Goal: Task Accomplishment & Management: Manage account settings

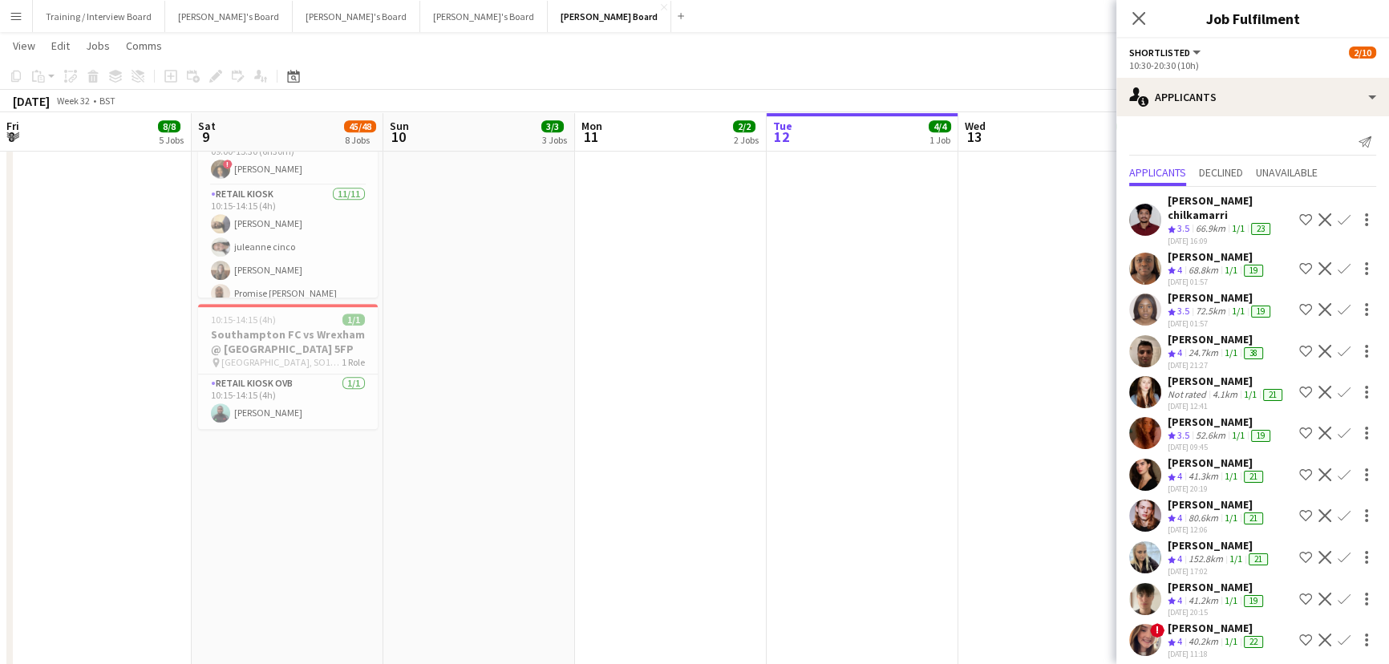
scroll to position [452, 0]
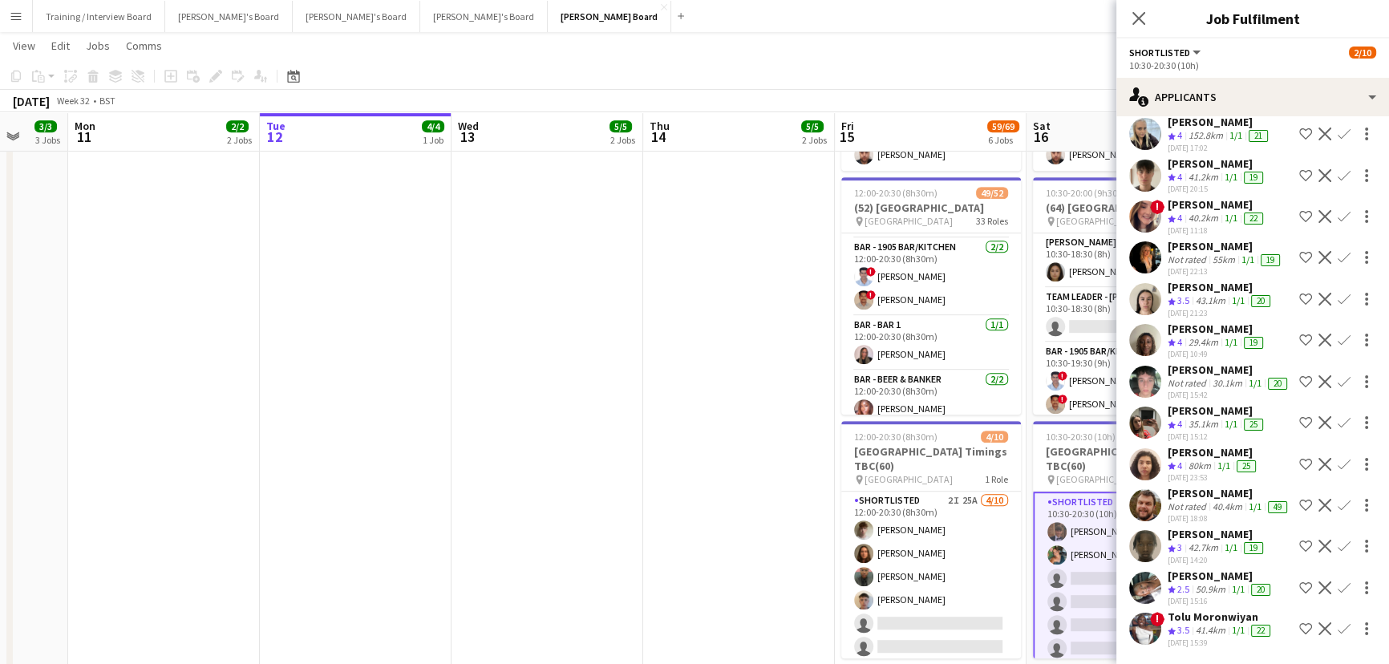
click at [672, 488] on app-date-cell at bounding box center [739, 373] width 192 height 638
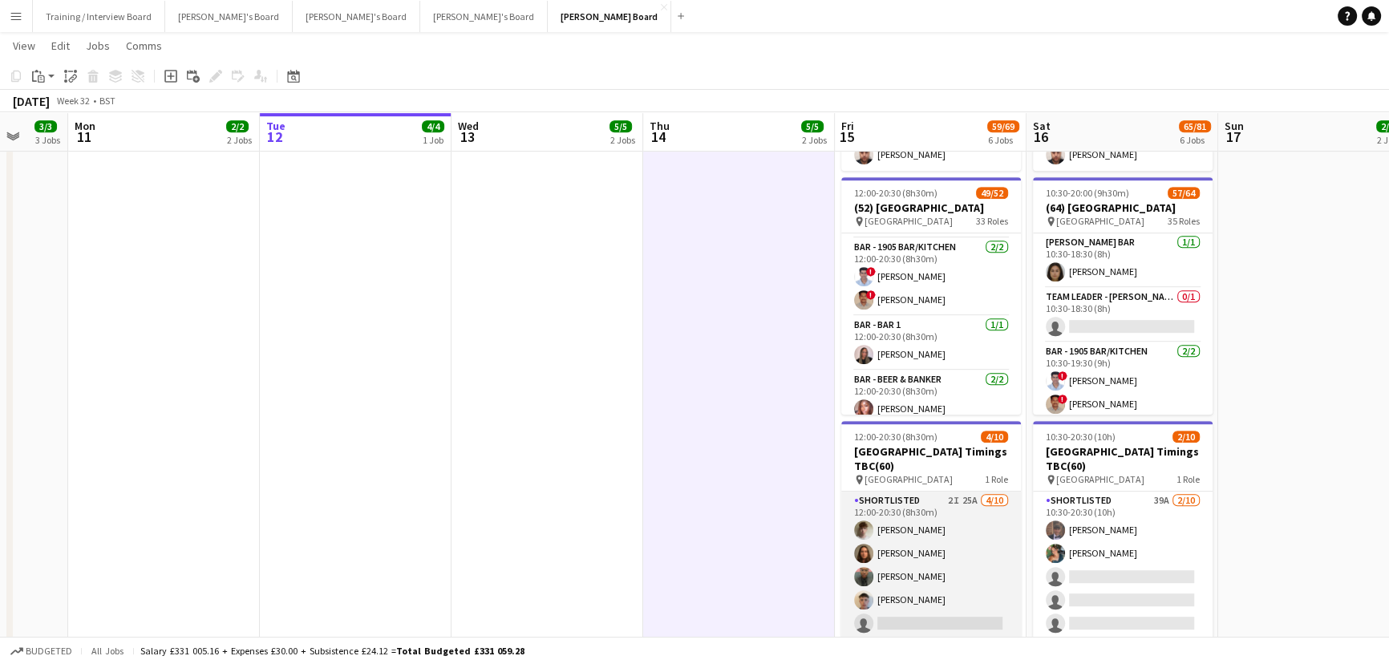
click at [897, 584] on app-card-role "Shortlisted 2I 25A 4/10 12:00-20:30 (8h30m) Benjamin Morgan Eva De matos Ahosa …" at bounding box center [931, 623] width 180 height 264
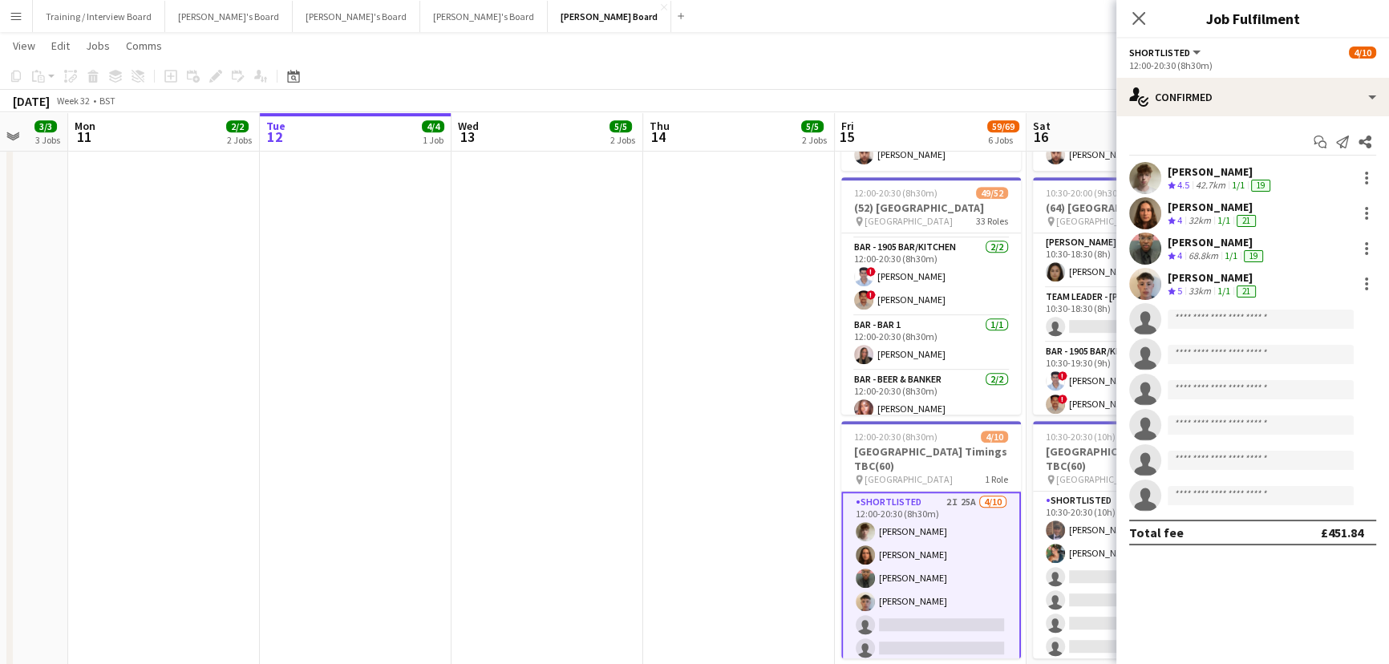
scroll to position [0, 561]
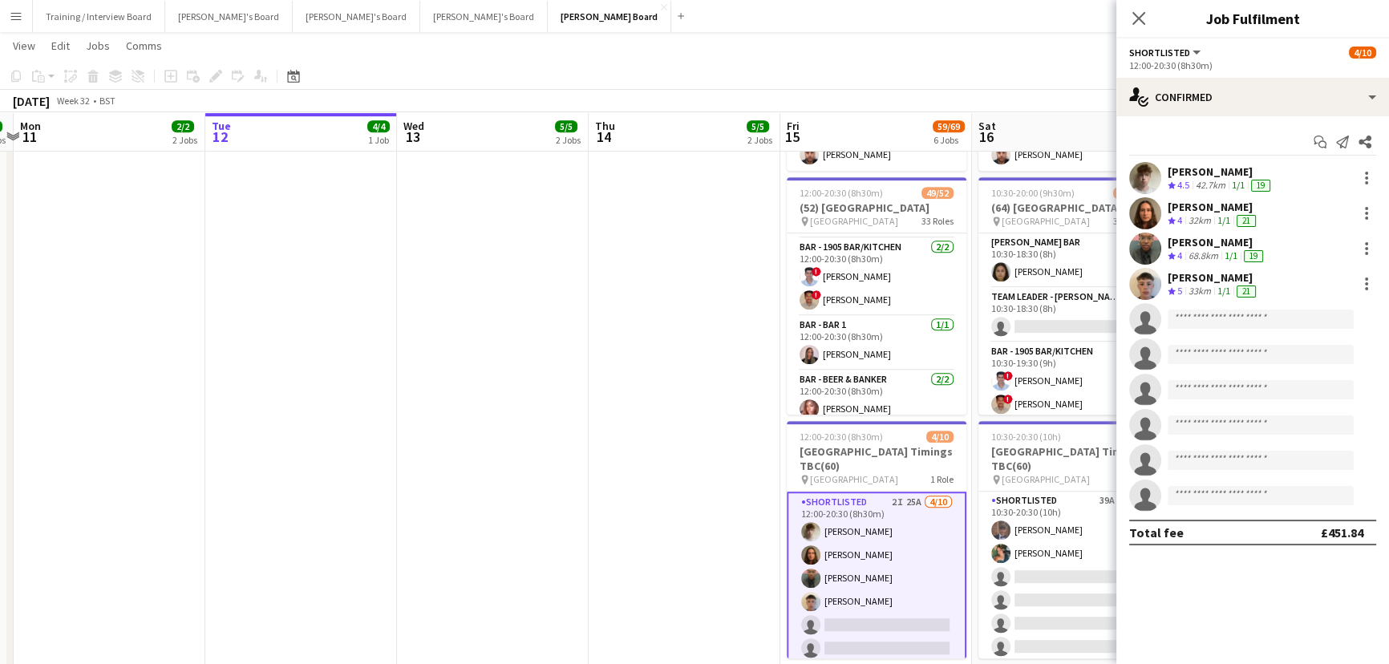
drag, startPoint x: 692, startPoint y: 541, endPoint x: 637, endPoint y: 524, distance: 57.1
click at [637, 524] on app-calendar-viewport "Fri 8 8/8 5 Jobs Sat 9 45/48 8 Jobs Sun 10 3/3 3 Jobs Mon 11 2/2 2 Jobs Tue 12 …" at bounding box center [694, 121] width 1389 height 2011
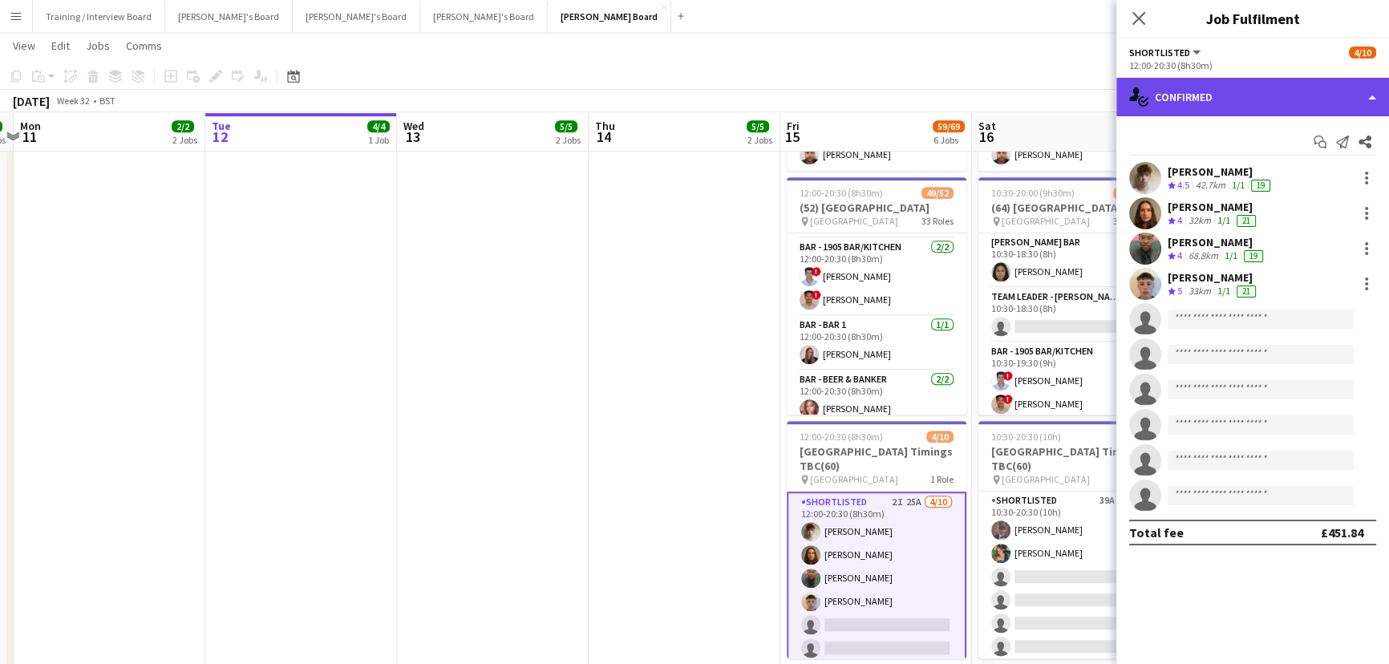
click at [1219, 111] on div "single-neutral-actions-check-2 Confirmed" at bounding box center [1252, 97] width 273 height 38
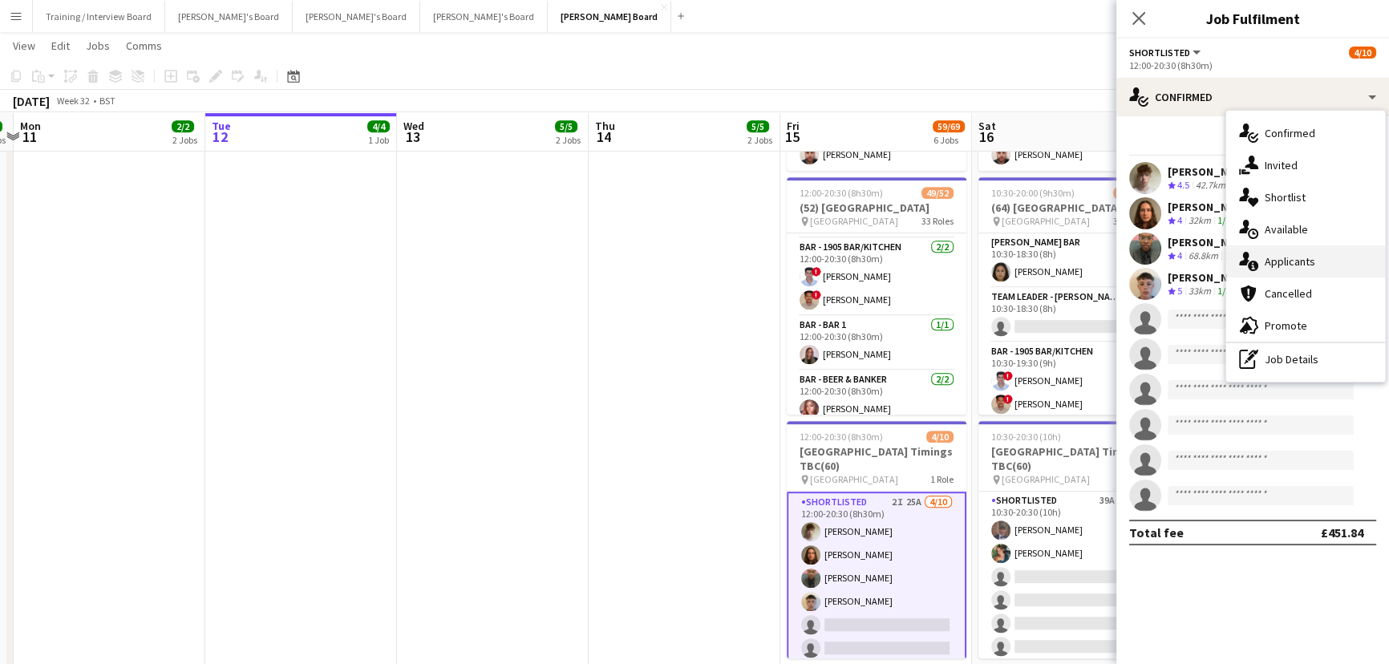
click at [1283, 250] on div "single-neutral-actions-information Applicants" at bounding box center [1305, 261] width 159 height 32
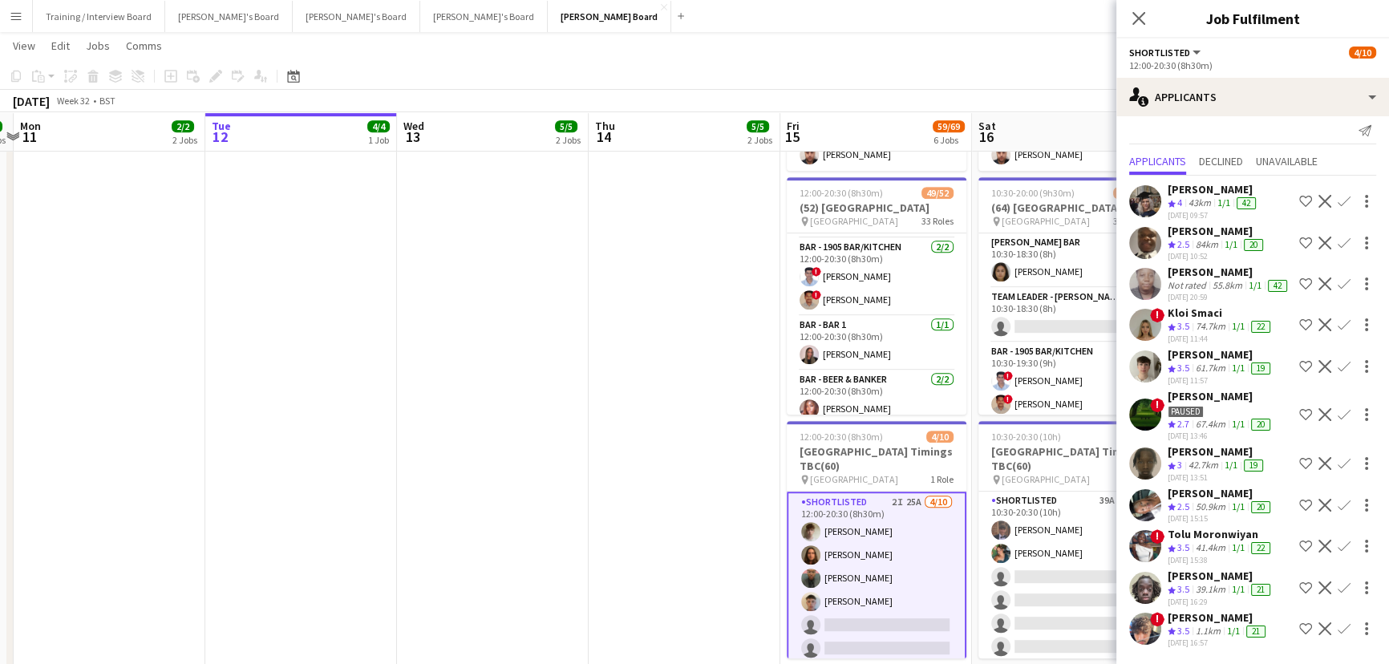
scroll to position [85, 0]
click at [1189, 406] on div "Paused" at bounding box center [1185, 412] width 36 height 12
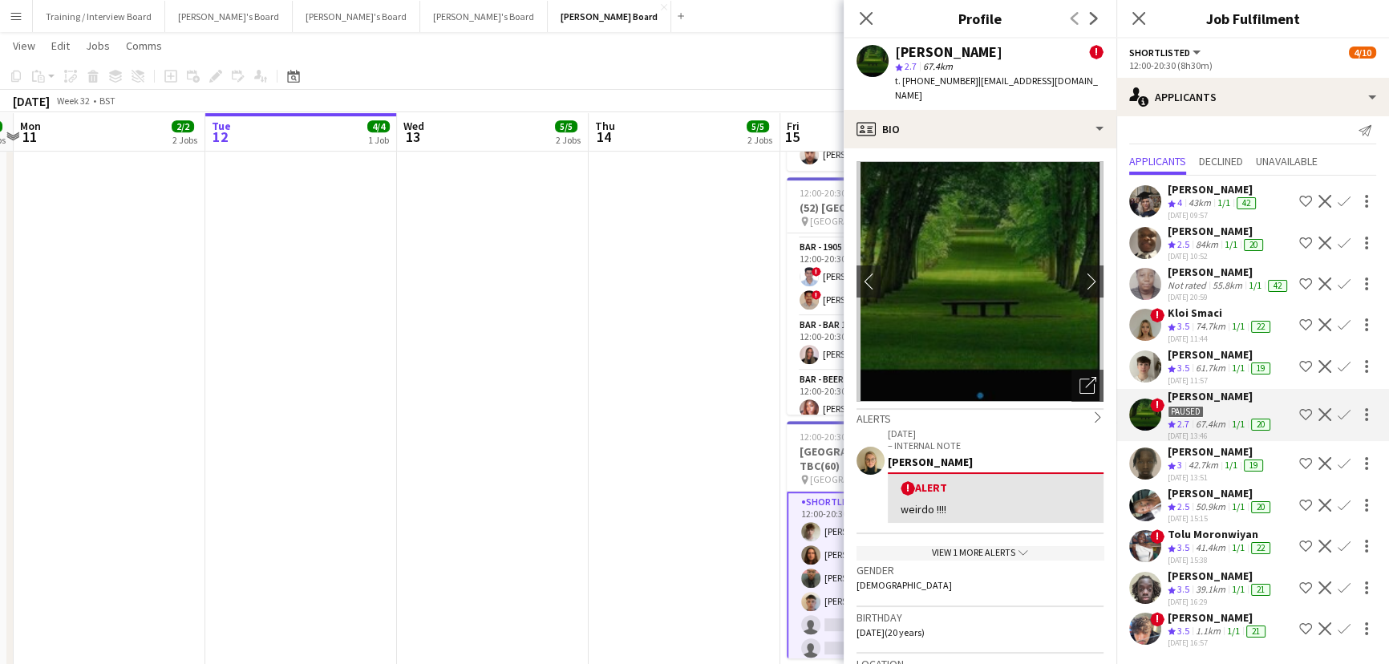
click at [624, 354] on app-date-cell at bounding box center [684, 373] width 192 height 638
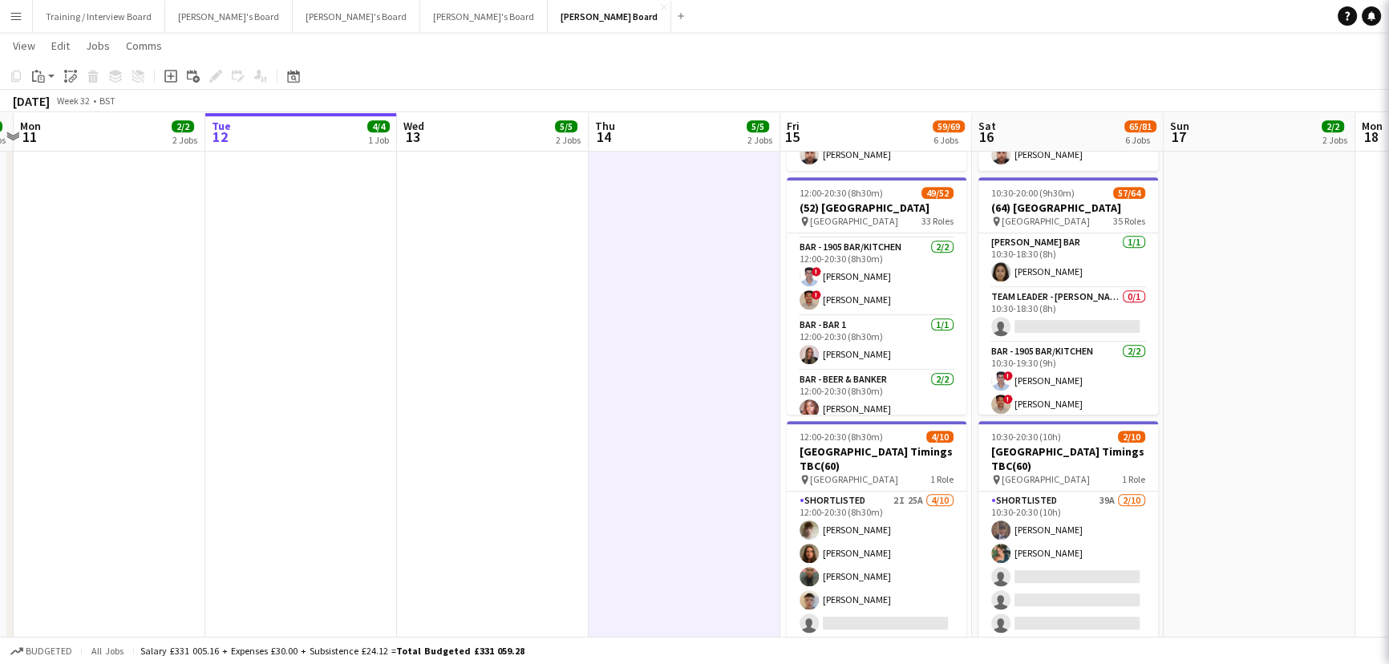
scroll to position [0, 0]
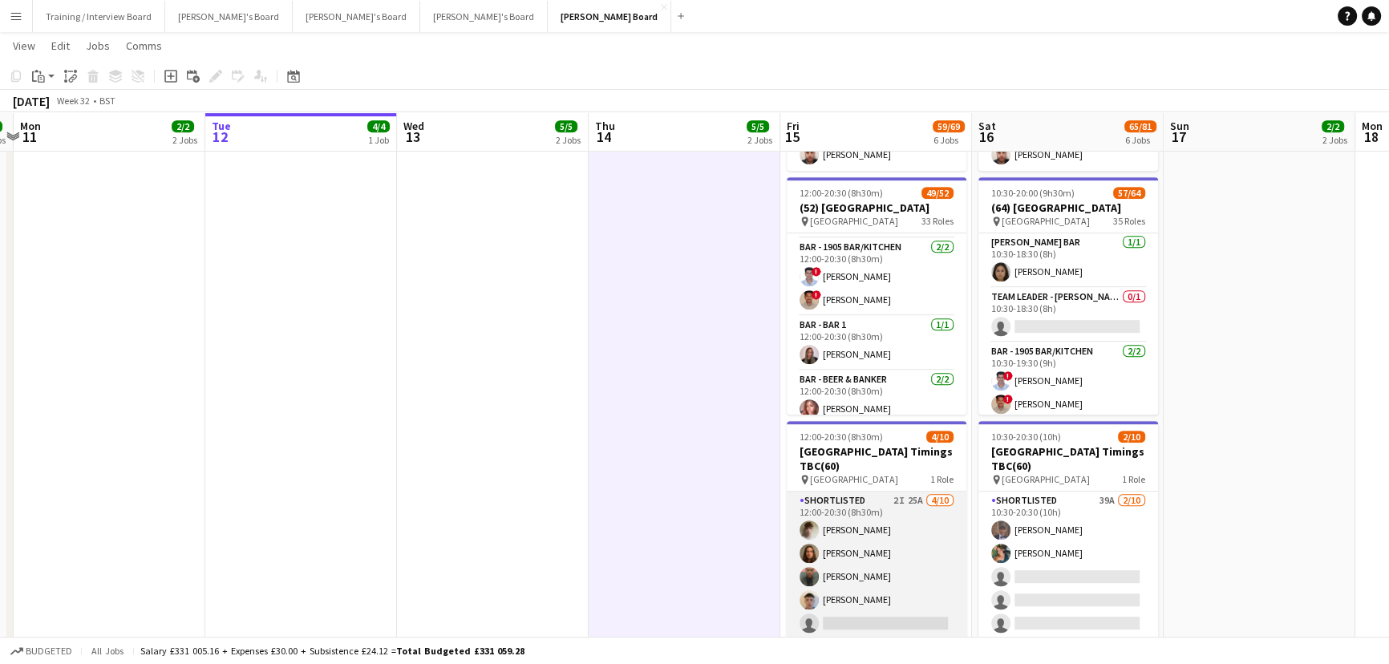
click at [813, 534] on app-user-avatar at bounding box center [808, 529] width 19 height 19
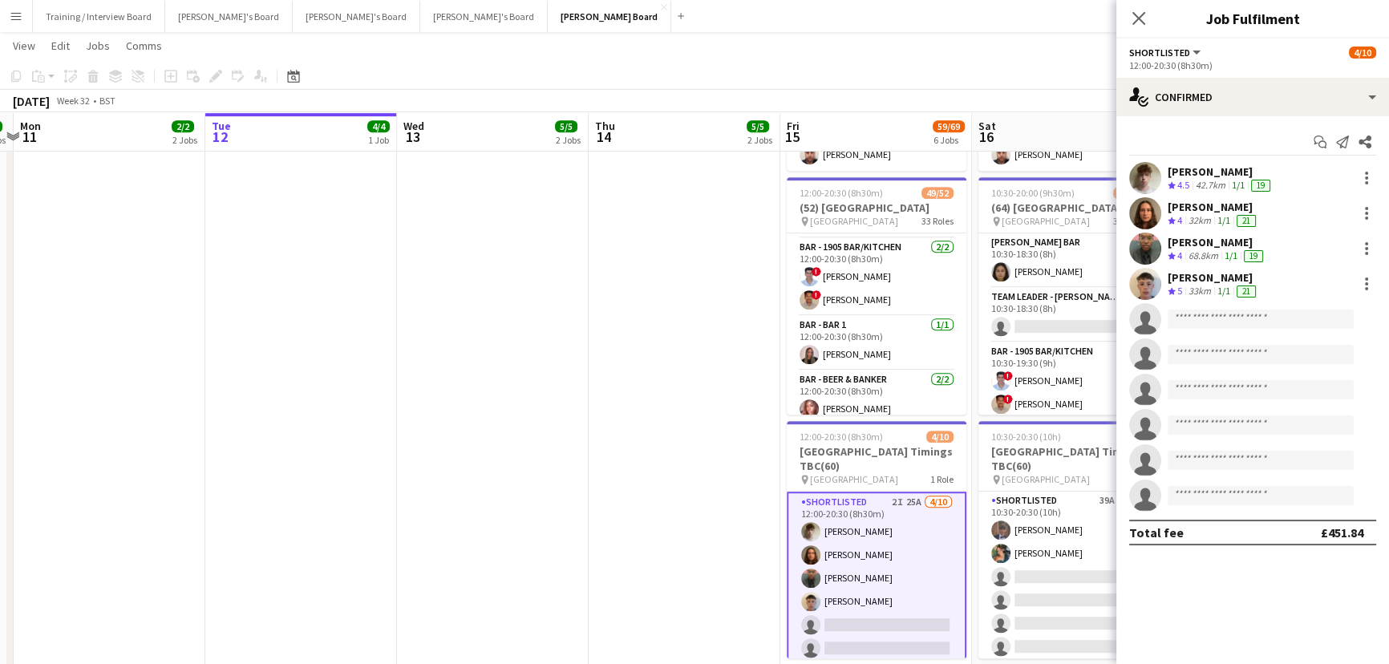
click at [874, 570] on app-card-role "Shortlisted 2I 25A 4/10 12:00-20:30 (8h30m) Benjamin Morgan Eva De matos Ahosa …" at bounding box center [876, 624] width 180 height 267
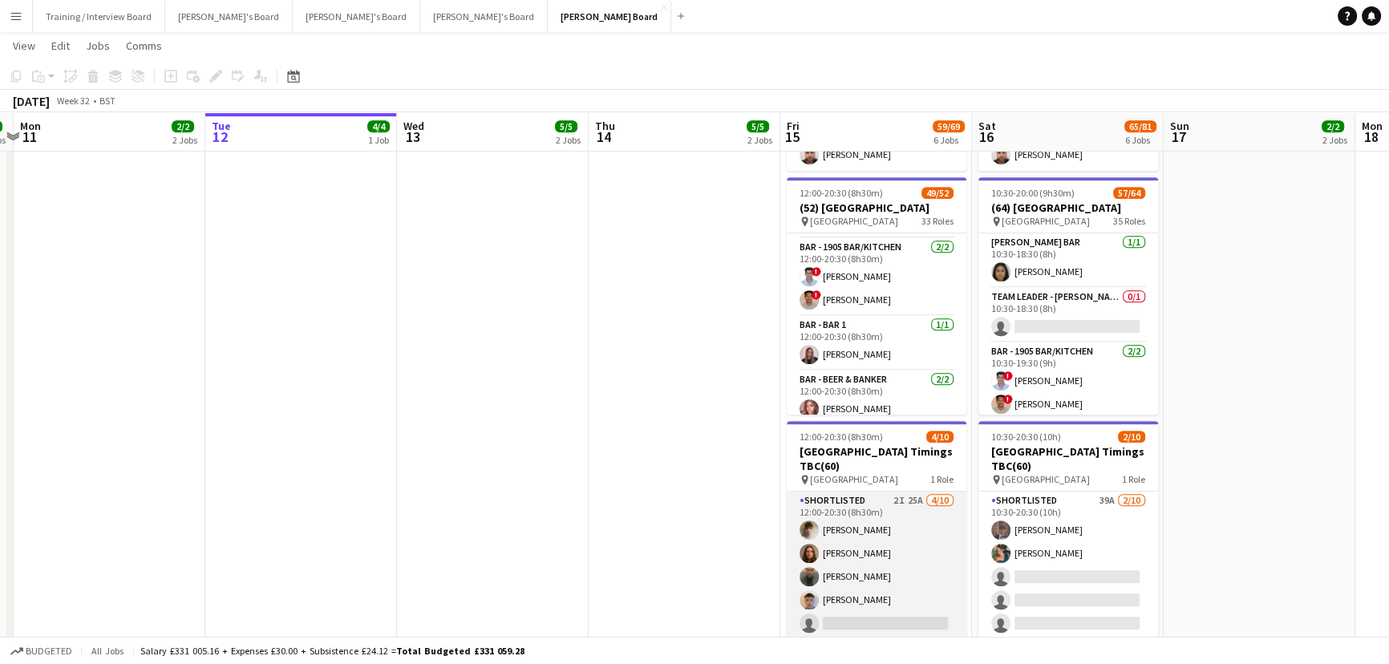
click at [870, 584] on app-card-role "Shortlisted 2I 25A 4/10 12:00-20:30 (8h30m) Benjamin Morgan Eva De matos Ahosa …" at bounding box center [876, 623] width 180 height 264
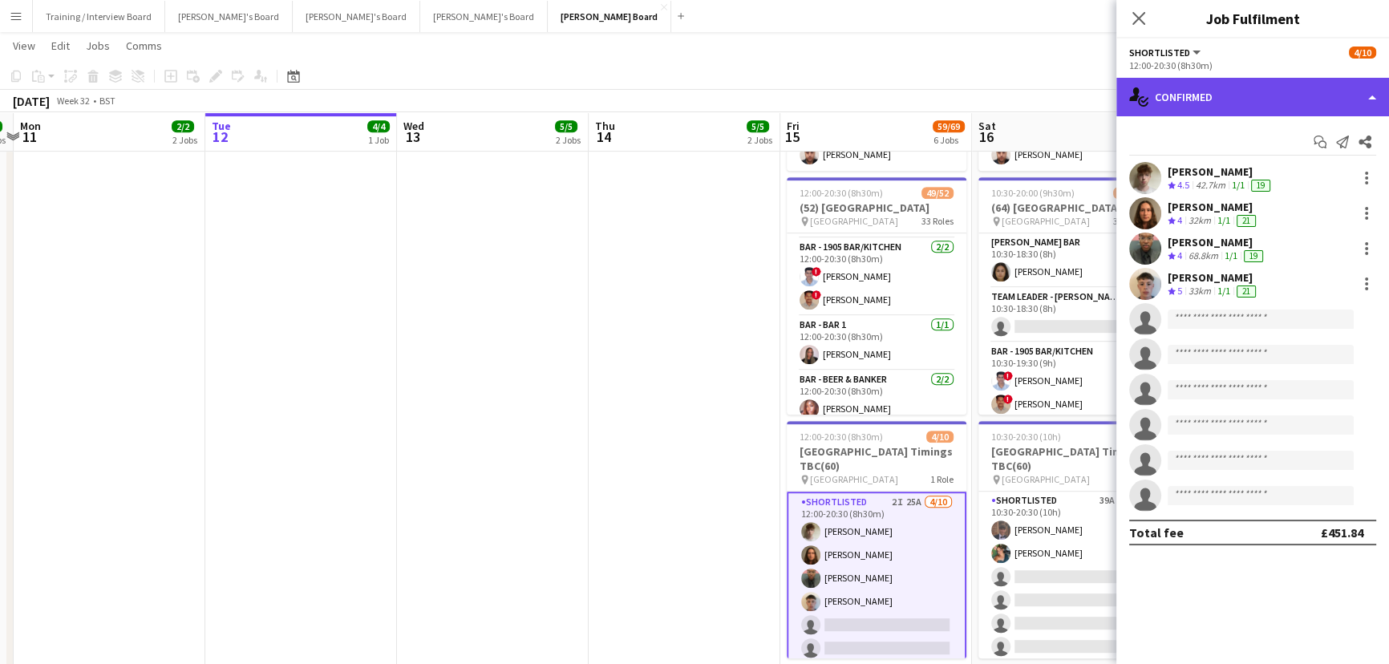
click at [1227, 97] on div "single-neutral-actions-check-2 Confirmed" at bounding box center [1252, 97] width 273 height 38
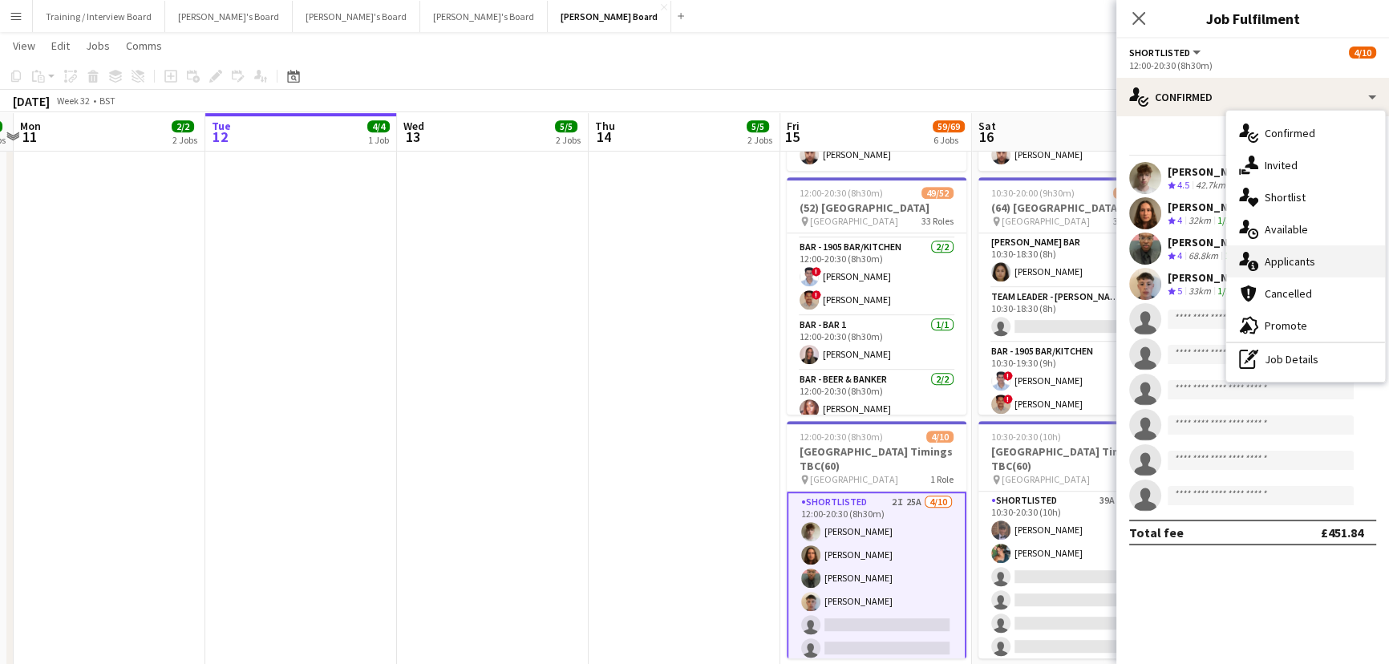
click at [1286, 265] on div "single-neutral-actions-information Applicants" at bounding box center [1305, 261] width 159 height 32
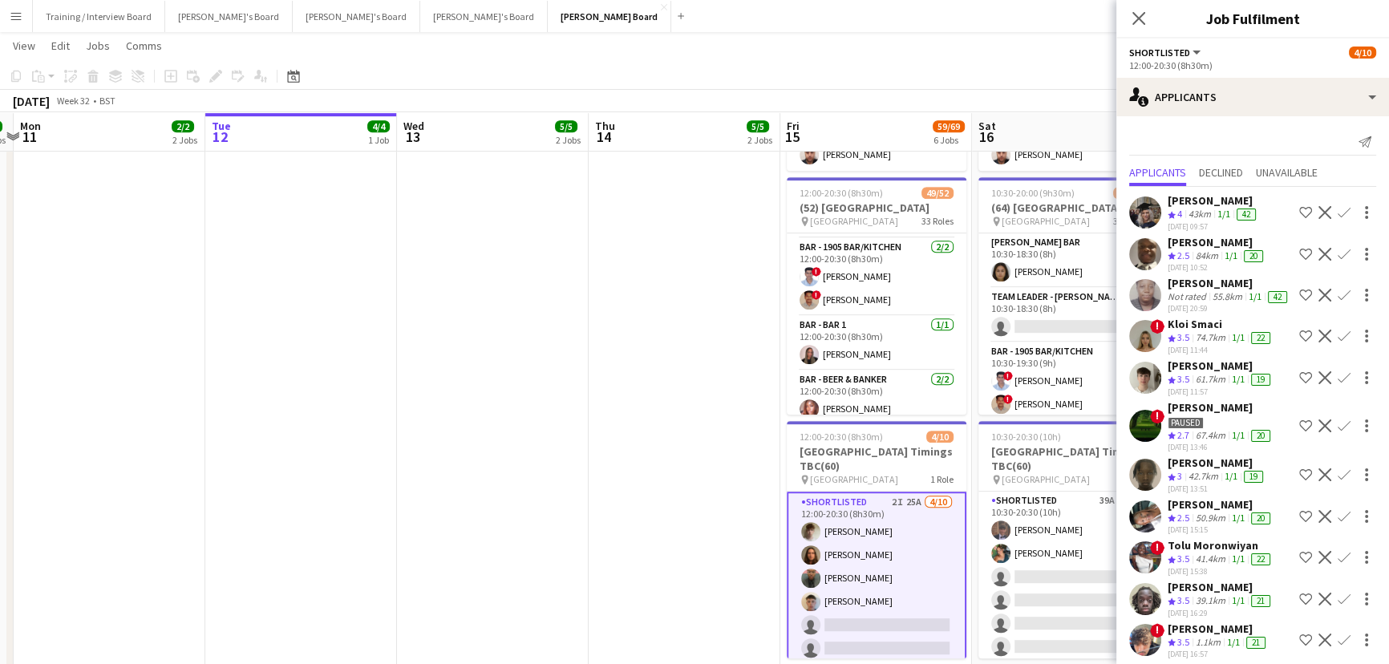
click at [1192, 440] on div "Crew rating 2.7" at bounding box center [1179, 436] width 25 height 14
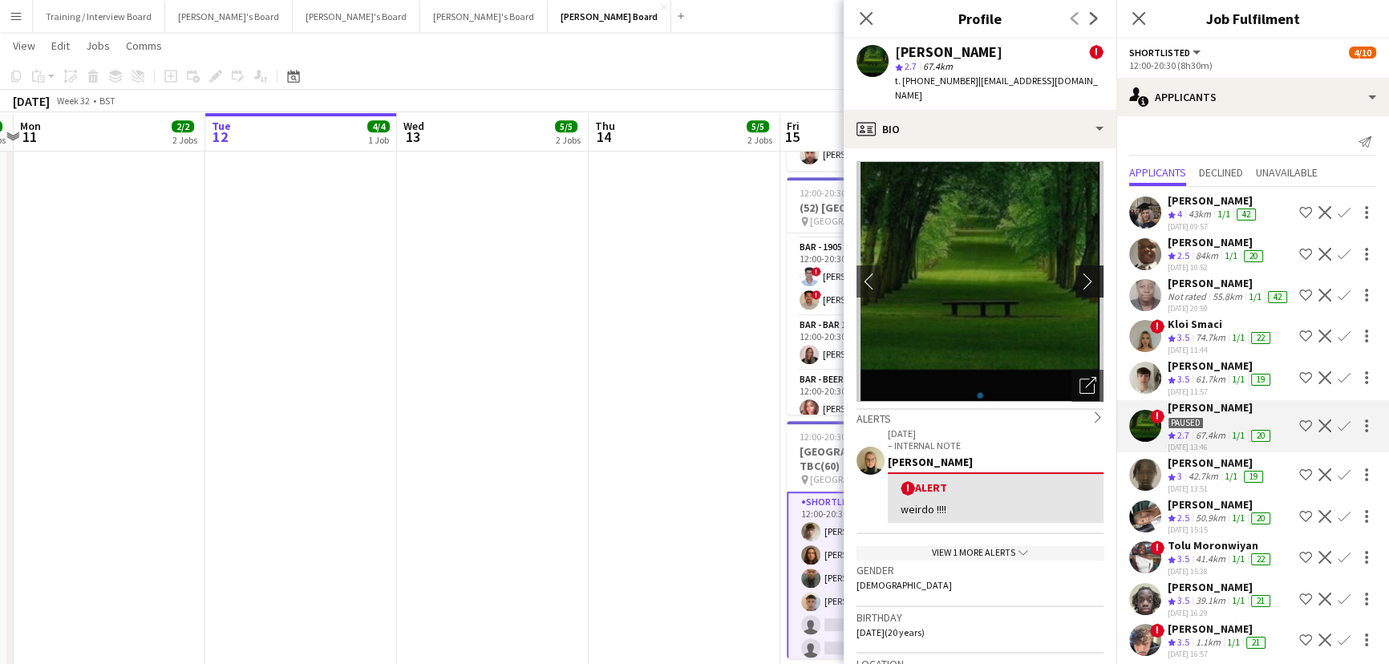
click at [1079, 273] on app-icon "chevron-right" at bounding box center [1091, 281] width 25 height 17
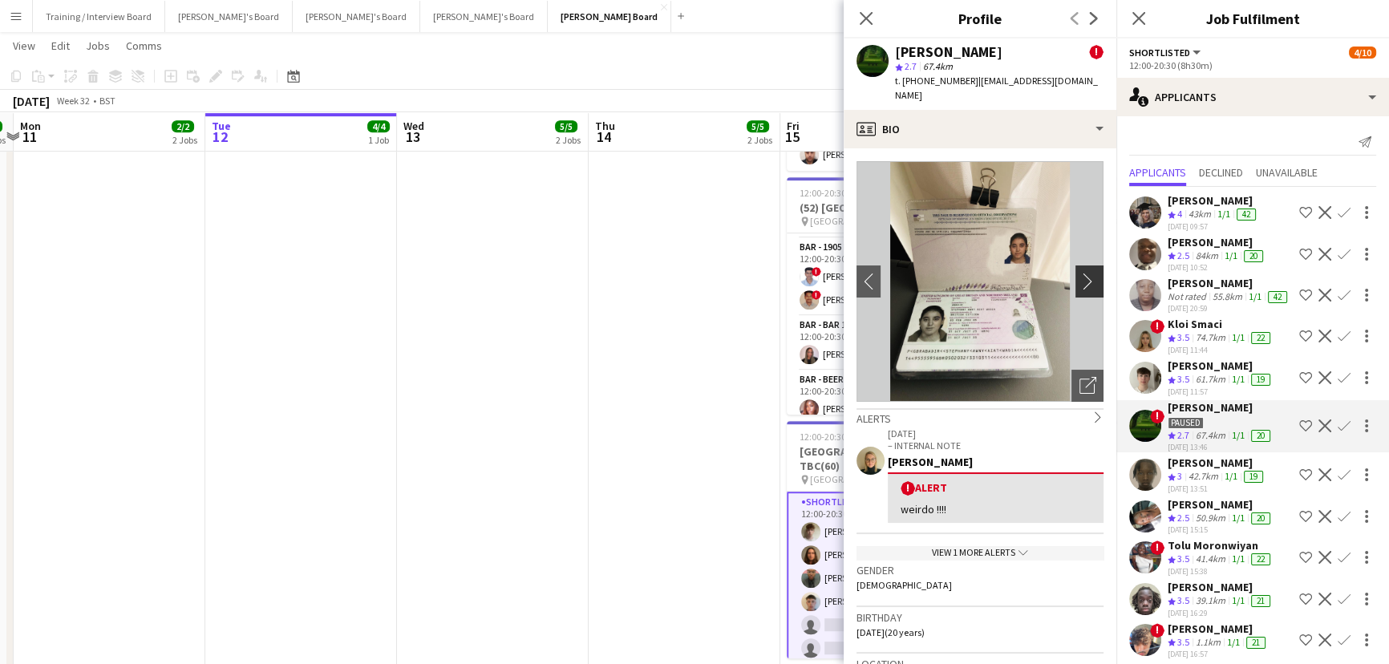
click at [1079, 273] on app-icon "chevron-right" at bounding box center [1091, 281] width 25 height 17
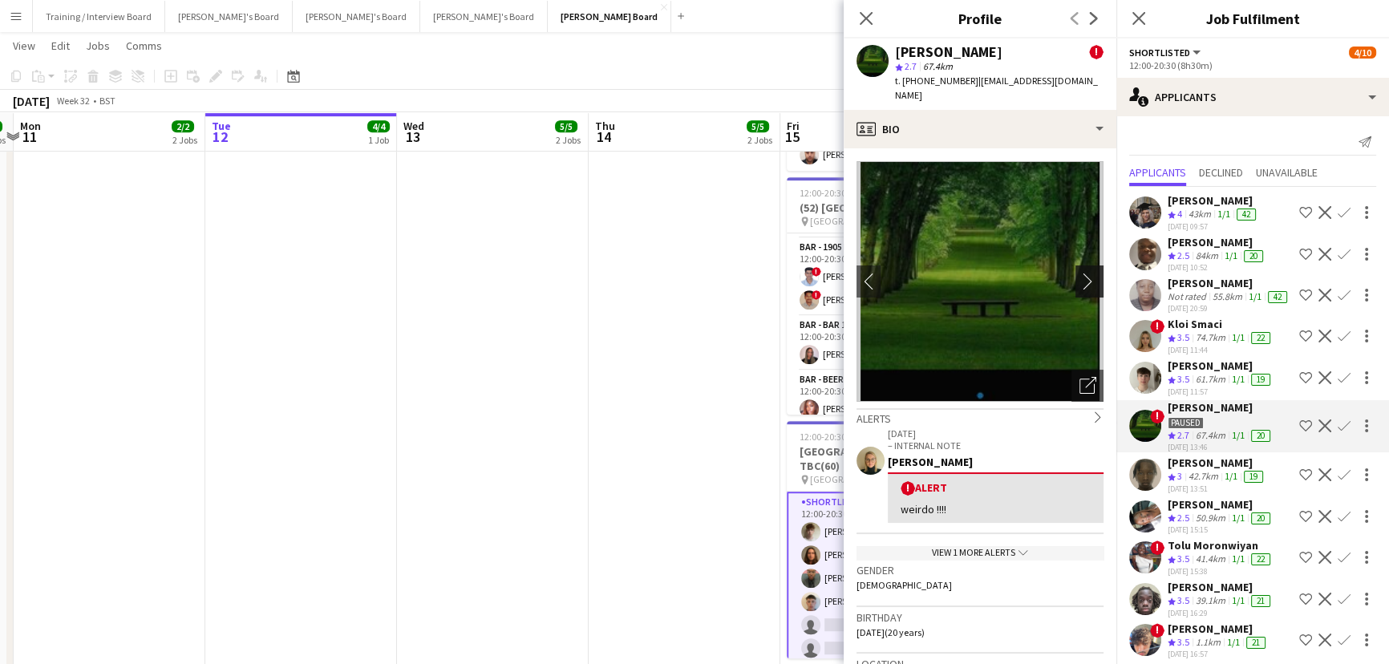
click at [1079, 273] on app-icon "chevron-right" at bounding box center [1091, 281] width 25 height 17
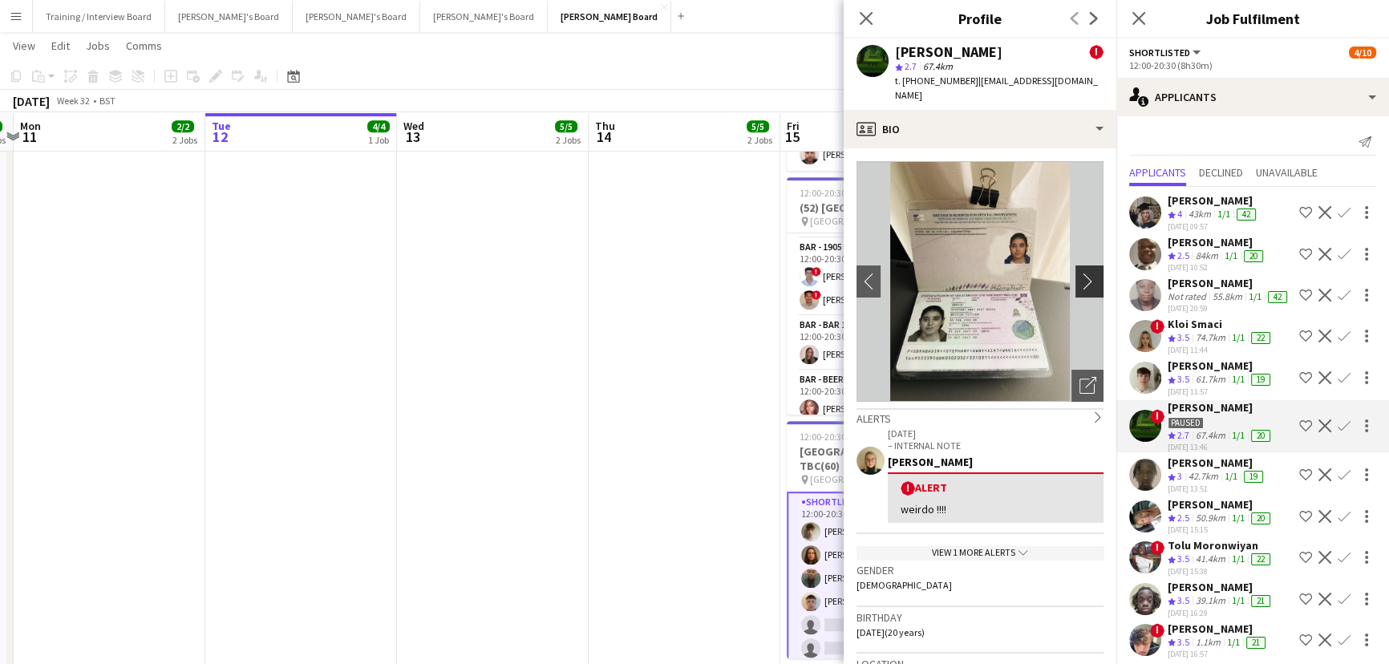
click at [1079, 273] on app-icon "chevron-right" at bounding box center [1091, 281] width 25 height 17
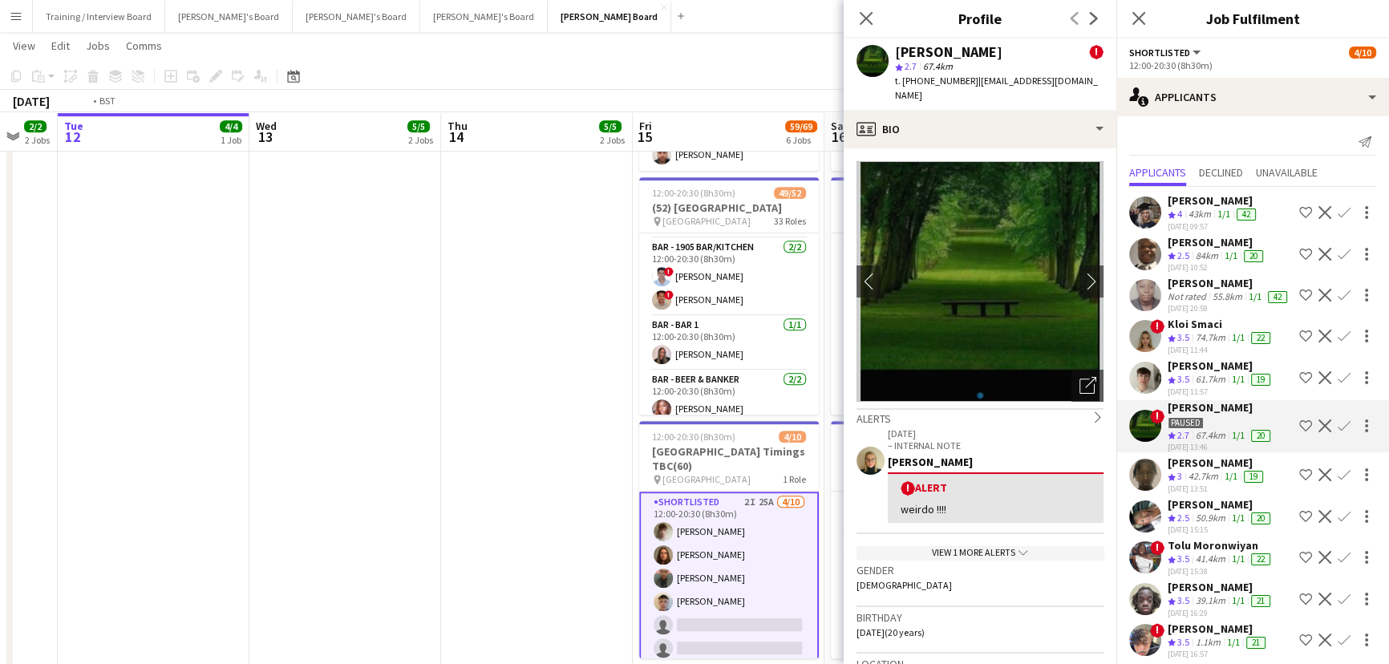
drag, startPoint x: 610, startPoint y: 360, endPoint x: 543, endPoint y: 354, distance: 67.6
click at [543, 356] on app-calendar-viewport "Fri 8 8/8 5 Jobs Sat 9 45/48 8 Jobs Sun 10 3/3 3 Jobs Mon 11 2/2 2 Jobs Tue 12 …" at bounding box center [694, 121] width 1389 height 2011
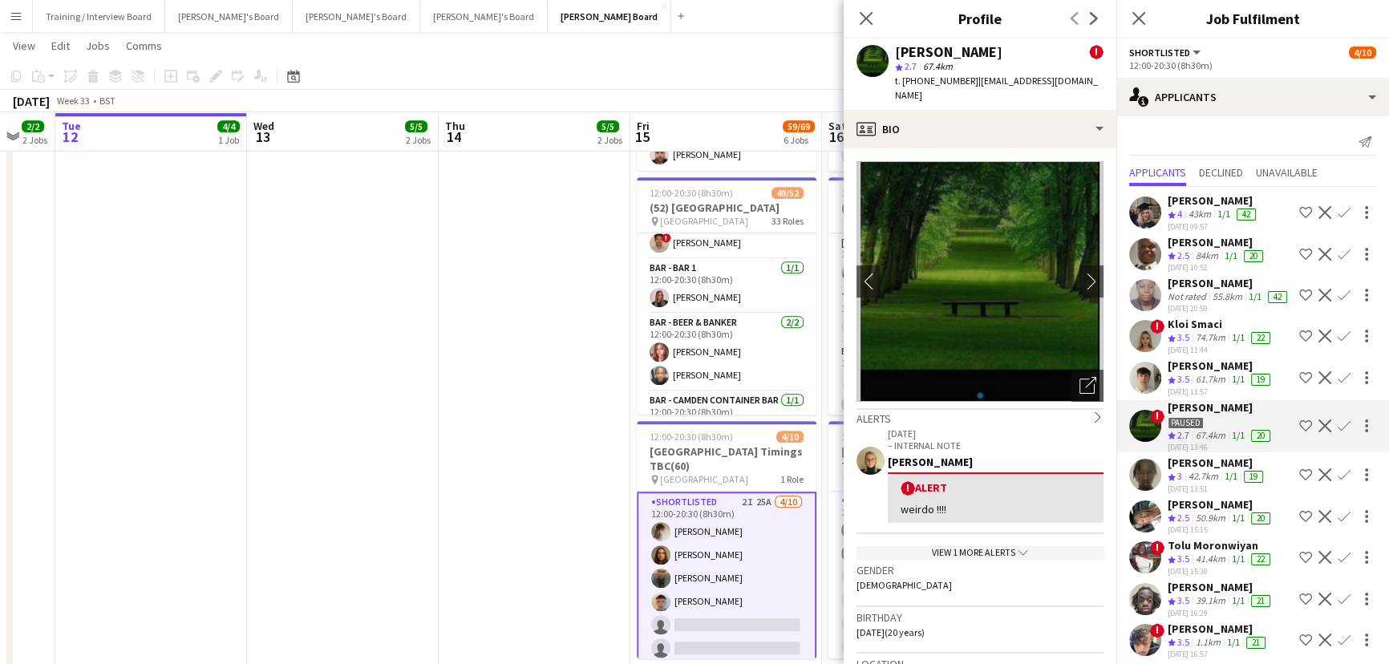
scroll to position [364, 0]
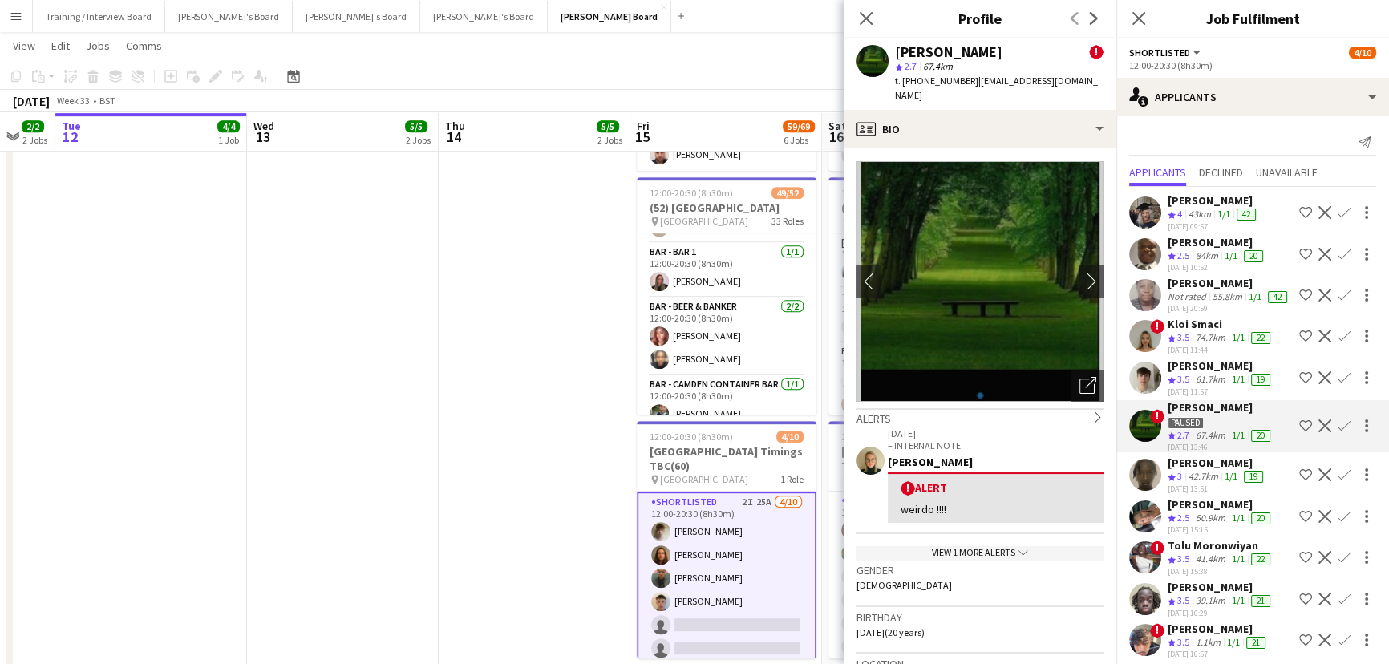
click at [584, 414] on app-date-cell at bounding box center [535, 373] width 192 height 638
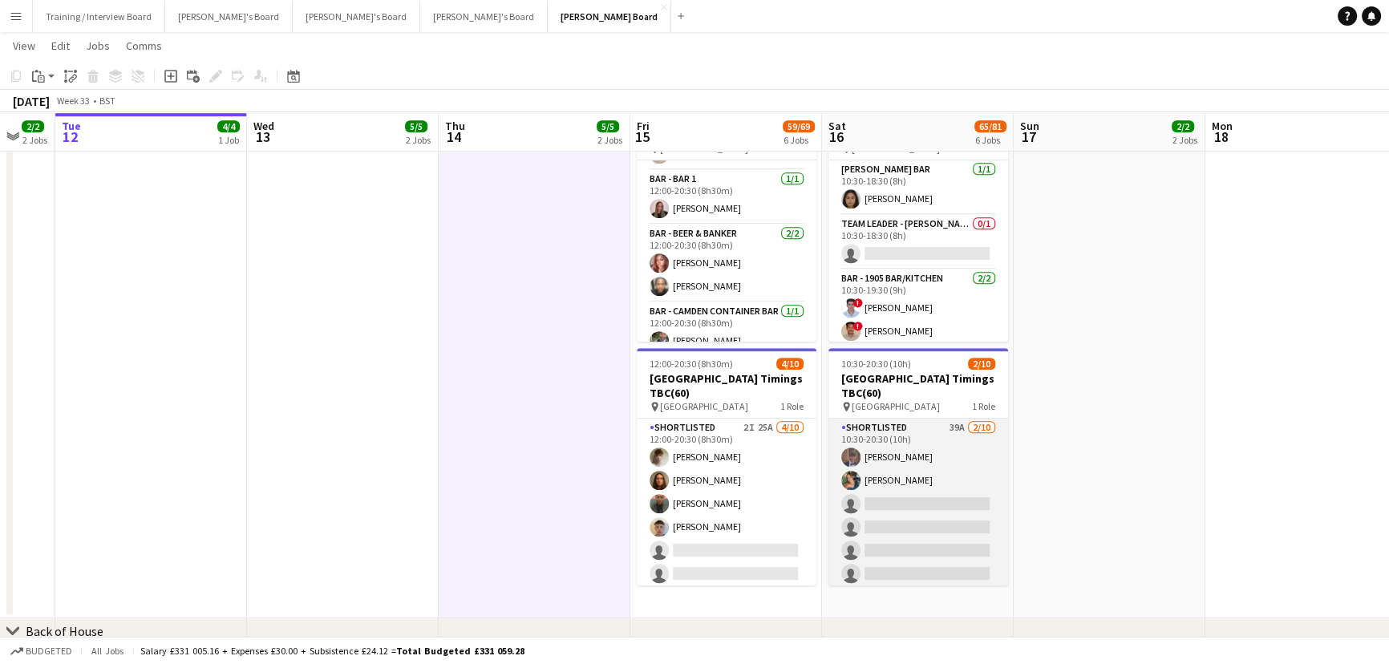
scroll to position [0, 0]
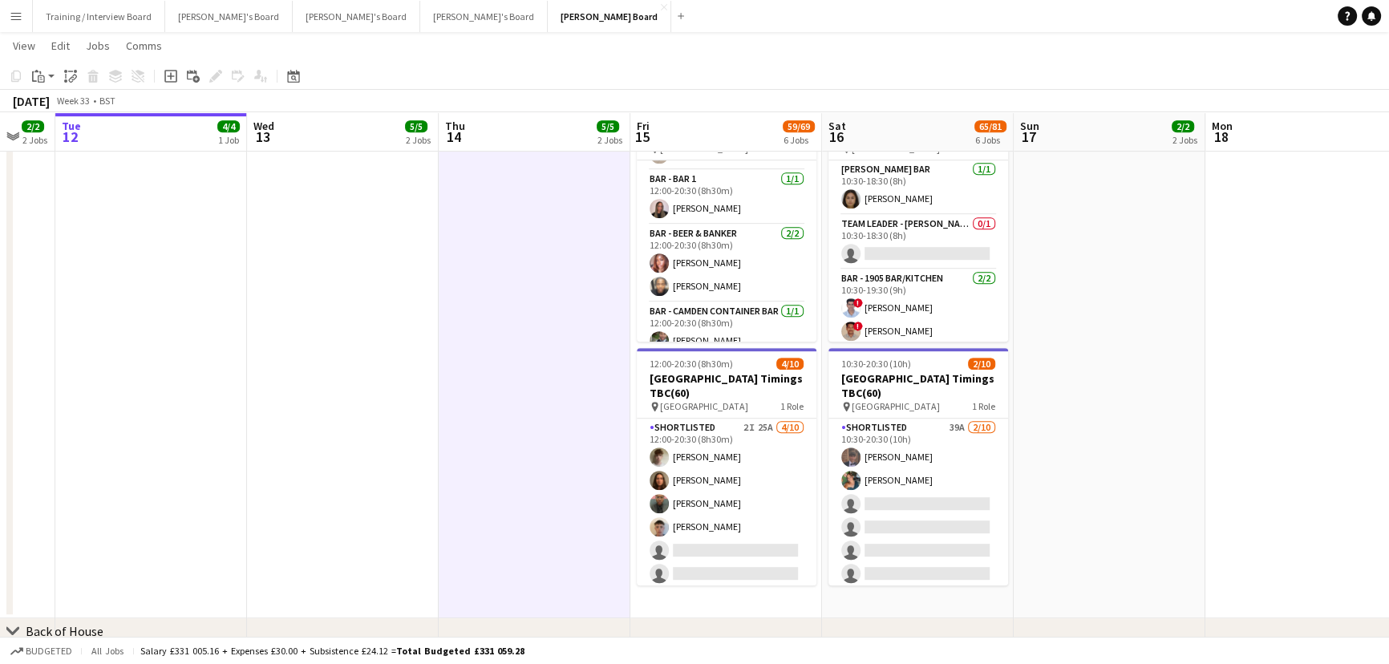
click at [1023, 492] on app-date-cell at bounding box center [1109, 300] width 192 height 638
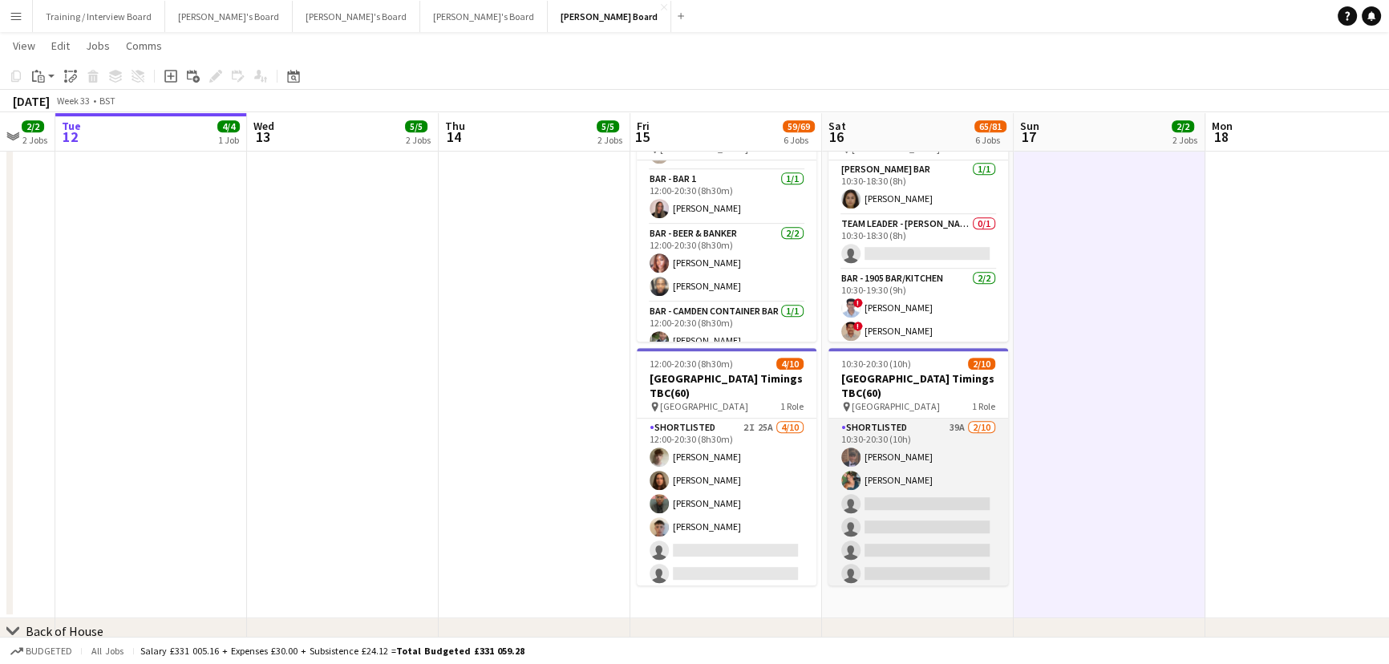
click at [956, 489] on app-card-role "Shortlisted 39A 2/10 10:30-20:30 (10h) Tom Buckmaster Kirsty Bradshaw single-ne…" at bounding box center [918, 550] width 180 height 264
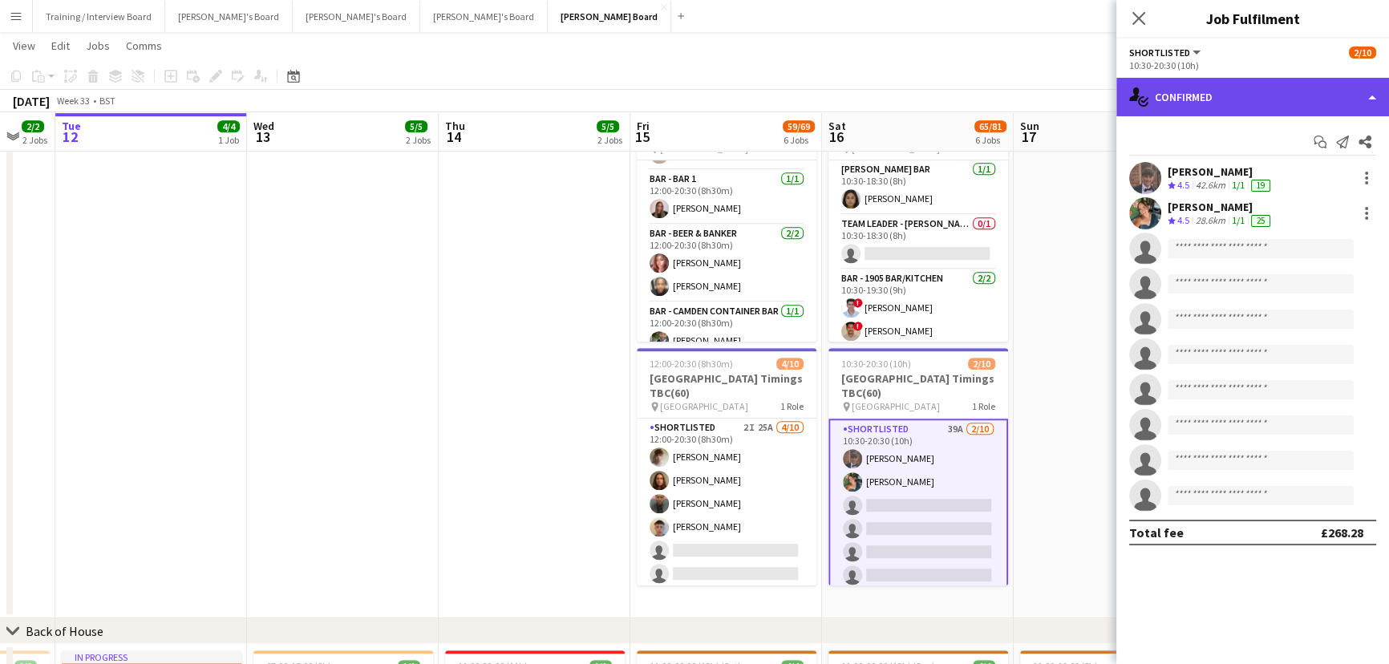
click at [1248, 86] on div "single-neutral-actions-check-2 Confirmed" at bounding box center [1252, 97] width 273 height 38
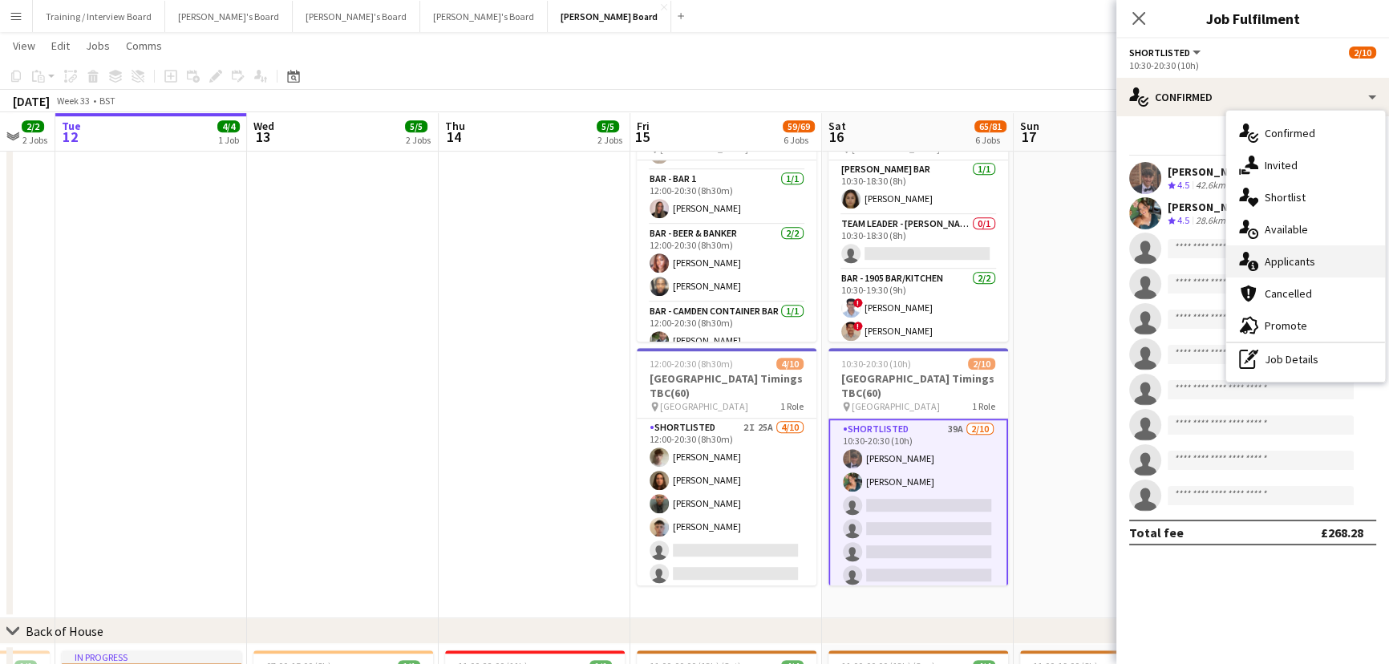
click at [1295, 252] on div "single-neutral-actions-information Applicants" at bounding box center [1305, 261] width 159 height 32
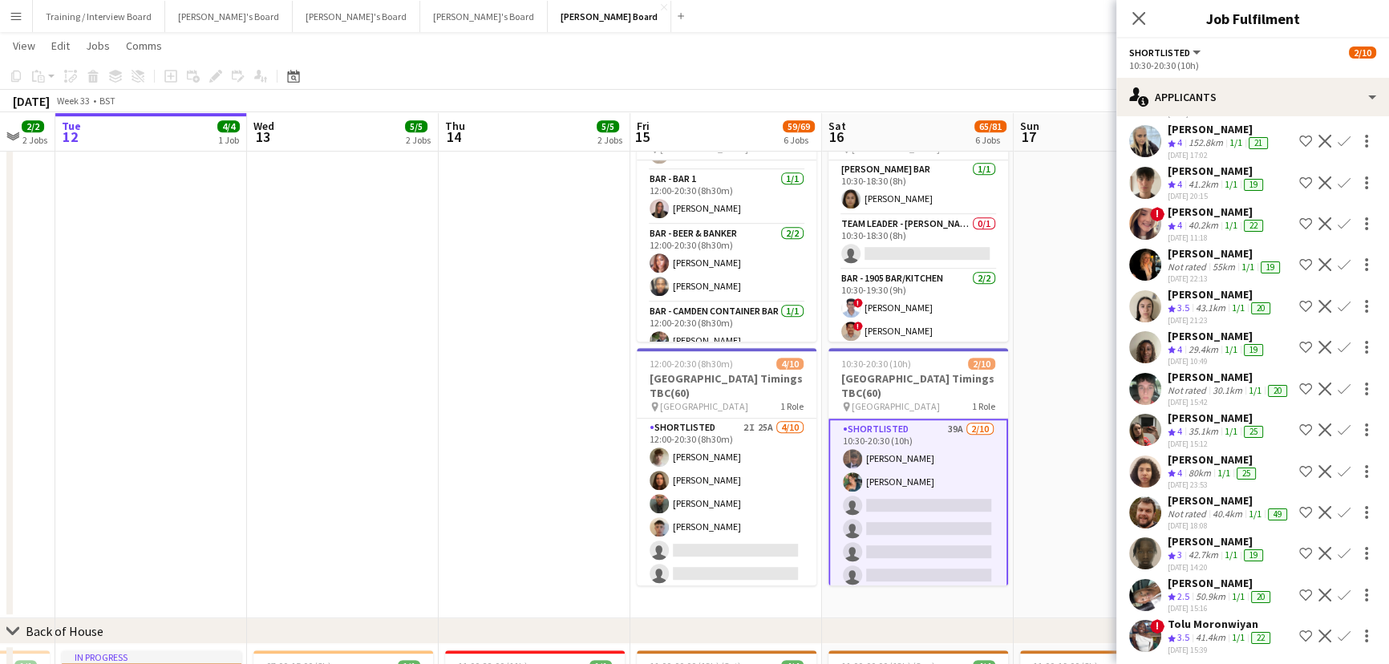
scroll to position [510, 0]
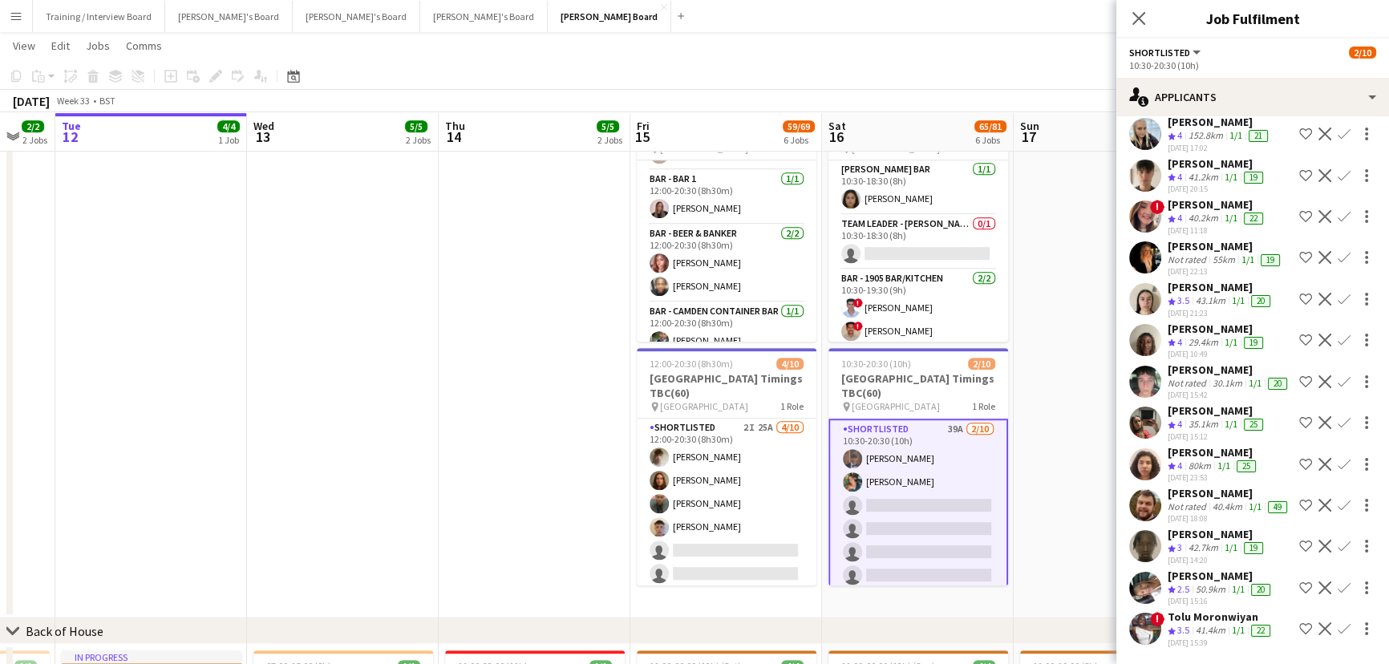
click at [559, 534] on app-date-cell at bounding box center [535, 300] width 192 height 638
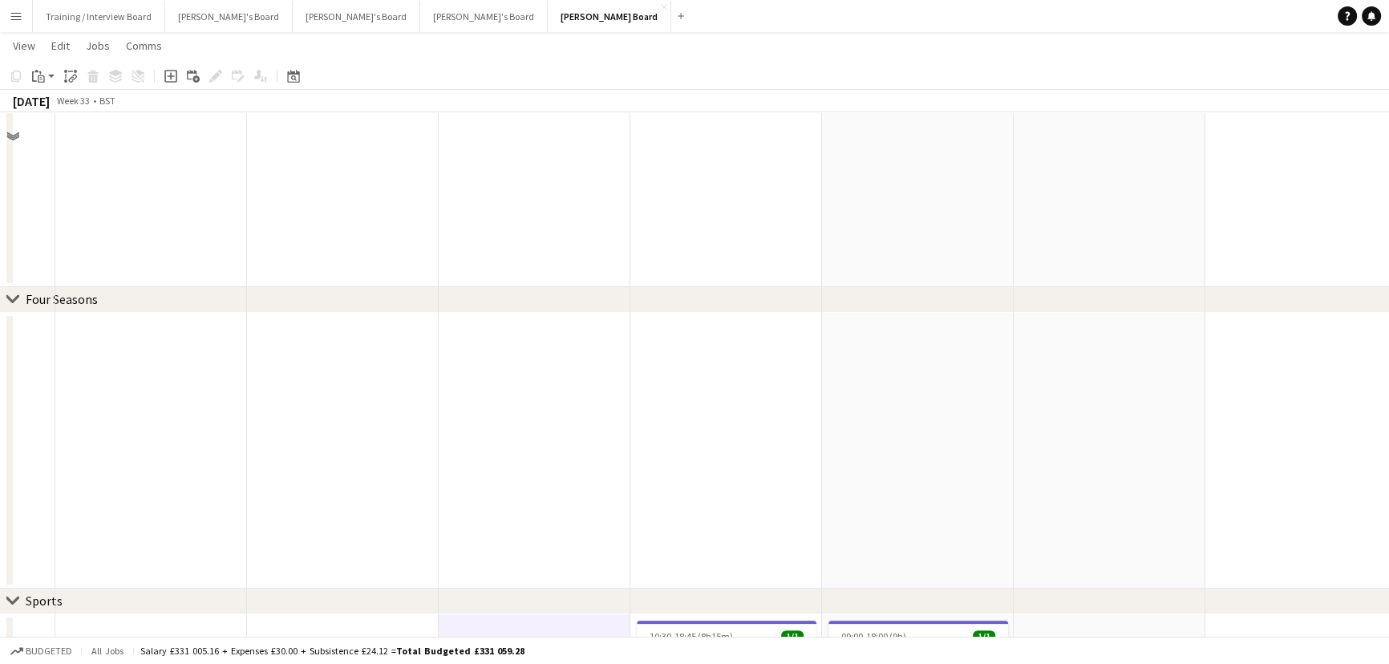
scroll to position [343, 0]
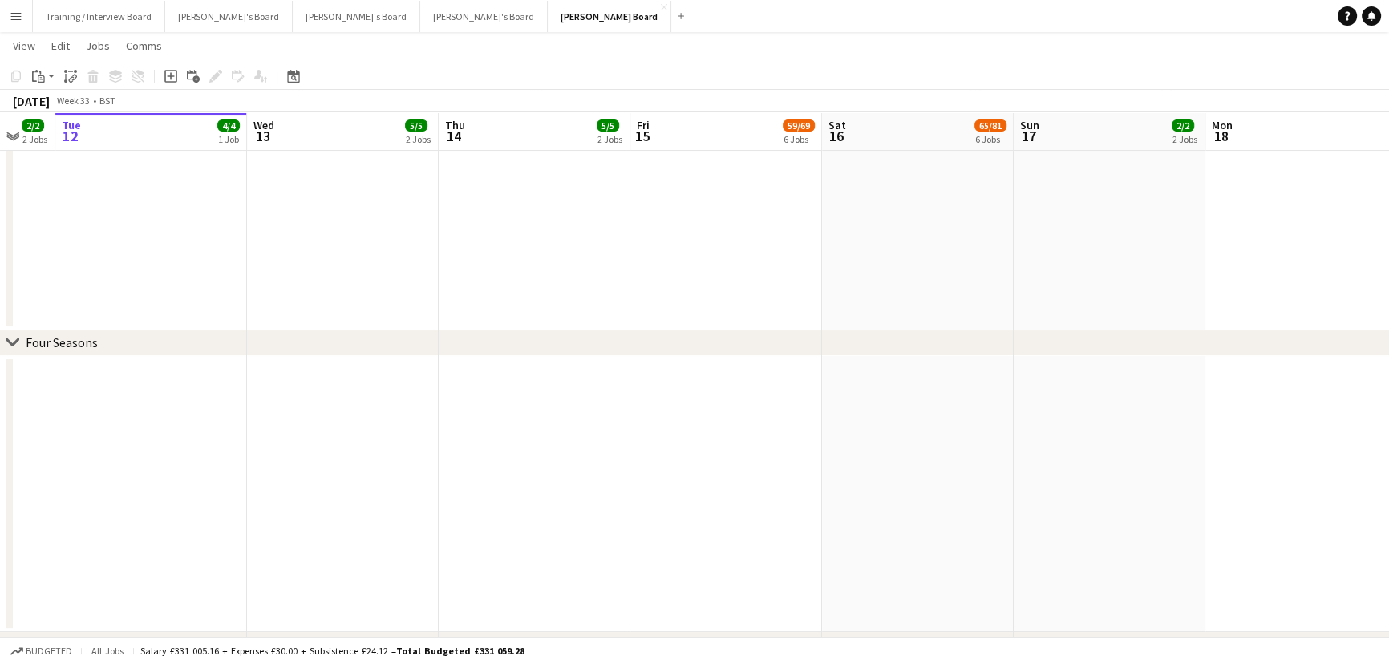
drag, startPoint x: 968, startPoint y: 346, endPoint x: 1004, endPoint y: 342, distance: 35.6
click at [1004, 342] on div "chevron-right Four Seasons" at bounding box center [694, 343] width 1389 height 26
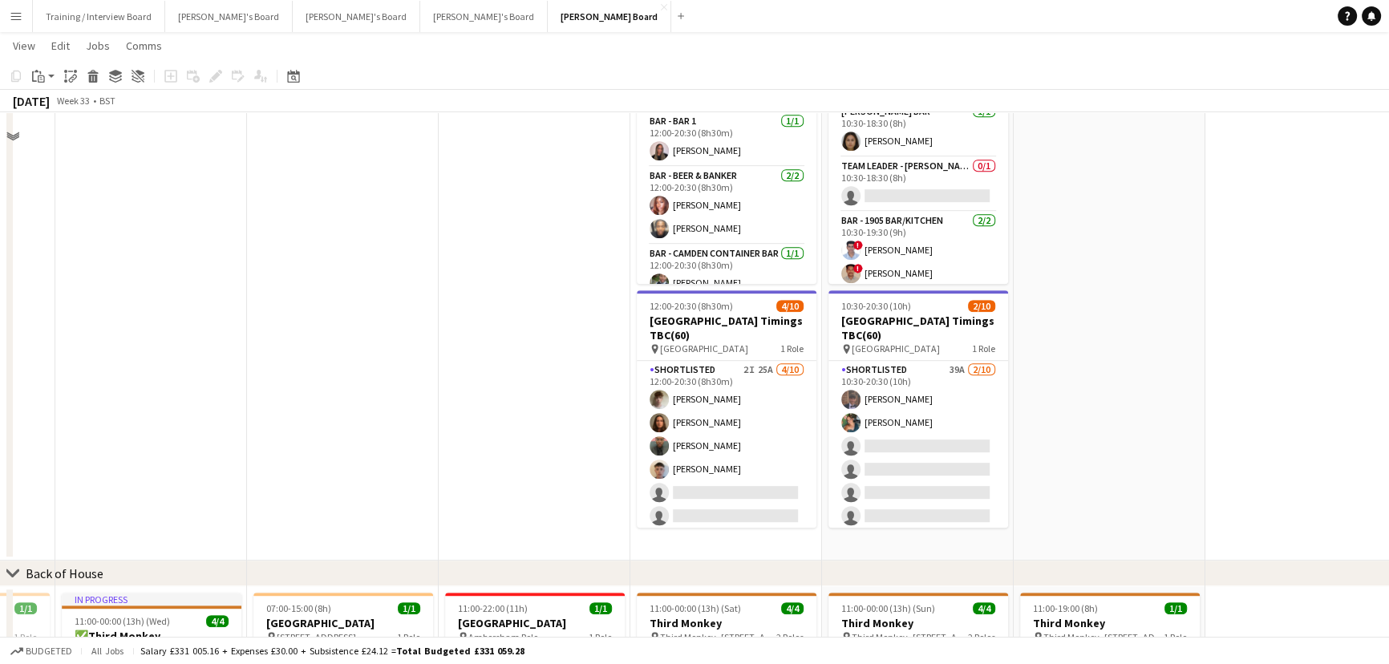
scroll to position [1145, 0]
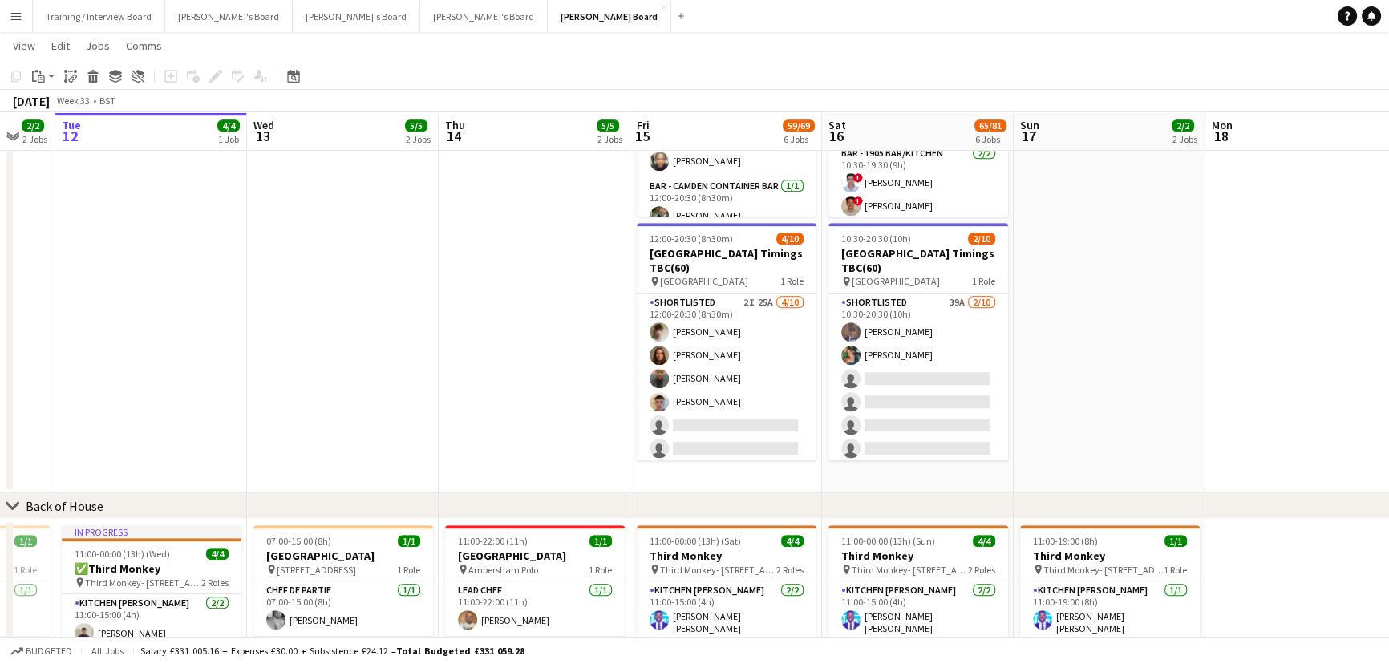
click at [449, 344] on app-date-cell at bounding box center [535, 175] width 192 height 638
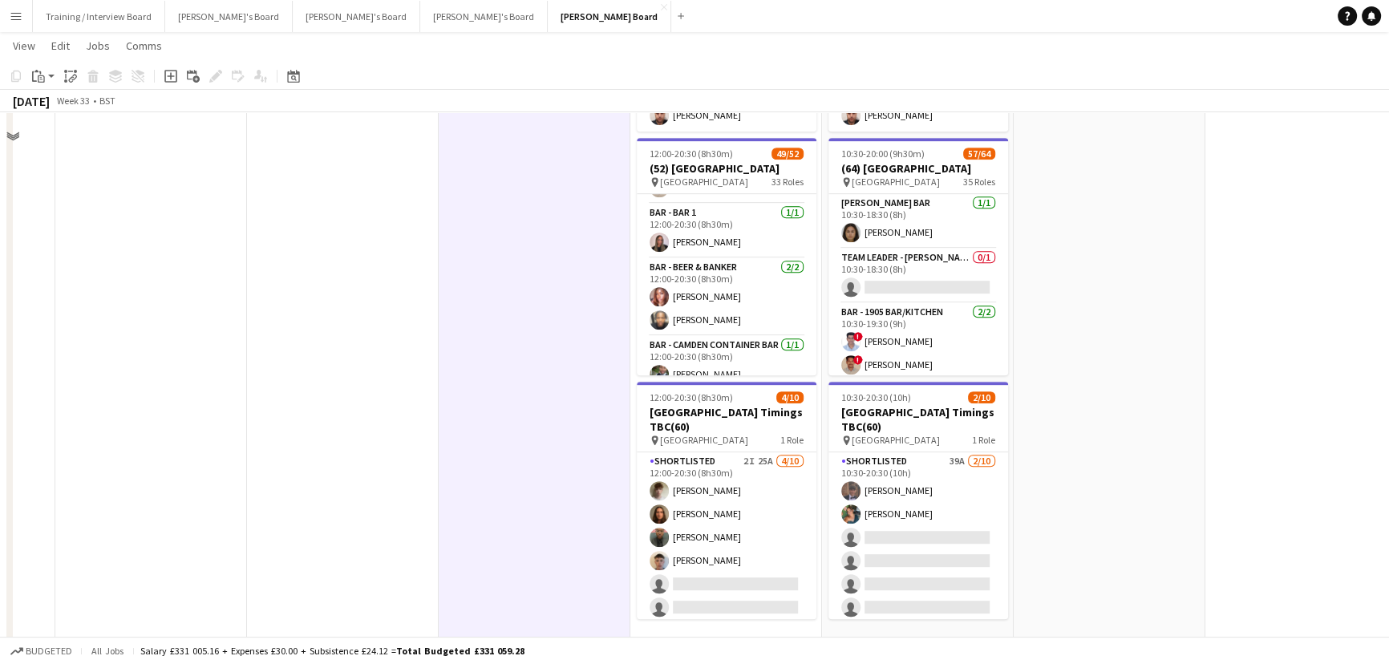
scroll to position [926, 0]
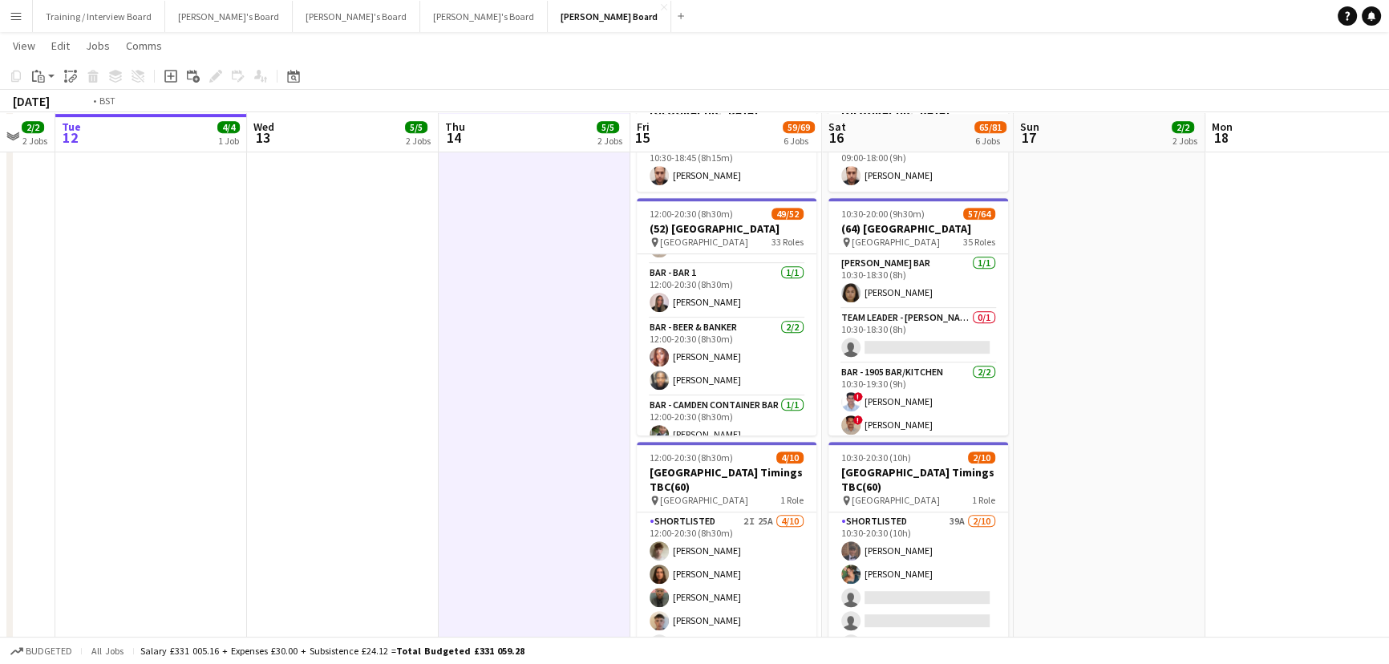
drag, startPoint x: 450, startPoint y: 402, endPoint x: 828, endPoint y: 430, distance: 379.4
click at [813, 411] on app-calendar-viewport "Fri 8 8/8 5 Jobs Sat 9 45/48 8 Jobs Sun 10 3/3 3 Jobs Mon 11 2/2 2 Jobs Tue 12 …" at bounding box center [694, 142] width 1389 height 2011
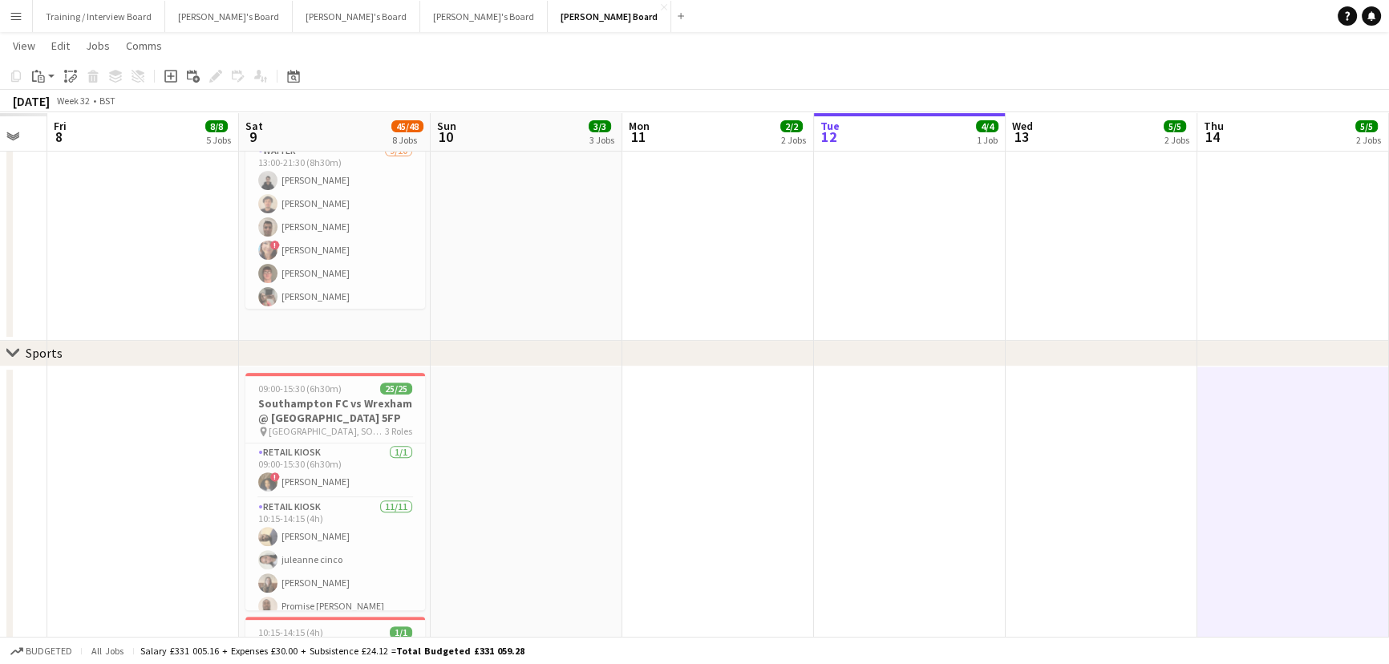
scroll to position [0, 463]
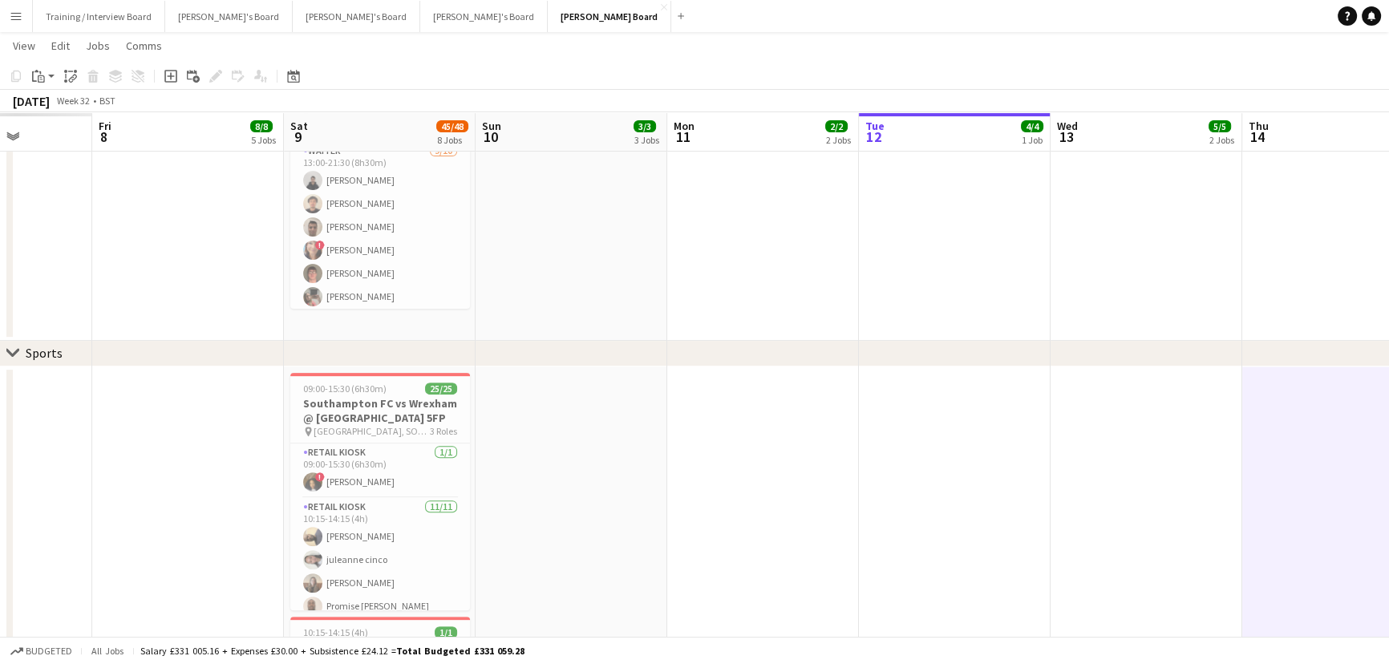
drag, startPoint x: 532, startPoint y: 434, endPoint x: 498, endPoint y: 415, distance: 38.4
click at [980, 409] on app-calendar-viewport "Wed 6 Thu 7 Fri 8 8/8 5 Jobs Sat 9 45/48 8 Jobs Sun 10 3/3 3 Jobs Mon 11 2/2 2 …" at bounding box center [694, 433] width 1389 height 2011
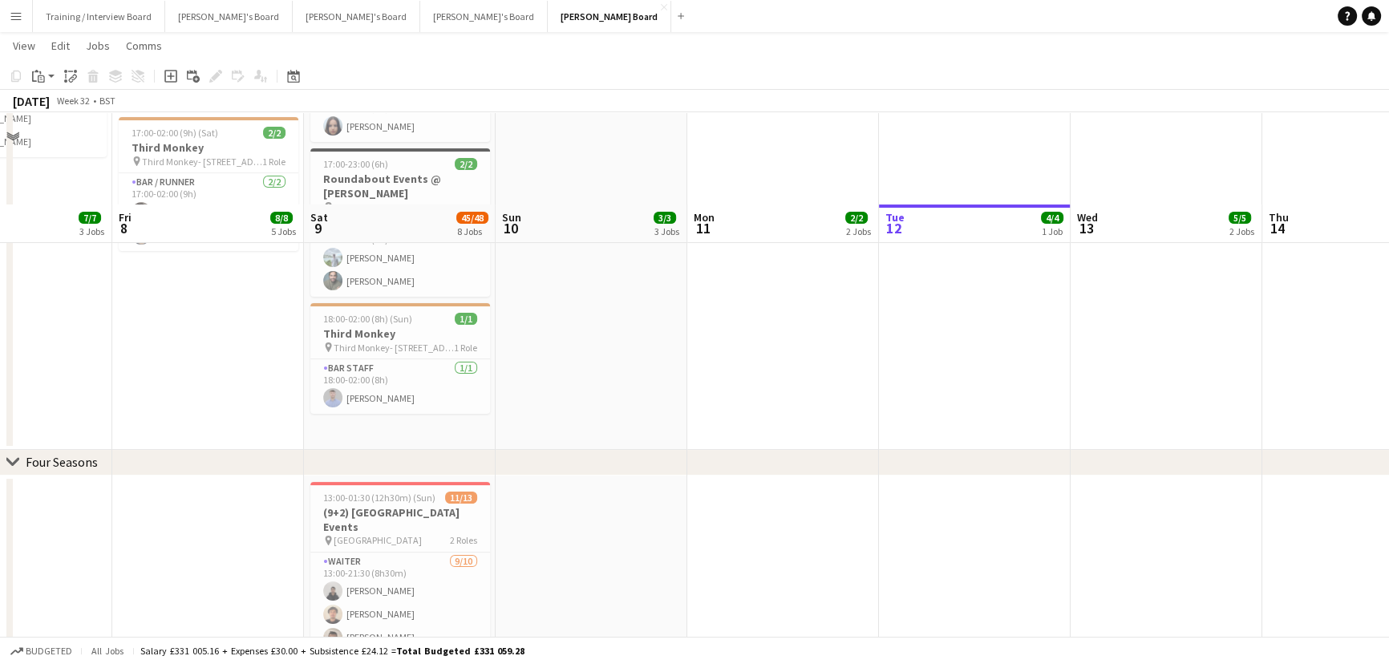
scroll to position [364, 0]
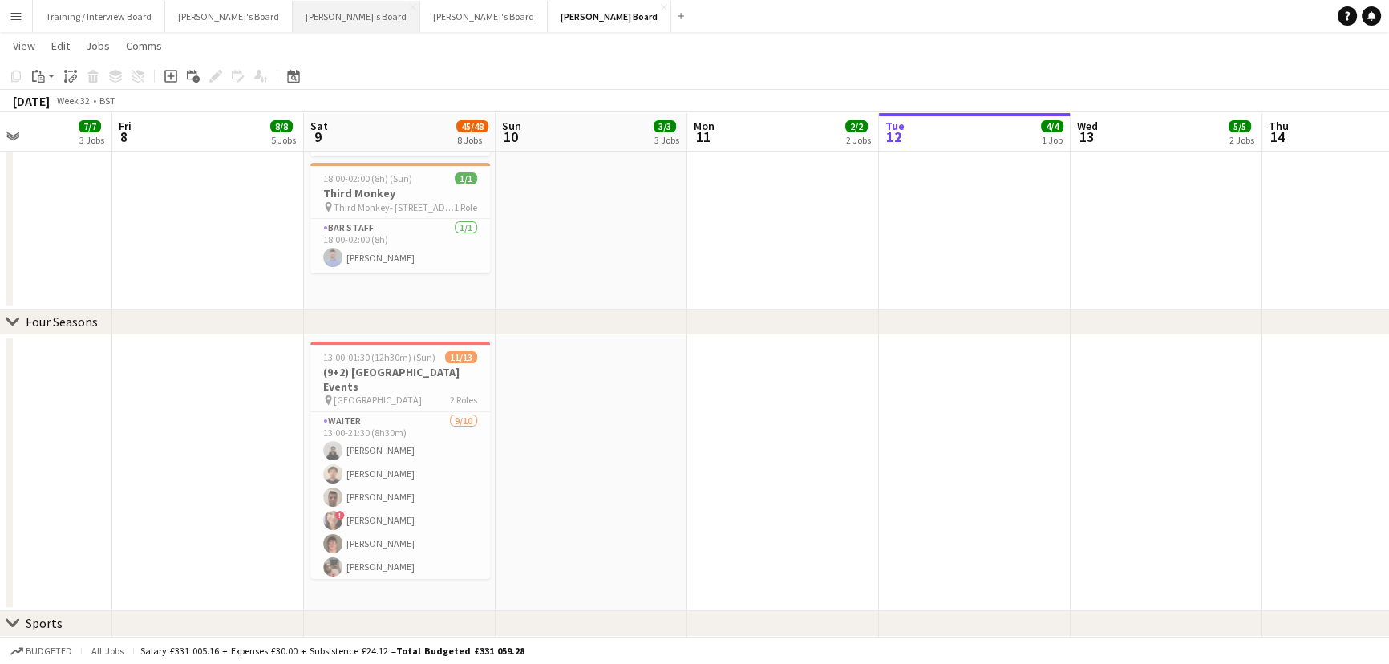
click at [293, 16] on button "[PERSON_NAME]'s Board Close" at bounding box center [356, 16] width 127 height 31
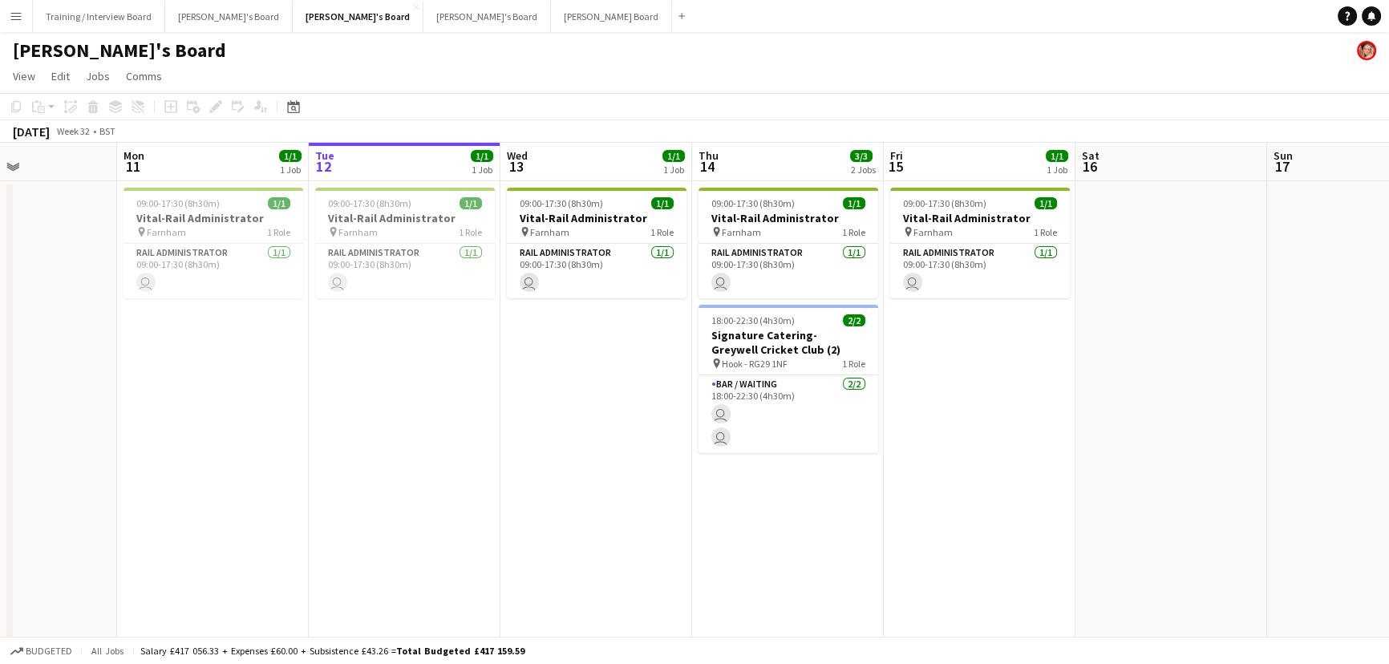
drag, startPoint x: 556, startPoint y: 389, endPoint x: 653, endPoint y: 384, distance: 97.1
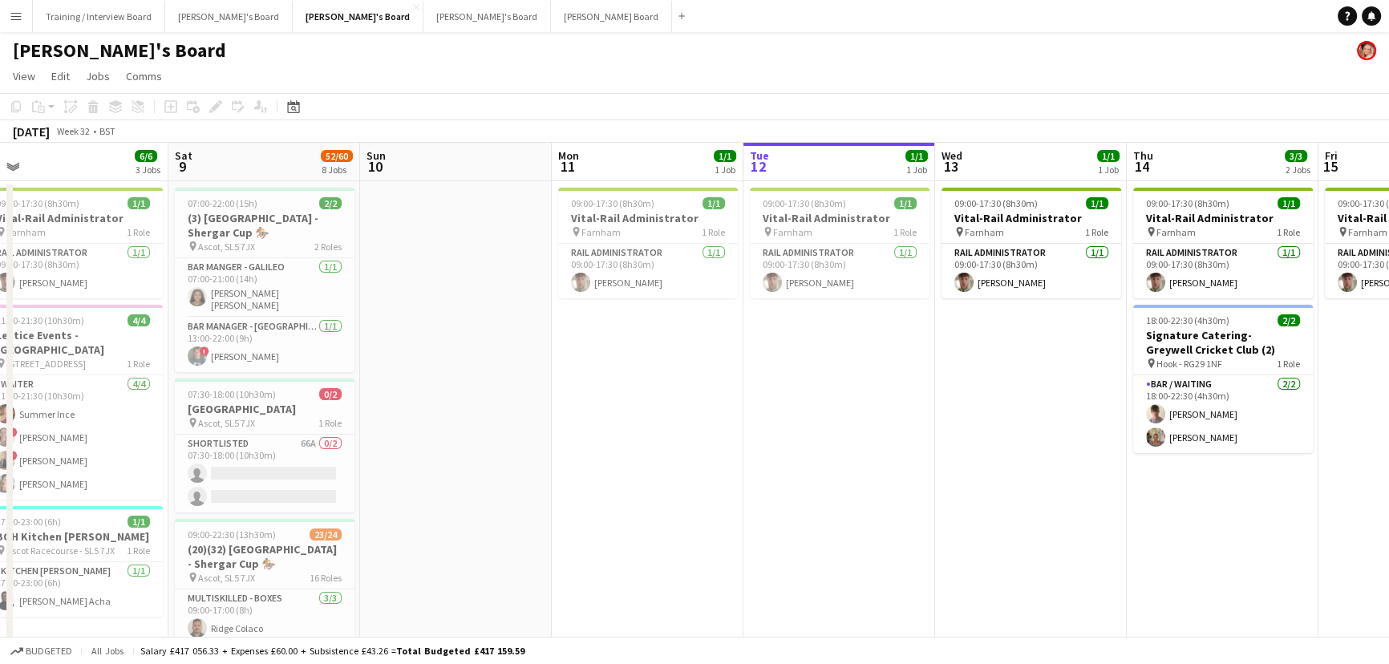
drag, startPoint x: 641, startPoint y: 435, endPoint x: 871, endPoint y: 462, distance: 231.7
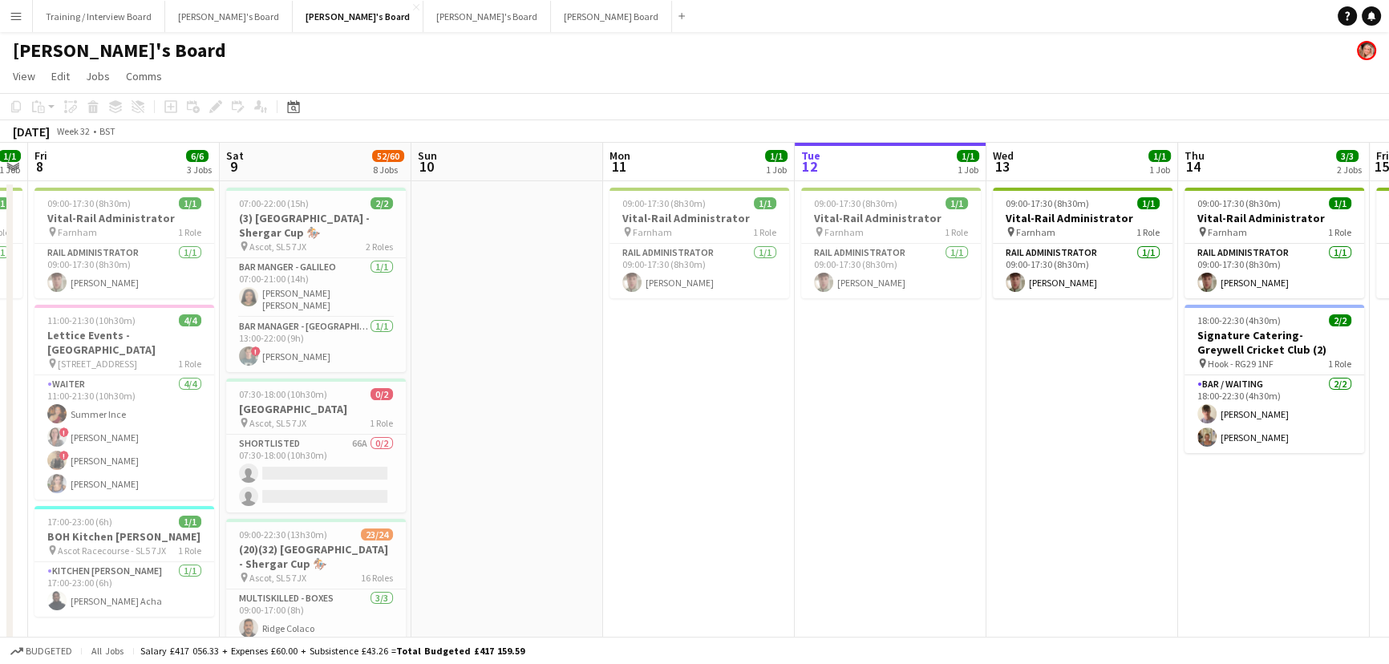
scroll to position [0, 462]
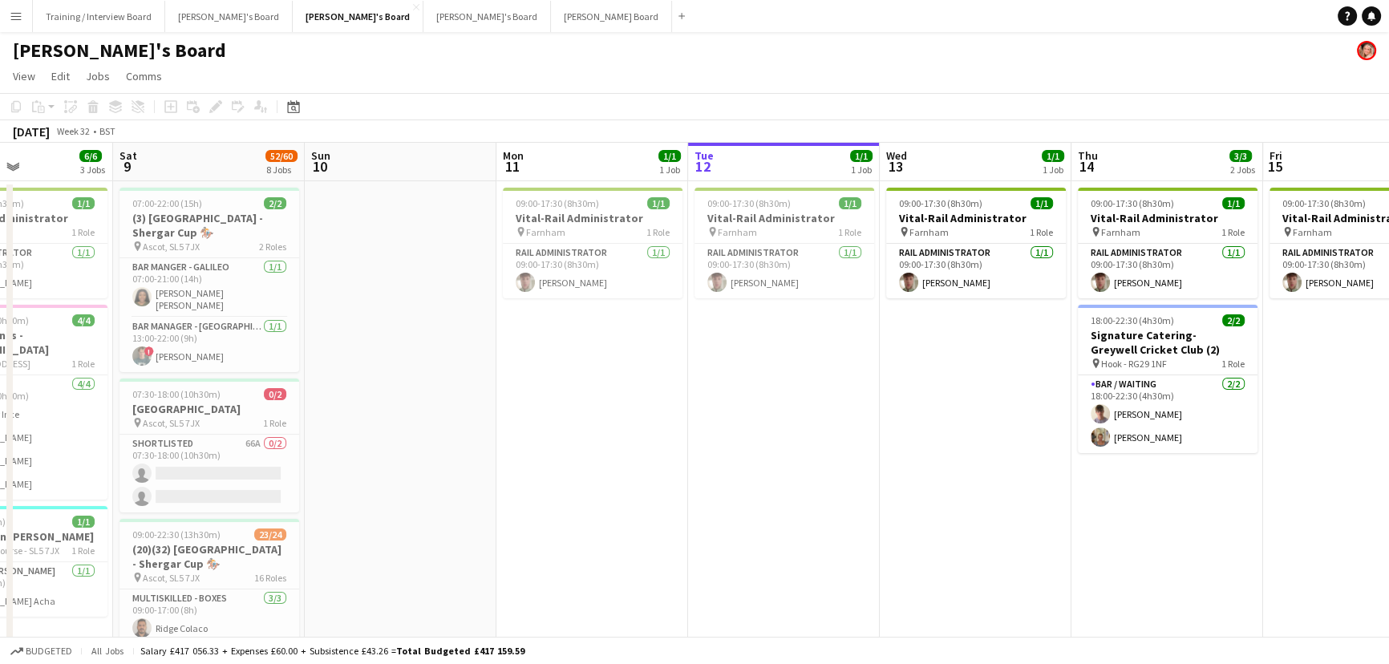
drag, startPoint x: 510, startPoint y: 454, endPoint x: 581, endPoint y: 443, distance: 72.2
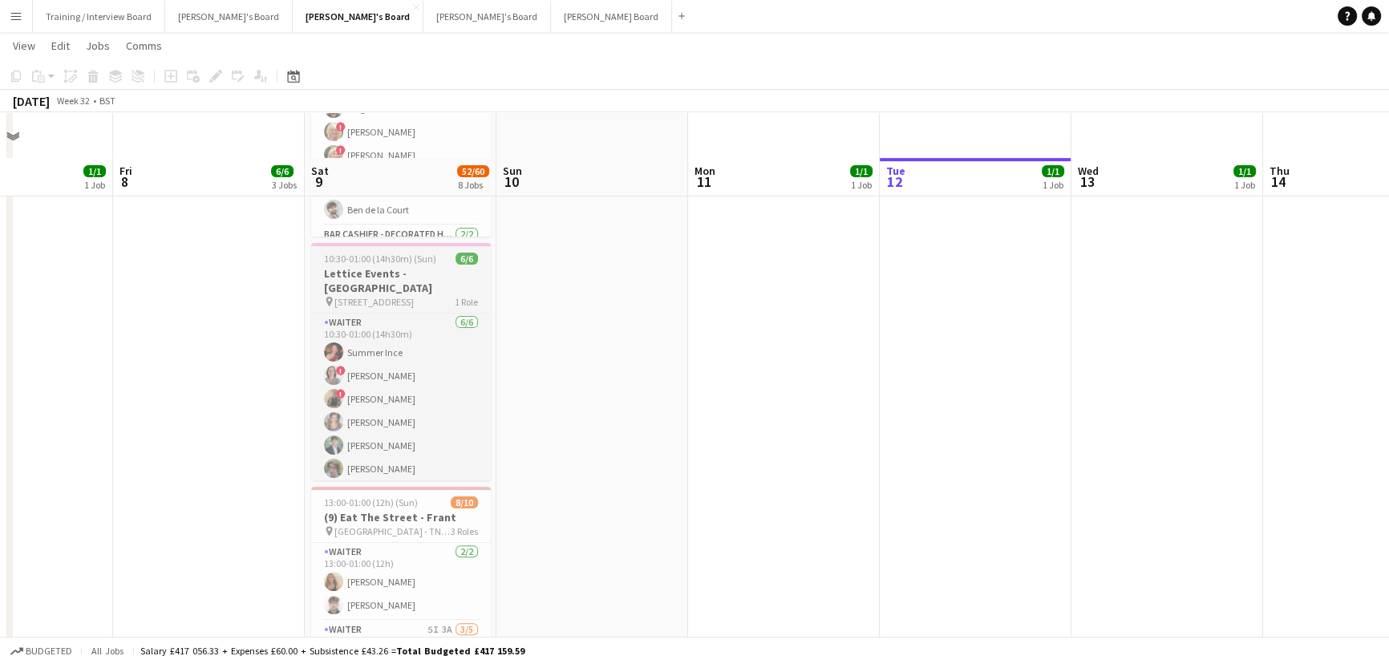
scroll to position [437, 0]
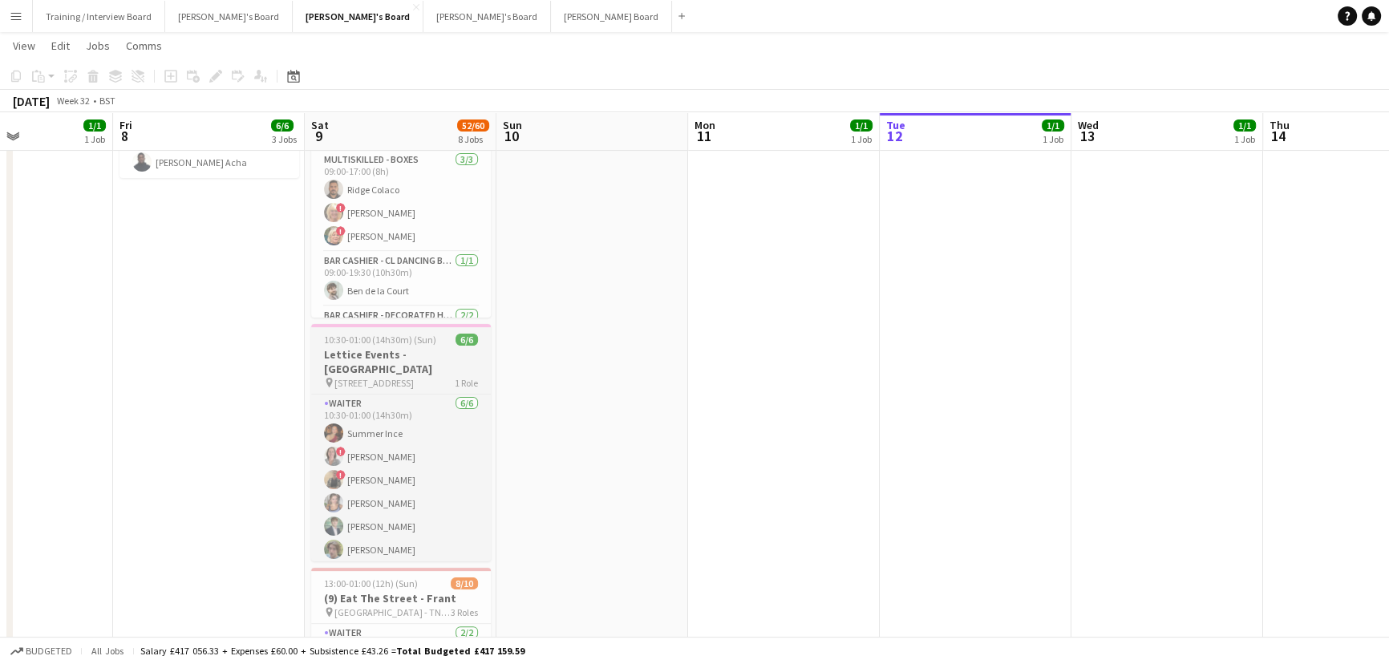
click at [434, 363] on h3 "Lettice Events - [GEOGRAPHIC_DATA]" at bounding box center [401, 361] width 180 height 29
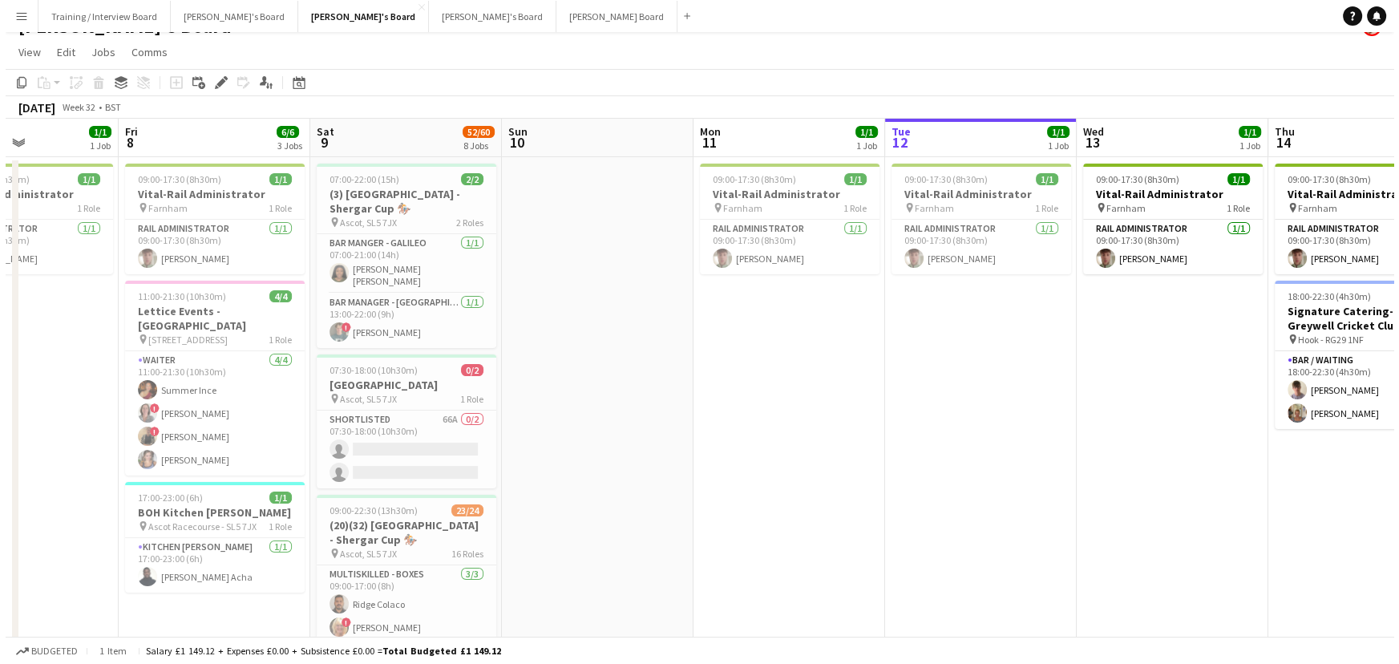
scroll to position [0, 0]
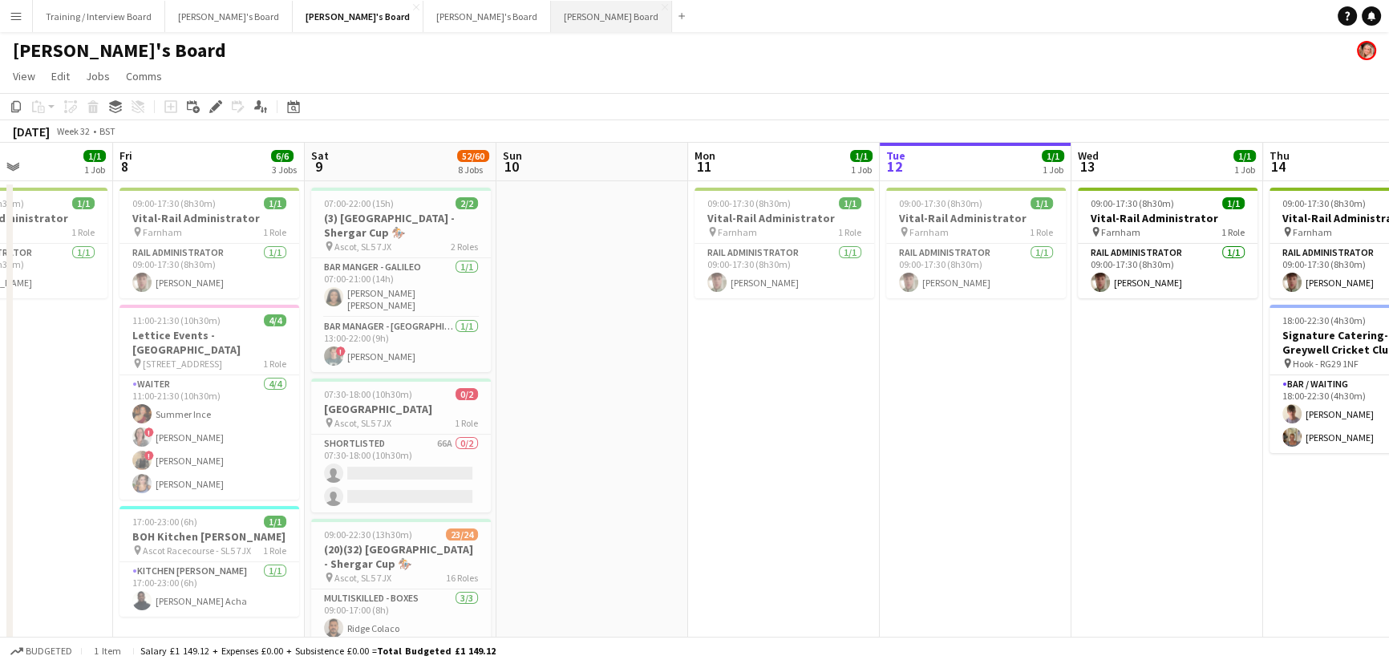
click at [551, 18] on button "Dean's Board Close" at bounding box center [611, 16] width 121 height 31
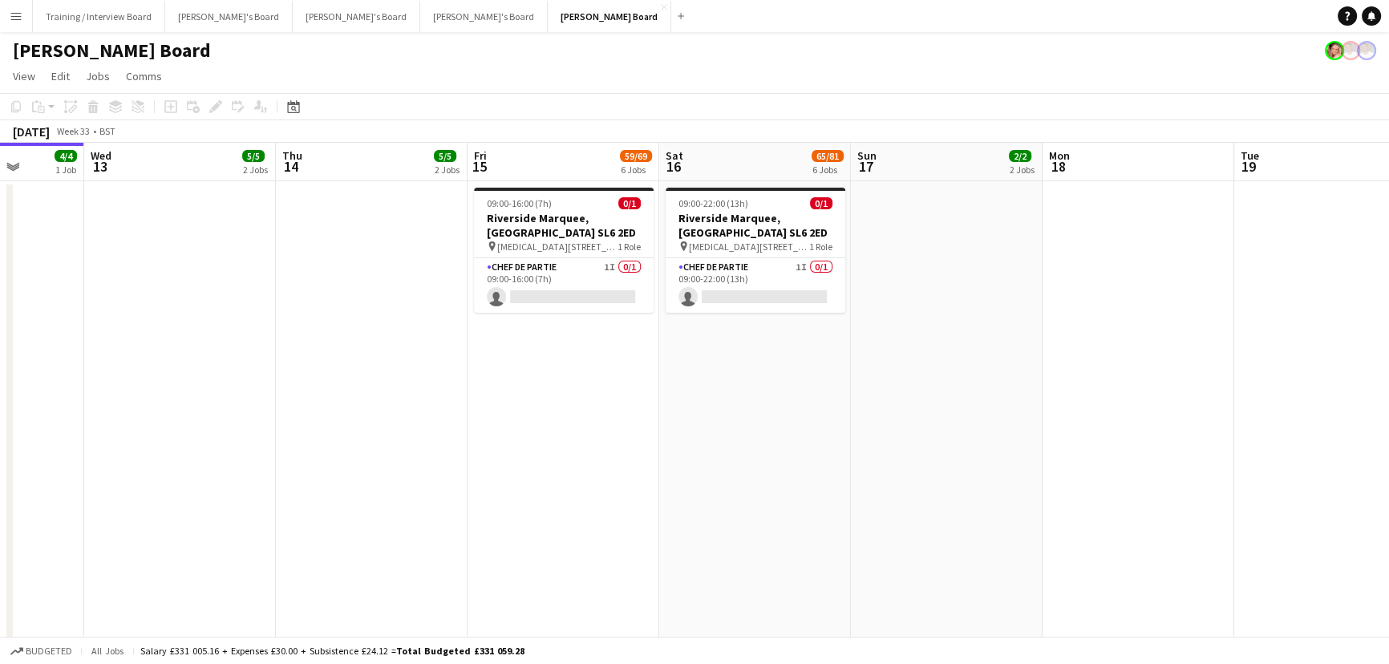
drag, startPoint x: 997, startPoint y: 486, endPoint x: 847, endPoint y: 463, distance: 151.6
click at [718, 408] on app-date-cell "09:00-22:00 (13h) 0/1 Riverside Marquee, Maidenhead SL6 2ED pin Maidenhead, SL6…" at bounding box center [752, 428] width 192 height 494
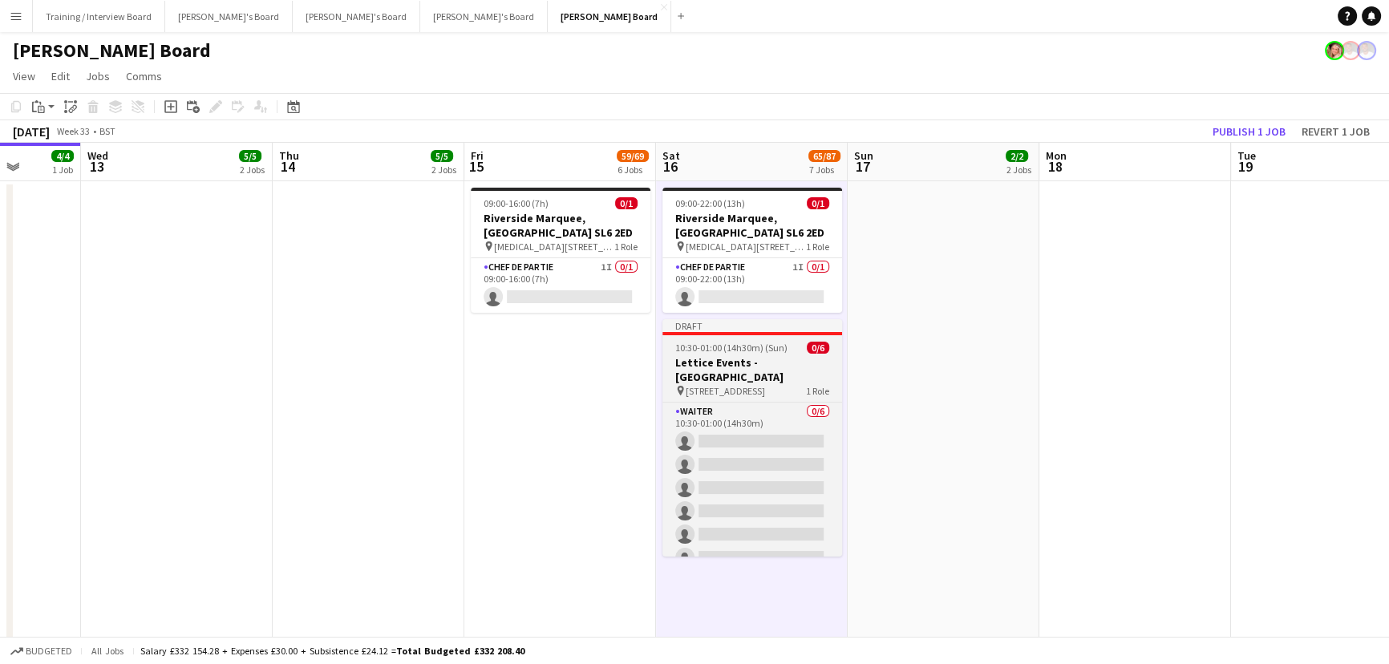
click at [762, 331] on div "Draft" at bounding box center [752, 325] width 180 height 13
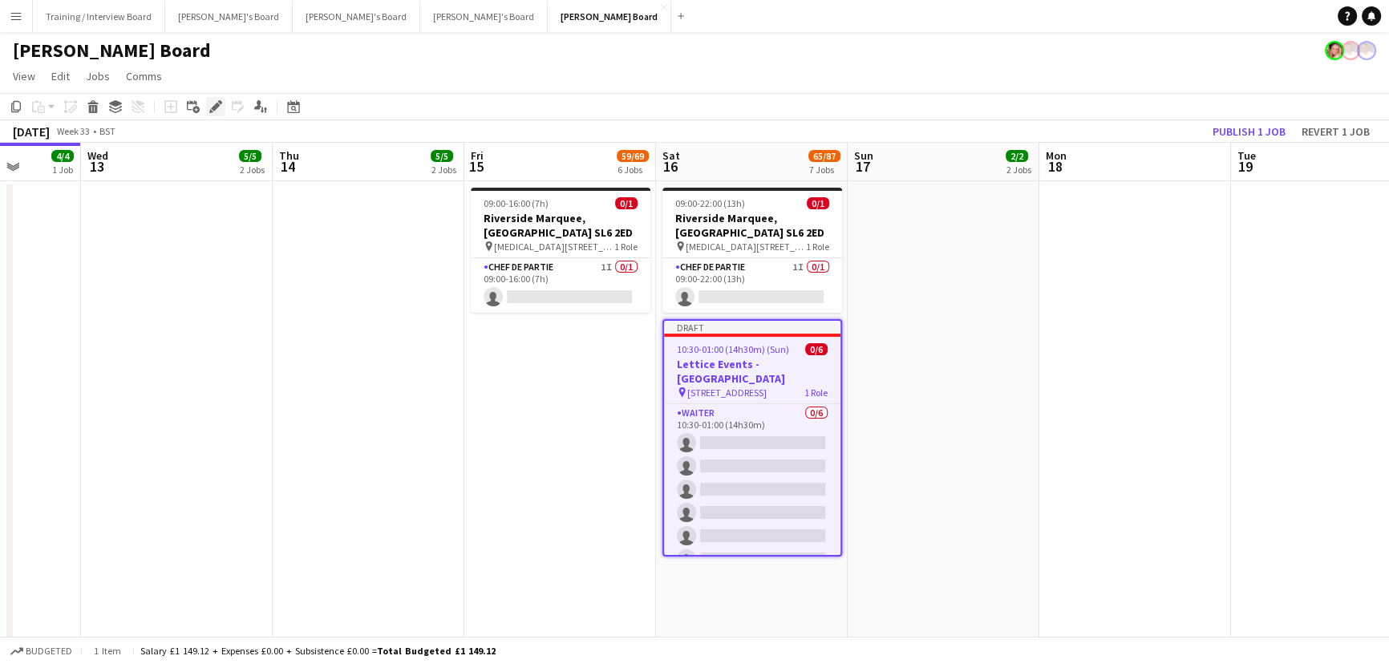
click at [216, 107] on icon at bounding box center [215, 107] width 9 height 9
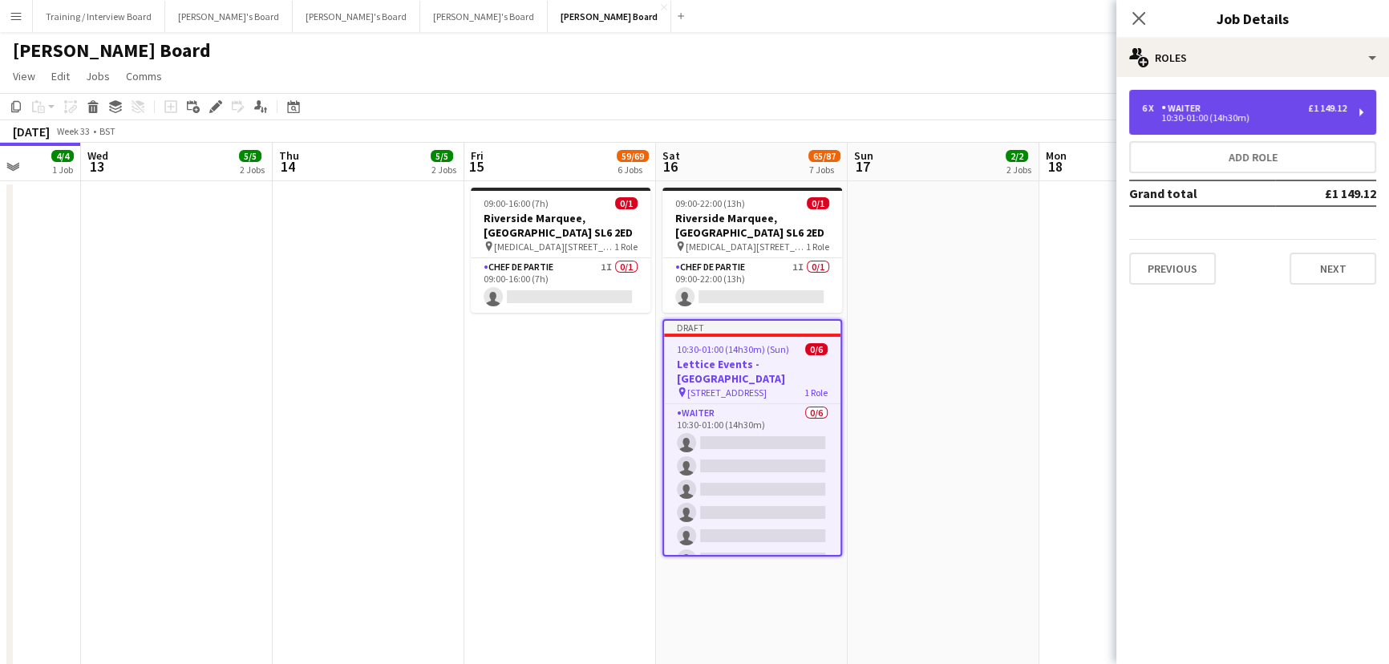
click at [1198, 90] on div "6 x Waiter £1 149.12 10:30-01:00 (14h30m)" at bounding box center [1252, 112] width 247 height 45
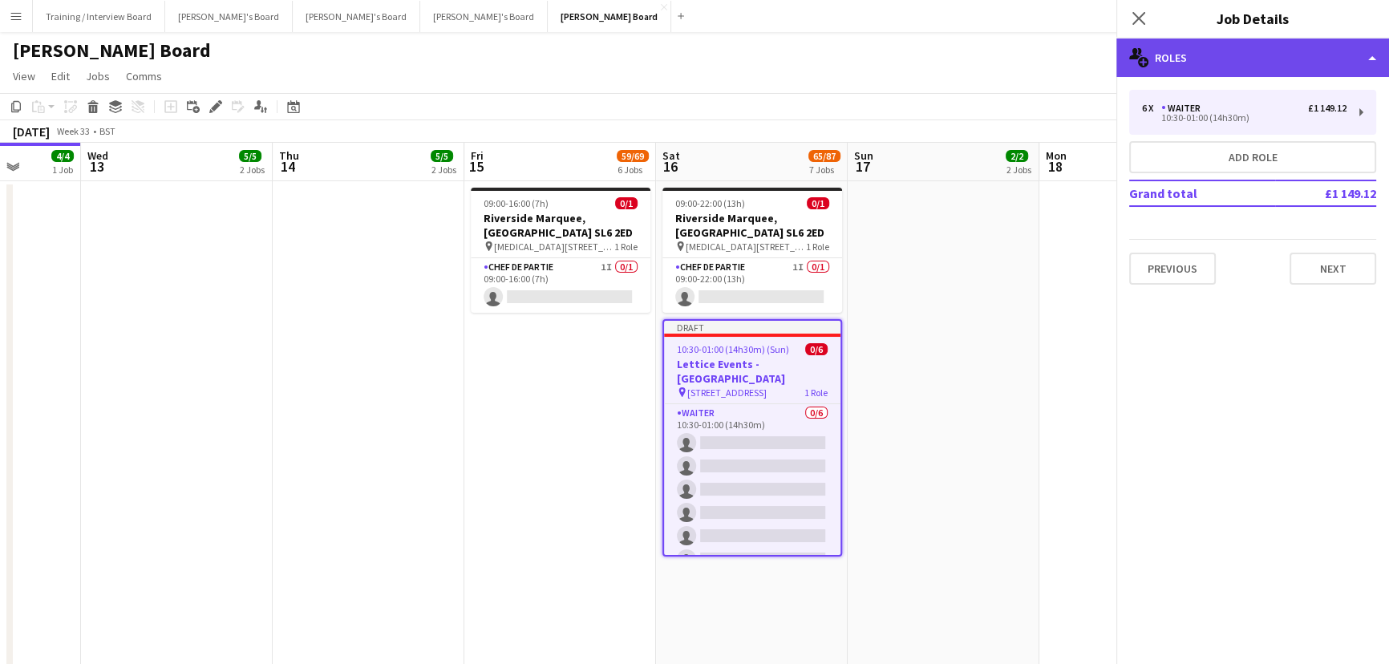
click at [1186, 60] on div "multiple-users-add Roles" at bounding box center [1252, 57] width 273 height 38
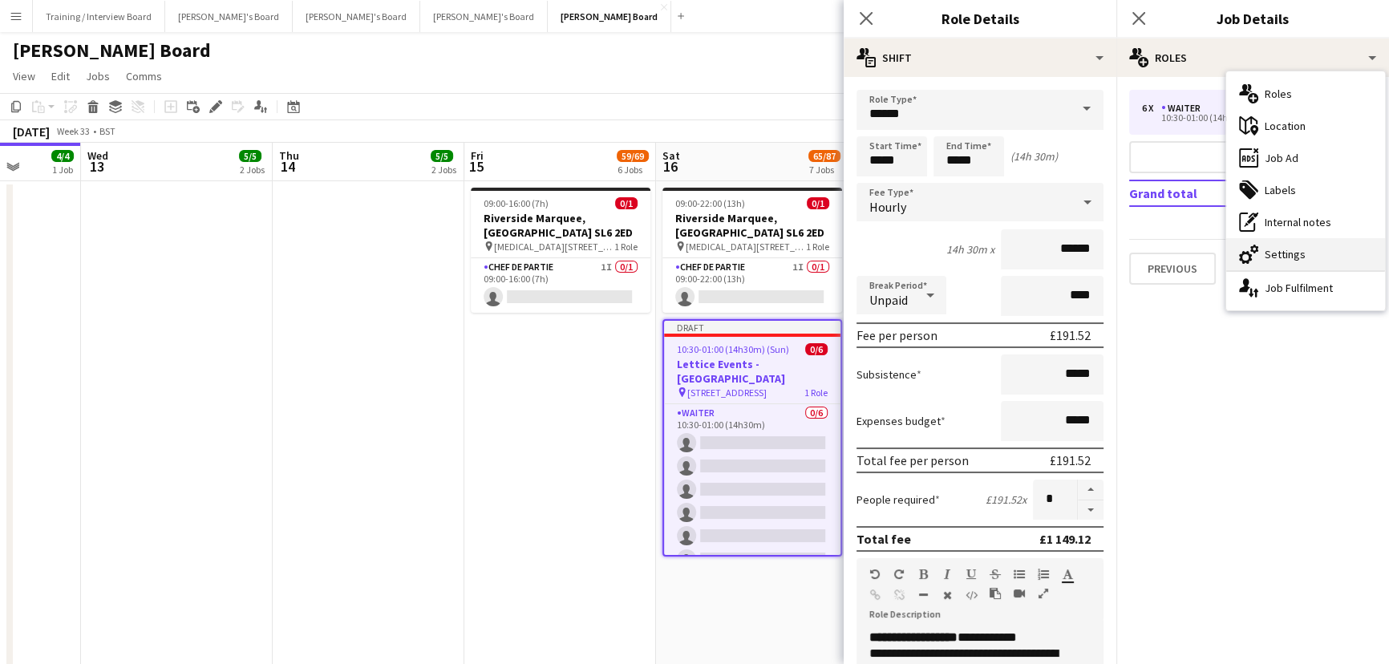
click at [1292, 253] on div "cog-double-3 Settings" at bounding box center [1305, 254] width 159 height 32
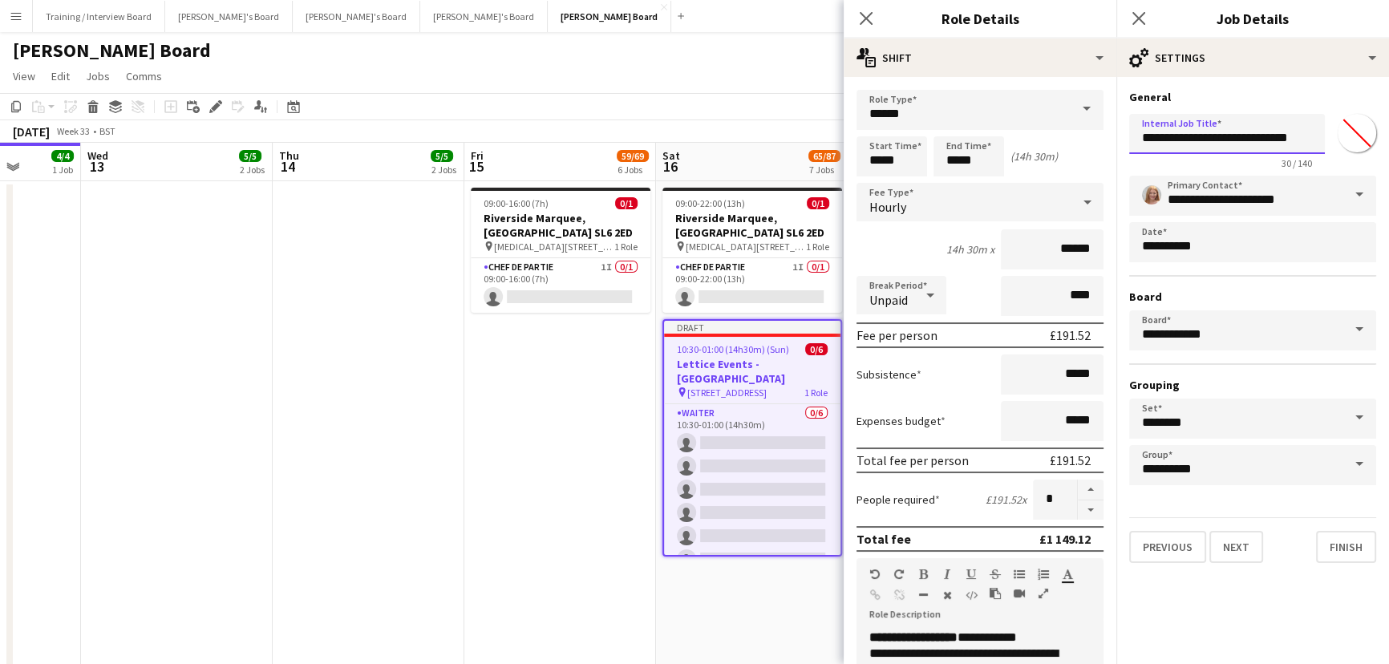
drag, startPoint x: 1214, startPoint y: 131, endPoint x: 1162, endPoint y: 135, distance: 51.5
click at [1175, 135] on input "**********" at bounding box center [1227, 134] width 196 height 40
type input "**********"
click at [1245, 200] on input "**********" at bounding box center [1252, 196] width 247 height 40
click at [1280, 197] on input "**********" at bounding box center [1252, 196] width 247 height 40
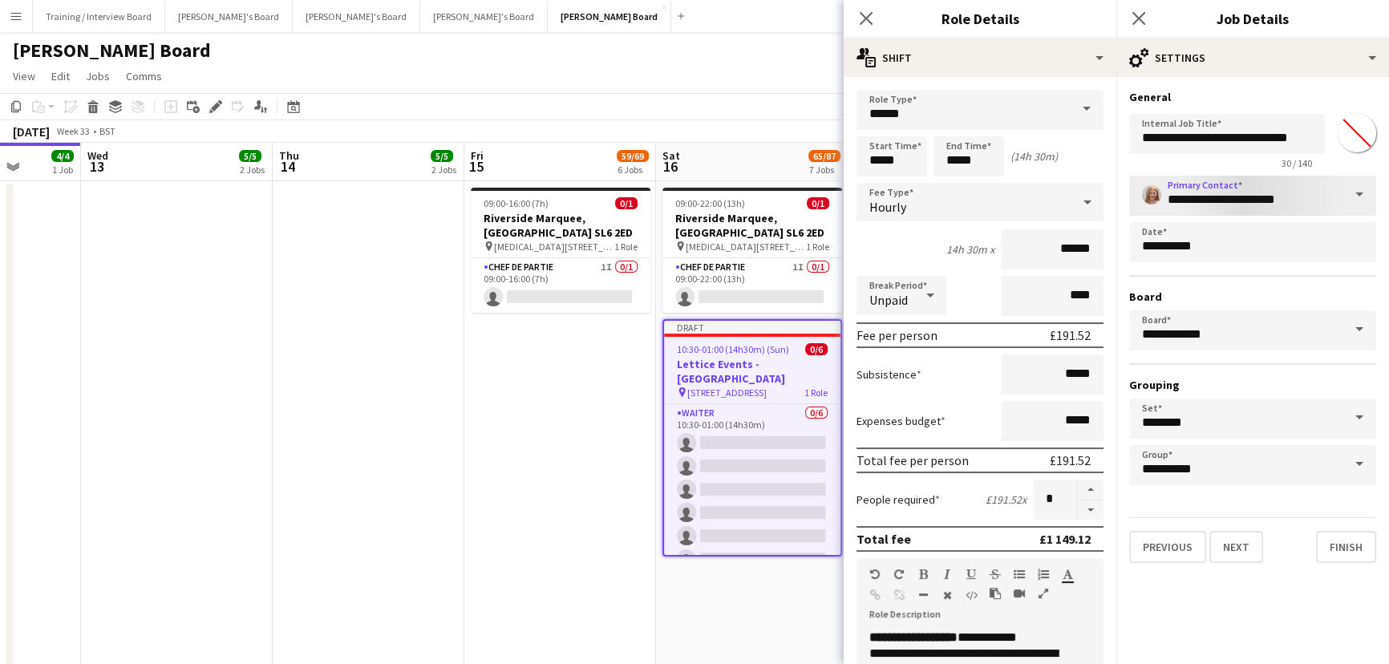
click at [1356, 193] on span at bounding box center [1359, 195] width 34 height 38
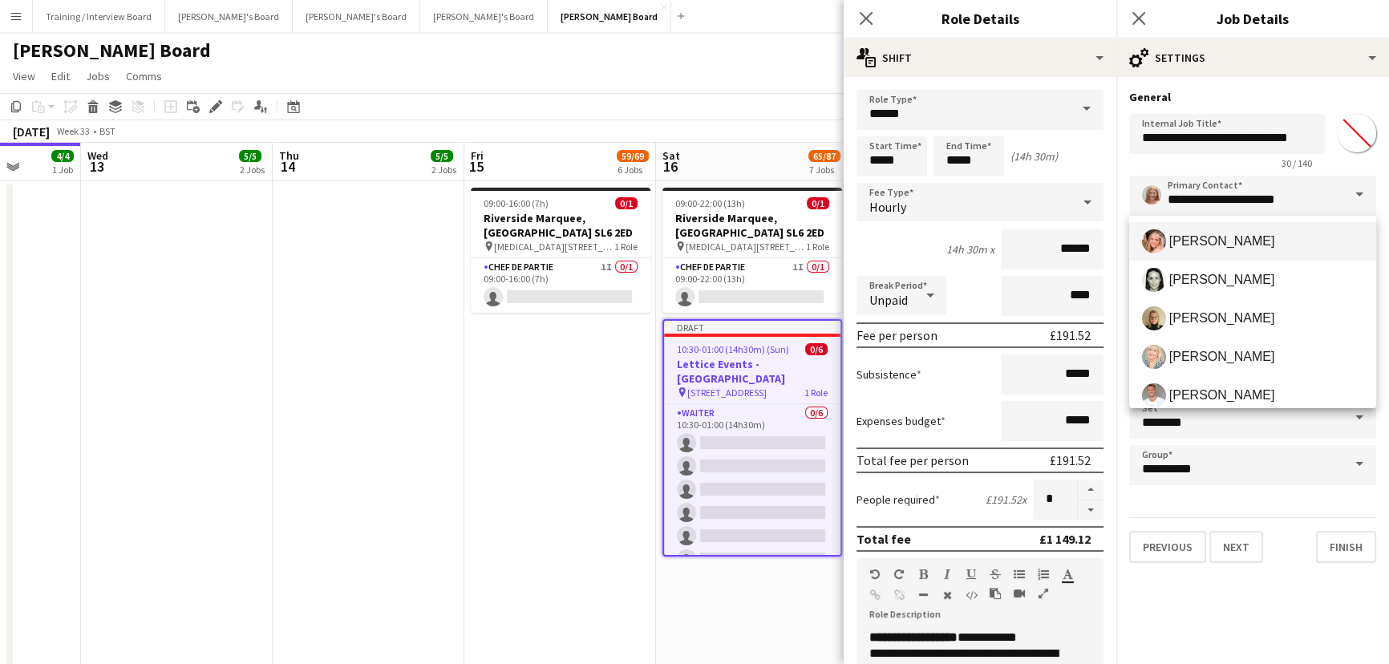
click at [1250, 243] on span "Fran Dancona" at bounding box center [1222, 240] width 106 height 15
type input "**********"
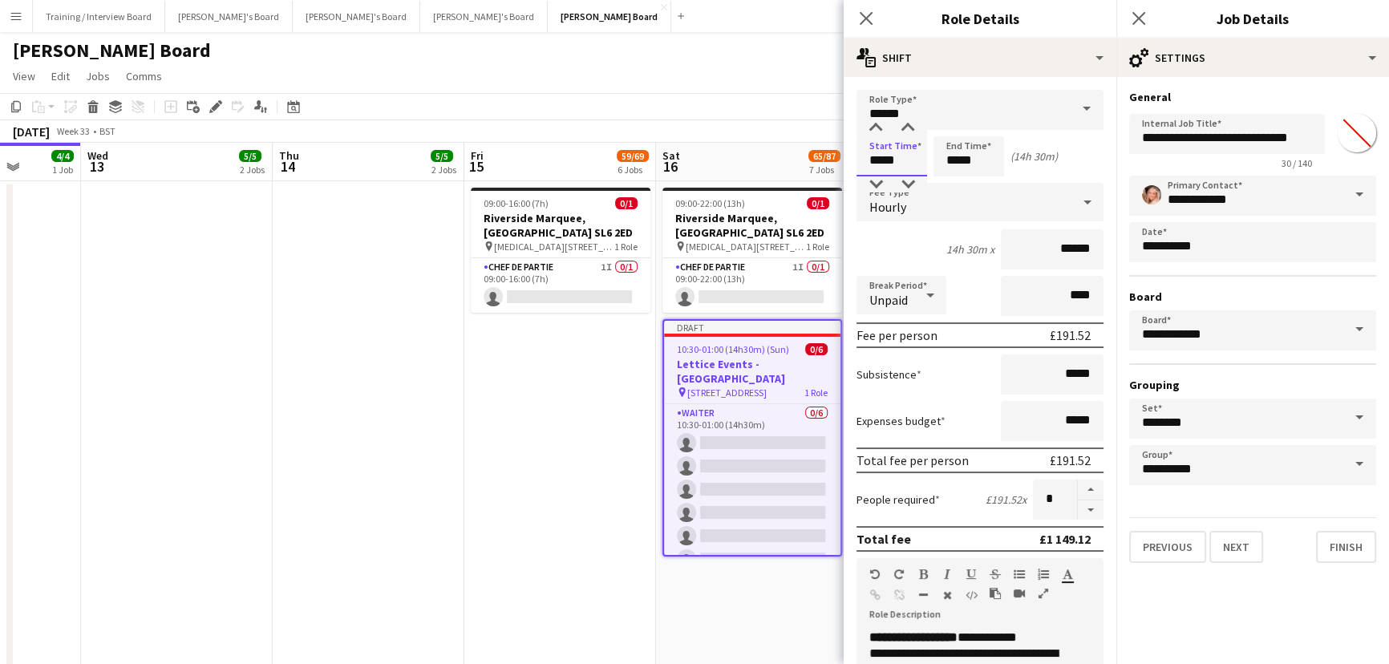
drag, startPoint x: 897, startPoint y: 165, endPoint x: 478, endPoint y: 51, distance: 434.7
type input "*****"
drag, startPoint x: 990, startPoint y: 160, endPoint x: 804, endPoint y: 145, distance: 186.6
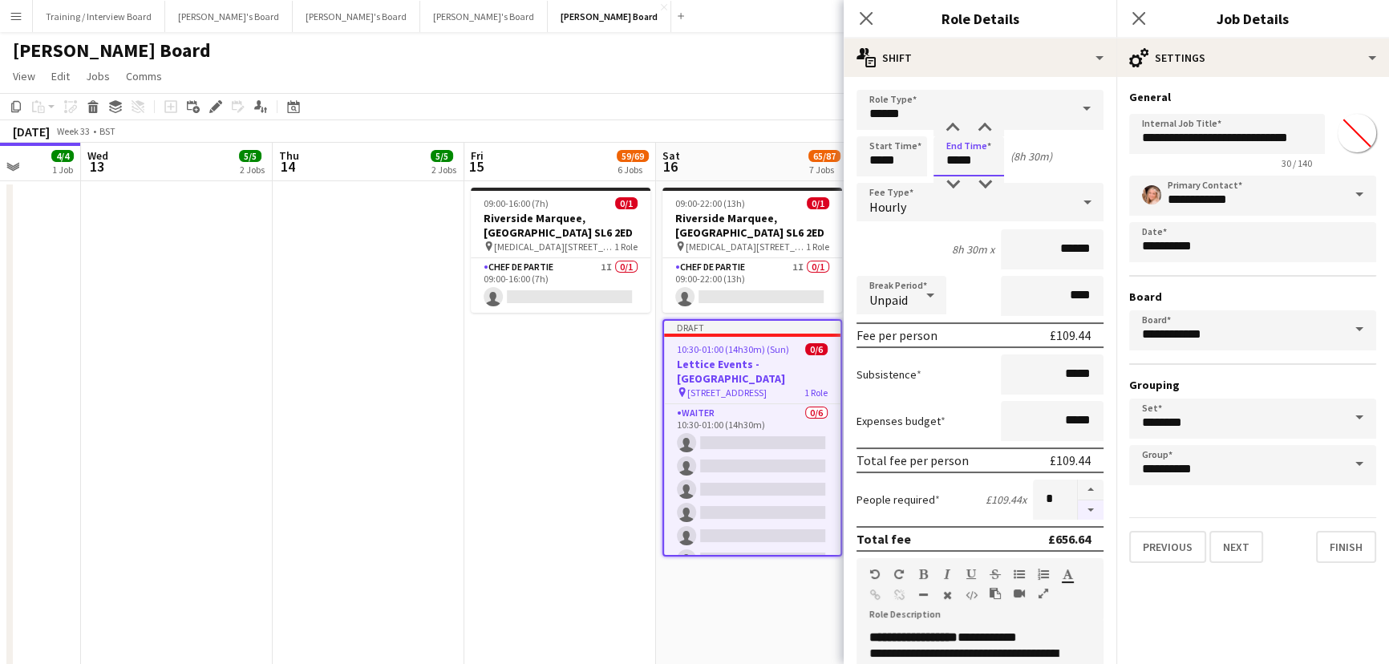
type input "*****"
click at [1077, 505] on button "button" at bounding box center [1090, 510] width 26 height 20
click at [1081, 509] on button "button" at bounding box center [1090, 510] width 26 height 20
type input "*"
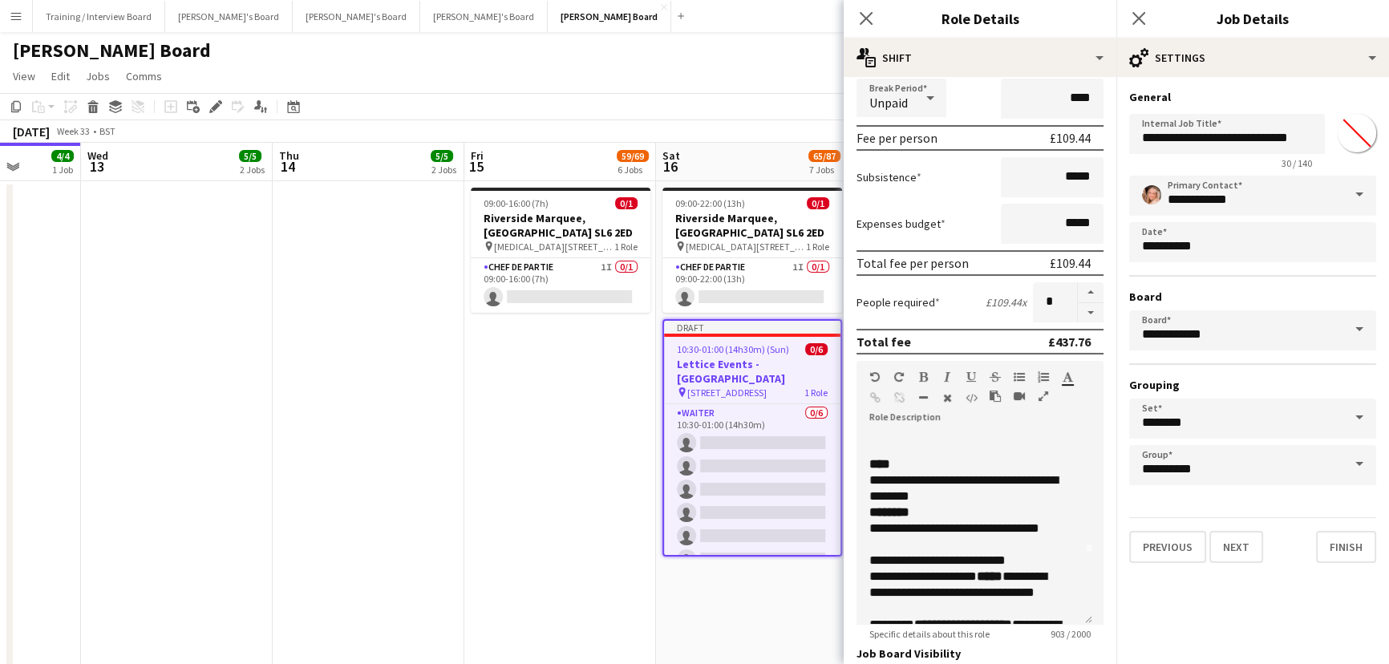
scroll to position [218, 0]
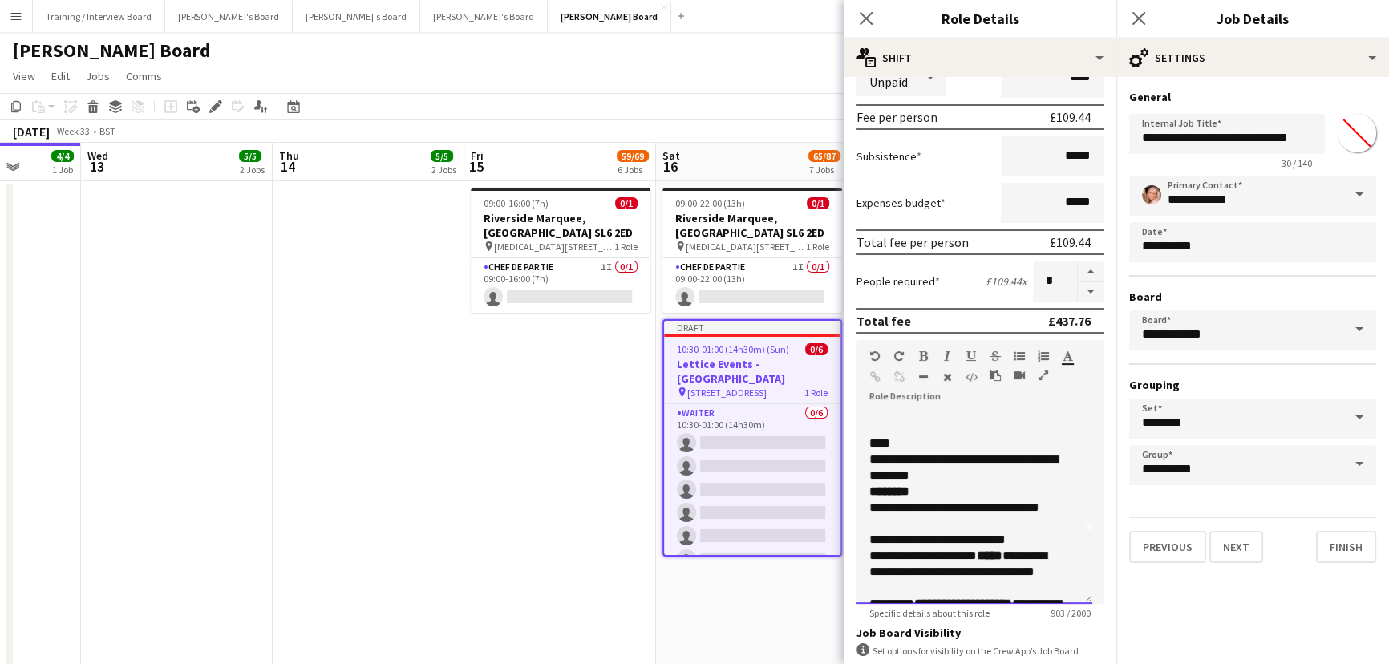
click at [1002, 549] on b "*****" at bounding box center [989, 555] width 26 height 12
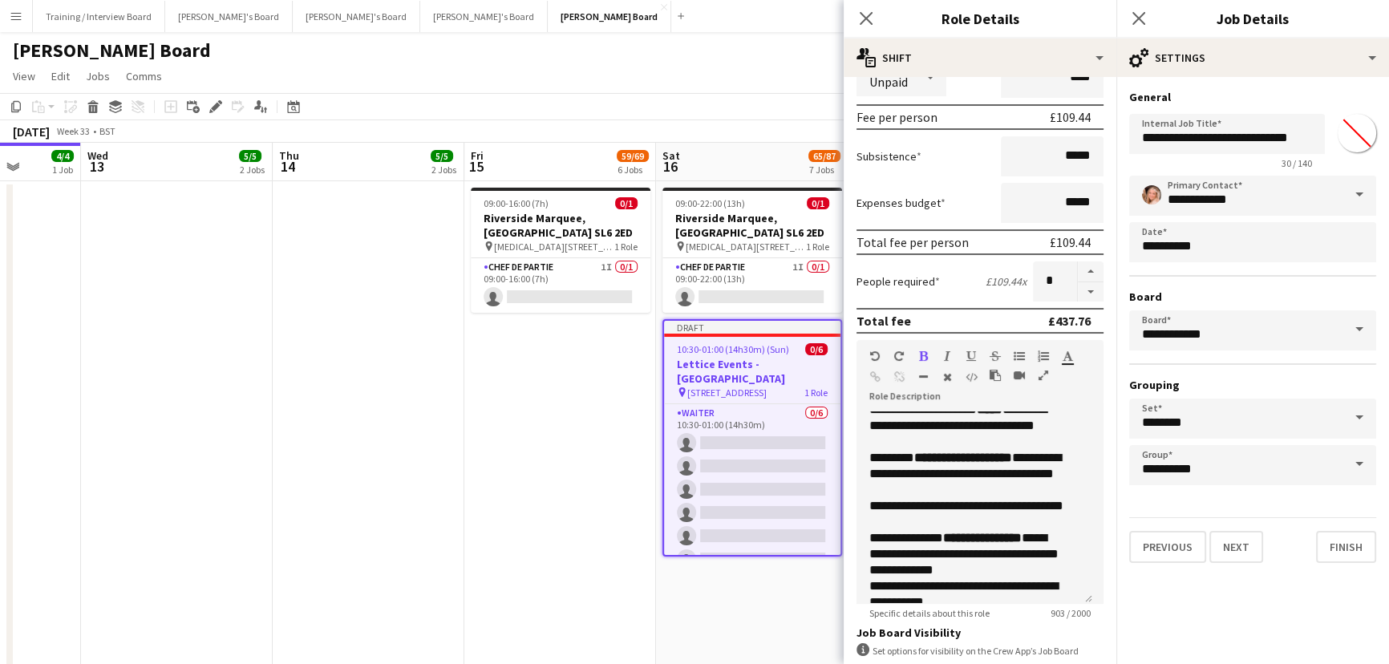
click at [461, 576] on app-date-cell at bounding box center [369, 428] width 192 height 494
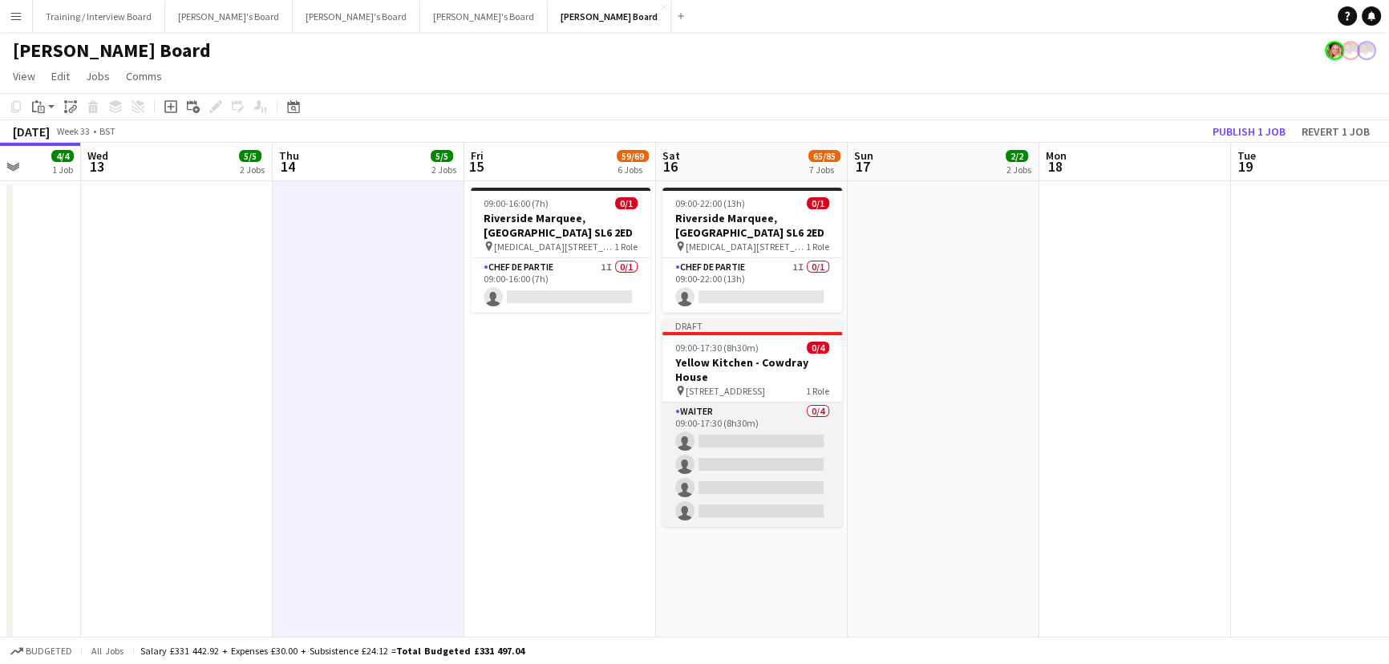
click at [743, 457] on app-card-role "Waiter 0/4 09:00-17:30 (8h30m) single-neutral-actions single-neutral-actions si…" at bounding box center [752, 464] width 180 height 124
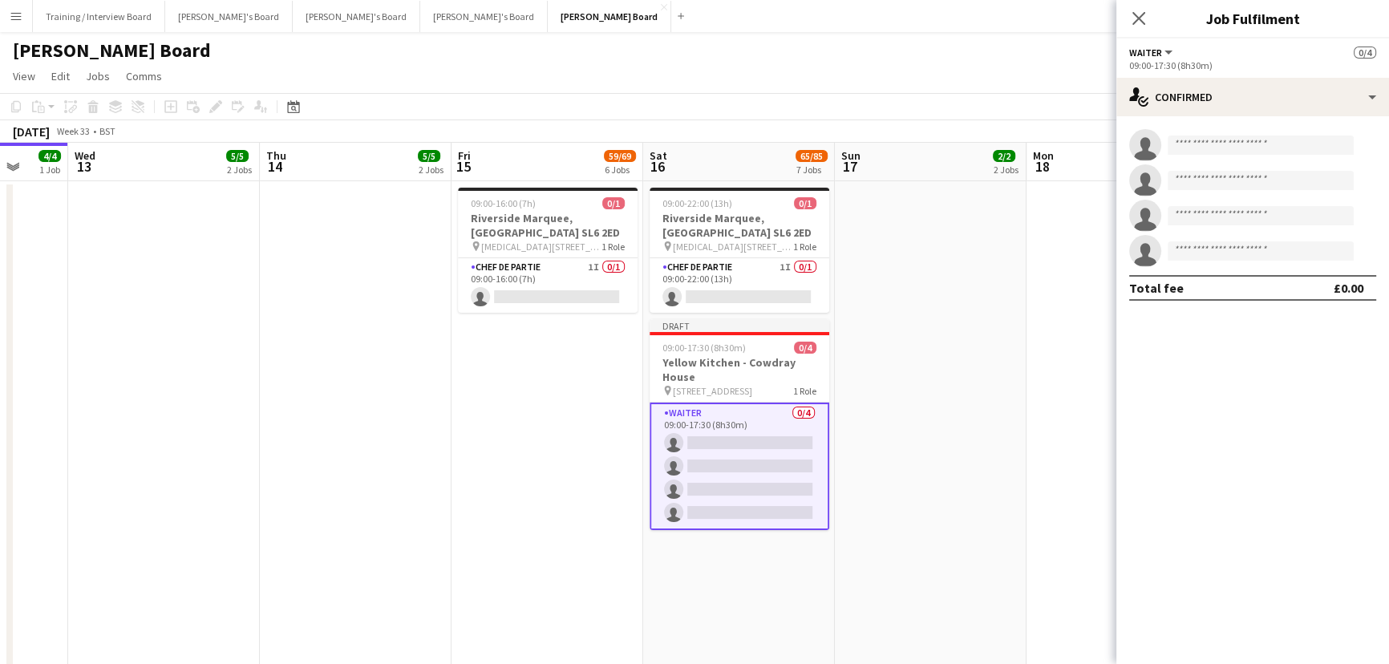
click at [779, 512] on app-card-role "Waiter 0/4 09:00-17:30 (8h30m) single-neutral-actions single-neutral-actions si…" at bounding box center [739, 465] width 180 height 127
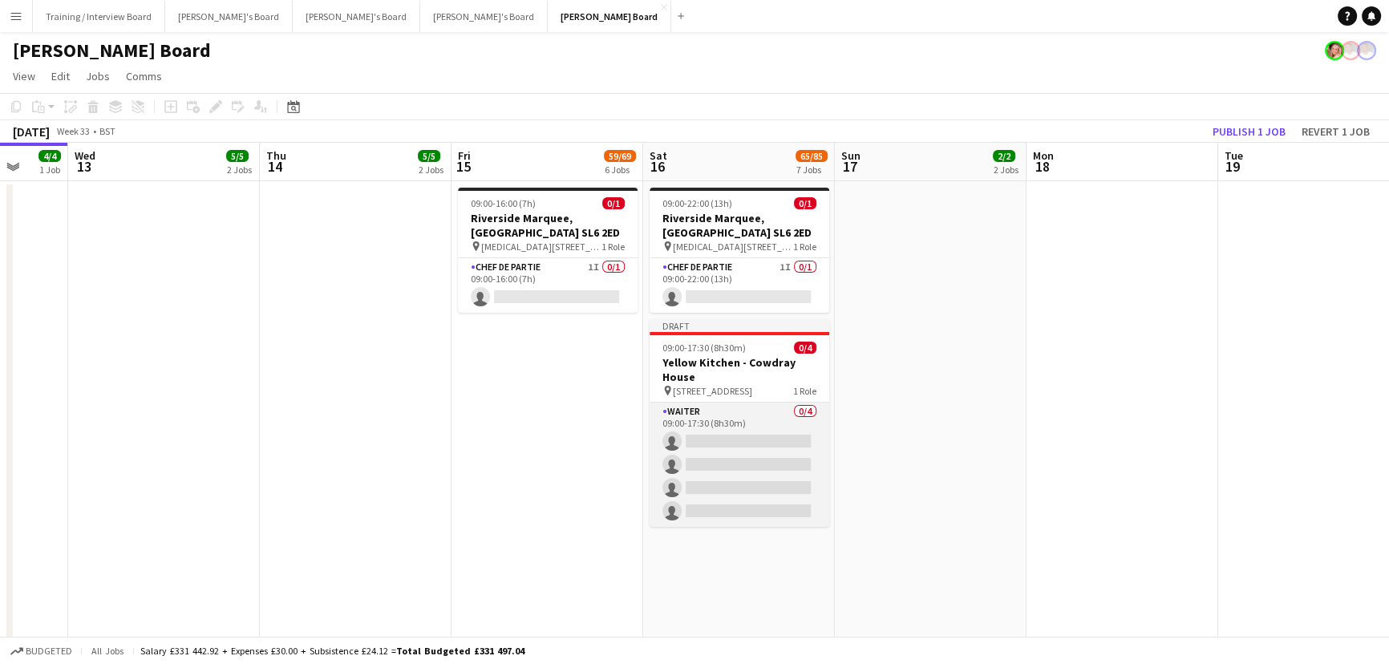
click at [754, 501] on app-card-role "Waiter 0/4 09:00-17:30 (8h30m) single-neutral-actions single-neutral-actions si…" at bounding box center [739, 464] width 180 height 124
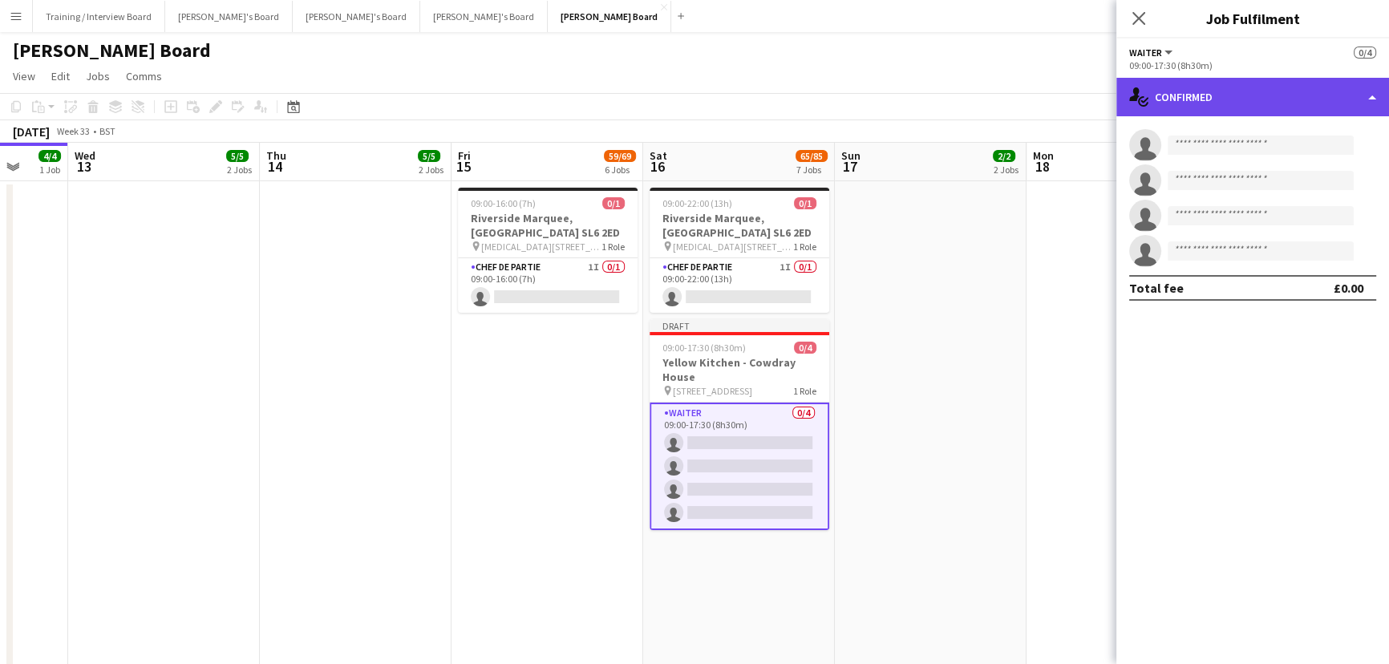
click at [1224, 80] on div "single-neutral-actions-check-2 Confirmed" at bounding box center [1252, 97] width 273 height 38
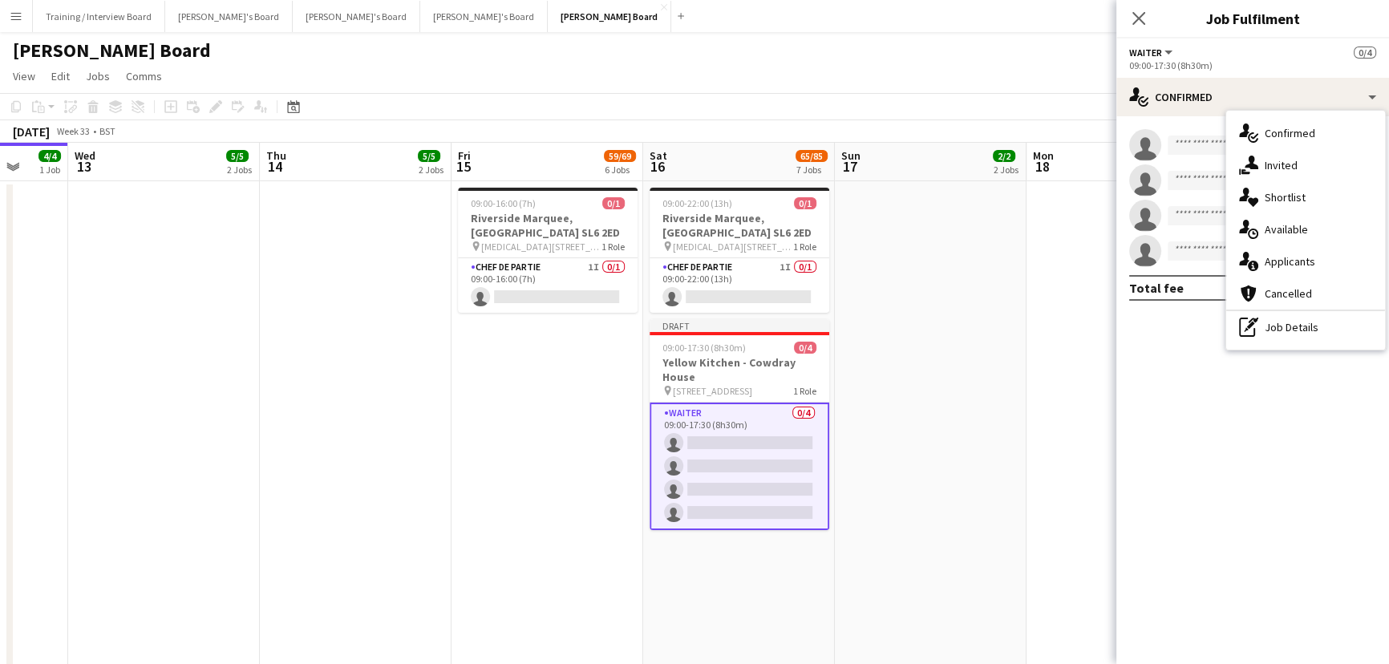
click at [1280, 322] on div "pen-write Job Details" at bounding box center [1305, 327] width 159 height 32
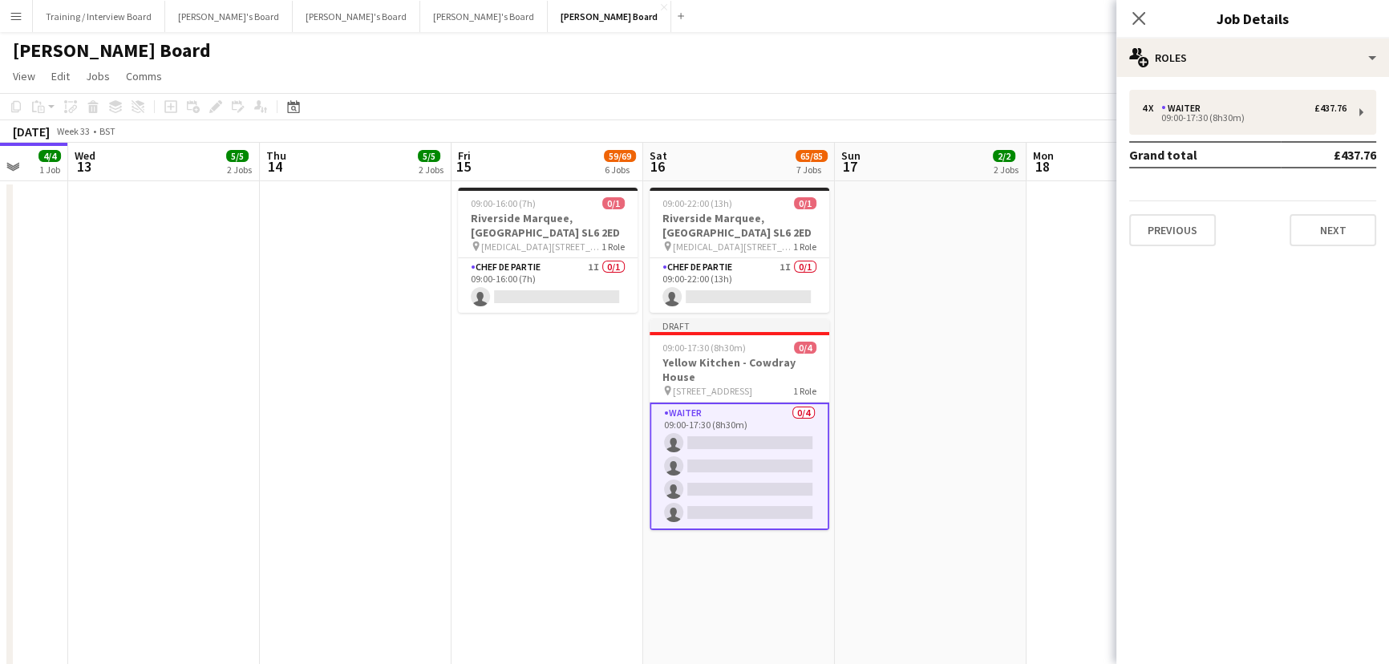
click at [1178, 29] on div "Close pop-in Job Details" at bounding box center [1252, 19] width 273 height 38
click at [849, 447] on app-date-cell at bounding box center [931, 428] width 192 height 494
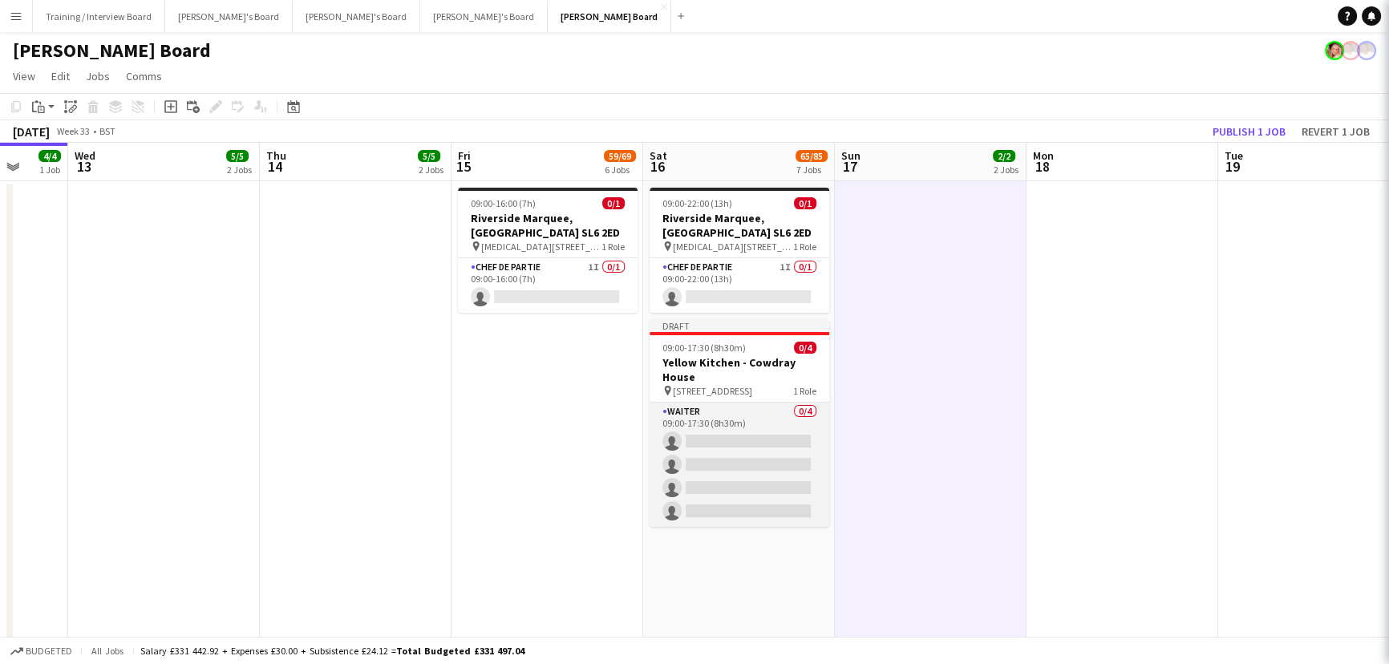
click at [691, 478] on app-card-role "Waiter 0/4 09:00-17:30 (8h30m) single-neutral-actions single-neutral-actions si…" at bounding box center [739, 464] width 180 height 124
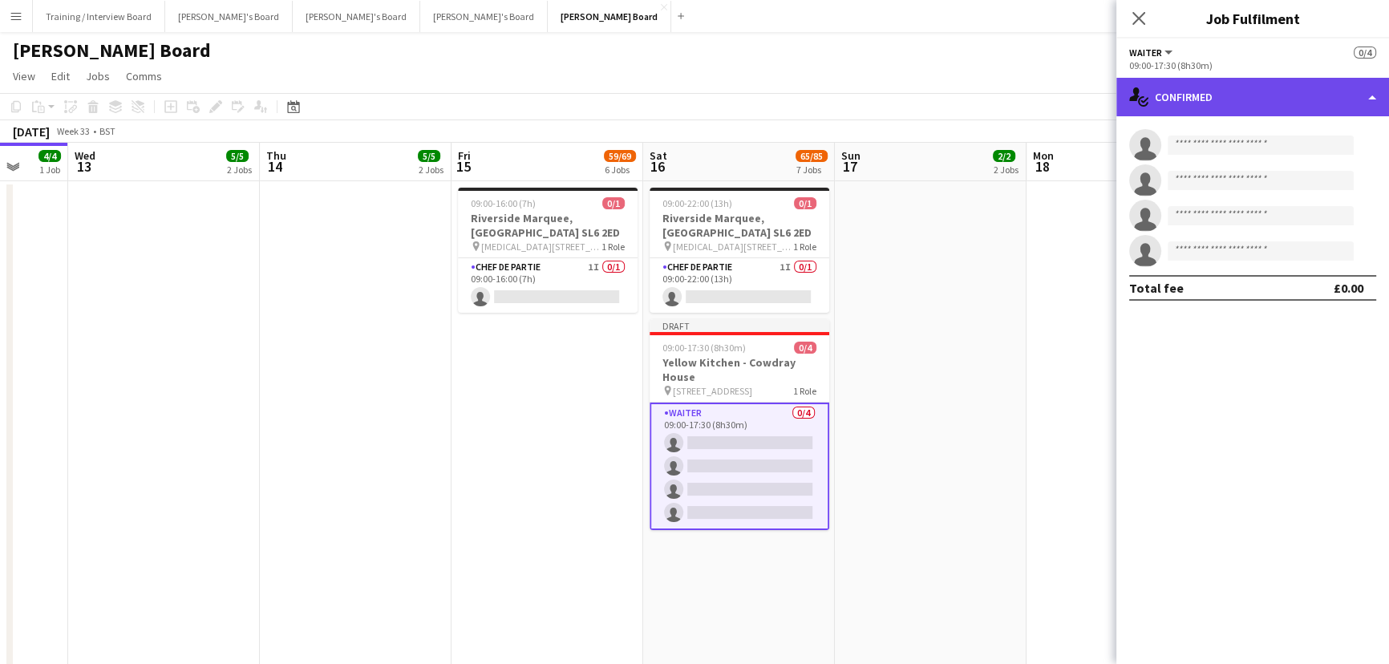
click at [1231, 102] on div "single-neutral-actions-check-2 Confirmed" at bounding box center [1252, 97] width 273 height 38
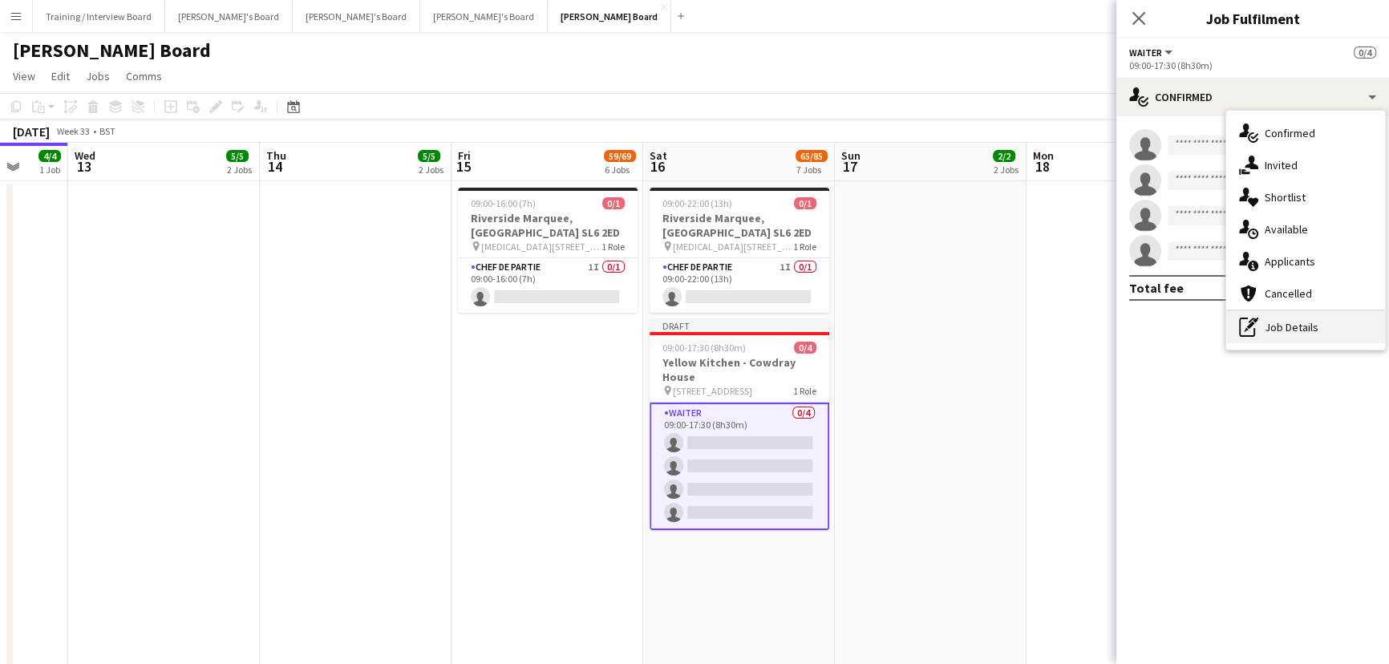
click at [1267, 332] on div "pen-write Job Details" at bounding box center [1305, 327] width 159 height 32
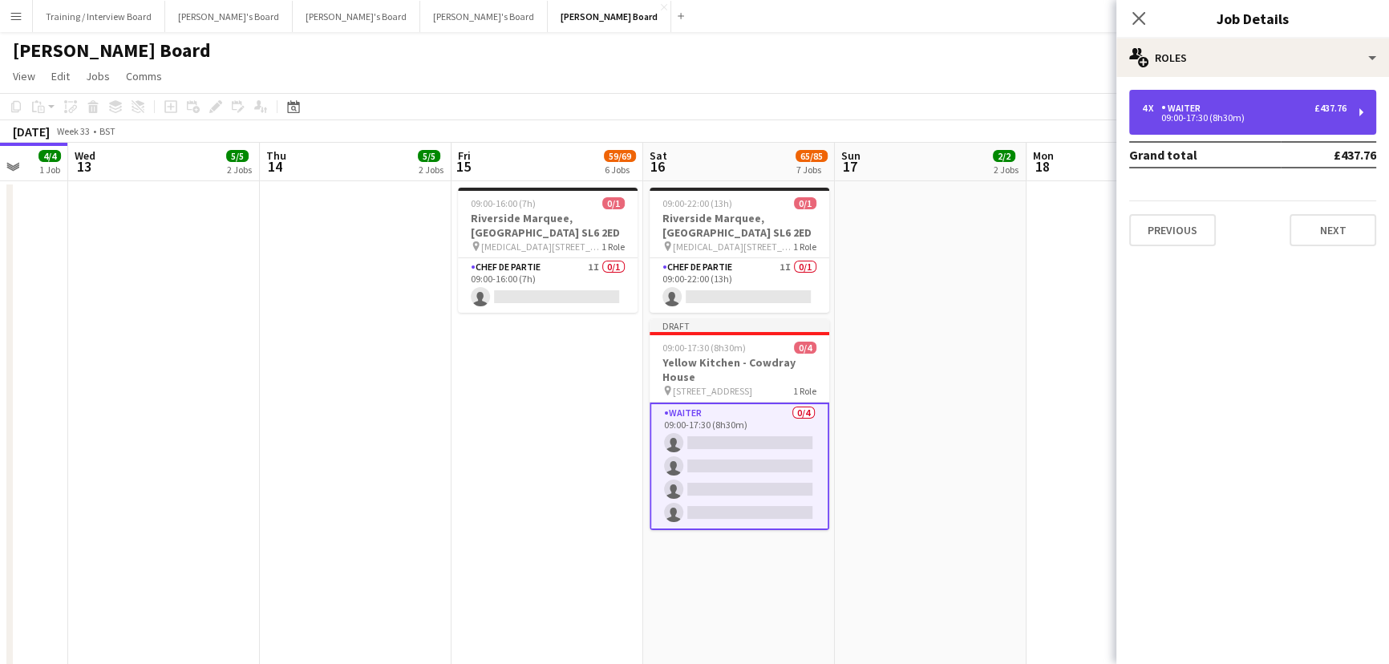
click at [1211, 121] on div "09:00-17:30 (8h30m)" at bounding box center [1244, 118] width 204 height 8
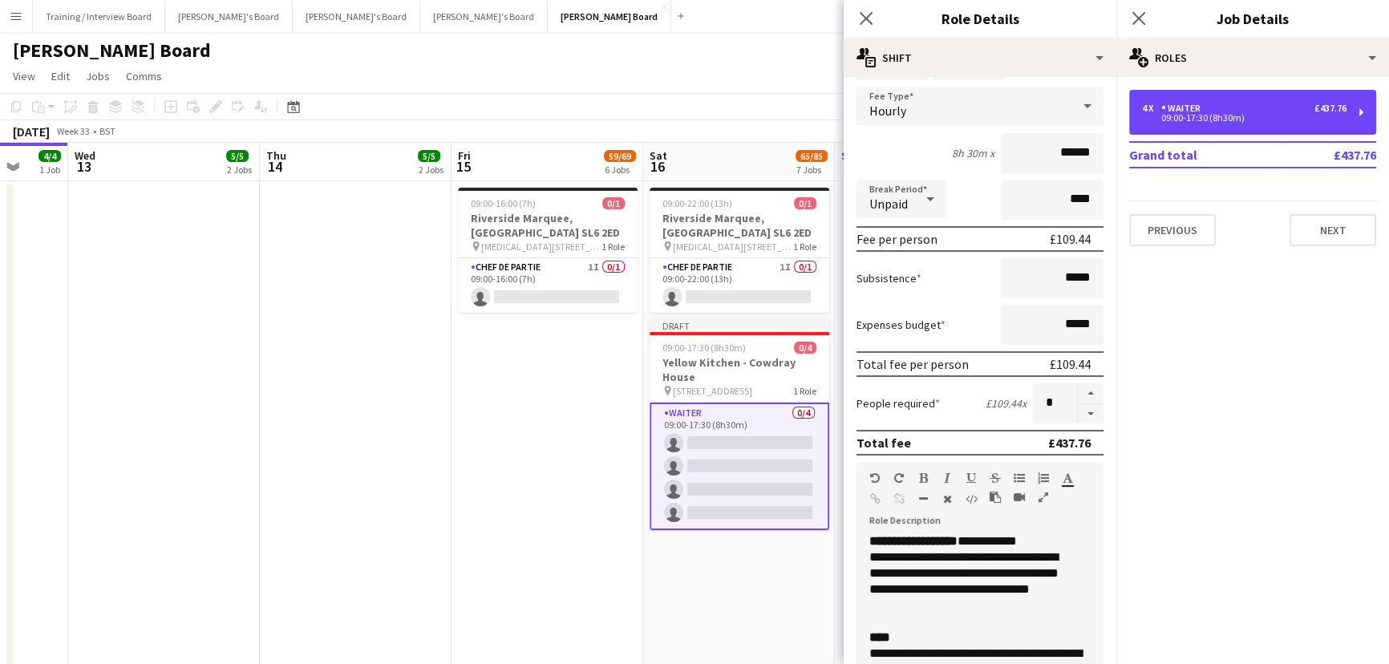
scroll to position [145, 0]
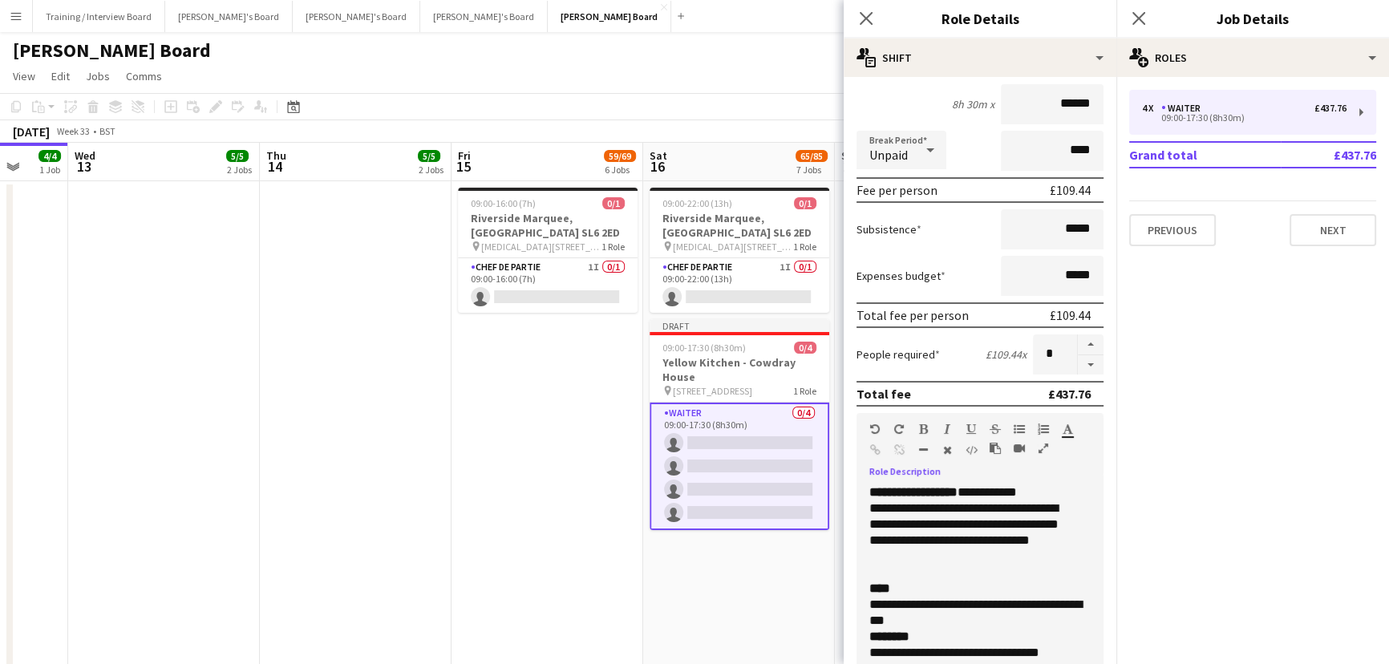
click at [874, 490] on span "**********" at bounding box center [913, 492] width 88 height 12
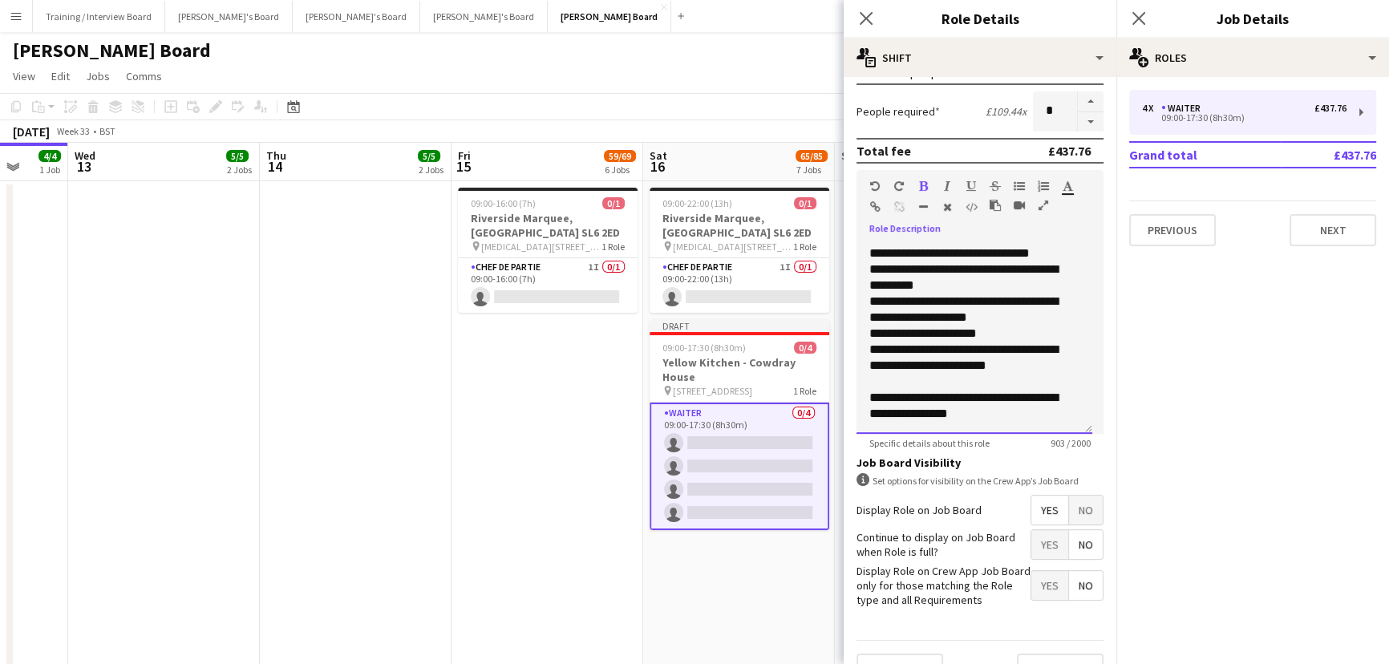
scroll to position [421, 0]
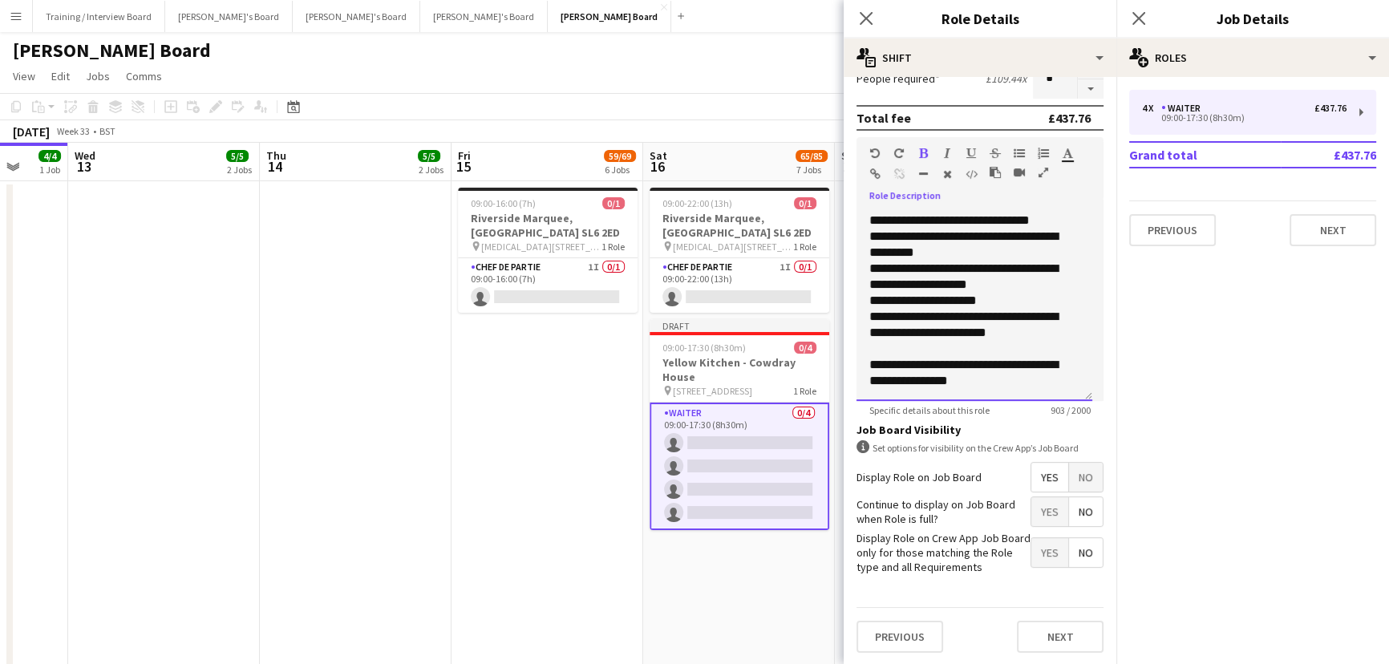
drag, startPoint x: 867, startPoint y: 496, endPoint x: 1013, endPoint y: 384, distance: 184.1
click at [1013, 384] on div "**********" at bounding box center [974, 304] width 236 height 192
copy div "**********"
drag, startPoint x: 683, startPoint y: 631, endPoint x: 735, endPoint y: 562, distance: 86.4
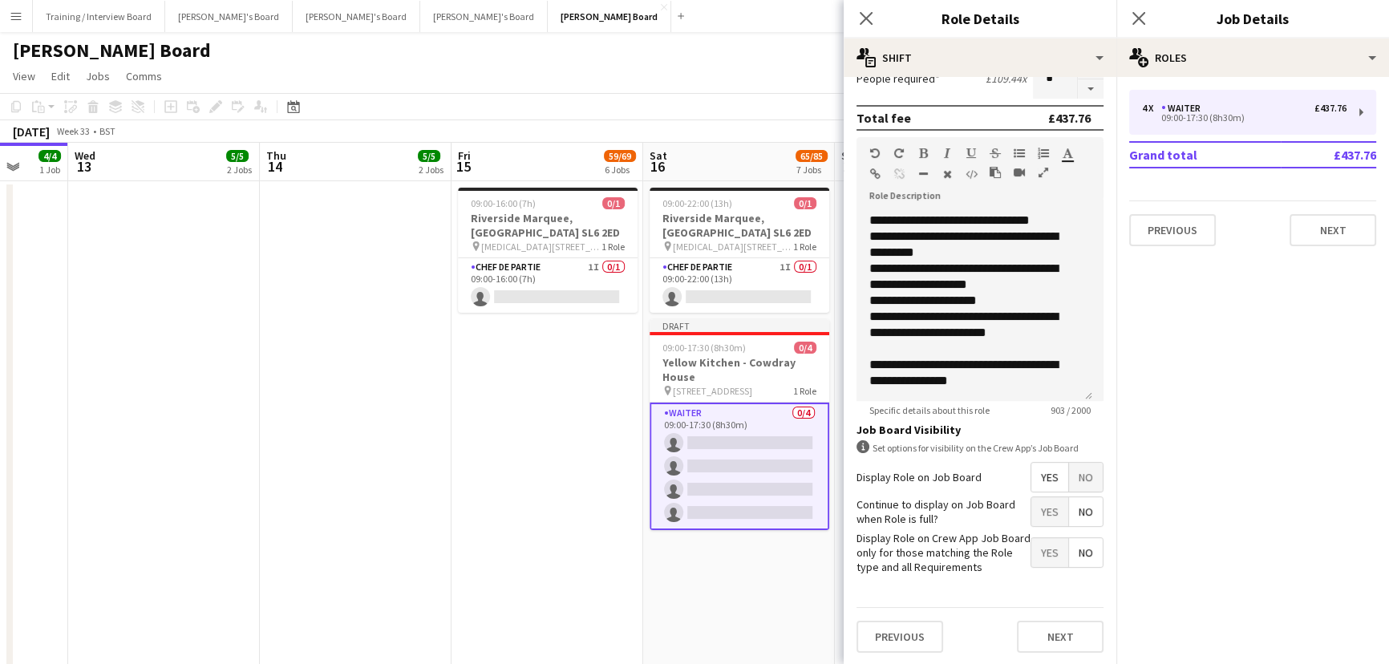
scroll to position [0, 693]
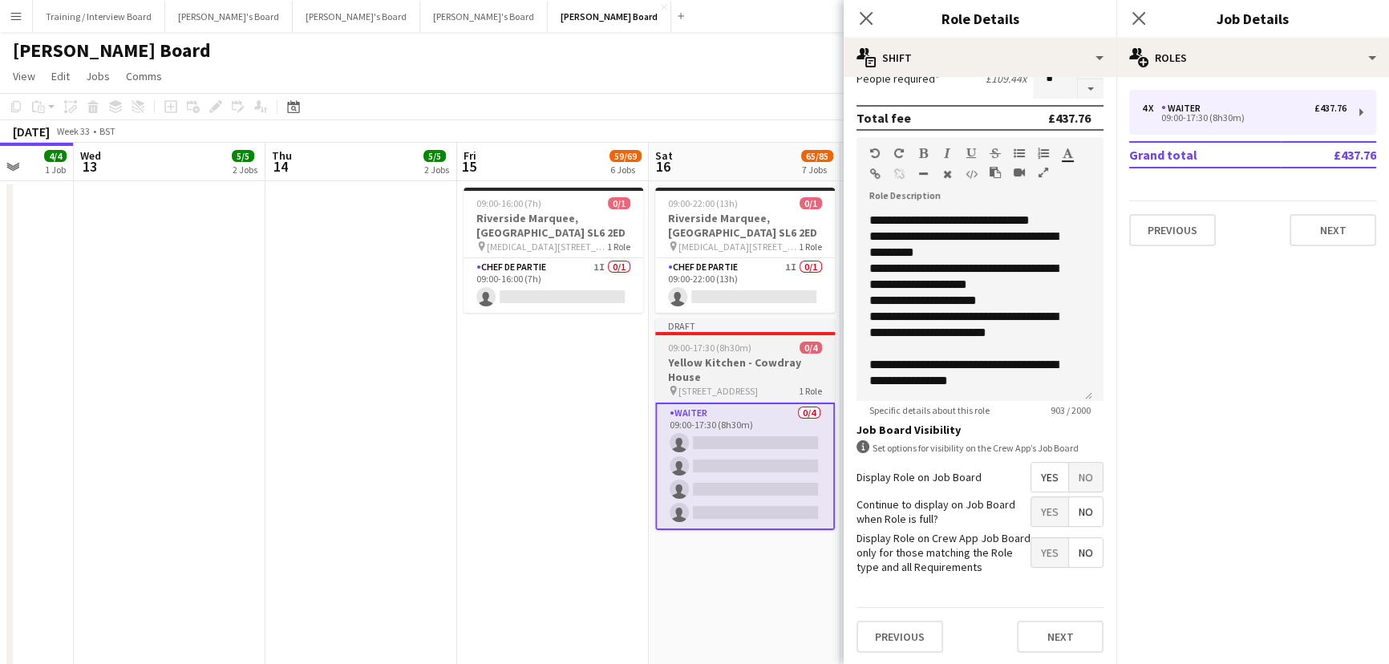
click at [776, 325] on div "Draft" at bounding box center [745, 325] width 180 height 13
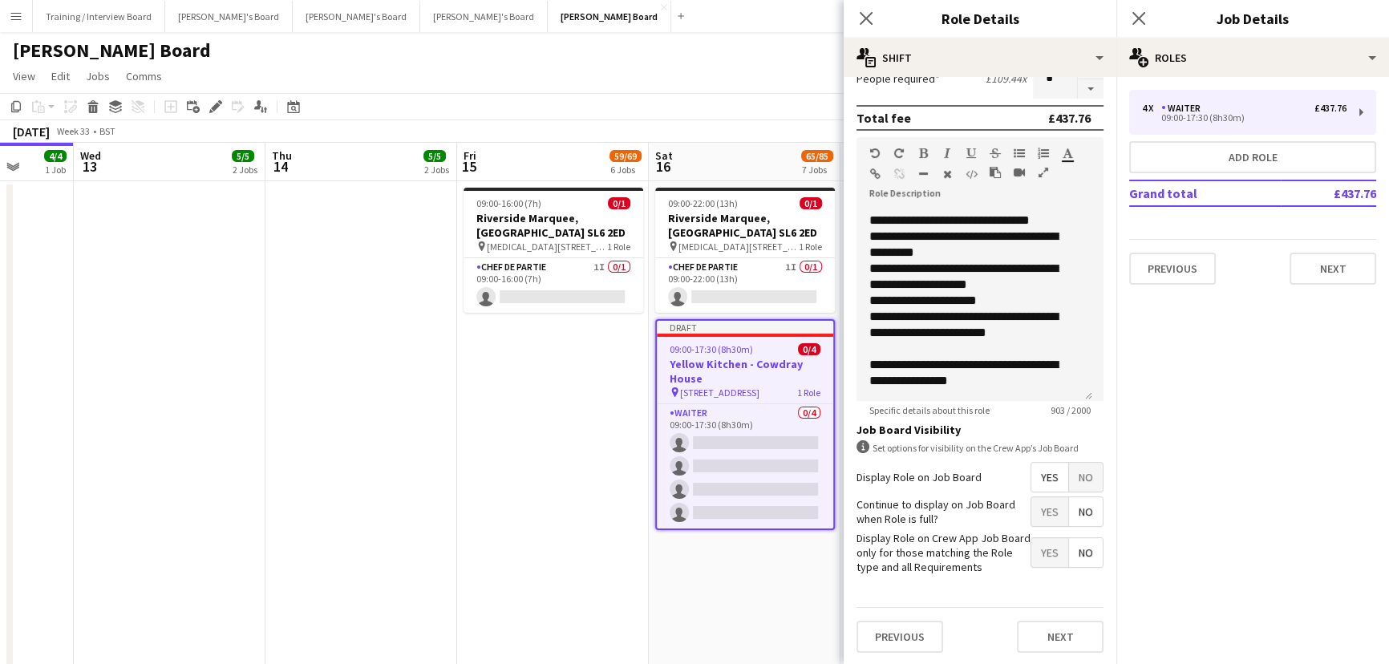
click at [811, 354] on span "0/4" at bounding box center [809, 349] width 22 height 12
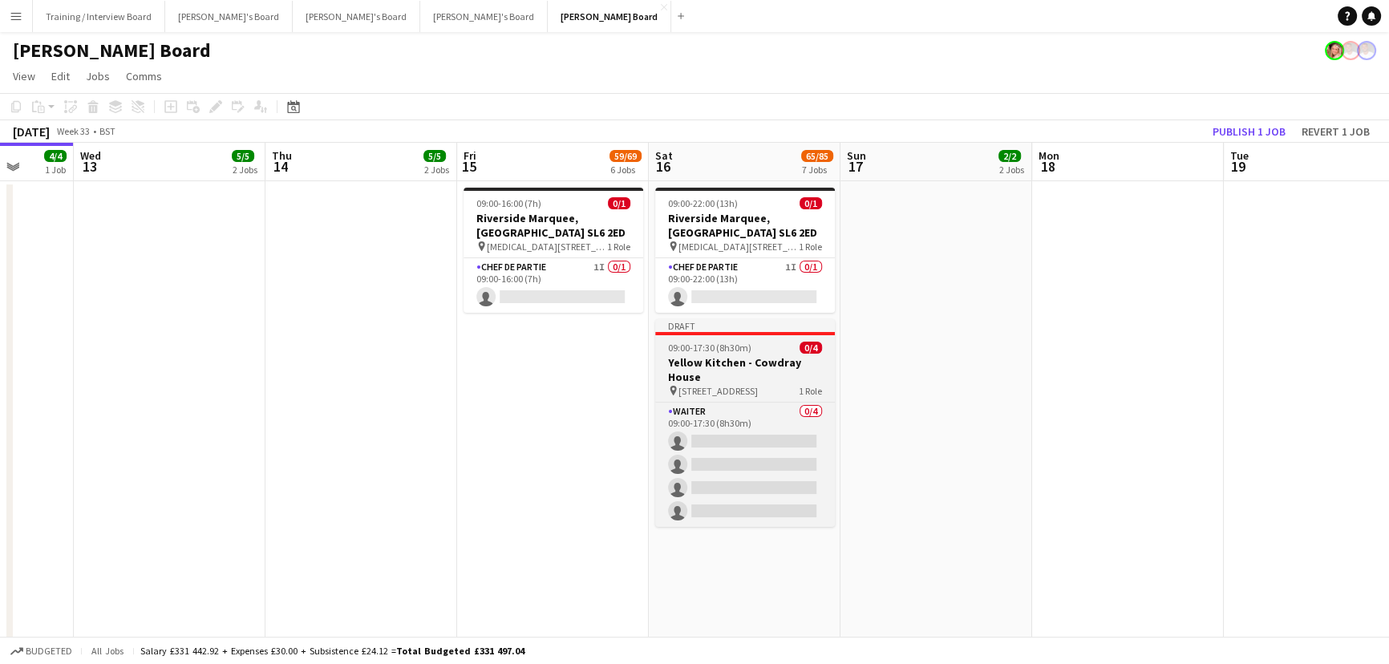
click at [812, 346] on span "0/4" at bounding box center [810, 348] width 22 height 12
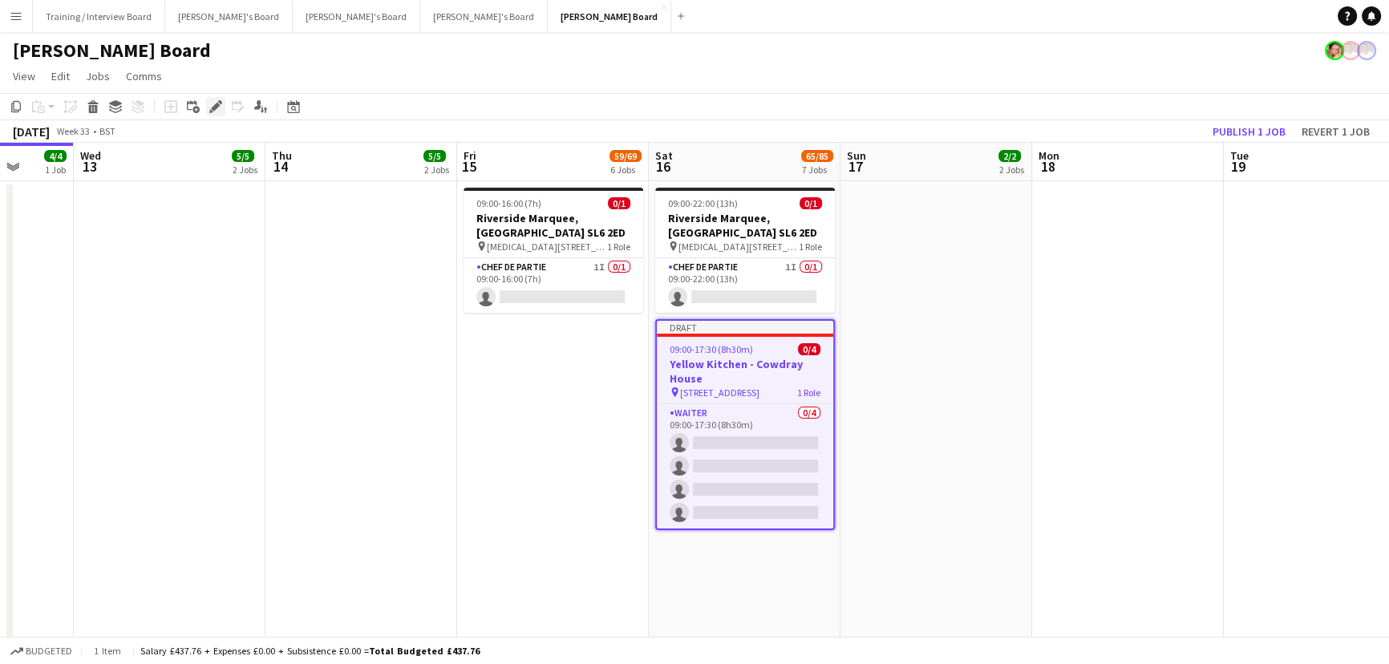
click at [210, 106] on icon "Edit" at bounding box center [215, 106] width 13 height 13
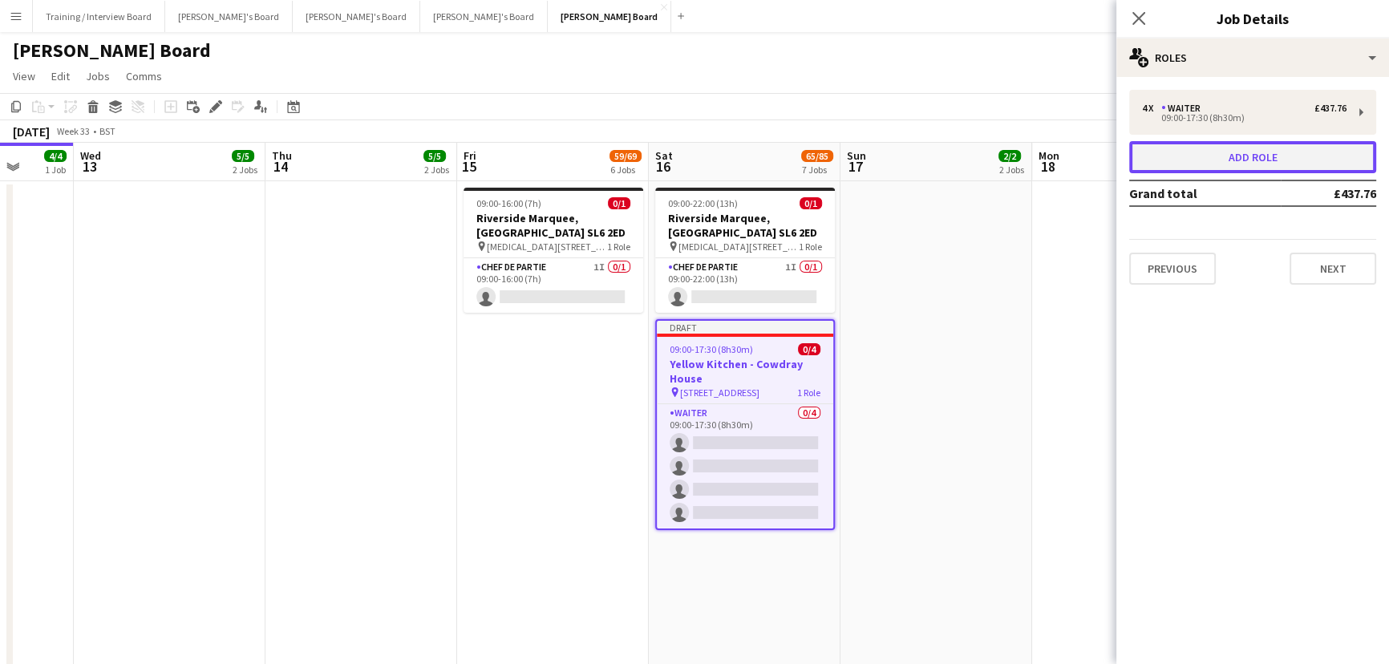
drag, startPoint x: 1191, startPoint y: 150, endPoint x: 1183, endPoint y: 151, distance: 8.1
click at [1190, 150] on button "Add role" at bounding box center [1252, 157] width 247 height 32
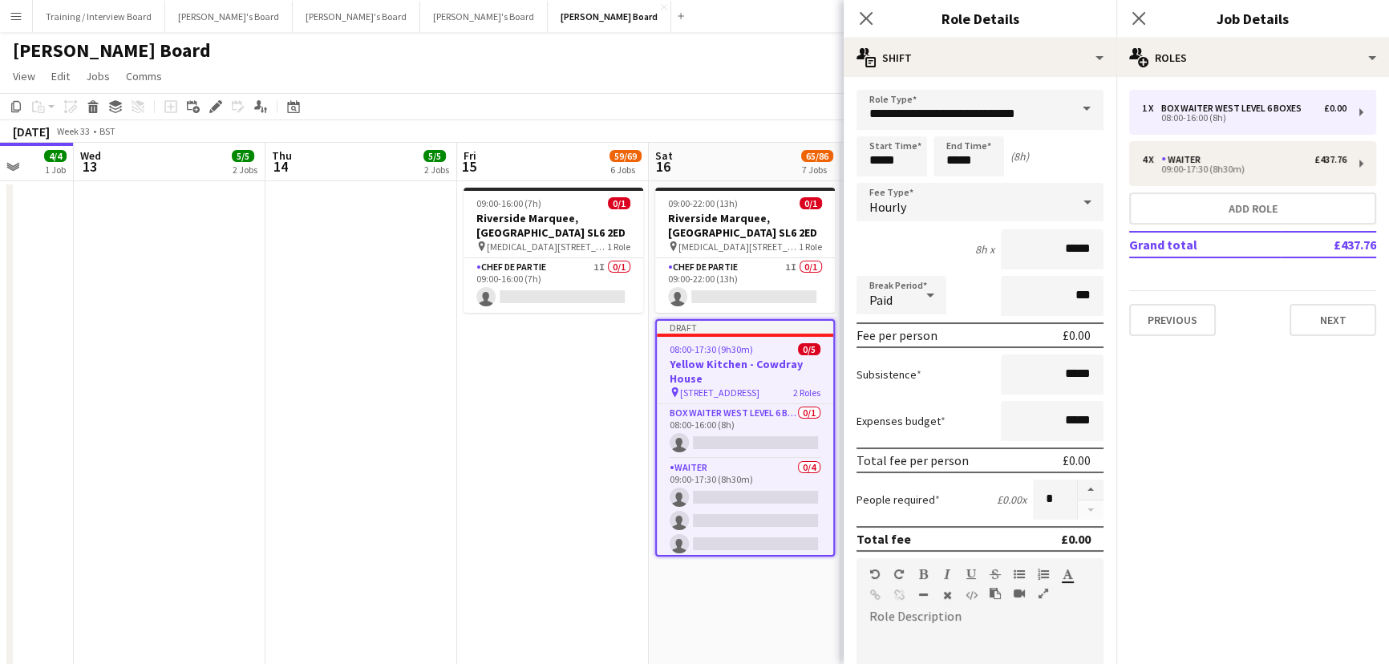
click at [964, 87] on div "**********" at bounding box center [979, 540] width 273 height 927
click at [960, 115] on input "**********" at bounding box center [979, 110] width 247 height 40
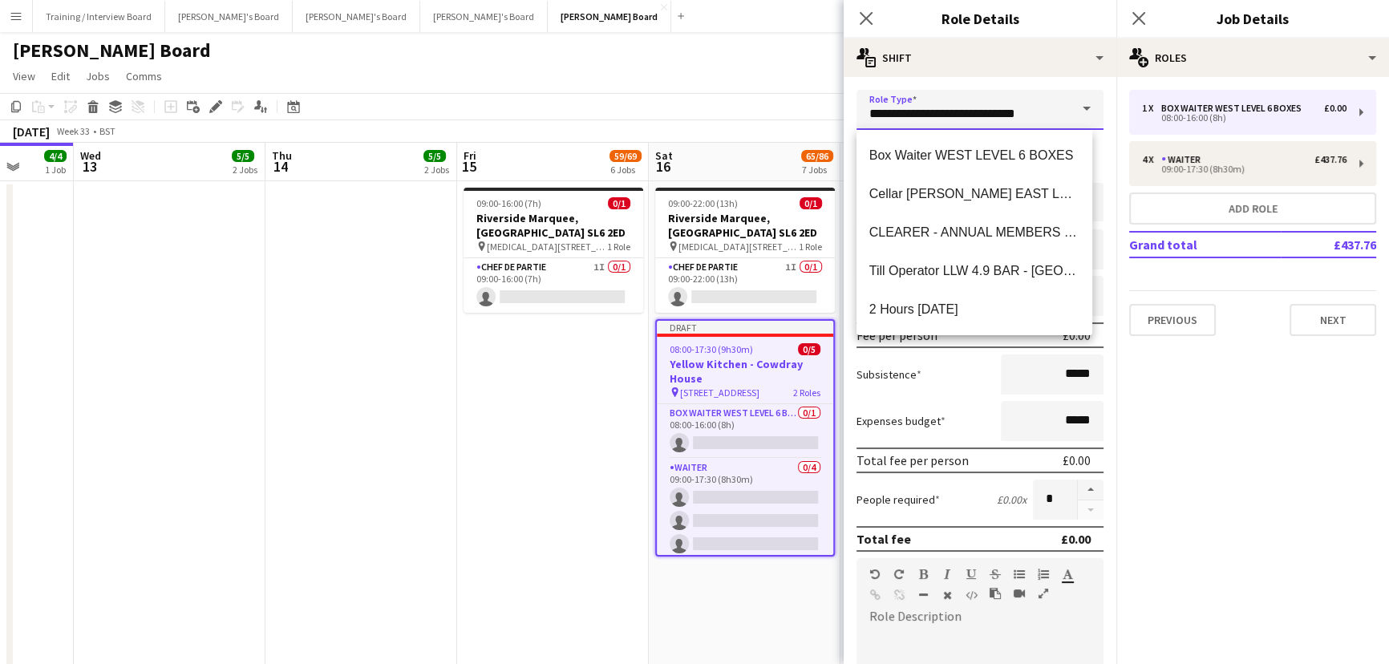
click at [960, 115] on input "**********" at bounding box center [979, 110] width 247 height 40
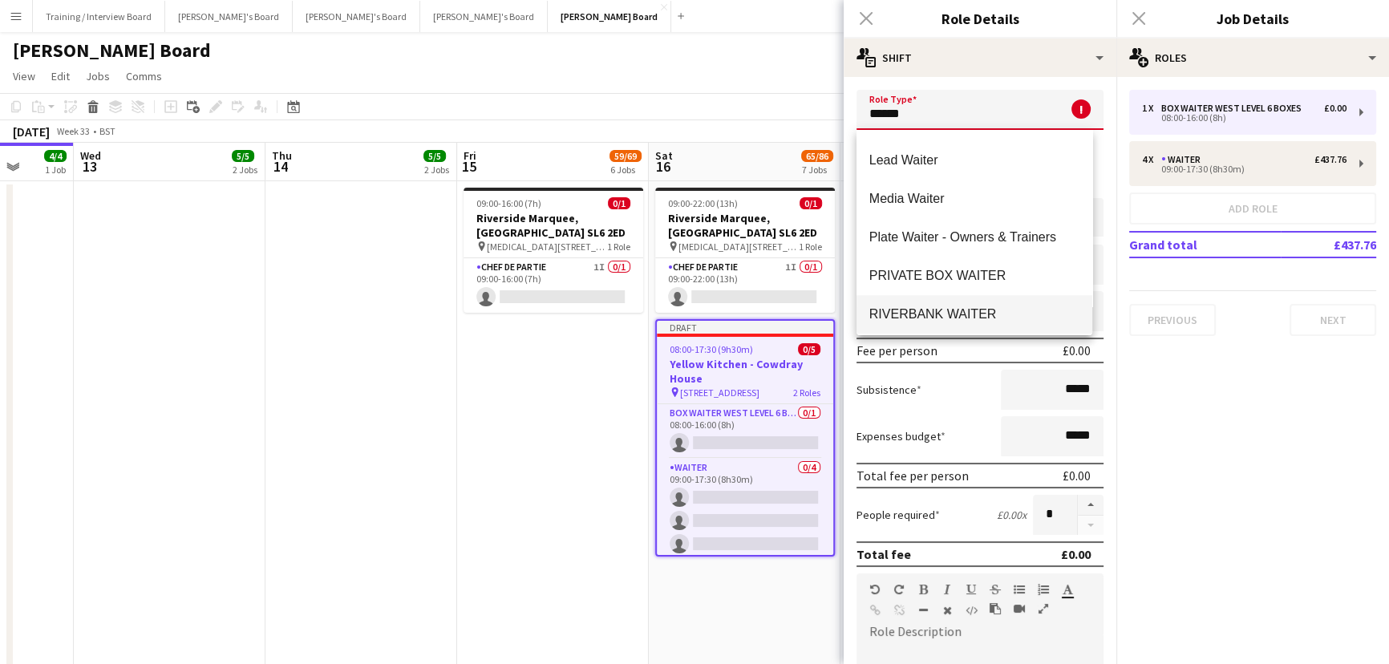
scroll to position [947, 0]
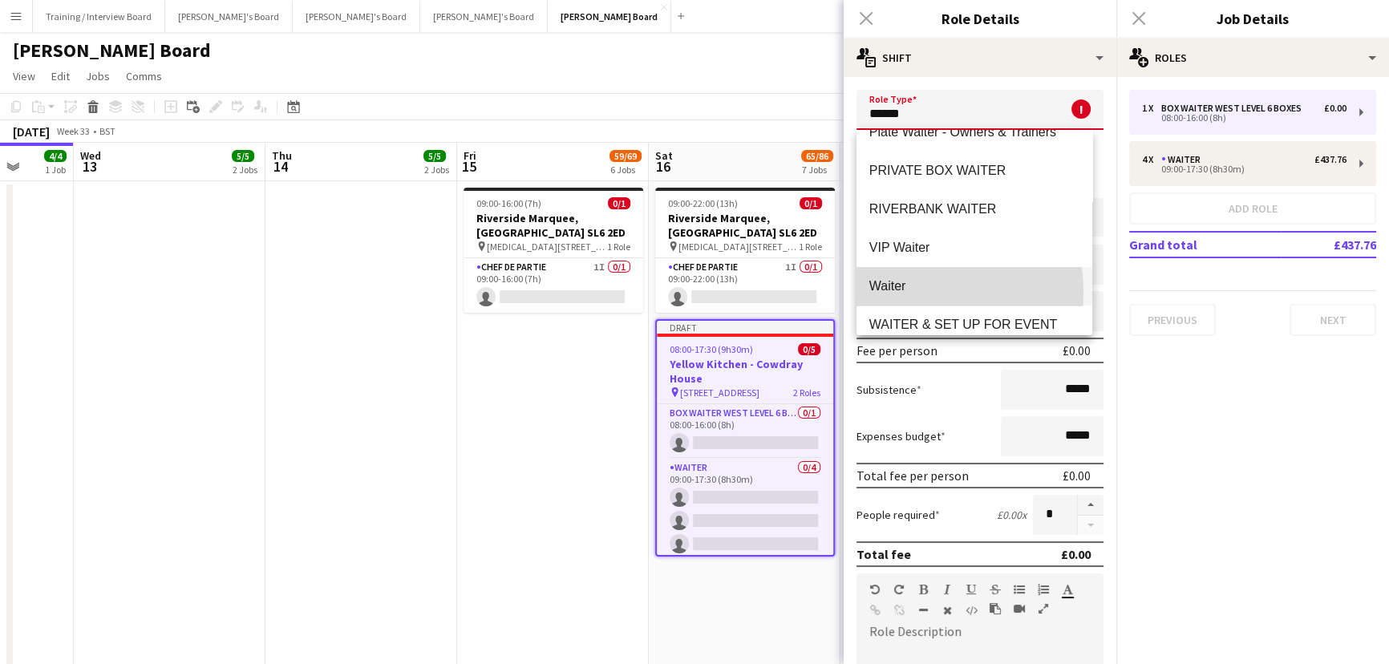
click at [894, 291] on span "Waiter" at bounding box center [974, 285] width 210 height 15
type input "******"
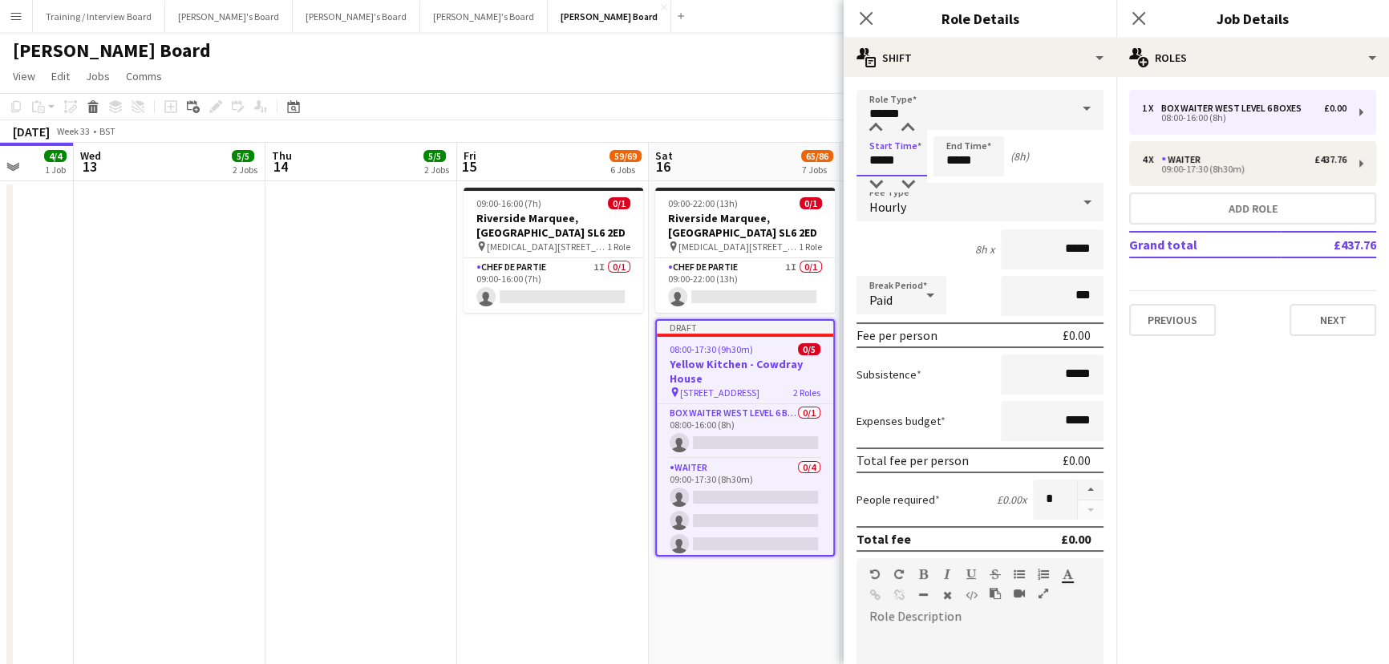
click at [900, 154] on input "*****" at bounding box center [891, 156] width 71 height 40
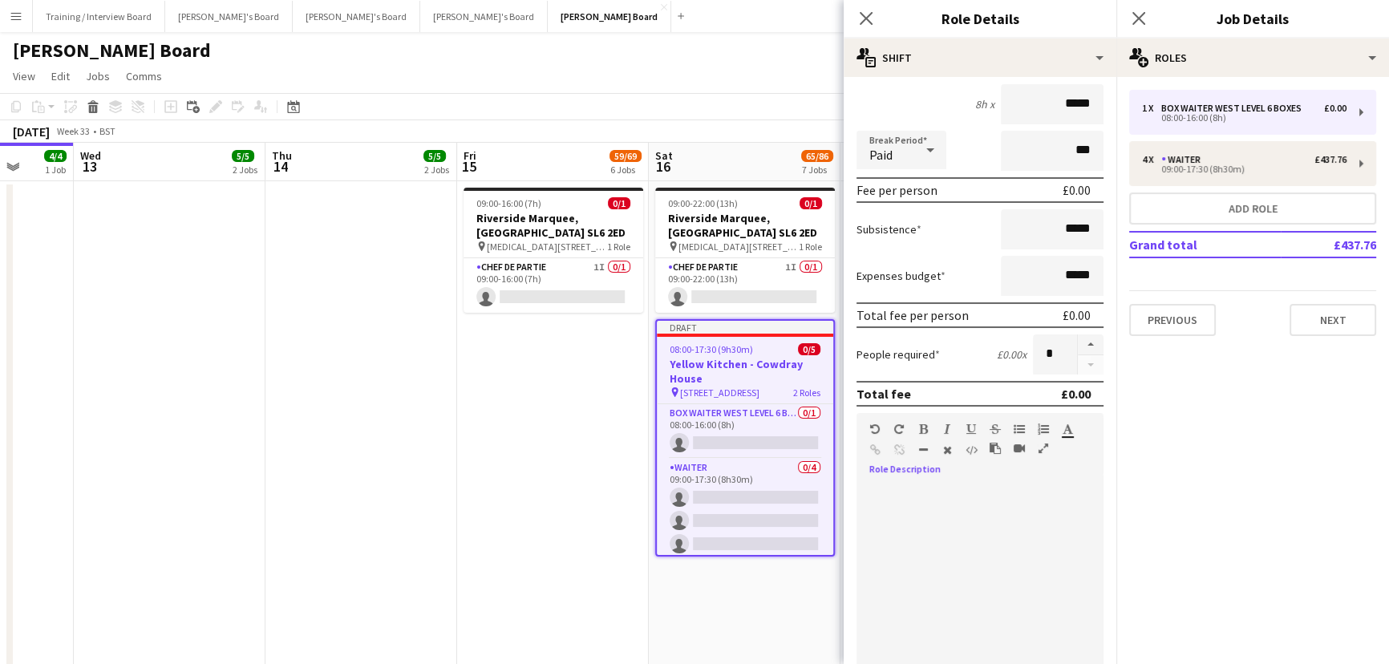
click at [972, 570] on div at bounding box center [979, 580] width 247 height 192
paste div
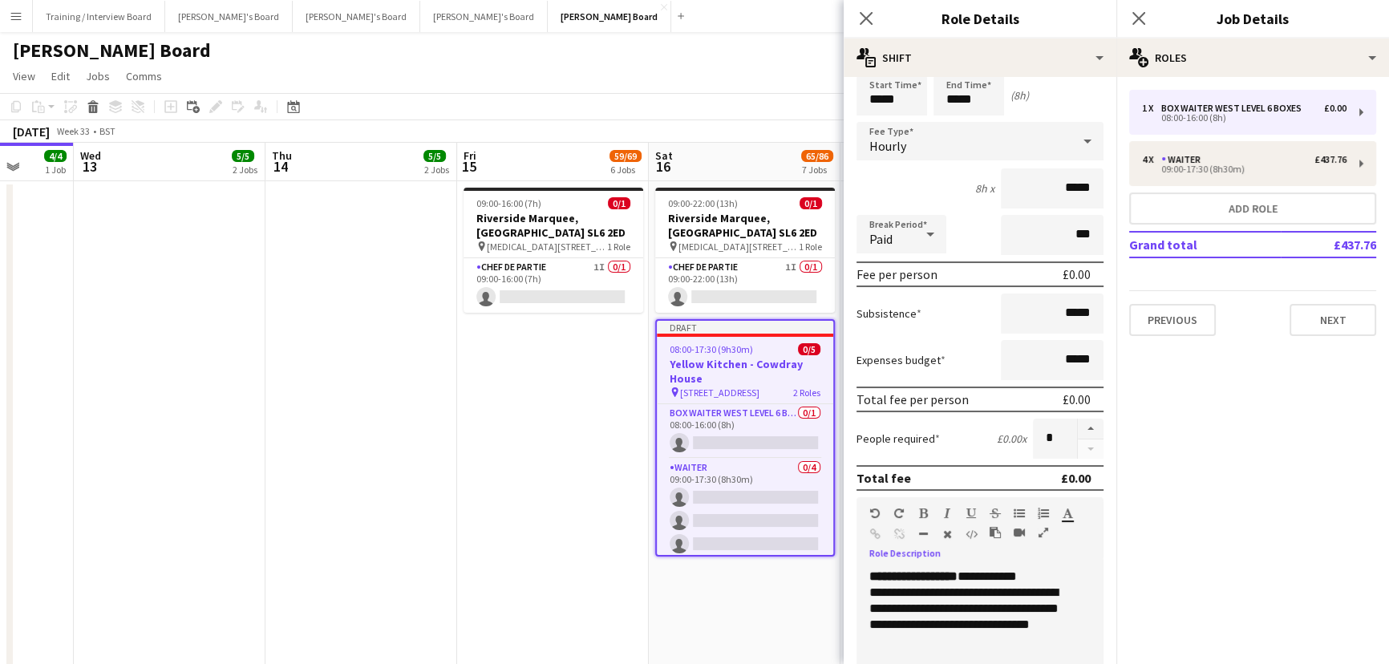
scroll to position [0, 0]
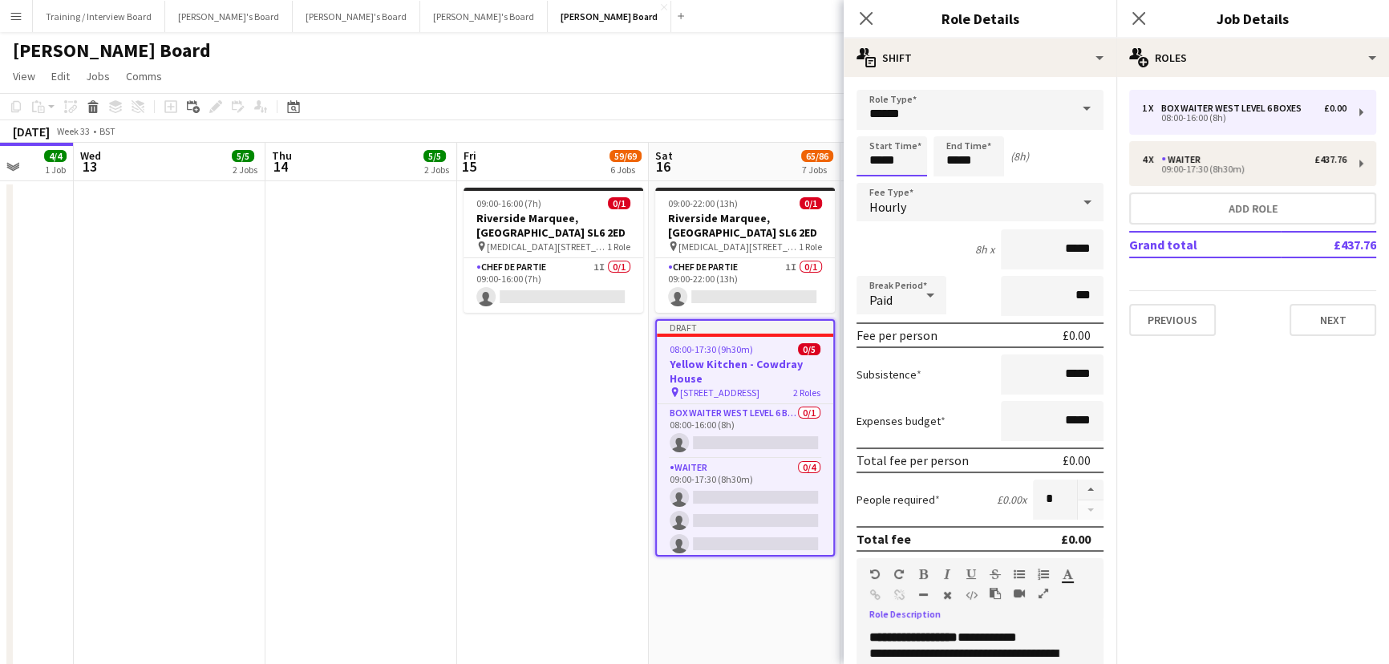
drag, startPoint x: 914, startPoint y: 148, endPoint x: 625, endPoint y: 82, distance: 296.0
type input "*****"
drag, startPoint x: 991, startPoint y: 169, endPoint x: 723, endPoint y: 127, distance: 271.1
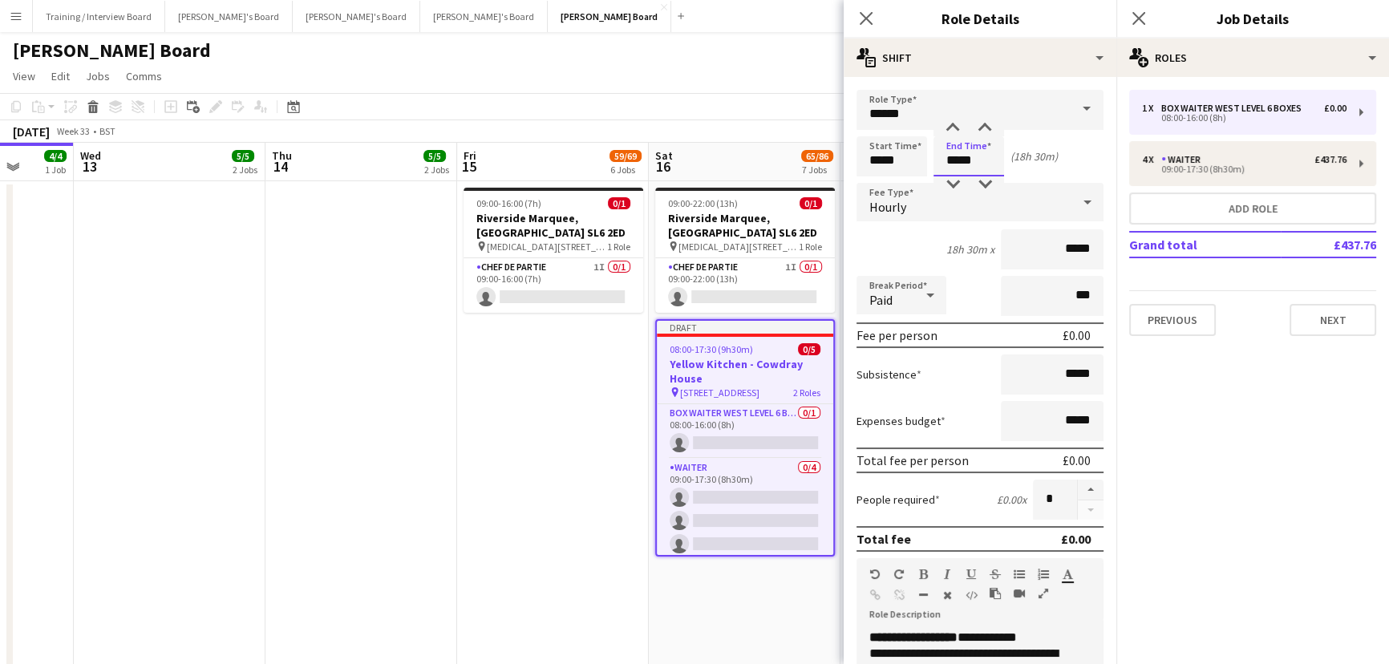
type input "*****"
click at [887, 284] on div "Paid" at bounding box center [885, 295] width 58 height 38
click at [900, 380] on span "Unpaid" at bounding box center [901, 380] width 64 height 15
click at [1048, 285] on input "***" at bounding box center [1052, 296] width 103 height 40
type input "****"
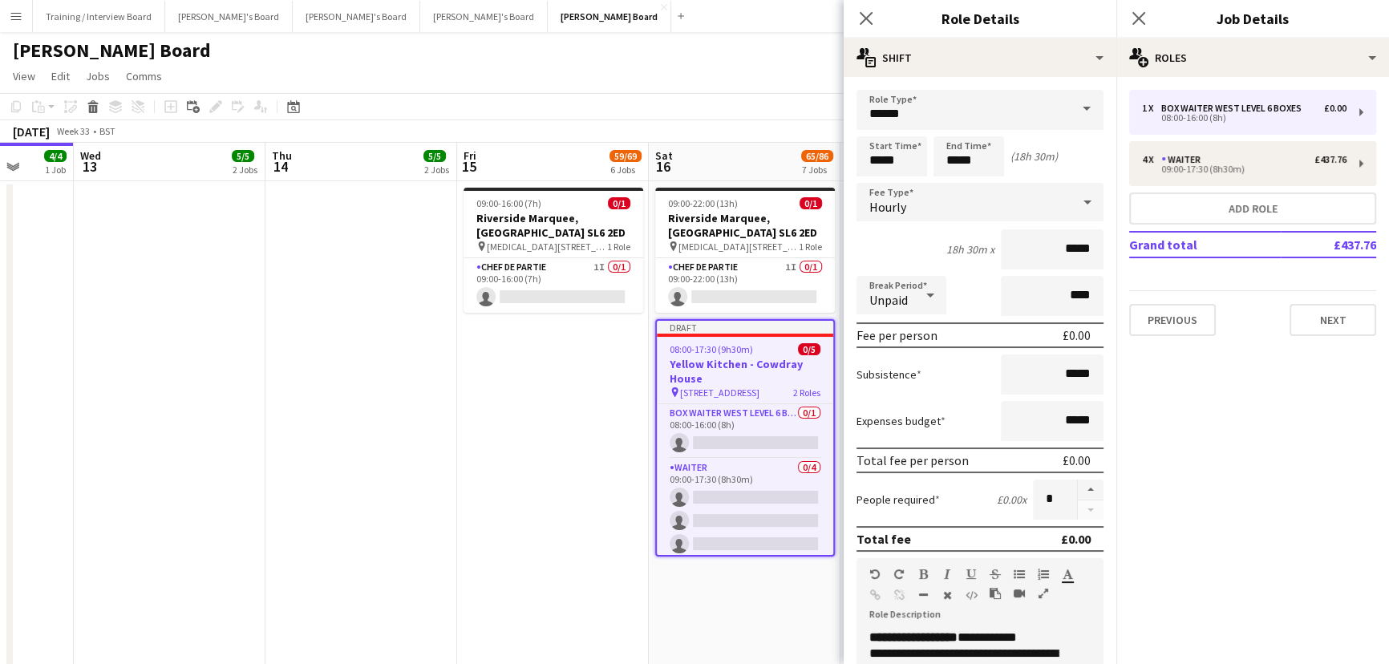
click at [784, 579] on app-date-cell "09:00-22:00 (13h) 0/1 Riverside Marquee, Maidenhead SL6 2ED pin Maidenhead, SL6…" at bounding box center [745, 428] width 192 height 494
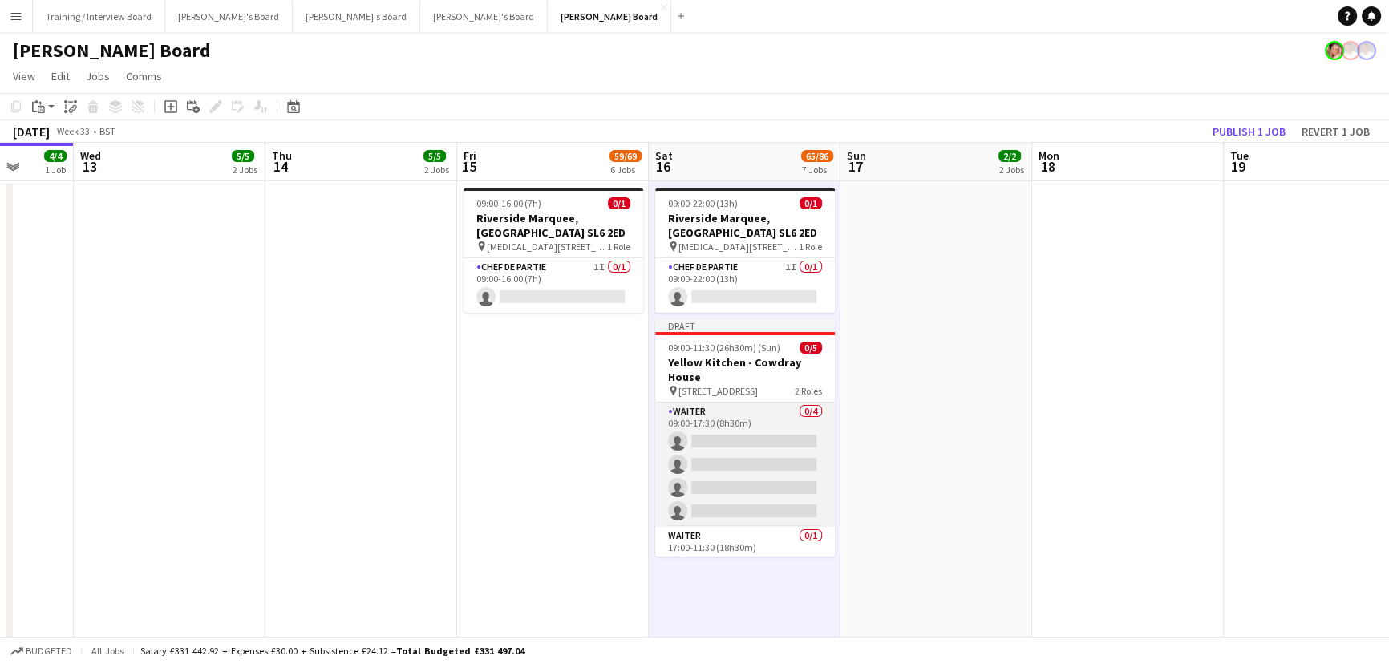
scroll to position [24, 0]
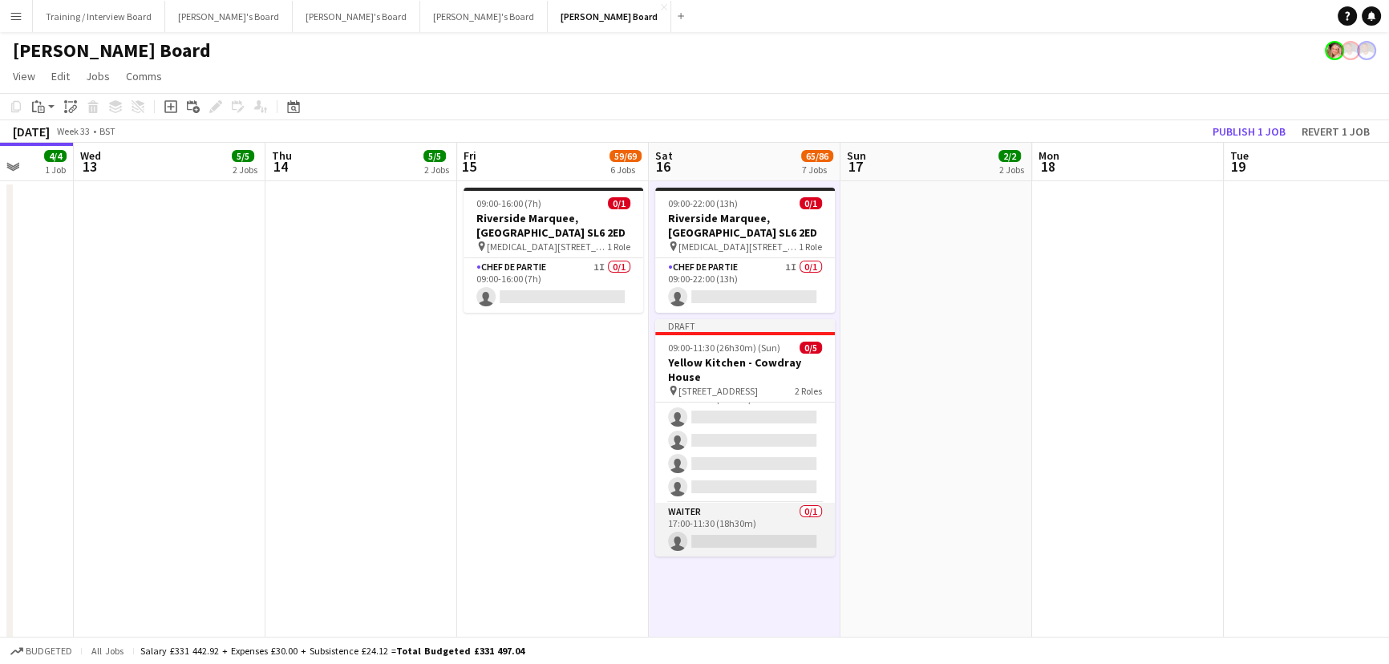
click at [709, 543] on app-card-role "Waiter 0/1 17:00-11:30 (18h30m) single-neutral-actions" at bounding box center [745, 530] width 180 height 55
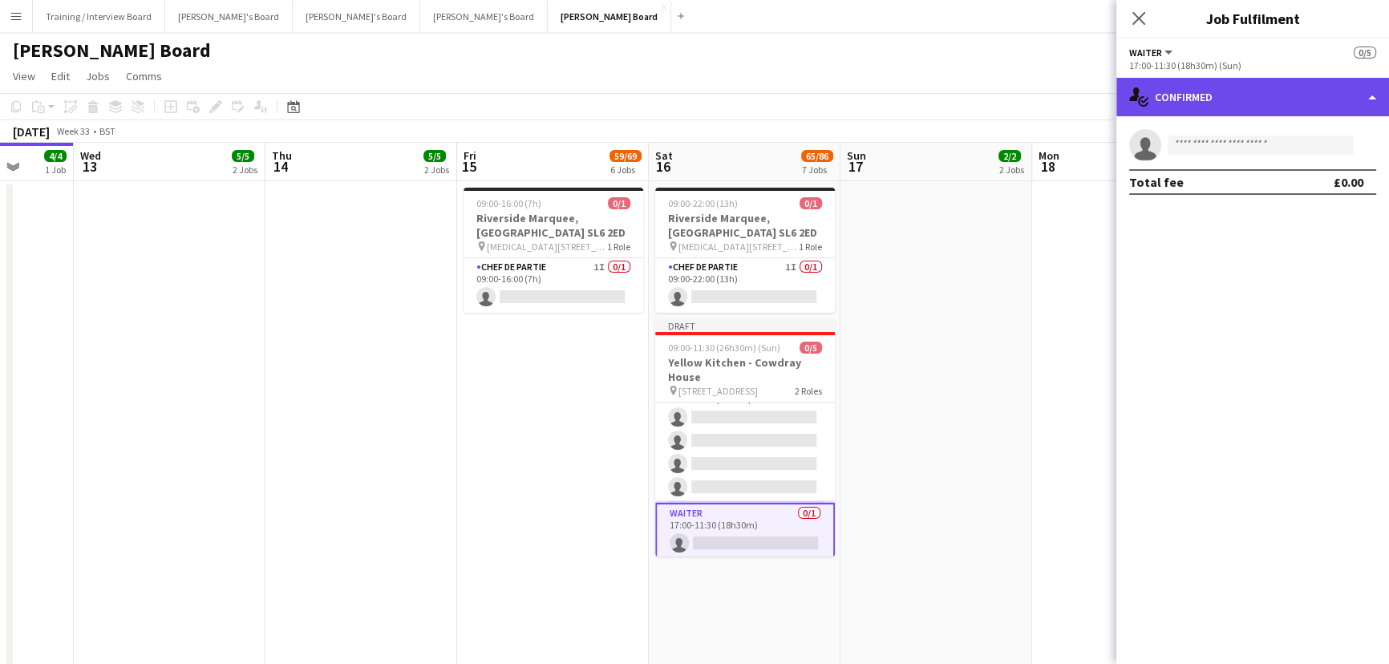
click at [1263, 107] on div "single-neutral-actions-check-2 Confirmed" at bounding box center [1252, 97] width 273 height 38
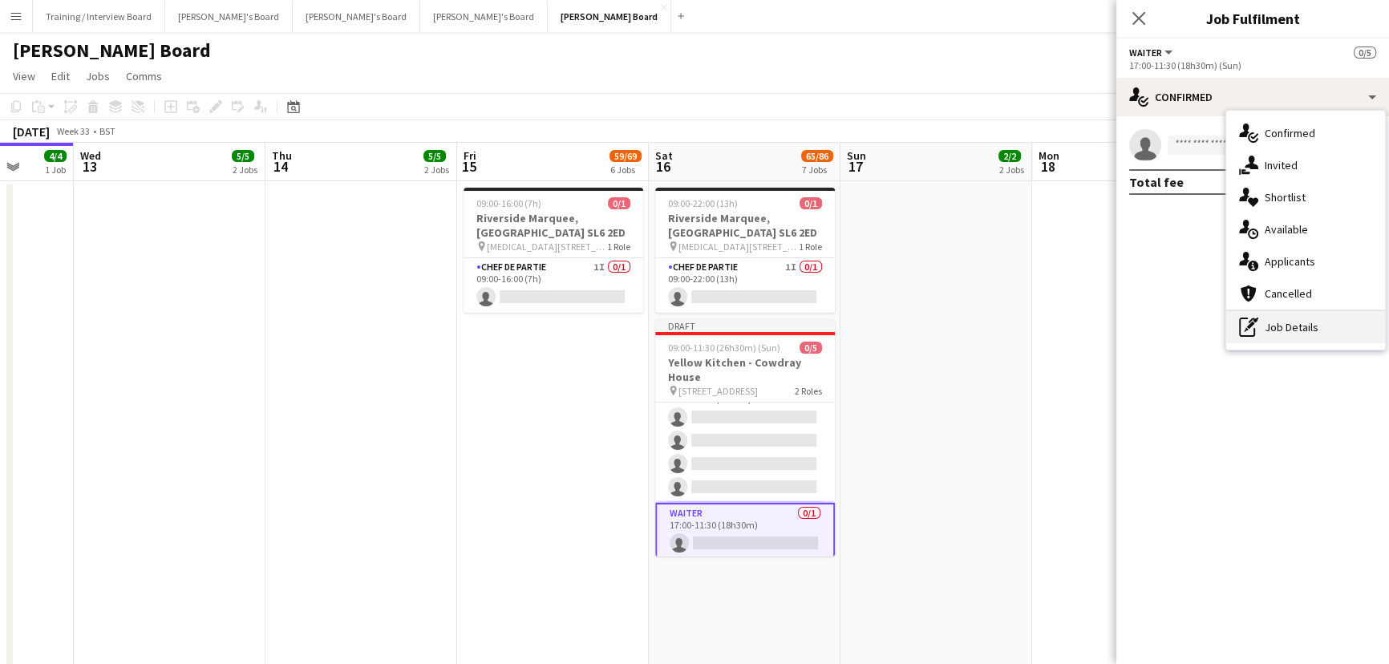
click at [1244, 336] on icon at bounding box center [1247, 326] width 16 height 19
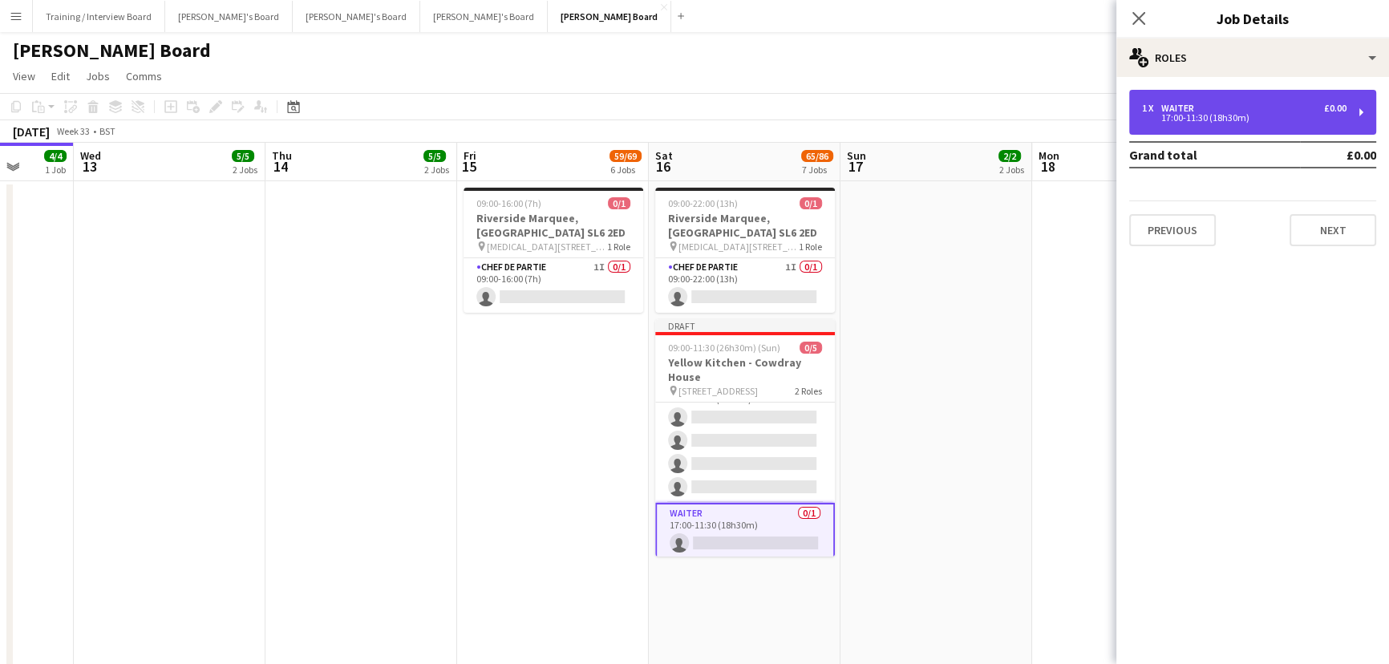
click at [1201, 119] on div "17:00-11:30 (18h30m)" at bounding box center [1244, 118] width 204 height 8
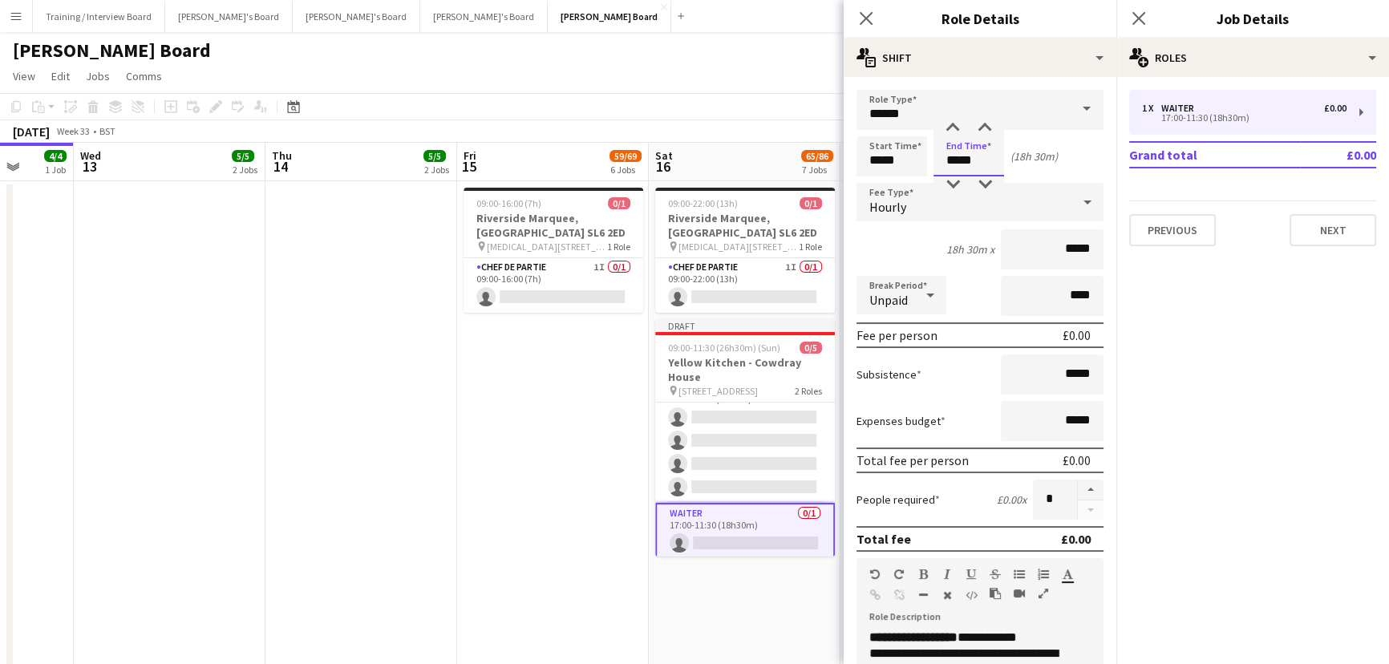
drag, startPoint x: 980, startPoint y: 167, endPoint x: 835, endPoint y: 147, distance: 146.5
click at [935, 165] on input "*****" at bounding box center [968, 156] width 71 height 40
type input "*****"
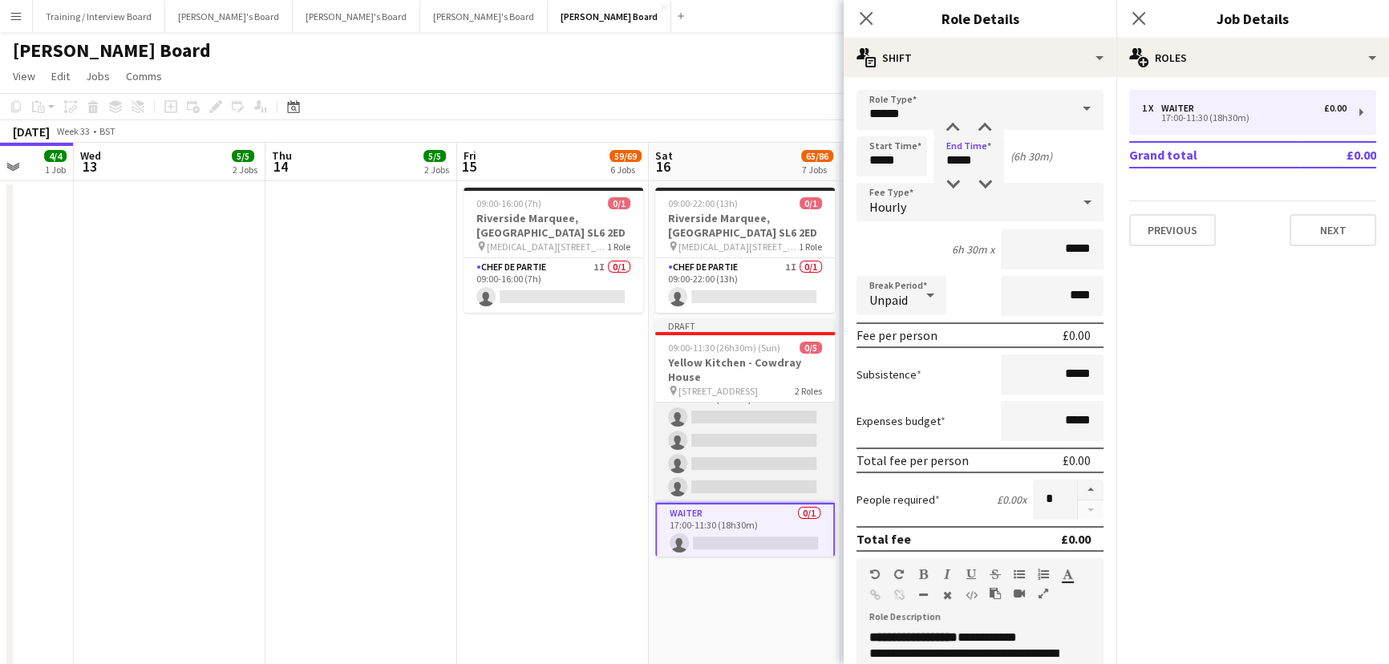
click at [750, 450] on app-card-role "Waiter 0/4 09:00-17:30 (8h30m) single-neutral-actions single-neutral-actions si…" at bounding box center [745, 440] width 180 height 124
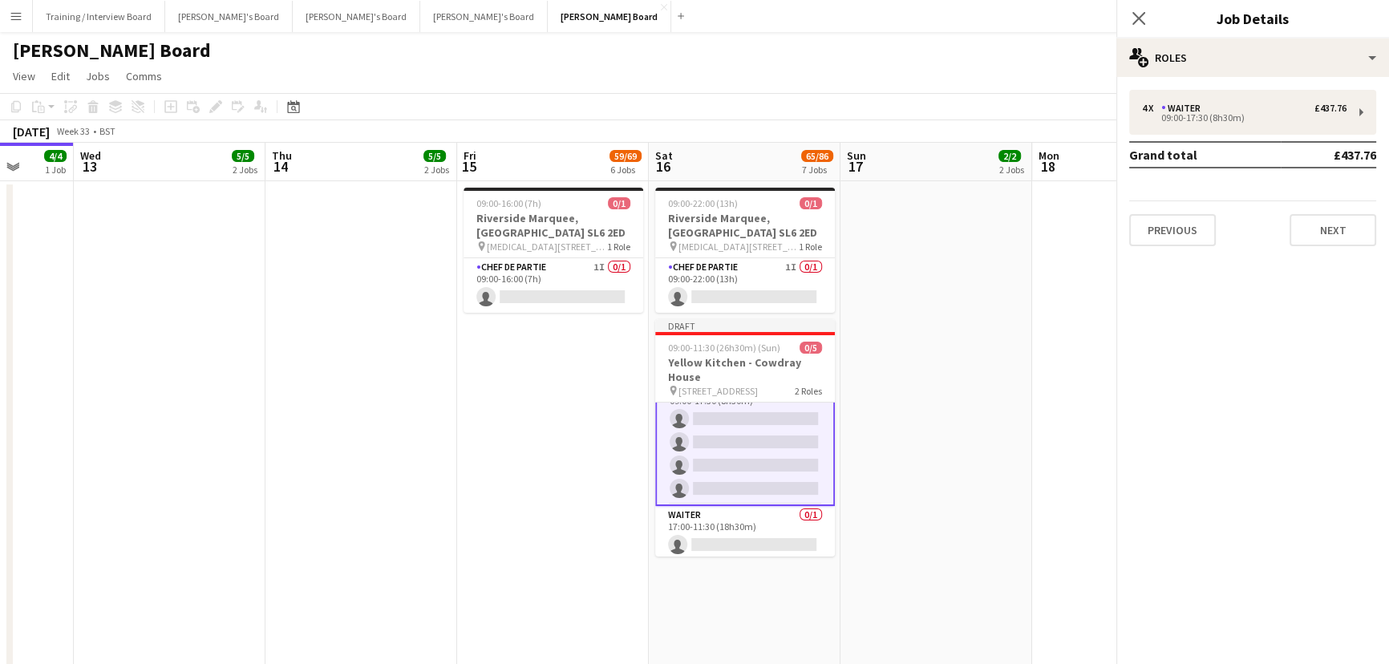
scroll to position [26, 0]
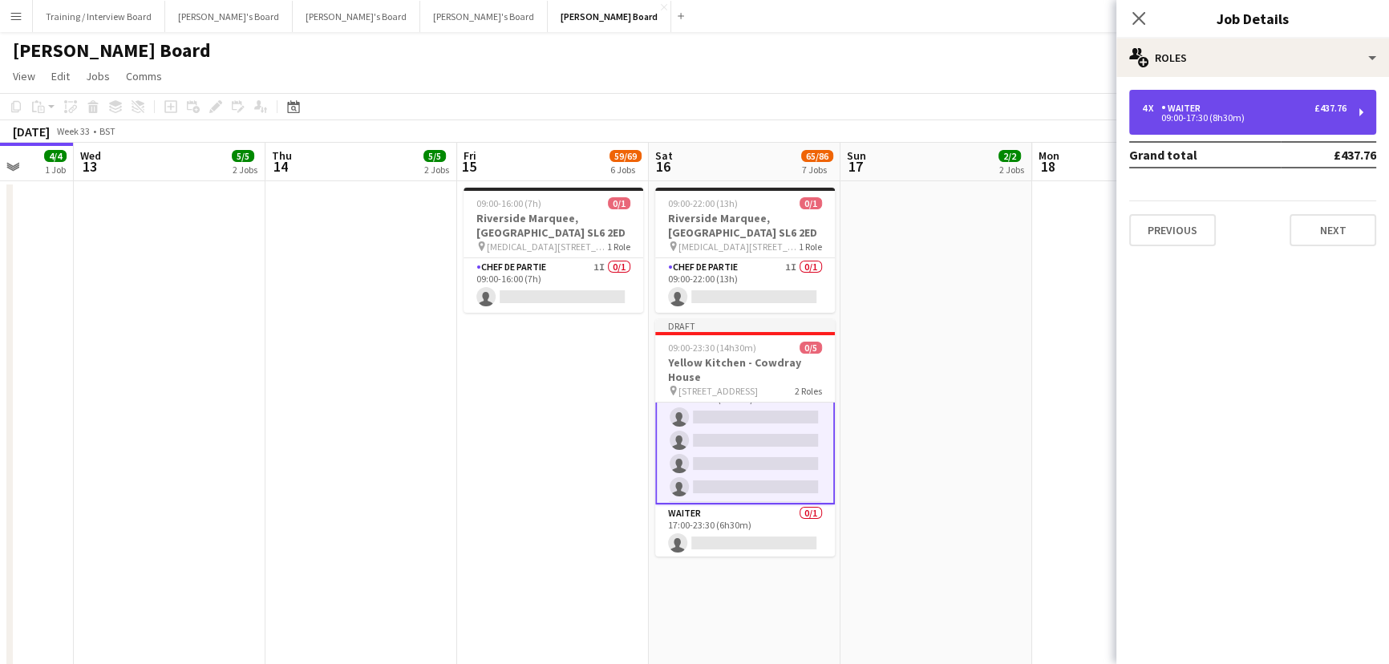
click at [1212, 109] on div "4 x Waiter £437.76" at bounding box center [1244, 108] width 204 height 11
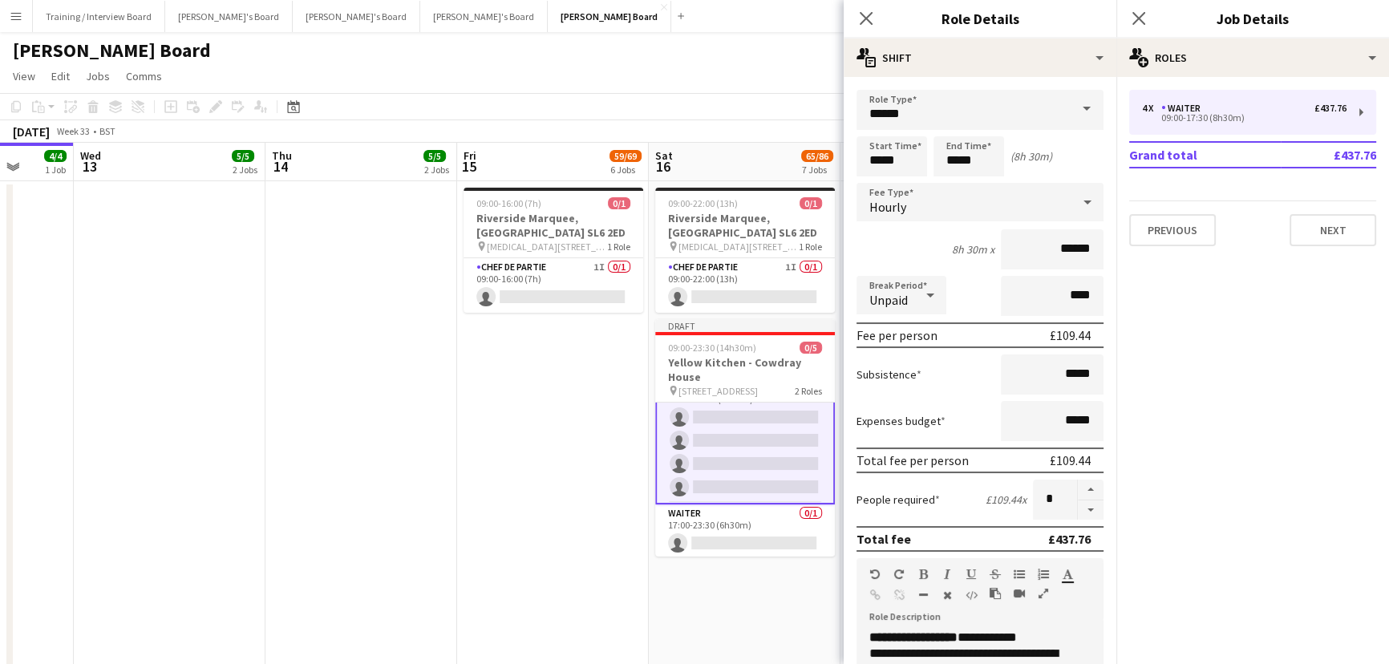
drag, startPoint x: 692, startPoint y: 531, endPoint x: 935, endPoint y: 285, distance: 345.8
click at [692, 530] on app-card-role "Waiter 0/1 17:00-23:30 (6h30m) single-neutral-actions" at bounding box center [745, 531] width 180 height 55
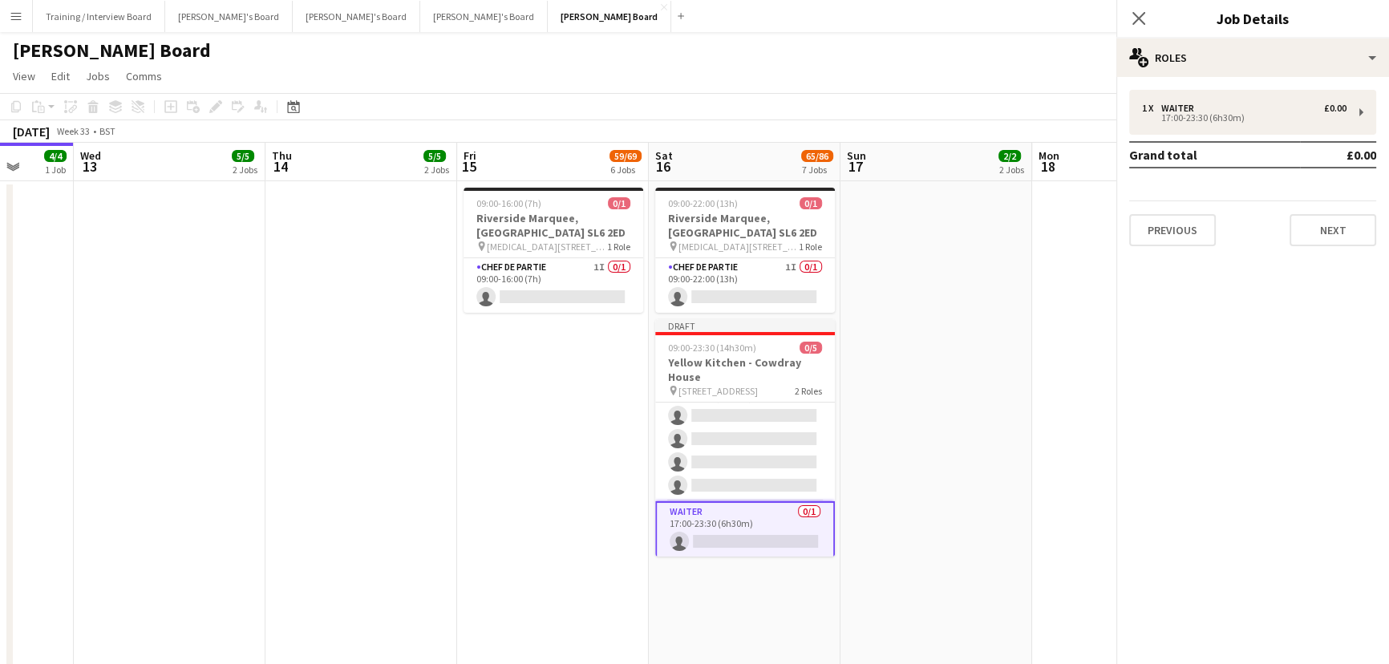
scroll to position [24, 0]
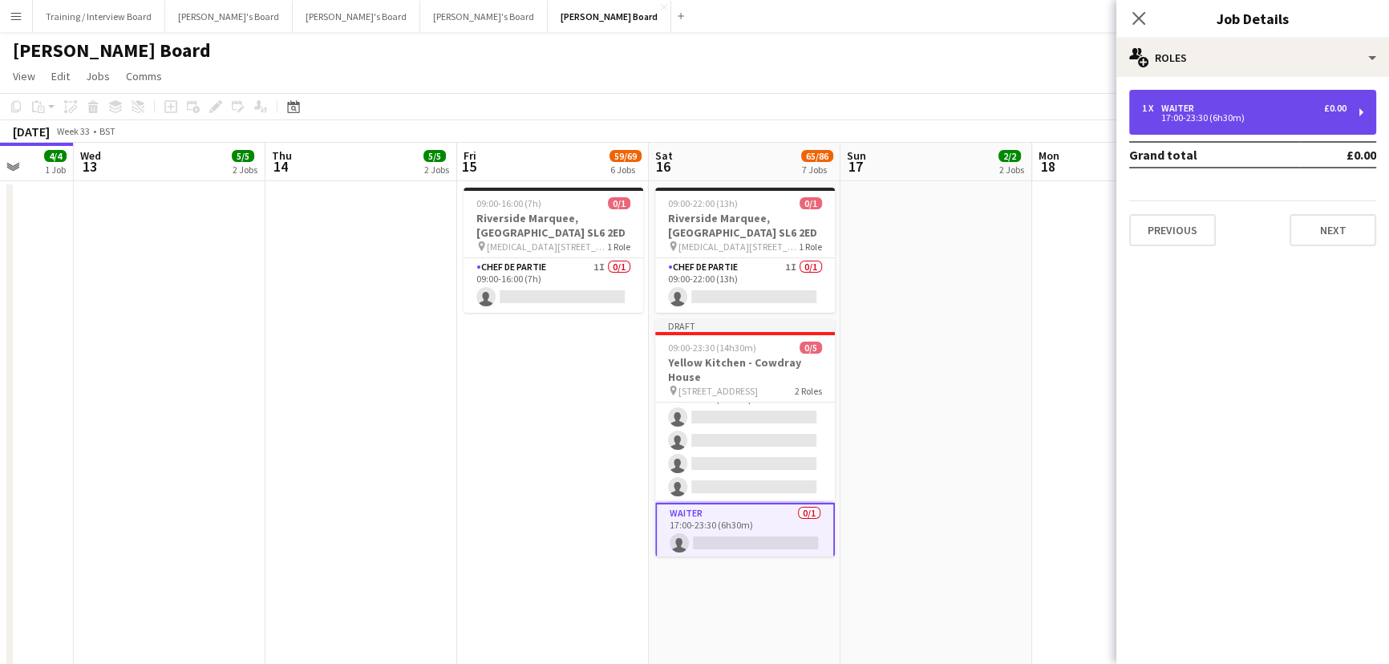
click at [1241, 91] on div "1 x Waiter £0.00 17:00-23:30 (6h30m)" at bounding box center [1252, 112] width 247 height 45
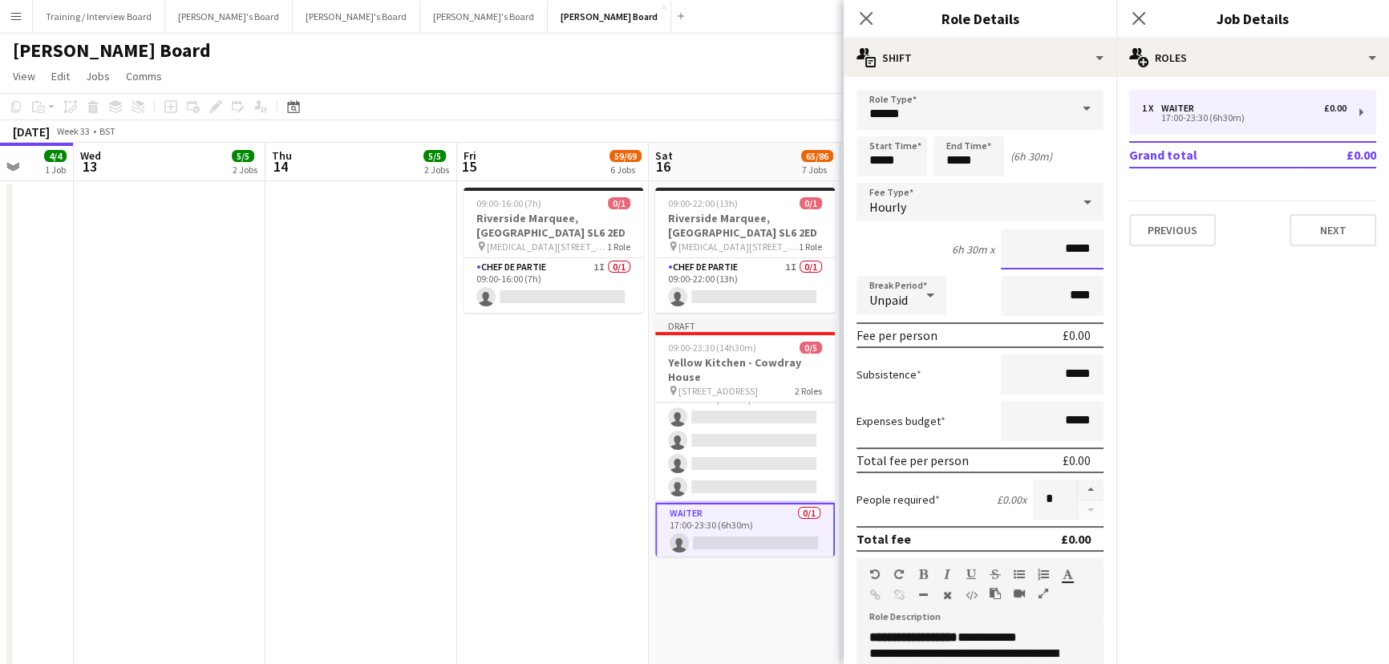
drag, startPoint x: 1082, startPoint y: 241, endPoint x: 957, endPoint y: 227, distance: 125.8
click at [1001, 232] on input "*****" at bounding box center [1052, 249] width 103 height 40
type input "******"
click at [1080, 479] on button "button" at bounding box center [1090, 489] width 26 height 21
click at [1080, 485] on button "button" at bounding box center [1090, 489] width 26 height 21
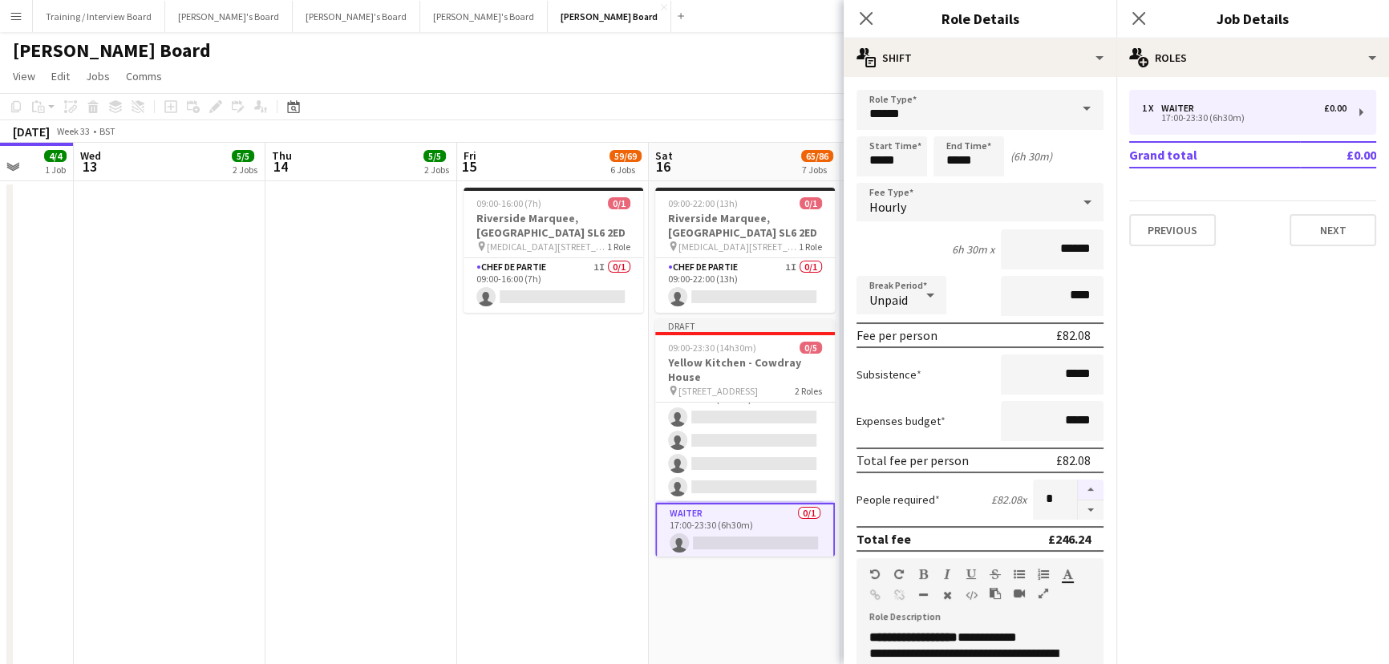
click at [1080, 485] on button "button" at bounding box center [1090, 489] width 26 height 21
type input "*"
click at [542, 546] on app-date-cell "09:00-16:00 (7h) 0/[STREET_ADDRESS][MEDICAL_DATA] pin [MEDICAL_DATA], SL6 2ED 1…" at bounding box center [553, 428] width 192 height 494
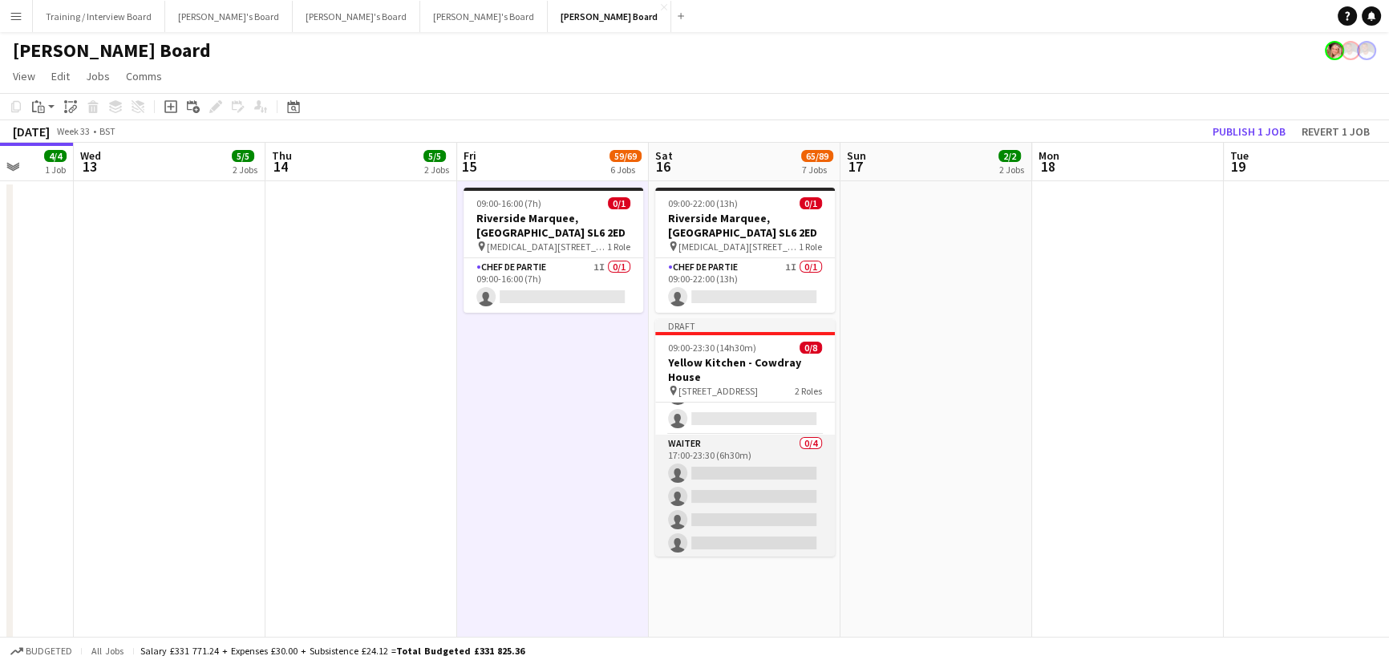
scroll to position [95, 0]
click at [750, 465] on app-card-role "Waiter 0/4 17:00-23:30 (6h30m) single-neutral-actions single-neutral-actions si…" at bounding box center [745, 494] width 180 height 124
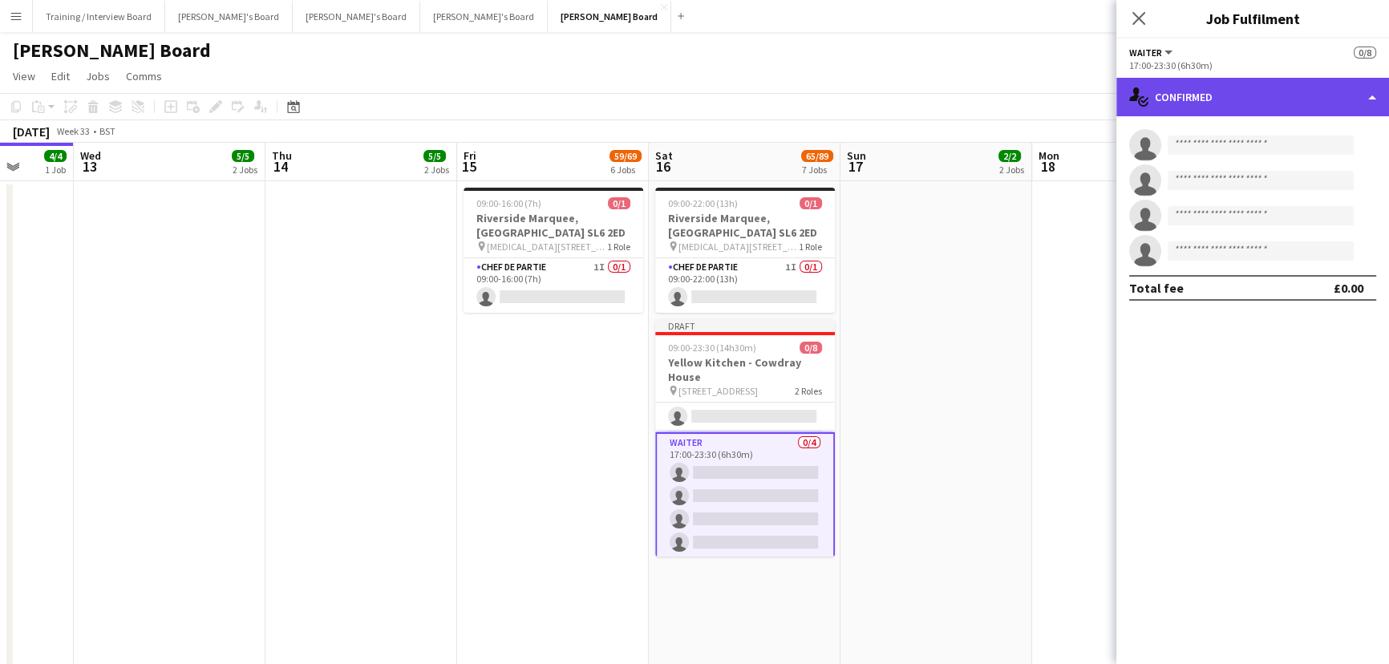
click at [1227, 107] on div "single-neutral-actions-check-2 Confirmed" at bounding box center [1252, 97] width 273 height 38
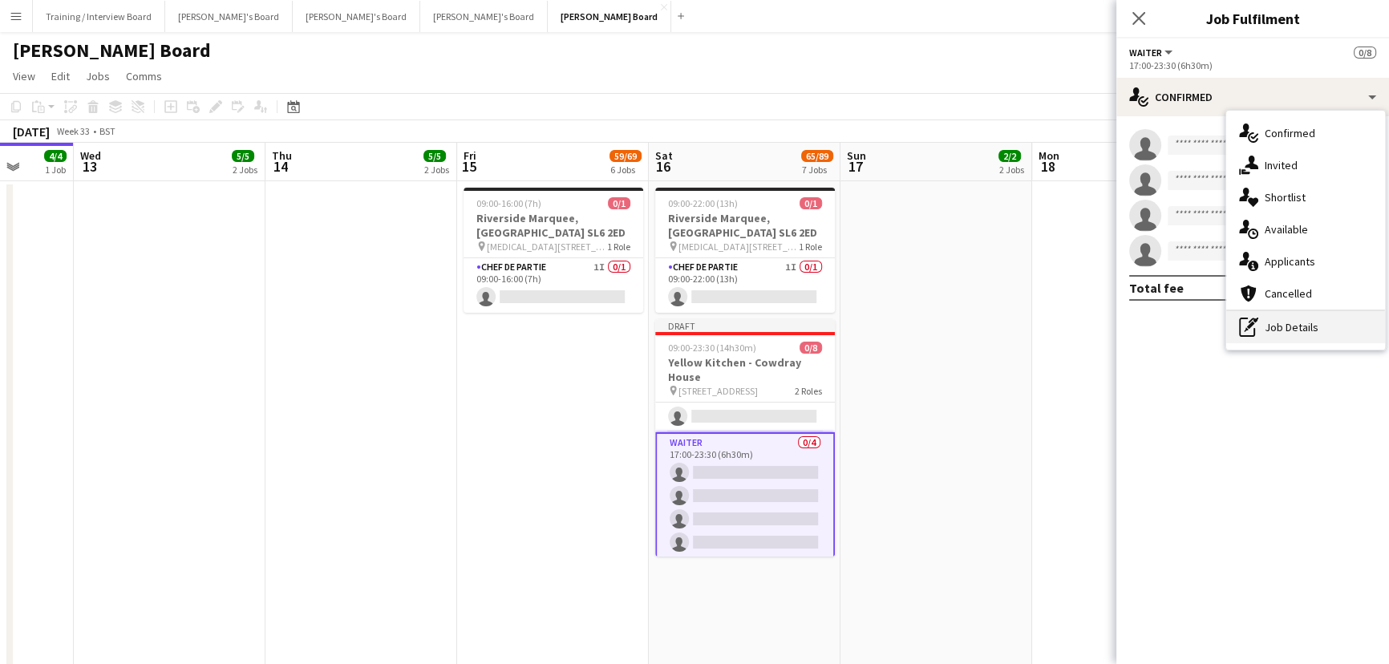
click at [1324, 321] on div "pen-write Job Details" at bounding box center [1305, 327] width 159 height 32
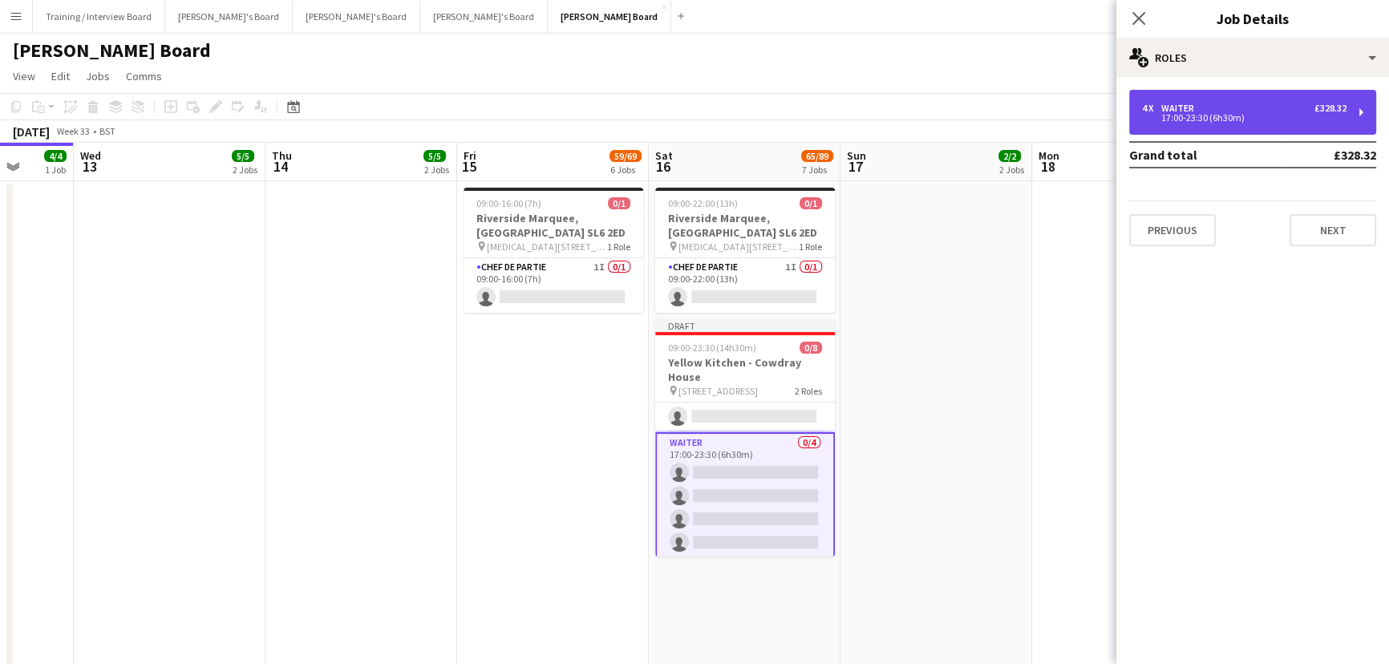
click at [1227, 91] on div "4 x Waiter £328.32 17:00-23:30 (6h30m)" at bounding box center [1252, 112] width 247 height 45
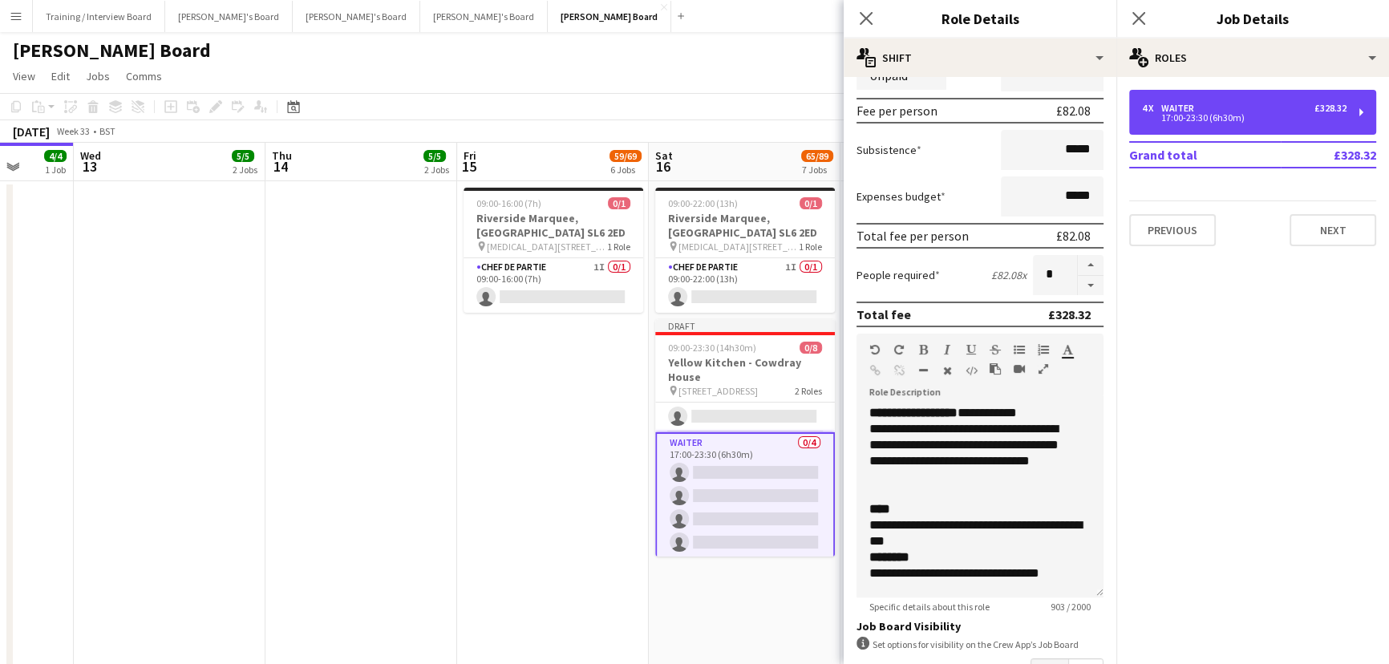
scroll to position [291, 0]
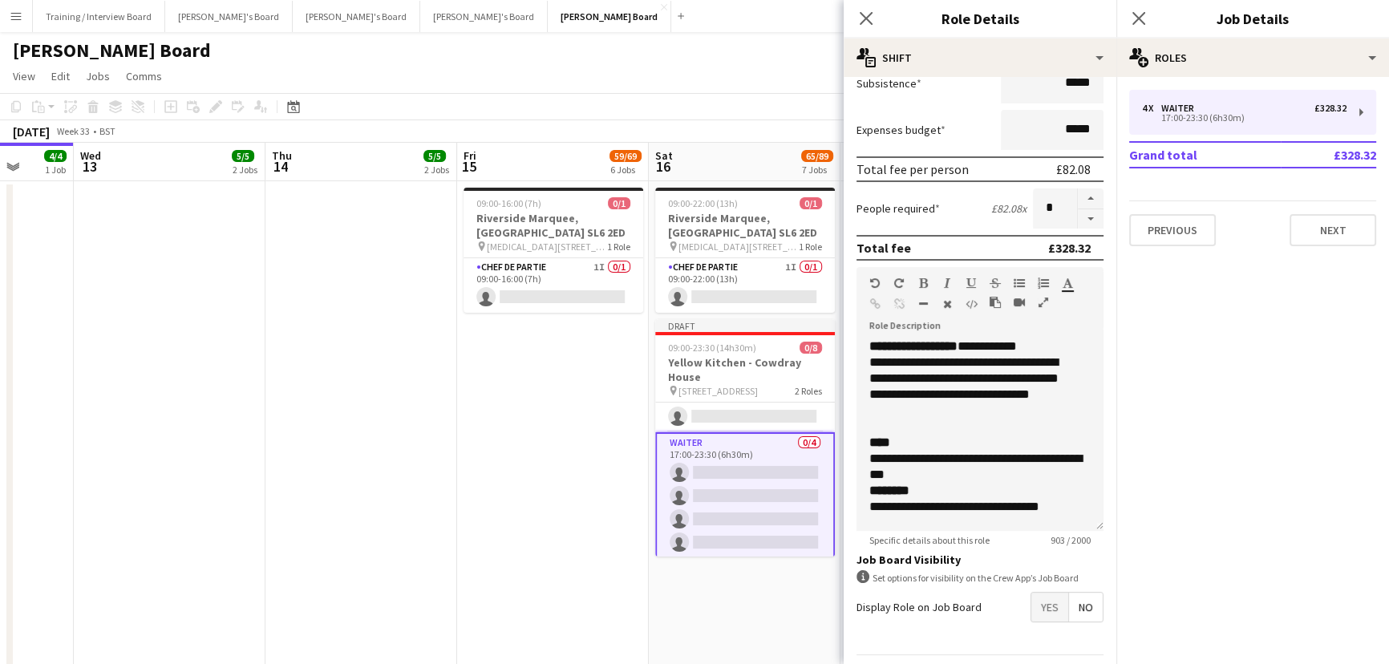
click at [1031, 596] on span "Yes" at bounding box center [1049, 606] width 37 height 29
click at [660, 584] on app-date-cell "09:00-22:00 (13h) 0/1 Riverside Marquee, Maidenhead SL6 2ED pin Maidenhead, SL6…" at bounding box center [745, 428] width 192 height 494
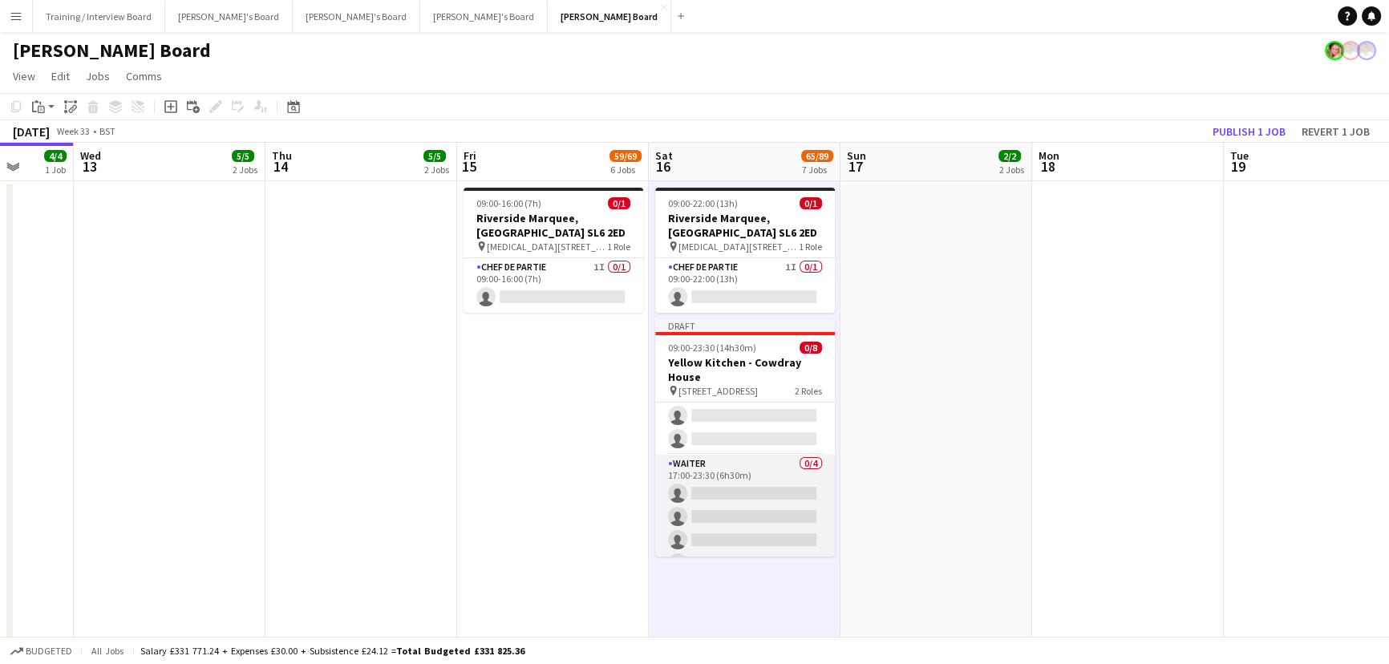
scroll to position [95, 0]
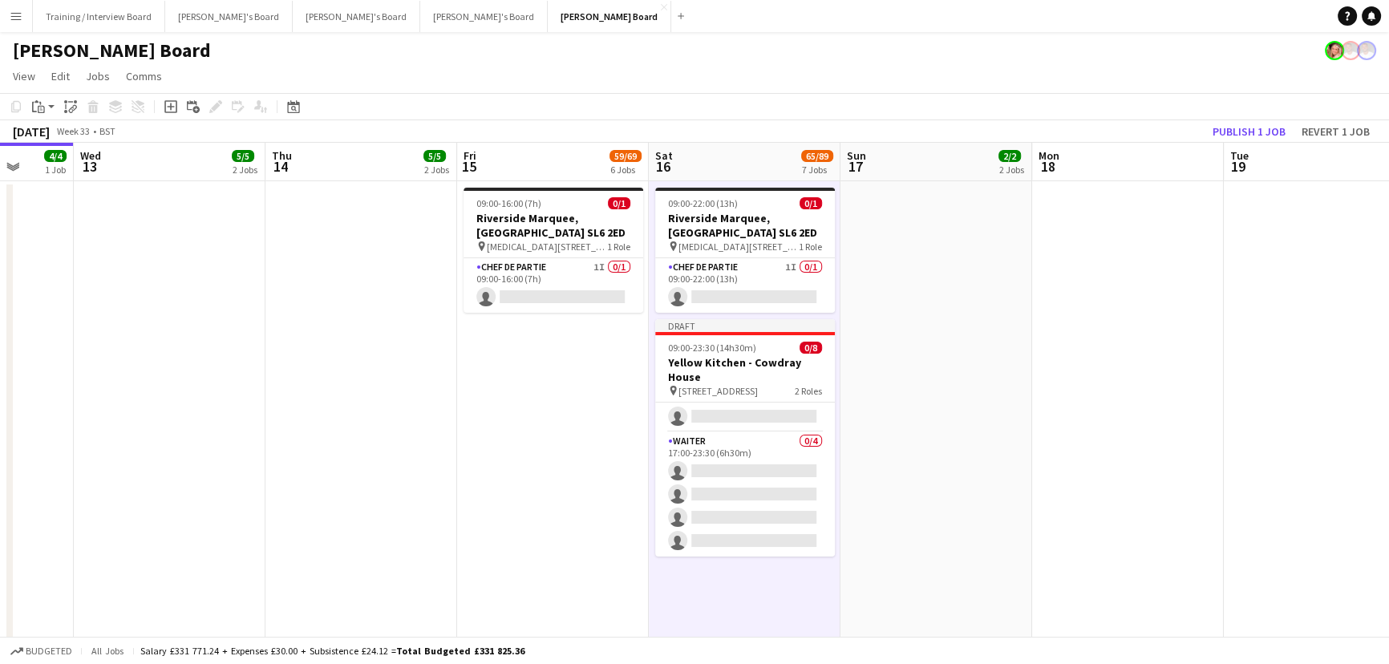
click at [1008, 423] on app-date-cell at bounding box center [936, 428] width 192 height 494
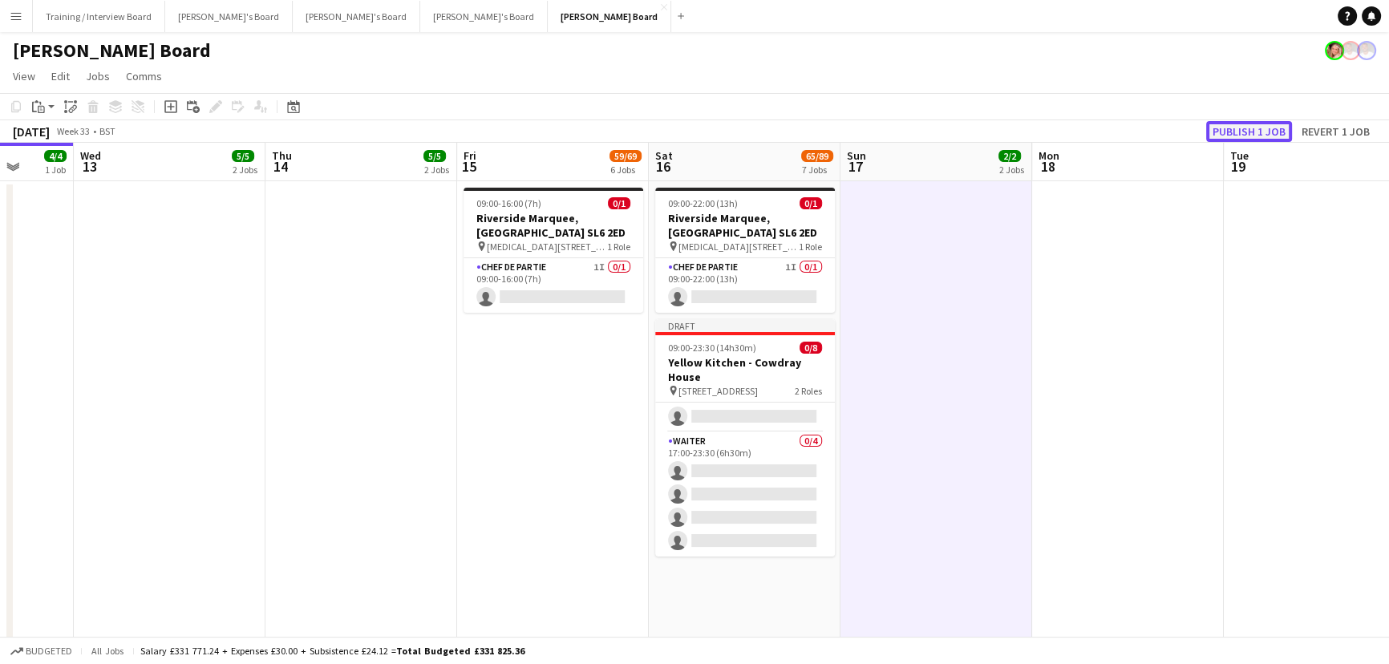
click at [1262, 124] on button "Publish 1 job" at bounding box center [1249, 131] width 86 height 21
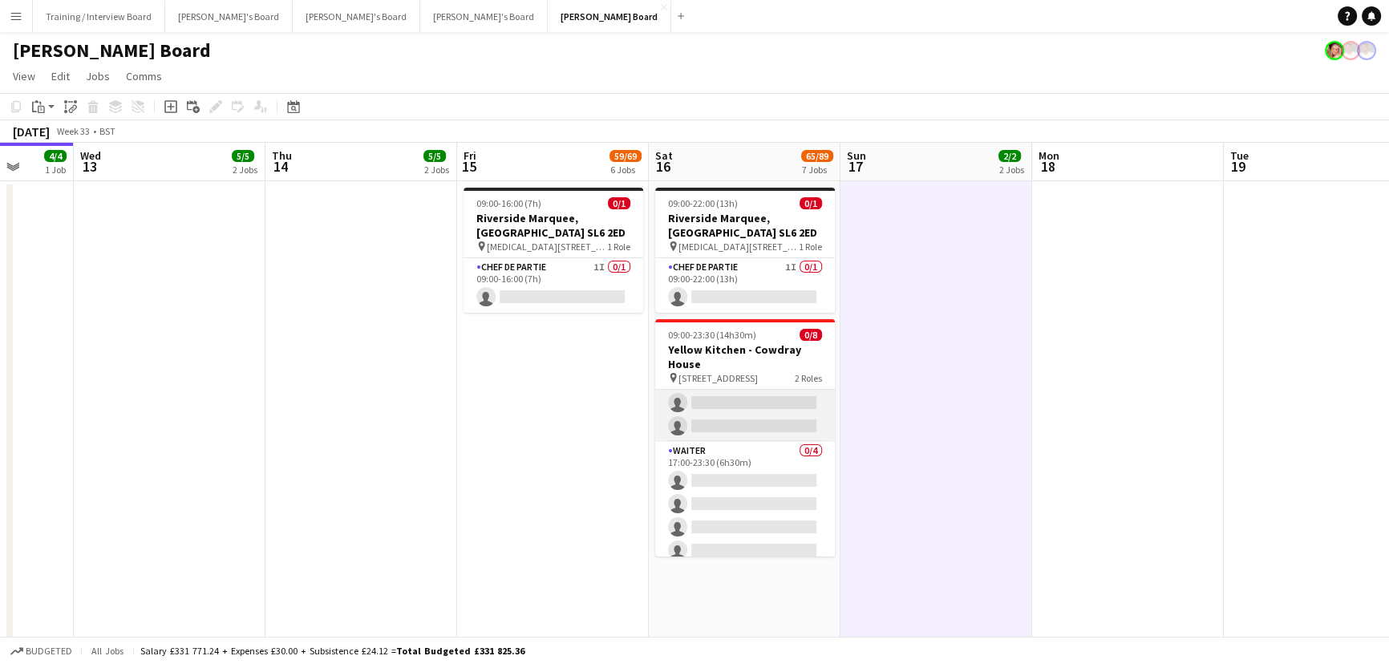
scroll to position [81, 0]
click at [923, 459] on app-date-cell at bounding box center [936, 428] width 192 height 494
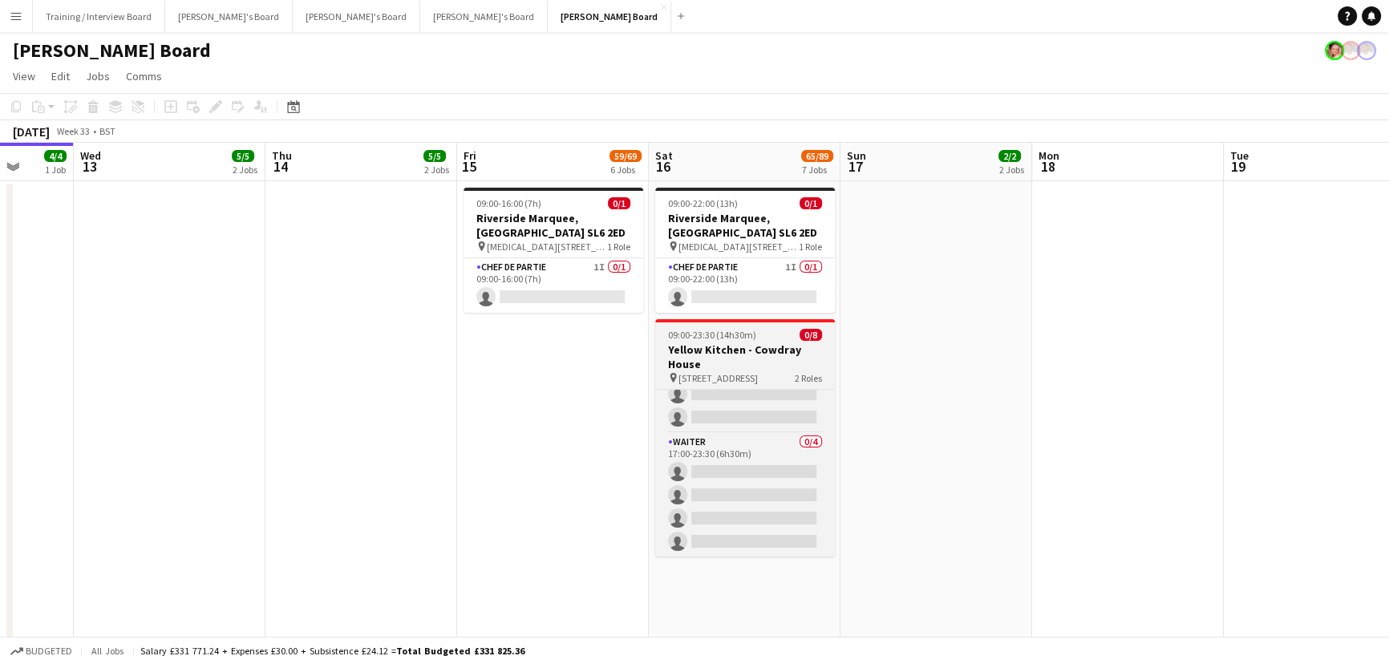
click at [696, 335] on span "09:00-23:30 (14h30m)" at bounding box center [712, 335] width 88 height 12
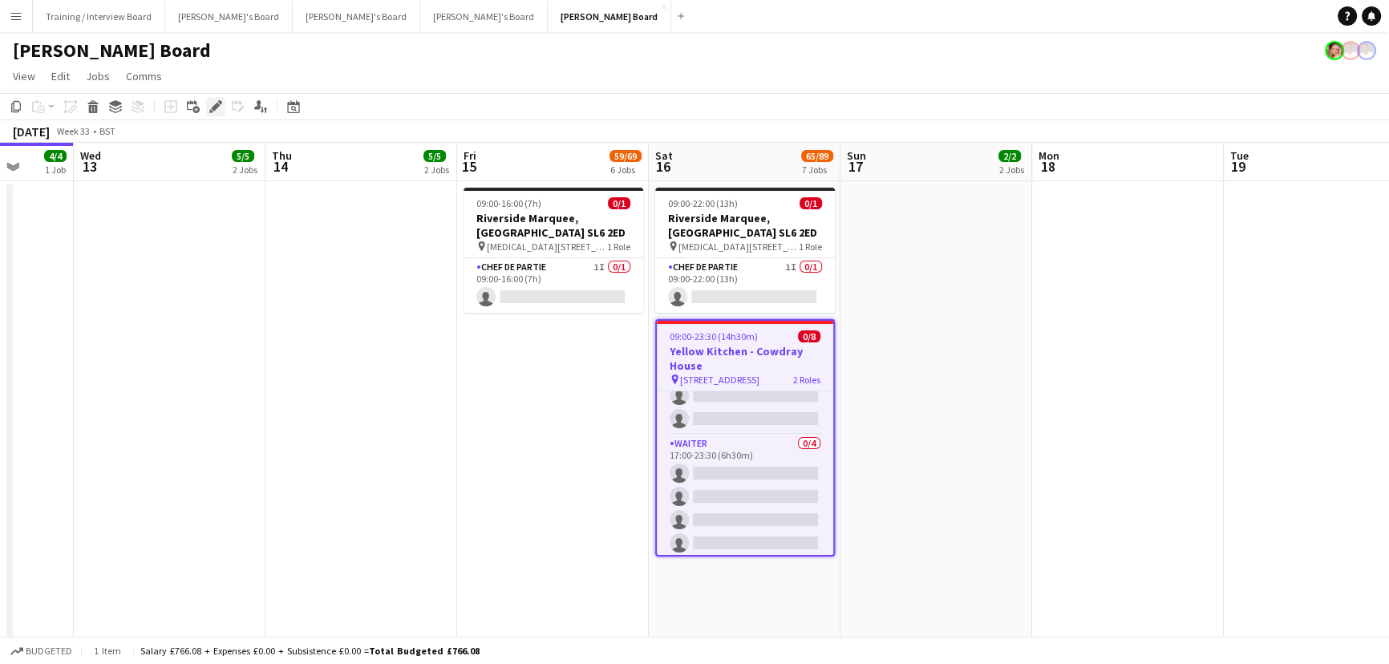
click at [216, 115] on div "Edit" at bounding box center [215, 106] width 19 height 19
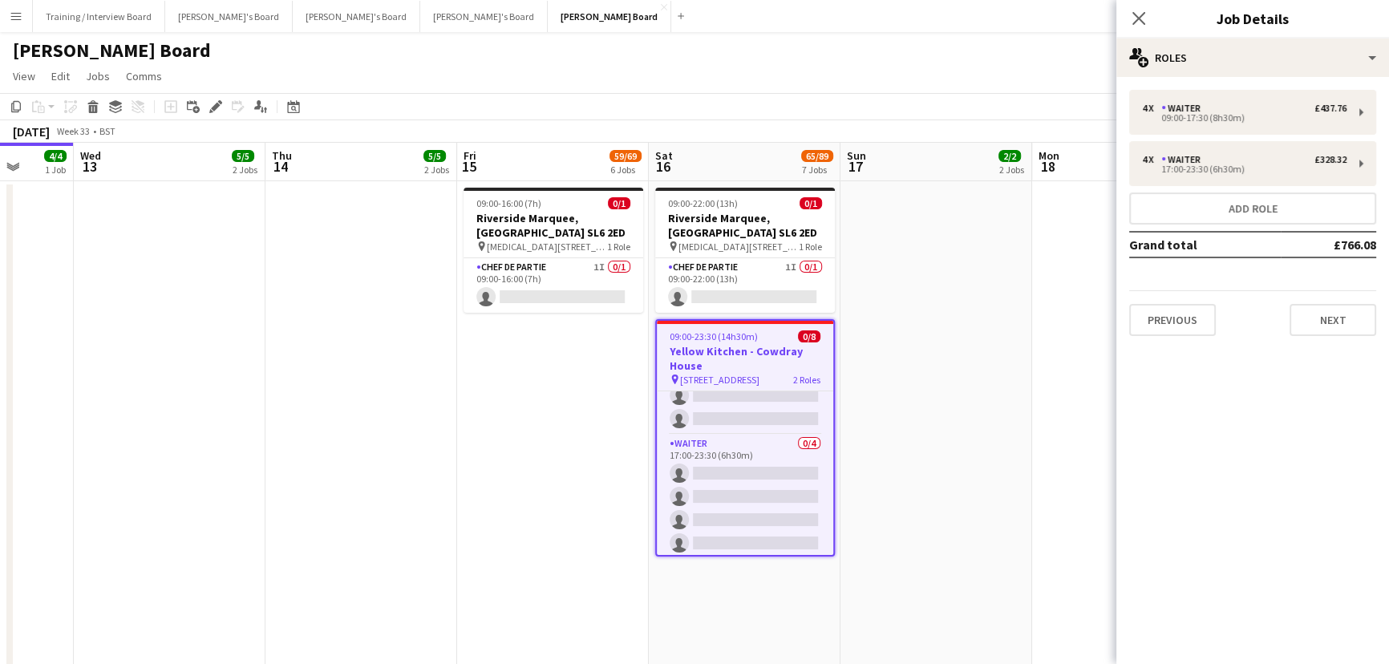
click at [1274, 77] on div "4 x Waiter £437.76 09:00-17:30 (8h30m) 4 x Waiter £328.32 17:00-23:30 (6h30m) A…" at bounding box center [1252, 213] width 273 height 272
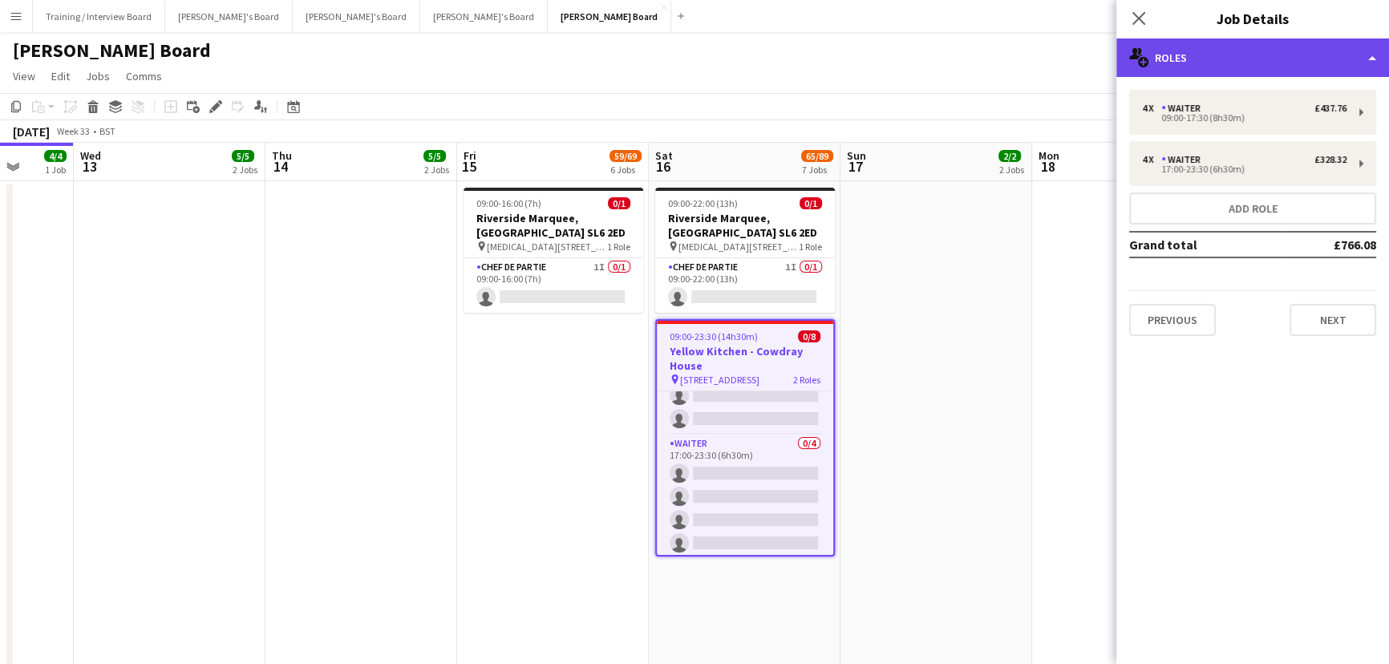
click at [1279, 61] on div "multiple-users-add Roles" at bounding box center [1252, 57] width 273 height 38
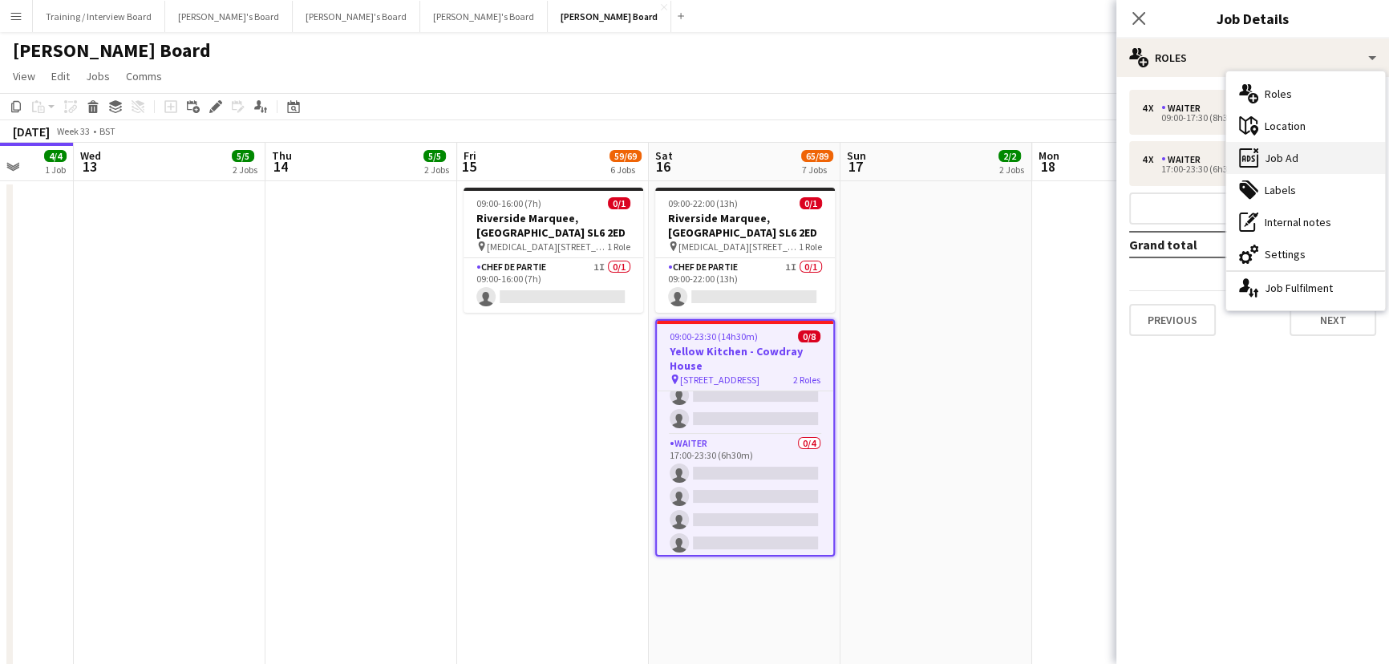
click at [1312, 161] on div "ads-window Job Ad" at bounding box center [1305, 158] width 159 height 32
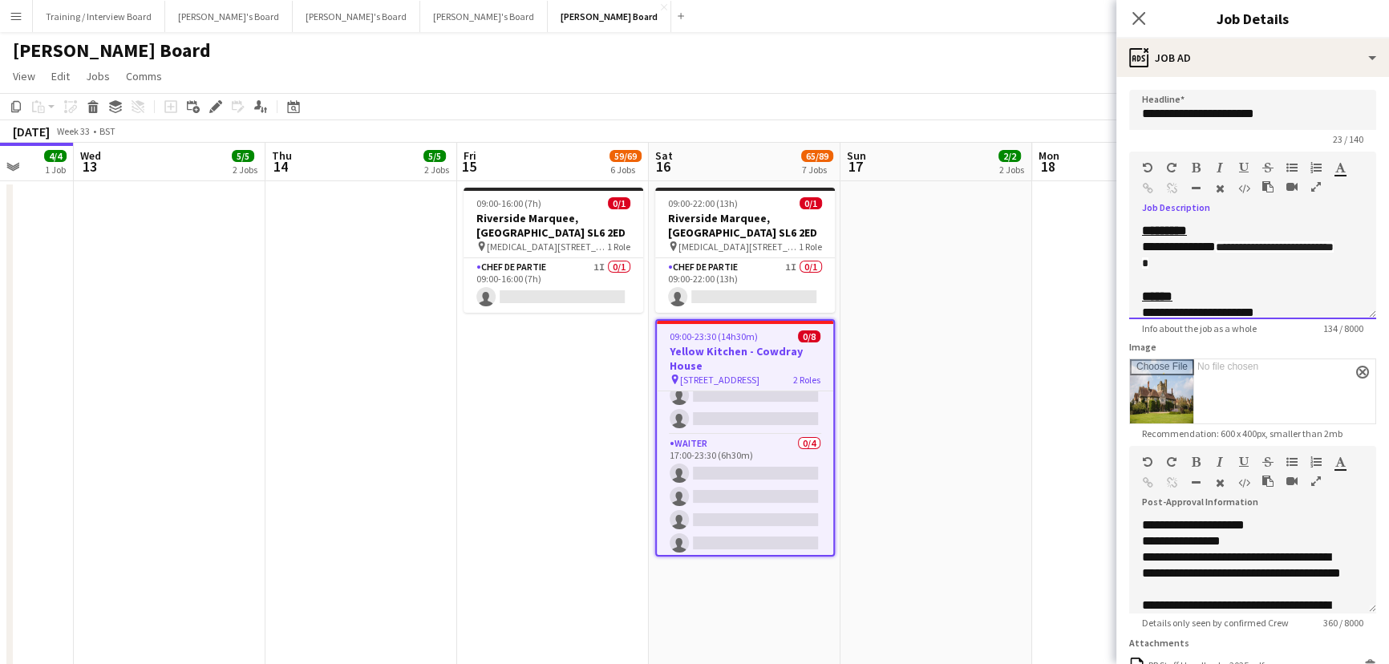
click at [1243, 255] on div "**********" at bounding box center [1242, 248] width 200 height 50
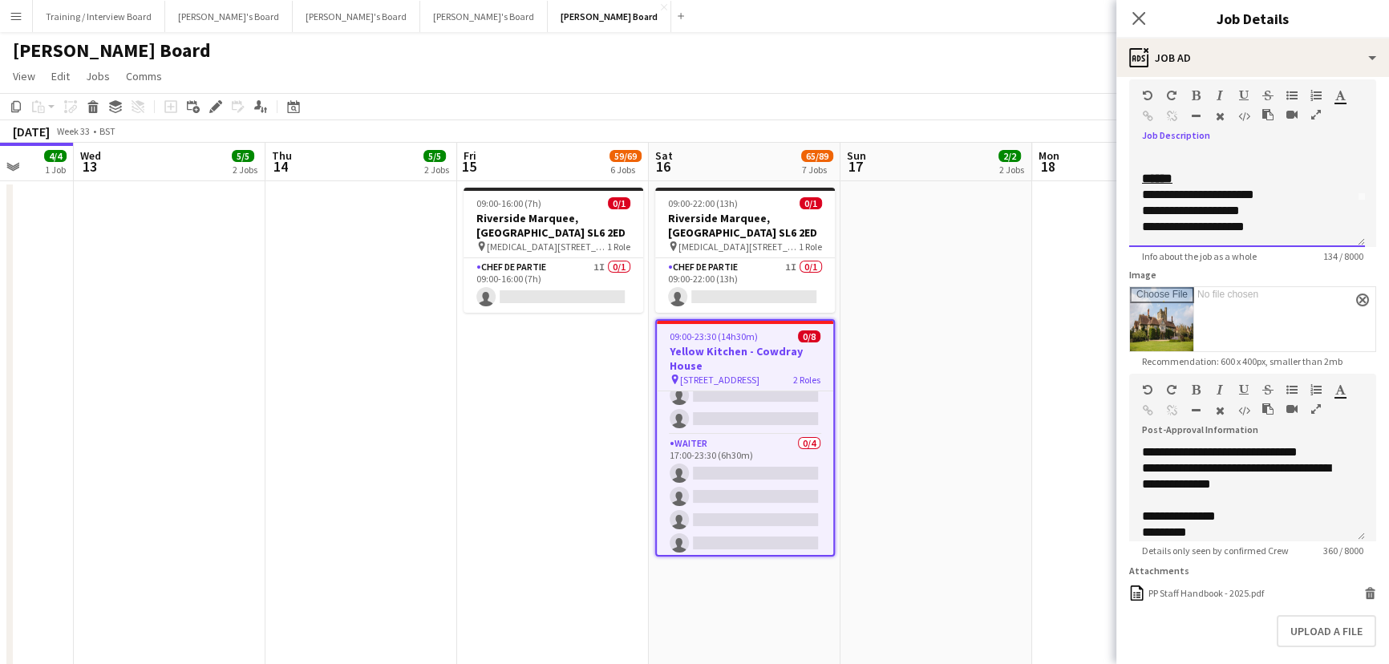
scroll to position [156, 0]
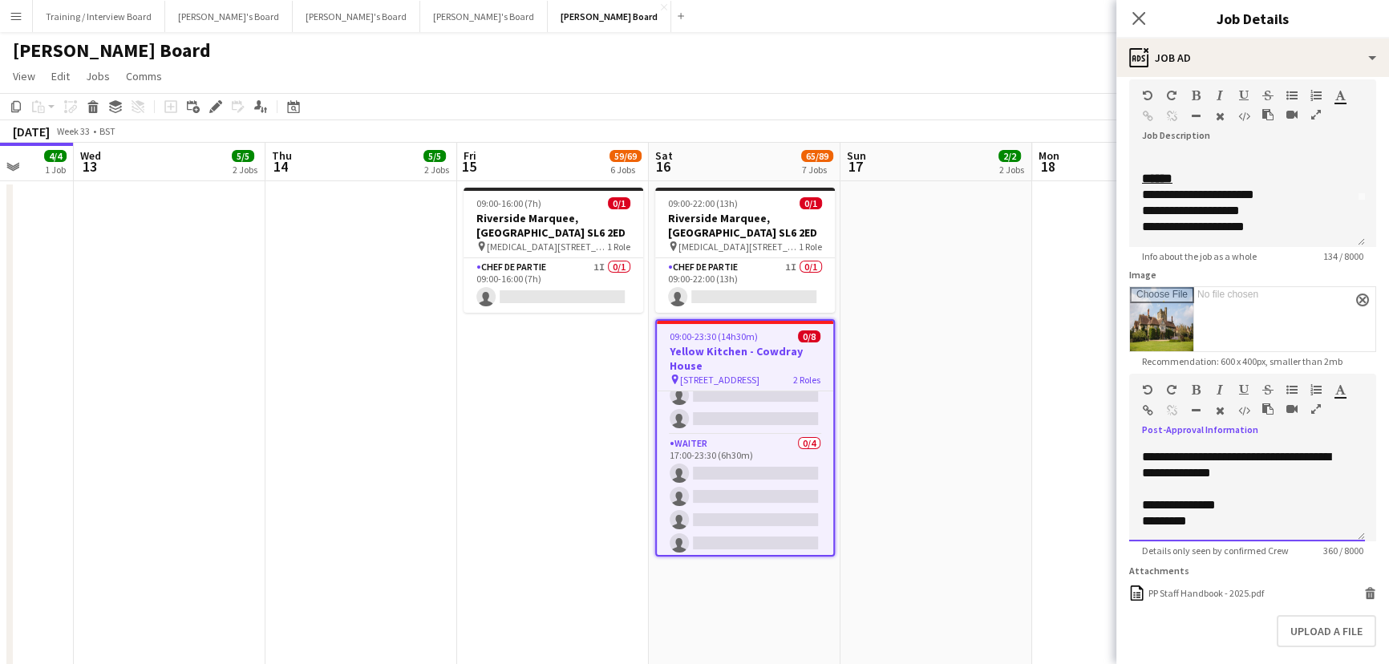
drag, startPoint x: 1238, startPoint y: 525, endPoint x: 1122, endPoint y: 516, distance: 116.6
click at [1122, 516] on form "**********" at bounding box center [1252, 371] width 273 height 707
click at [936, 246] on app-date-cell at bounding box center [936, 428] width 192 height 494
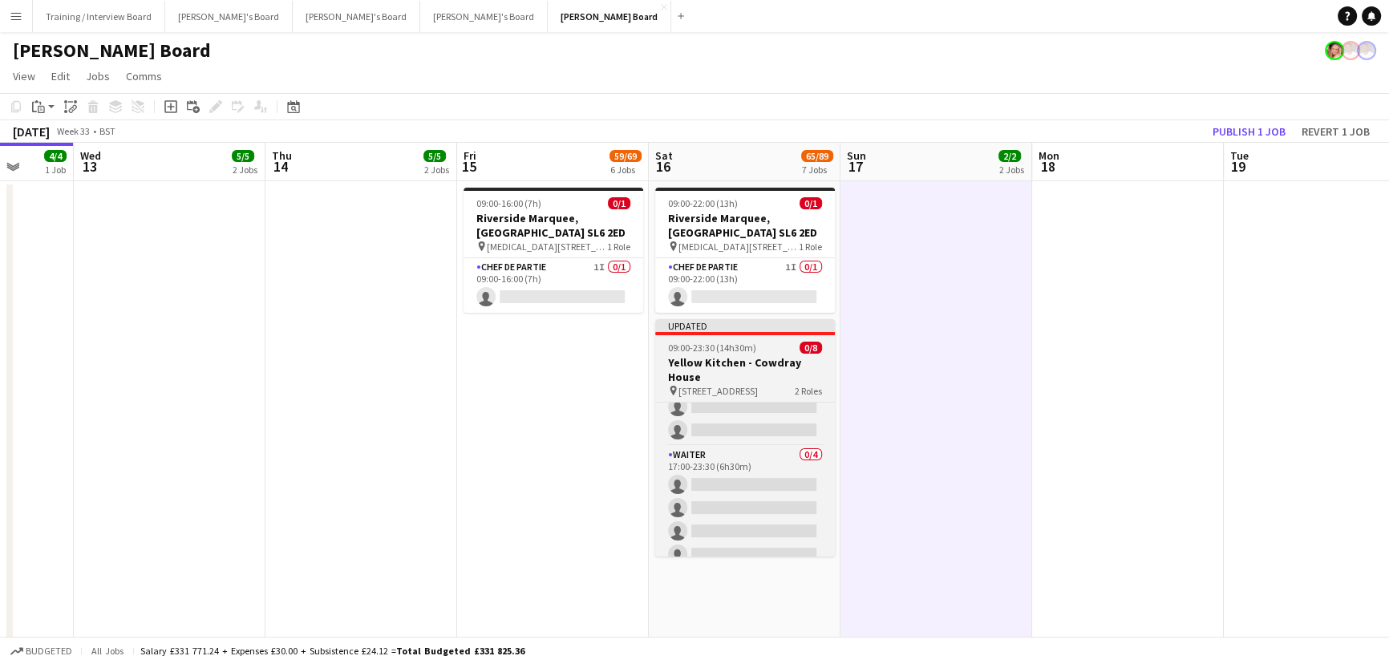
click at [750, 355] on h3 "Yellow Kitchen - Cowdray House" at bounding box center [745, 369] width 180 height 29
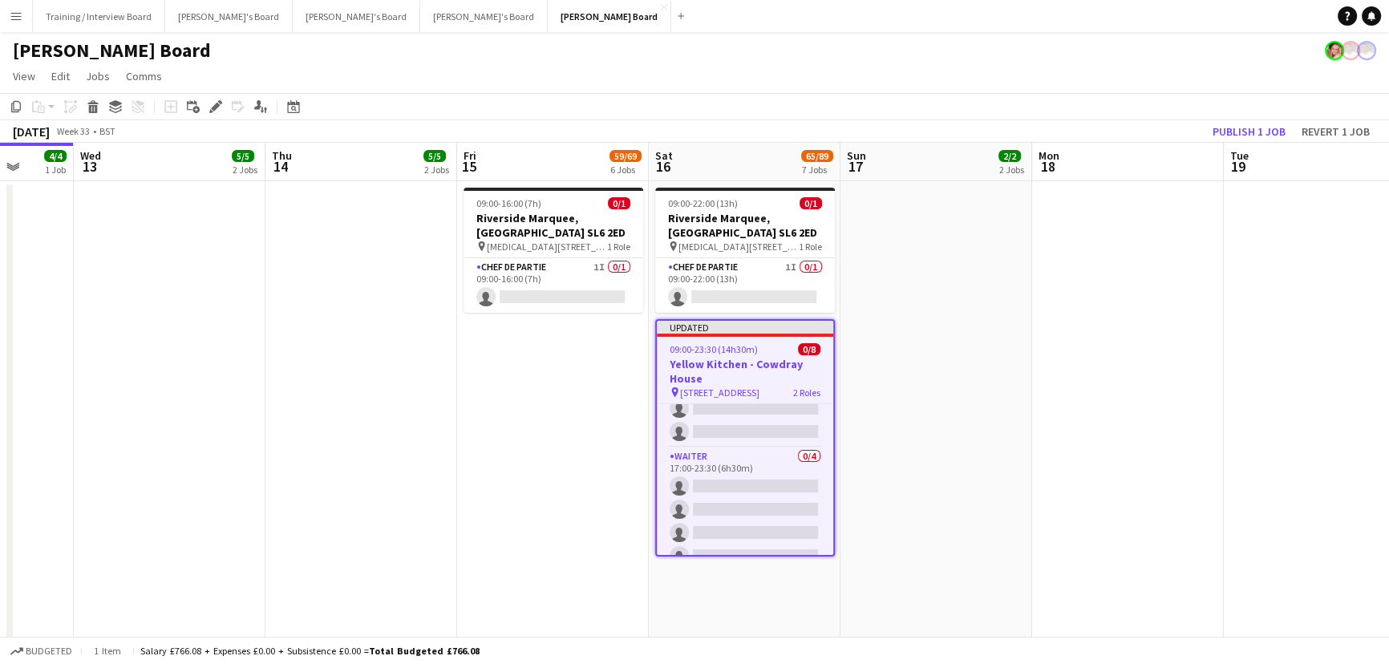
click at [1251, 118] on app-toolbar "Copy Paste Paste Ctrl+V Paste with crew Ctrl+Shift+V Paste linked Job Delete Gr…" at bounding box center [694, 106] width 1389 height 27
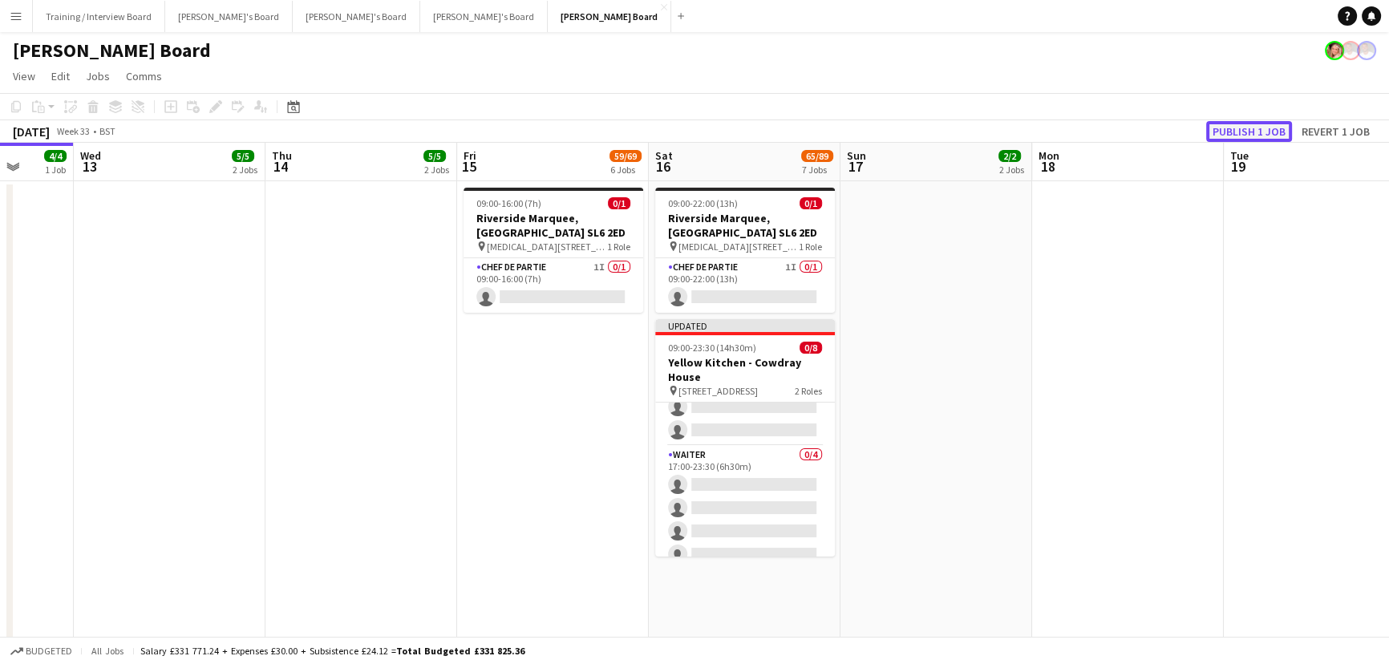
click at [1256, 123] on button "Publish 1 job" at bounding box center [1249, 131] width 86 height 21
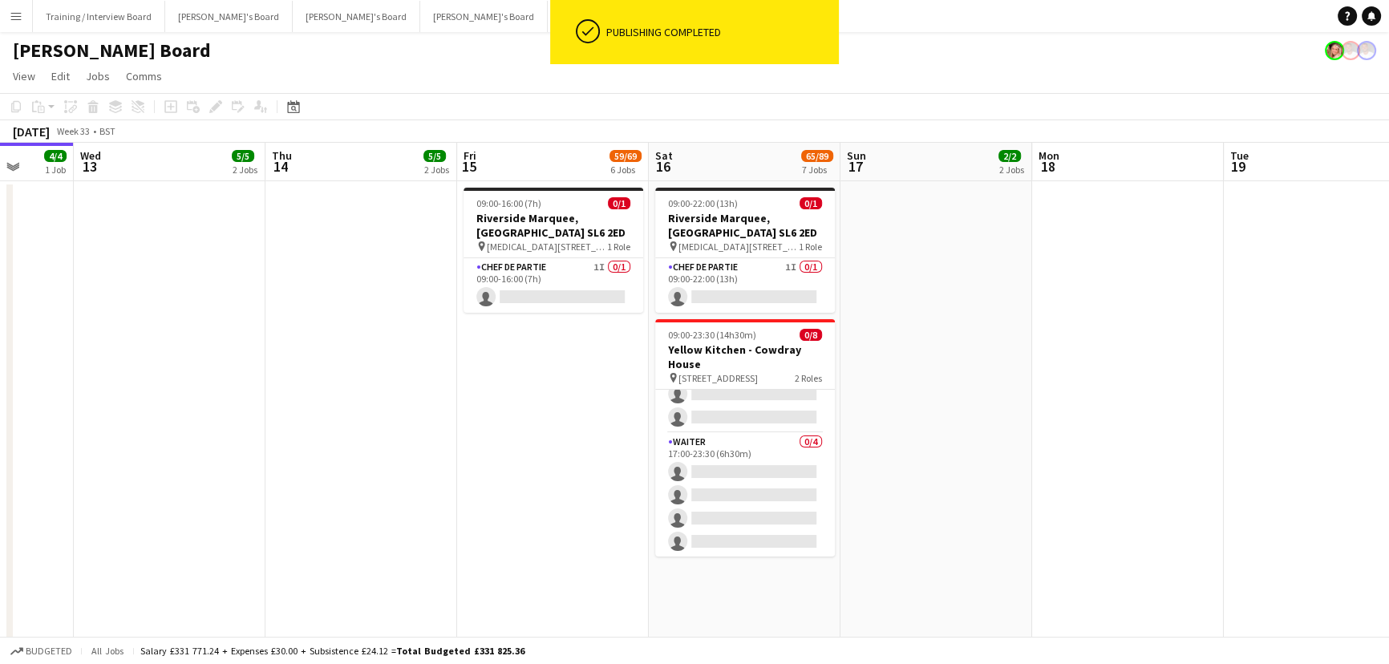
scroll to position [0, 730]
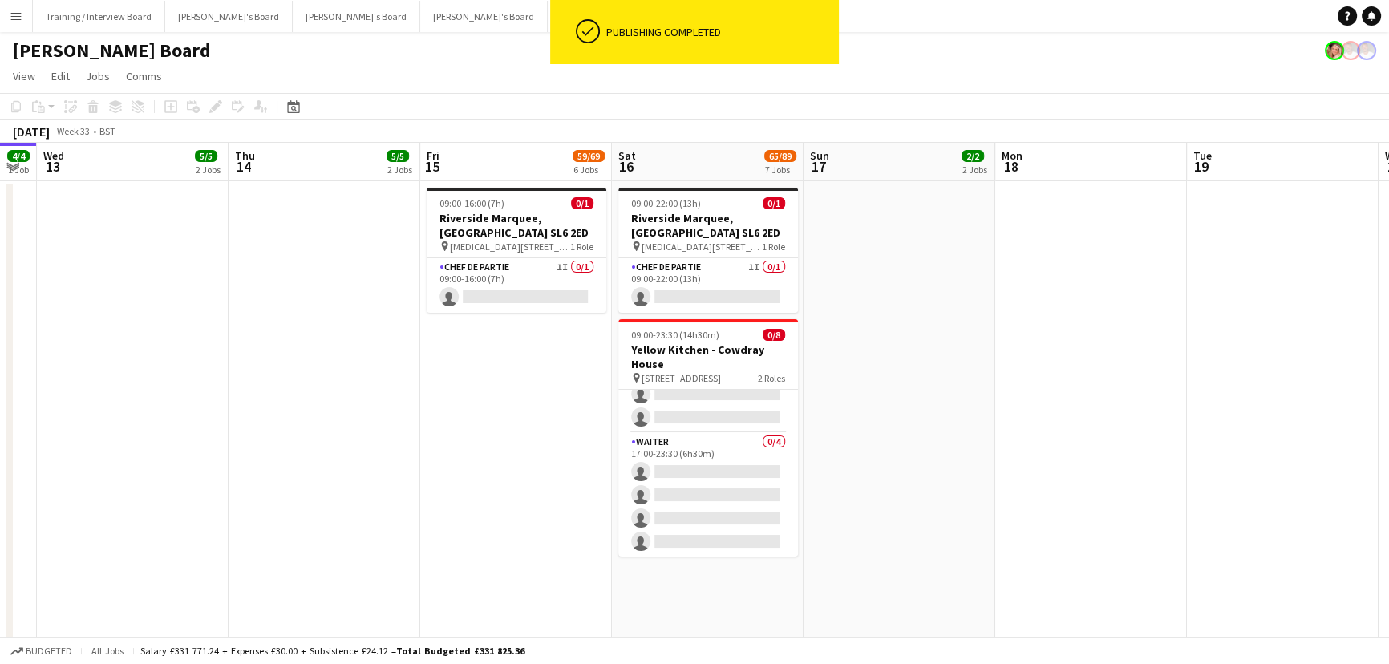
drag, startPoint x: 847, startPoint y: 301, endPoint x: 811, endPoint y: 309, distance: 37.6
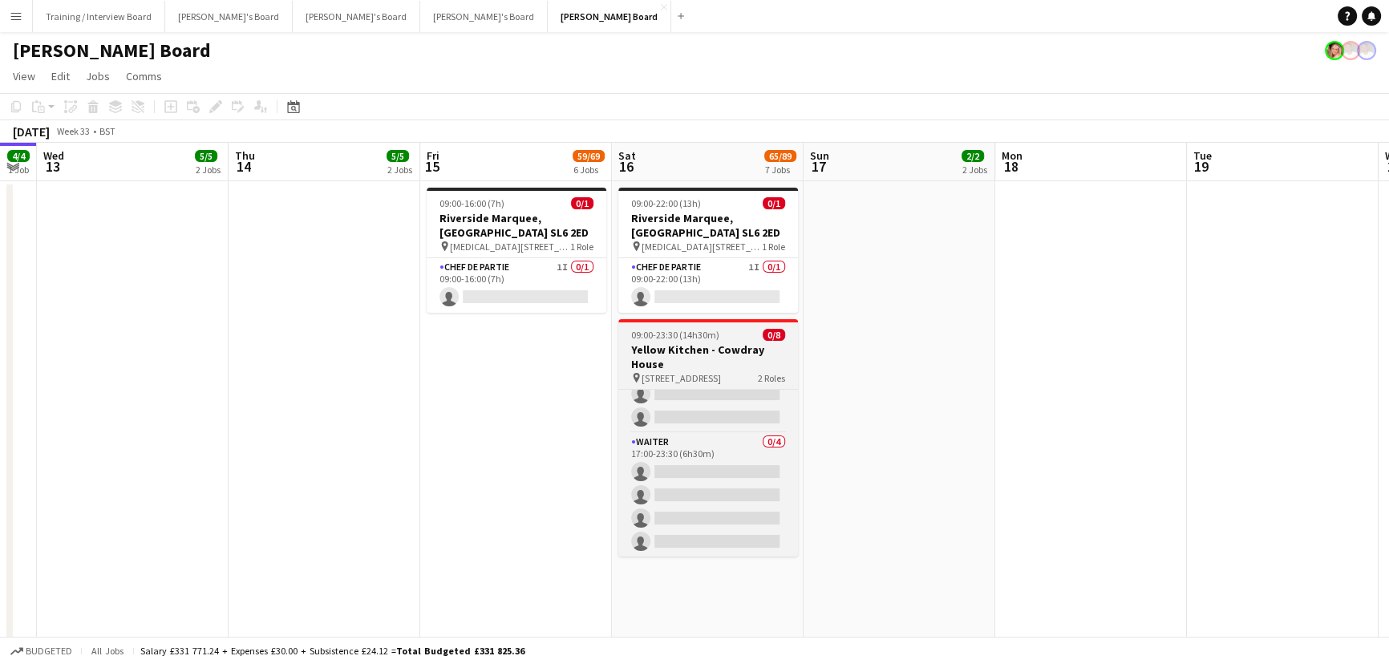
click at [668, 334] on span "09:00-23:30 (14h30m)" at bounding box center [675, 335] width 88 height 12
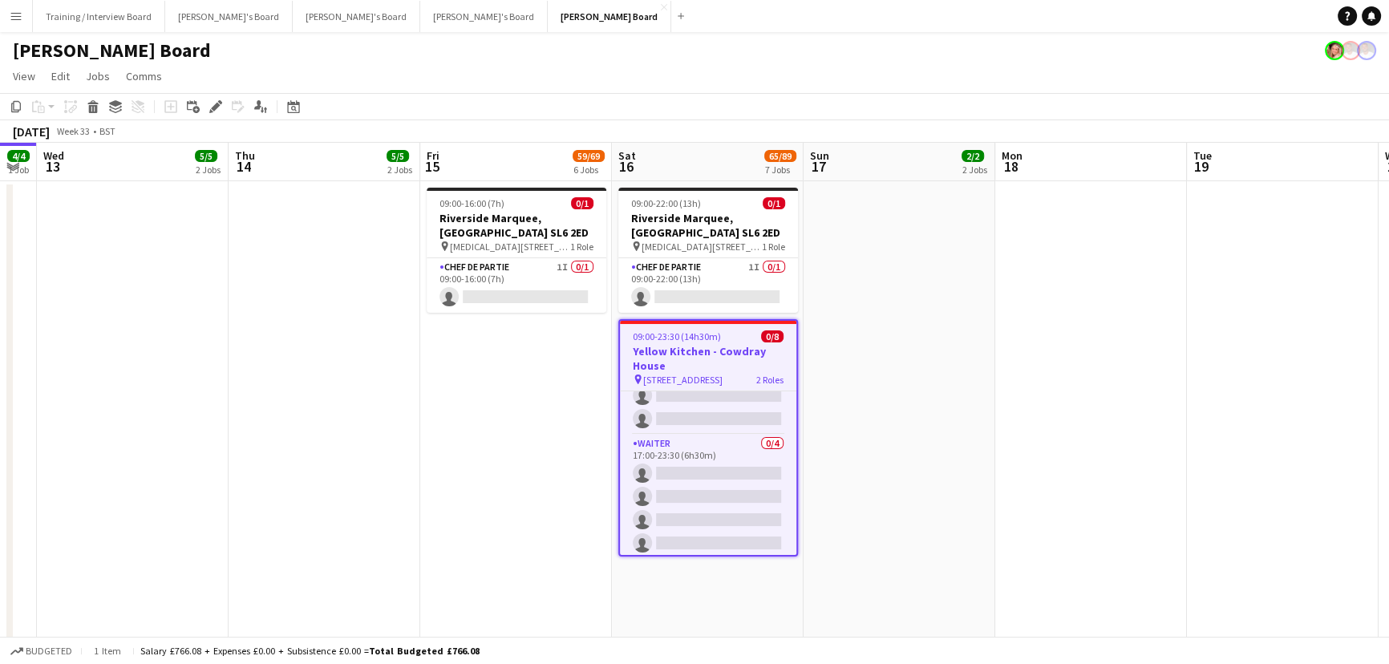
click at [729, 608] on app-date-cell "09:00-22:00 (13h) 0/1 Riverside Marquee, Maidenhead SL6 2ED pin Maidenhead, SL6…" at bounding box center [708, 428] width 192 height 494
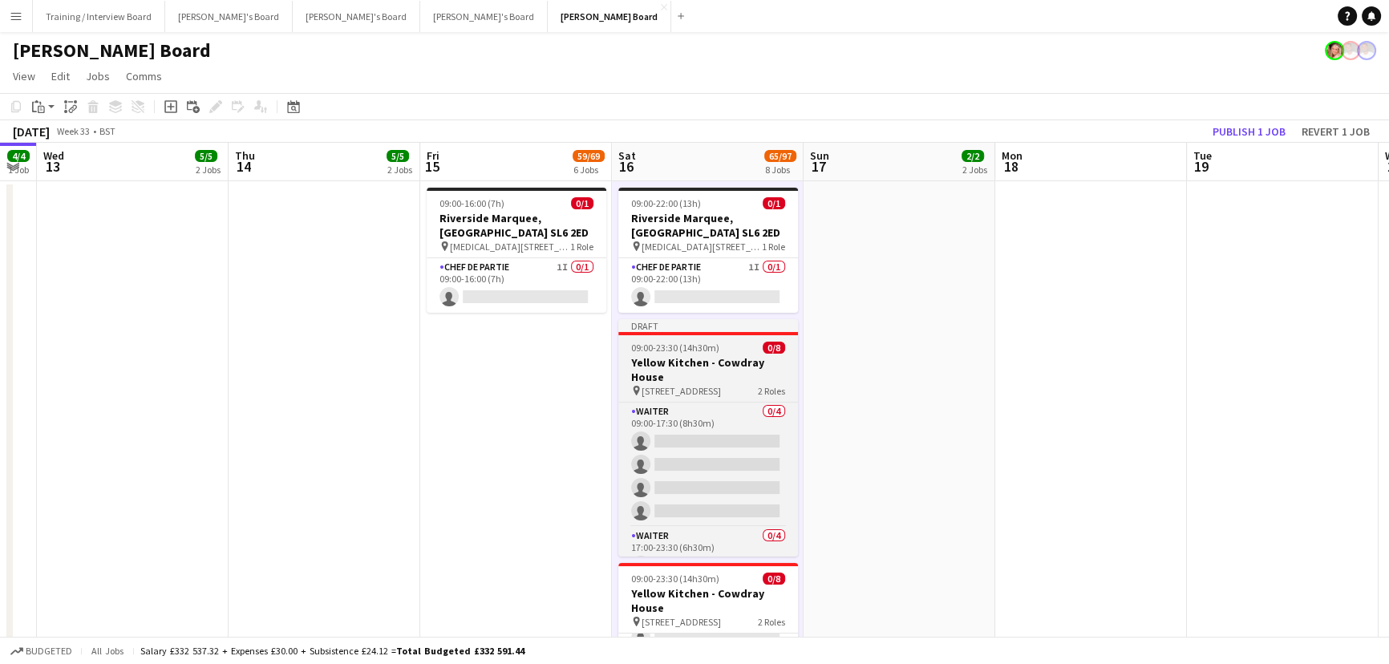
click at [704, 366] on h3 "Yellow Kitchen - Cowdray House" at bounding box center [708, 369] width 180 height 29
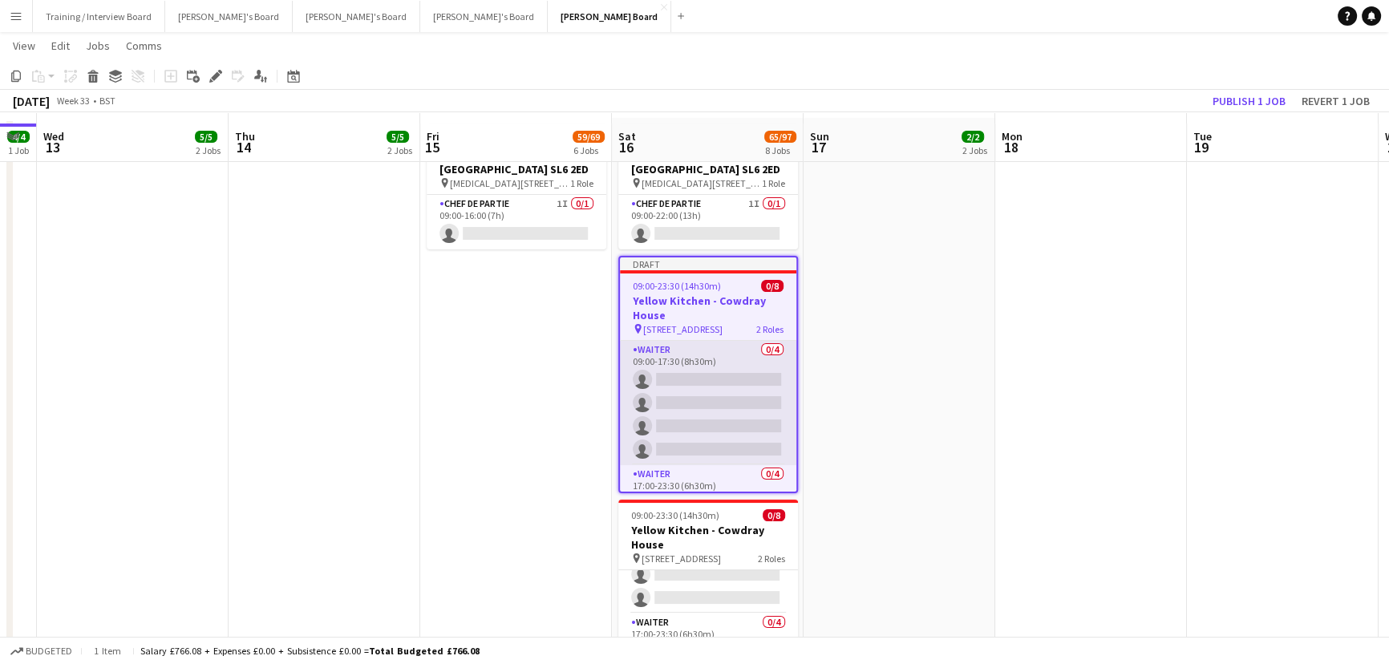
scroll to position [72, 0]
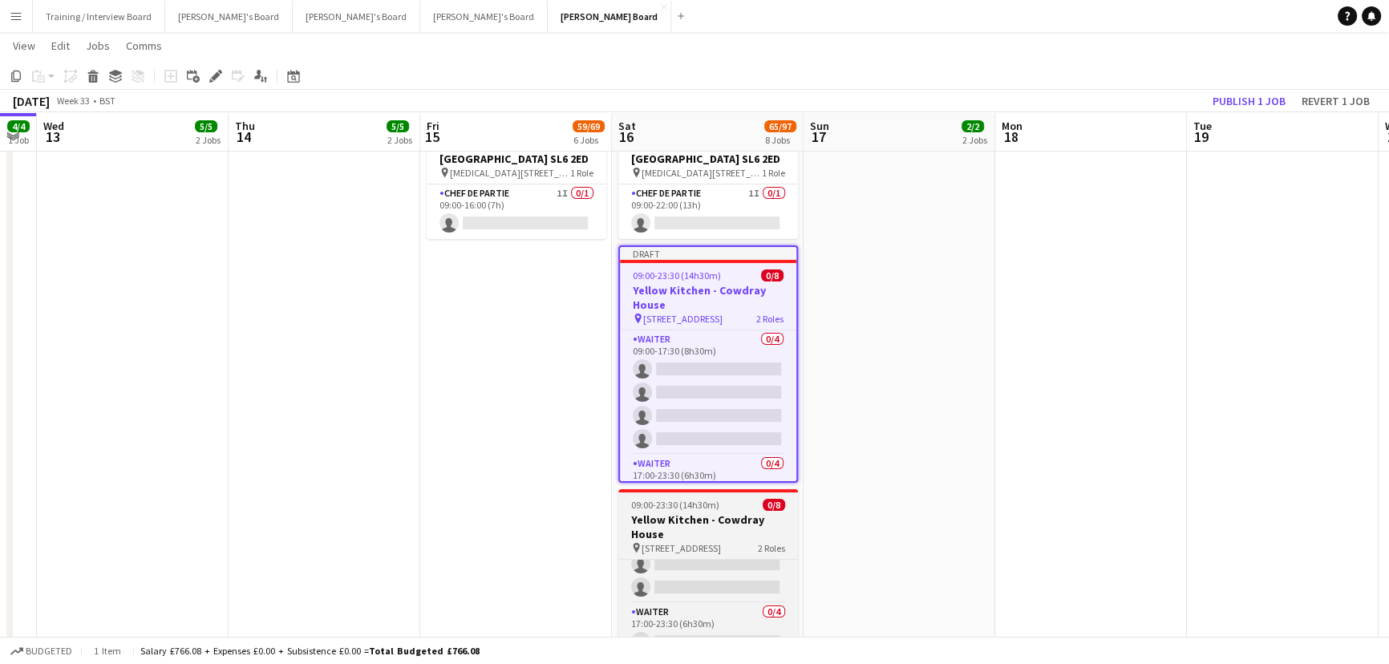
drag, startPoint x: 710, startPoint y: 486, endPoint x: 700, endPoint y: 507, distance: 23.7
click at [705, 489] on app-date-cell "09:00-22:00 (13h) 0/1 Riverside Marquee, Maidenhead SL6 2ED pin Maidenhead, SL6…" at bounding box center [708, 433] width 192 height 653
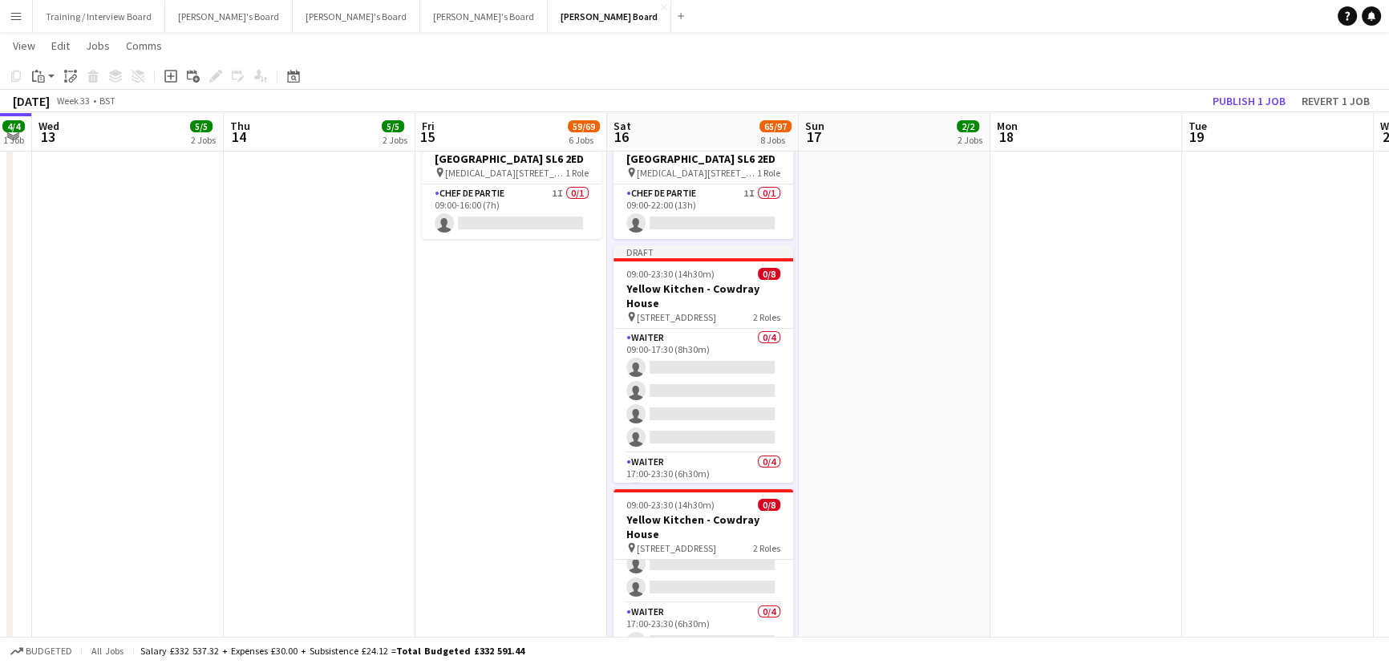
drag, startPoint x: 701, startPoint y: 507, endPoint x: 656, endPoint y: 483, distance: 50.9
click at [700, 507] on span "09:00-23:30 (14h30m)" at bounding box center [670, 505] width 88 height 12
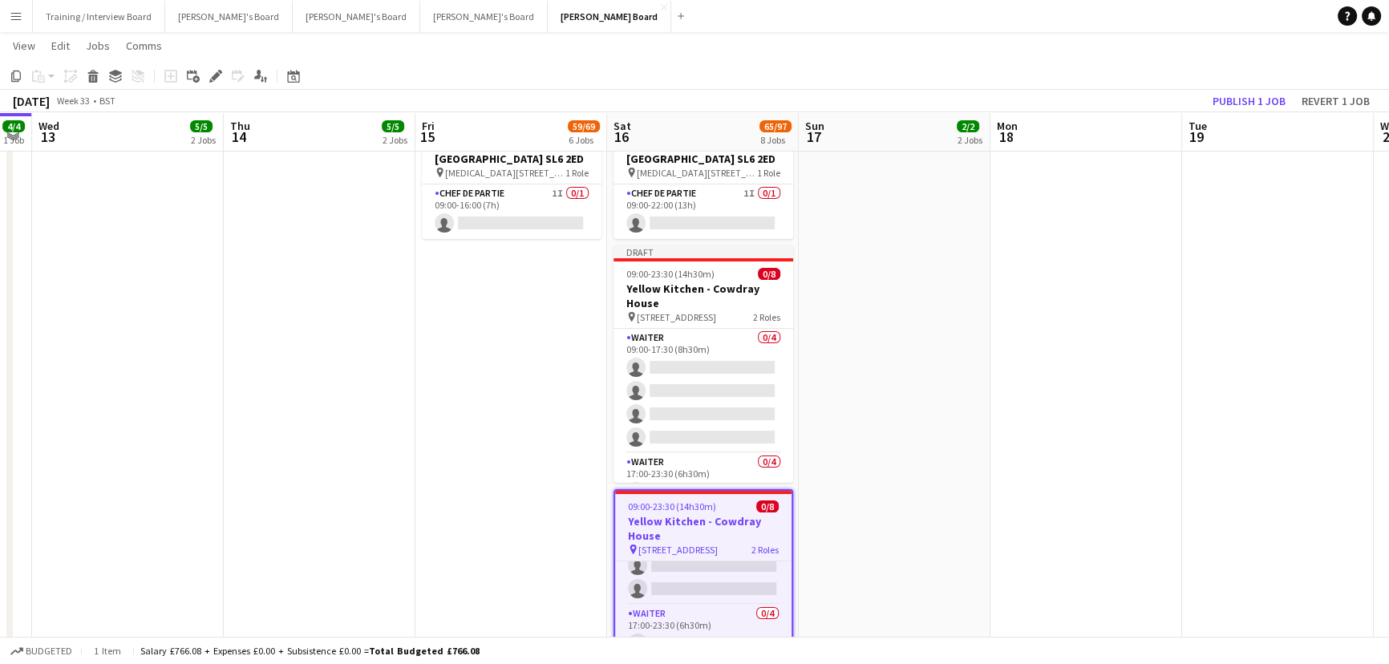
scroll to position [0, 735]
click at [219, 76] on div "Edit" at bounding box center [215, 76] width 19 height 19
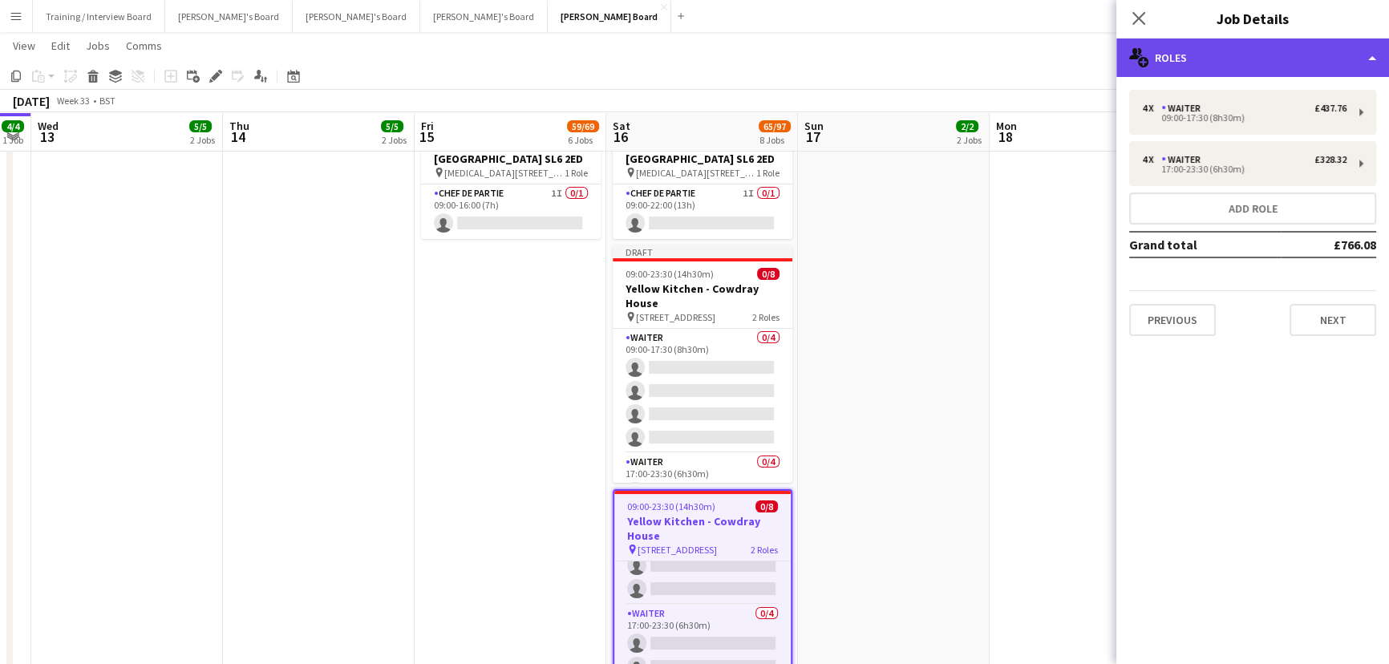
click at [1251, 72] on div "multiple-users-add Roles" at bounding box center [1252, 57] width 273 height 38
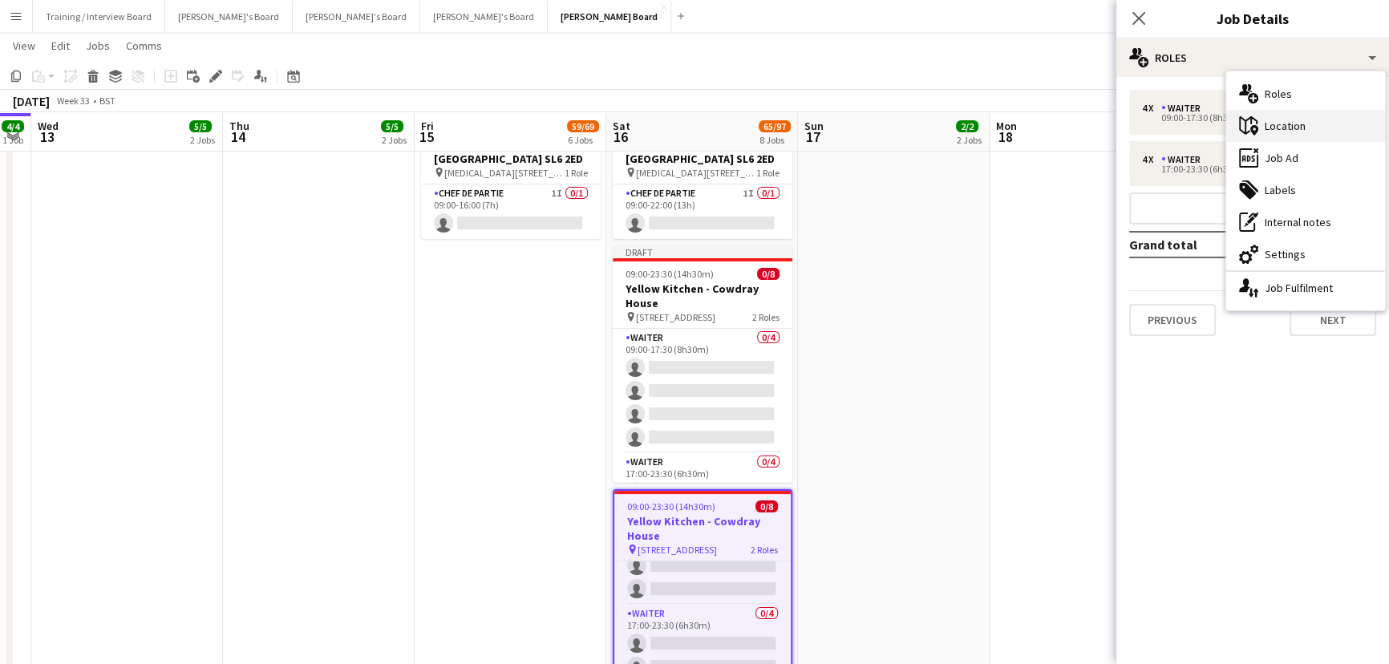
click at [1303, 127] on div "maps-pin-1 Location" at bounding box center [1305, 126] width 159 height 32
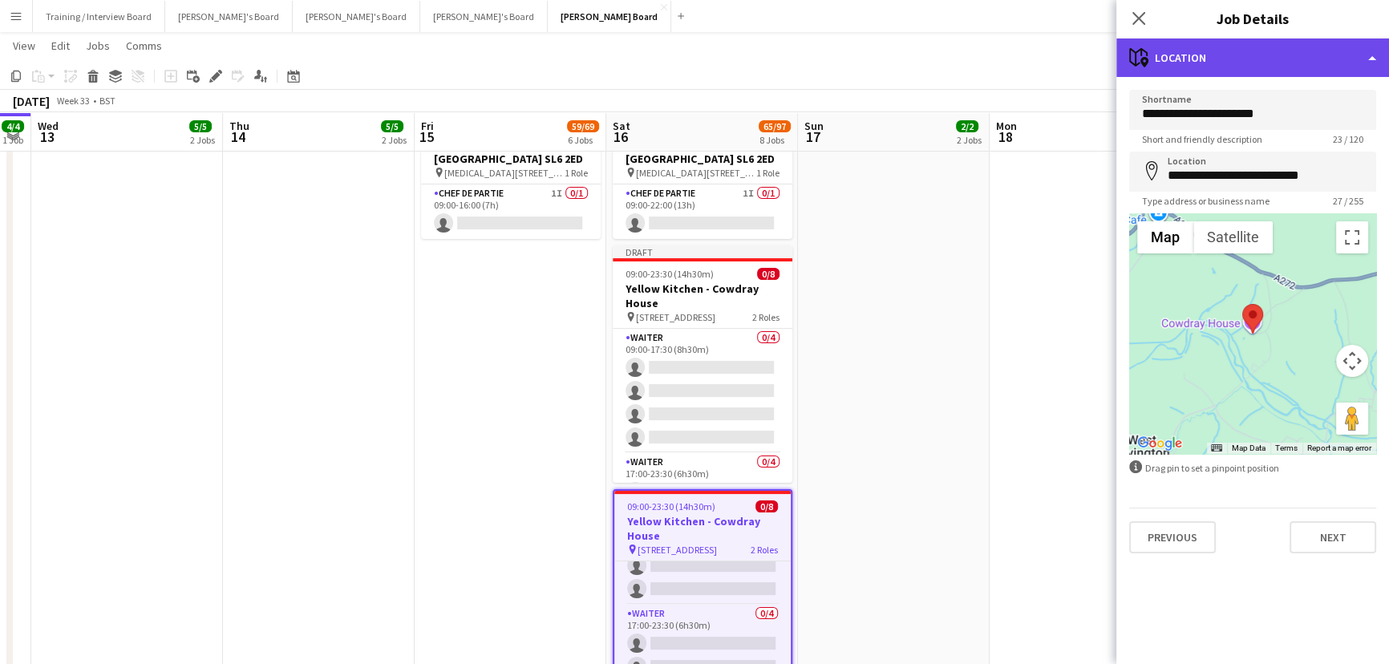
click at [1183, 42] on div "maps-pin-1 Location" at bounding box center [1252, 57] width 273 height 38
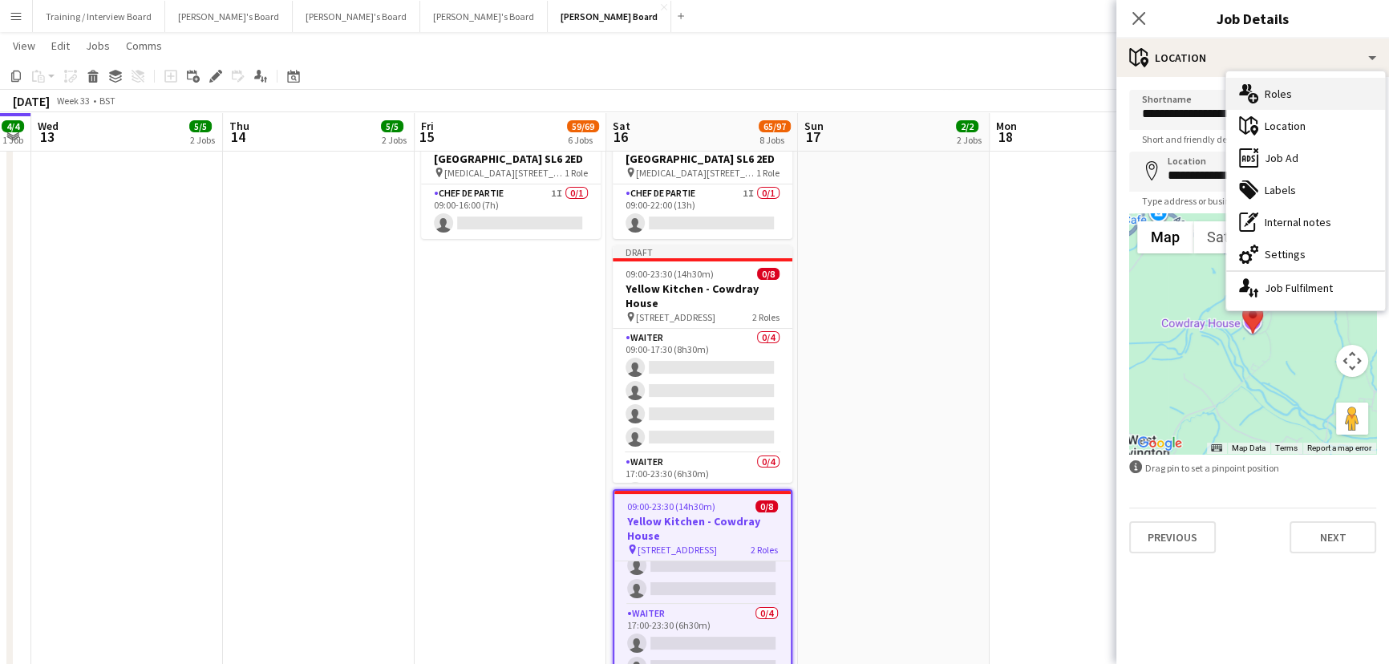
click at [1284, 92] on div "multiple-users-add Roles" at bounding box center [1305, 94] width 159 height 32
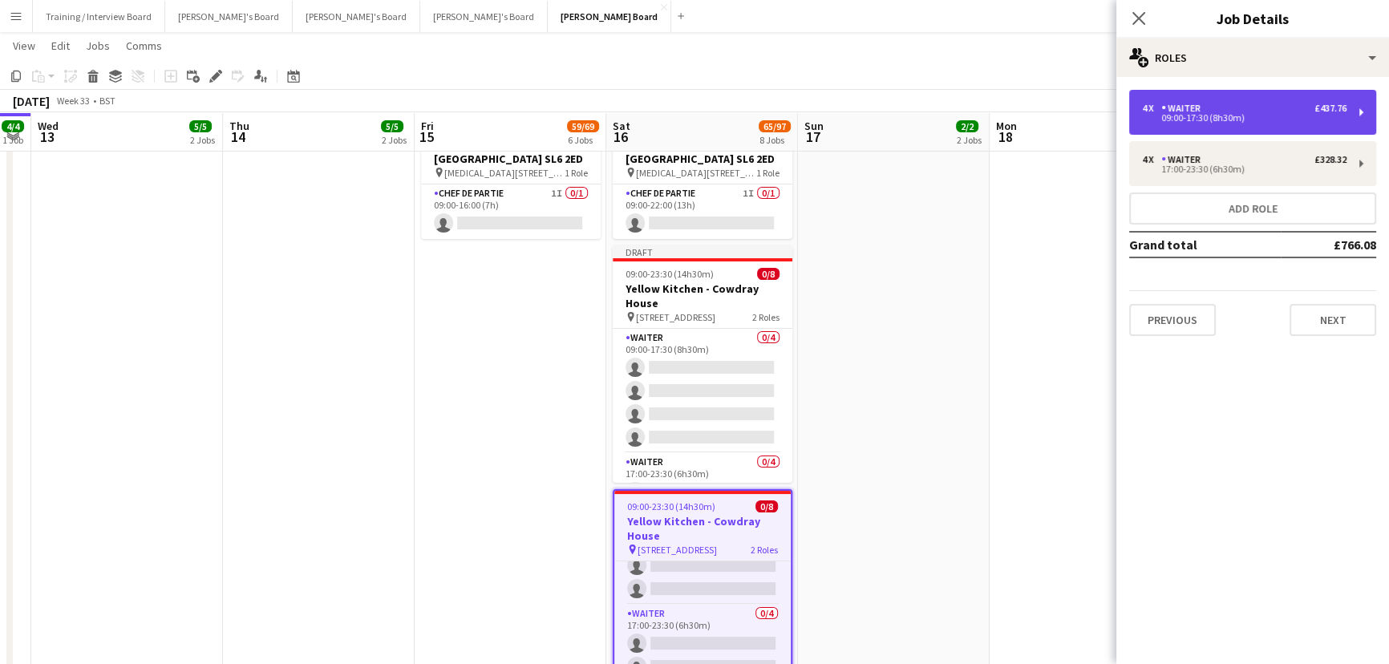
click at [1222, 120] on div "09:00-17:30 (8h30m)" at bounding box center [1244, 118] width 204 height 8
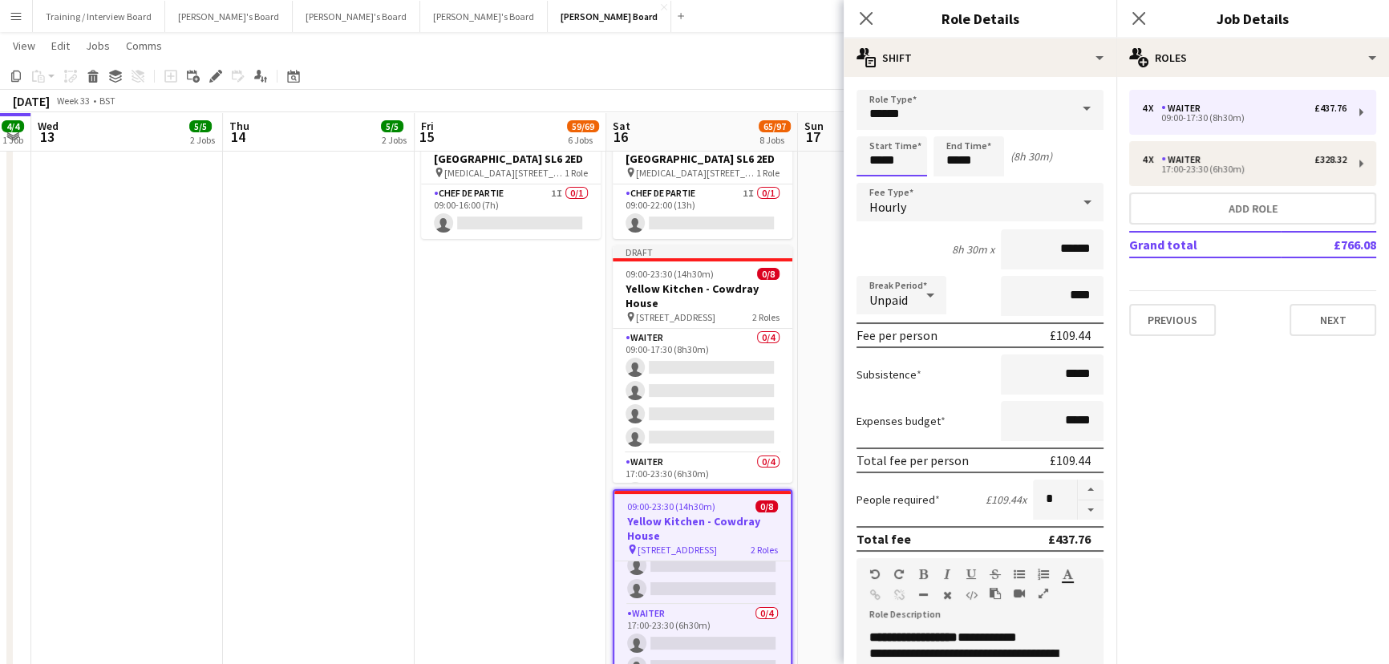
type input "*****"
drag, startPoint x: 973, startPoint y: 161, endPoint x: 583, endPoint y: 83, distance: 398.3
click at [863, 155] on div "Start Time ***** End Time ***** (9h)" at bounding box center [979, 156] width 247 height 40
type input "*****"
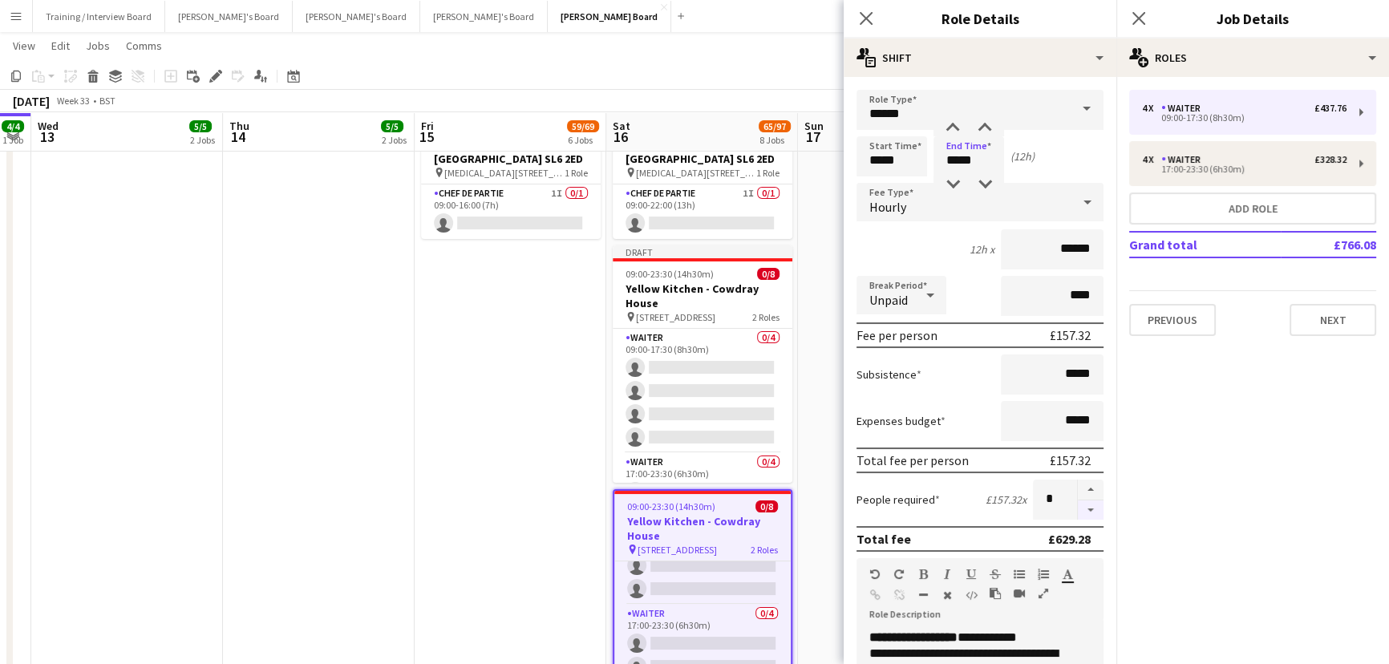
click at [1087, 516] on button "button" at bounding box center [1090, 510] width 26 height 20
click at [1084, 515] on button "button" at bounding box center [1090, 510] width 26 height 20
type input "*"
click at [811, 493] on app-date-cell at bounding box center [894, 433] width 192 height 653
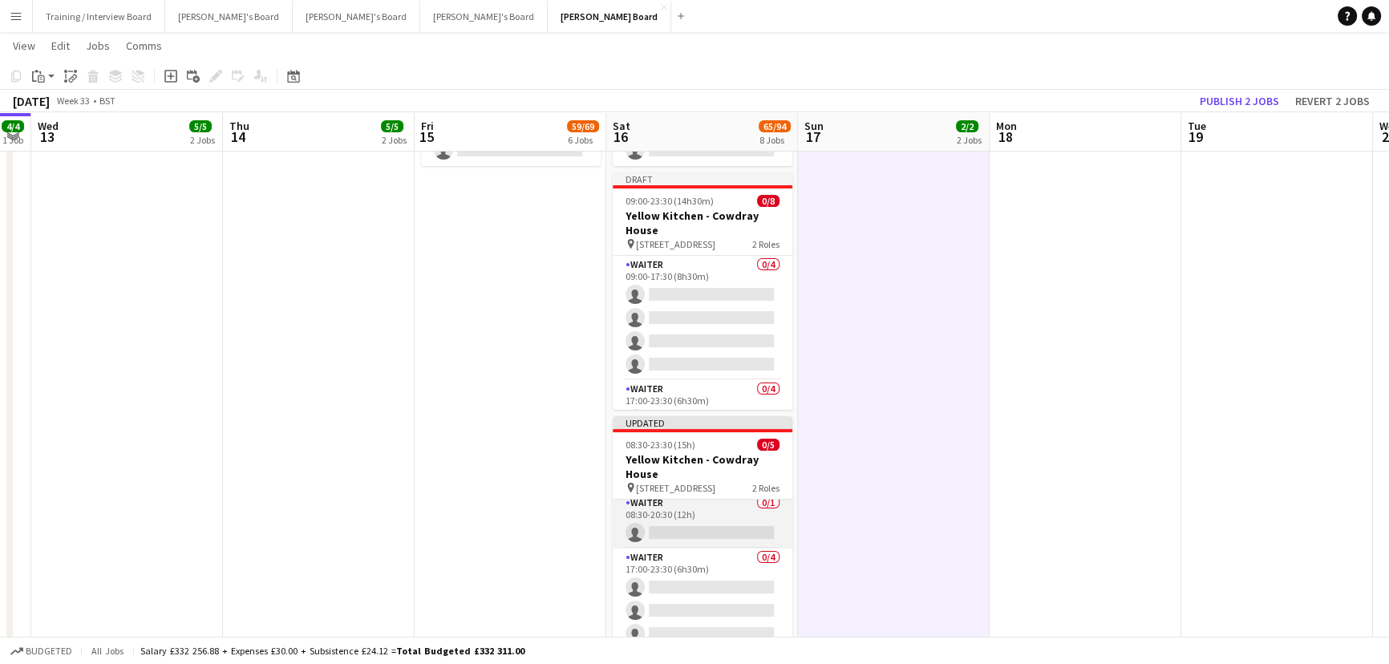
scroll to position [0, 0]
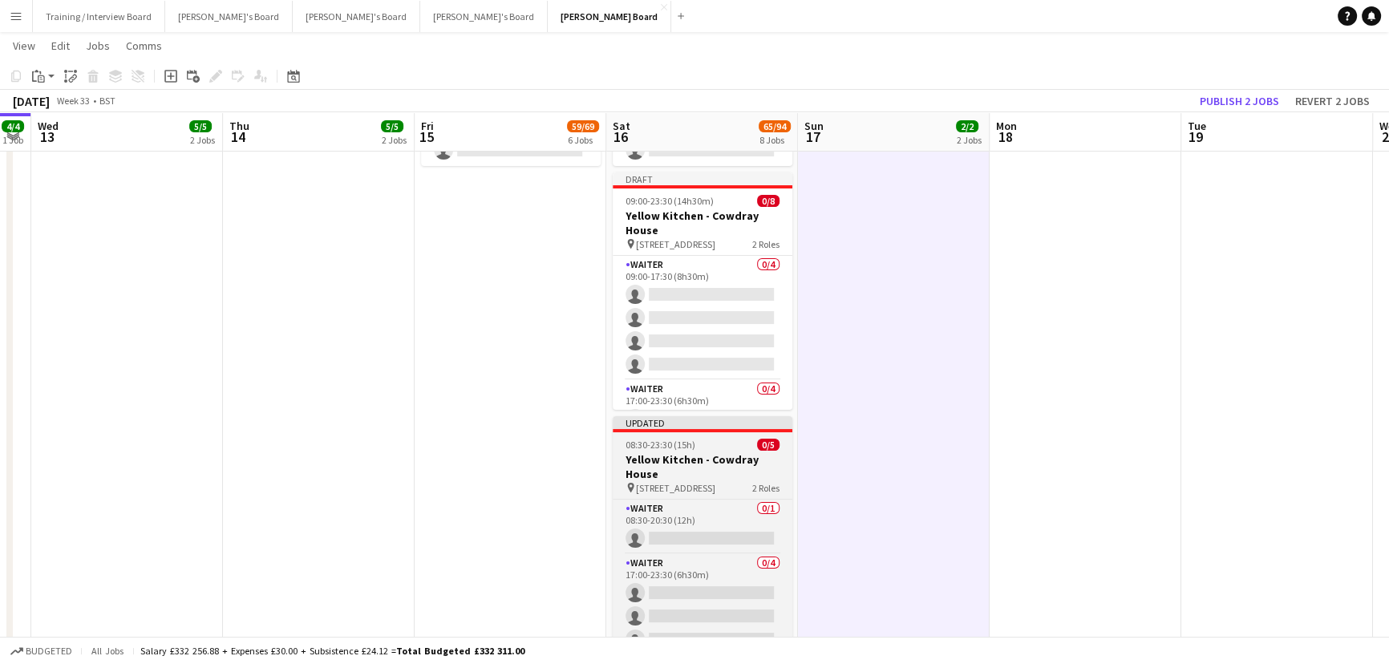
click at [676, 482] on span "[STREET_ADDRESS]" at bounding box center [675, 488] width 79 height 12
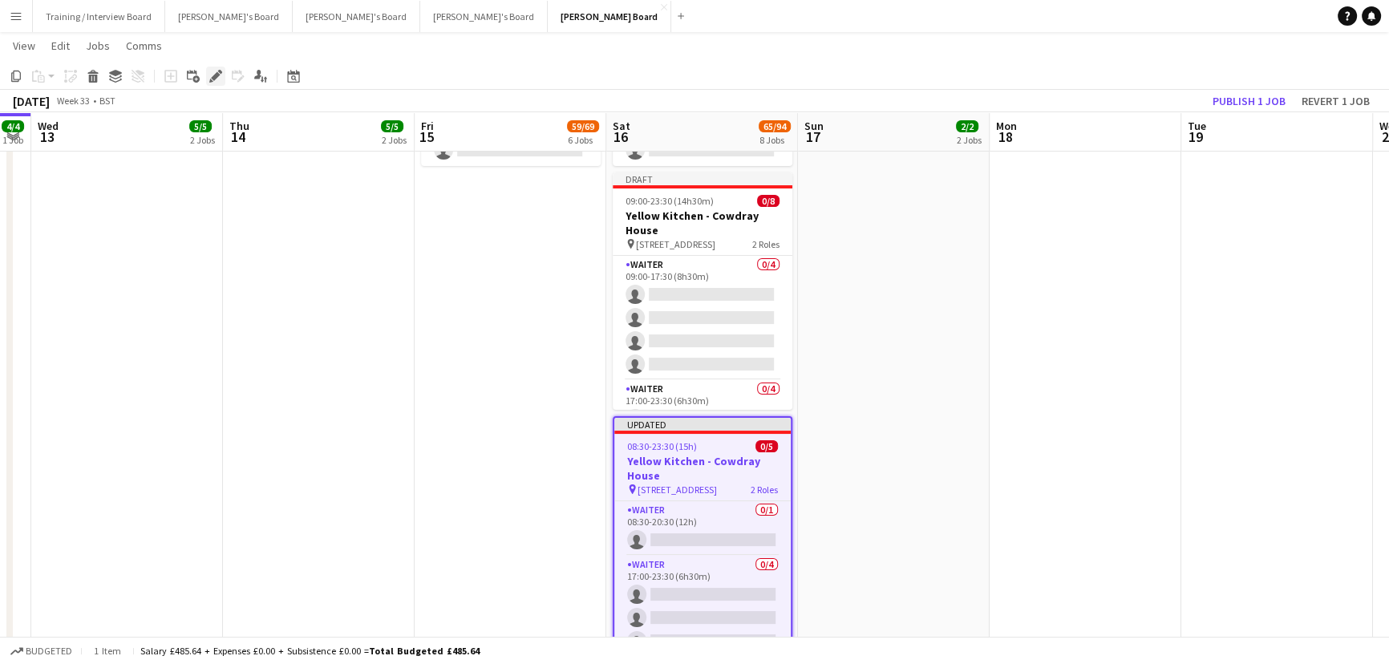
click at [216, 82] on icon "Edit" at bounding box center [215, 76] width 13 height 13
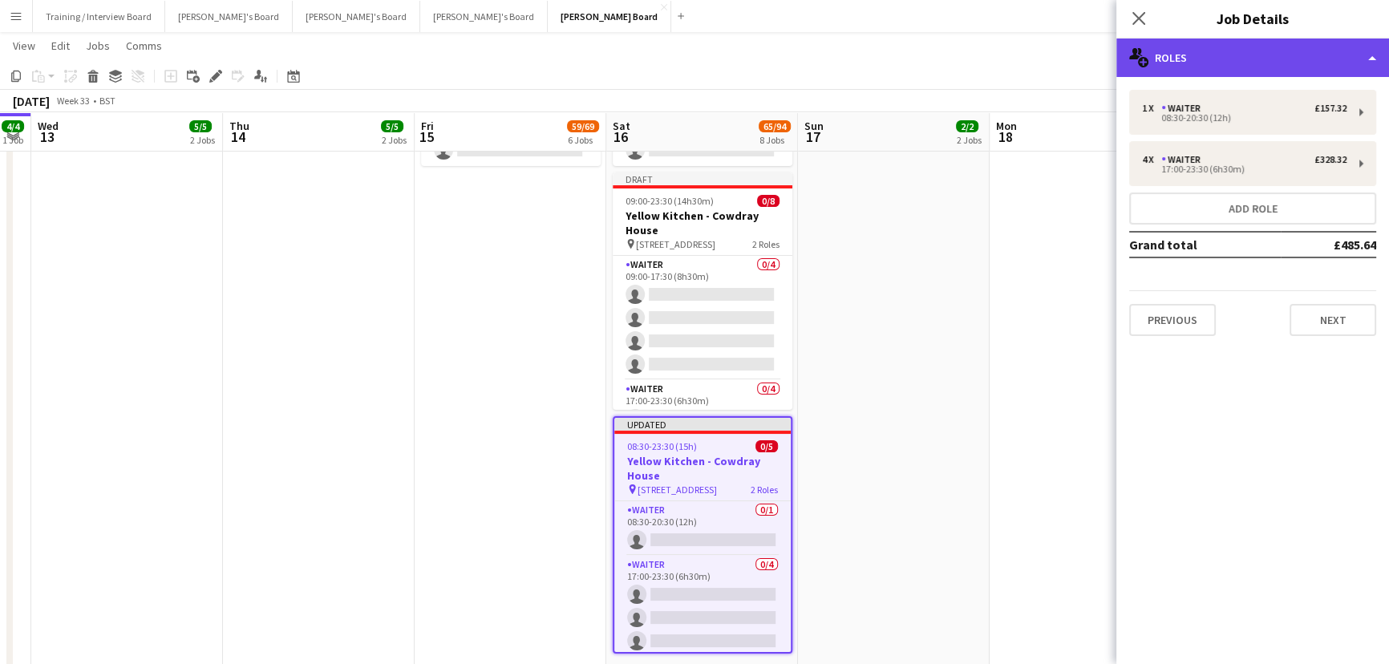
click at [1251, 71] on div "multiple-users-add Roles" at bounding box center [1252, 57] width 273 height 38
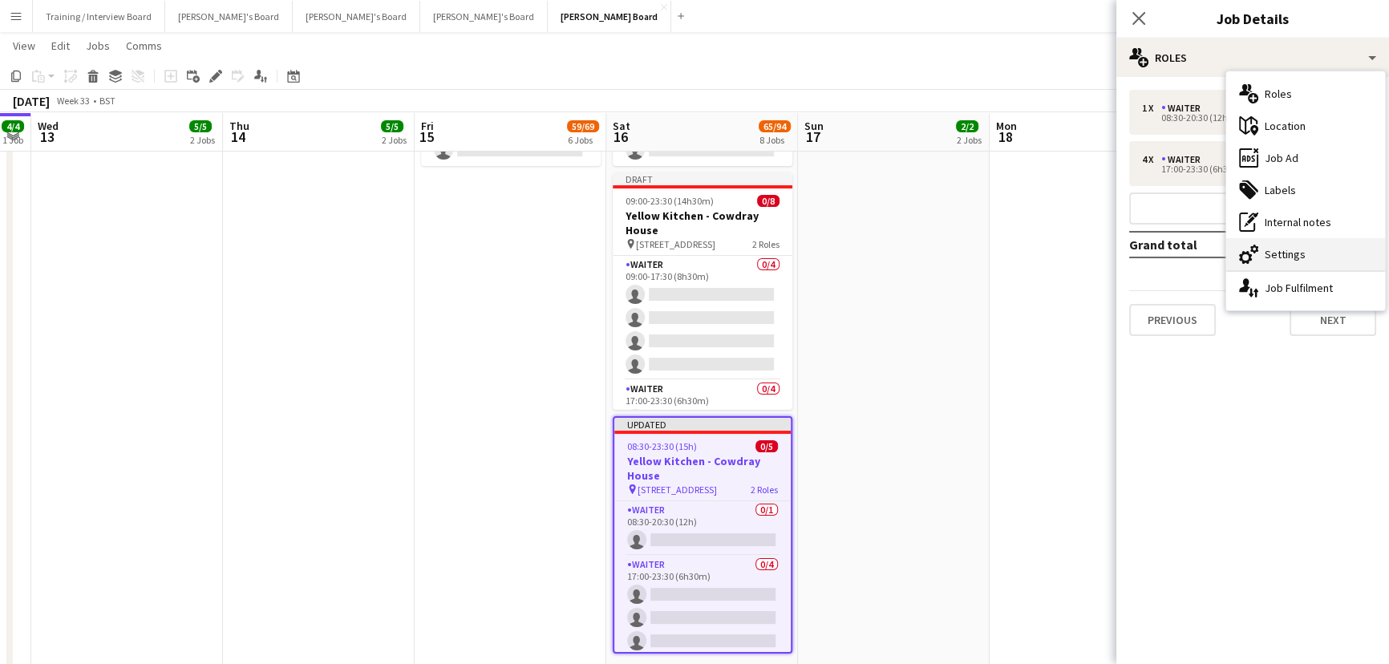
click at [1272, 255] on div "cog-double-3 Settings" at bounding box center [1305, 254] width 159 height 32
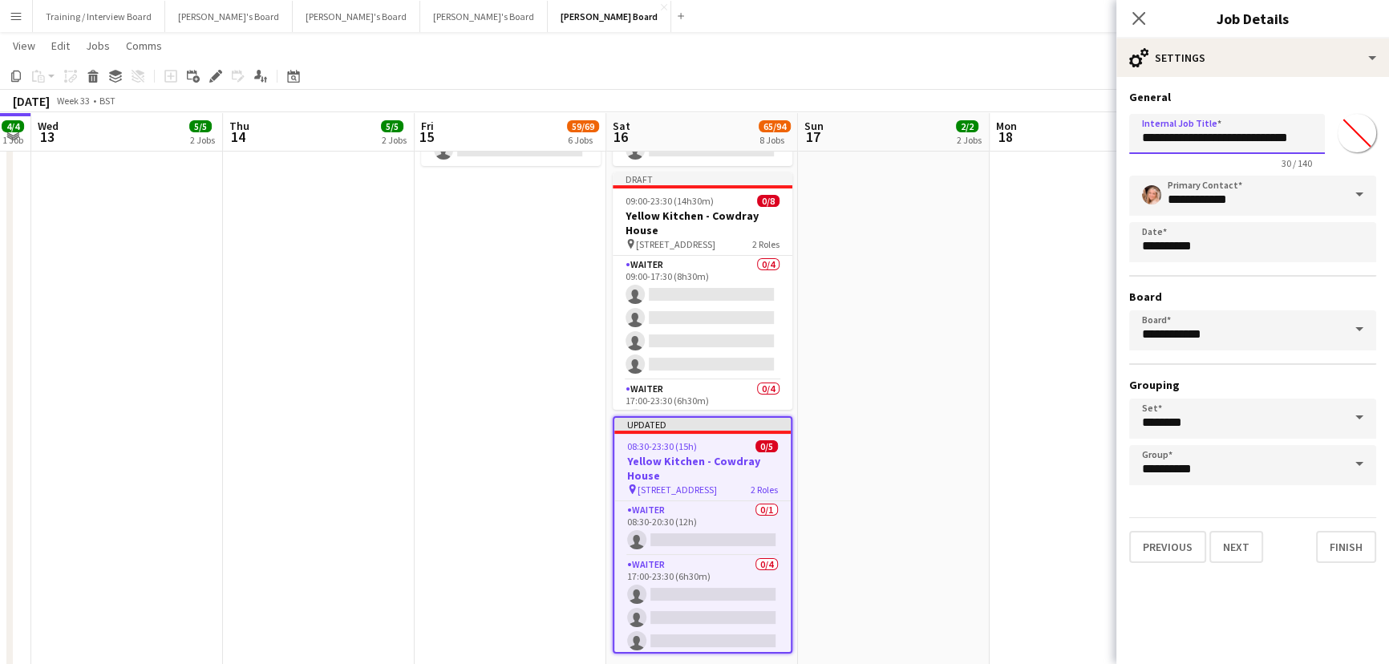
scroll to position [0, 1]
drag, startPoint x: 1204, startPoint y: 139, endPoint x: 1277, endPoint y: 141, distance: 73.0
click at [1277, 141] on input "**********" at bounding box center [1227, 134] width 196 height 40
drag, startPoint x: 1228, startPoint y: 136, endPoint x: 1397, endPoint y: 150, distance: 169.7
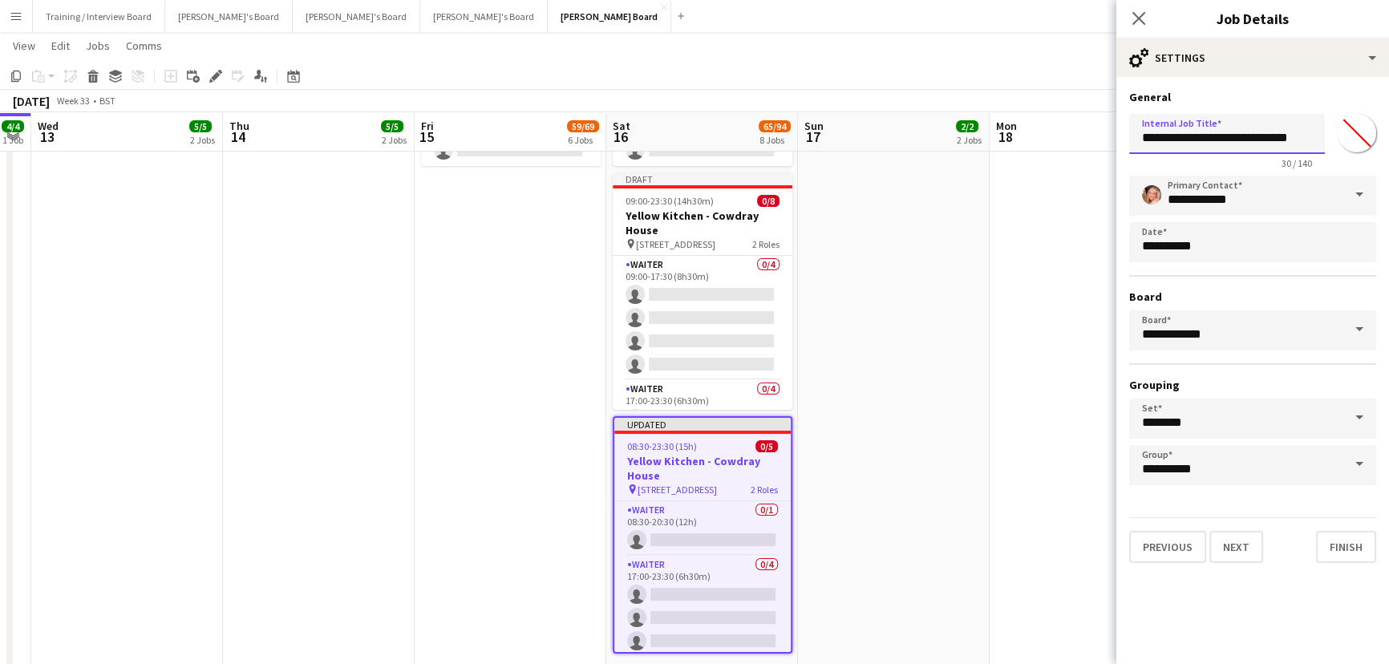
type input "**********"
click at [1036, 428] on app-date-cell at bounding box center [1085, 360] width 192 height 653
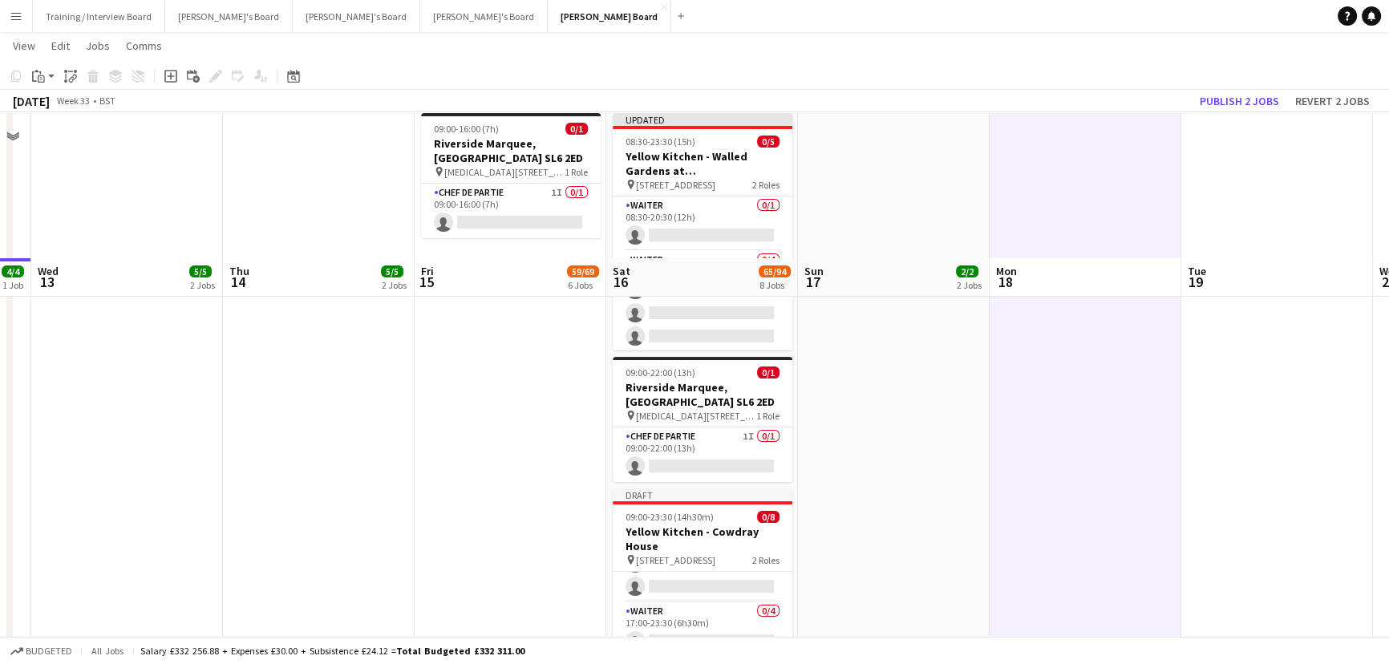
scroll to position [0, 0]
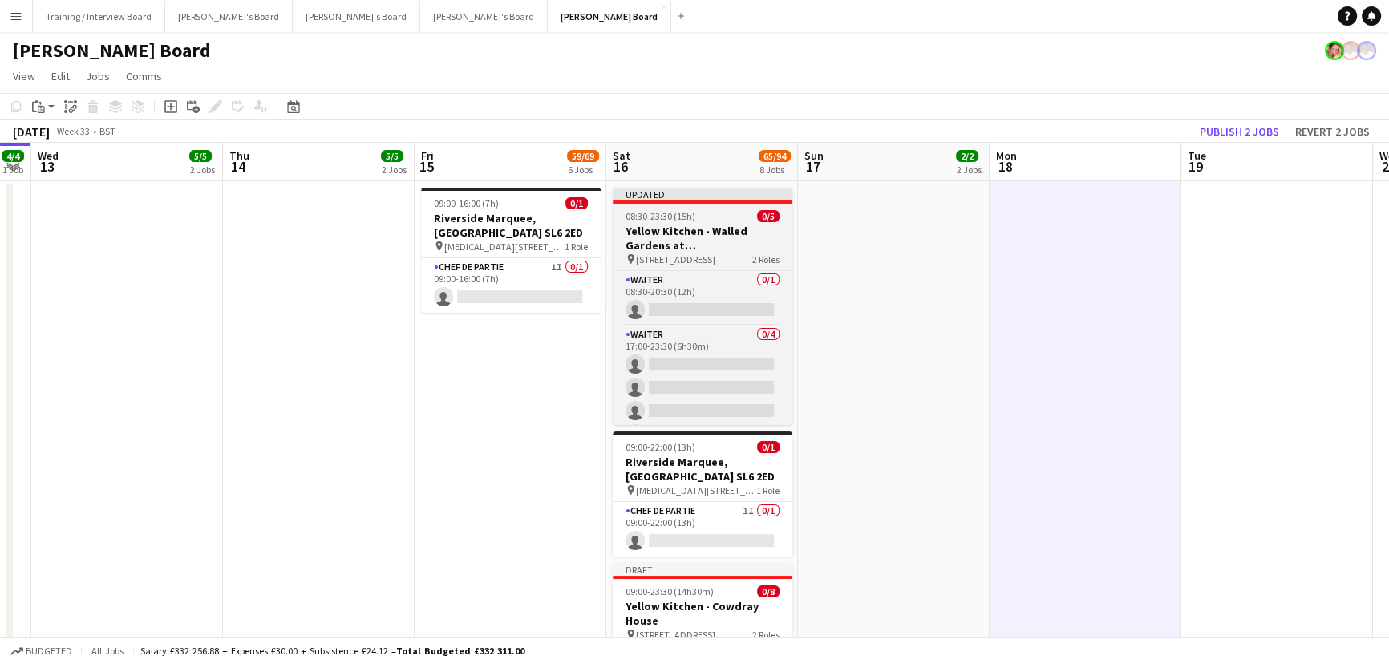
click at [711, 378] on app-card-role "Waiter 0/4 17:00-23:30 (6h30m) single-neutral-actions single-neutral-actions si…" at bounding box center [702, 387] width 180 height 124
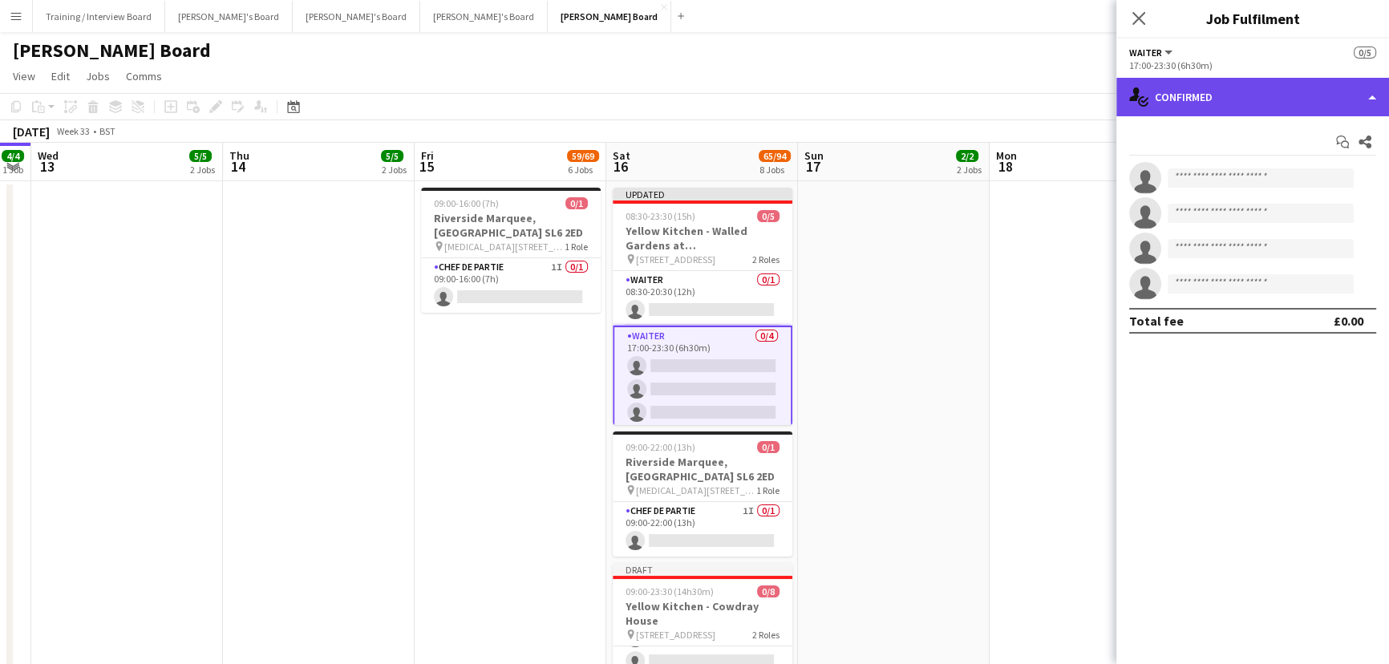
click at [1160, 99] on div "single-neutral-actions-check-2 Confirmed" at bounding box center [1252, 97] width 273 height 38
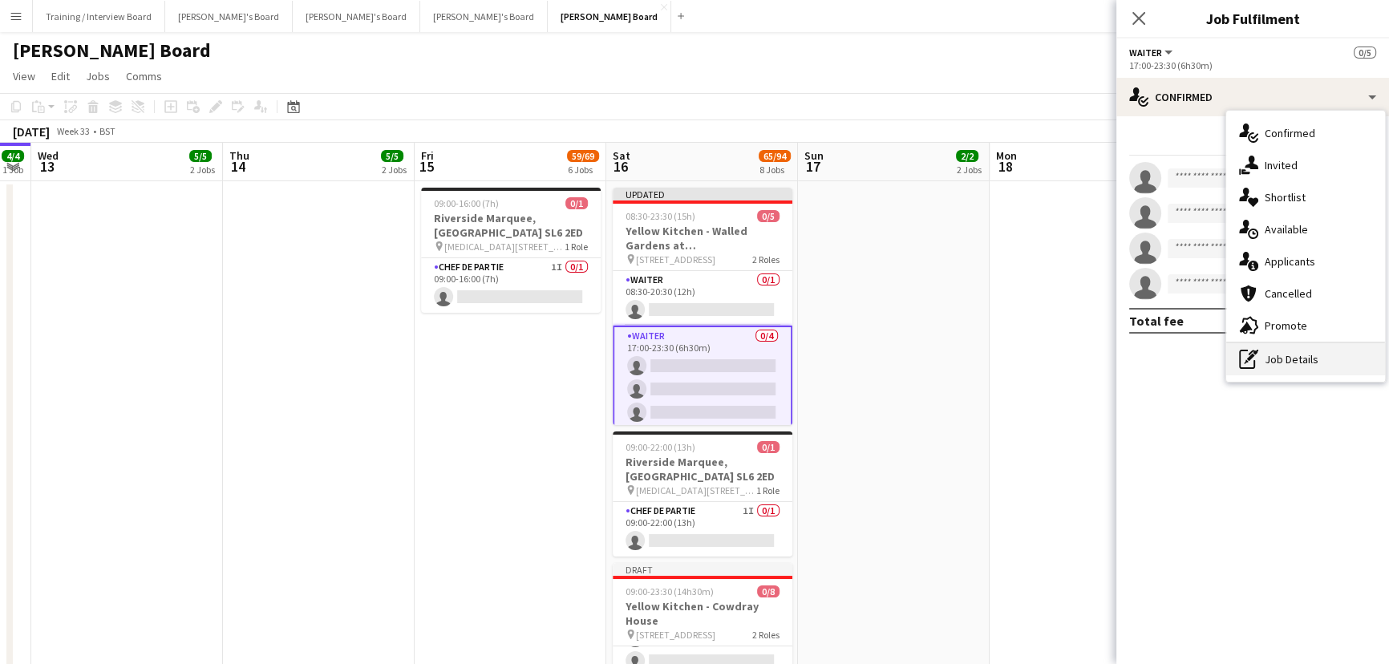
click at [1315, 365] on div "pen-write Job Details" at bounding box center [1305, 359] width 159 height 32
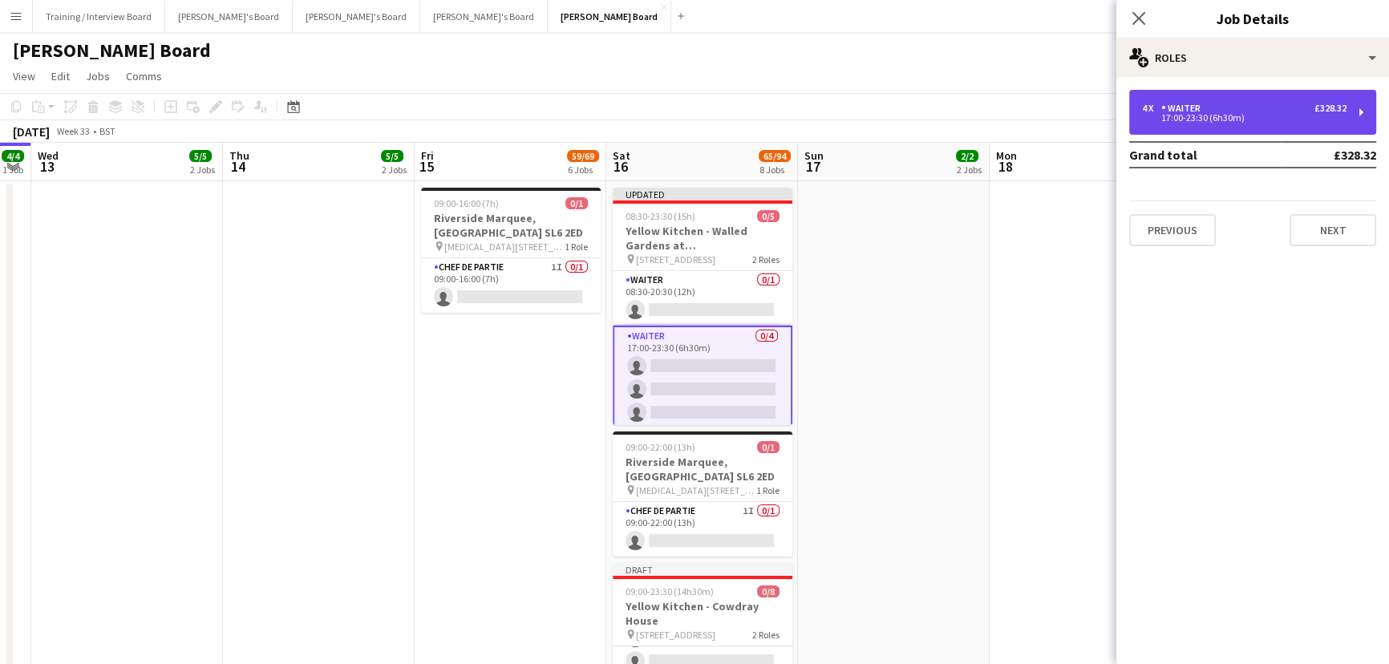
click at [1211, 105] on div "4 x Waiter £328.32" at bounding box center [1244, 108] width 204 height 11
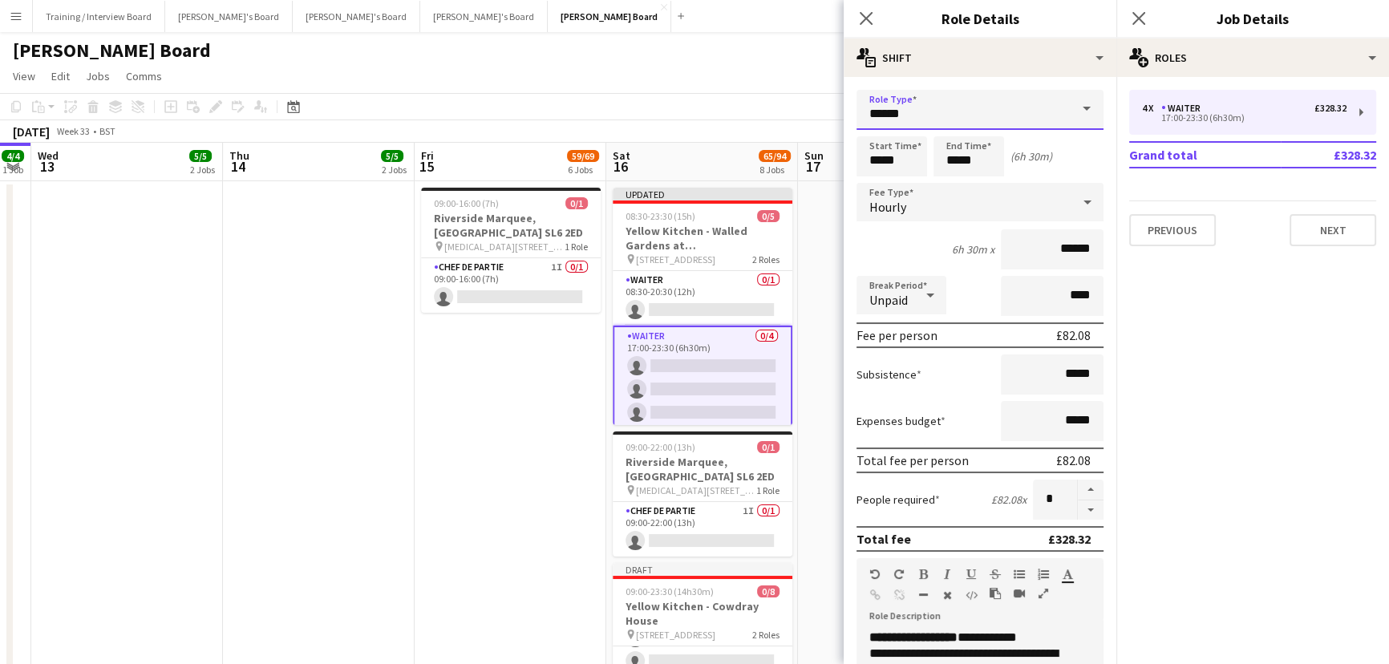
click at [892, 112] on input "******" at bounding box center [979, 110] width 247 height 40
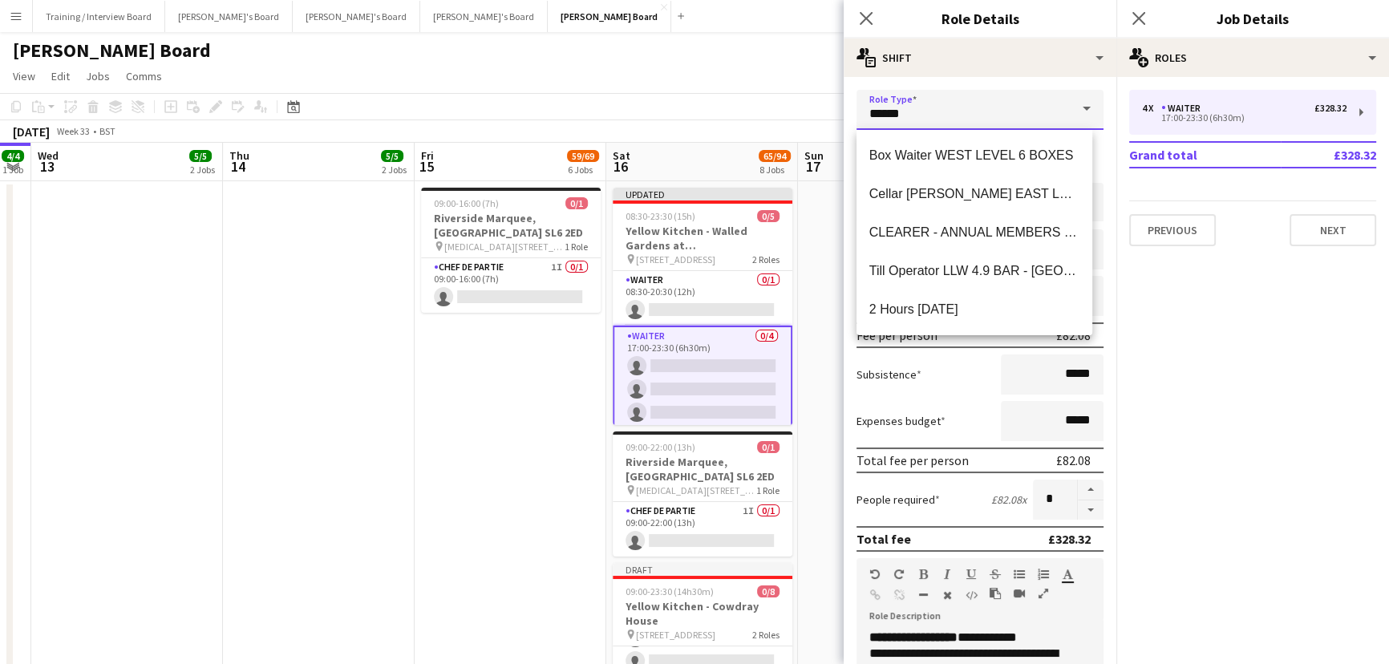
click at [892, 112] on input "******" at bounding box center [979, 110] width 247 height 40
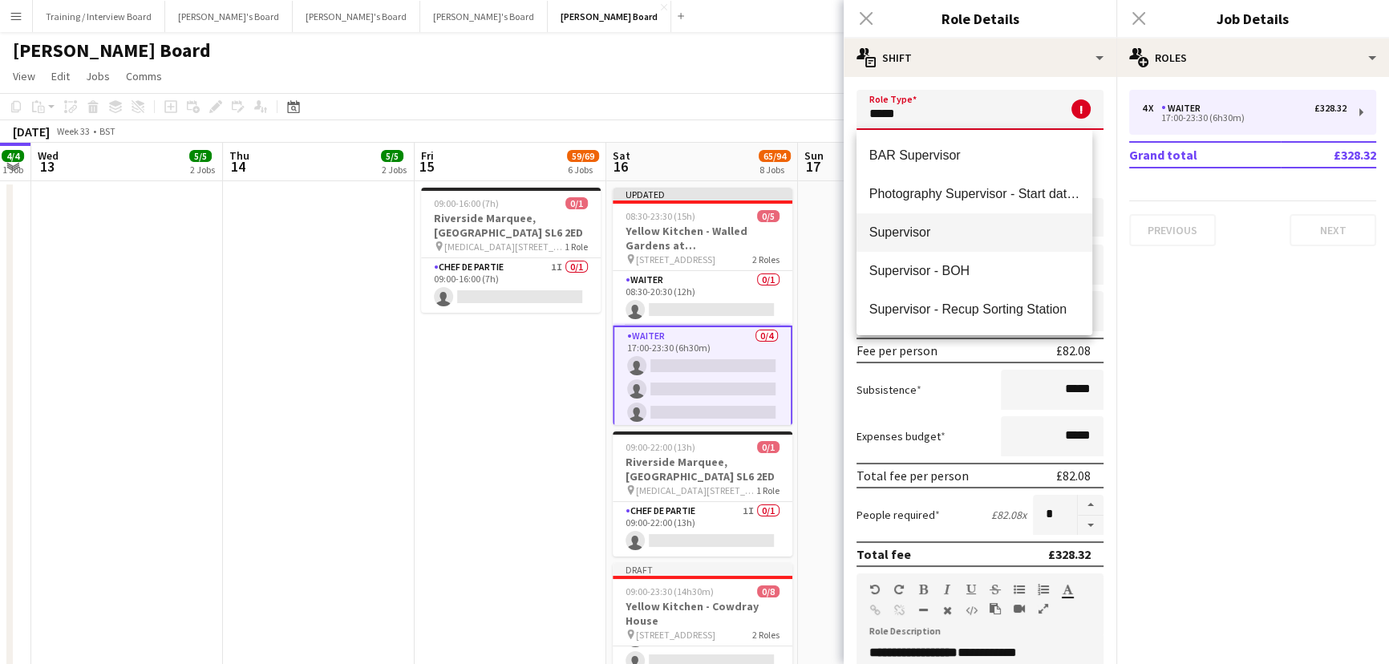
click at [911, 229] on span "Supervisor" at bounding box center [974, 231] width 210 height 15
type input "**********"
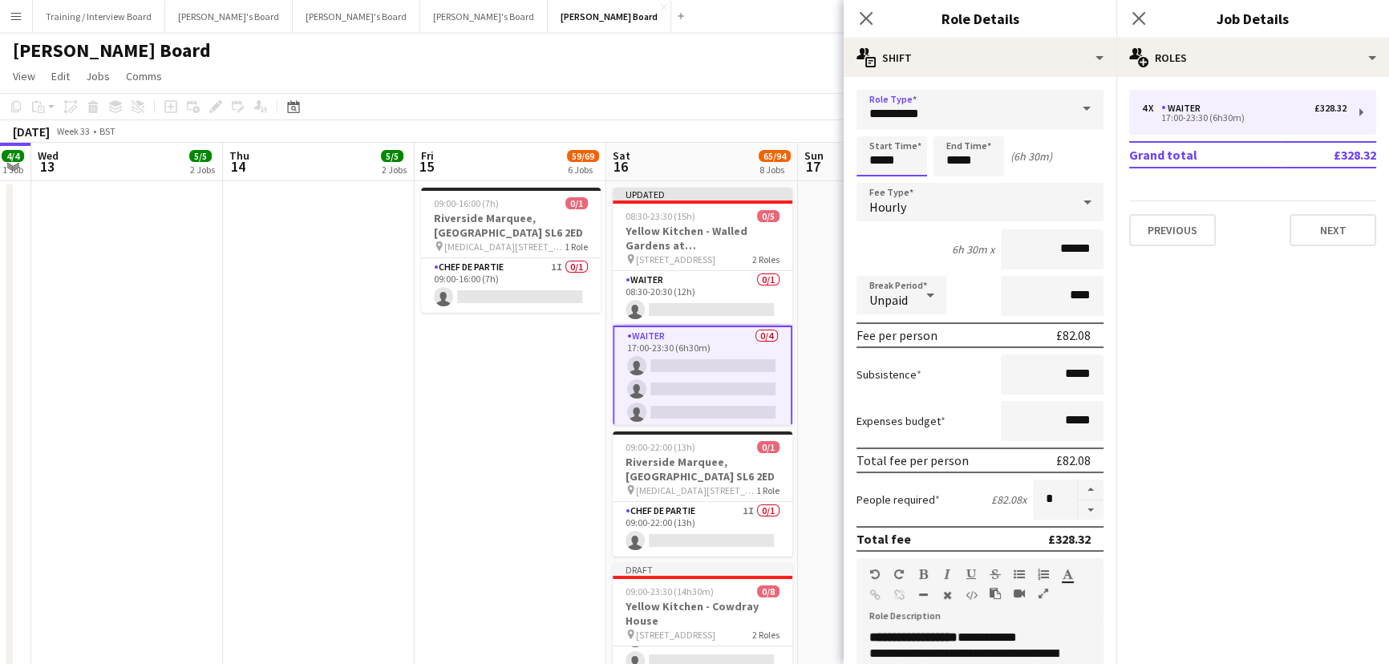
drag, startPoint x: 898, startPoint y: 152, endPoint x: 668, endPoint y: 116, distance: 232.9
type input "*****"
click at [1000, 141] on input "*****" at bounding box center [968, 156] width 71 height 40
drag, startPoint x: 984, startPoint y: 176, endPoint x: 960, endPoint y: 168, distance: 25.4
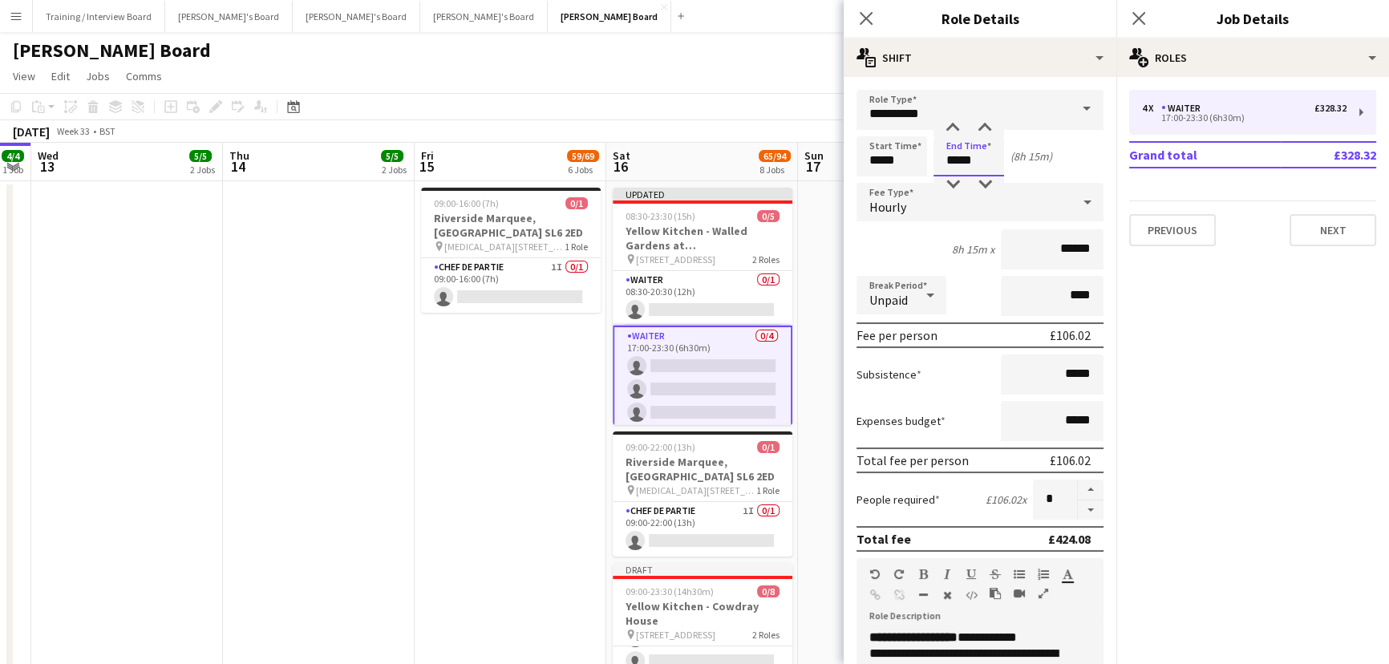
click at [960, 166] on app-time-picker "*****" at bounding box center [968, 160] width 71 height 12
drag, startPoint x: 984, startPoint y: 160, endPoint x: 812, endPoint y: 139, distance: 172.9
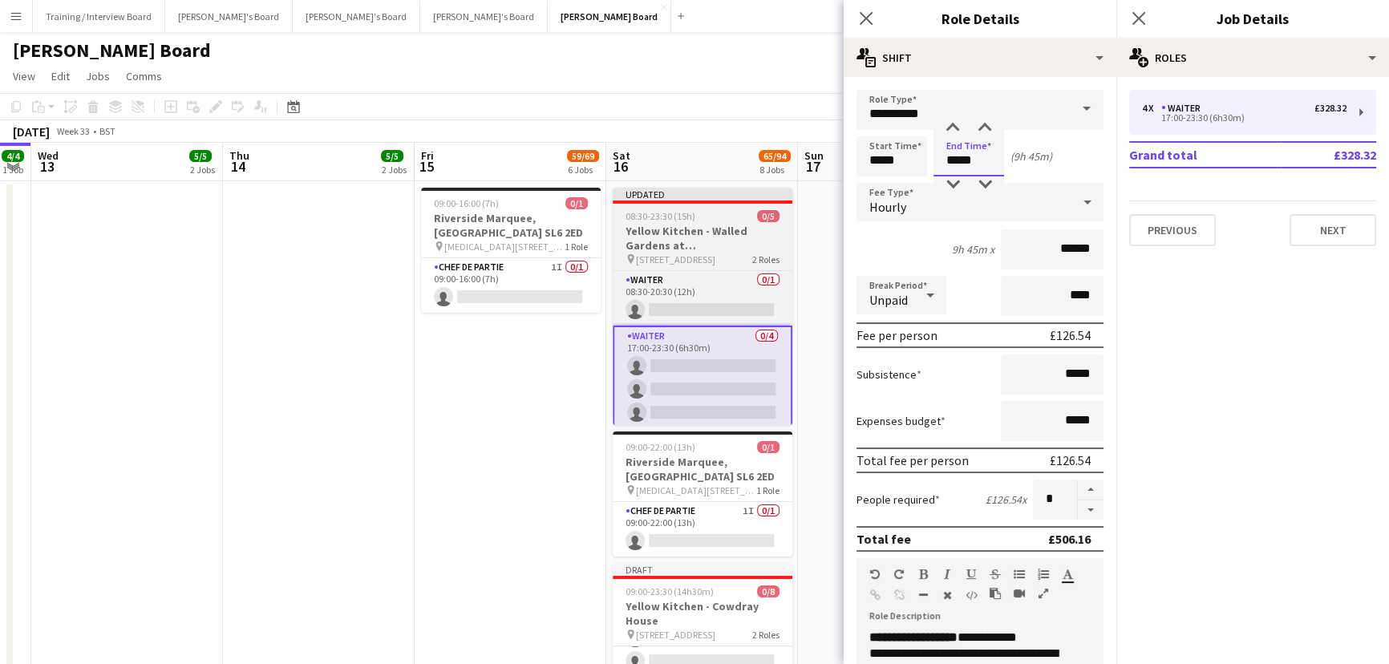
type input "*****"
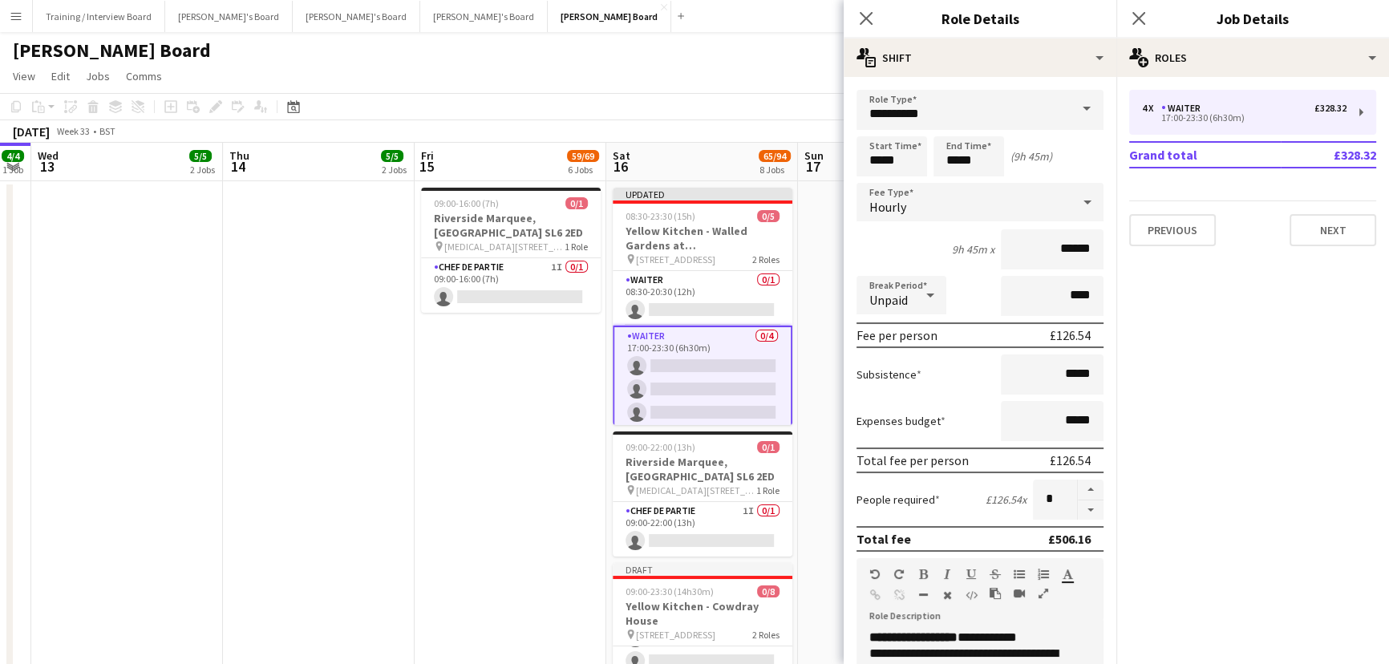
click at [808, 338] on app-date-cell at bounding box center [894, 507] width 192 height 653
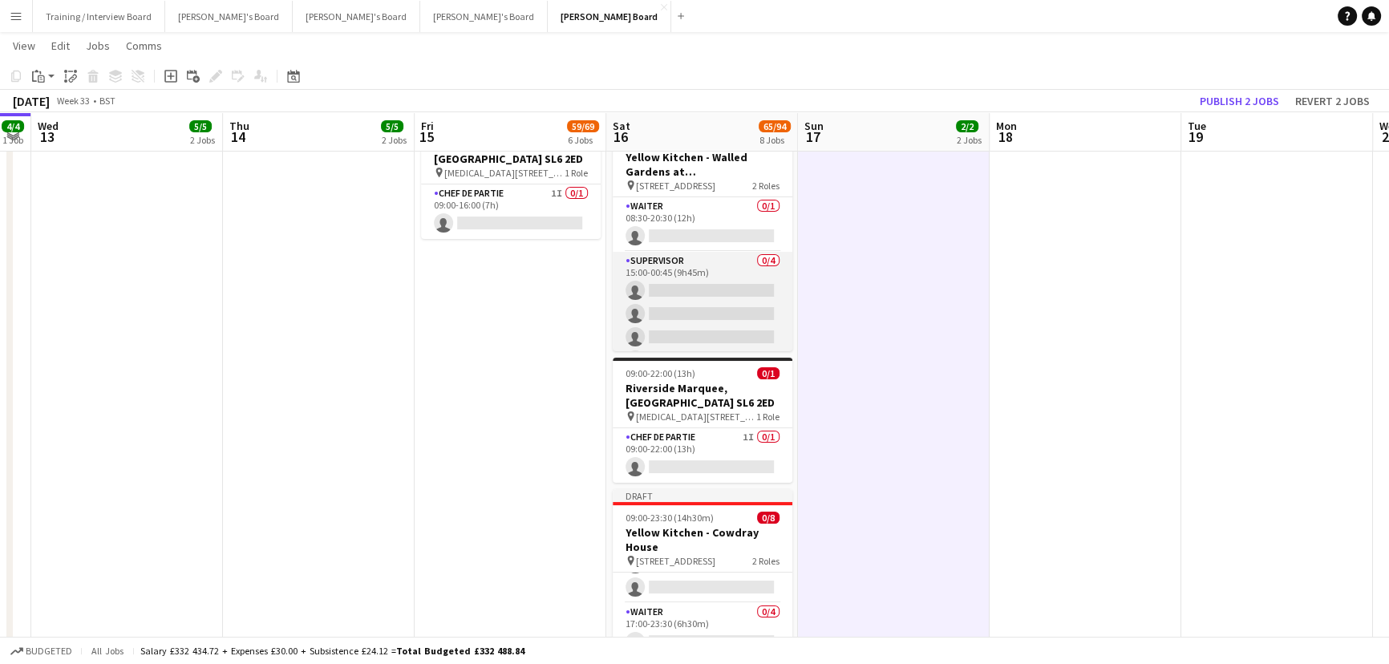
click at [762, 304] on app-card-role "Supervisor 0/4 15:00-00:45 (9h45m) single-neutral-actions single-neutral-action…" at bounding box center [702, 314] width 180 height 124
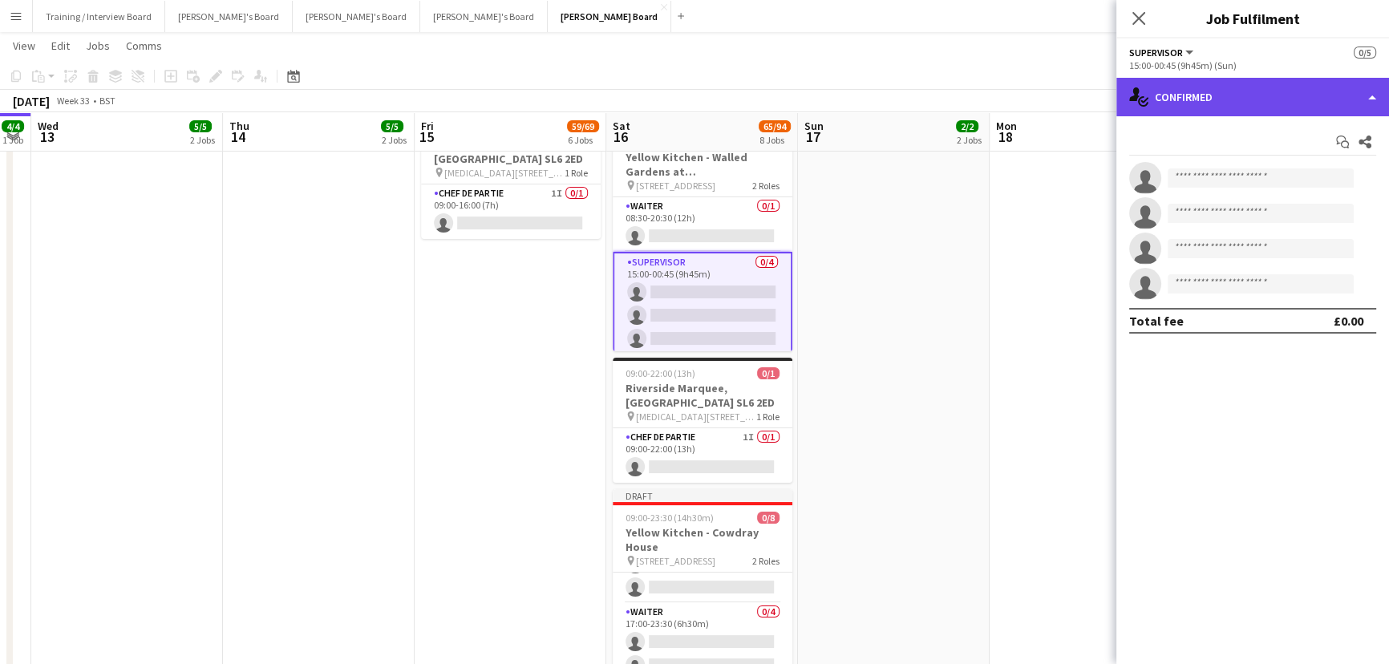
click at [1241, 88] on div "single-neutral-actions-check-2 Confirmed" at bounding box center [1252, 97] width 273 height 38
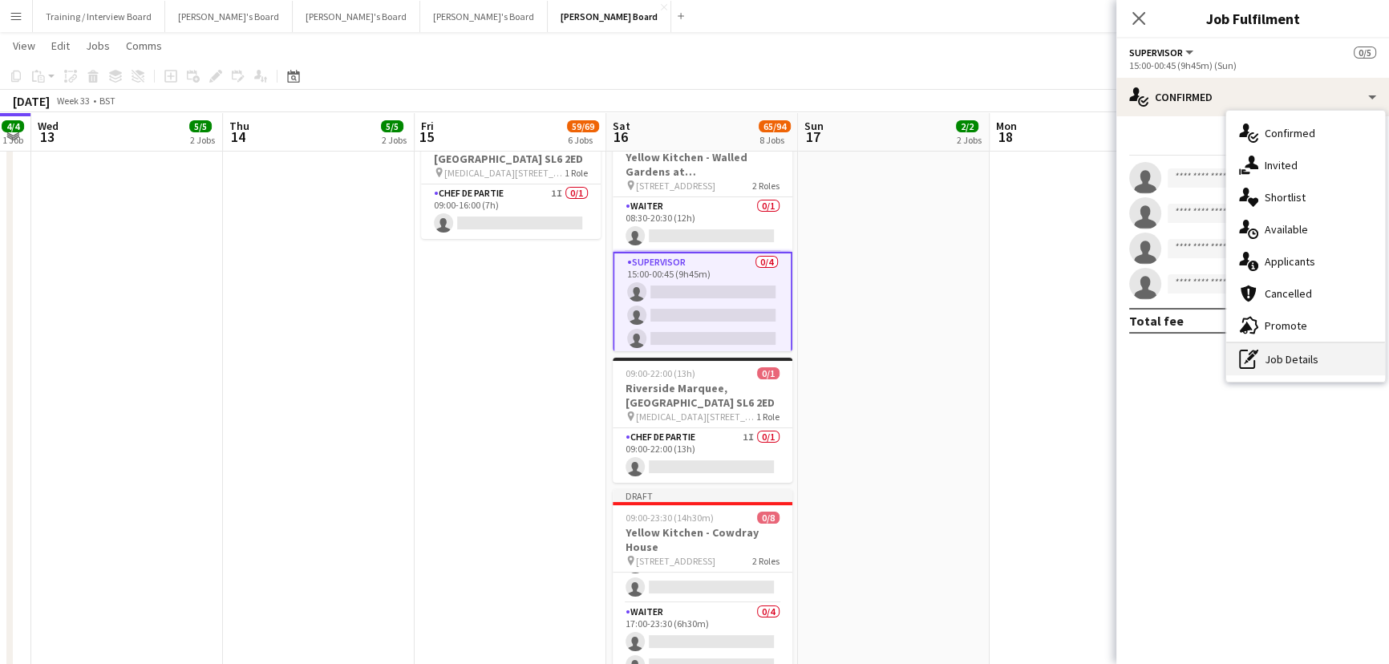
click at [1263, 362] on div "pen-write Job Details" at bounding box center [1305, 359] width 159 height 32
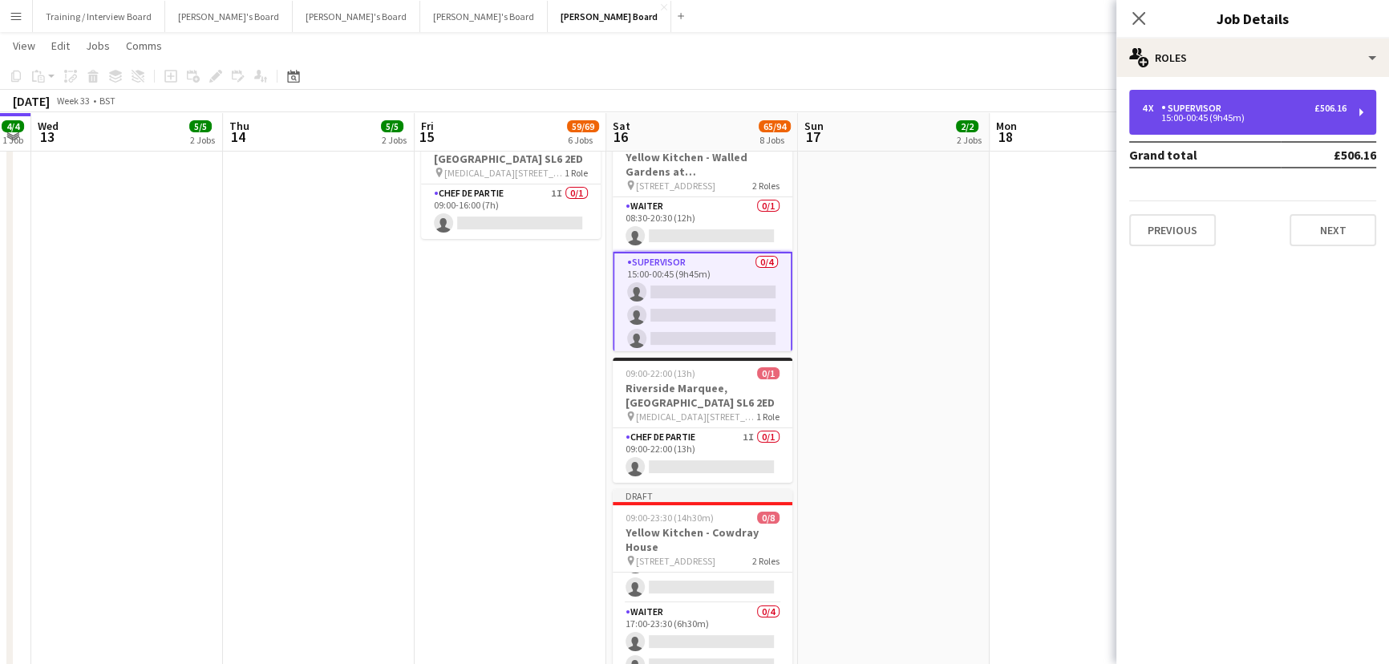
click at [1255, 123] on div "4 x Supervisor £506.16 15:00-00:45 (9h45m)" at bounding box center [1252, 112] width 247 height 45
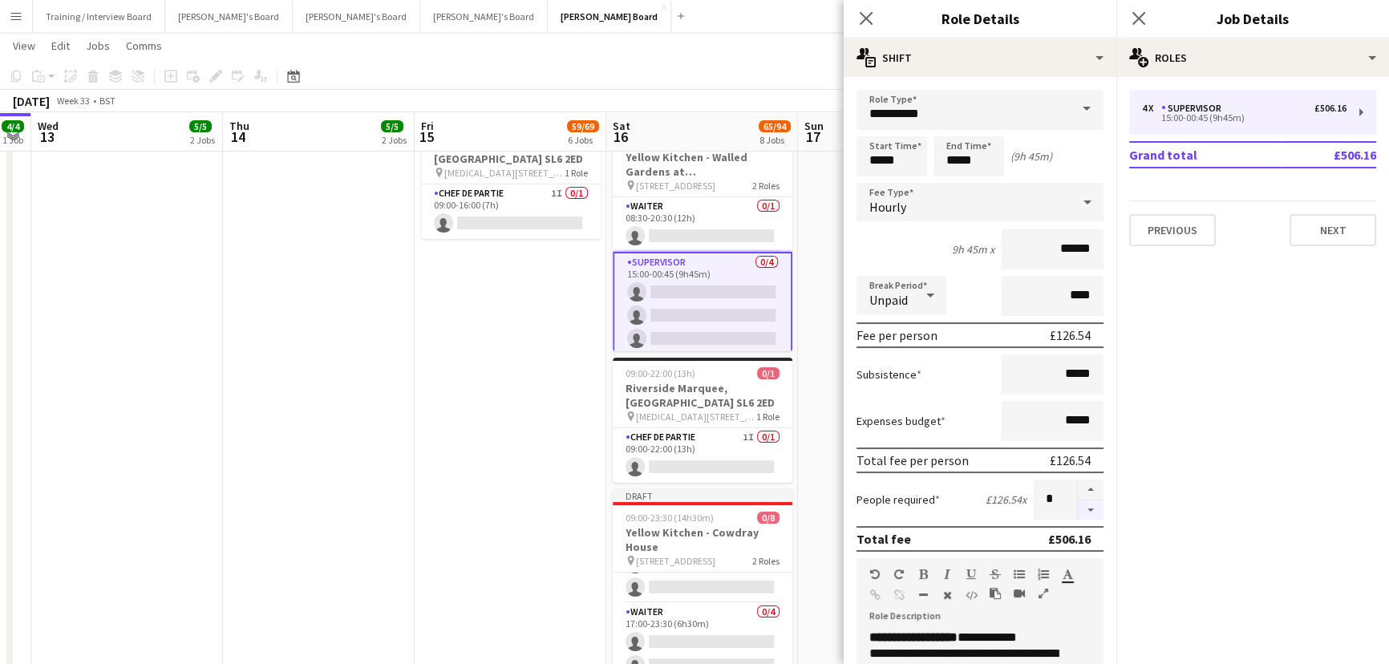
click at [1078, 513] on button "button" at bounding box center [1090, 510] width 26 height 20
type input "*"
click at [839, 461] on app-date-cell at bounding box center [894, 433] width 192 height 653
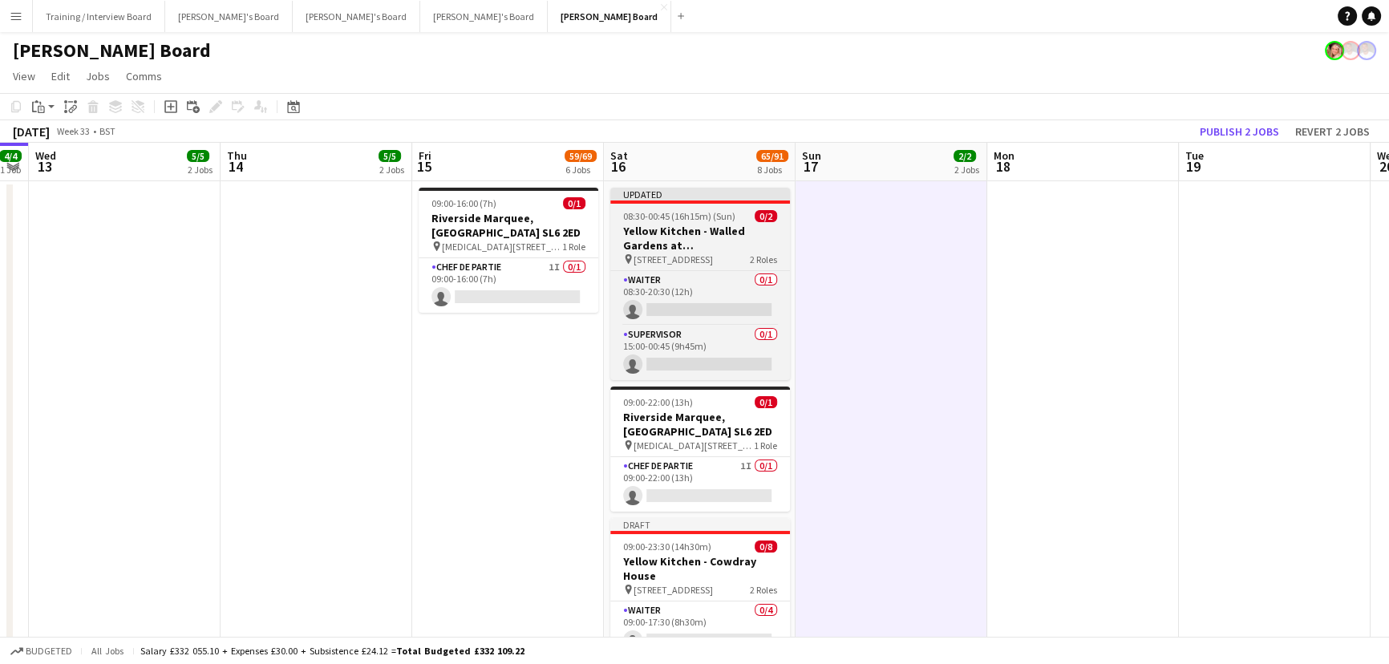
click at [716, 242] on h3 "Yellow Kitchen - Walled Gardens at [GEOGRAPHIC_DATA]" at bounding box center [700, 238] width 180 height 29
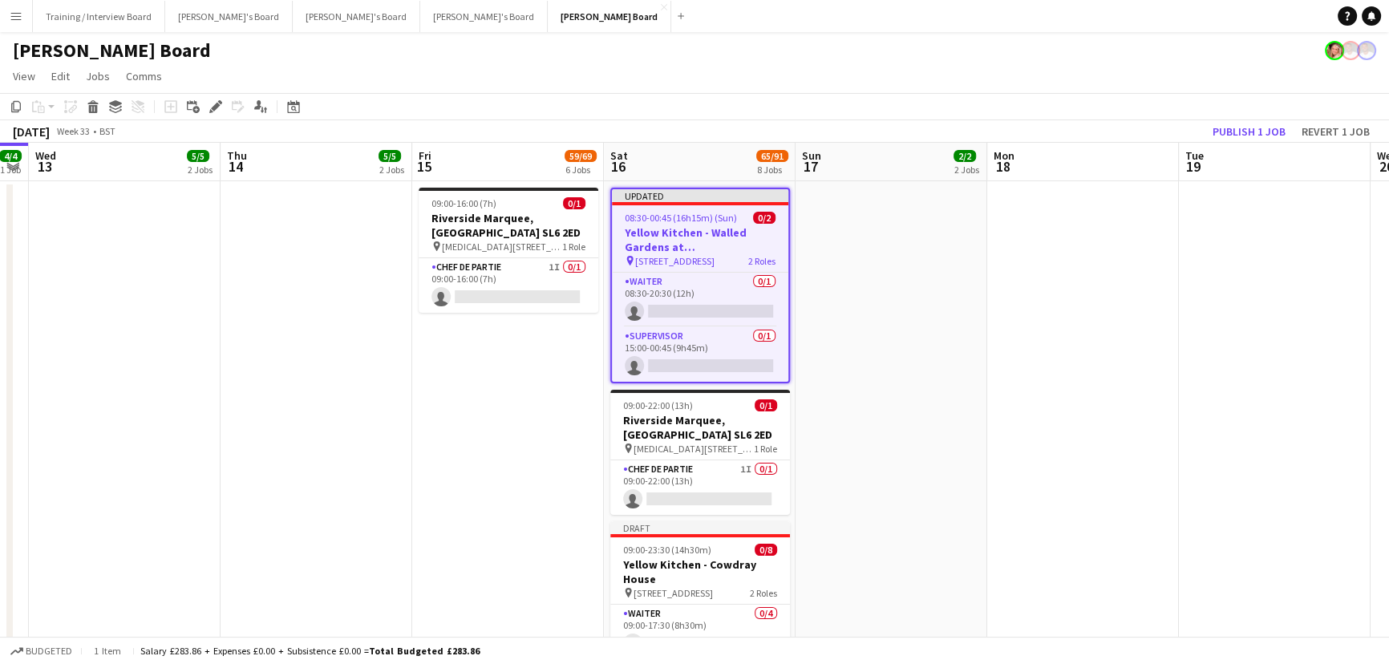
scroll to position [0, 748]
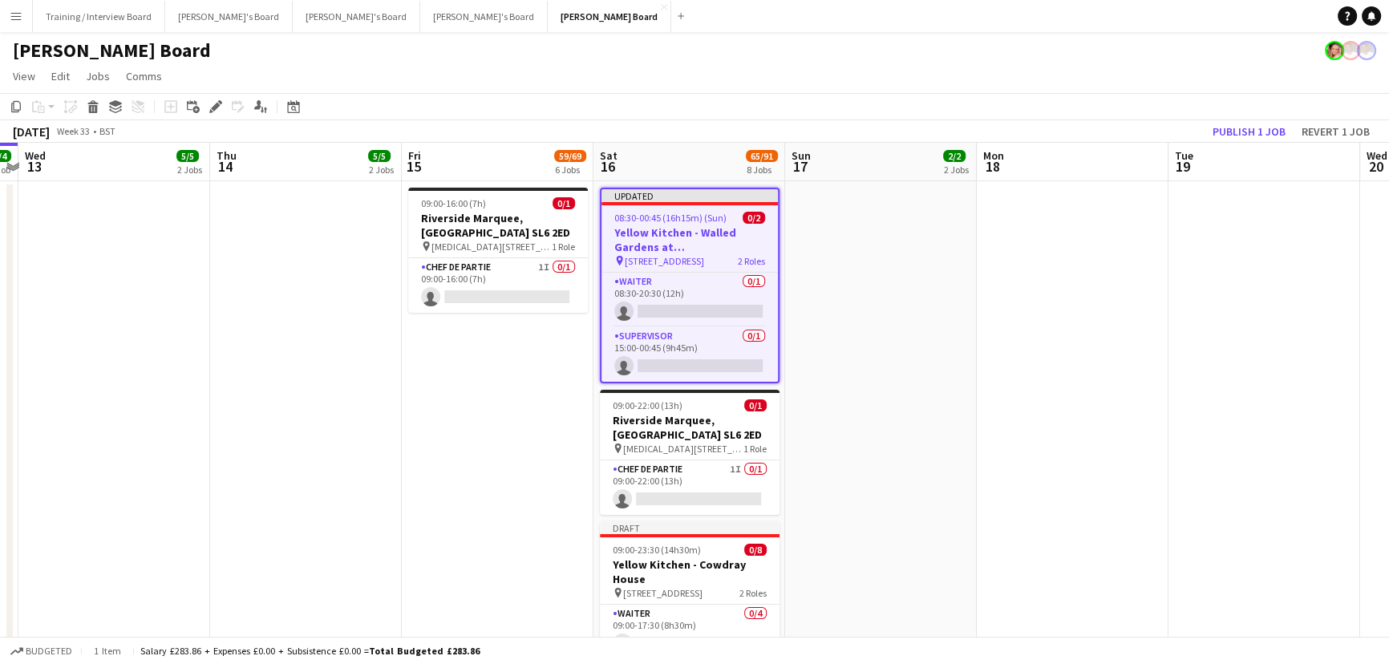
drag, startPoint x: 877, startPoint y: 391, endPoint x: 866, endPoint y: 398, distance: 12.9
drag, startPoint x: 850, startPoint y: 368, endPoint x: 819, endPoint y: 364, distance: 30.7
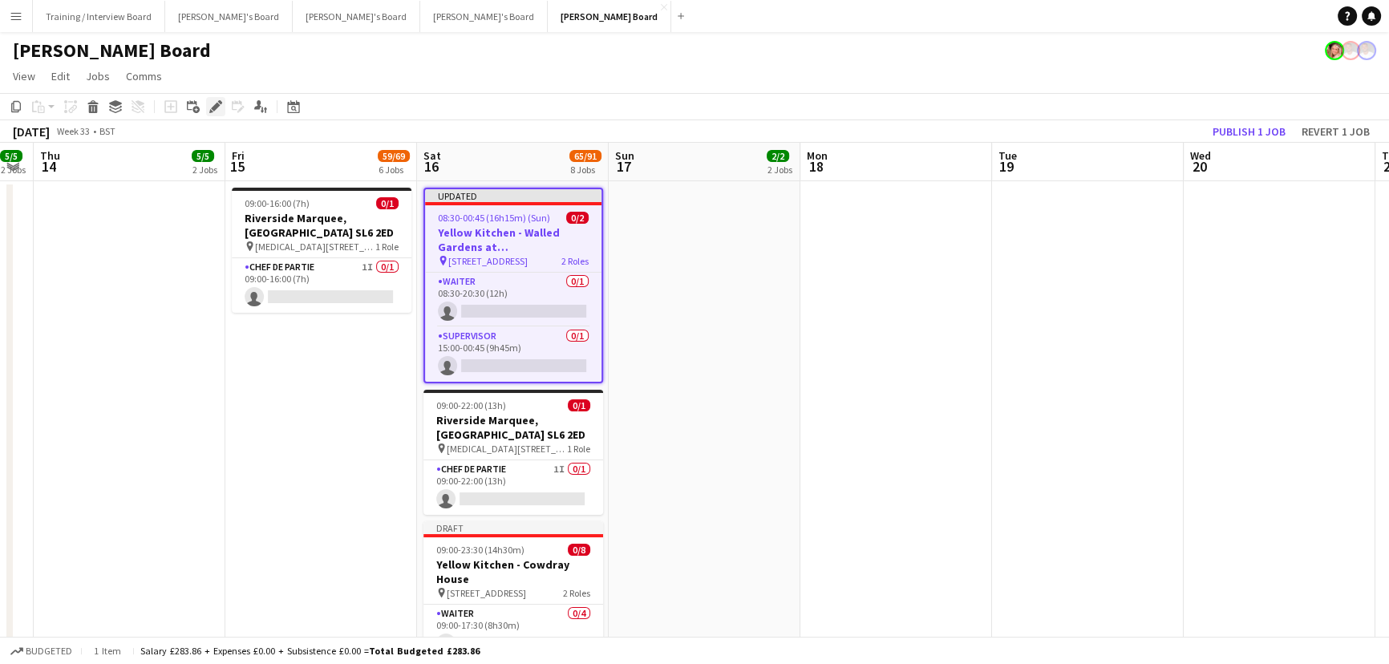
click at [217, 113] on div "Edit" at bounding box center [215, 106] width 19 height 19
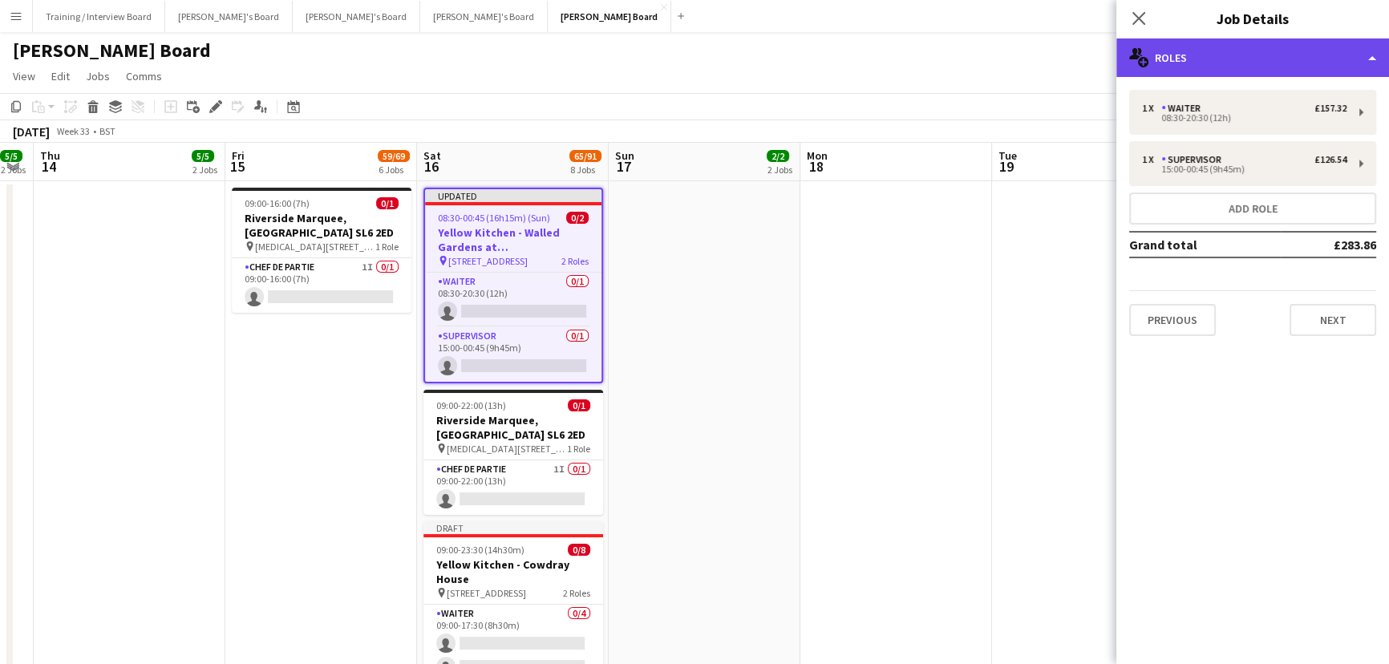
click at [1192, 57] on div "multiple-users-add Roles" at bounding box center [1252, 57] width 273 height 38
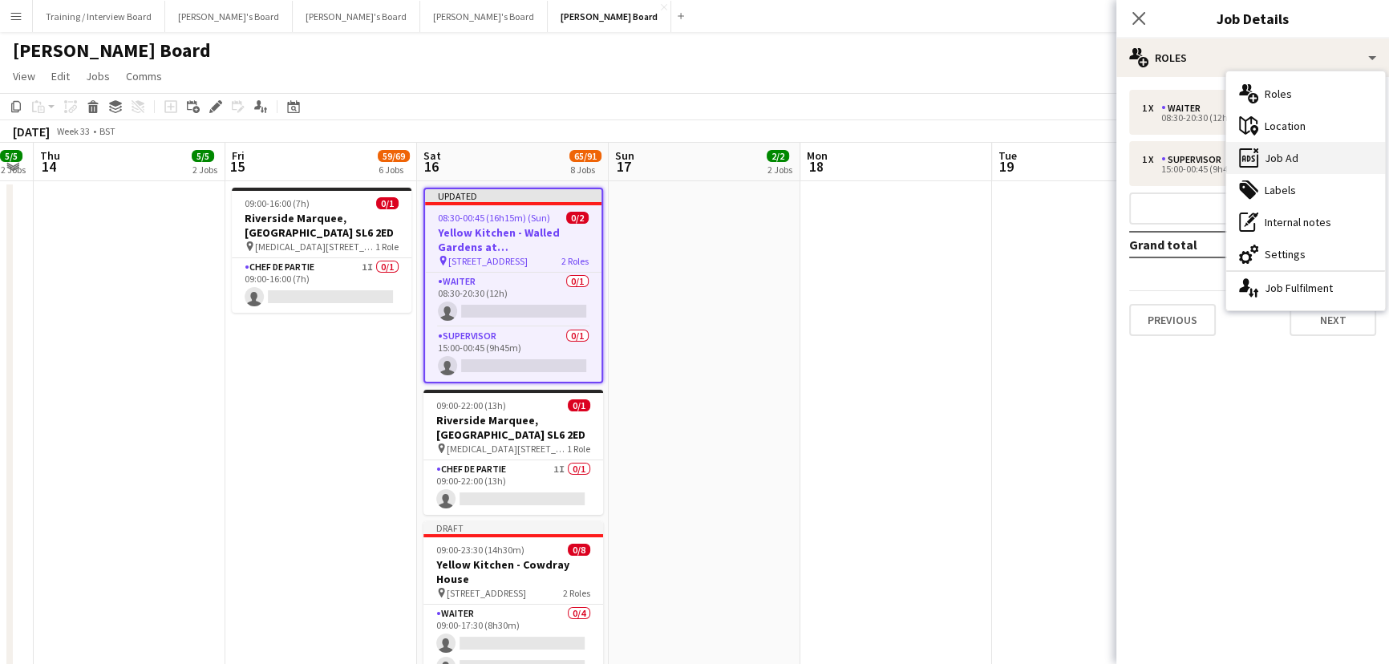
click at [1327, 168] on div "ads-window Job Ad" at bounding box center [1305, 158] width 159 height 32
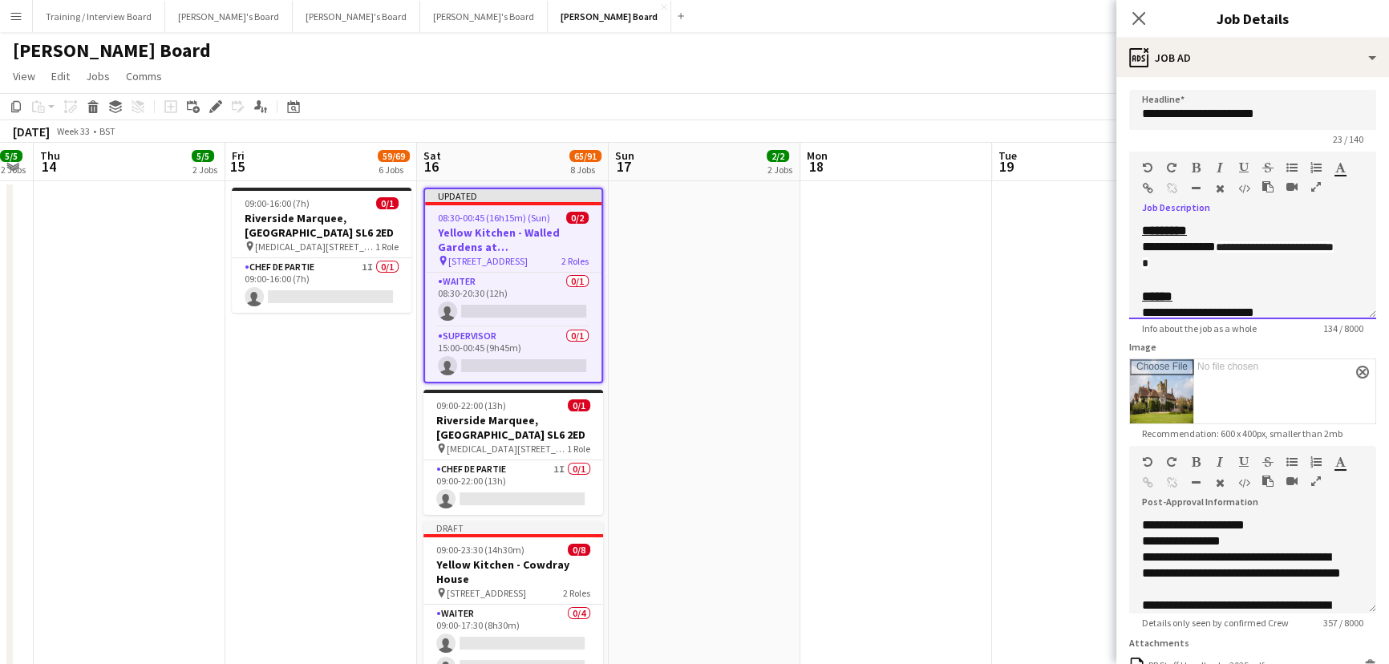
drag, startPoint x: 1292, startPoint y: 266, endPoint x: 1130, endPoint y: 249, distance: 162.1
click at [1130, 249] on div "**********" at bounding box center [1252, 271] width 247 height 96
paste div
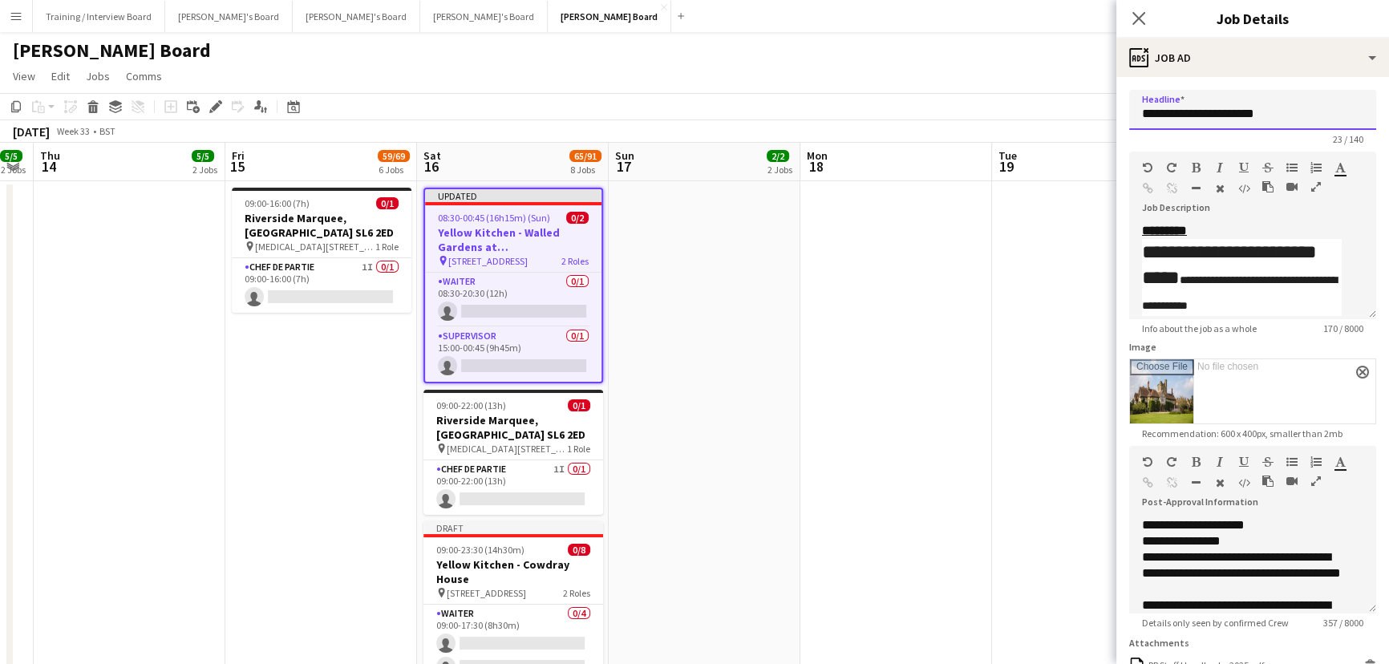
drag, startPoint x: 1317, startPoint y: 107, endPoint x: 1251, endPoint y: 104, distance: 65.8
click at [1251, 104] on input "**********" at bounding box center [1252, 110] width 247 height 40
click at [1192, 255] on h2 "**********" at bounding box center [1242, 277] width 200 height 77
click at [1203, 275] on h2 "**********" at bounding box center [1242, 277] width 200 height 77
click at [1223, 276] on h2 "**********" at bounding box center [1242, 277] width 200 height 77
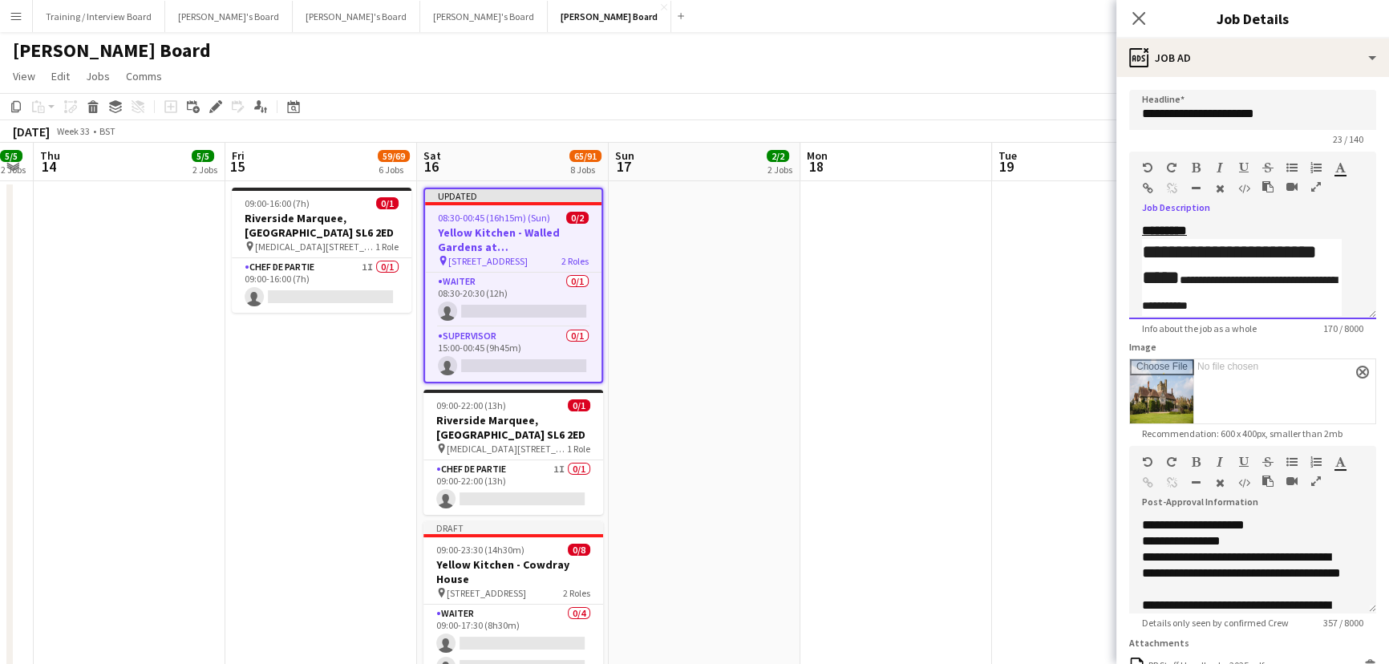
drag, startPoint x: 1218, startPoint y: 278, endPoint x: 1127, endPoint y: 249, distance: 95.3
click at [1127, 249] on form "**********" at bounding box center [1252, 443] width 273 height 707
copy h2 "**********"
drag, startPoint x: 1289, startPoint y: 110, endPoint x: 1195, endPoint y: 107, distance: 94.6
click at [1195, 107] on input "**********" at bounding box center [1252, 110] width 247 height 40
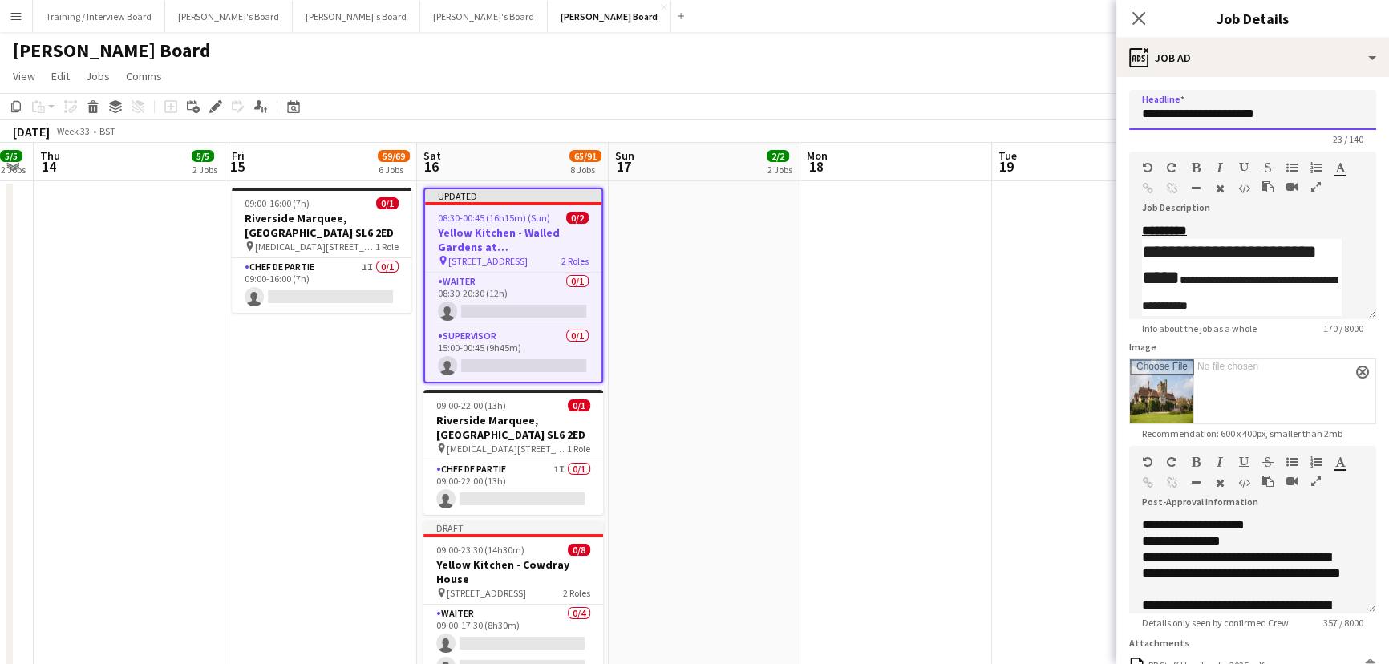
click at [1201, 109] on input "**********" at bounding box center [1252, 110] width 247 height 40
click at [1280, 115] on input "**********" at bounding box center [1252, 110] width 247 height 40
drag, startPoint x: 1291, startPoint y: 115, endPoint x: 1195, endPoint y: 115, distance: 95.4
click at [1195, 115] on input "**********" at bounding box center [1252, 110] width 247 height 40
paste input "**********"
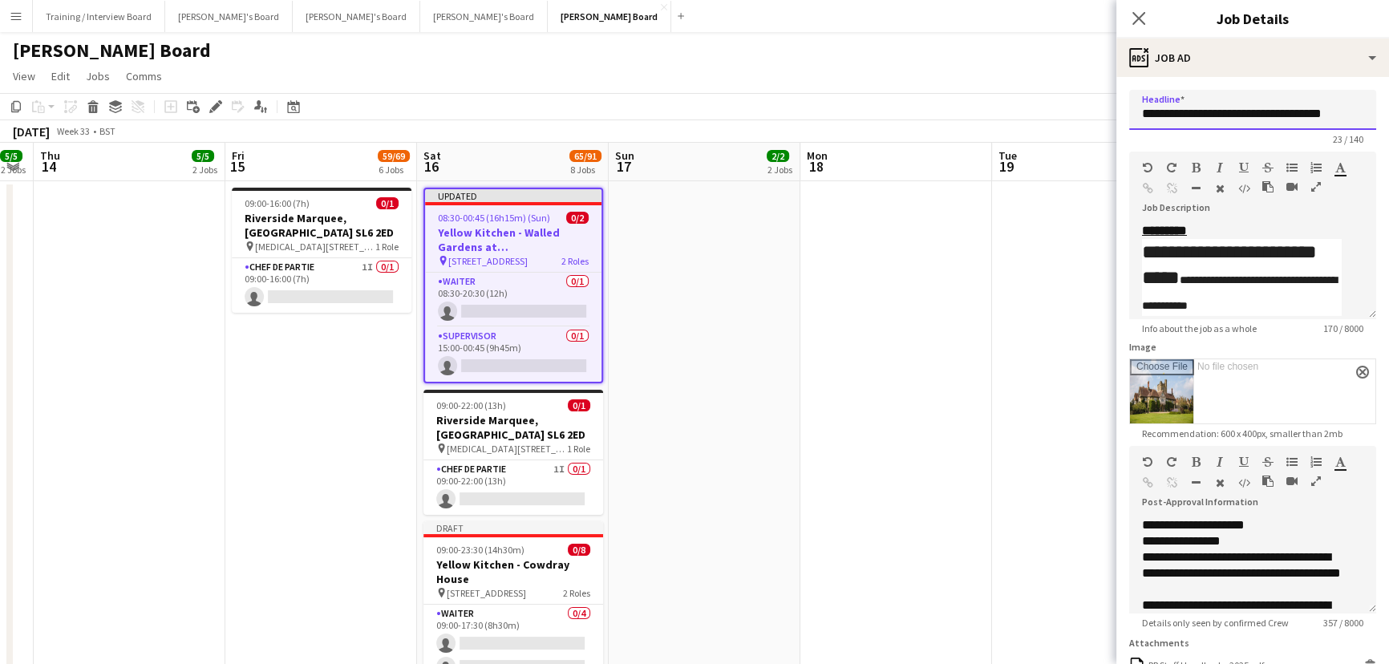
scroll to position [0, 6]
click at [1189, 113] on input "**********" at bounding box center [1247, 110] width 236 height 40
type input "**********"
click at [759, 525] on app-date-cell at bounding box center [704, 507] width 192 height 653
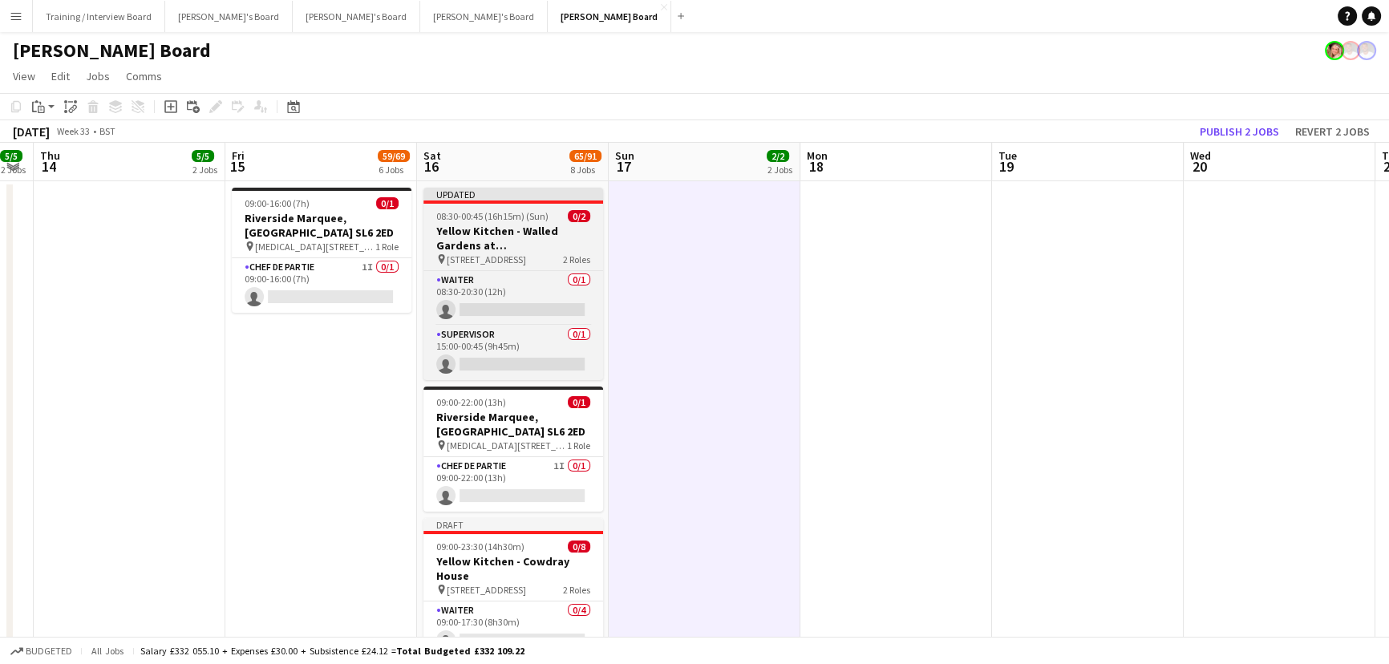
click at [497, 232] on h3 "Yellow Kitchen - Walled Gardens at [GEOGRAPHIC_DATA]" at bounding box center [513, 238] width 180 height 29
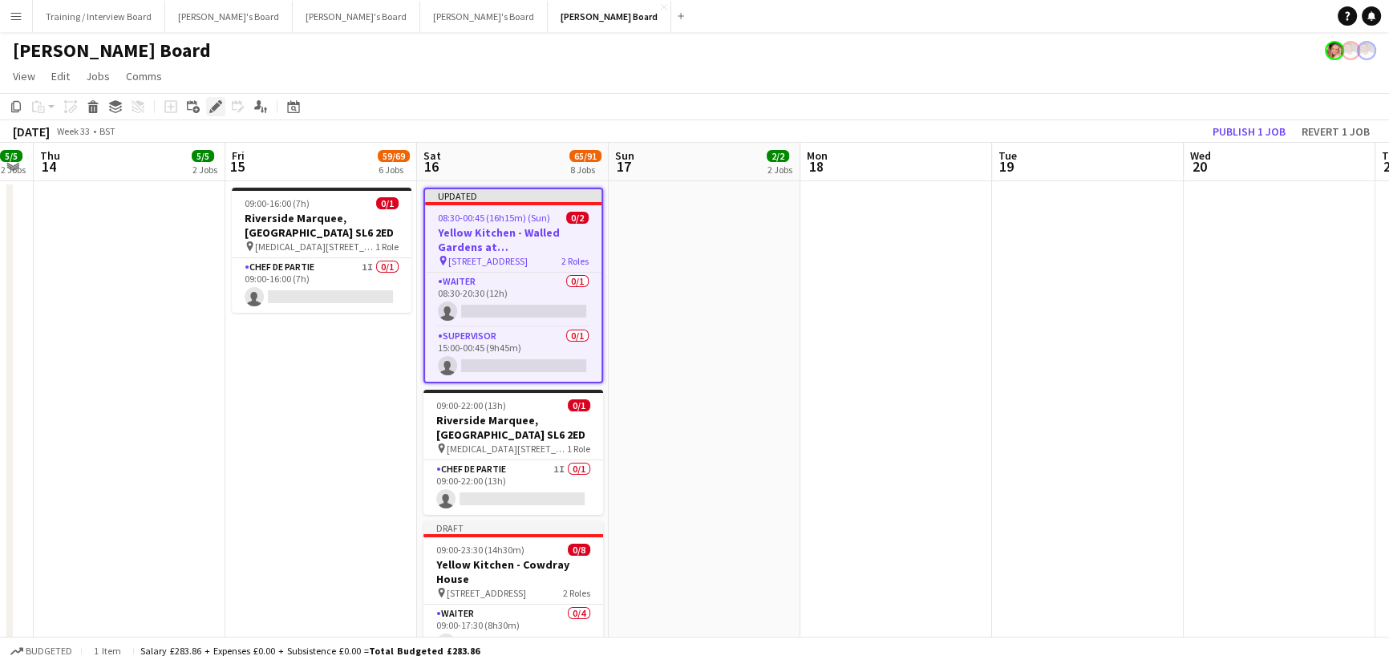
click at [213, 103] on icon "Edit" at bounding box center [215, 106] width 13 height 13
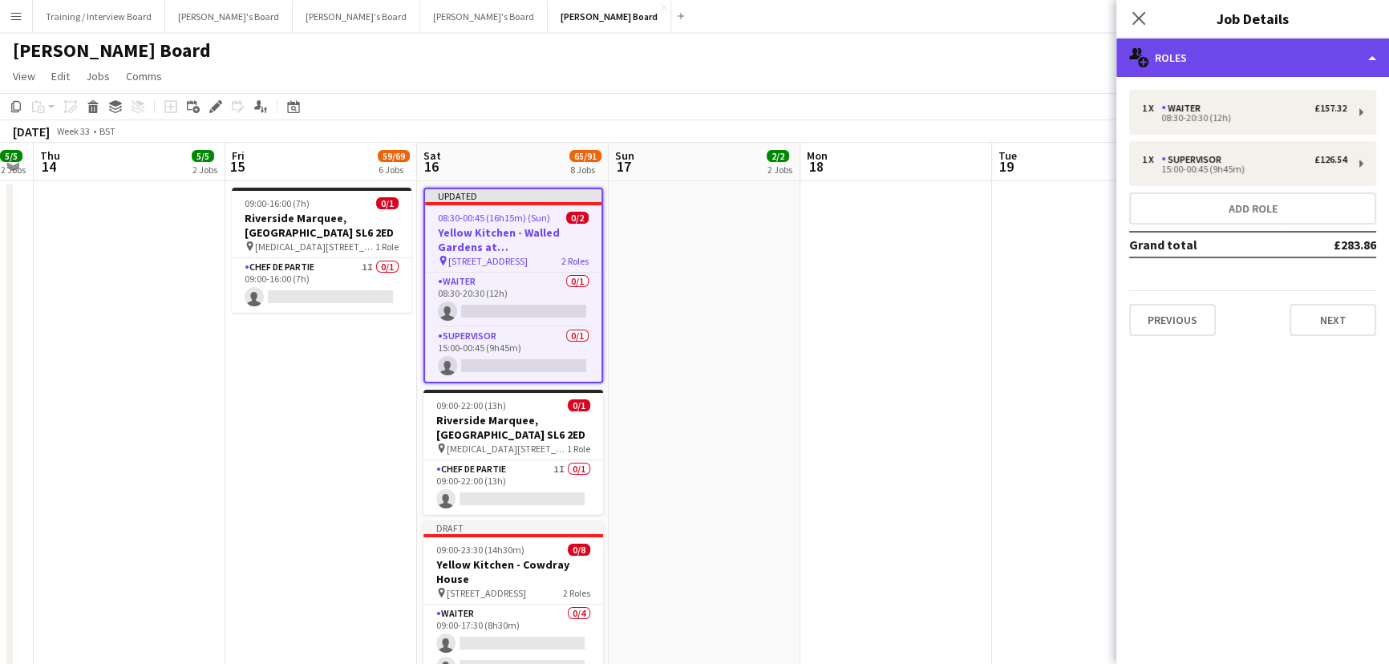
click at [1208, 53] on div "multiple-users-add Roles" at bounding box center [1252, 57] width 273 height 38
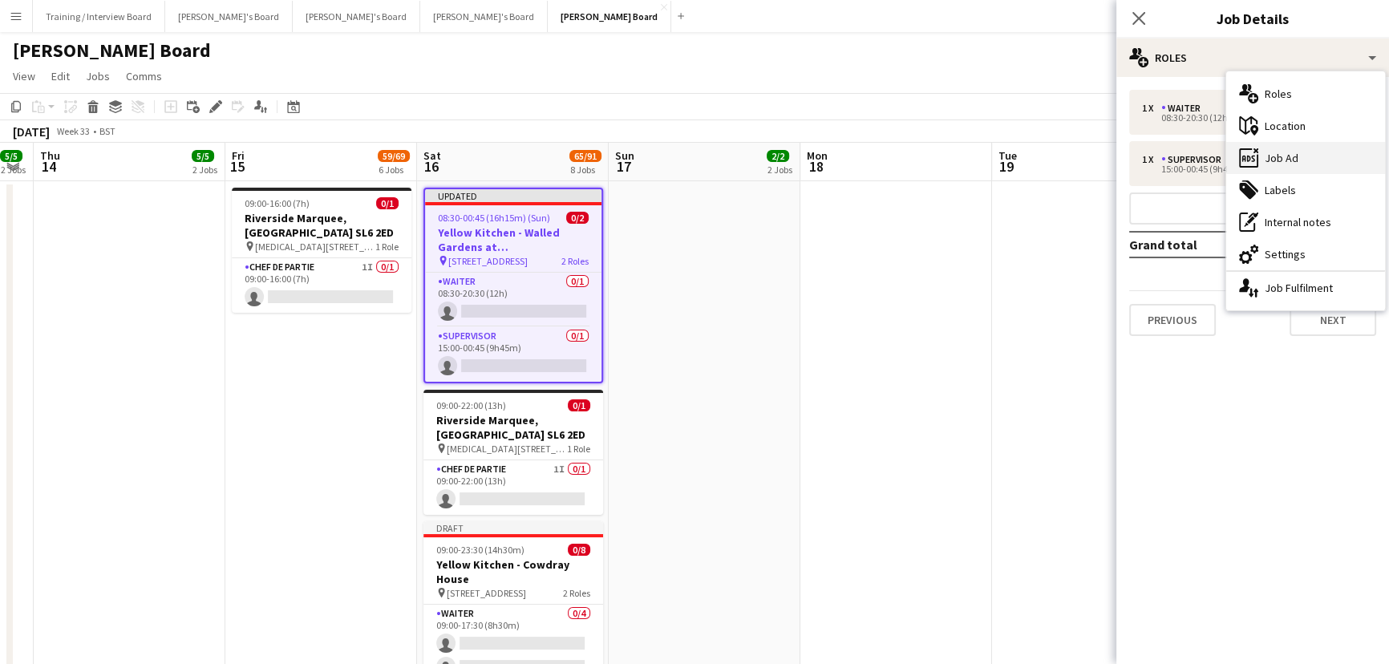
click at [1291, 159] on div "ads-window Job Ad" at bounding box center [1305, 158] width 159 height 32
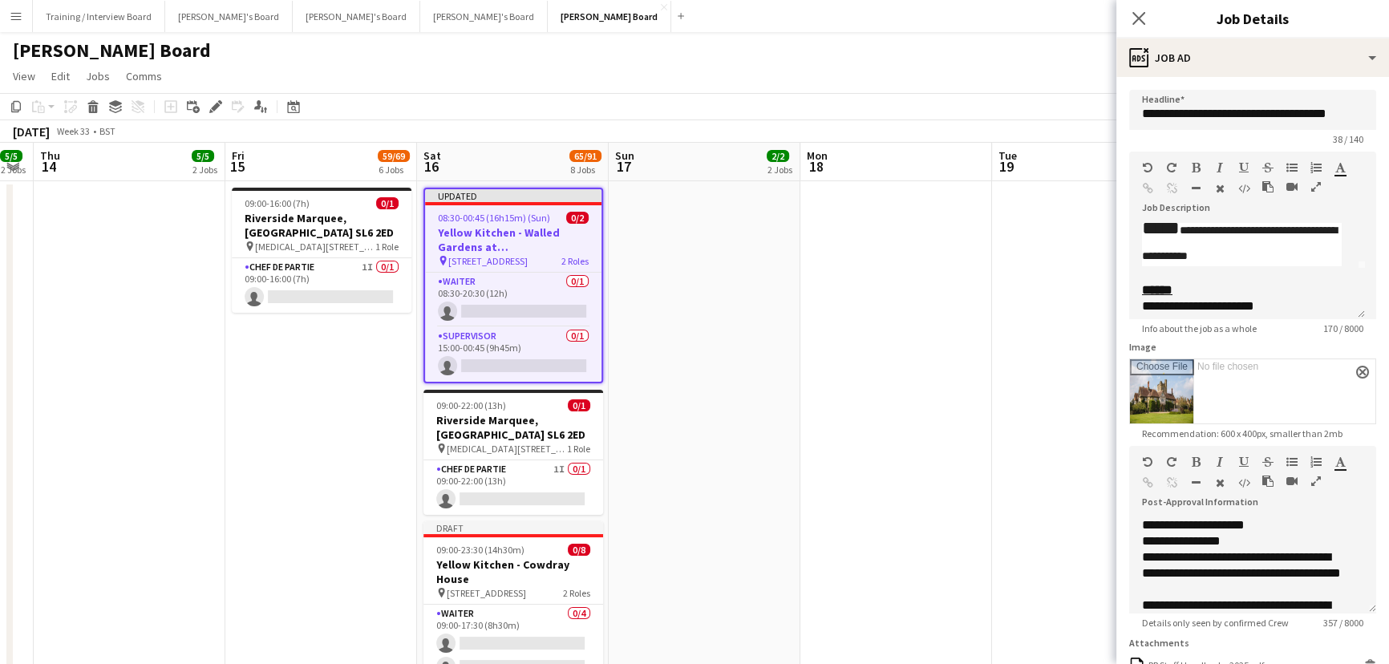
scroll to position [72, 0]
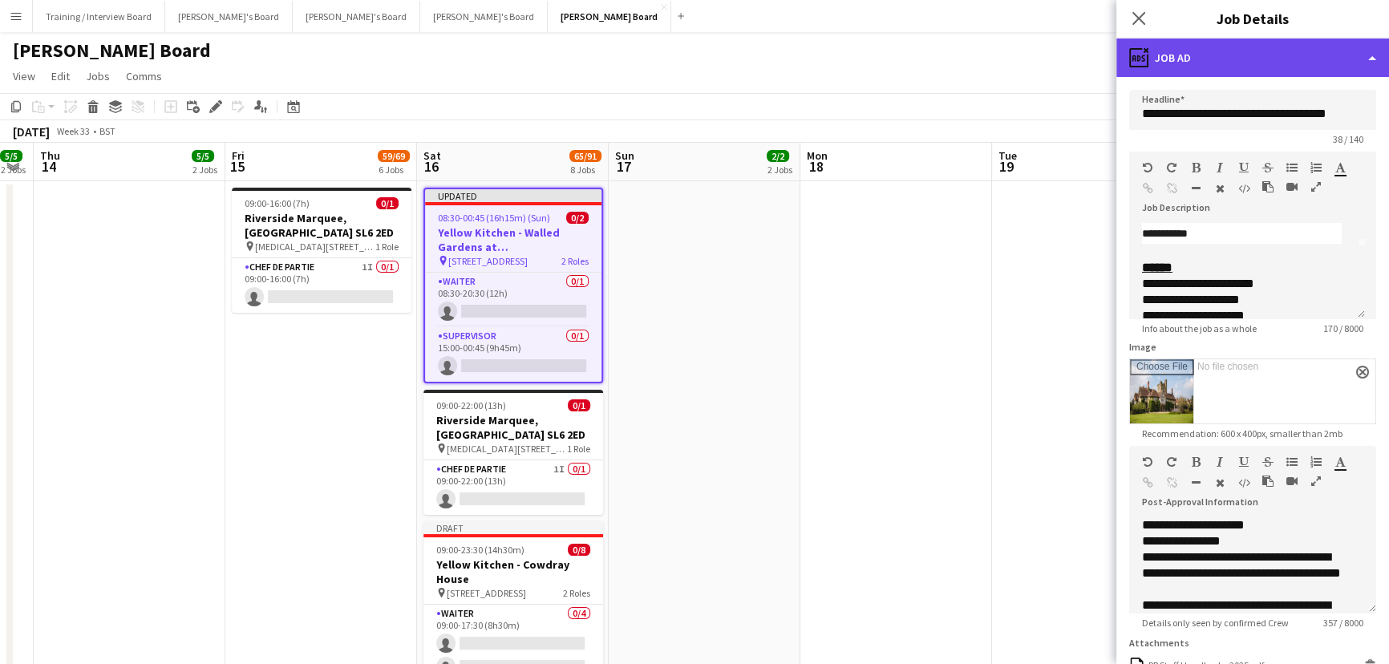
click at [1239, 58] on div "ads-window Job Ad" at bounding box center [1252, 57] width 273 height 38
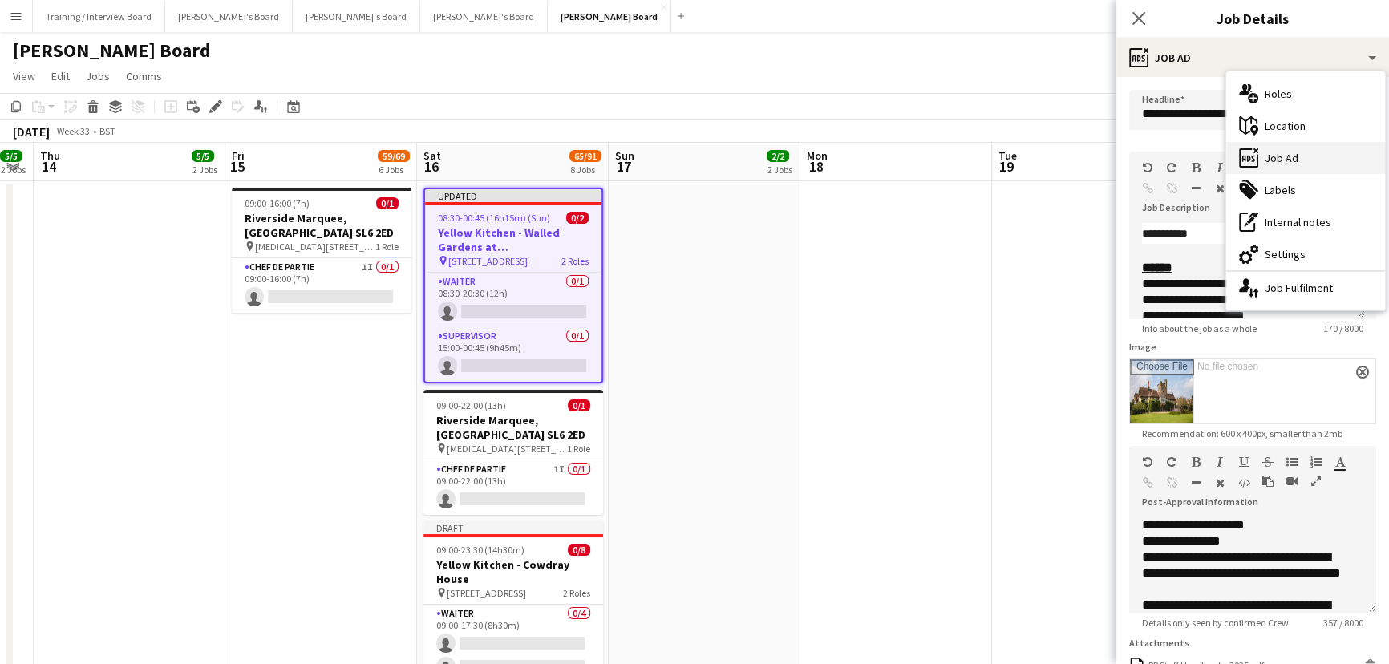
click at [1274, 158] on div "ads-window Job Ad" at bounding box center [1305, 158] width 159 height 32
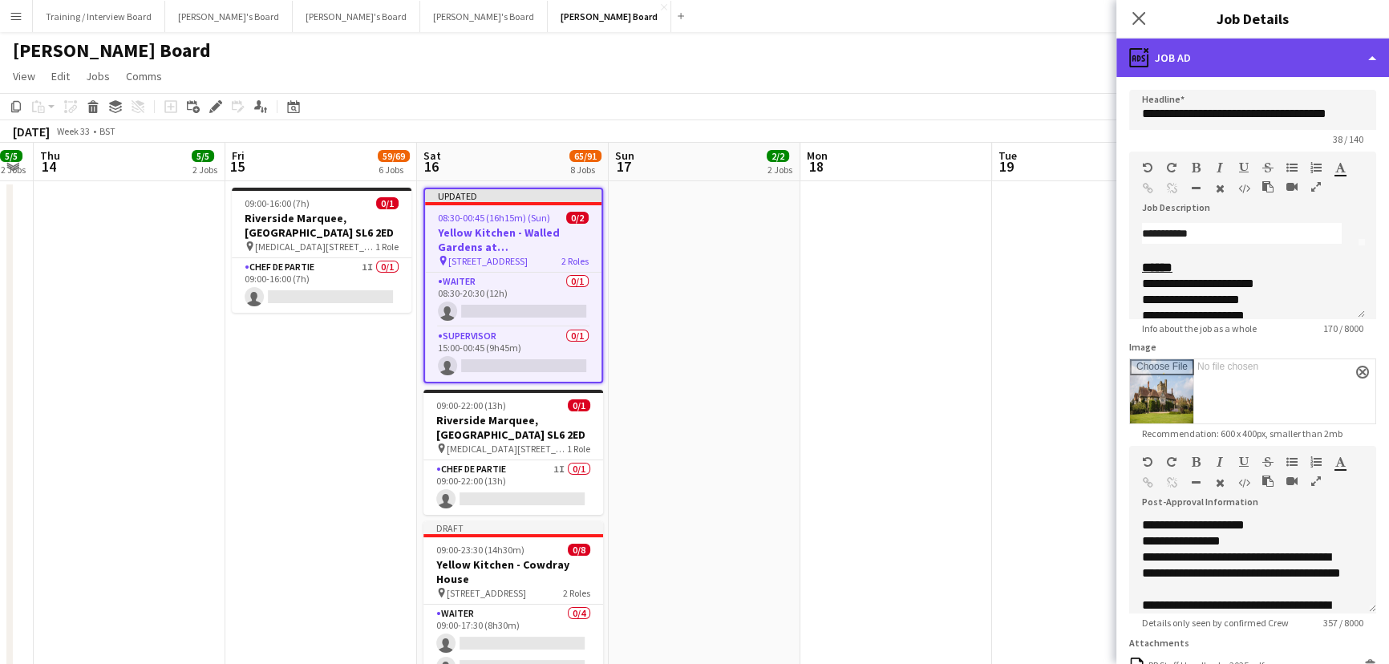
click at [1176, 38] on div "ads-window Job Ad" at bounding box center [1252, 57] width 273 height 38
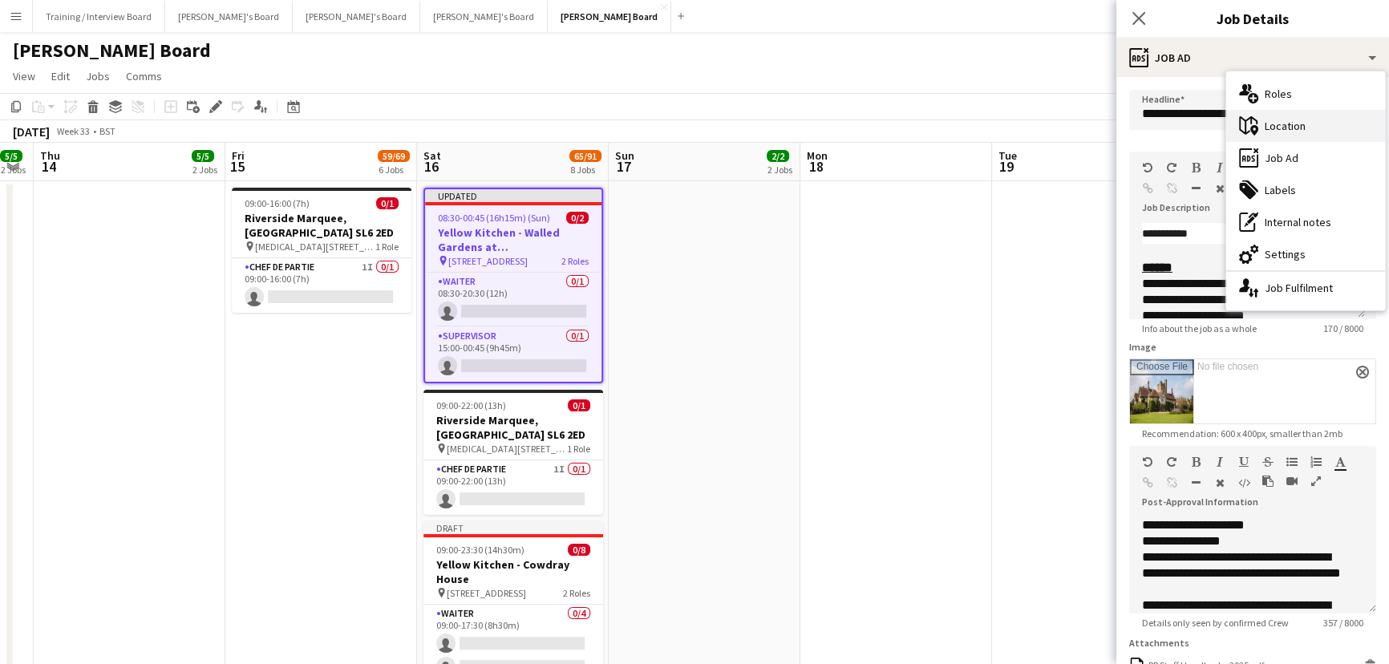
click at [1304, 128] on div "maps-pin-1 Location" at bounding box center [1305, 126] width 159 height 32
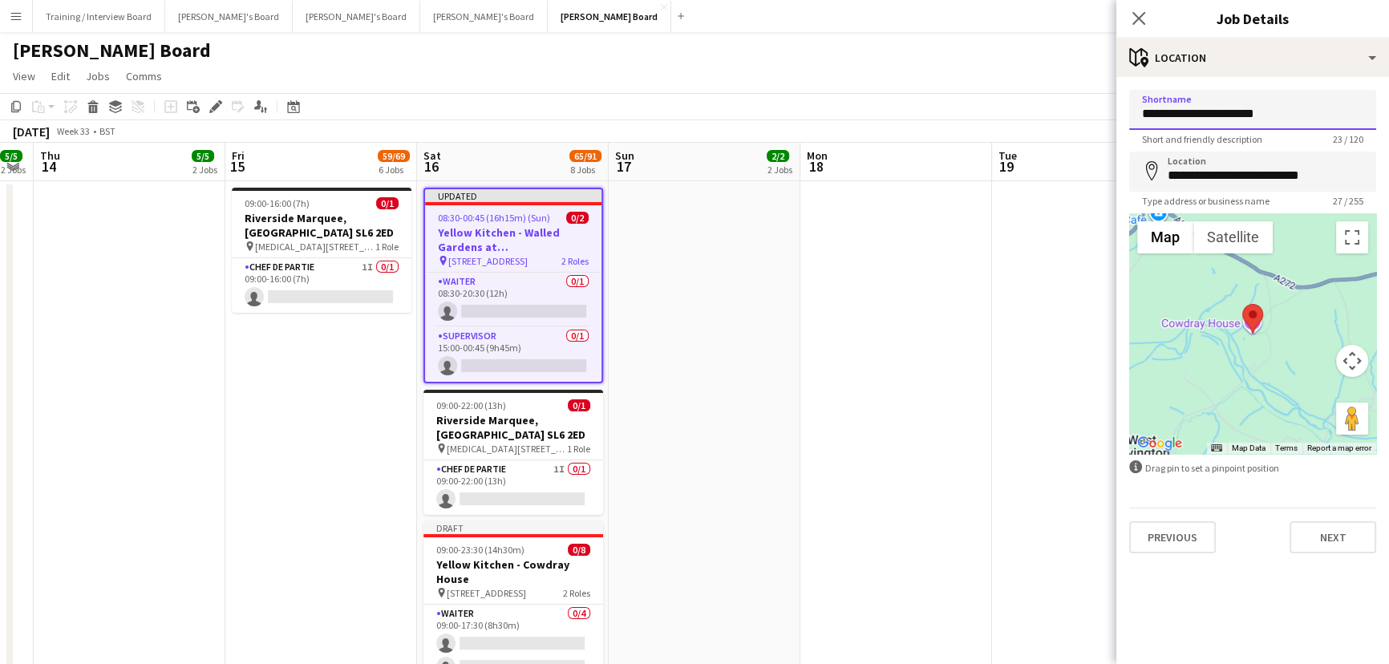
drag, startPoint x: 1288, startPoint y: 123, endPoint x: 930, endPoint y: 79, distance: 360.2
paste input "*****"
type input "**********"
click at [1239, 173] on input "**********" at bounding box center [1252, 172] width 247 height 40
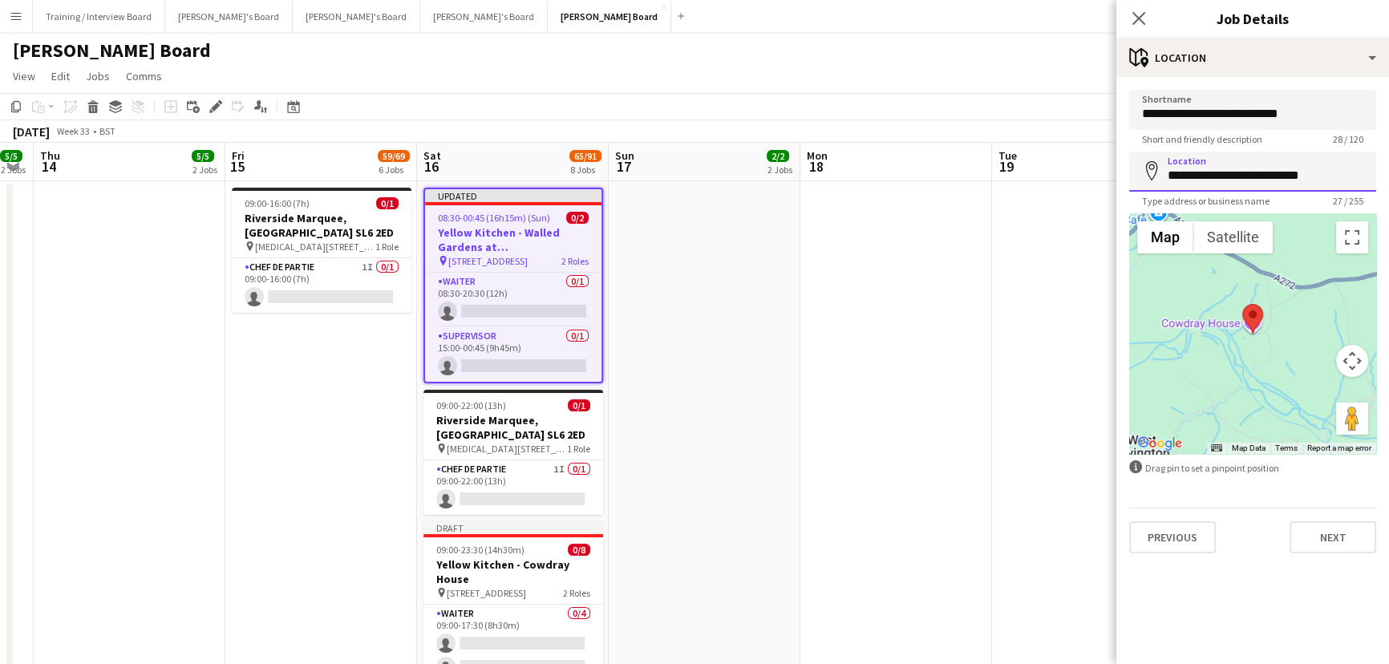
click at [1239, 173] on input "**********" at bounding box center [1252, 172] width 247 height 40
type input "**********"
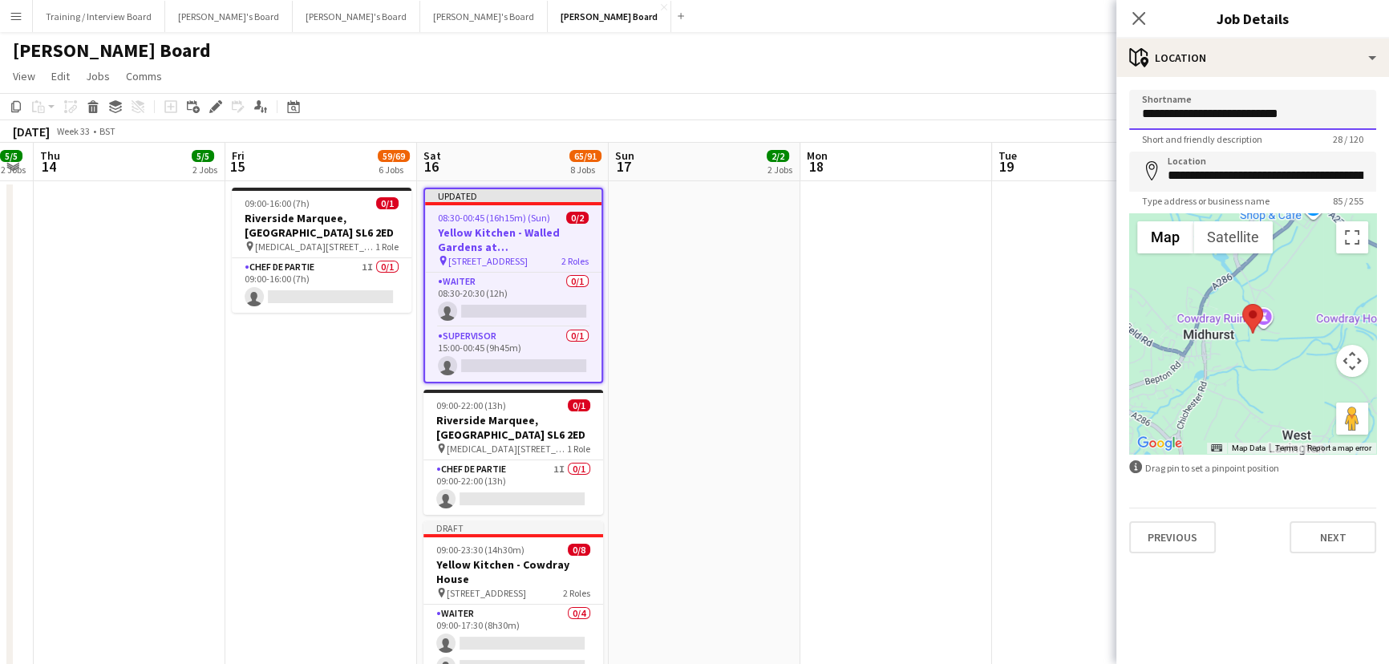
click at [1324, 122] on input "**********" at bounding box center [1252, 110] width 247 height 40
paste input "*********"
type input "**********"
click at [859, 412] on app-date-cell at bounding box center [896, 507] width 192 height 653
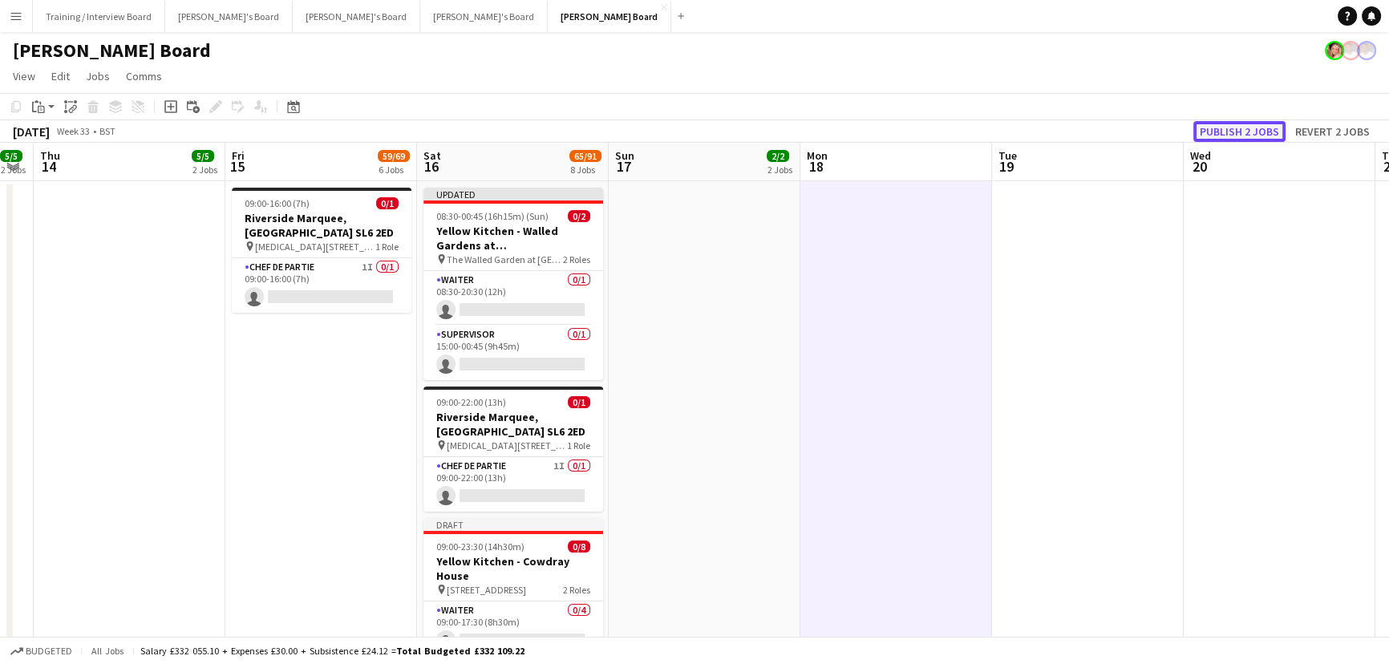
click at [1257, 126] on button "Publish 2 jobs" at bounding box center [1239, 131] width 92 height 21
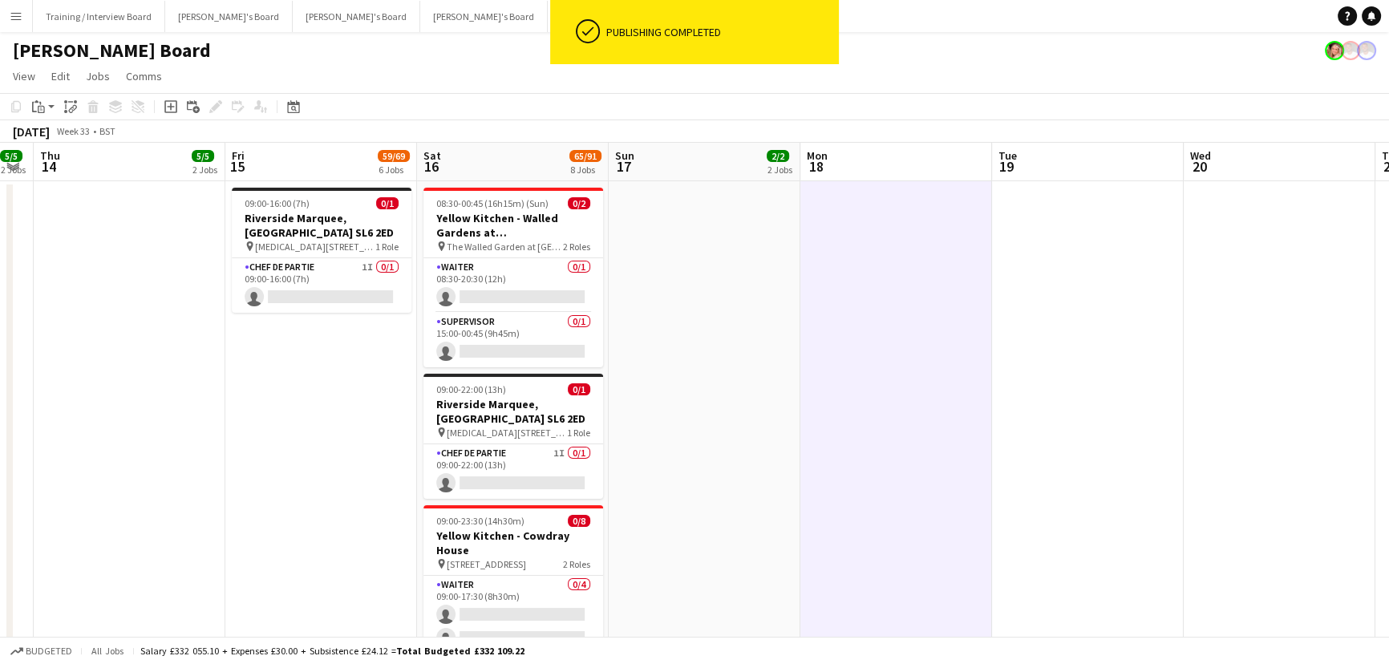
drag, startPoint x: 986, startPoint y: 332, endPoint x: 1066, endPoint y: 342, distance: 80.8
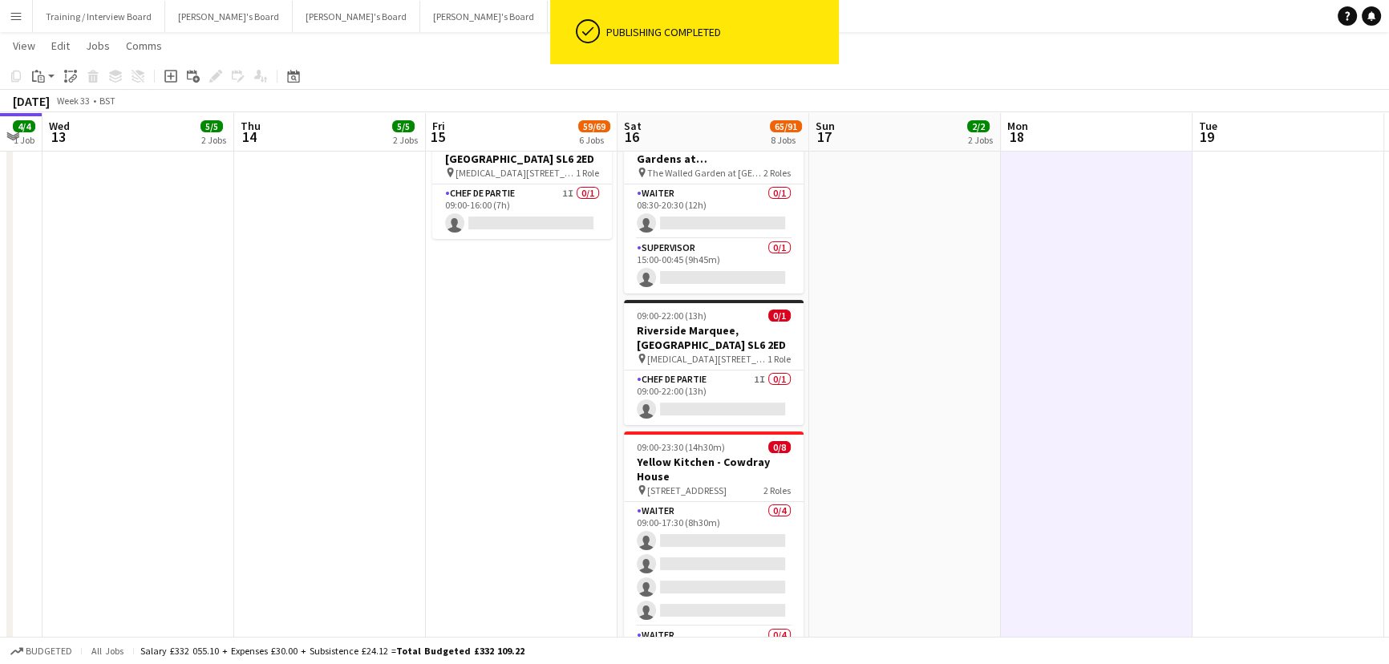
click at [754, 265] on app-card-role "Supervisor 0/1 15:00-00:45 (9h45m) single-neutral-actions" at bounding box center [714, 266] width 180 height 55
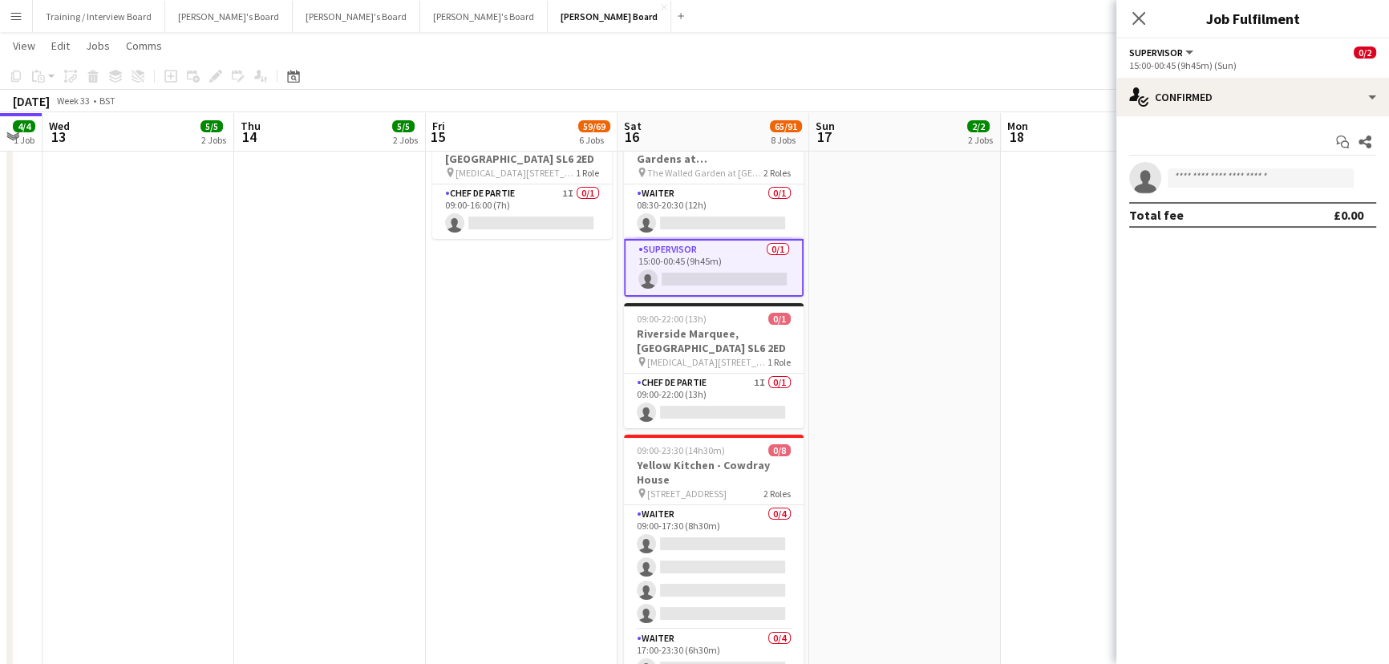
click at [874, 377] on app-date-cell at bounding box center [905, 433] width 192 height 653
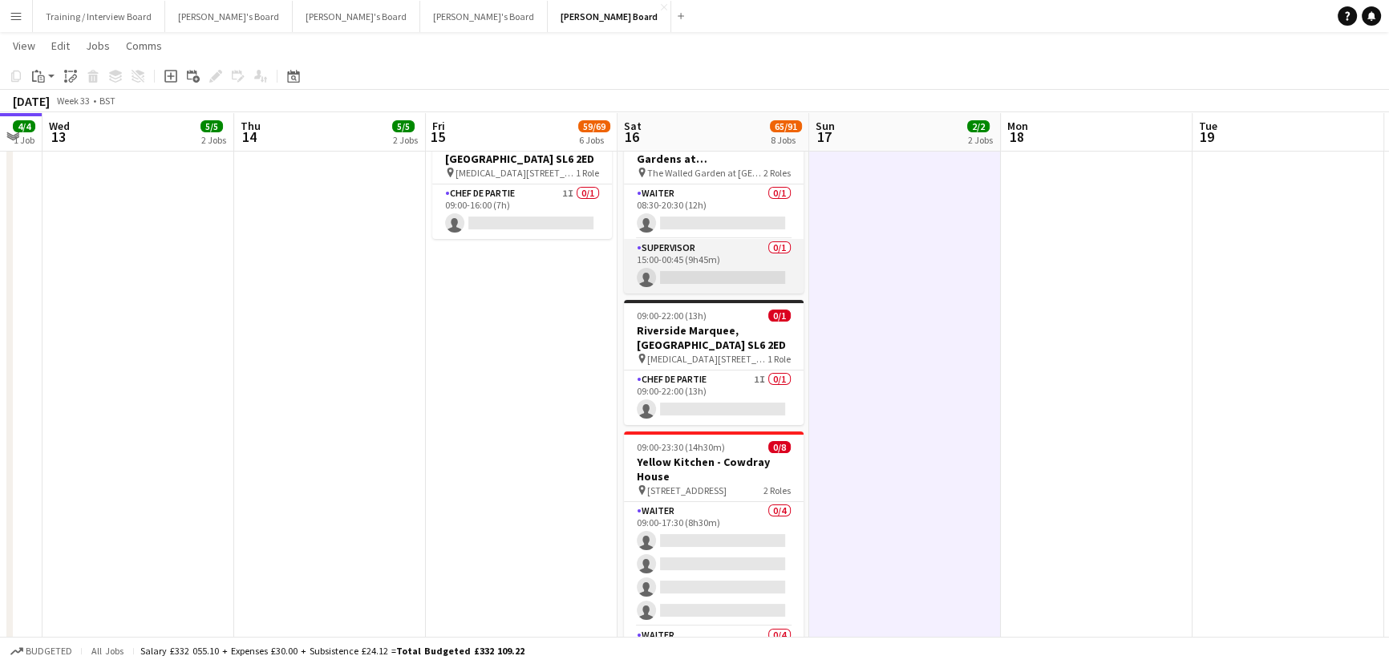
click at [731, 281] on app-card-role "Supervisor 0/1 15:00-00:45 (9h45m) single-neutral-actions" at bounding box center [714, 266] width 180 height 55
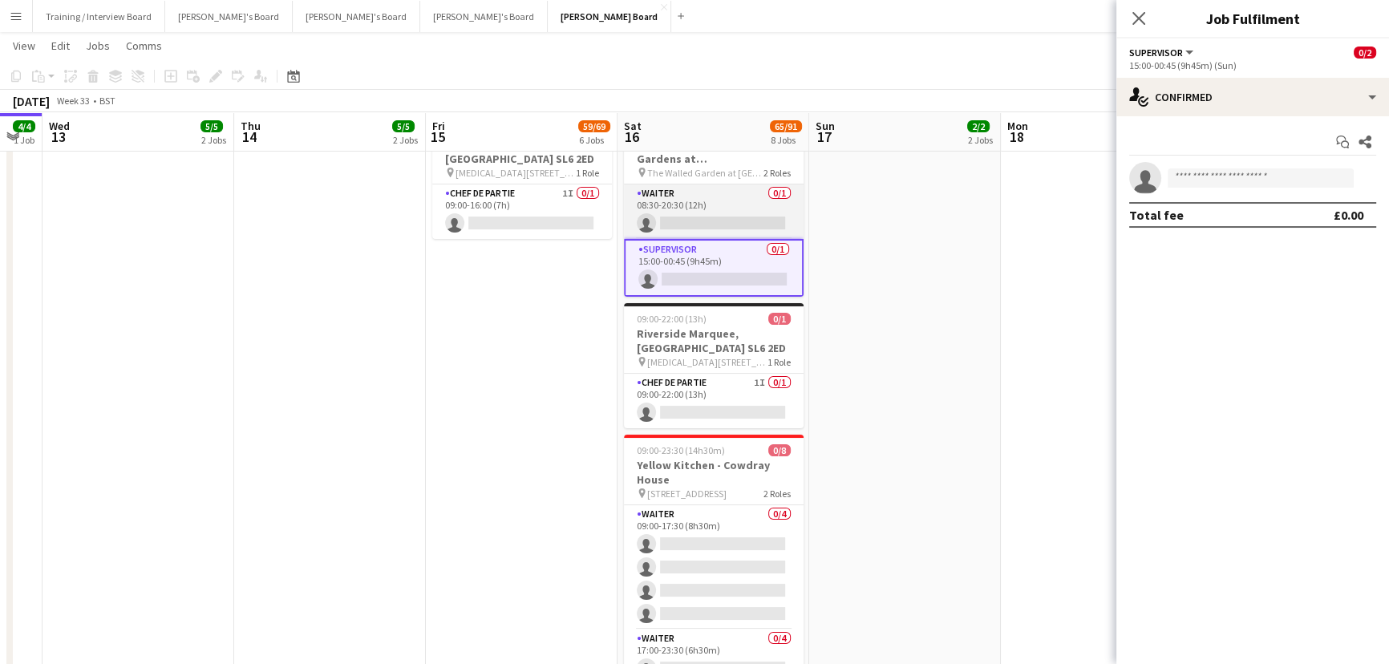
click at [659, 225] on app-card-role "Waiter 0/1 08:30-20:30 (12h) single-neutral-actions" at bounding box center [714, 211] width 180 height 55
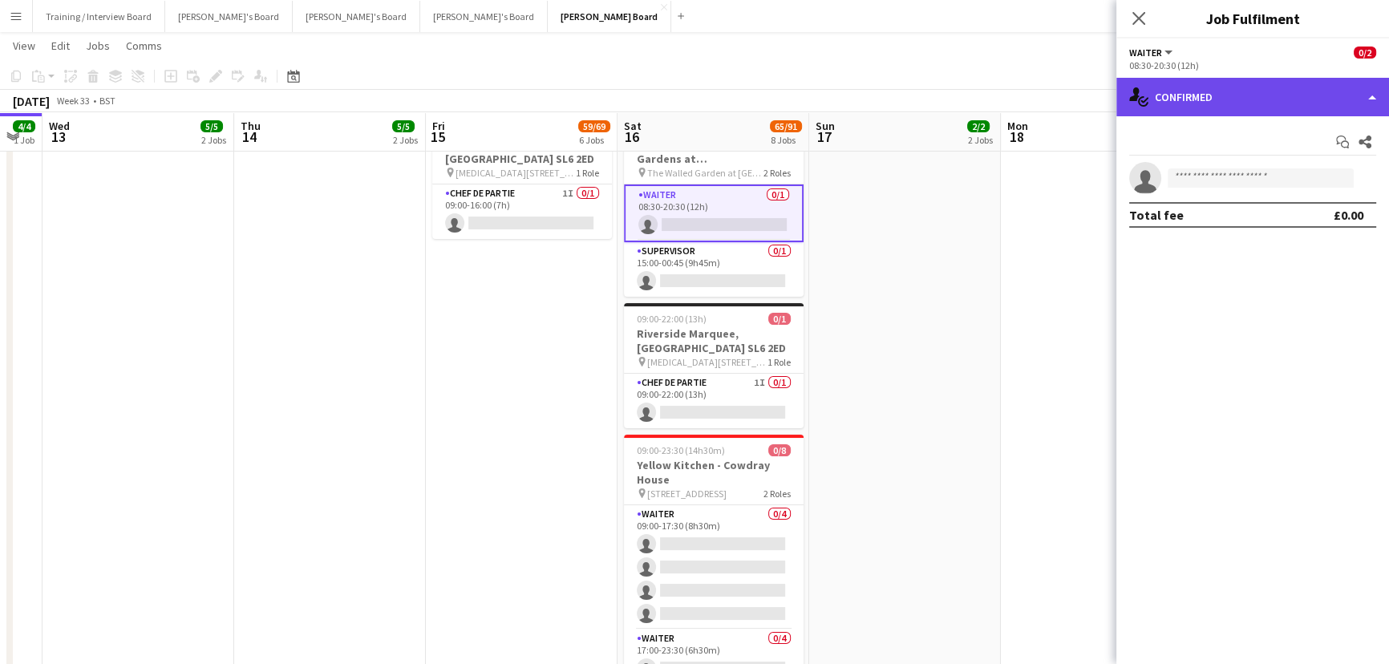
click at [1225, 90] on div "single-neutral-actions-check-2 Confirmed" at bounding box center [1252, 97] width 273 height 38
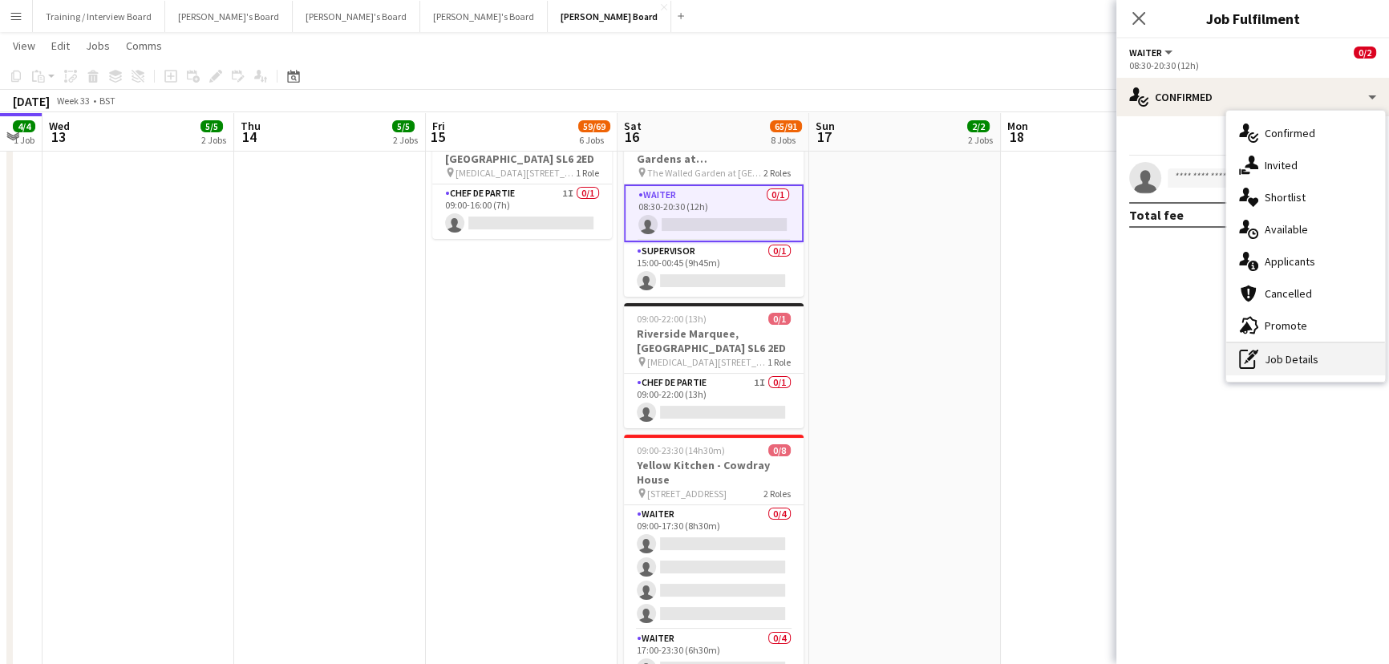
click at [1312, 347] on div "pen-write Job Details" at bounding box center [1305, 359] width 159 height 32
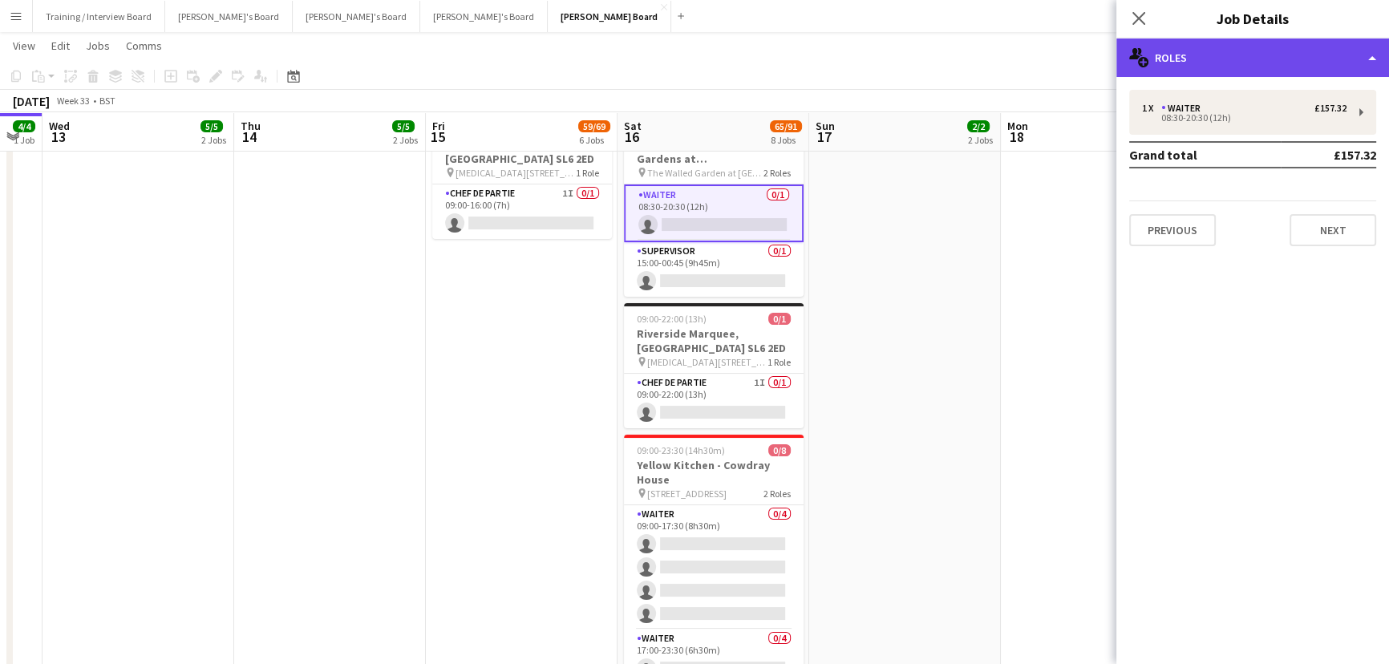
click at [1259, 64] on div "multiple-users-add Roles" at bounding box center [1252, 57] width 273 height 38
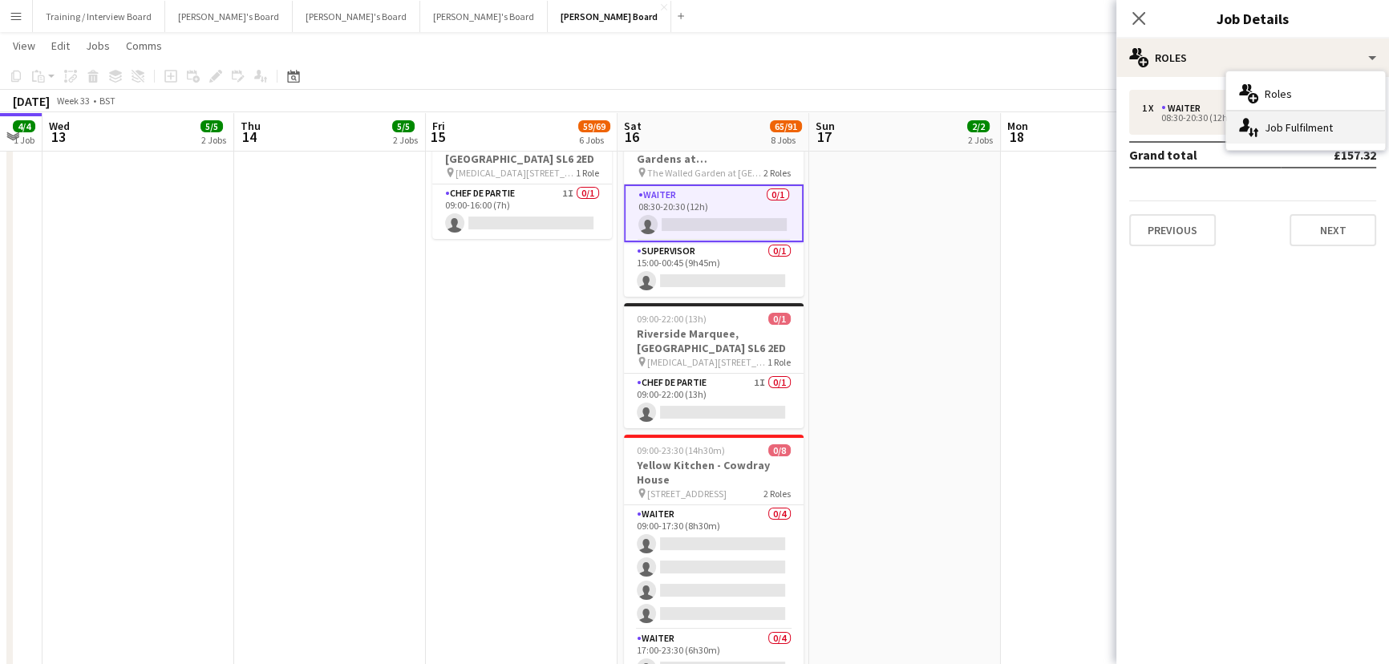
click at [1251, 120] on icon "single-neutral-actions-up-down" at bounding box center [1248, 127] width 19 height 19
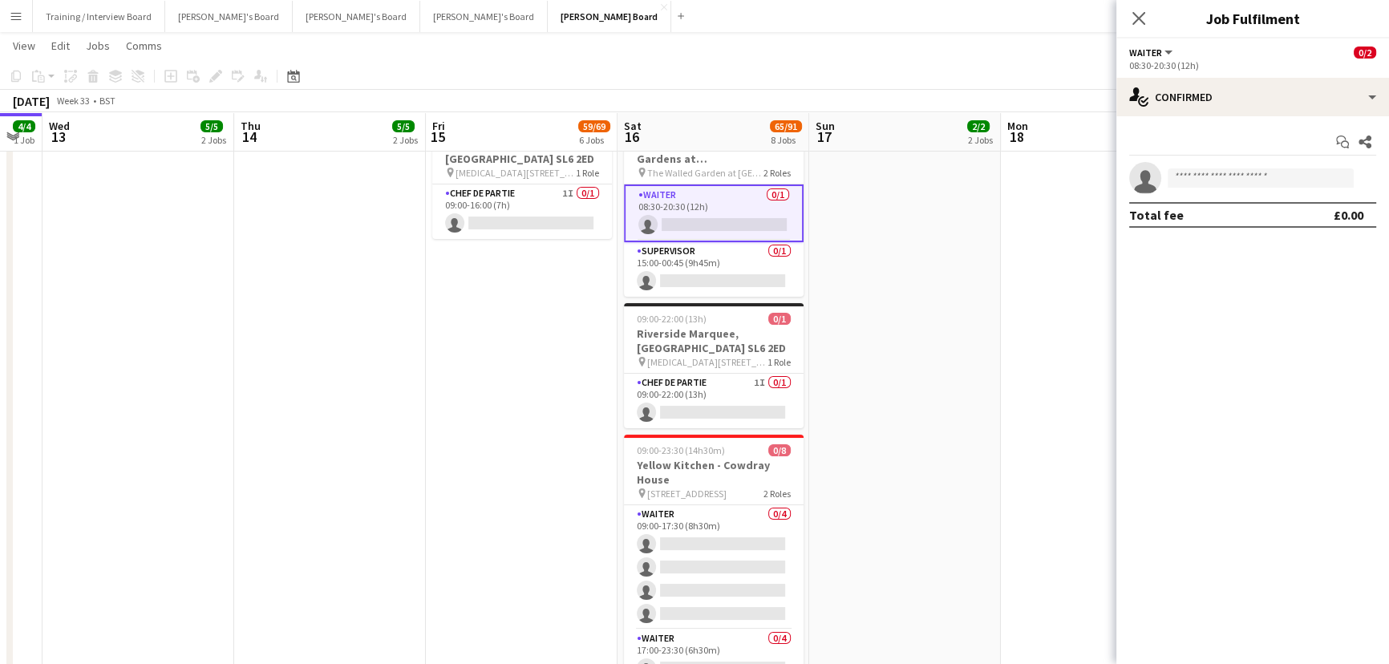
click at [690, 207] on app-card-role "Waiter 0/1 08:30-20:30 (12h) single-neutral-actions" at bounding box center [714, 213] width 180 height 58
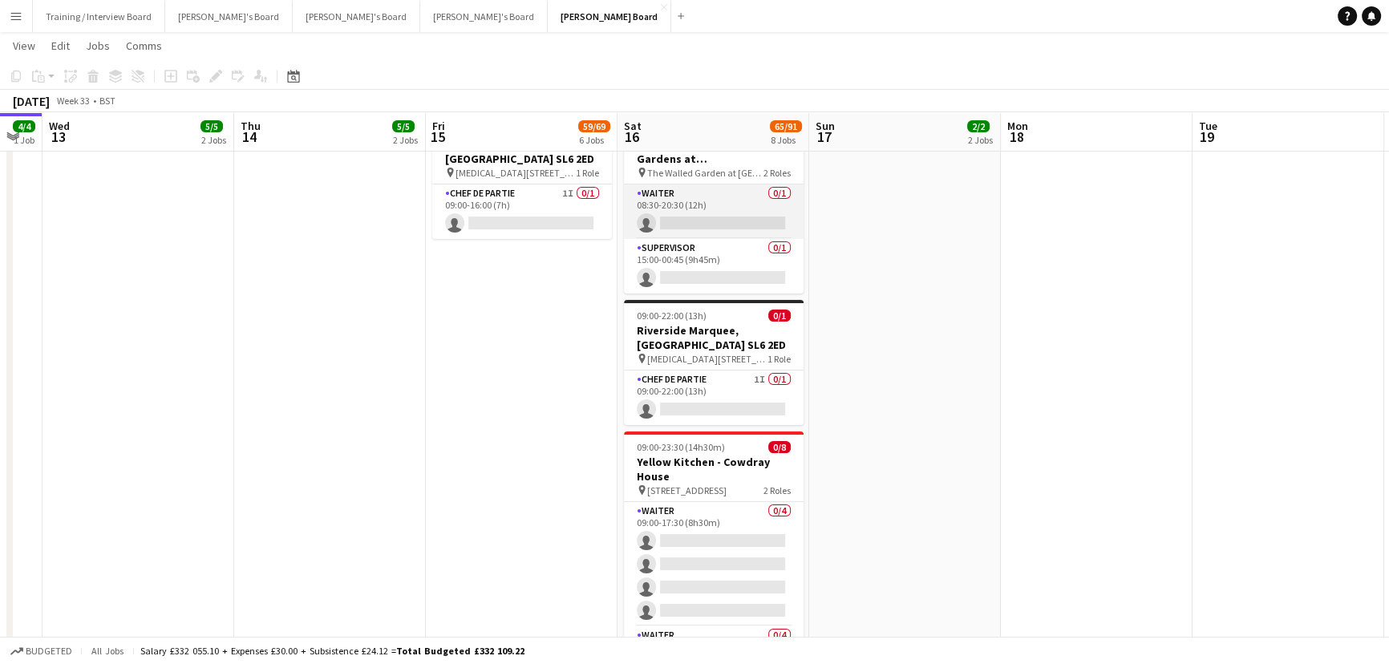
click at [710, 215] on app-card-role "Waiter 0/1 08:30-20:30 (12h) single-neutral-actions" at bounding box center [714, 211] width 180 height 55
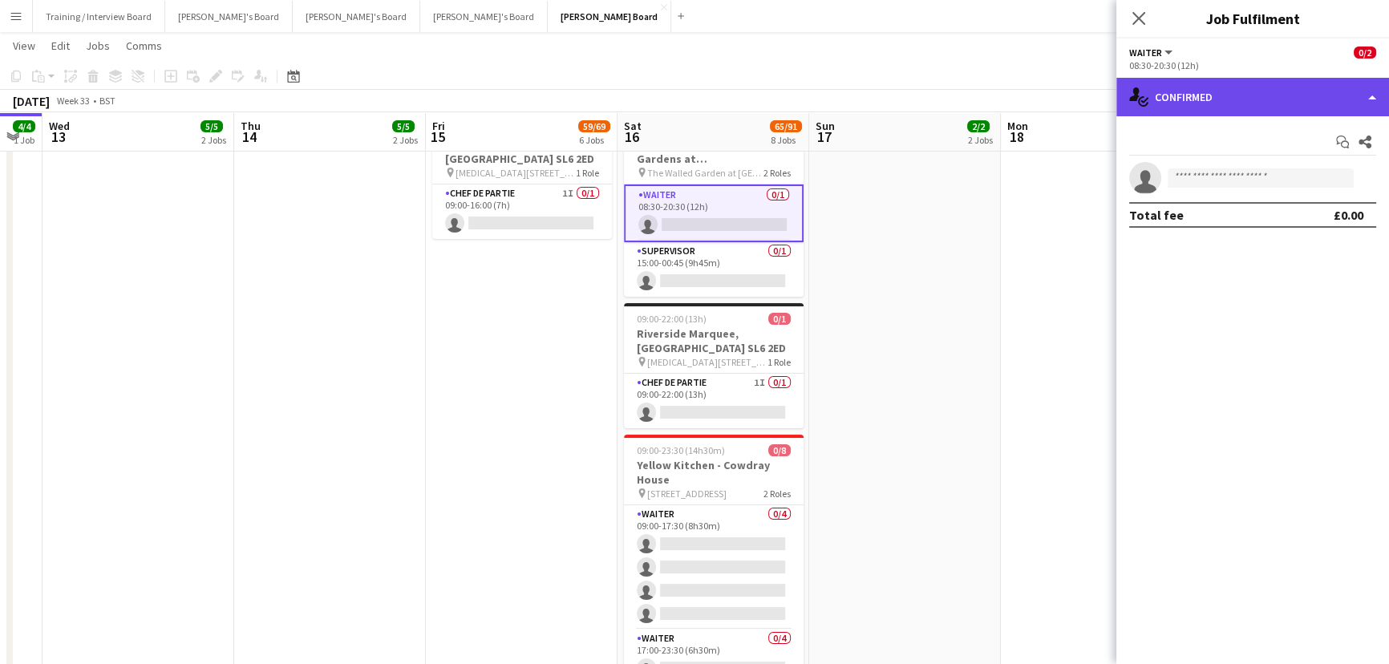
click at [1255, 98] on div "single-neutral-actions-check-2 Confirmed" at bounding box center [1252, 97] width 273 height 38
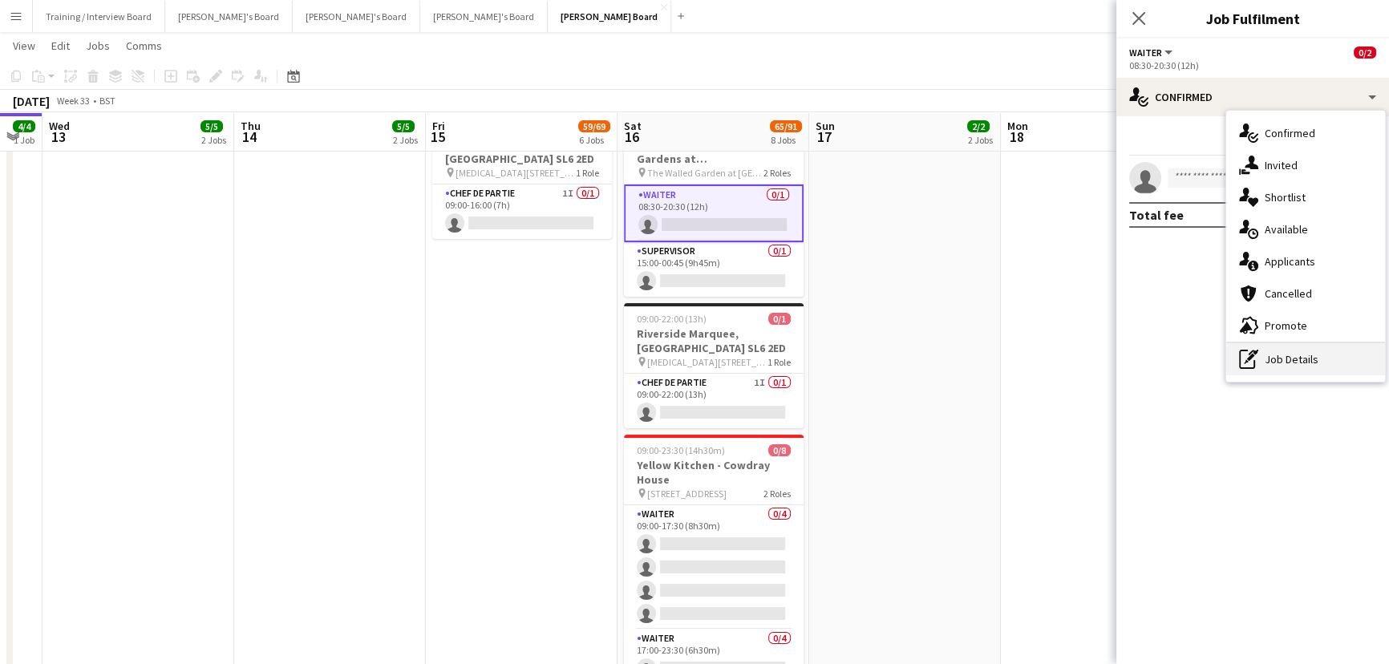
drag, startPoint x: 1298, startPoint y: 354, endPoint x: 1288, endPoint y: 271, distance: 83.1
click at [1298, 352] on div "pen-write Job Details" at bounding box center [1305, 359] width 159 height 32
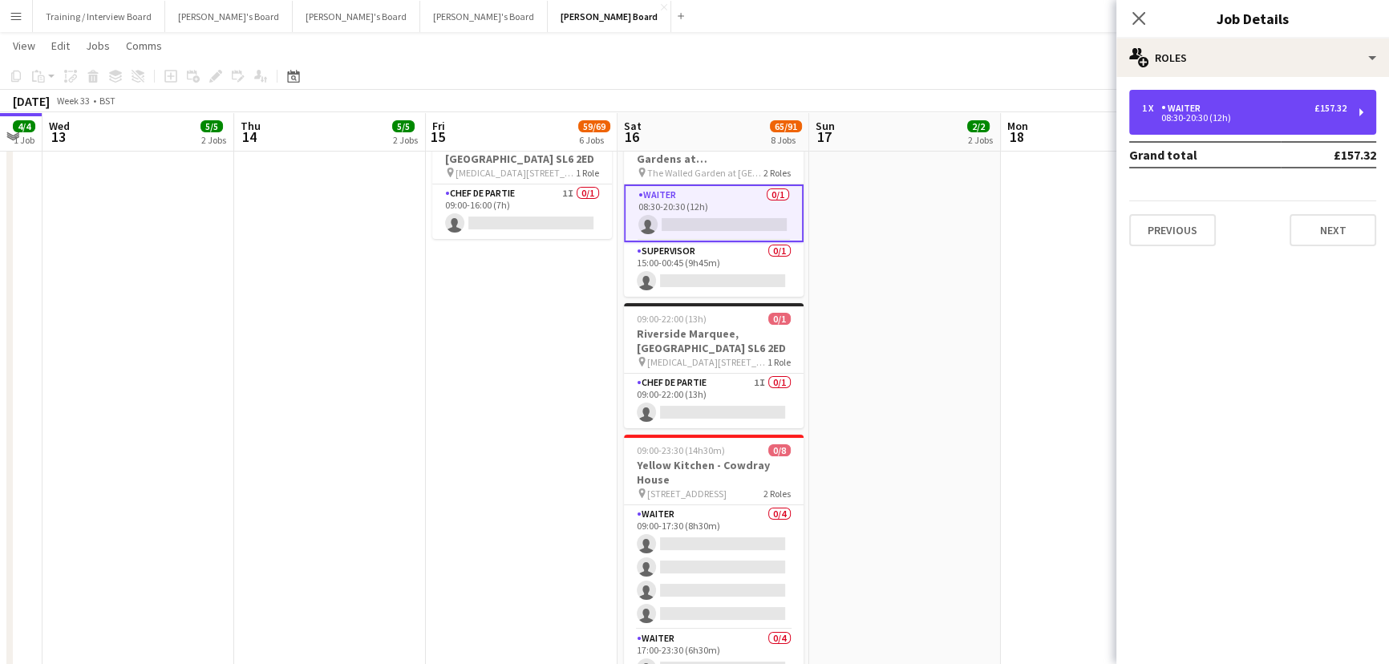
click at [1244, 107] on div "1 x Waiter £157.32" at bounding box center [1244, 108] width 204 height 11
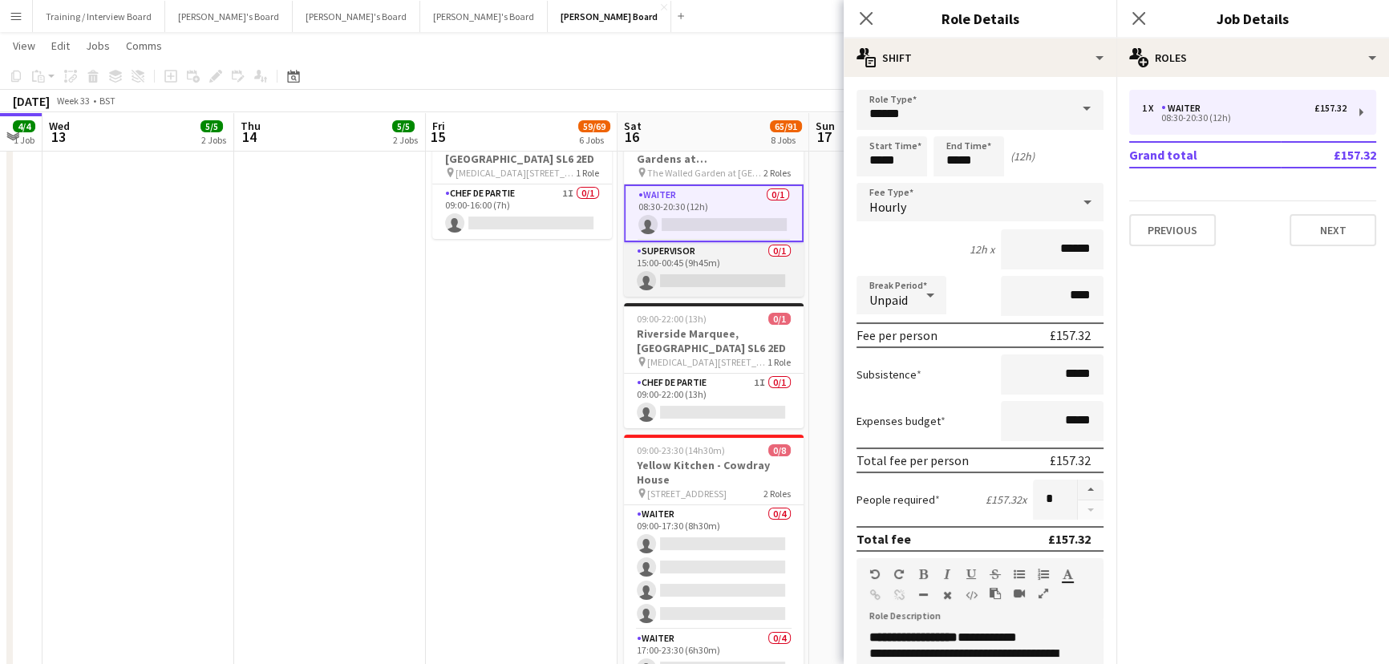
click at [689, 257] on app-card-role "Supervisor 0/1 15:00-00:45 (9h45m) single-neutral-actions" at bounding box center [714, 269] width 180 height 55
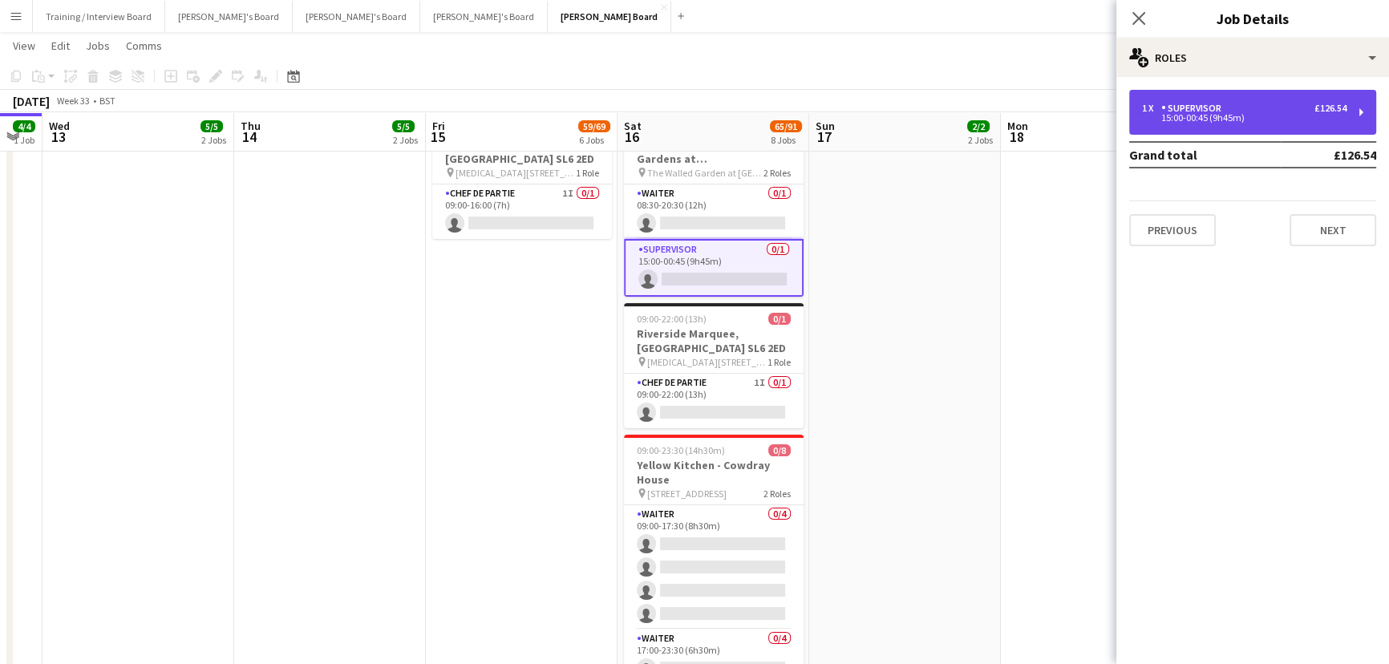
click at [1252, 103] on div "1 x Supervisor £126.54" at bounding box center [1244, 108] width 204 height 11
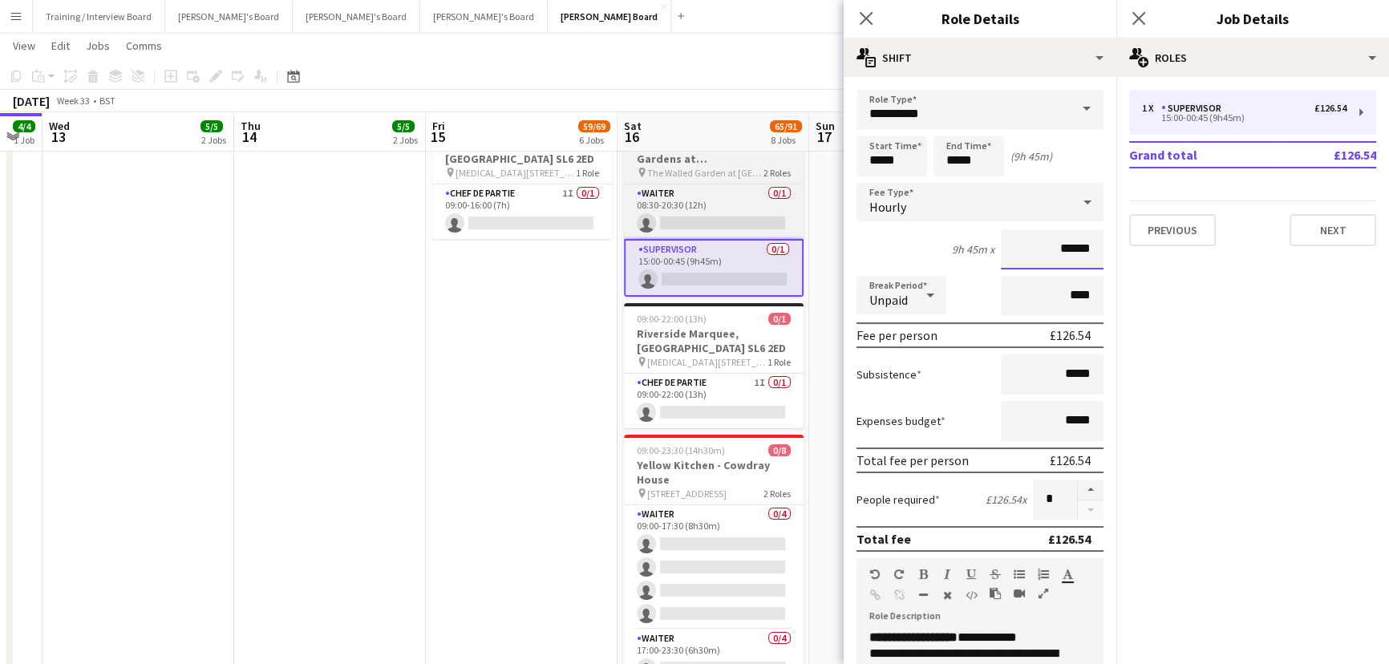
drag, startPoint x: 1058, startPoint y: 254, endPoint x: 789, endPoint y: 246, distance: 269.5
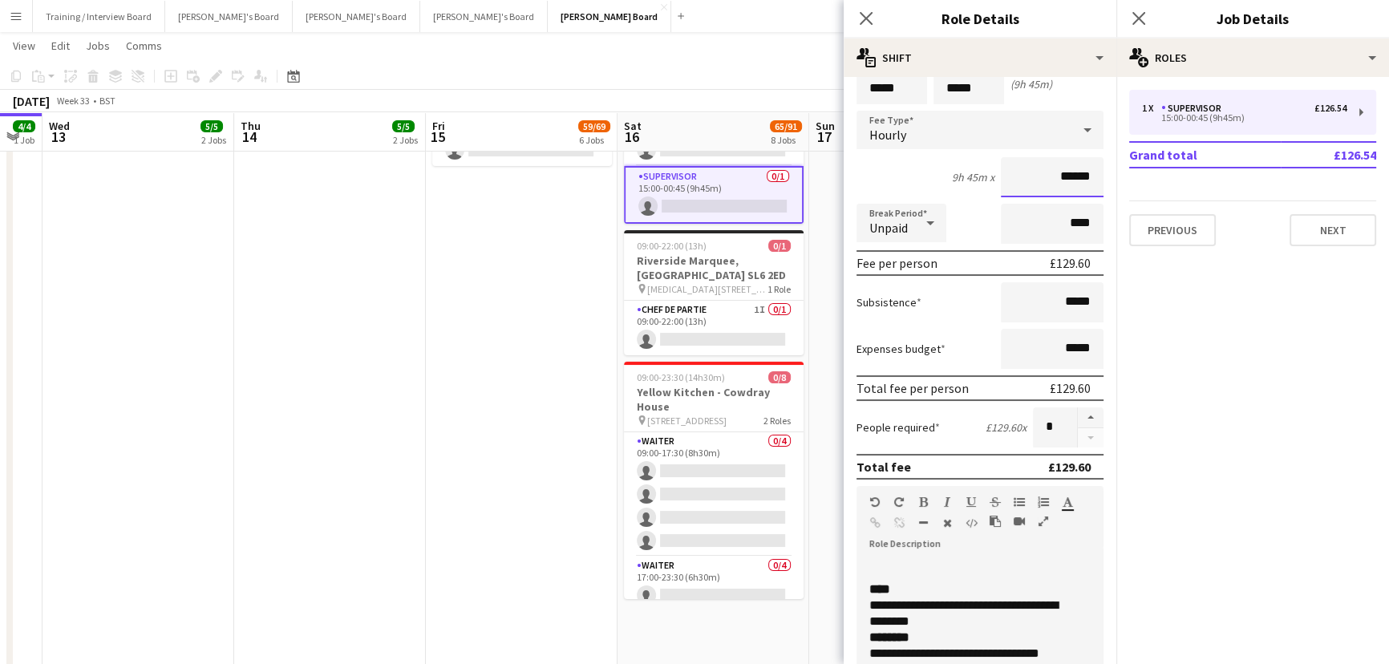
type input "******"
click at [996, 599] on span "**********" at bounding box center [963, 613] width 188 height 28
click at [953, 611] on div "**********" at bounding box center [974, 613] width 210 height 32
drag, startPoint x: 1010, startPoint y: 604, endPoint x: 882, endPoint y: 606, distance: 128.3
click at [1007, 605] on span "**********" at bounding box center [963, 613] width 188 height 28
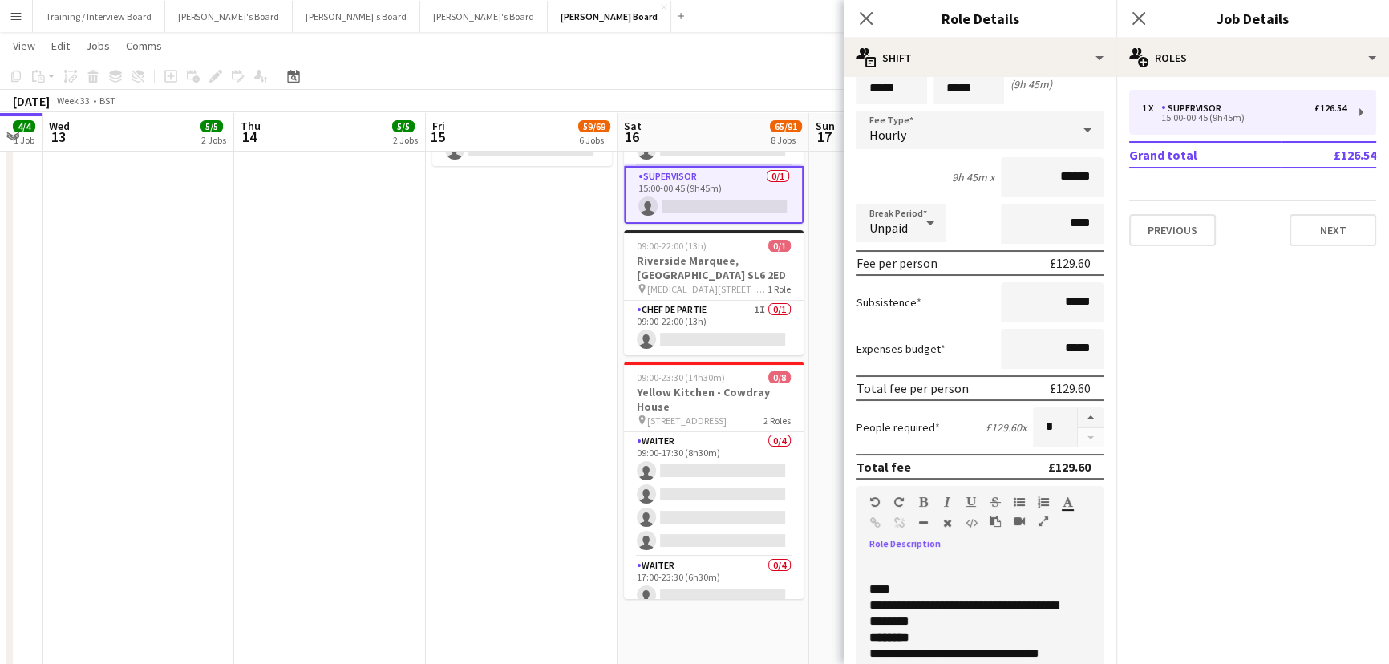
click at [892, 603] on span "**********" at bounding box center [963, 613] width 188 height 28
drag, startPoint x: 904, startPoint y: 601, endPoint x: 883, endPoint y: 602, distance: 20.1
click at [883, 602] on span "**********" at bounding box center [963, 613] width 188 height 28
click at [528, 537] on app-date-cell "09:00-16:00 (7h) 0/[STREET_ADDRESS][MEDICAL_DATA] pin [MEDICAL_DATA], SL6 2ED 1…" at bounding box center [522, 360] width 192 height 653
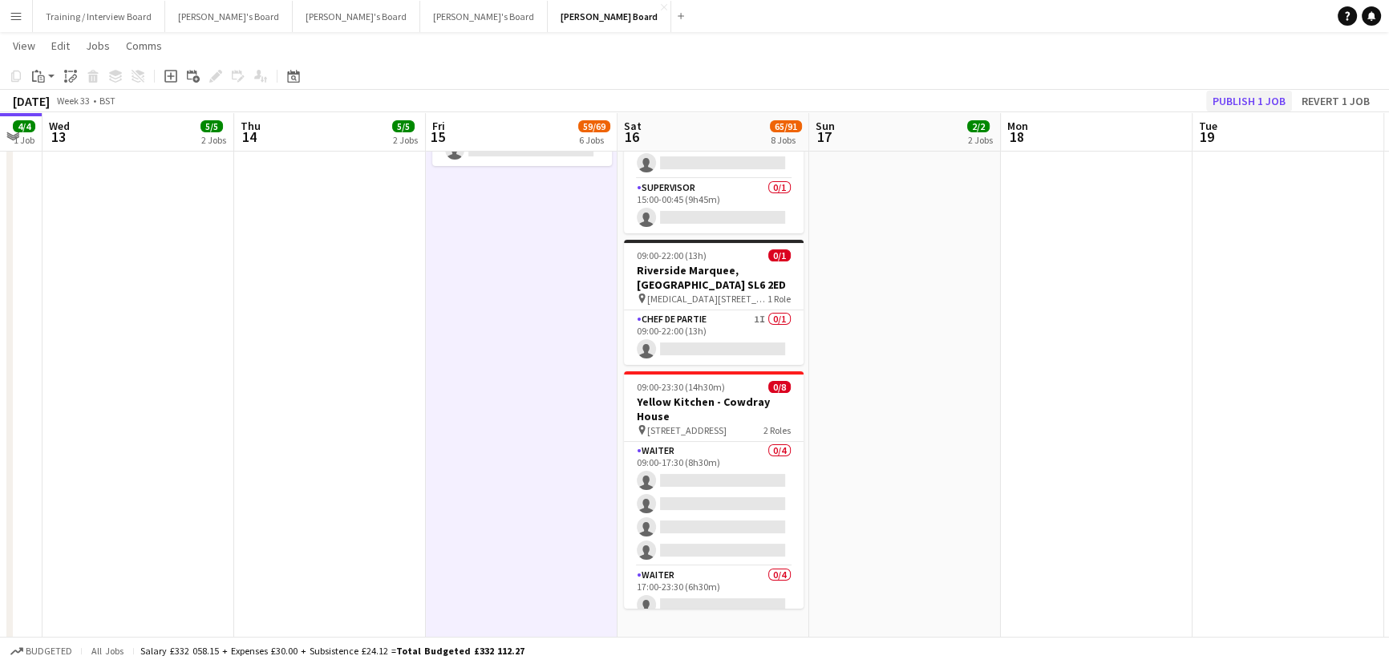
drag, startPoint x: 1267, startPoint y: 127, endPoint x: 1266, endPoint y: 108, distance: 18.5
click at [1267, 123] on app-board-header-date "Tue 19" at bounding box center [1288, 132] width 192 height 38
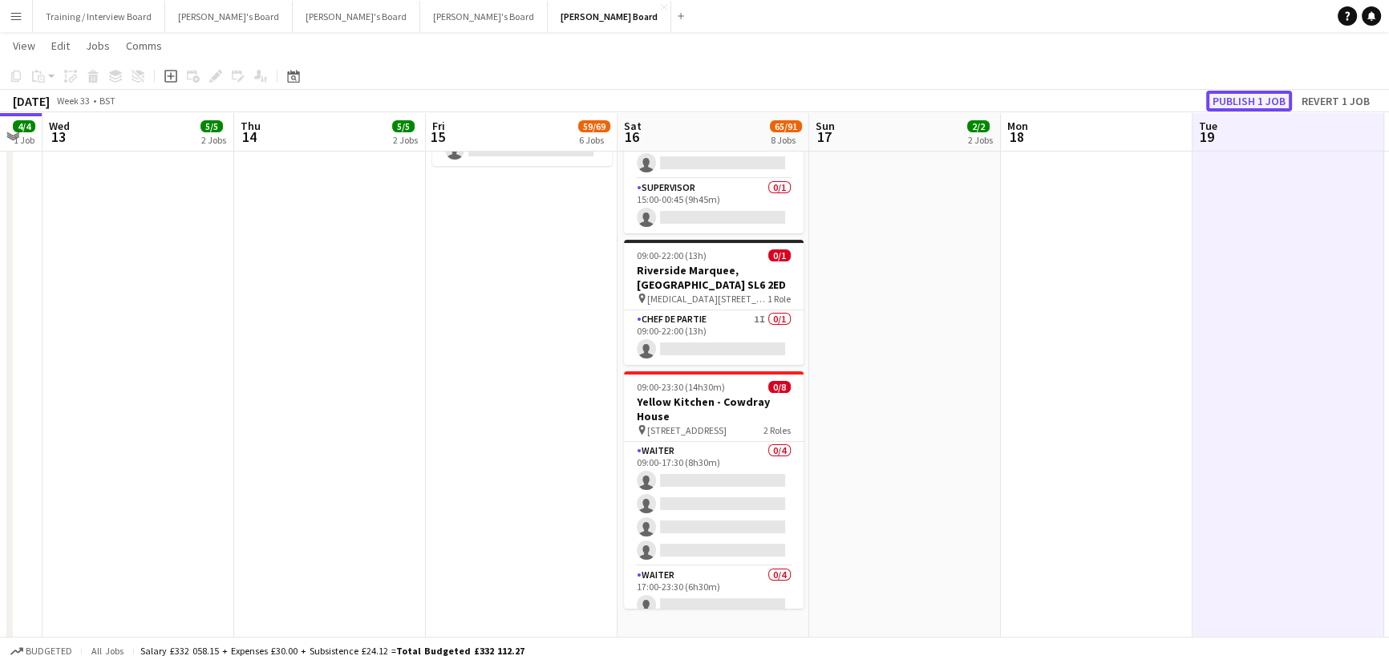
click at [1266, 104] on button "Publish 1 job" at bounding box center [1249, 101] width 86 height 21
drag, startPoint x: 587, startPoint y: 462, endPoint x: 609, endPoint y: 462, distance: 22.4
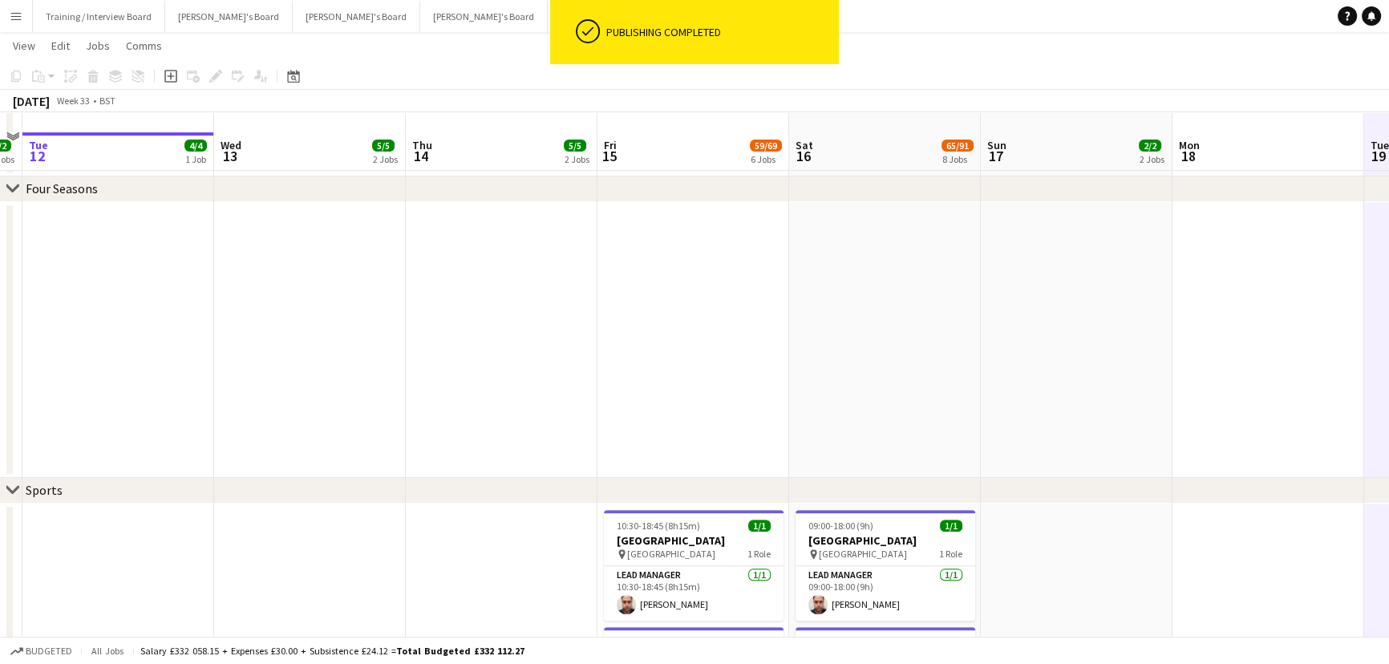
scroll to position [802, 0]
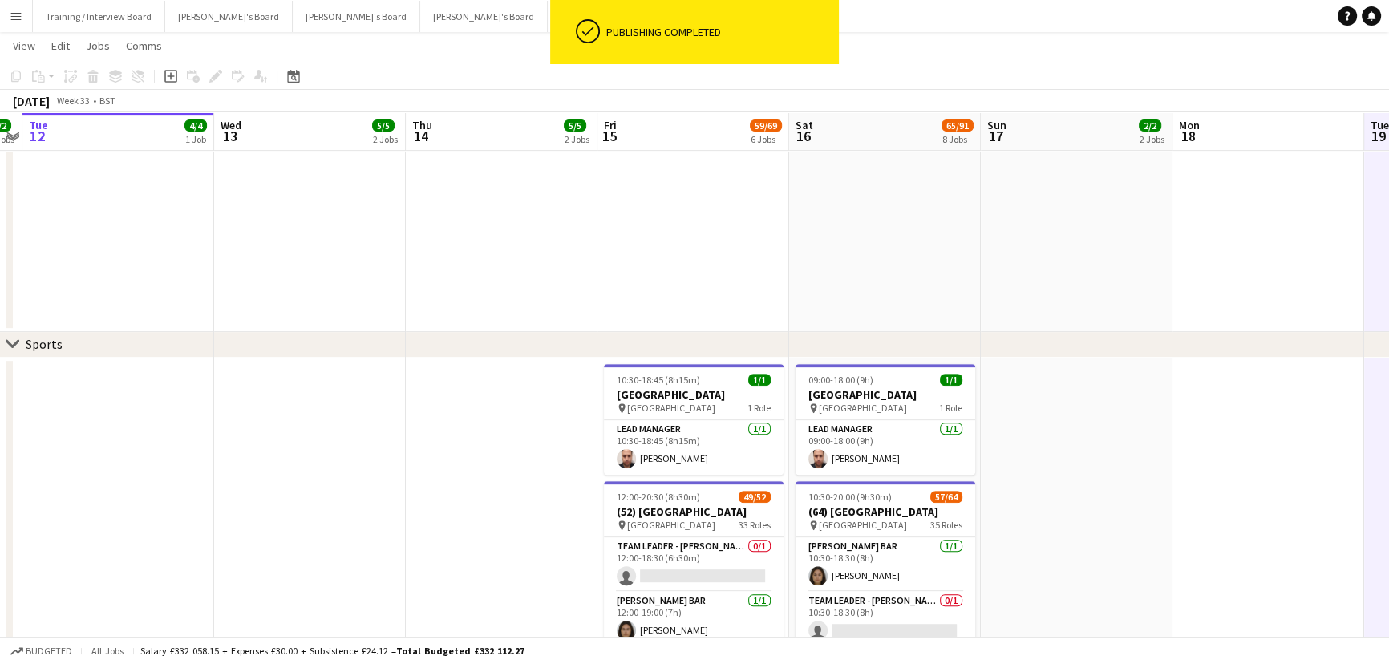
drag, startPoint x: 606, startPoint y: 472, endPoint x: 643, endPoint y: 473, distance: 36.9
click at [643, 473] on app-calendar-viewport "Sun 10 3/3 3 Jobs Mon 11 2/2 2 Jobs Tue 12 4/4 1 Job Wed 13 5/5 2 Jobs Thu 14 5…" at bounding box center [694, 483] width 1389 height 2445
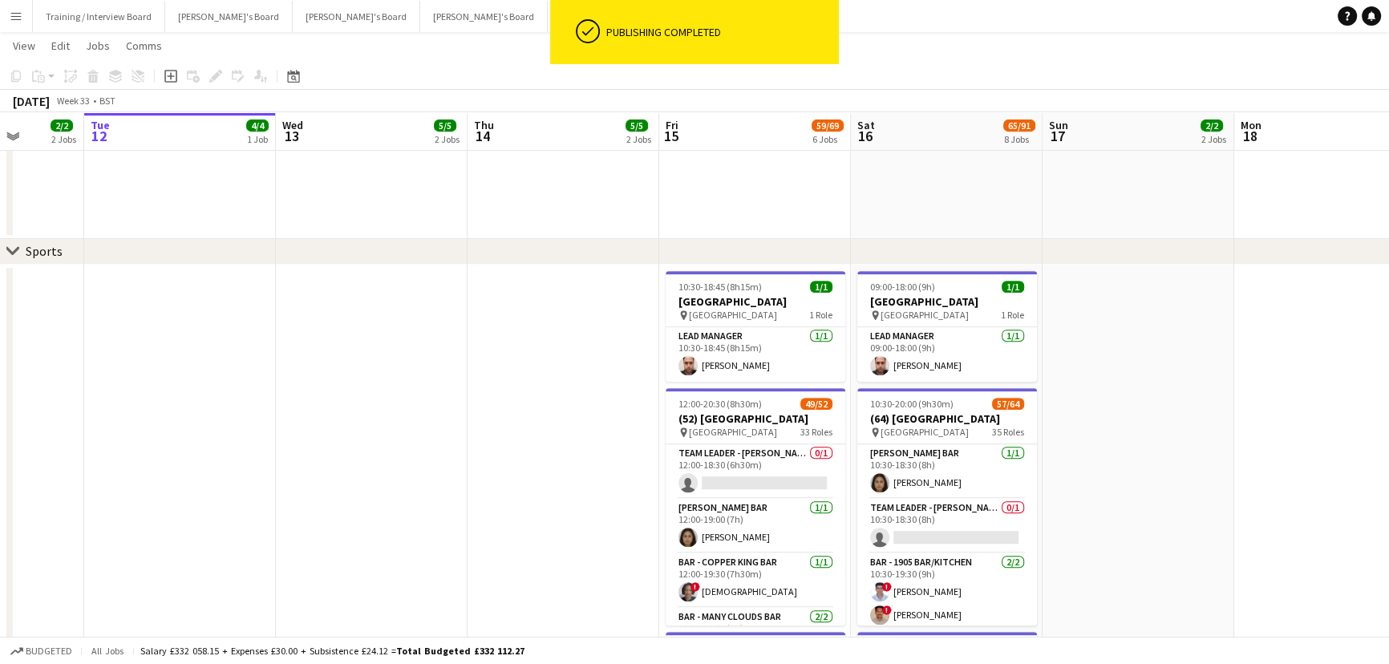
scroll to position [1020, 0]
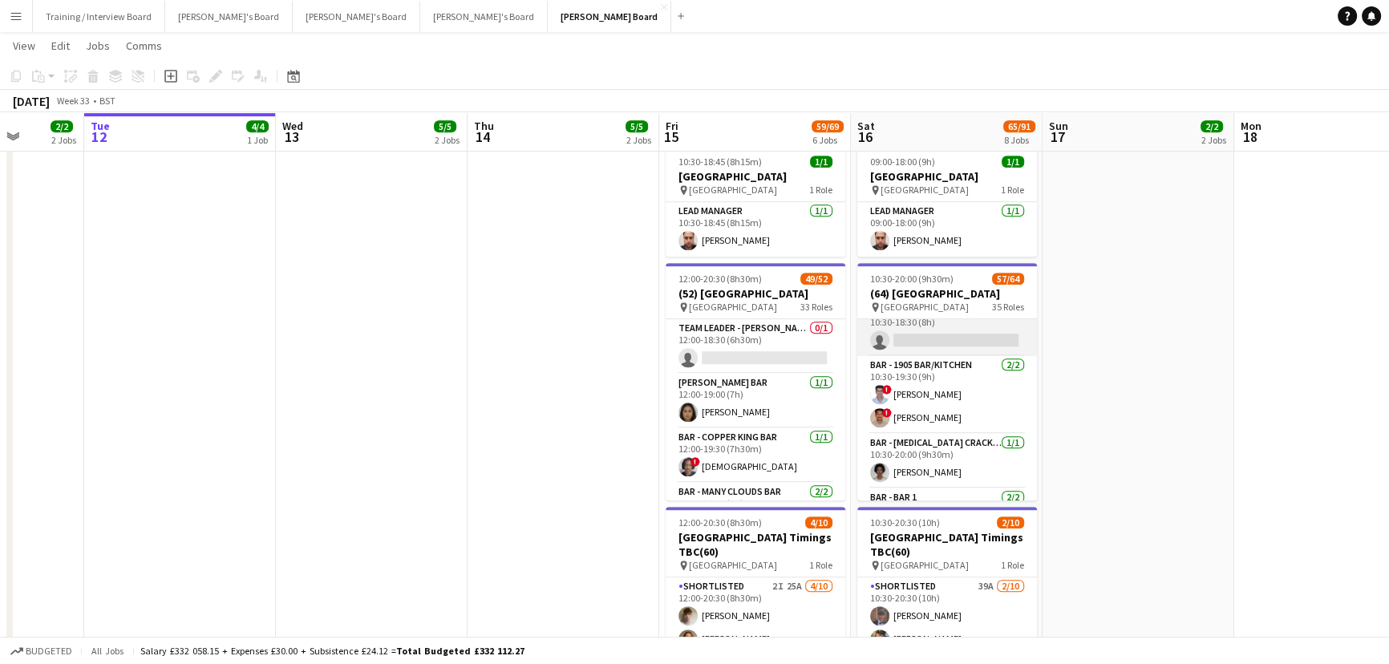
click at [947, 336] on app-card-role "Team Leader - Canvino Bar 0/1 10:30-18:30 (8h) single-neutral-actions" at bounding box center [947, 328] width 180 height 55
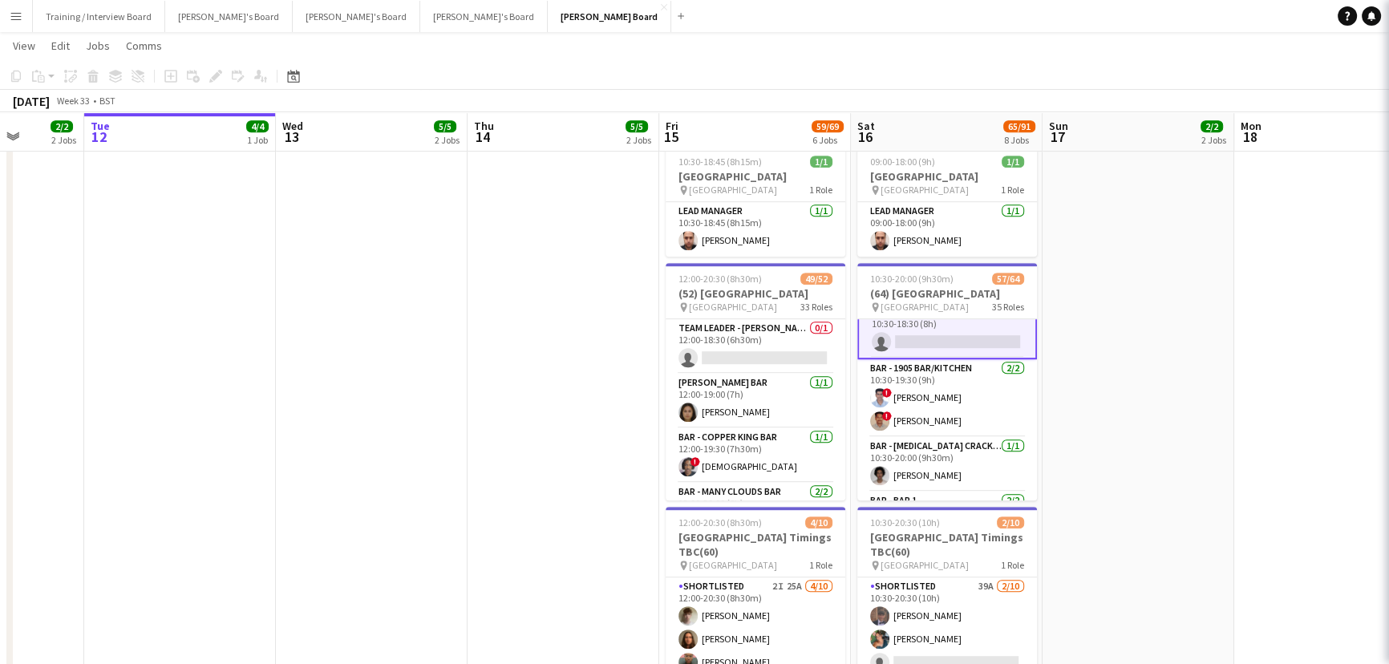
scroll to position [74, 0]
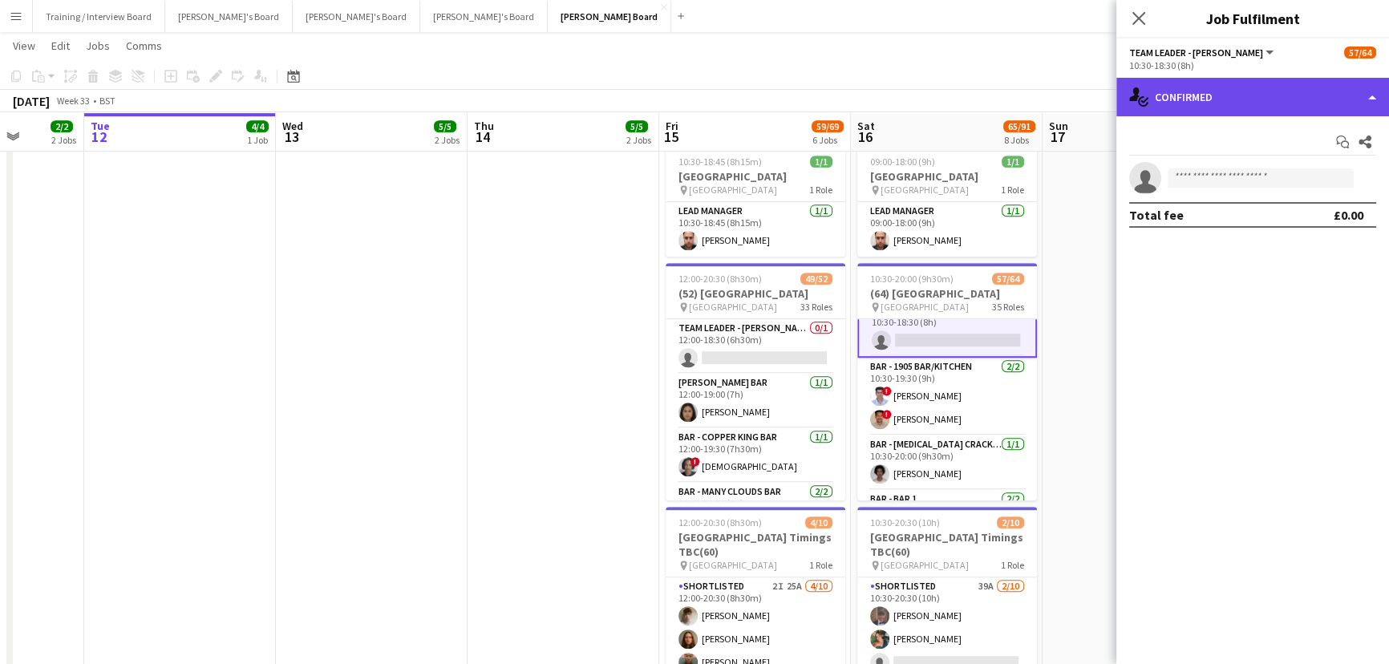
click at [1244, 90] on div "single-neutral-actions-check-2 Confirmed" at bounding box center [1252, 97] width 273 height 38
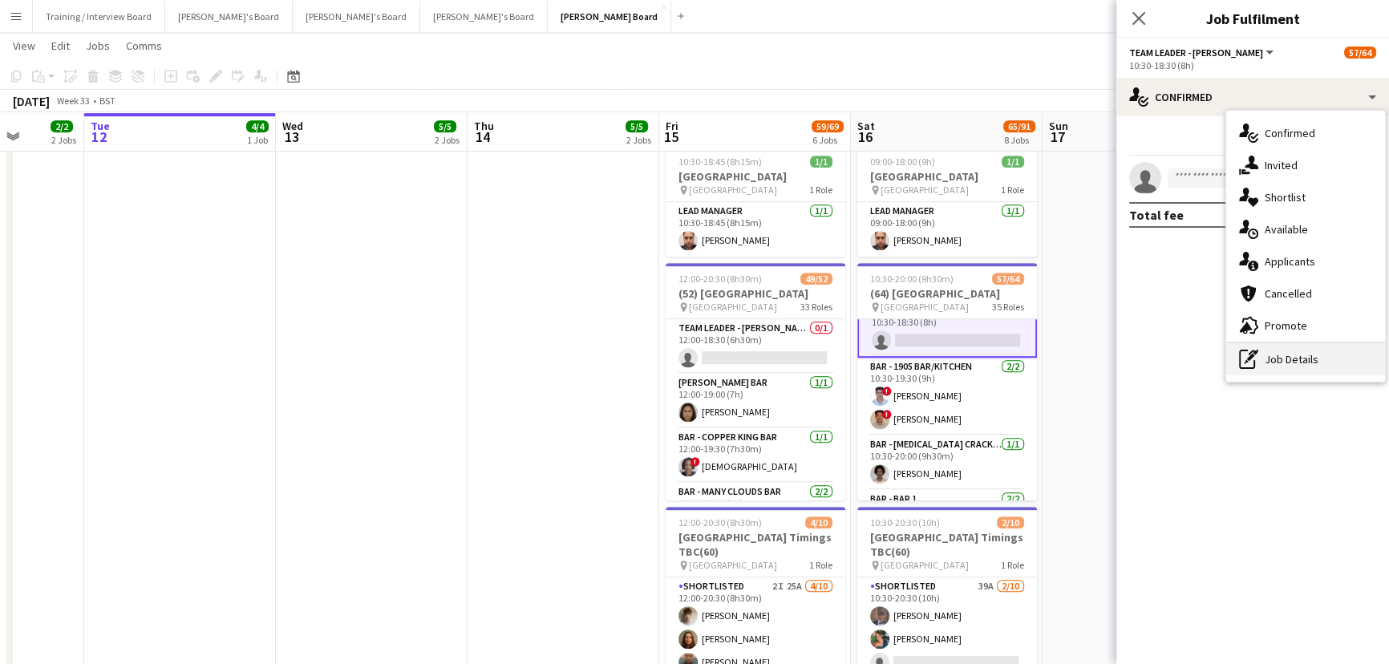
click at [1275, 370] on div "pen-write Job Details" at bounding box center [1305, 359] width 159 height 32
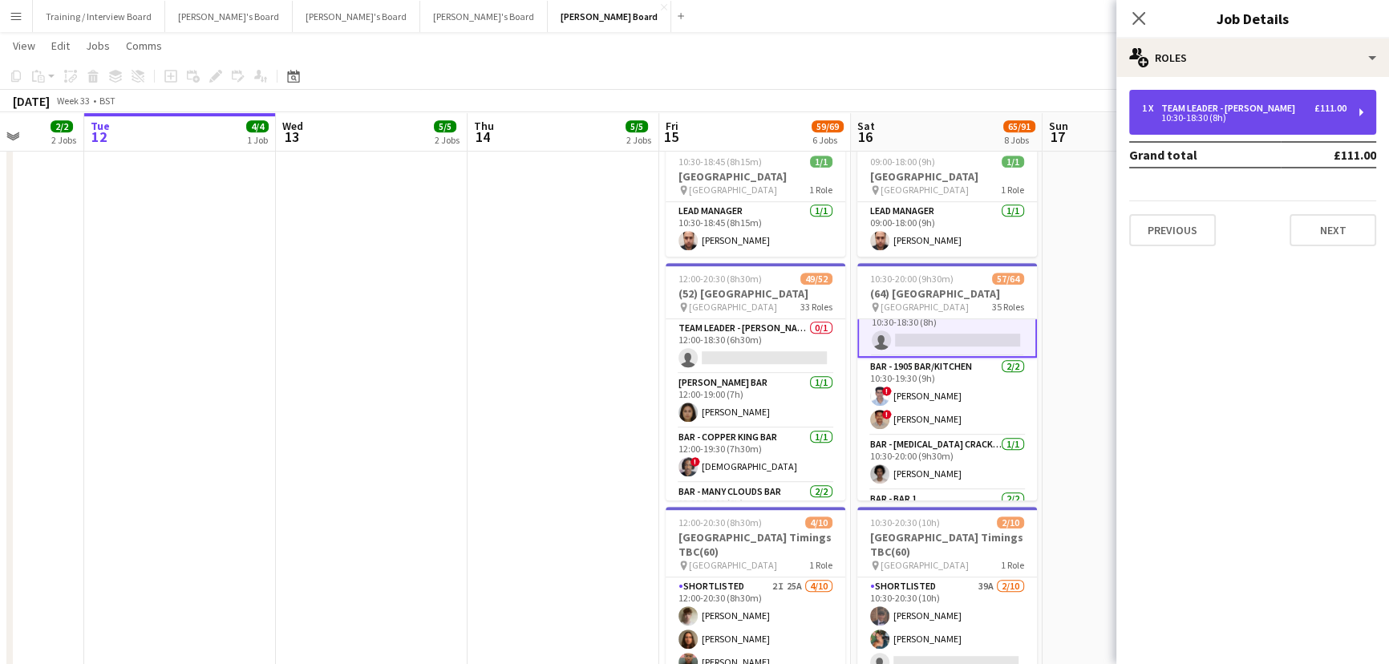
click at [1231, 120] on div "10:30-18:30 (8h)" at bounding box center [1244, 118] width 204 height 8
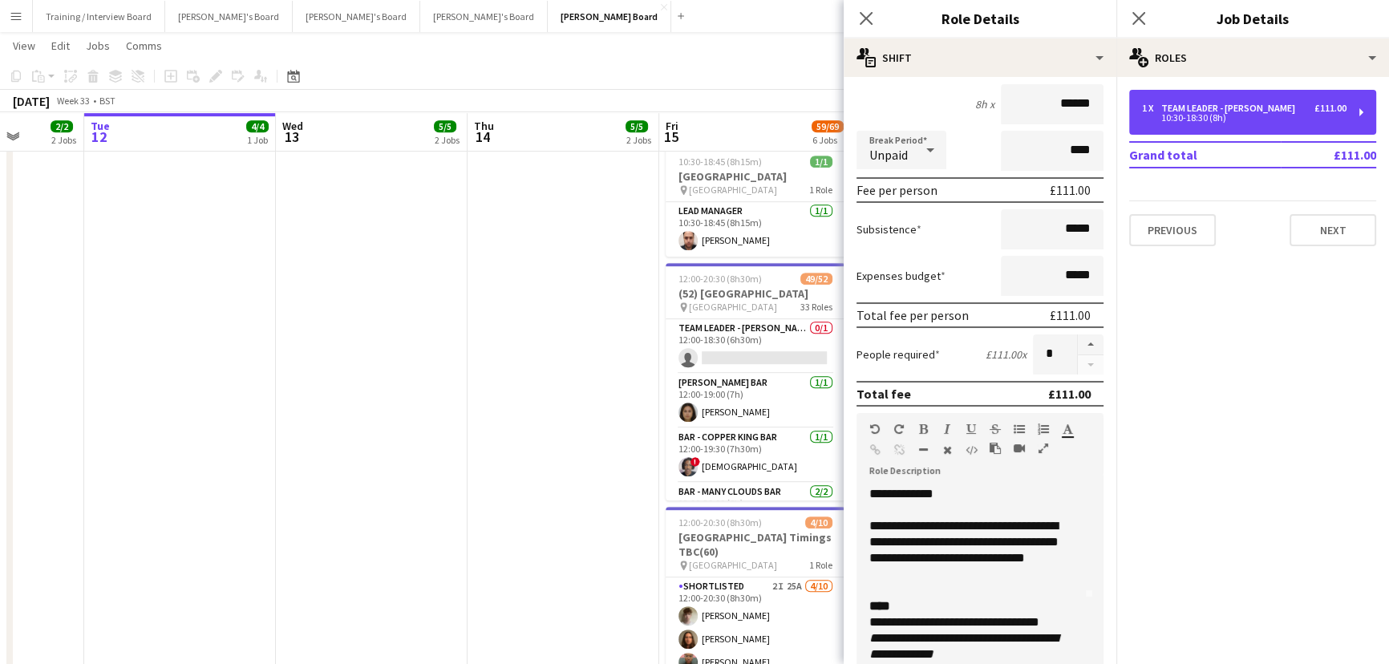
scroll to position [218, 0]
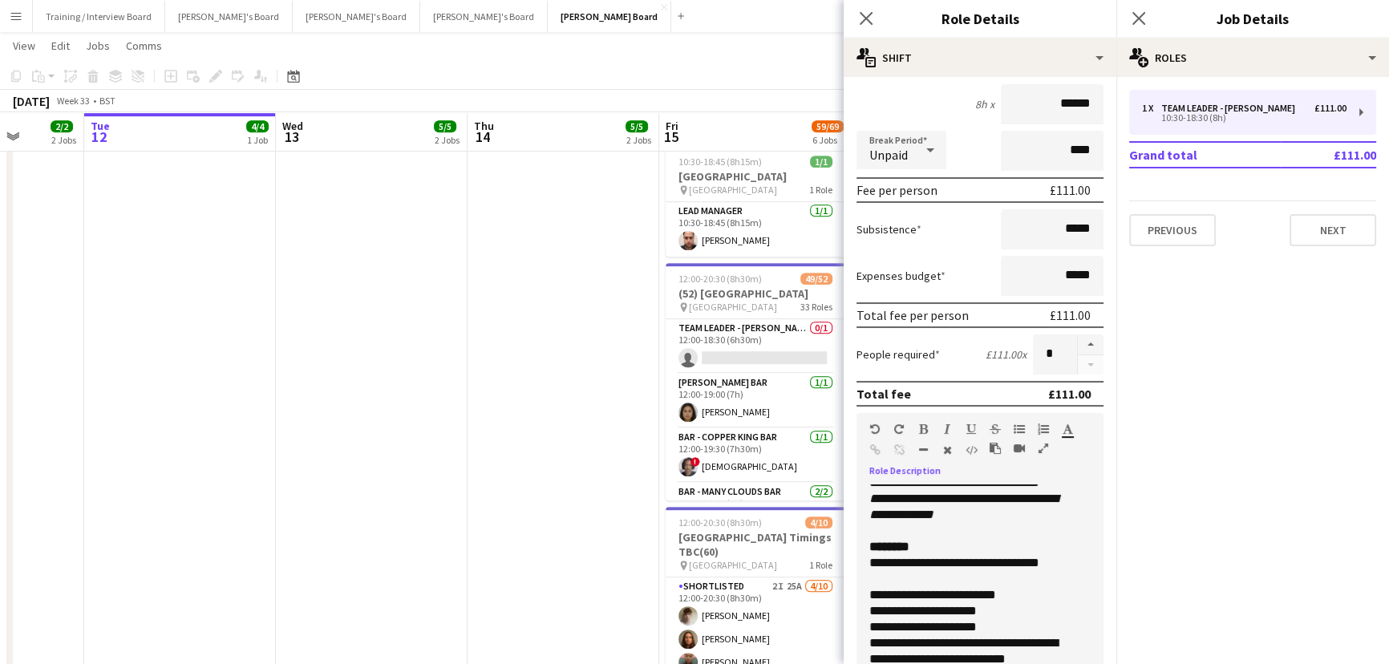
drag, startPoint x: 968, startPoint y: 533, endPoint x: 936, endPoint y: 515, distance: 37.3
click at [936, 515] on div "**********" at bounding box center [974, 507] width 210 height 32
click at [1016, 566] on div "**********" at bounding box center [974, 667] width 210 height 417
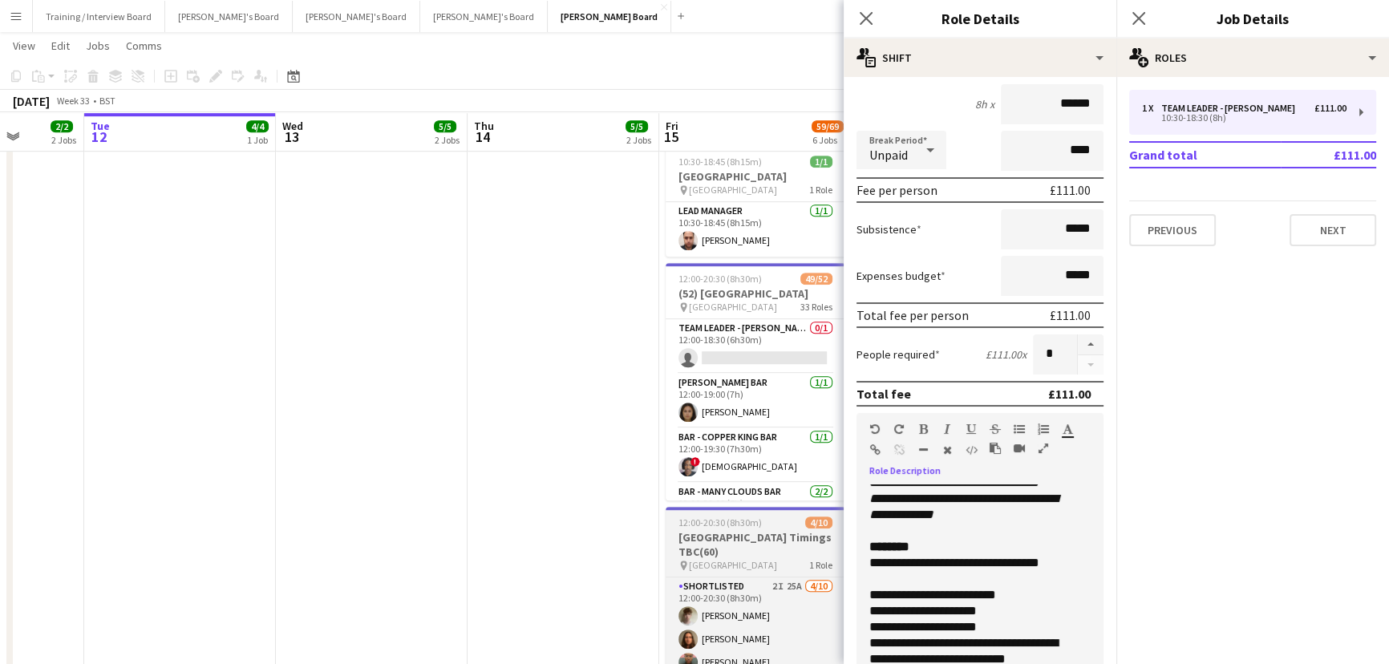
click at [754, 535] on h3 "[GEOGRAPHIC_DATA] Timings TBC(60)" at bounding box center [755, 544] width 180 height 29
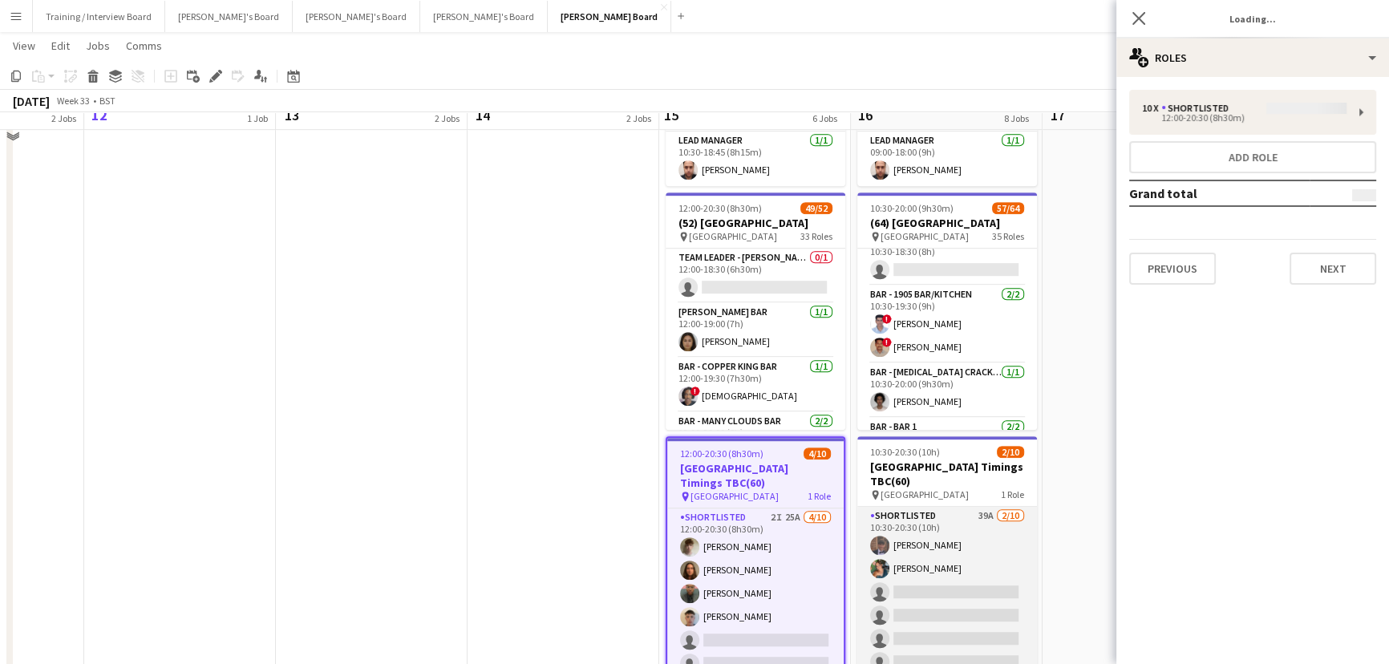
scroll to position [1166, 0]
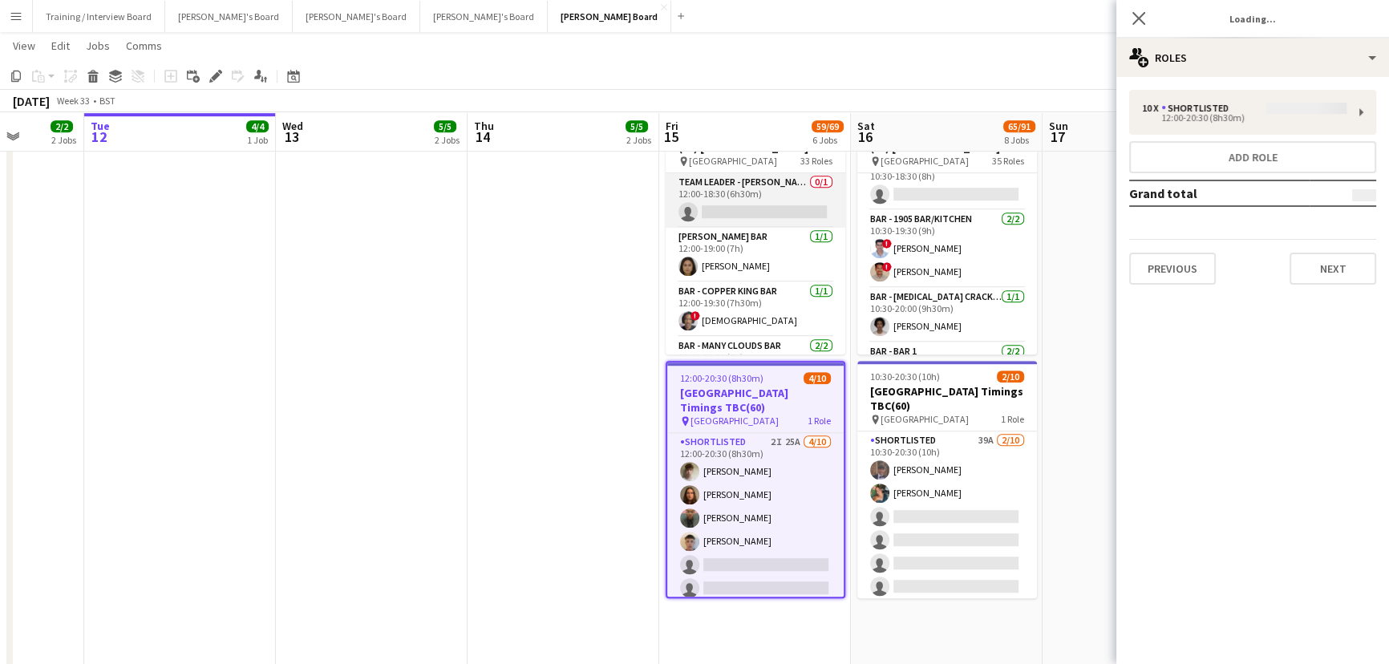
click at [777, 204] on app-card-role "Team Leader - Canvino Bar 0/1 12:00-18:30 (6h30m) single-neutral-actions" at bounding box center [755, 200] width 180 height 55
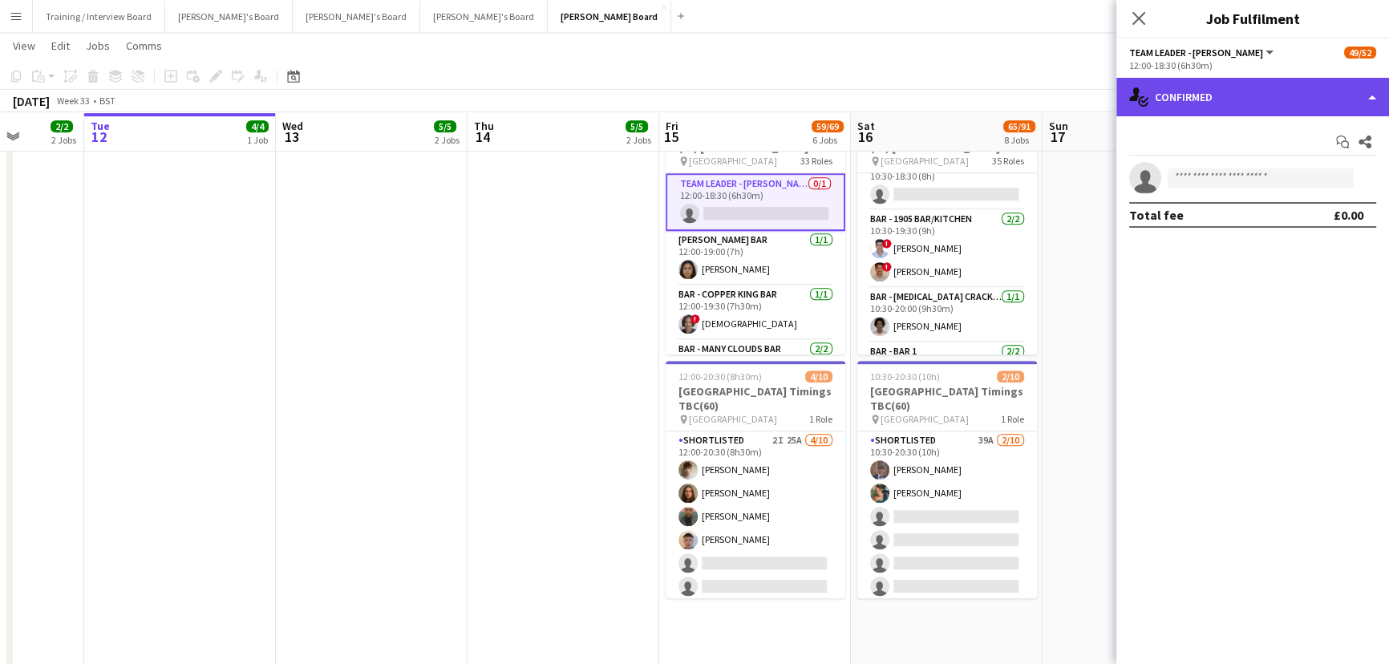
click at [1227, 89] on div "single-neutral-actions-check-2 Confirmed" at bounding box center [1252, 97] width 273 height 38
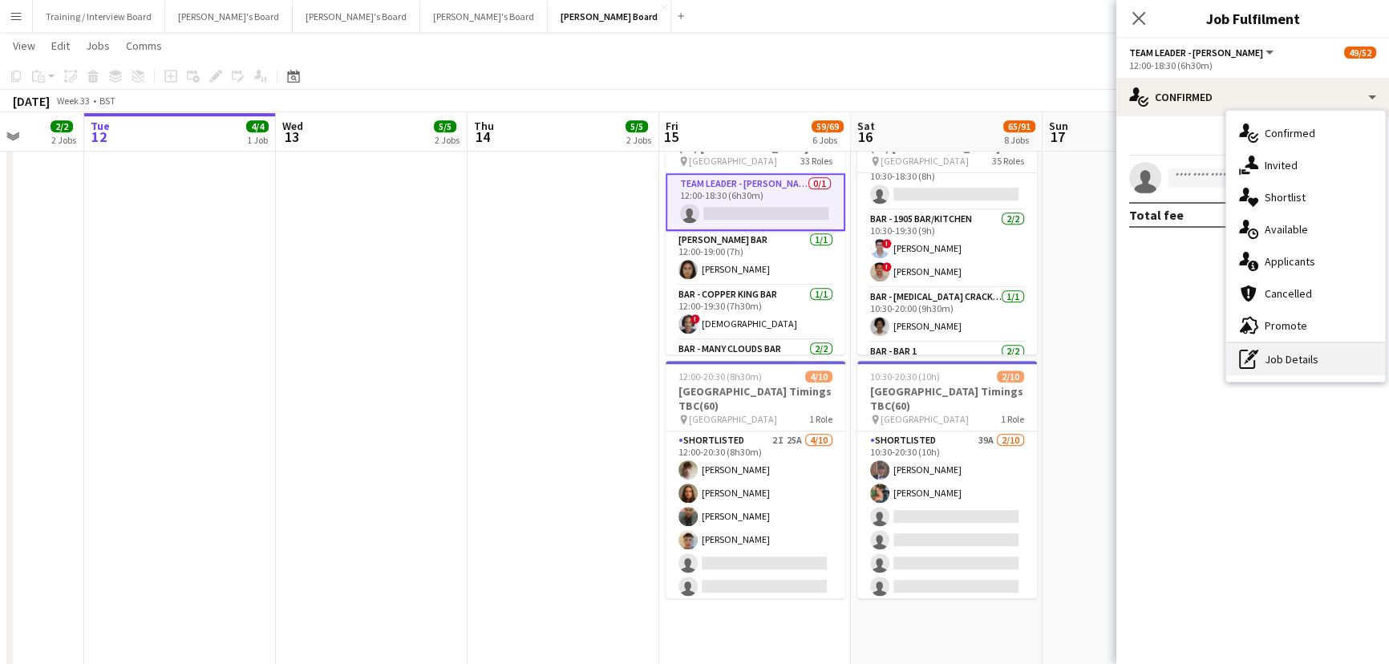
click at [1304, 357] on div "pen-write Job Details" at bounding box center [1305, 359] width 159 height 32
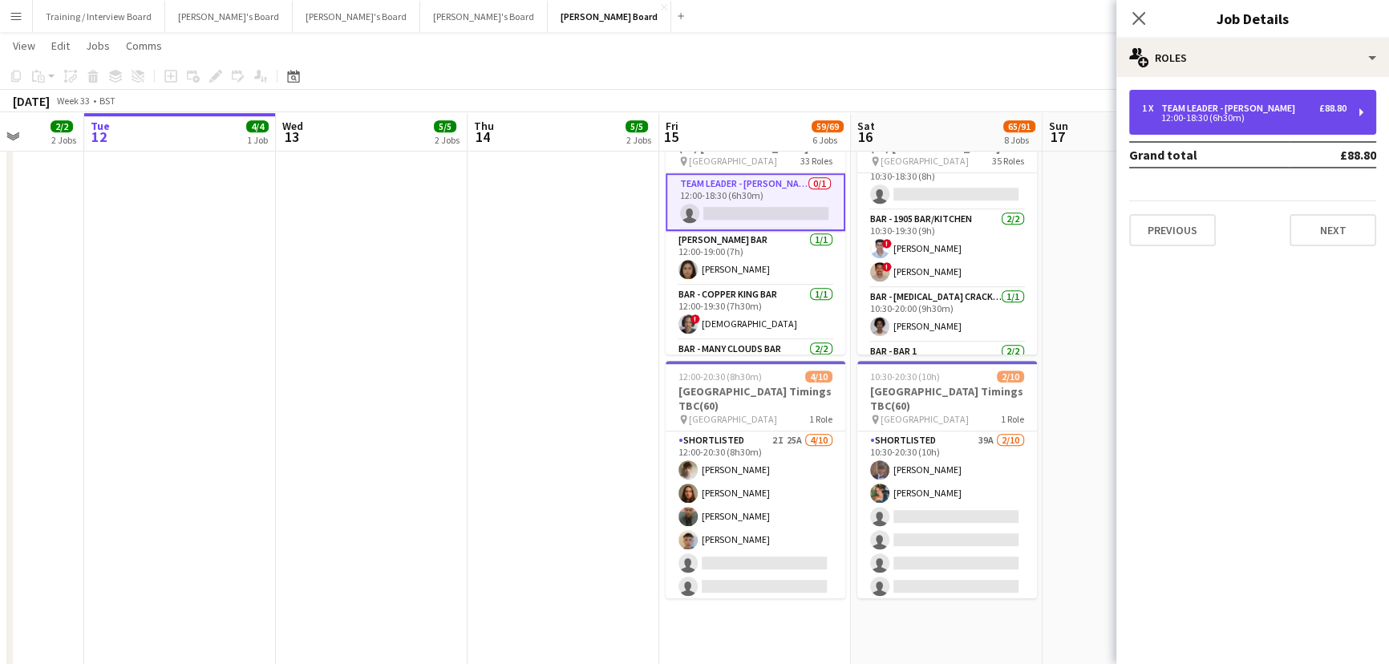
click at [1219, 96] on div "1 x Team Leader - Canvino Bar £88.80 12:00-18:30 (6h30m)" at bounding box center [1252, 112] width 247 height 45
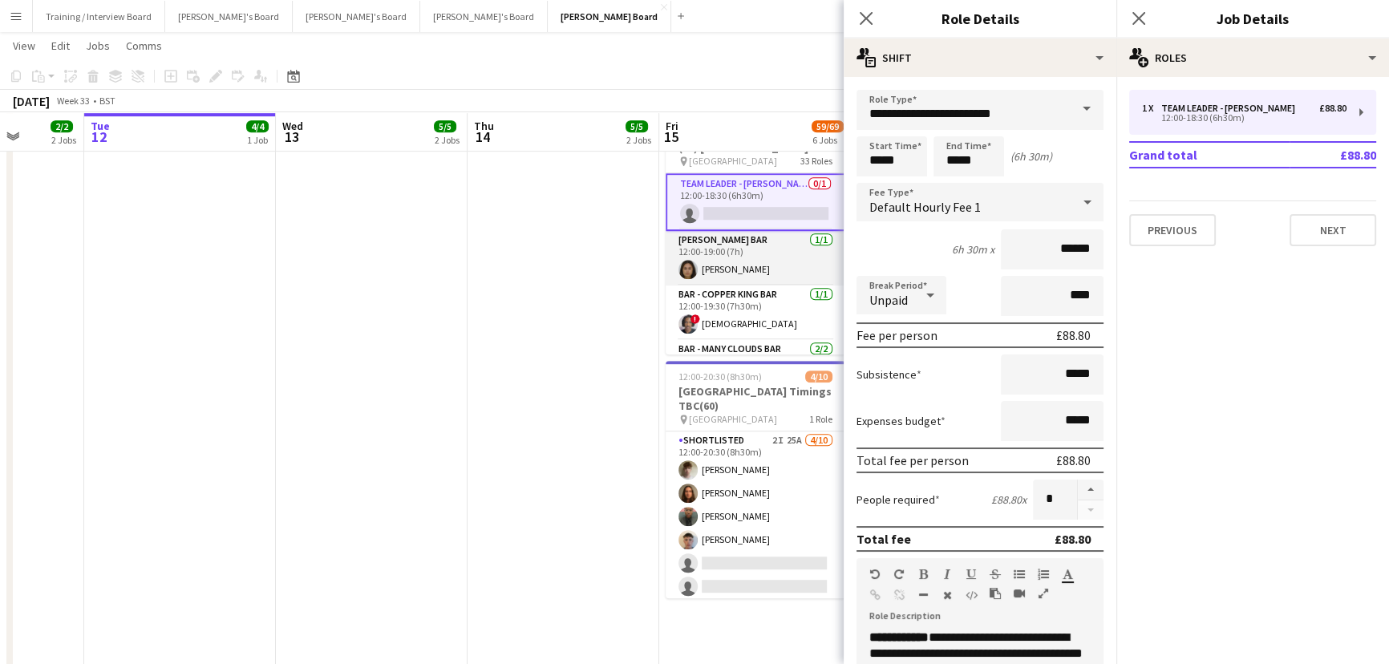
click at [758, 265] on app-card-role "Bar - Pimms Bar 1/1 12:00-19:00 (7h) Jessica Black" at bounding box center [755, 258] width 180 height 55
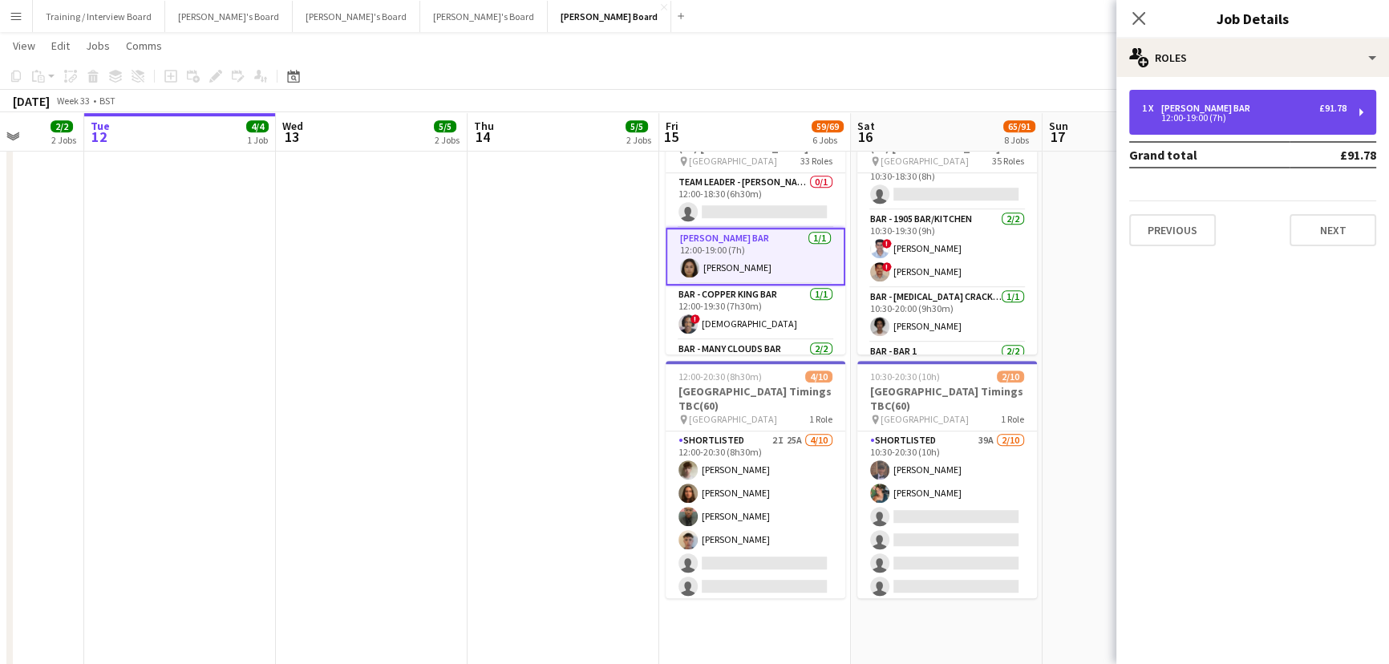
click at [1227, 130] on div "1 x Bar - Pimms Bar £91.78 12:00-19:00 (7h)" at bounding box center [1252, 112] width 247 height 45
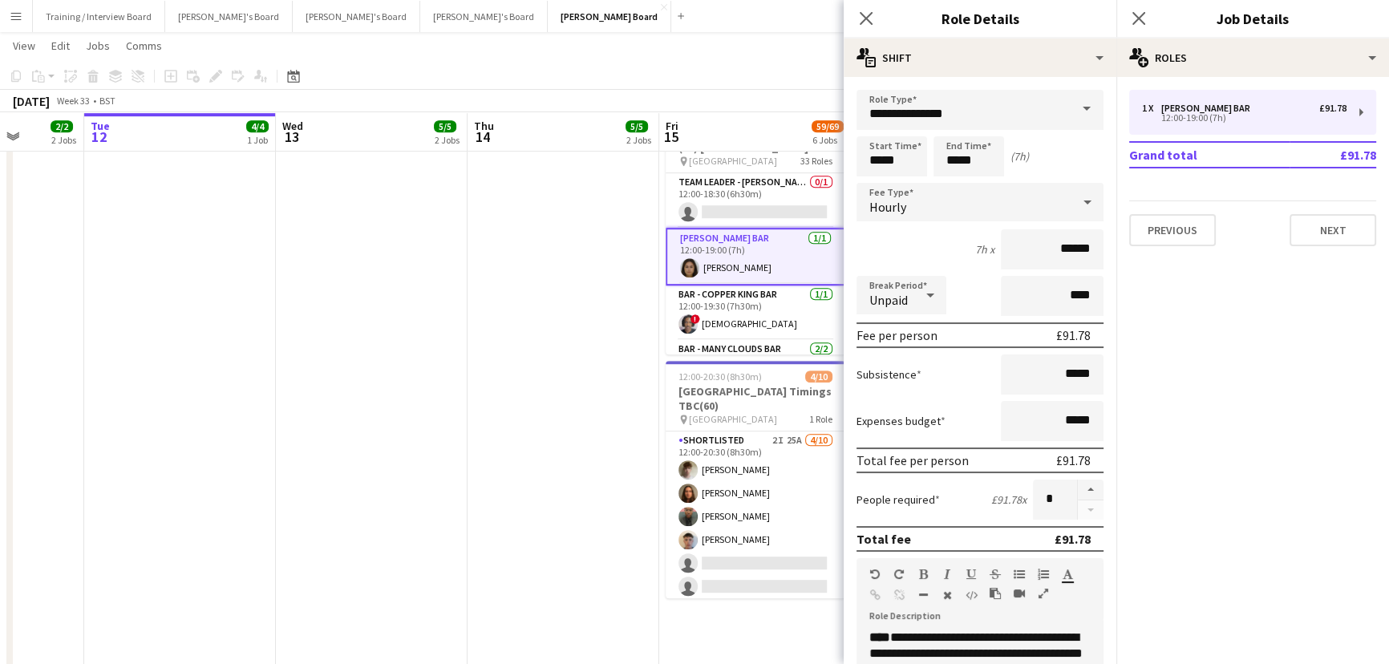
click at [604, 414] on app-date-cell at bounding box center [563, 464] width 192 height 940
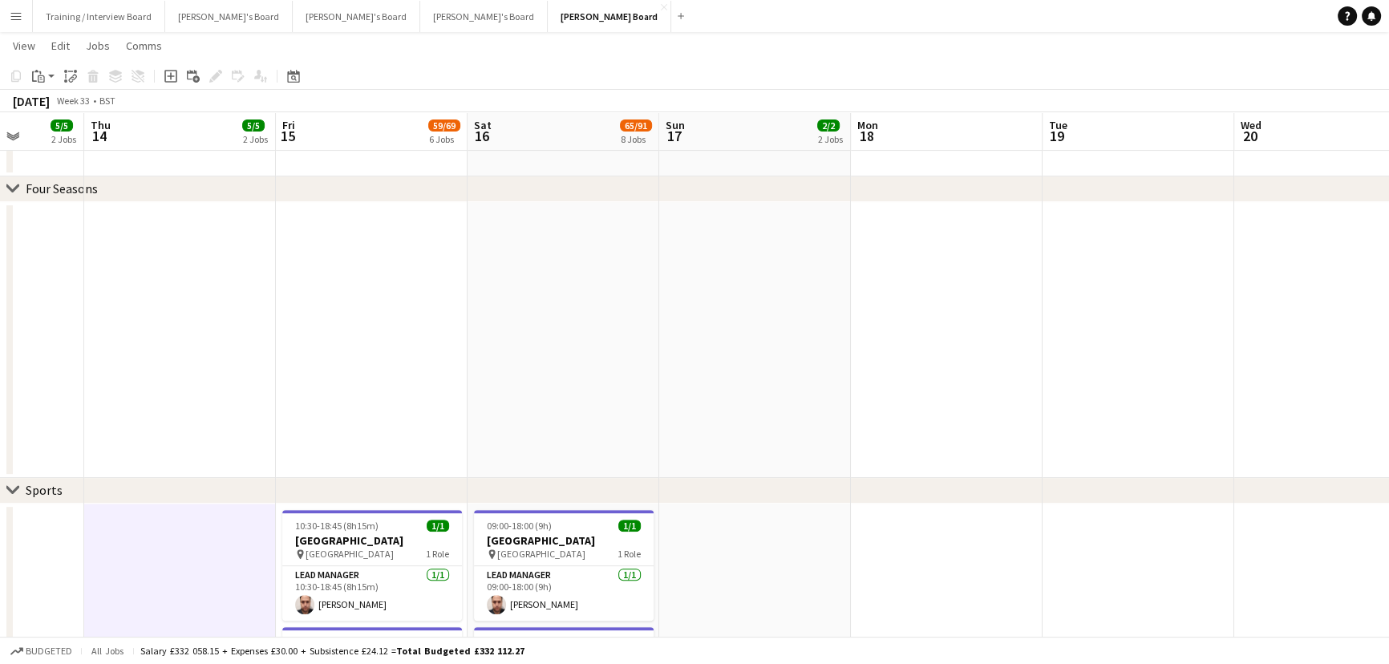
scroll to position [0, 532]
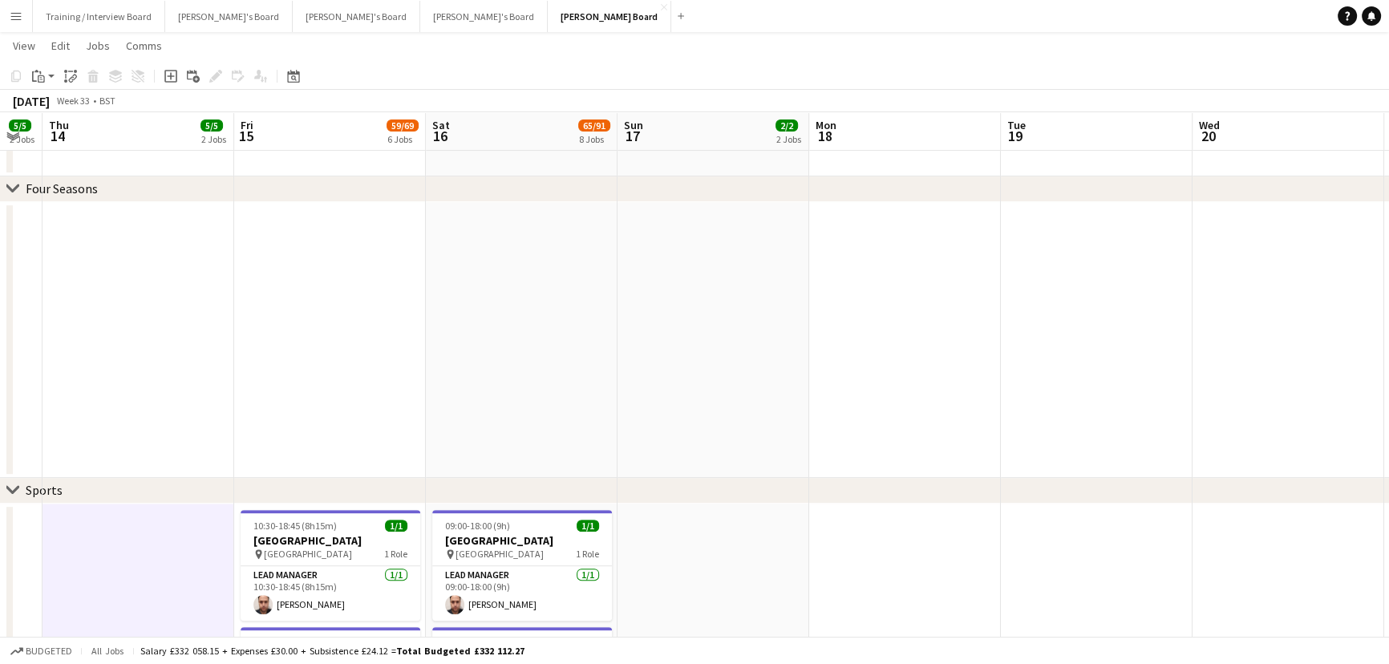
drag, startPoint x: 1170, startPoint y: 299, endPoint x: 754, endPoint y: 267, distance: 417.3
click at [754, 267] on app-calendar-viewport "Mon 11 2/2 2 Jobs Tue 12 4/4 1 Job Wed 13 5/5 2 Jobs Thu 14 5/5 2 Jobs Fri 15 5…" at bounding box center [694, 629] width 1389 height 2445
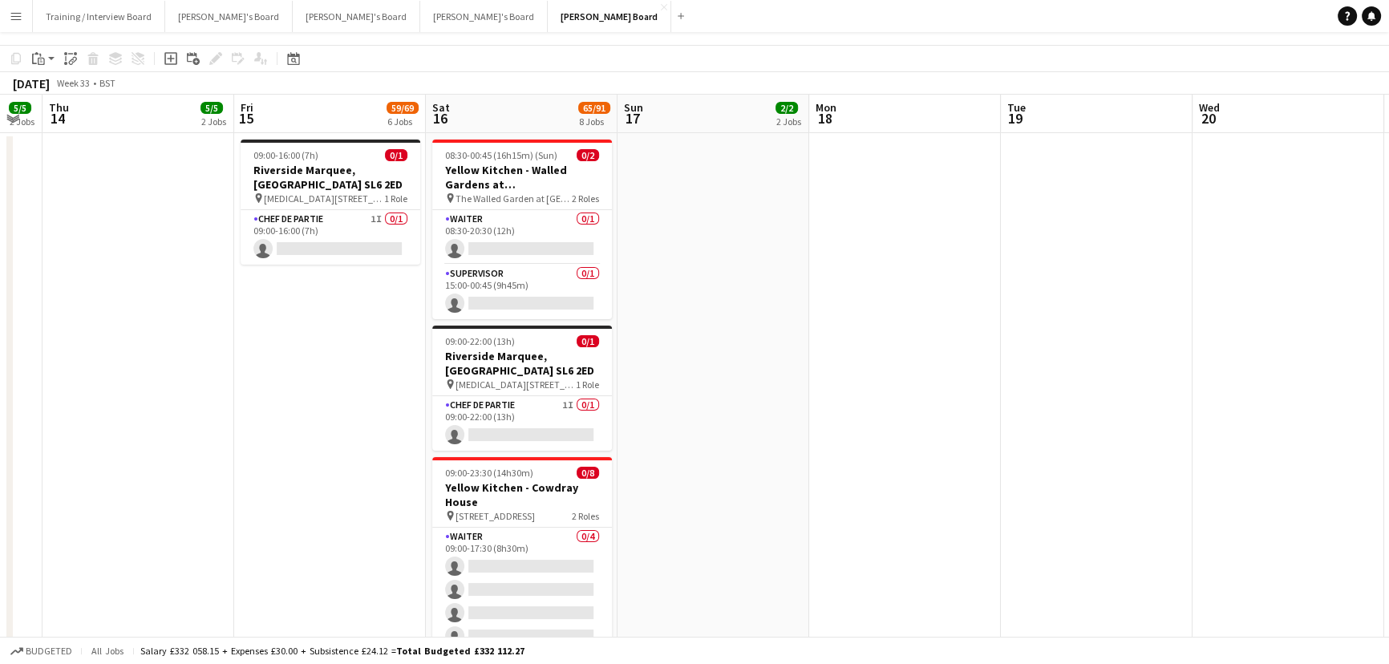
scroll to position [0, 0]
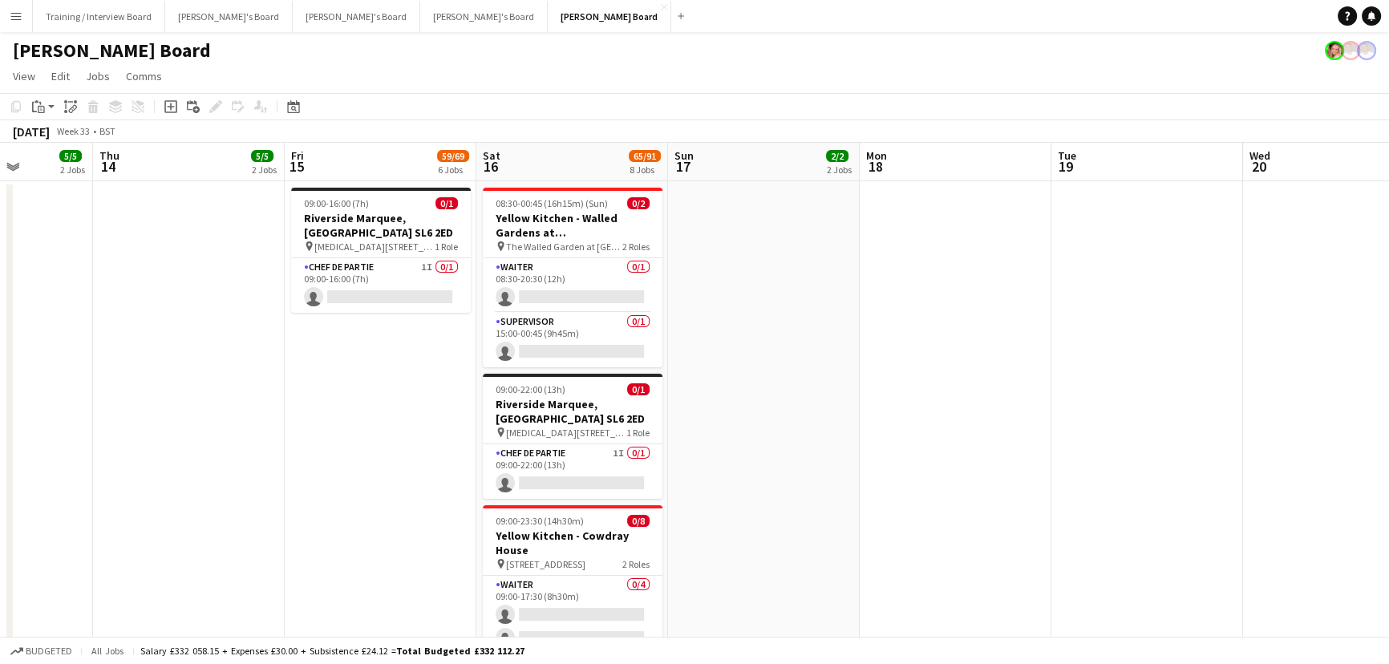
drag, startPoint x: 641, startPoint y: 413, endPoint x: 649, endPoint y: 400, distance: 15.6
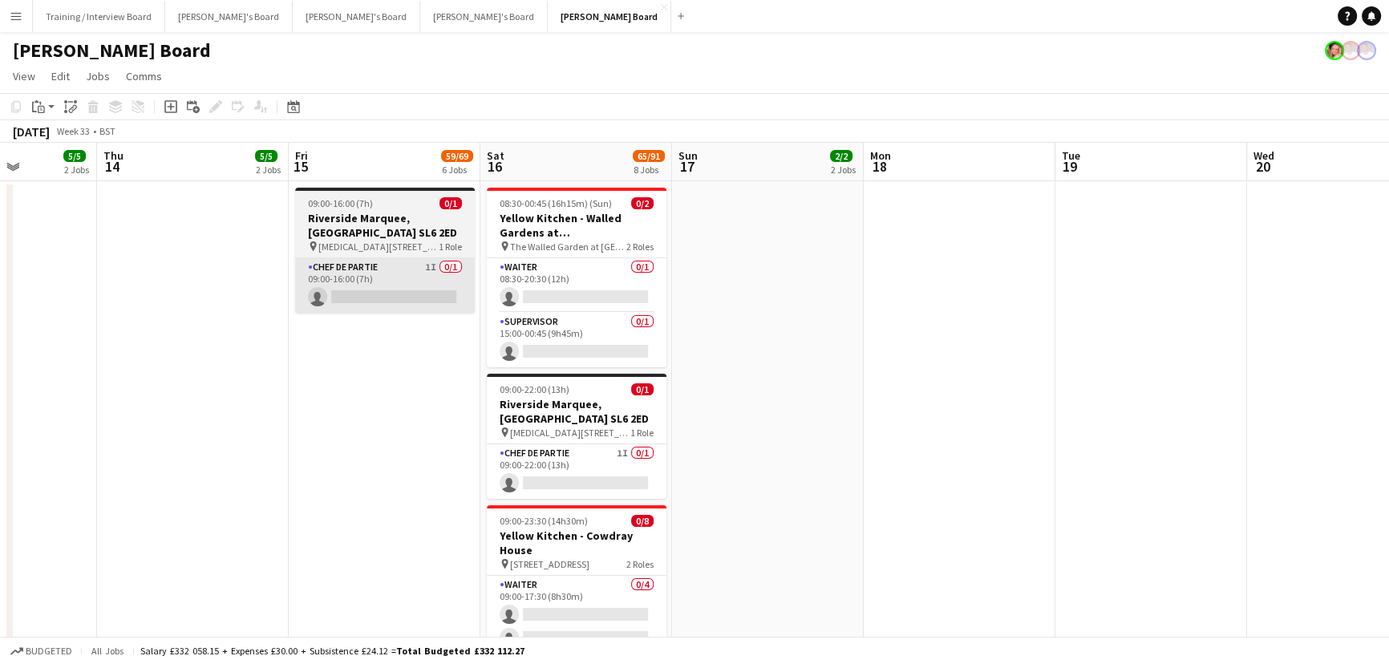
drag, startPoint x: 422, startPoint y: 337, endPoint x: 519, endPoint y: 275, distance: 115.0
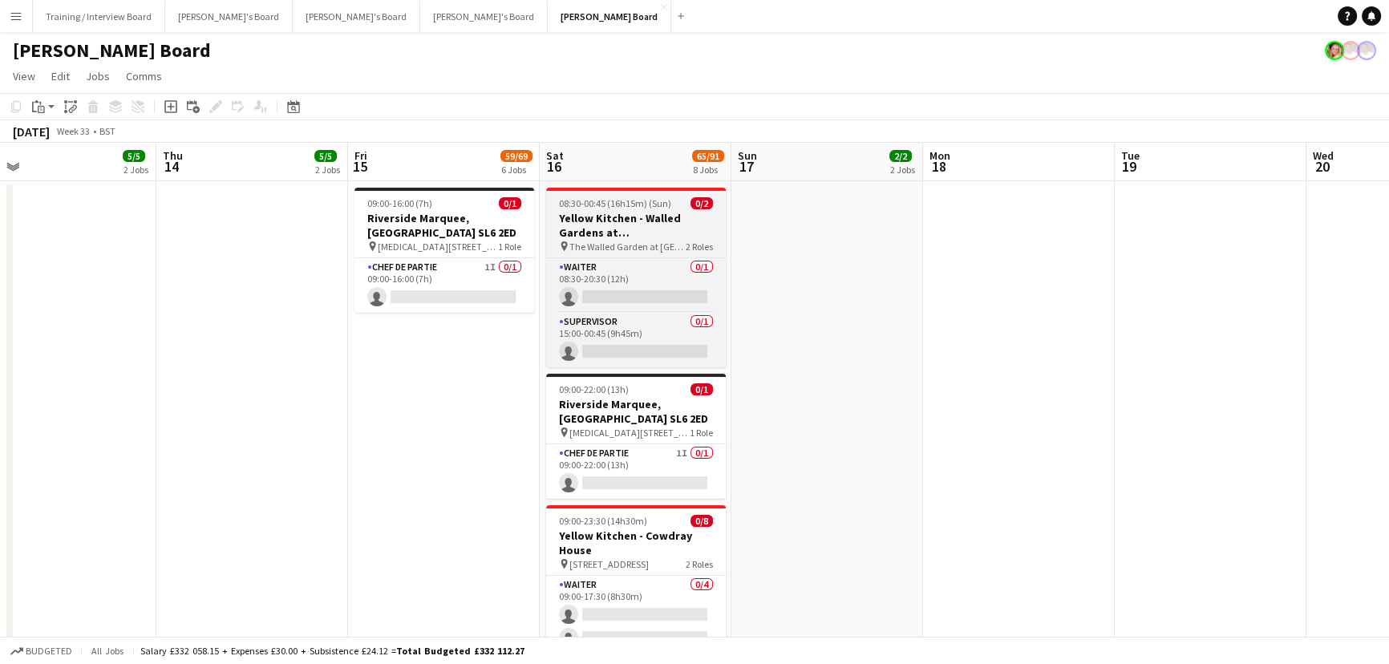
click at [618, 200] on span "08:30-00:45 (16h15m) (Sun)" at bounding box center [615, 203] width 112 height 12
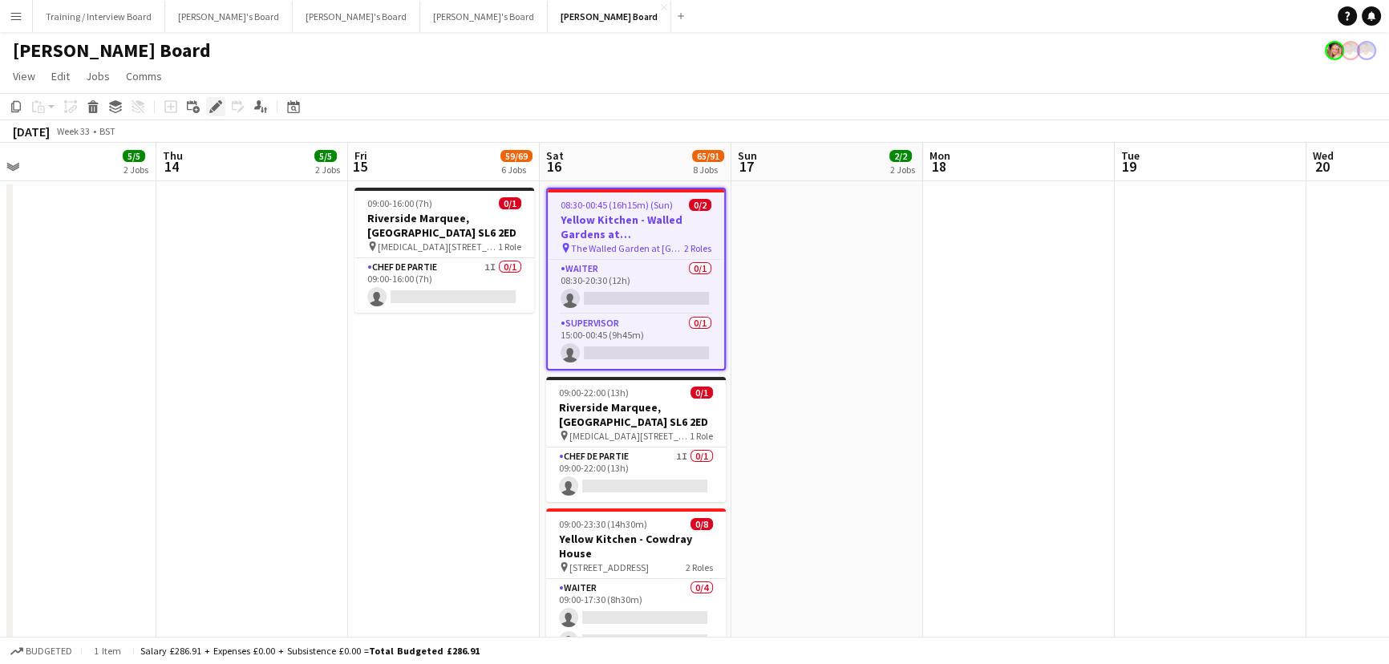
click at [209, 108] on icon "Edit" at bounding box center [215, 106] width 13 height 13
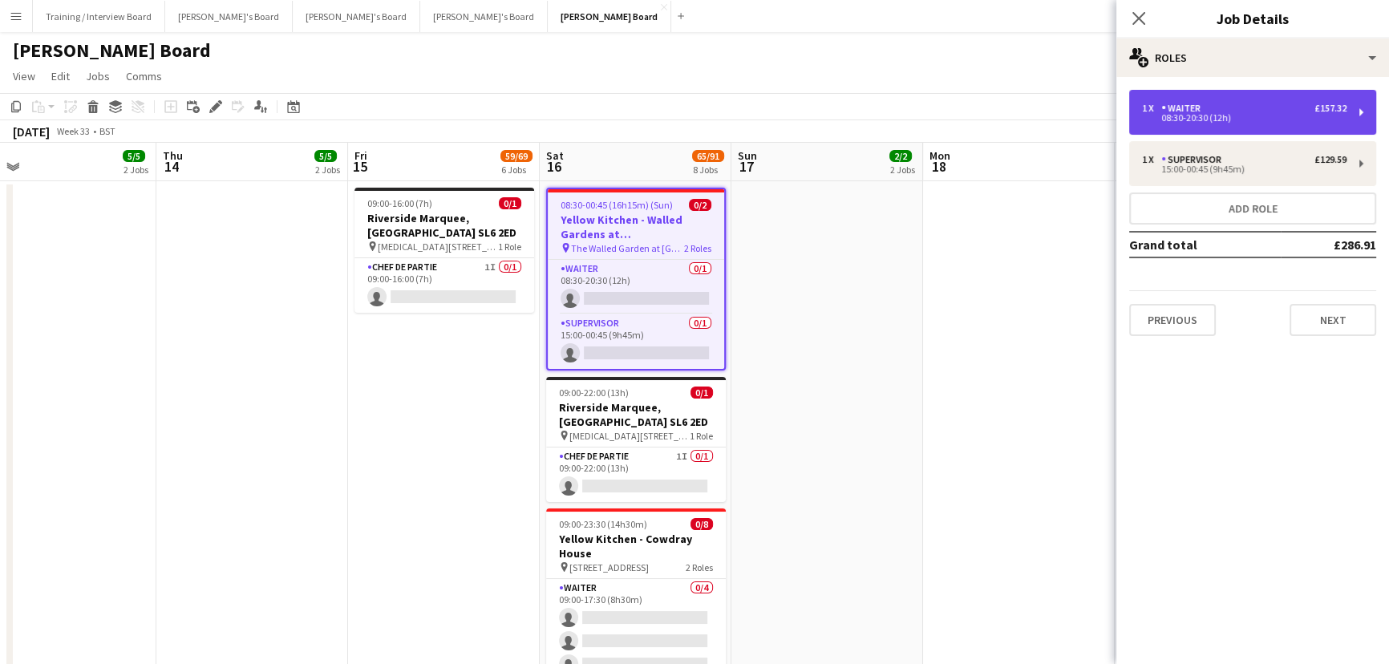
click at [1230, 120] on div "08:30-20:30 (12h)" at bounding box center [1244, 118] width 204 height 8
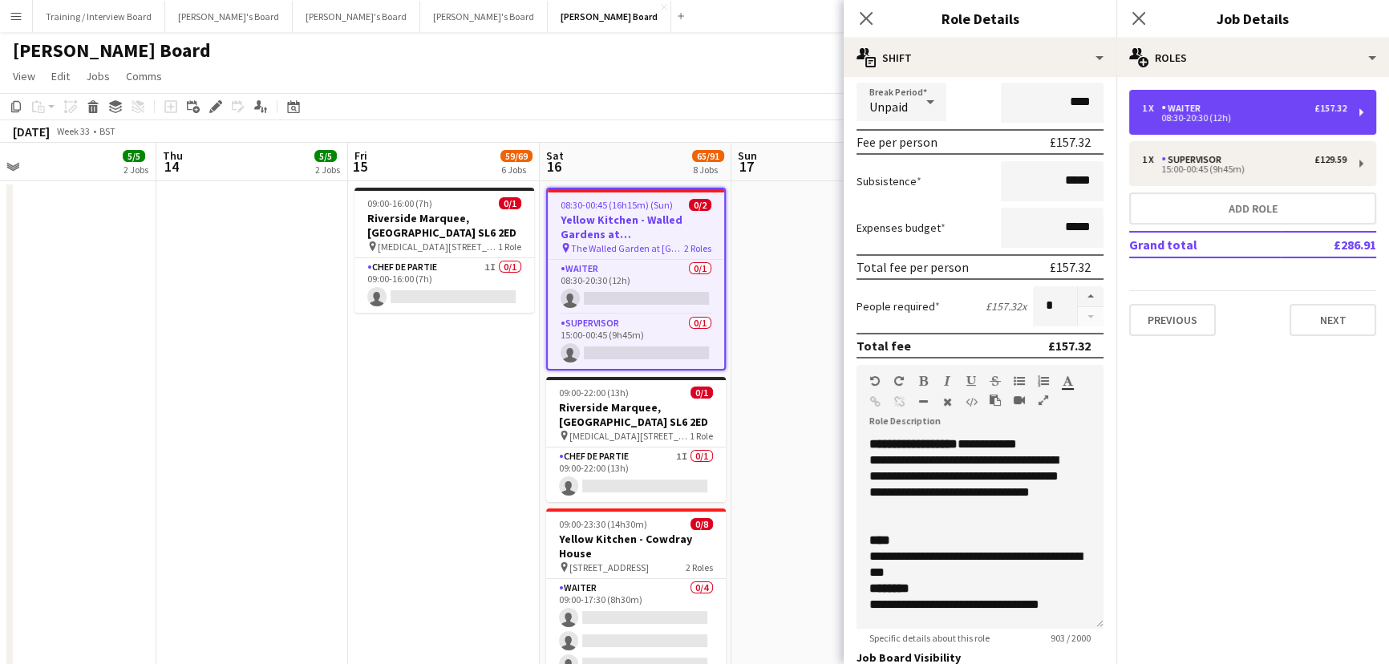
scroll to position [218, 0]
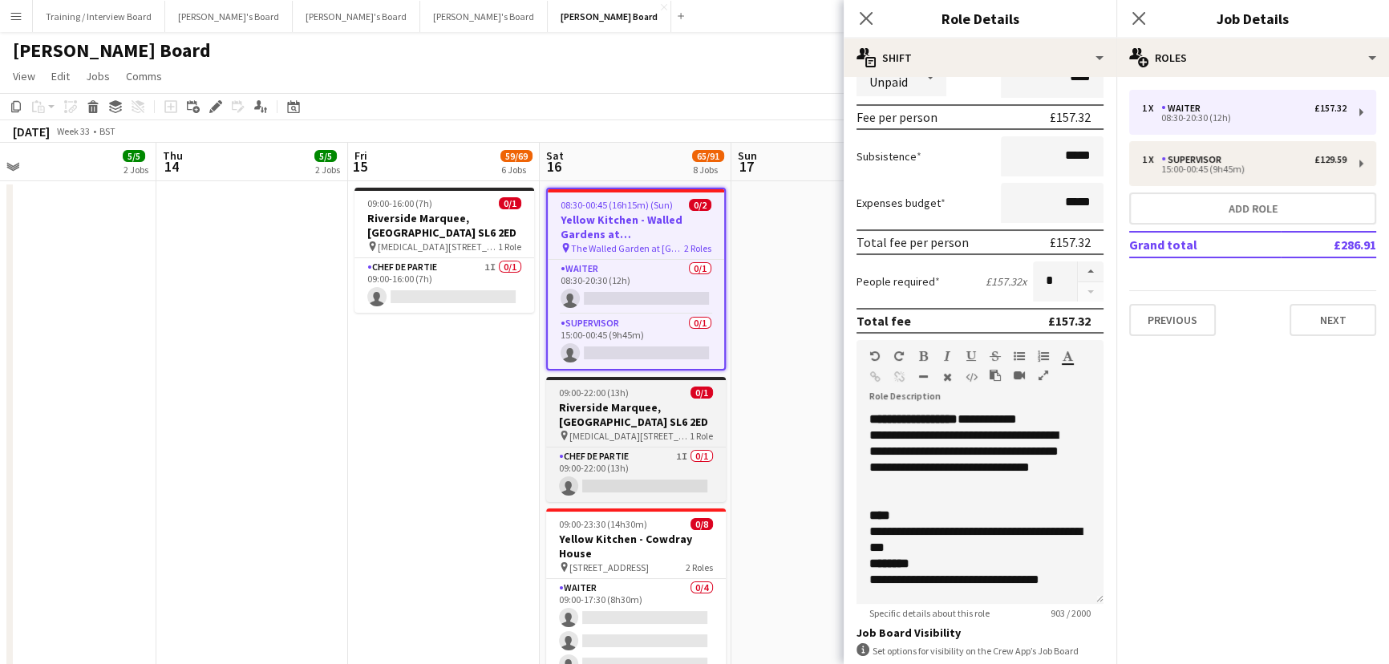
click at [629, 402] on h3 "Riverside Marquee, [GEOGRAPHIC_DATA] SL6 2ED" at bounding box center [636, 414] width 180 height 29
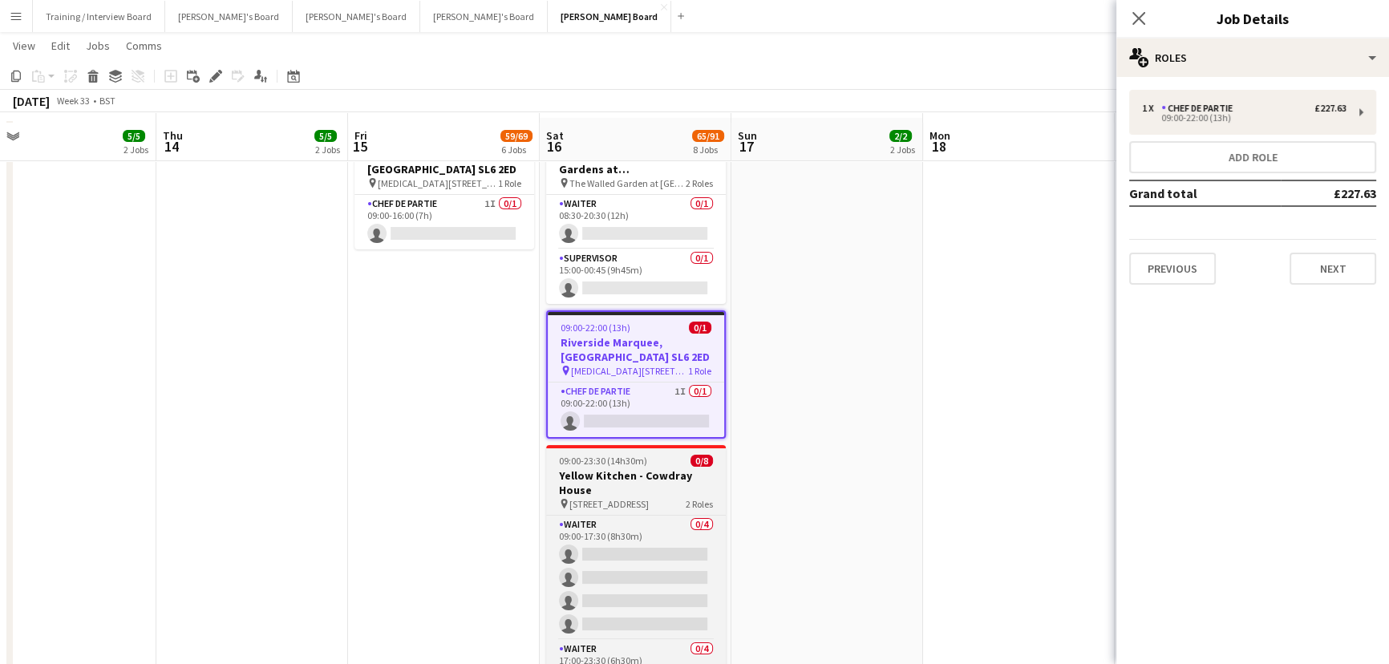
scroll to position [72, 0]
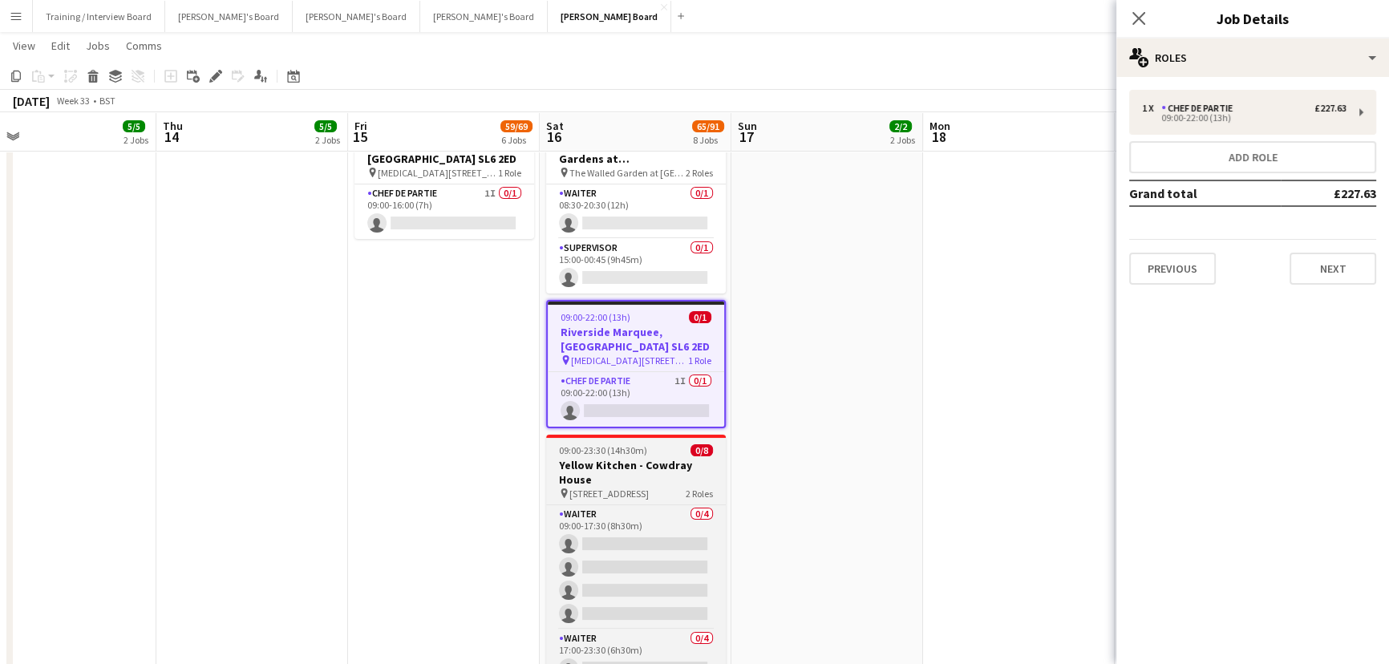
click at [665, 476] on h3 "Yellow Kitchen - Cowdray House" at bounding box center [636, 472] width 180 height 29
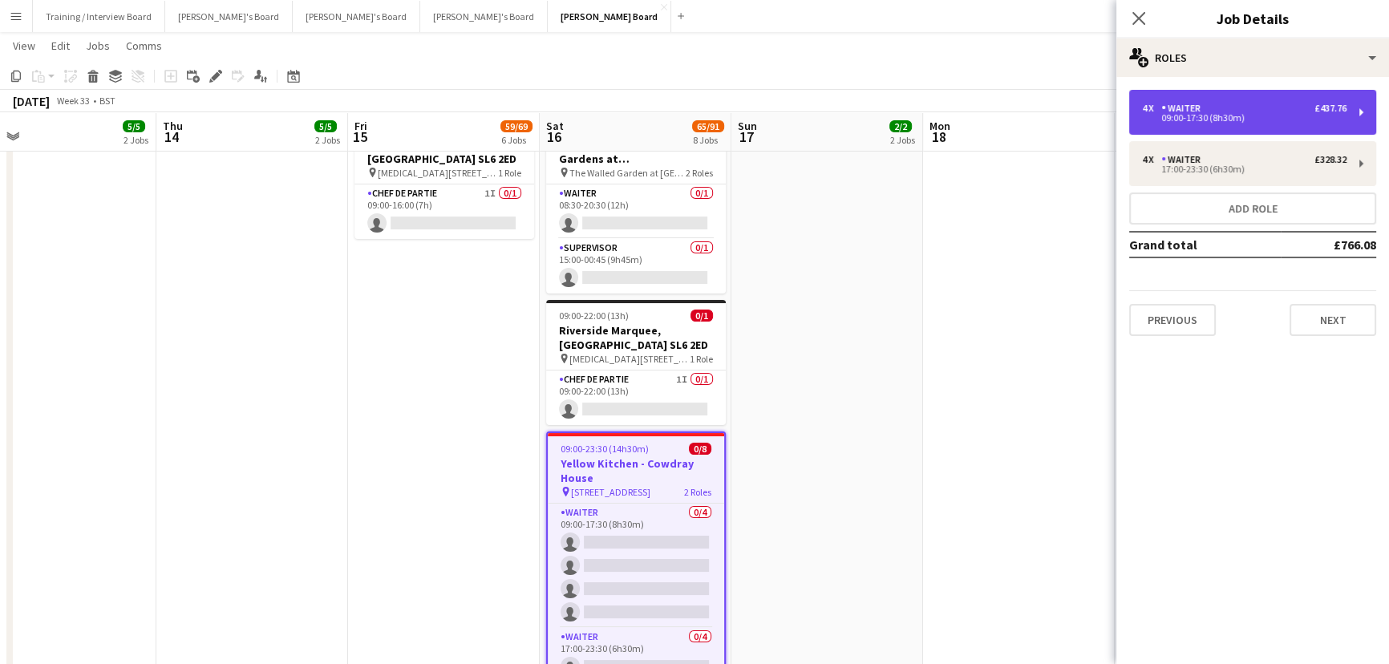
click at [1220, 109] on div "4 x Waiter £437.76" at bounding box center [1244, 108] width 204 height 11
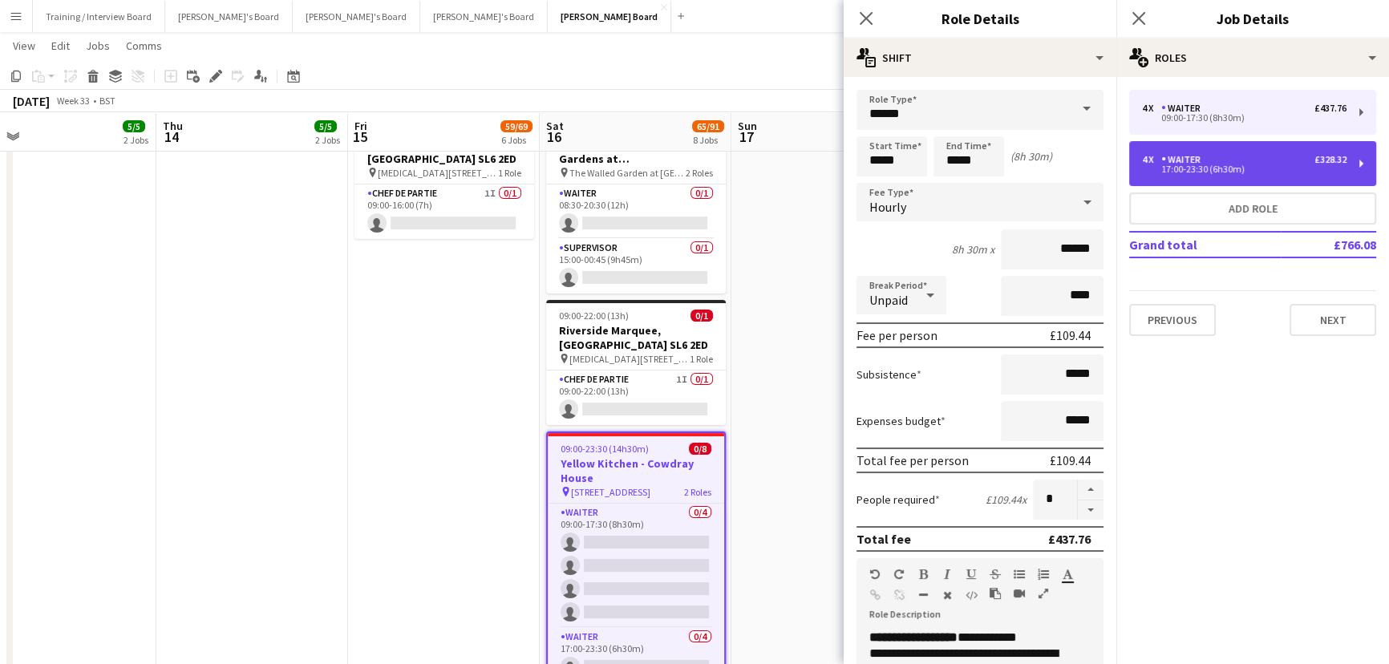
click at [1235, 165] on div "17:00-23:30 (6h30m)" at bounding box center [1244, 169] width 204 height 8
type input "*****"
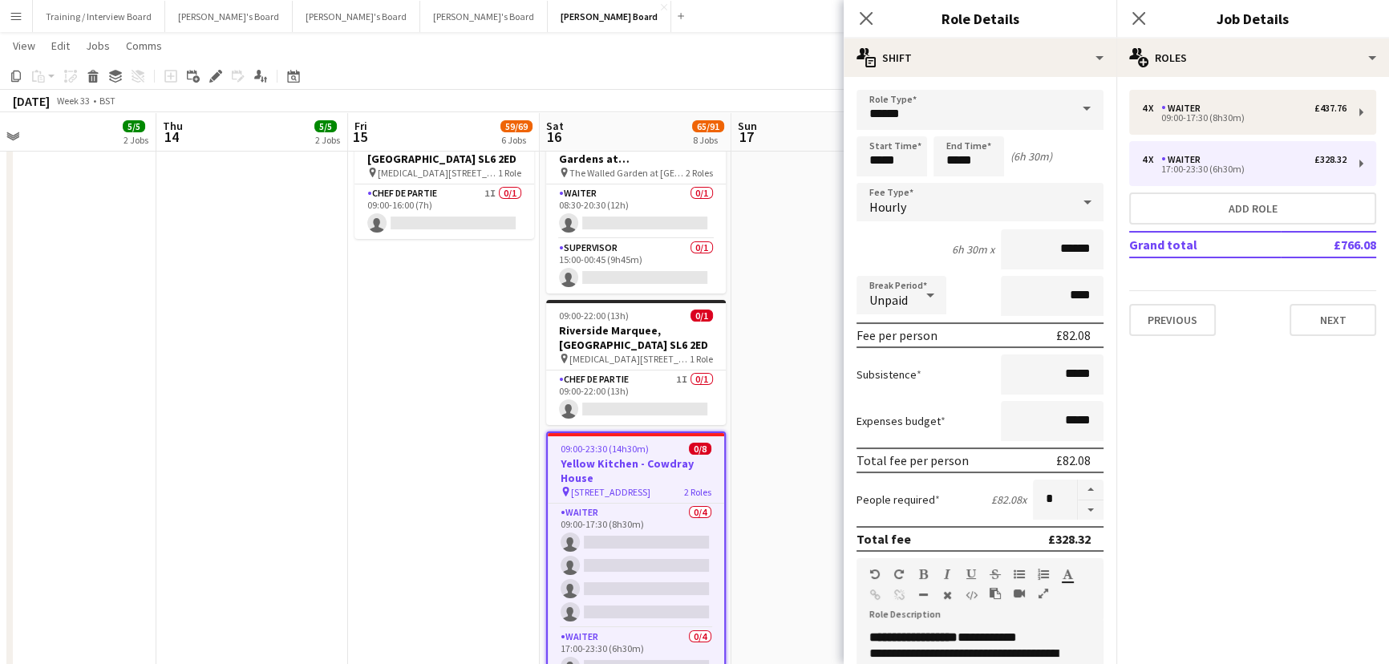
click at [803, 304] on app-date-cell at bounding box center [827, 433] width 192 height 653
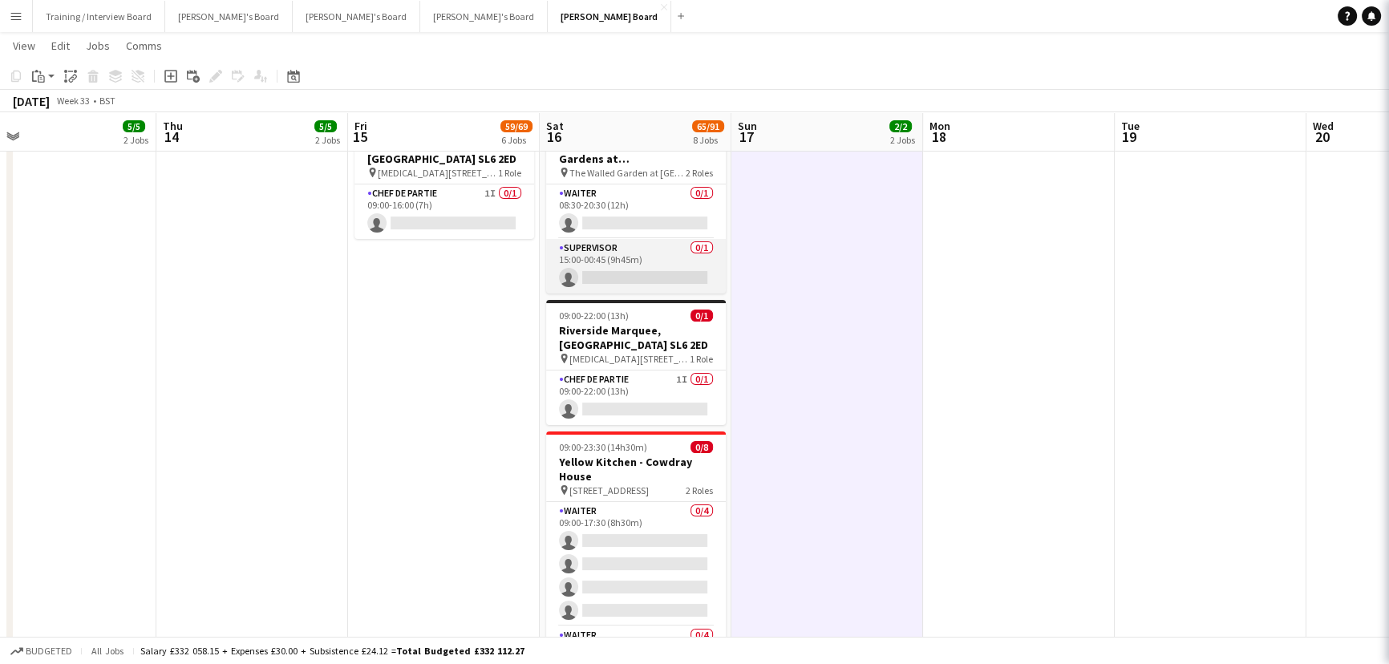
click at [637, 269] on app-card-role "Supervisor 0/1 15:00-00:45 (9h45m) single-neutral-actions" at bounding box center [636, 266] width 180 height 55
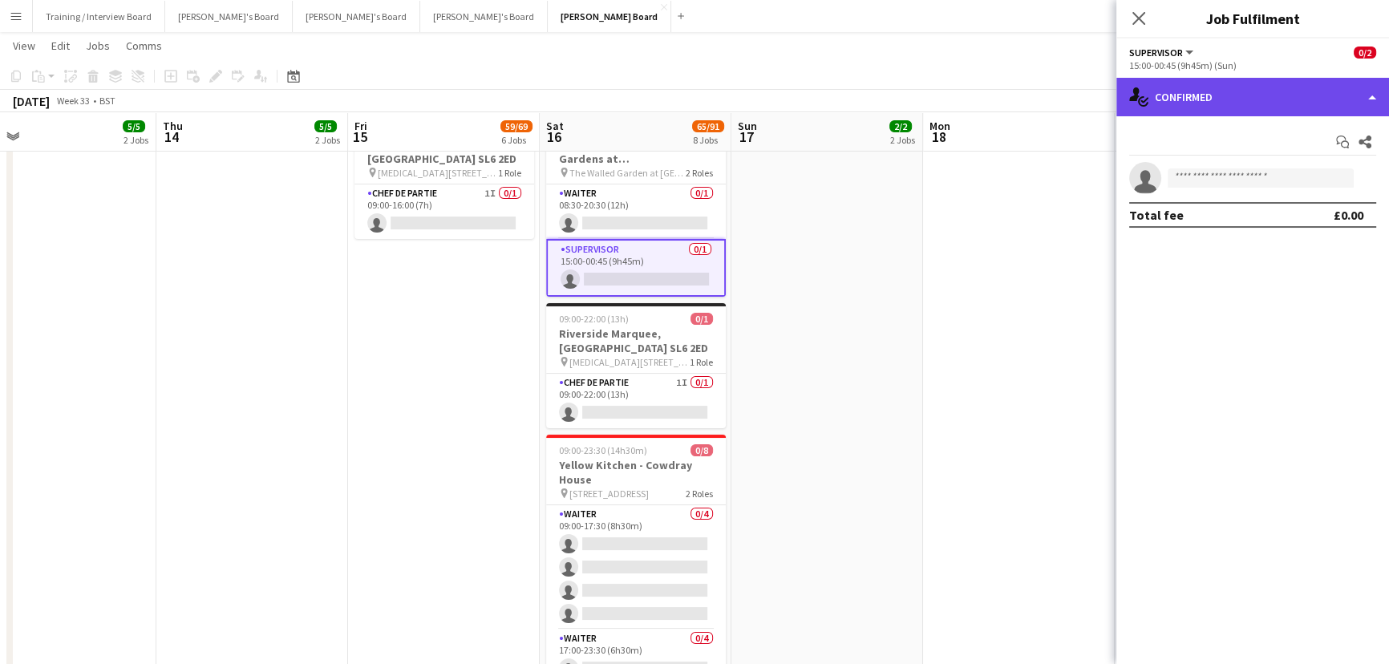
click at [1229, 100] on div "single-neutral-actions-check-2 Confirmed" at bounding box center [1252, 97] width 273 height 38
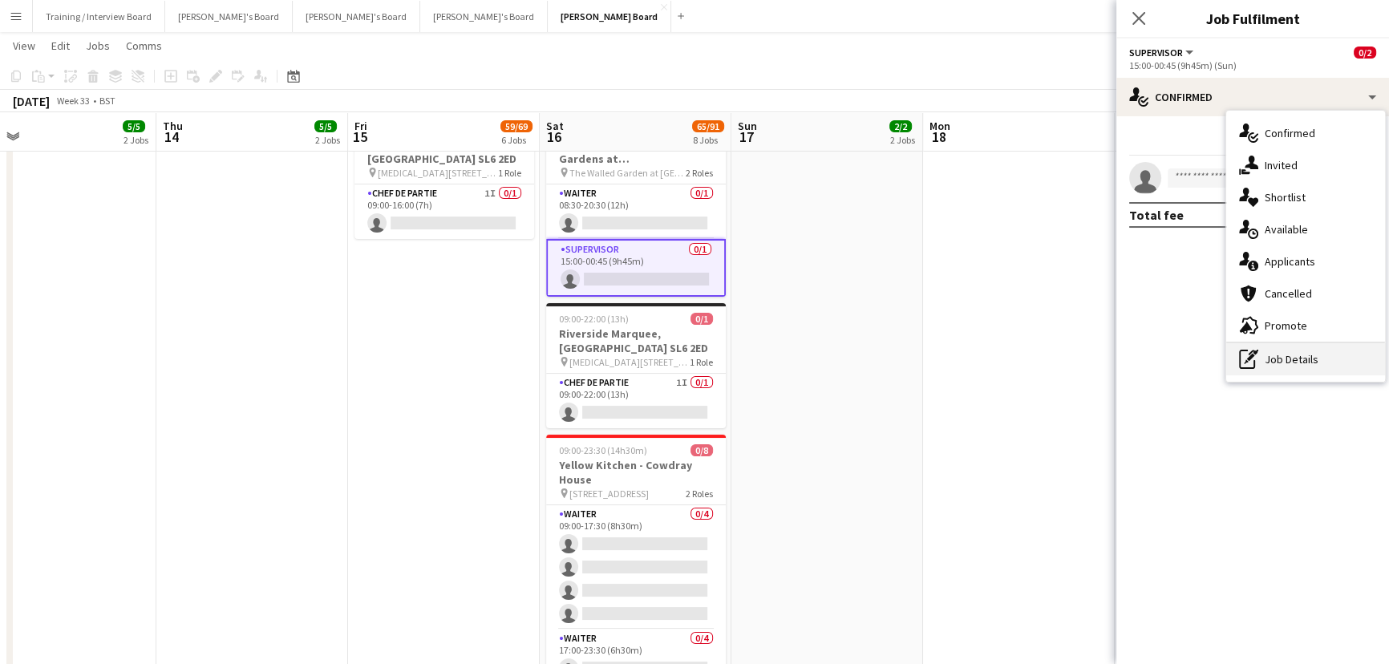
click at [1278, 359] on div "pen-write Job Details" at bounding box center [1305, 359] width 159 height 32
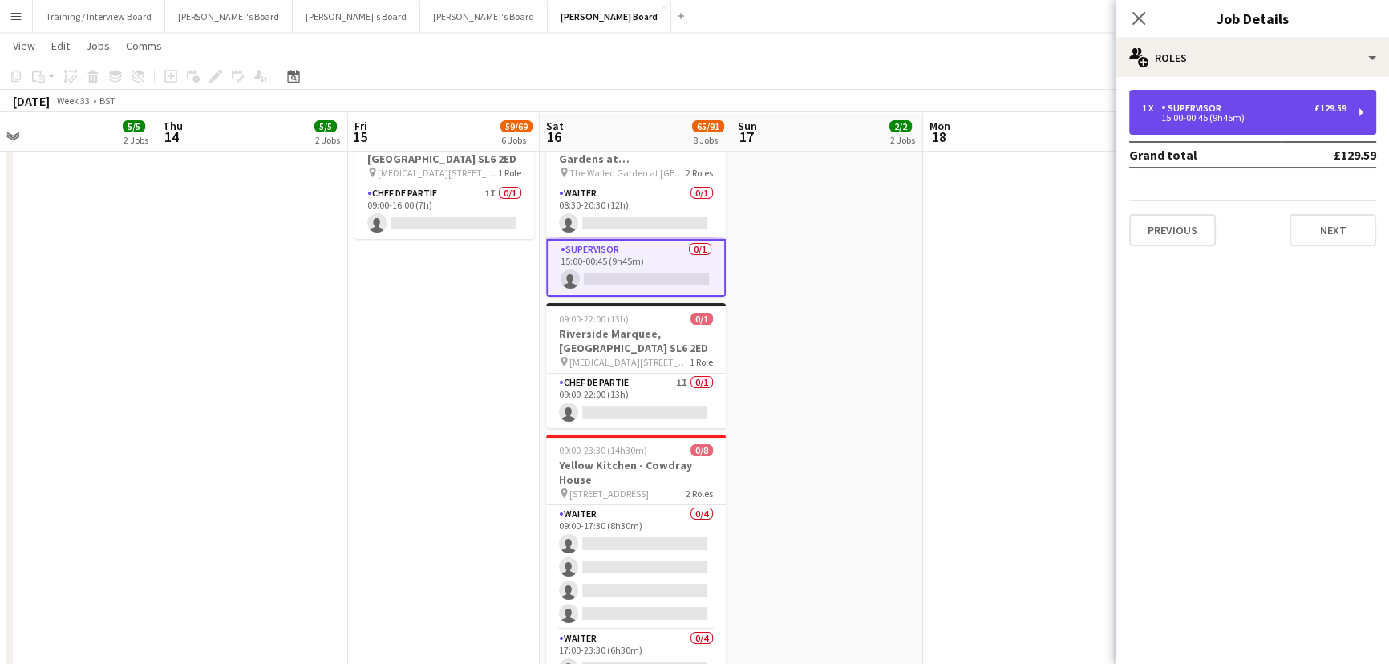
click at [1212, 101] on div "1 x Supervisor £129.59 15:00-00:45 (9h45m)" at bounding box center [1252, 112] width 247 height 45
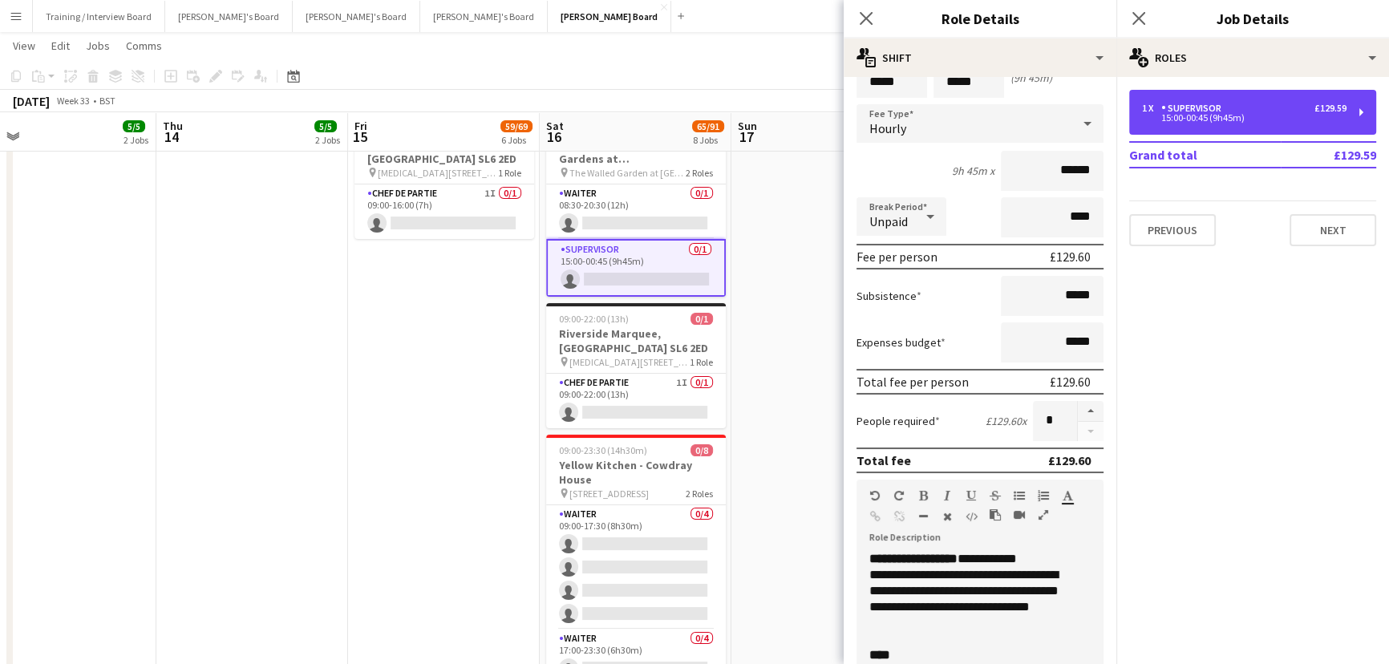
scroll to position [145, 0]
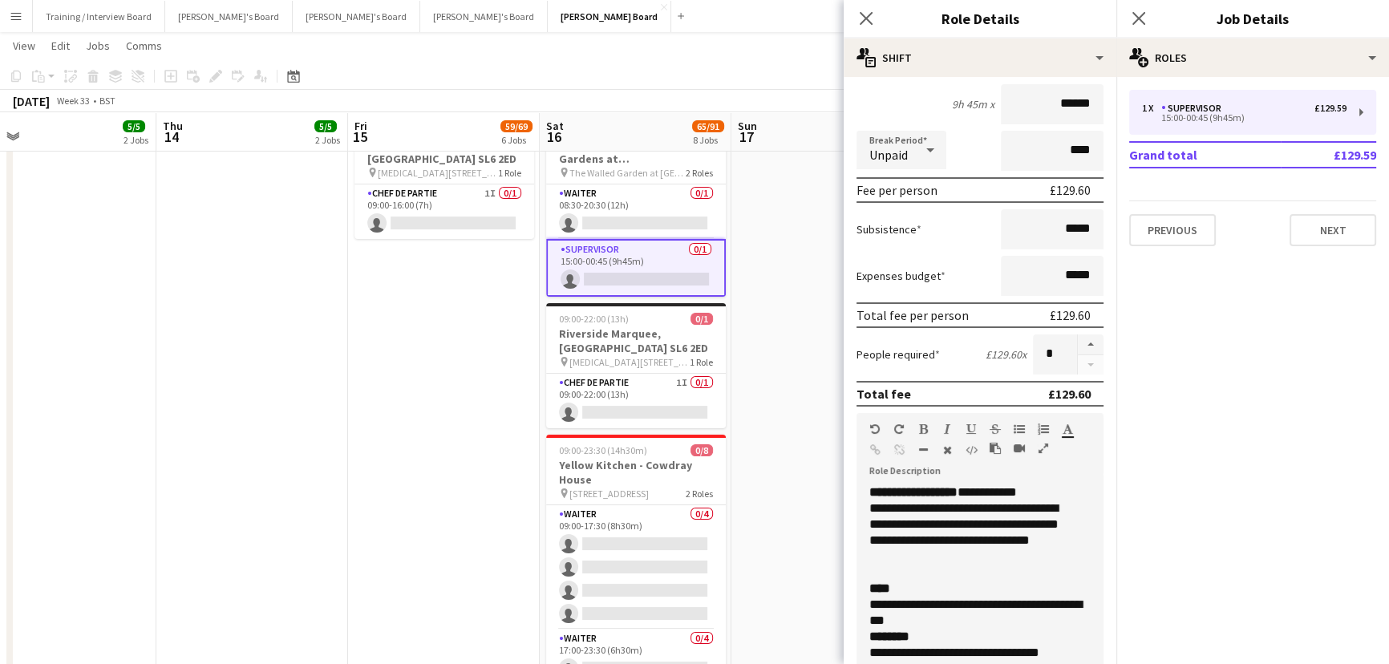
click at [814, 402] on app-date-cell at bounding box center [827, 433] width 192 height 653
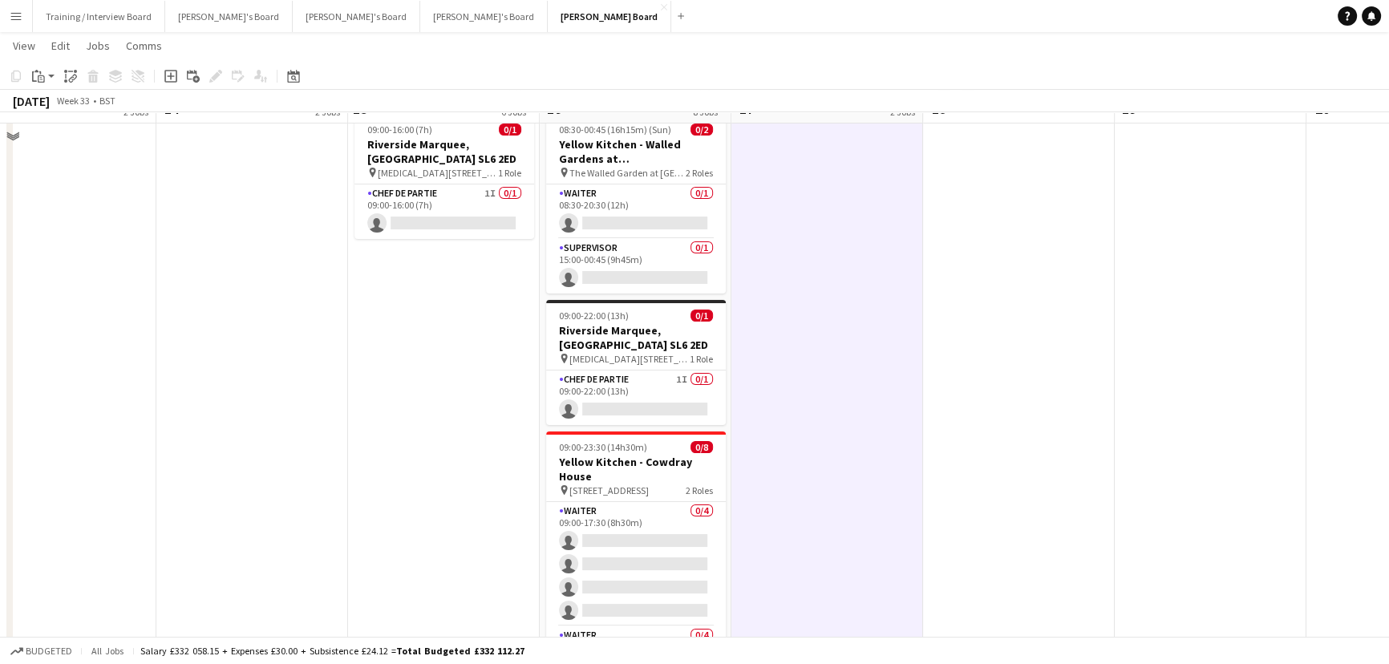
scroll to position [0, 0]
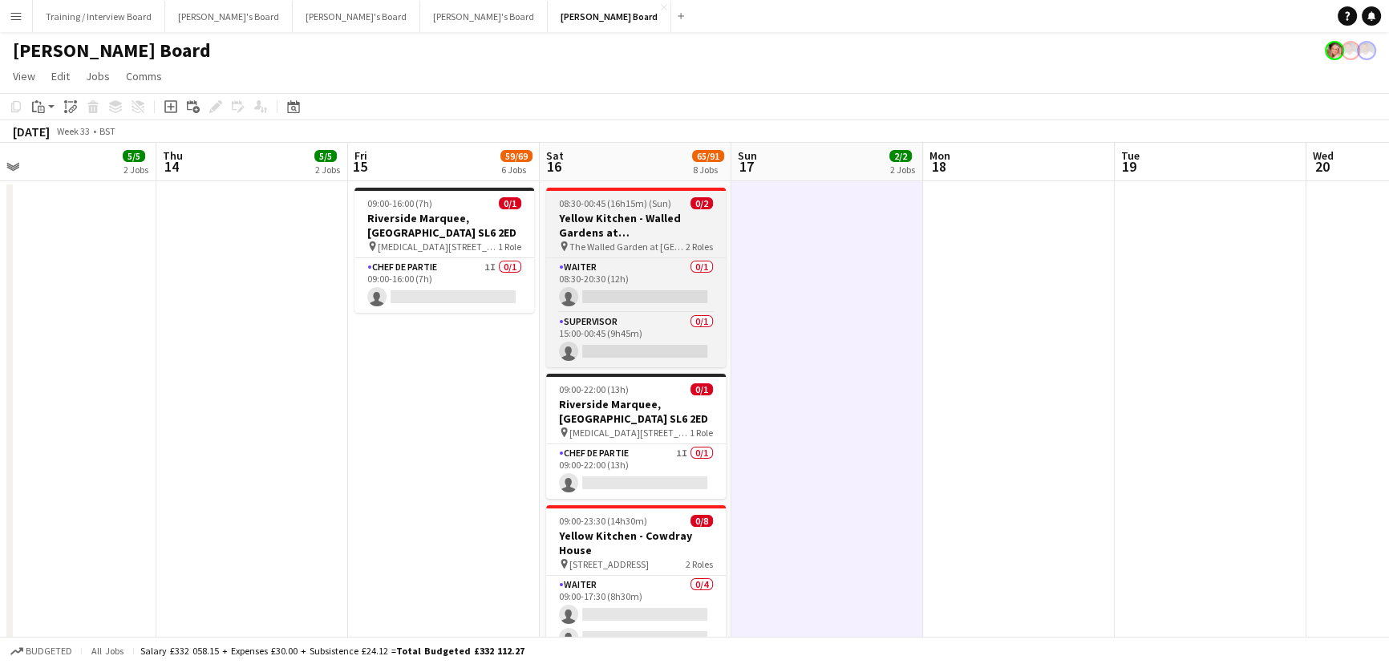
click at [662, 205] on span "08:30-00:45 (16h15m) (Sun)" at bounding box center [615, 203] width 112 height 12
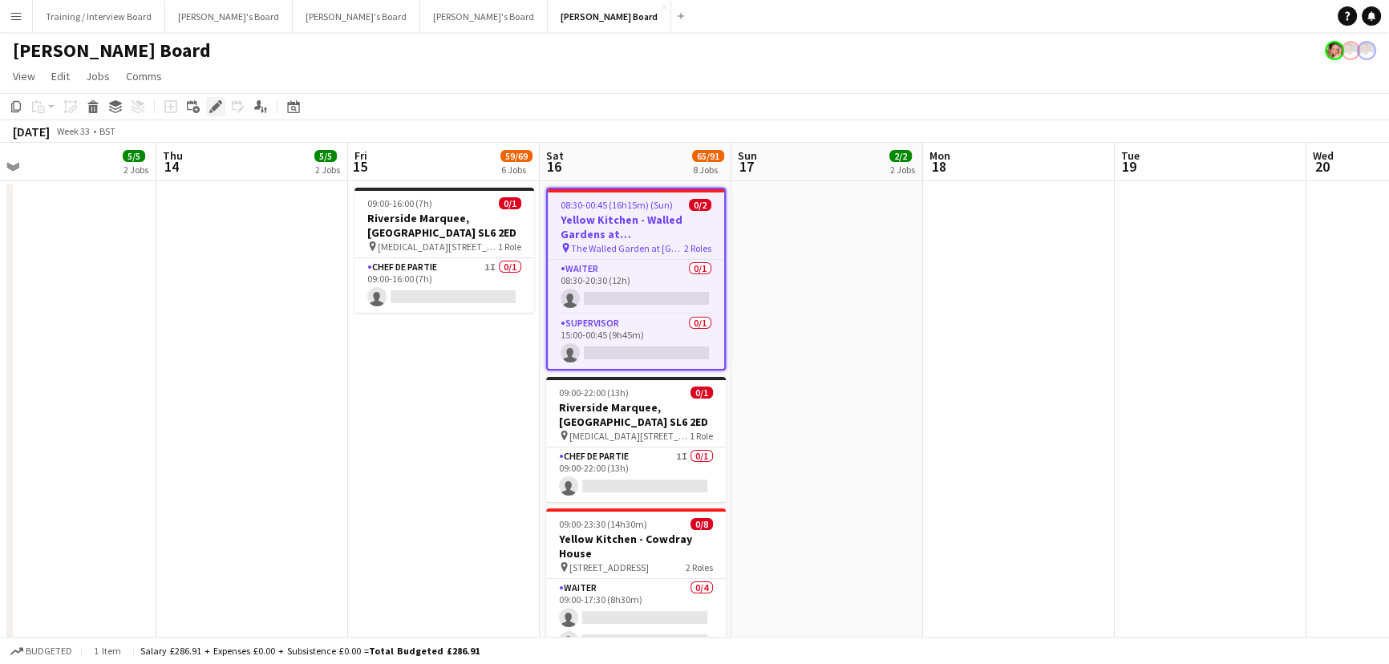
click at [216, 112] on icon "Edit" at bounding box center [215, 106] width 13 height 13
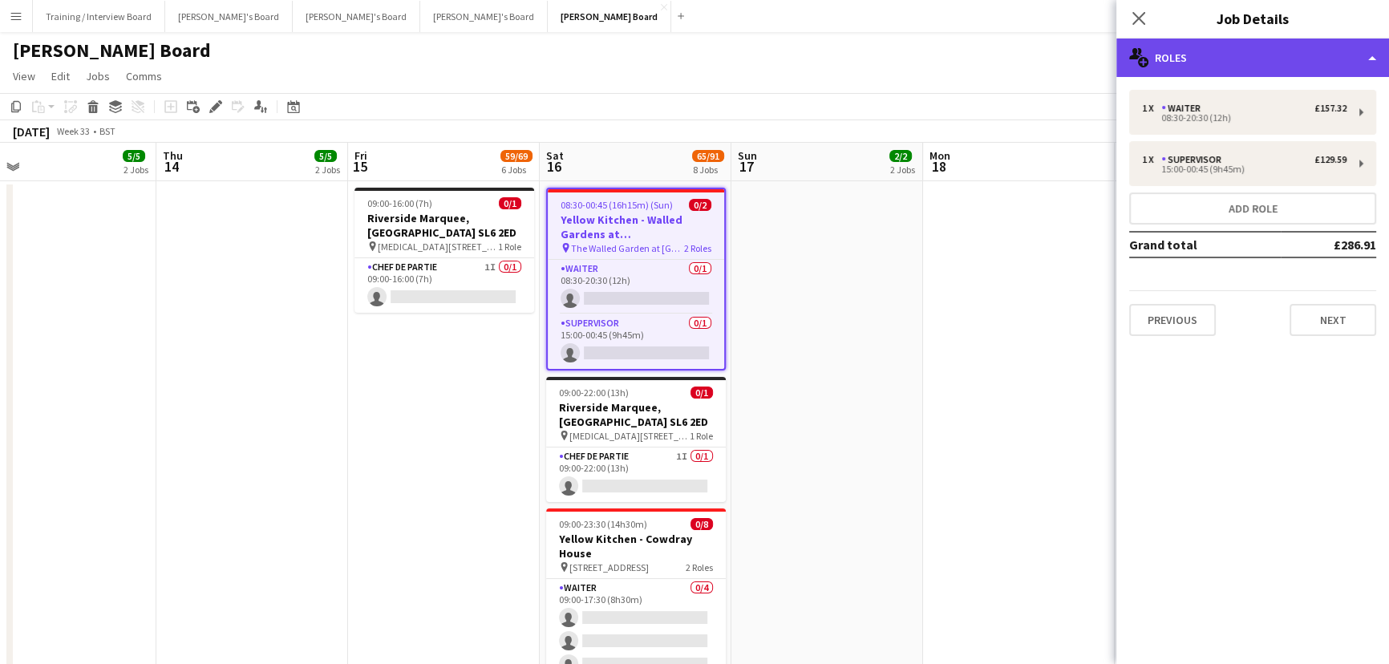
click at [1192, 43] on div "multiple-users-add Roles" at bounding box center [1252, 57] width 273 height 38
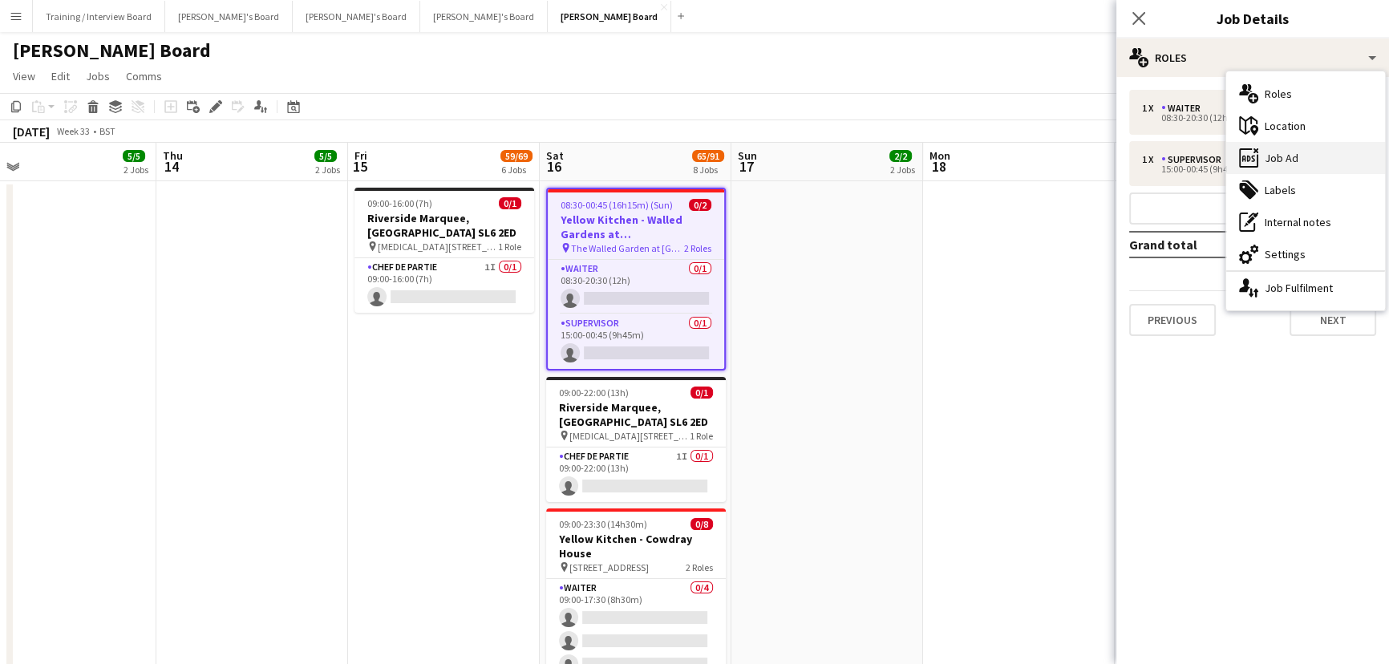
click at [1315, 159] on div "ads-window Job Ad" at bounding box center [1305, 158] width 159 height 32
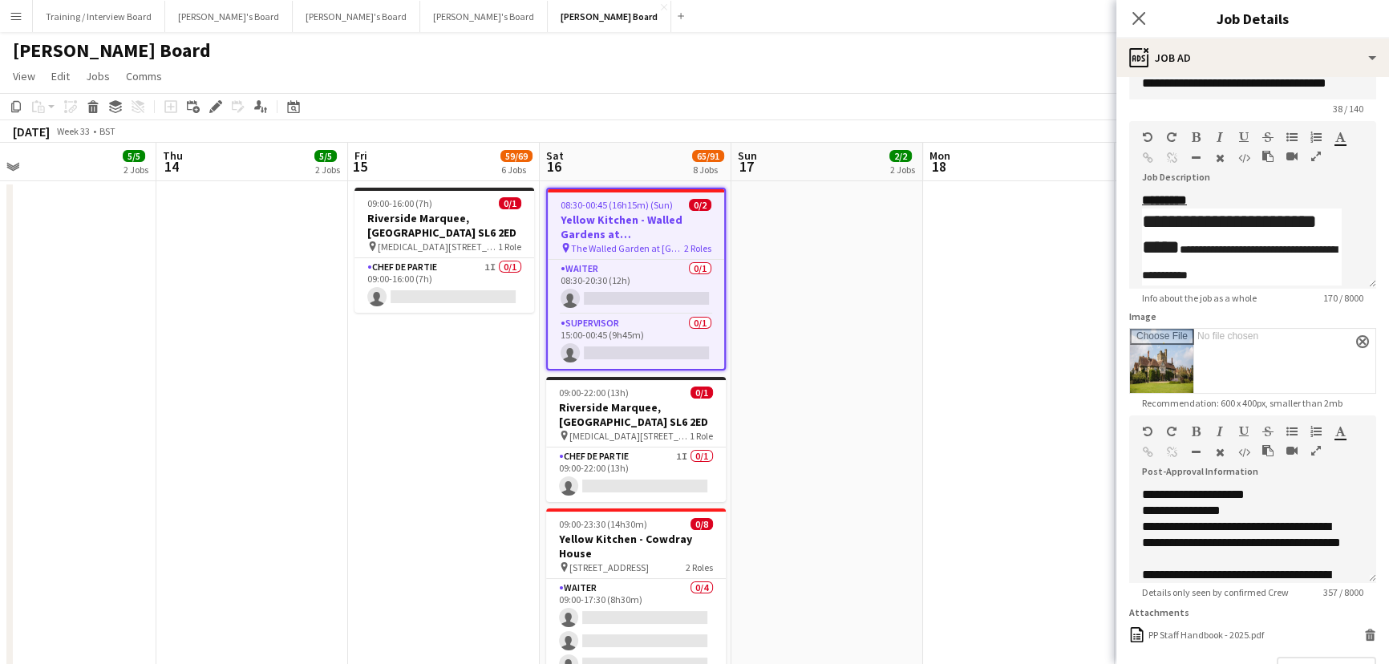
scroll to position [72, 0]
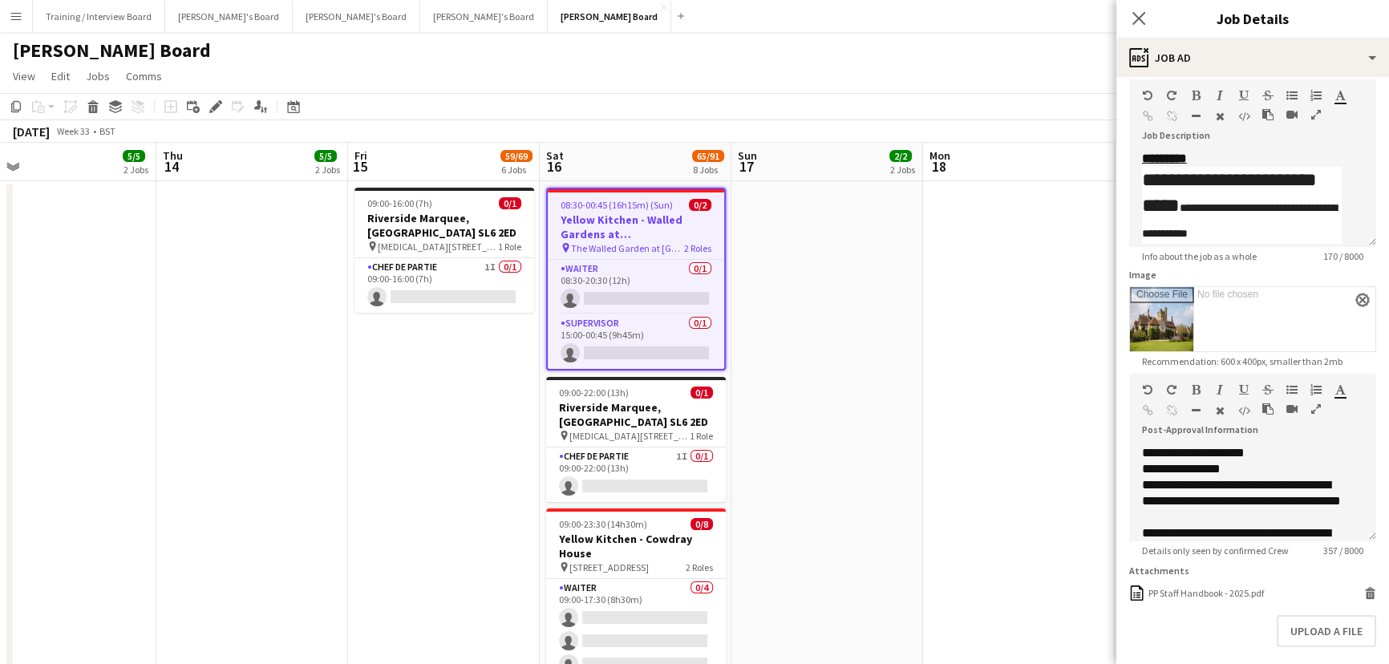
click at [1357, 300] on app-icon "close" at bounding box center [1362, 300] width 10 height 6
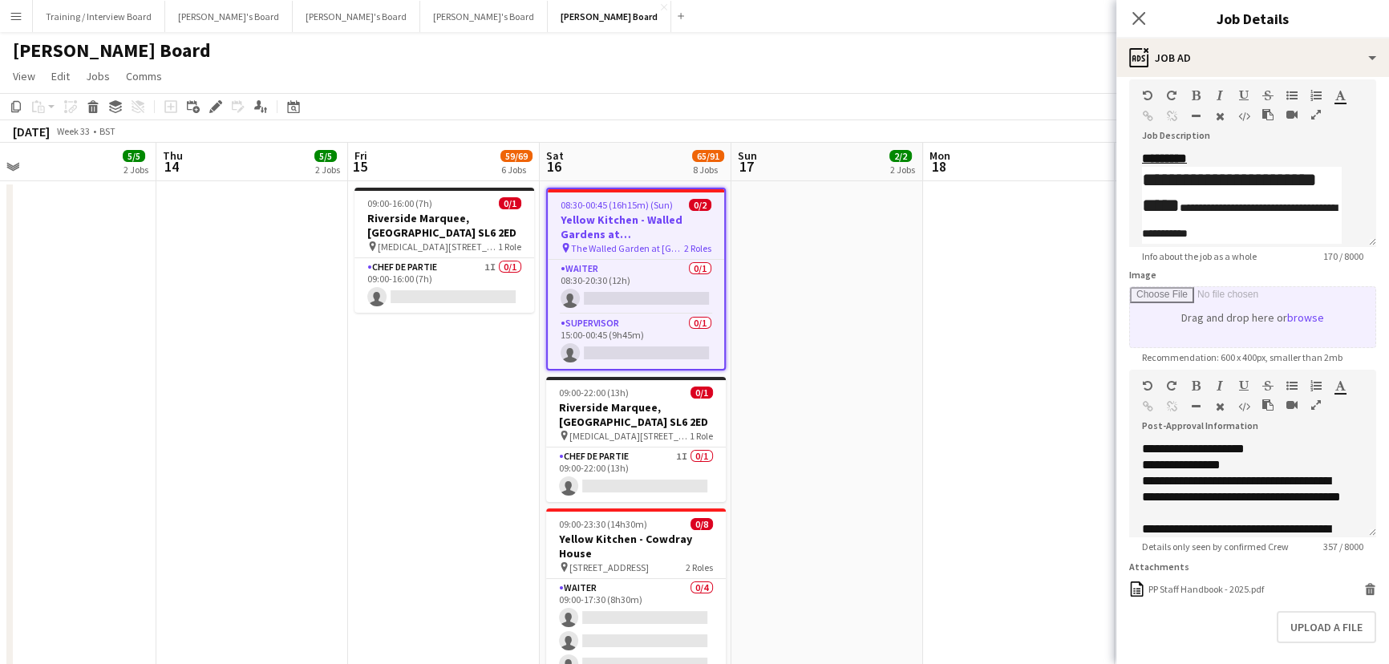
click at [1264, 313] on input "Image" at bounding box center [1252, 317] width 245 height 60
type input "**********"
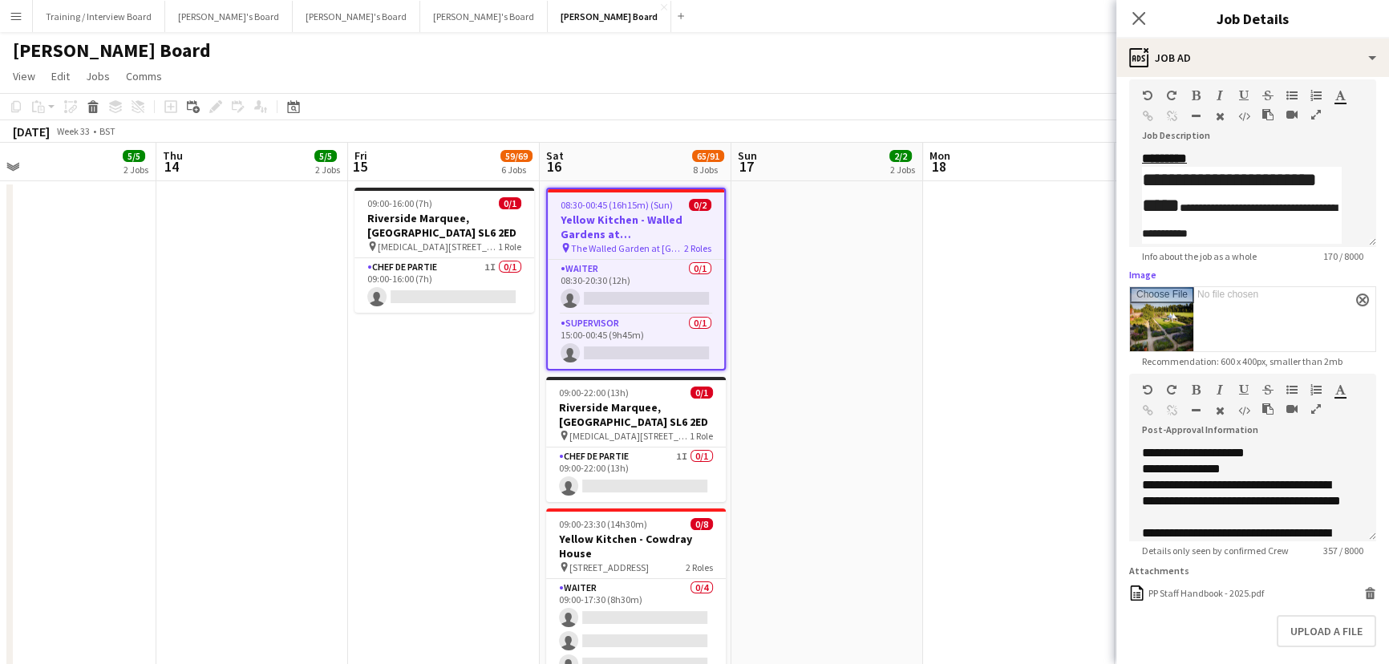
click at [1037, 273] on app-date-cell at bounding box center [1019, 507] width 192 height 653
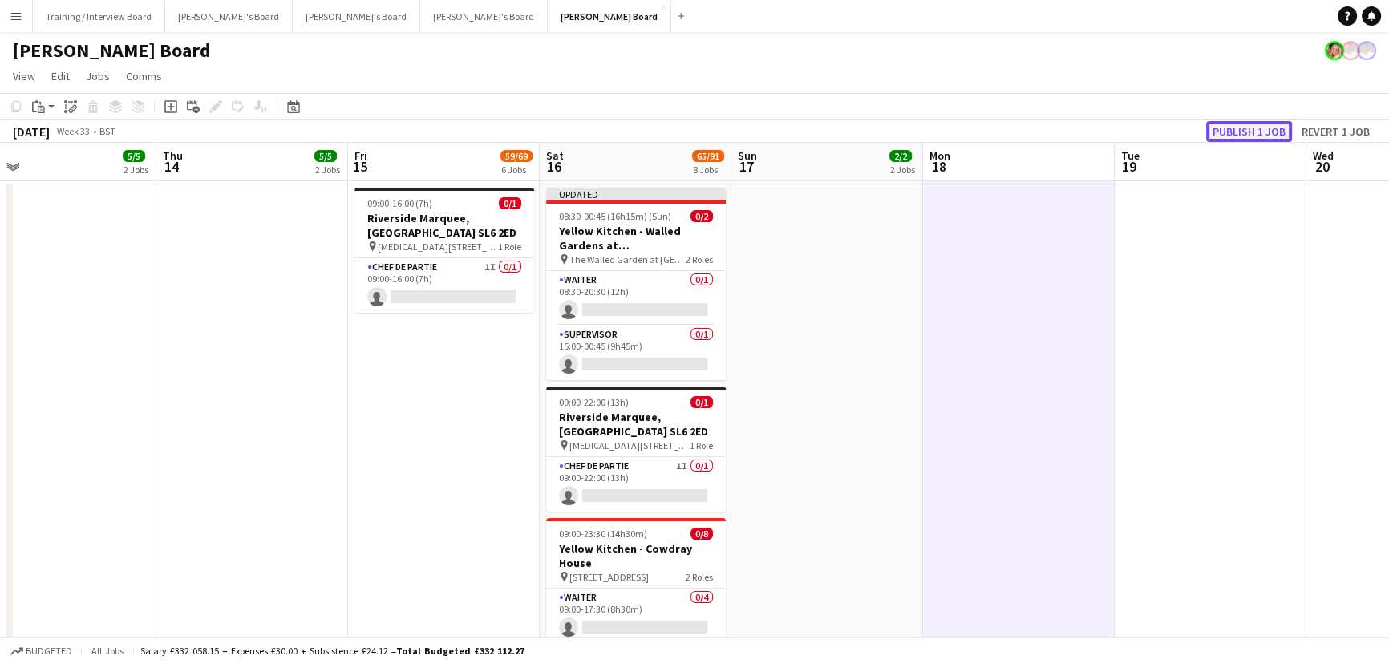
click at [1254, 132] on button "Publish 1 job" at bounding box center [1249, 131] width 86 height 21
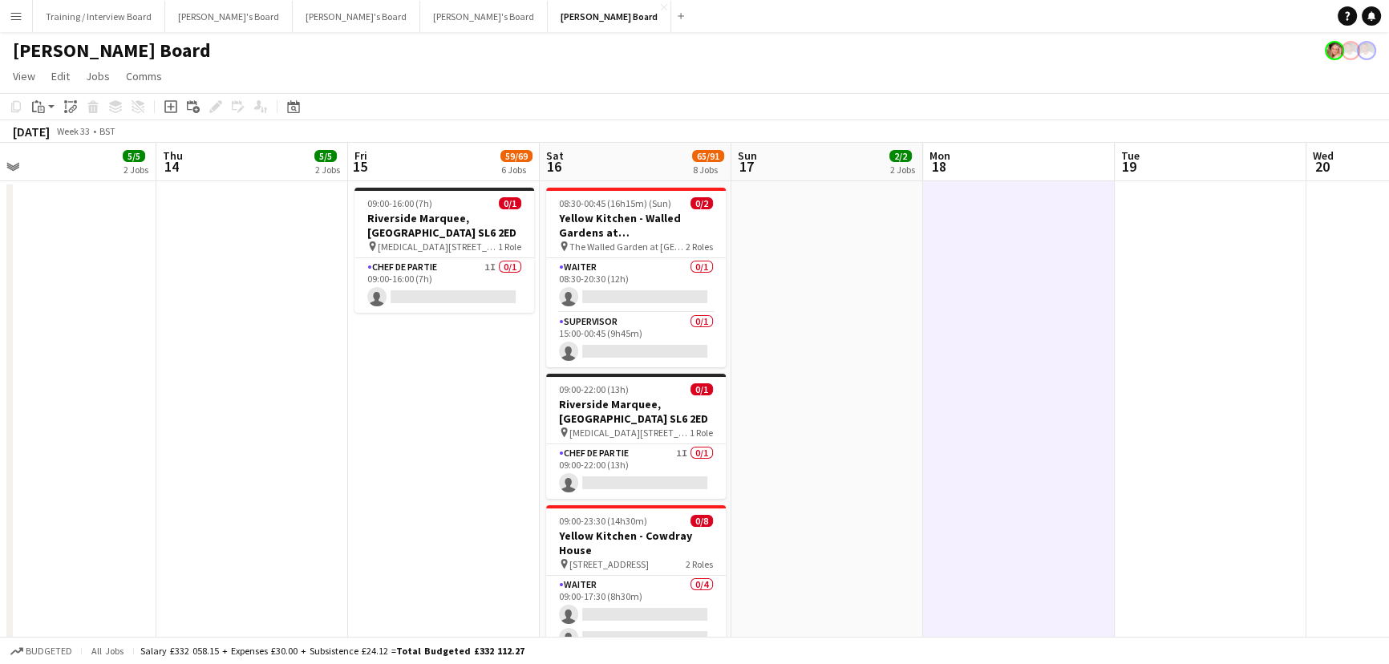
click at [956, 487] on app-date-cell at bounding box center [1019, 507] width 192 height 653
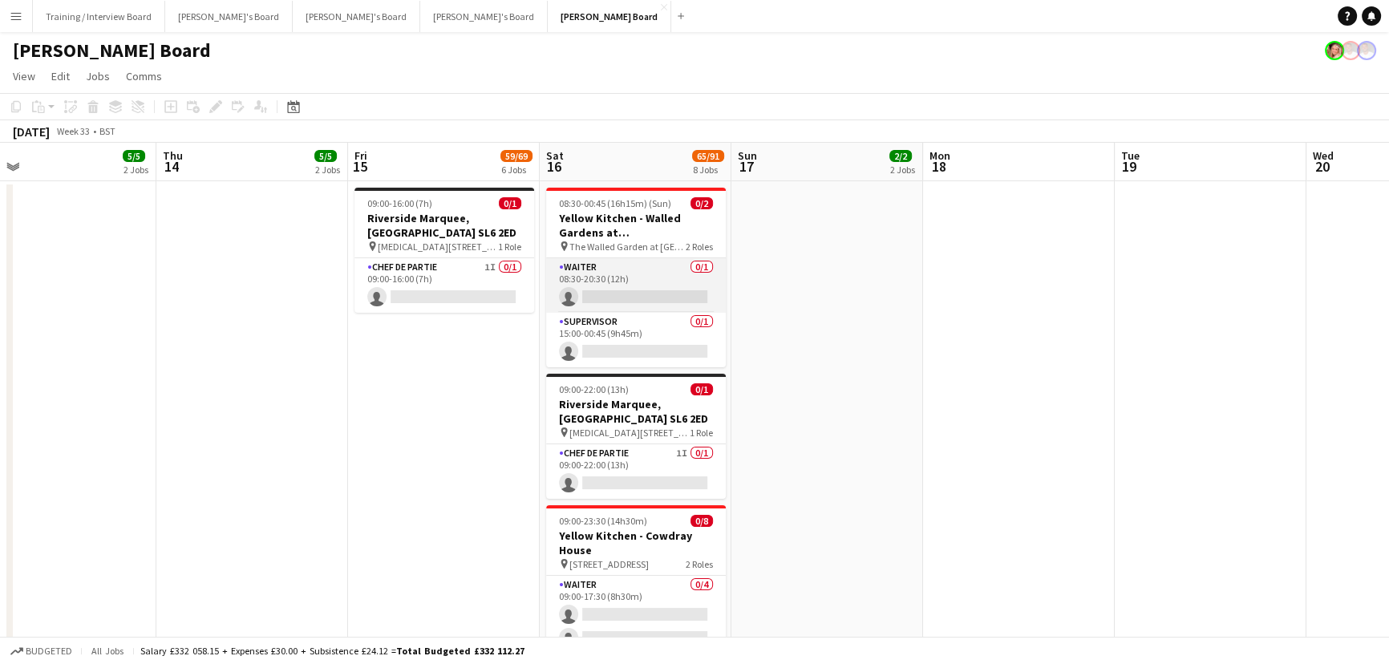
click at [669, 289] on app-card-role "Waiter 0/1 08:30-20:30 (12h) single-neutral-actions" at bounding box center [636, 285] width 180 height 55
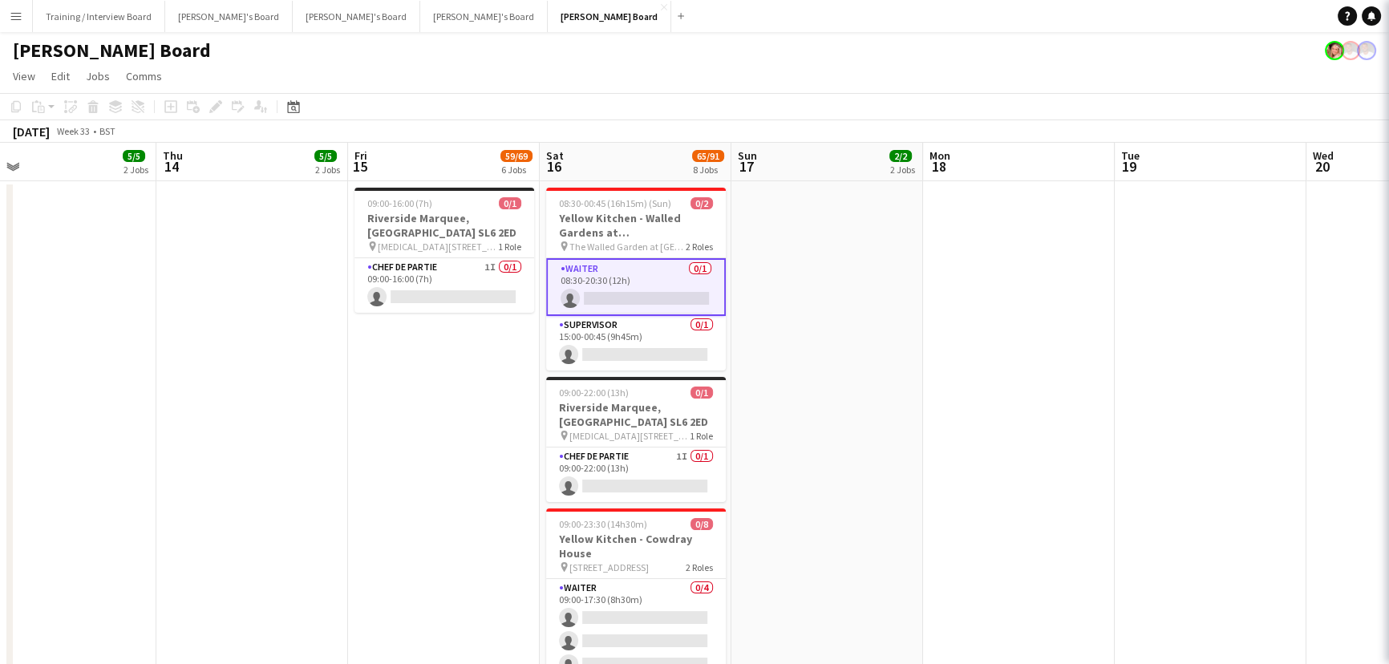
scroll to position [0, 417]
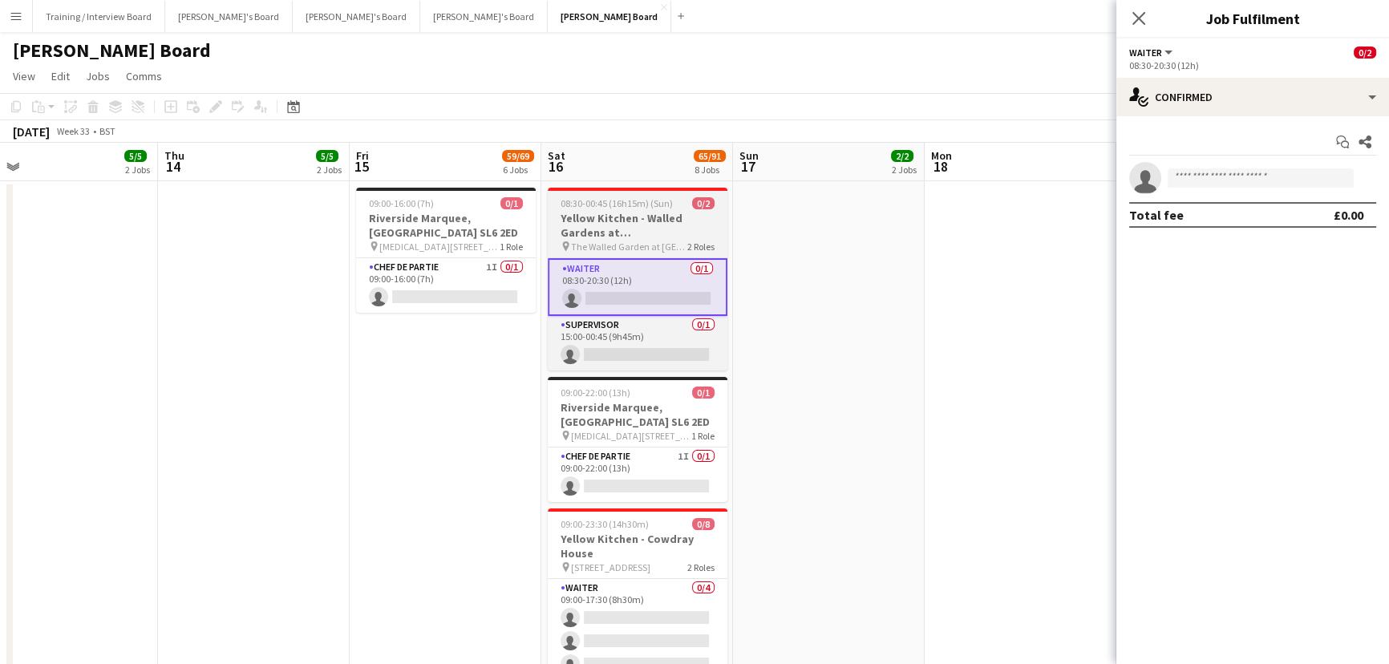
click at [636, 221] on h3 "Yellow Kitchen - Walled Gardens at [GEOGRAPHIC_DATA]" at bounding box center [638, 225] width 180 height 29
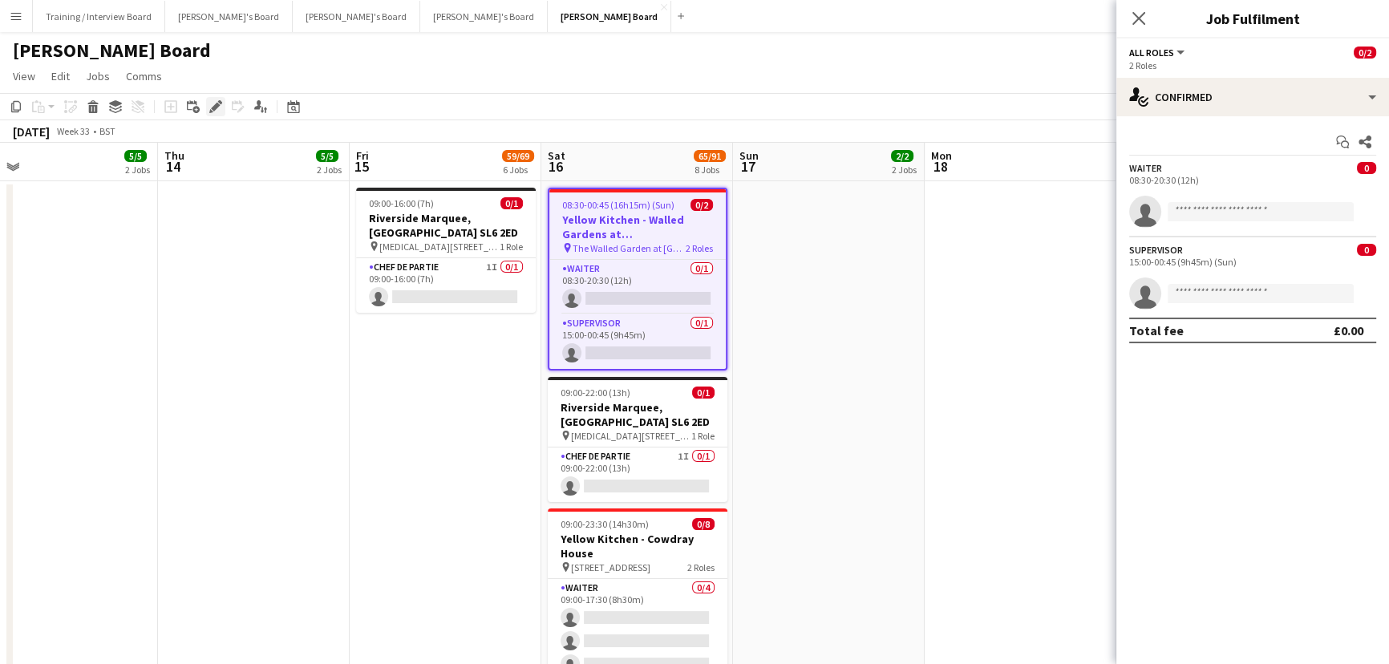
click at [216, 112] on icon "Edit" at bounding box center [215, 106] width 13 height 13
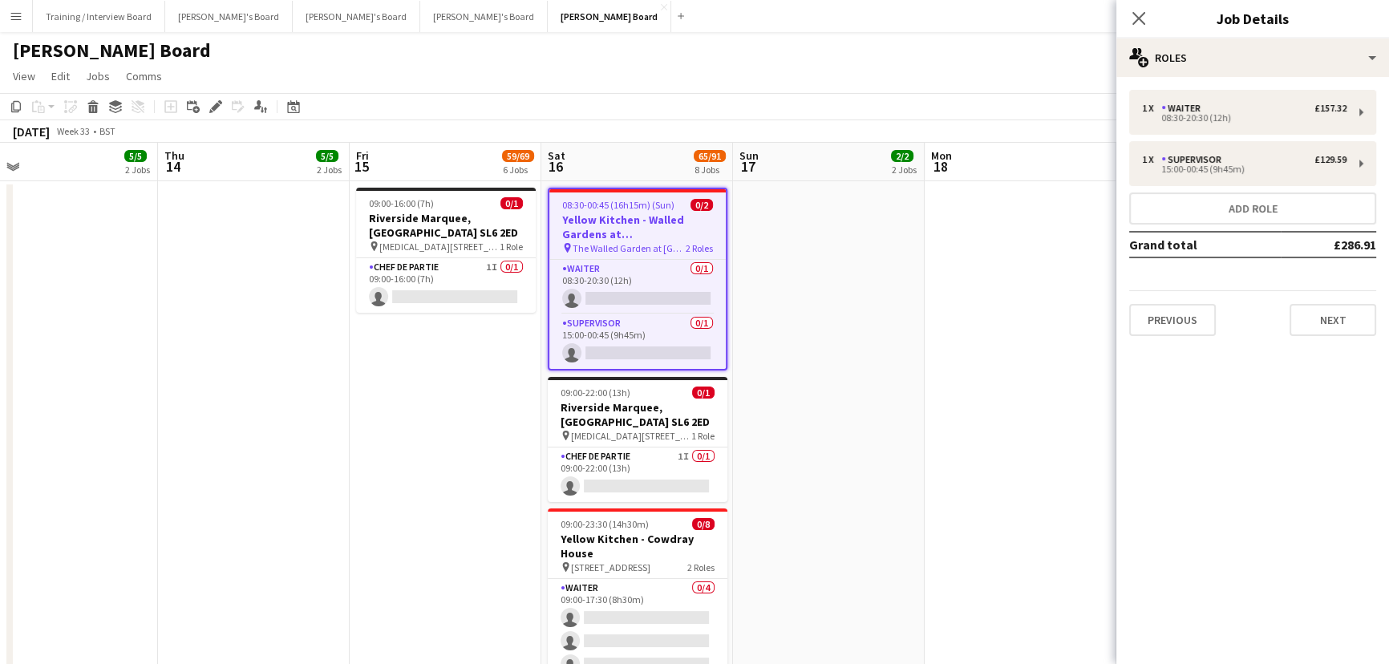
click at [1204, 80] on div "1 x Waiter £157.32 08:30-20:30 (12h) 1 x Supervisor £129.59 15:00-00:45 (9h45m)…" at bounding box center [1252, 213] width 273 height 272
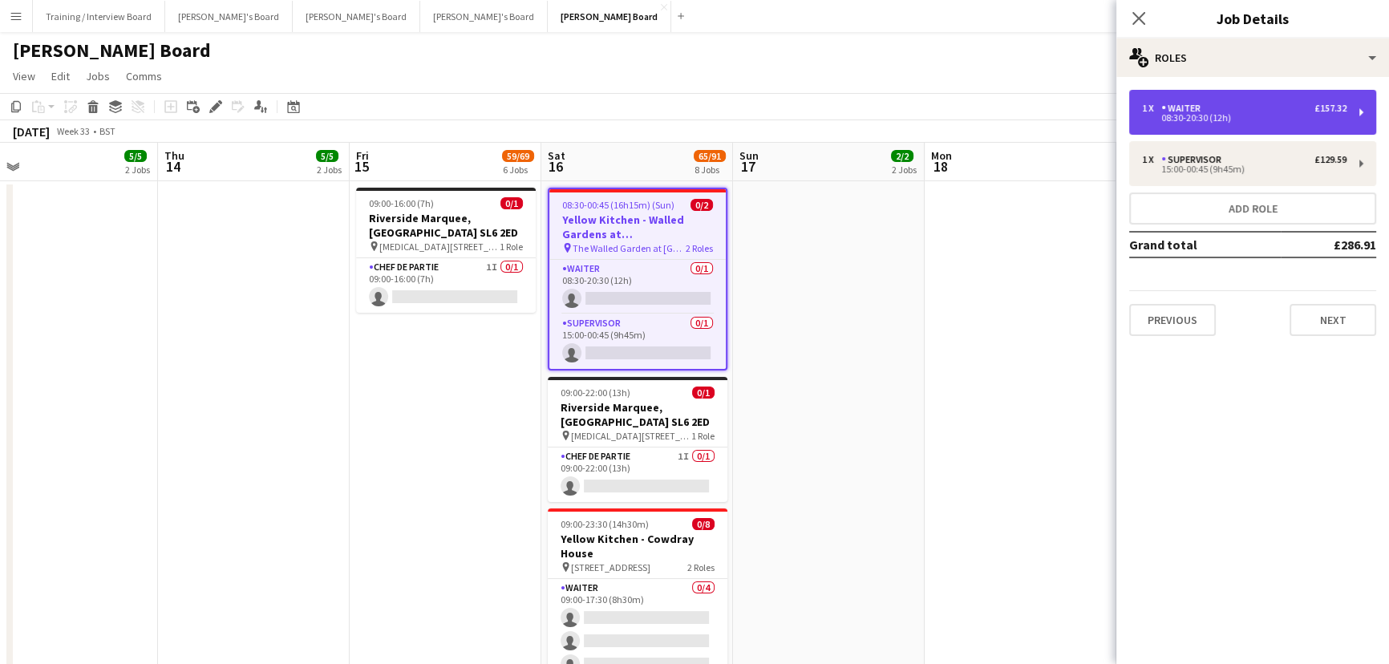
click at [1173, 115] on div "08:30-20:30 (12h)" at bounding box center [1244, 118] width 204 height 8
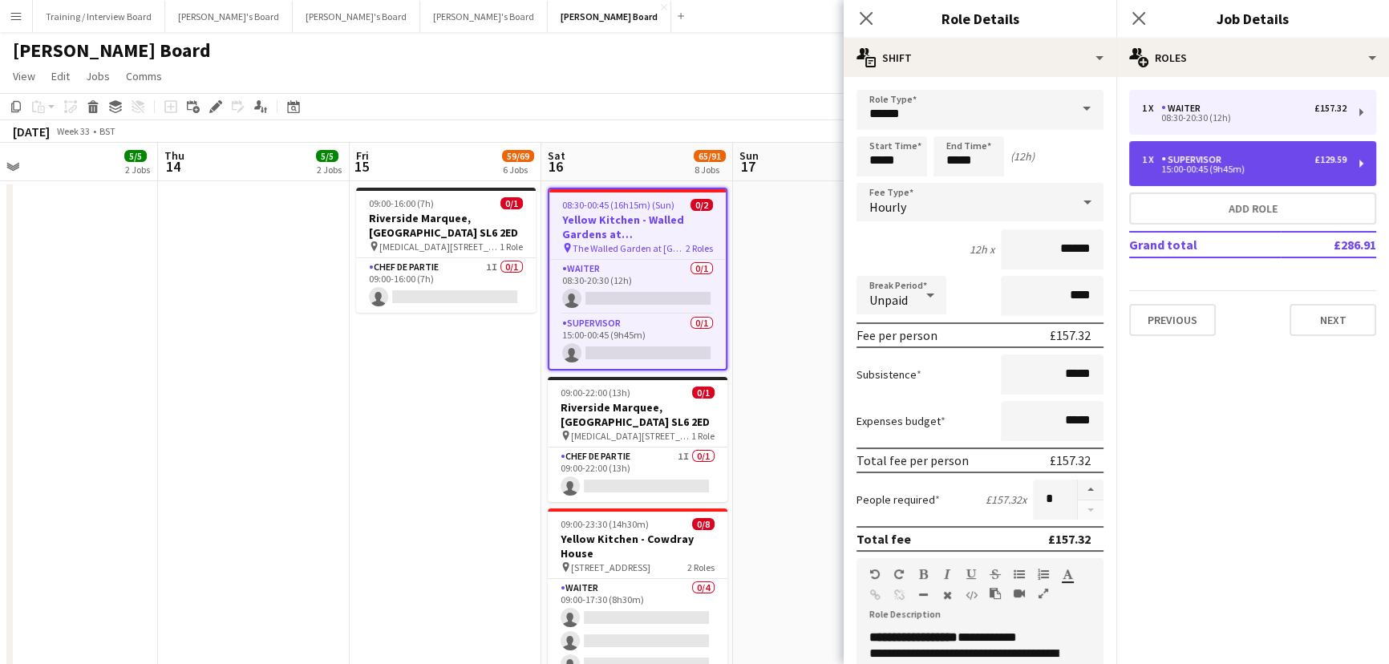
click at [1214, 157] on div "Supervisor" at bounding box center [1194, 159] width 67 height 11
type input "**********"
type input "*****"
type input "******"
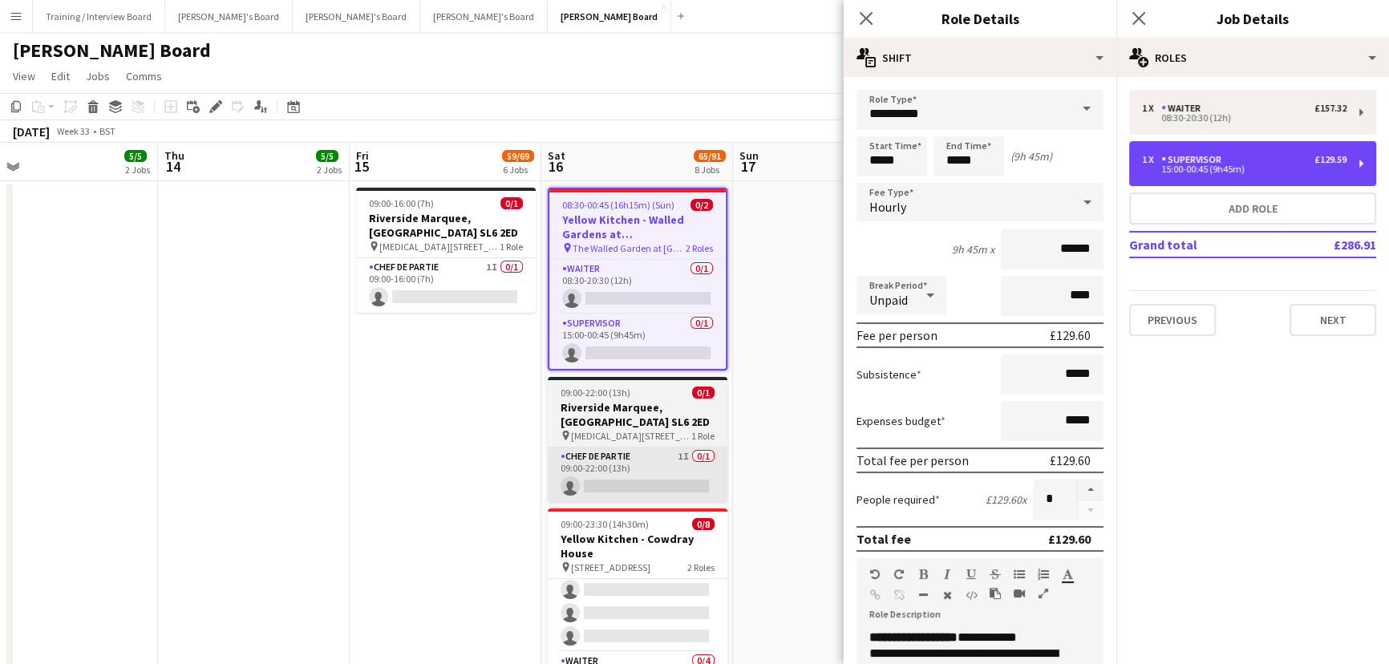
scroll to position [72, 0]
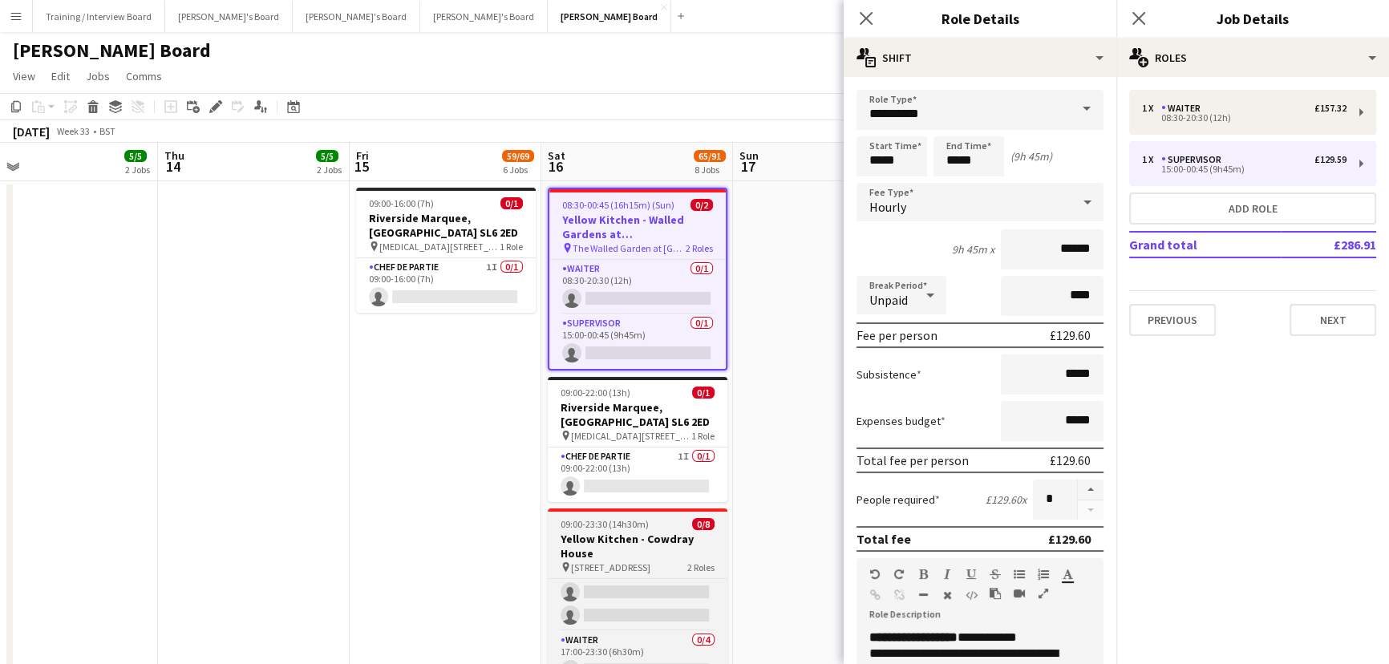
click at [649, 532] on h3 "Yellow Kitchen - Cowdray House" at bounding box center [638, 546] width 180 height 29
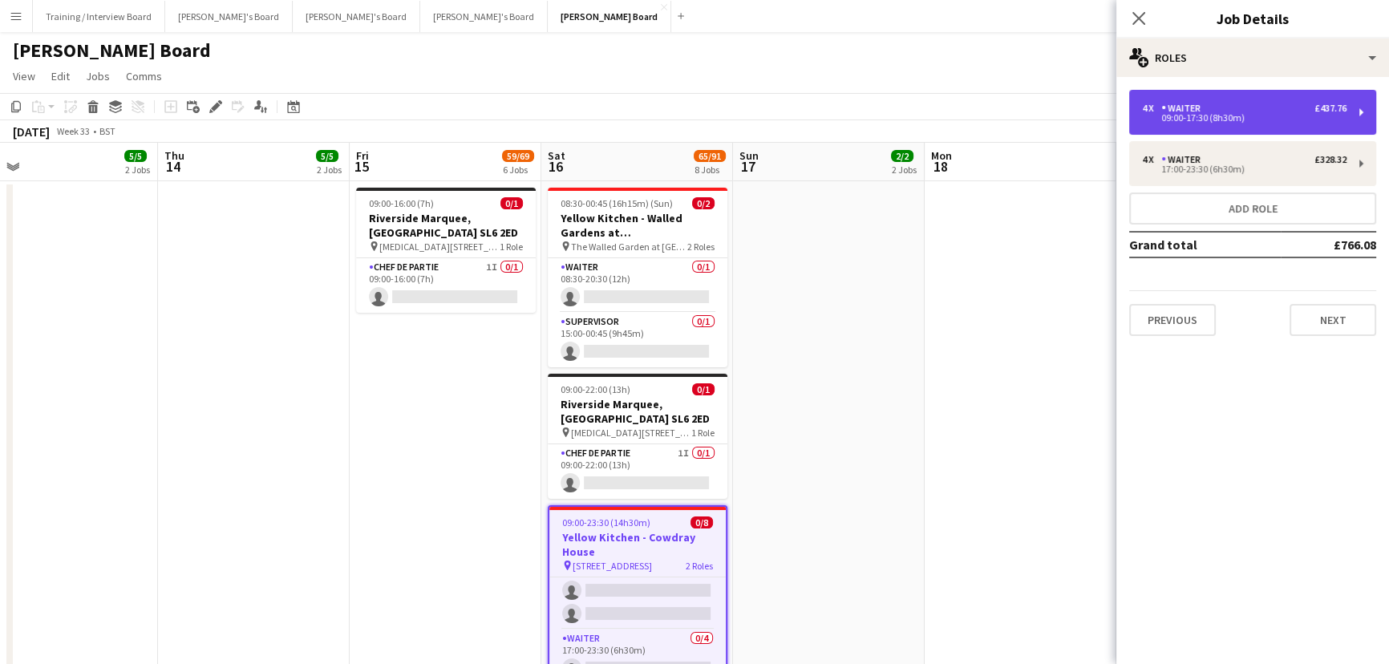
click at [1230, 116] on div "09:00-17:30 (8h30m)" at bounding box center [1244, 118] width 204 height 8
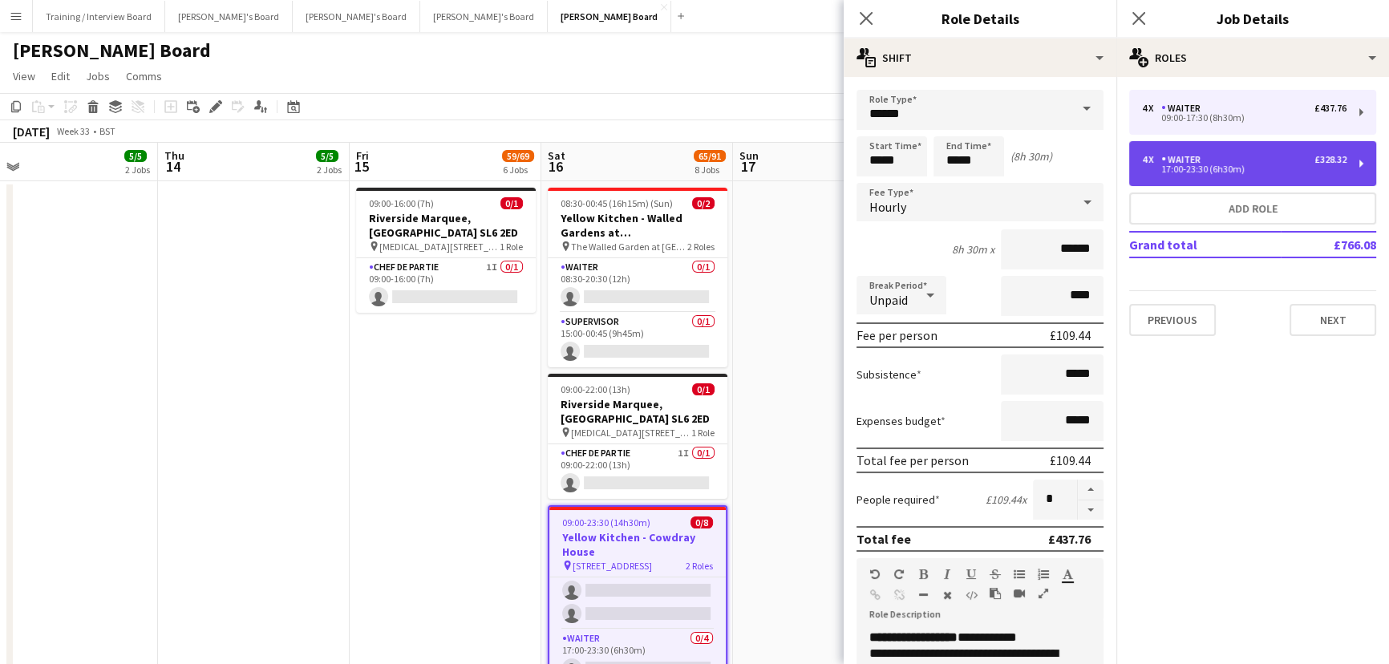
click at [1225, 141] on div "4 x Waiter £328.32 17:00-23:30 (6h30m)" at bounding box center [1252, 163] width 247 height 45
type input "*****"
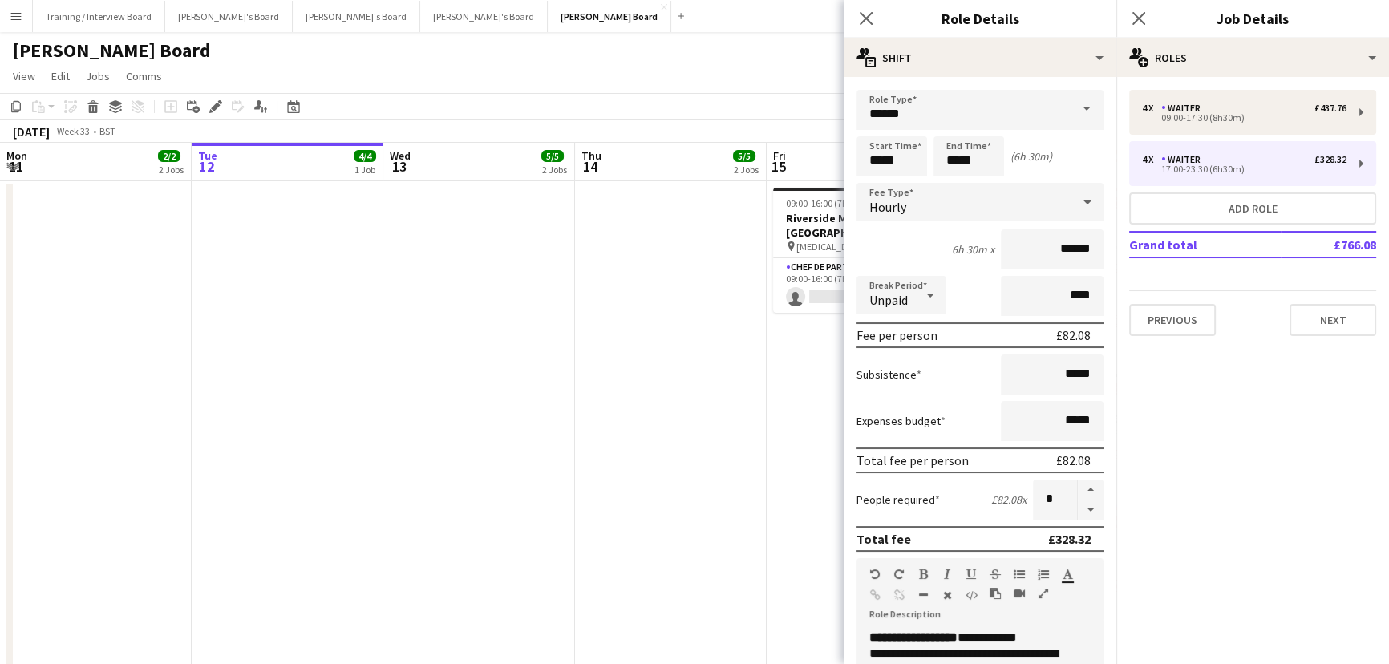
scroll to position [72, 0]
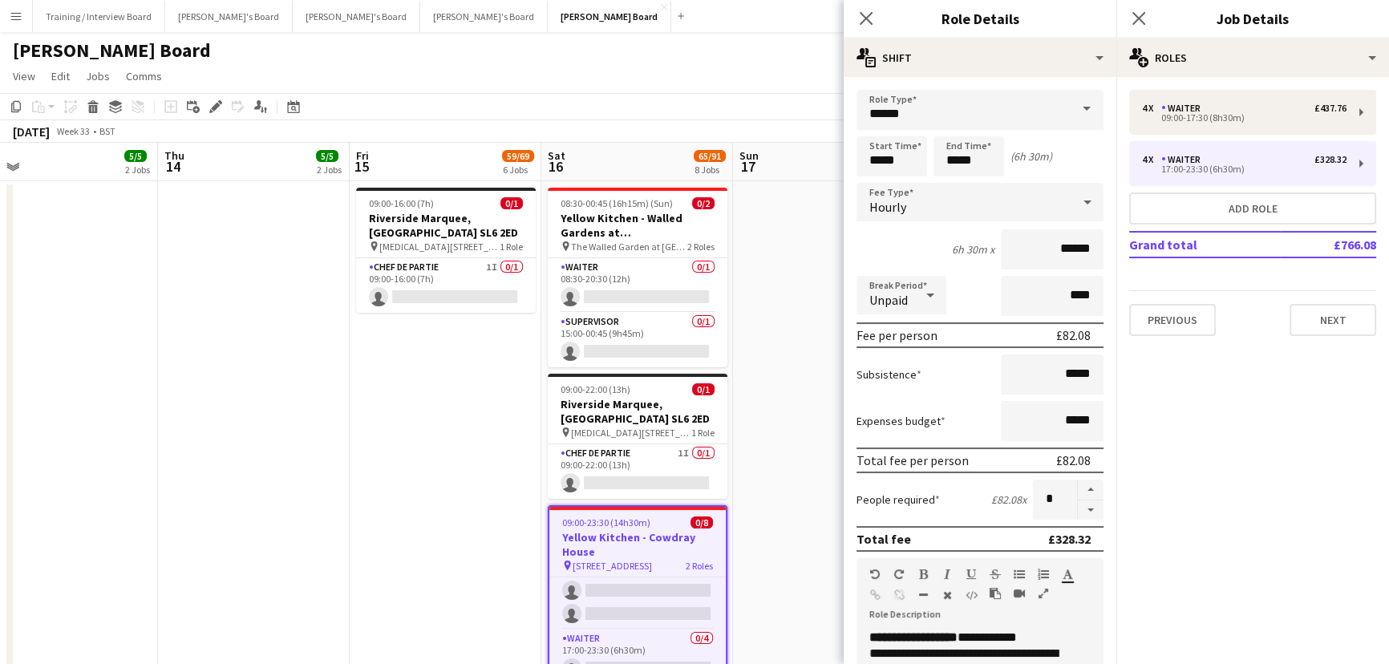
click at [750, 327] on app-date-cell at bounding box center [829, 507] width 192 height 653
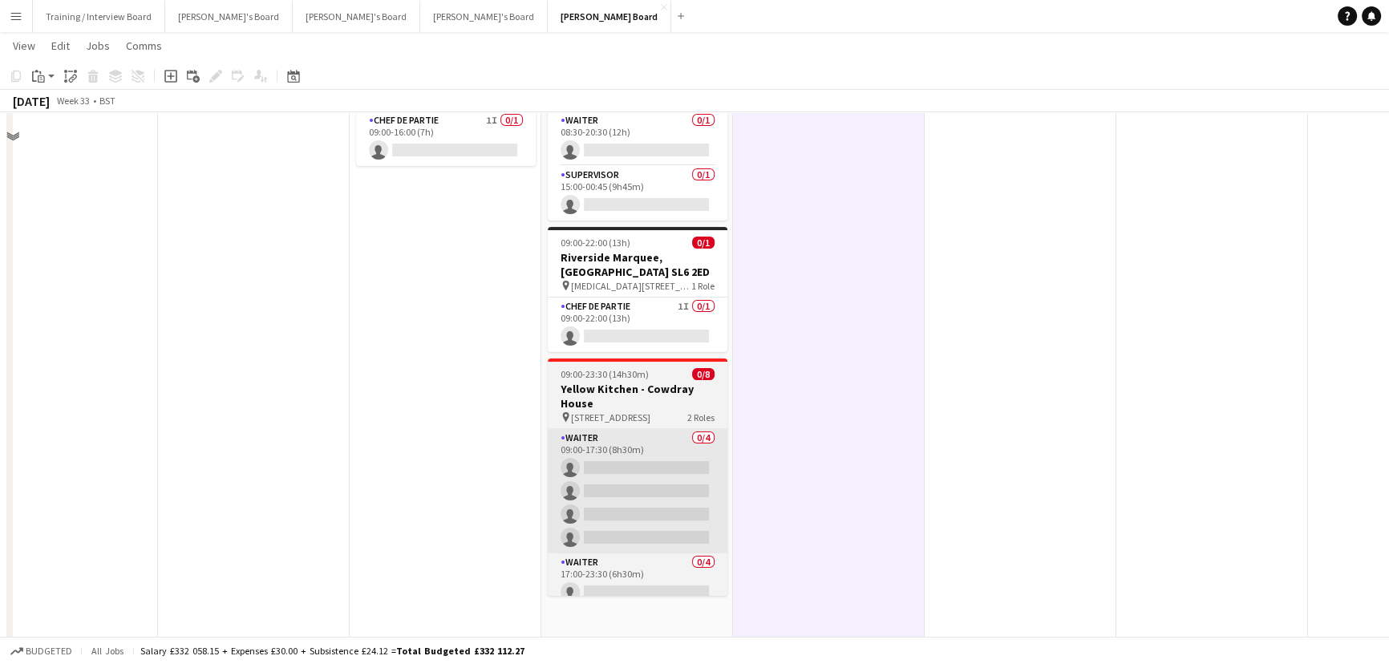
scroll to position [0, 0]
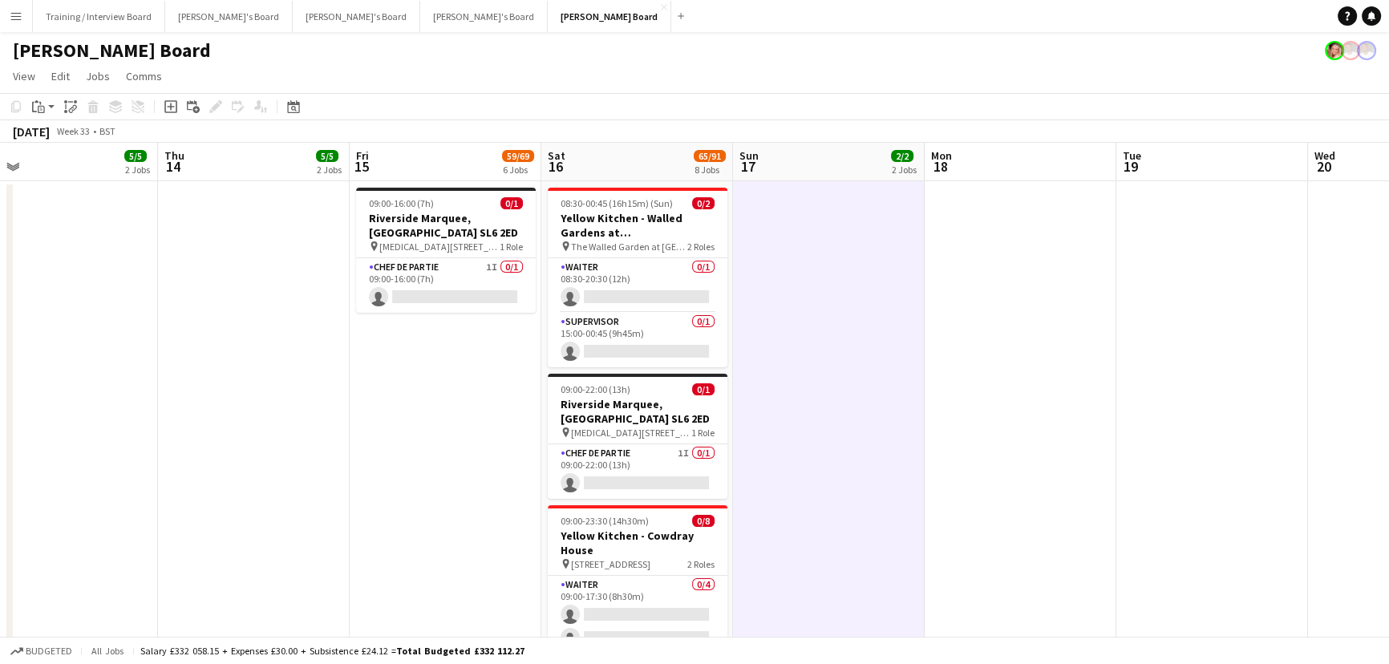
click at [370, 463] on app-date-cell "09:00-16:00 (7h) 0/[STREET_ADDRESS][MEDICAL_DATA] pin [MEDICAL_DATA], SL6 2ED 1…" at bounding box center [446, 507] width 192 height 653
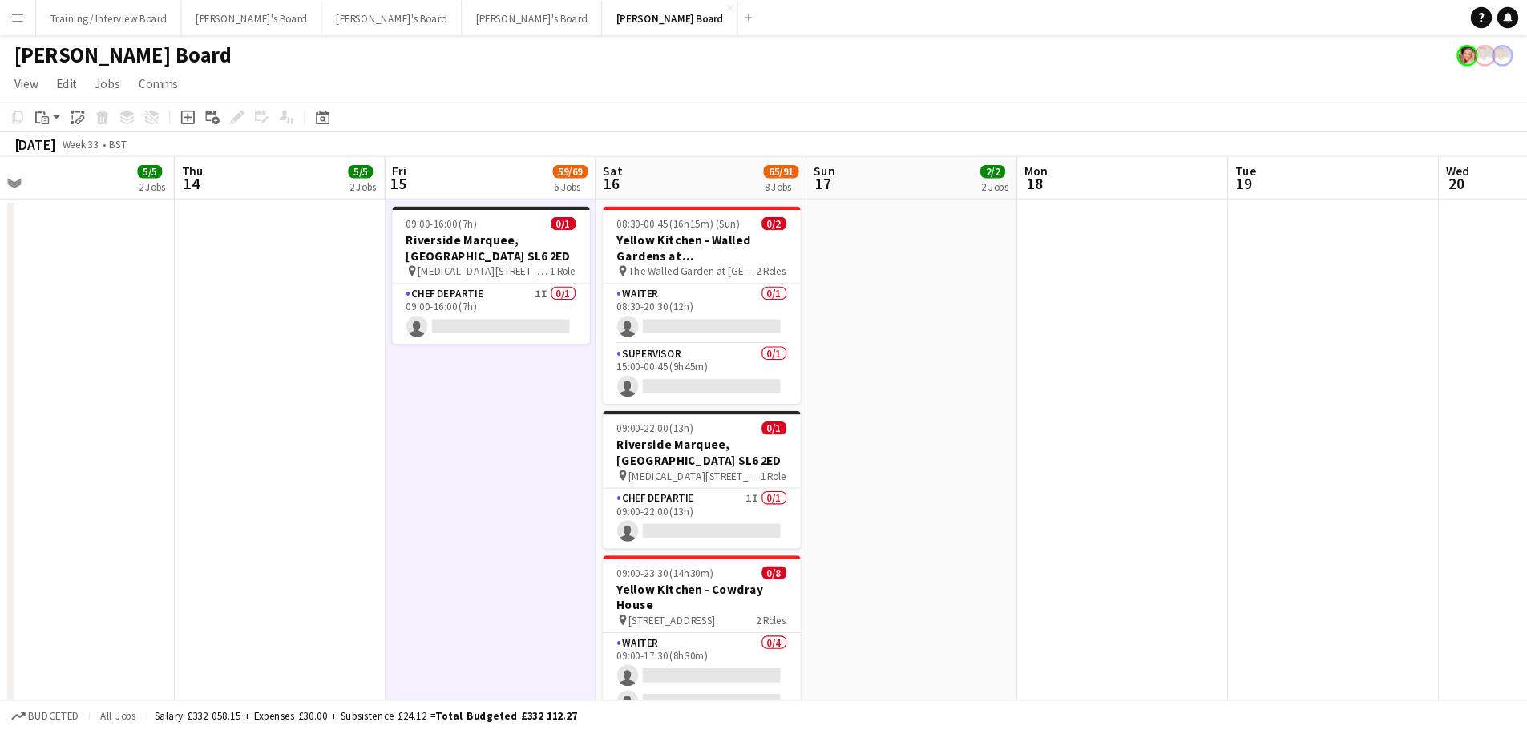
scroll to position [73, 0]
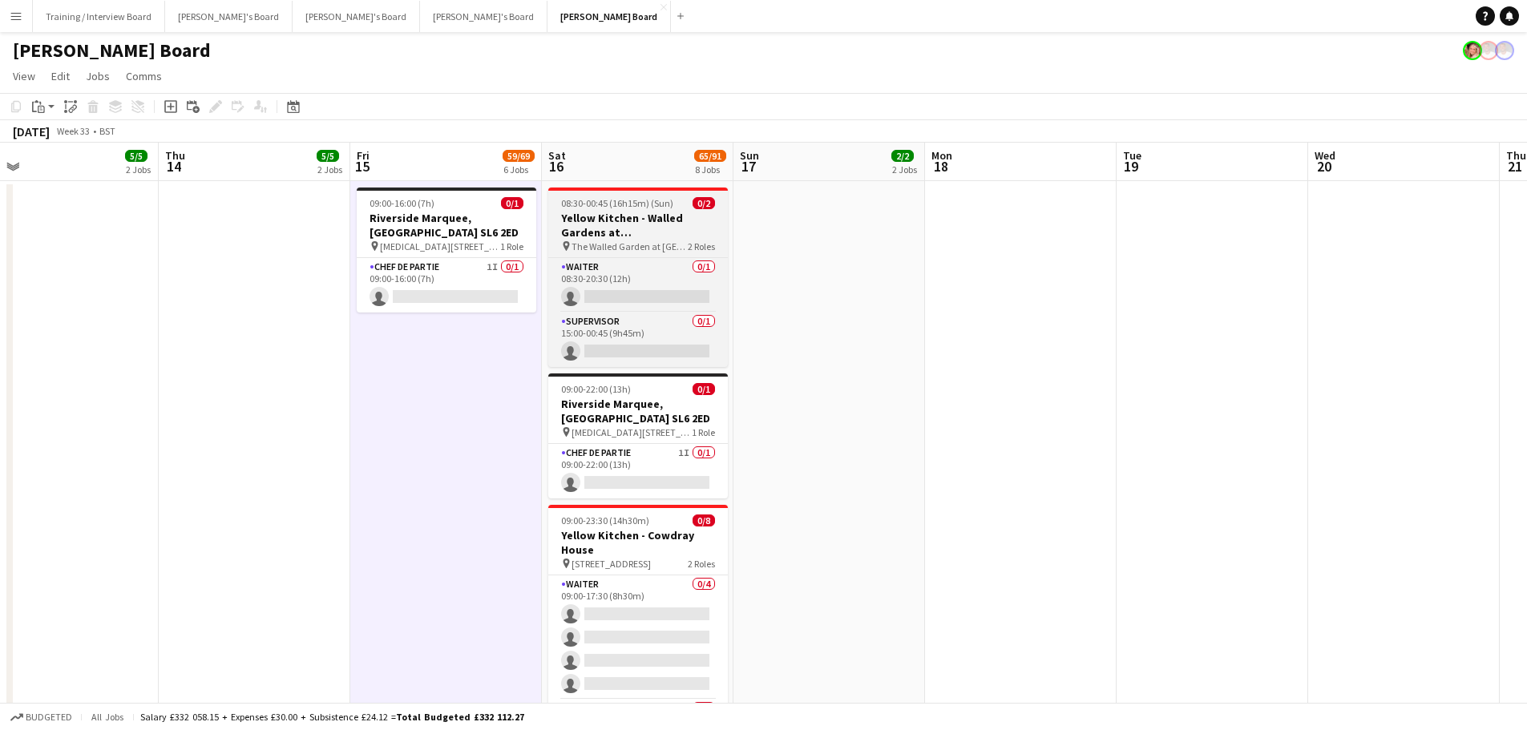
click at [628, 194] on app-job-card "08:30-00:45 (16h15m) (Sun) 0/2 Yellow Kitchen - Walled Gardens at [GEOGRAPHIC_D…" at bounding box center [638, 278] width 180 height 180
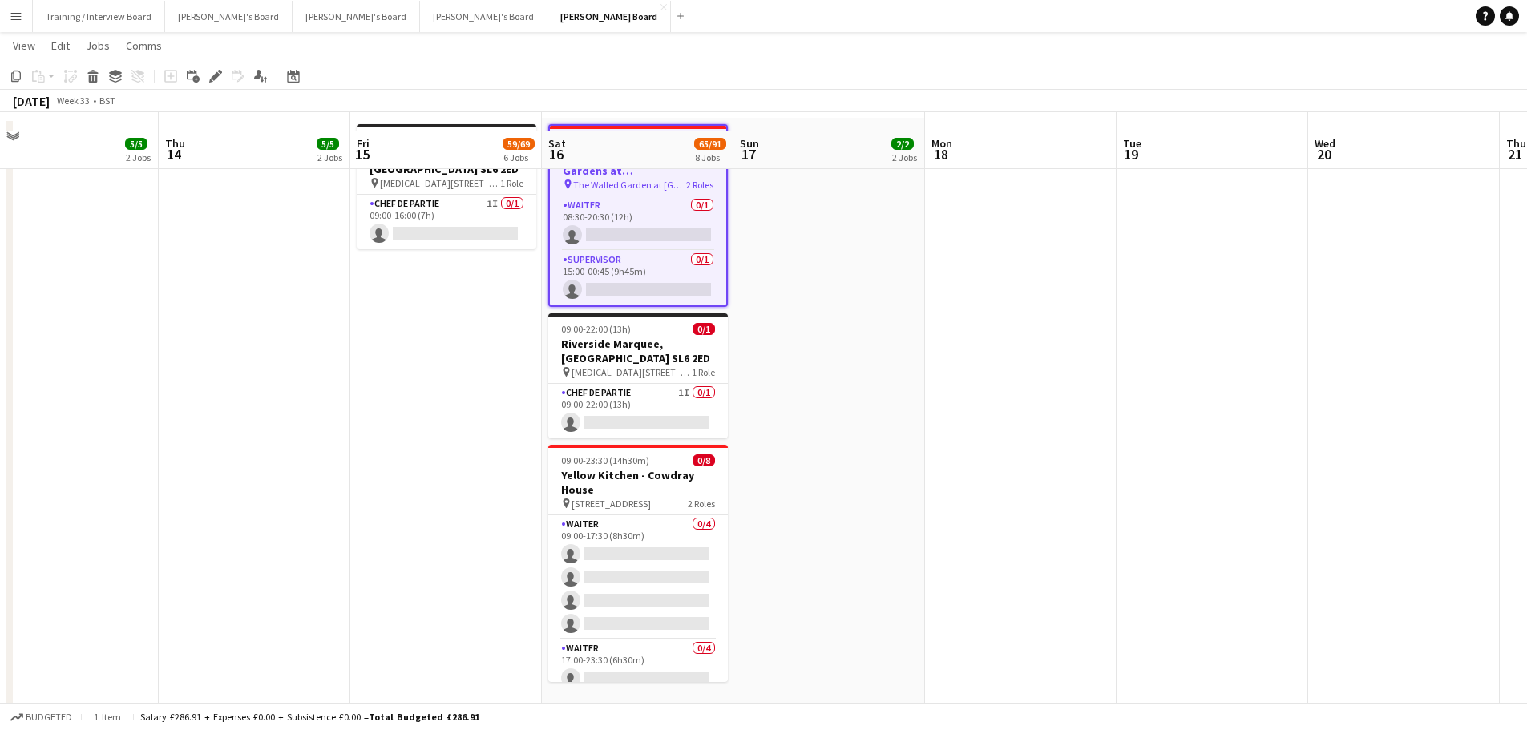
scroll to position [80, 0]
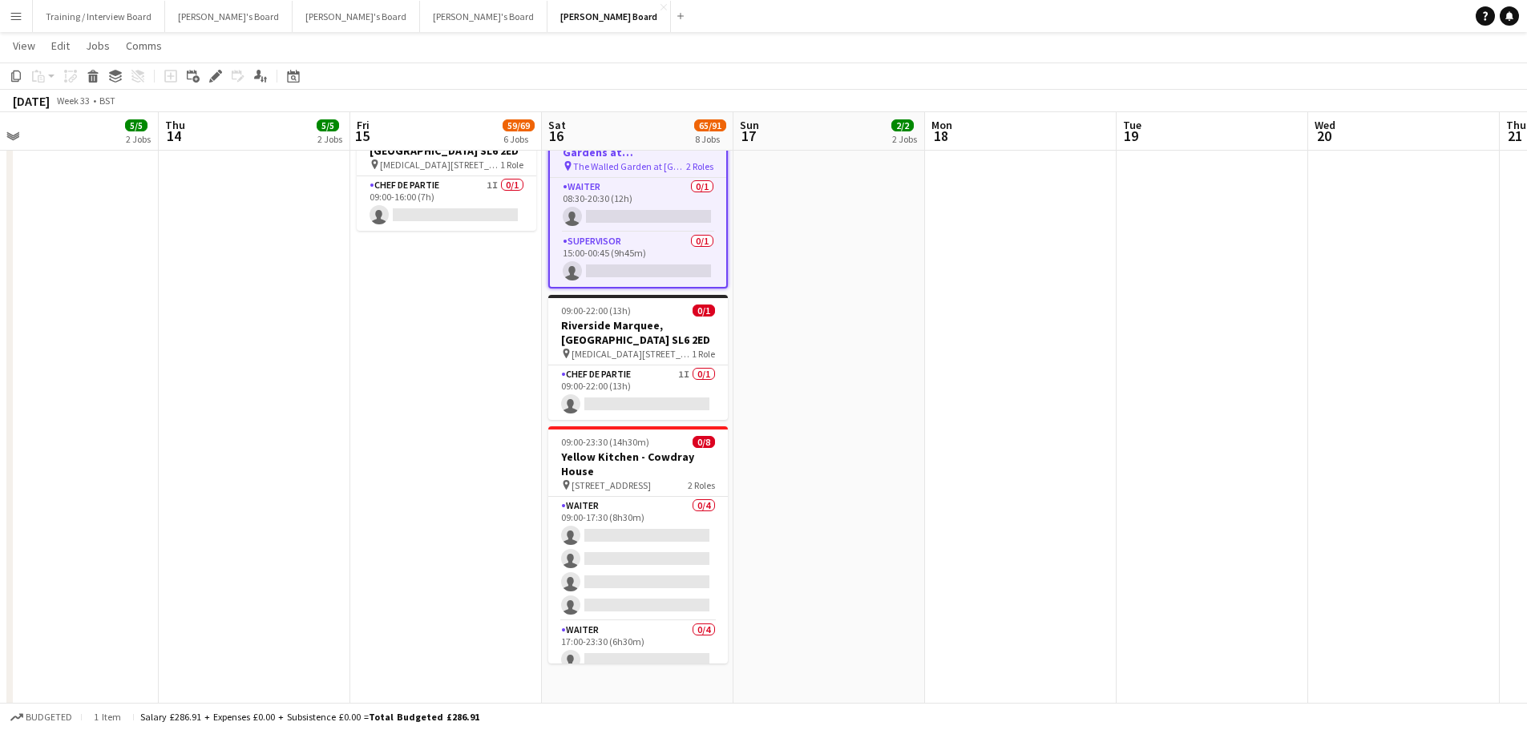
drag, startPoint x: 971, startPoint y: 340, endPoint x: 976, endPoint y: 358, distance: 19.1
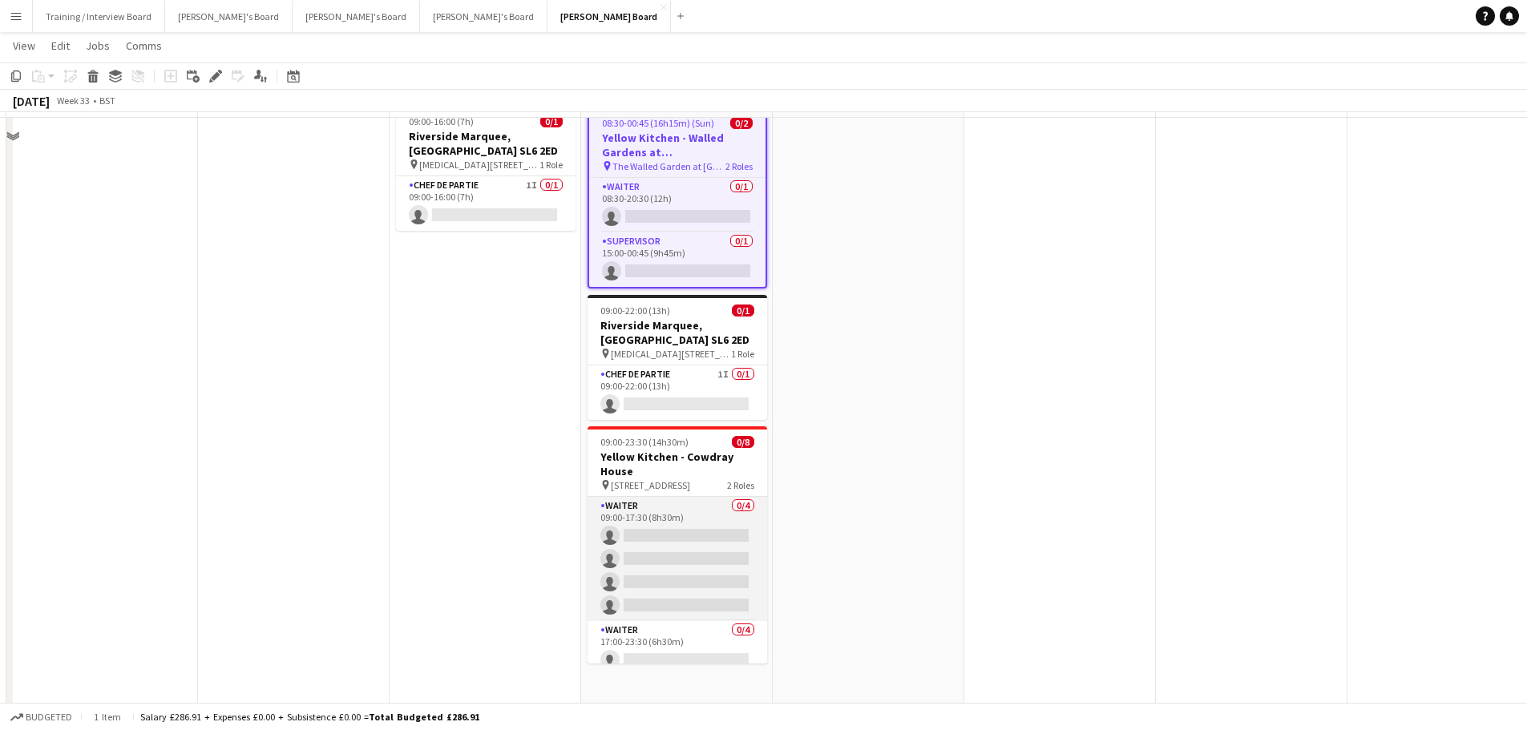
scroll to position [0, 0]
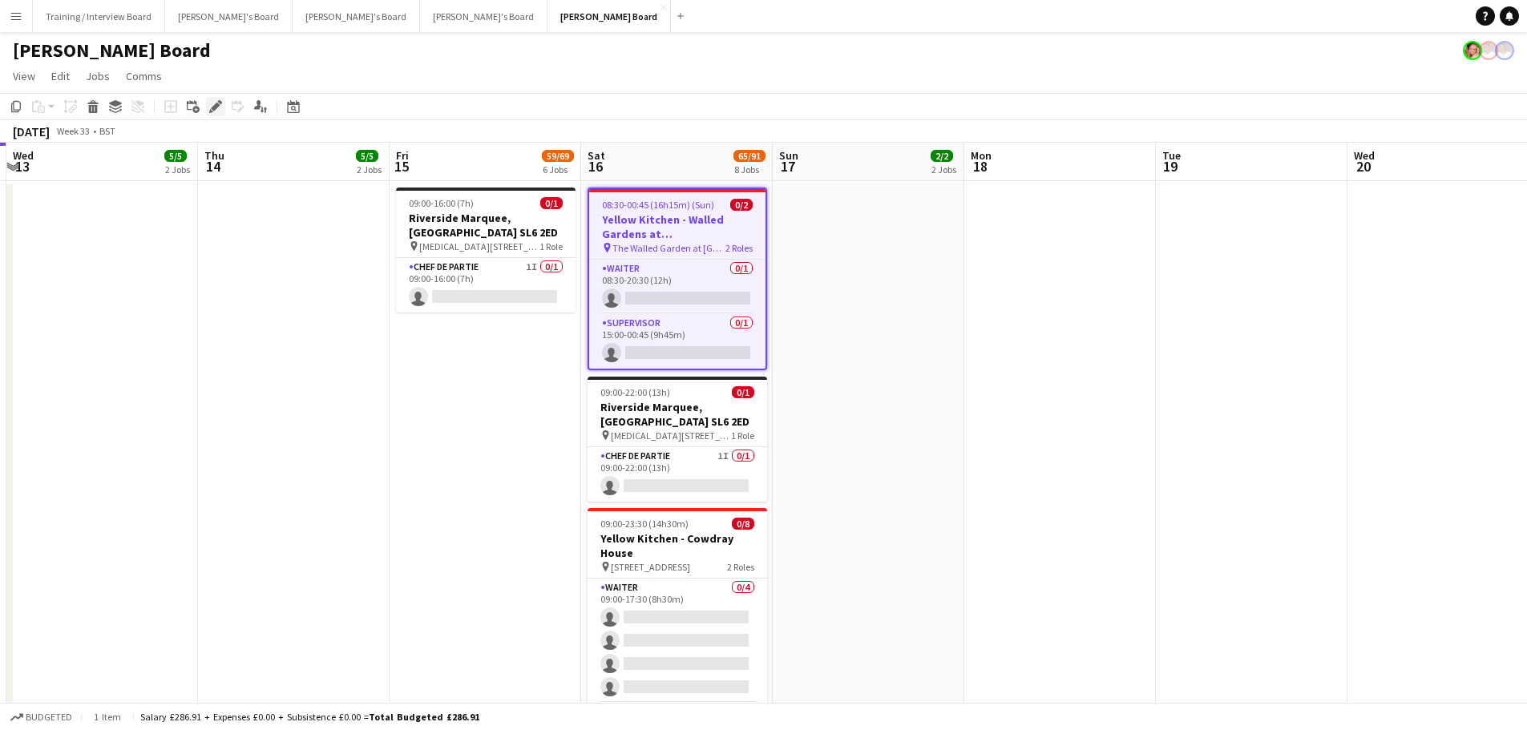
click at [214, 106] on icon at bounding box center [215, 107] width 9 height 9
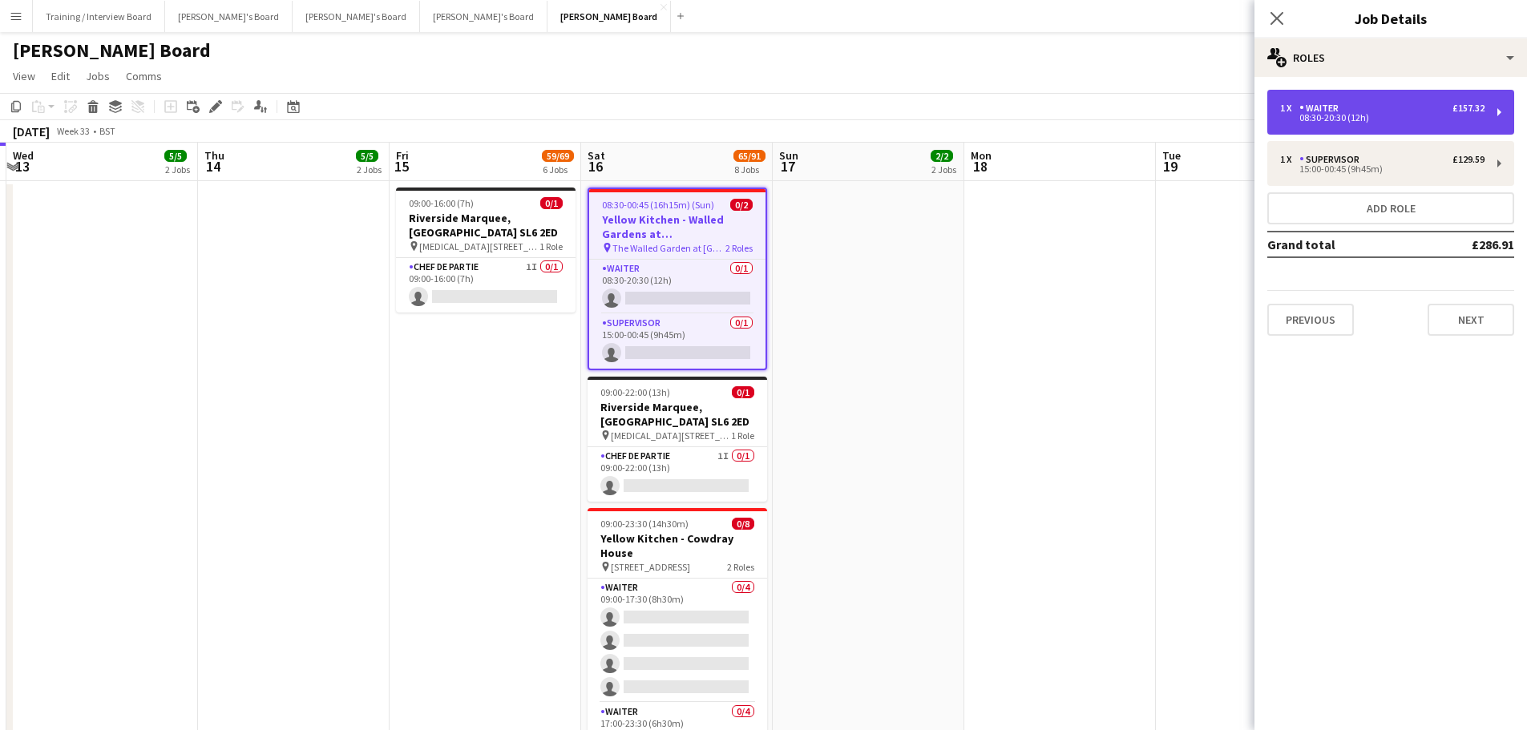
click at [1388, 117] on div "08:30-20:30 (12h)" at bounding box center [1382, 118] width 204 height 8
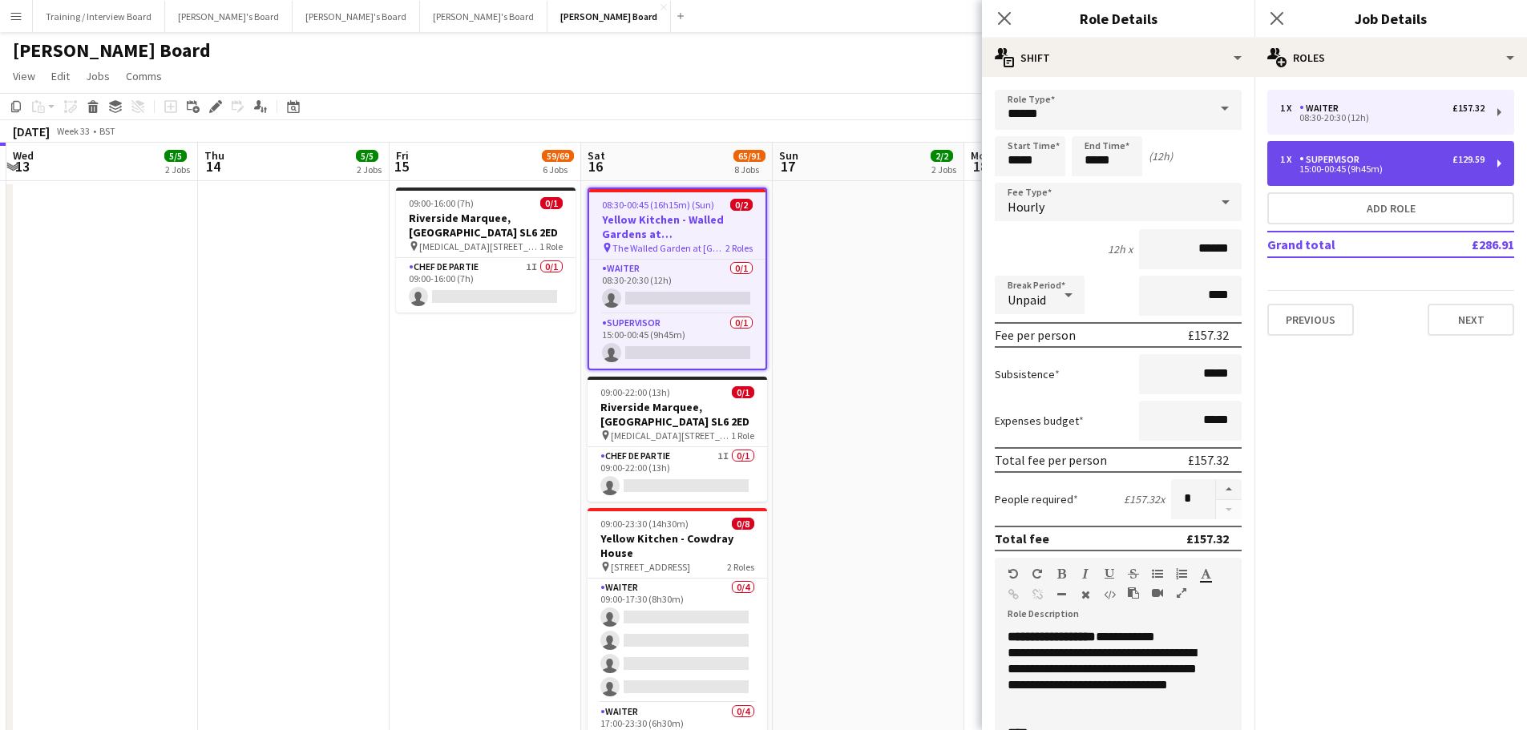
click at [1372, 156] on div "1 x Supervisor £129.59" at bounding box center [1382, 159] width 204 height 11
type input "**********"
type input "*****"
type input "******"
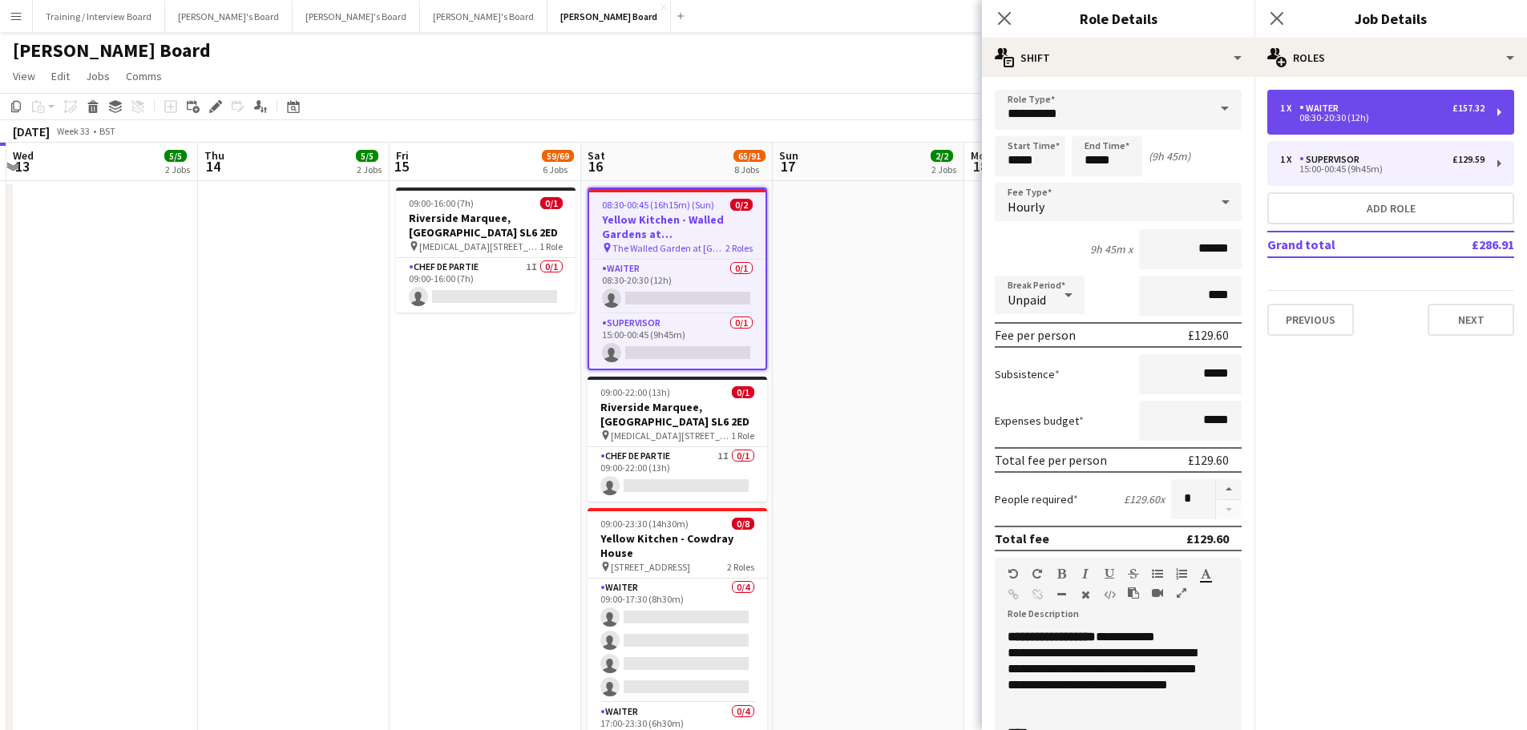
click at [1328, 104] on div "Waiter" at bounding box center [1323, 108] width 46 height 11
type input "******"
type input "*****"
type input "******"
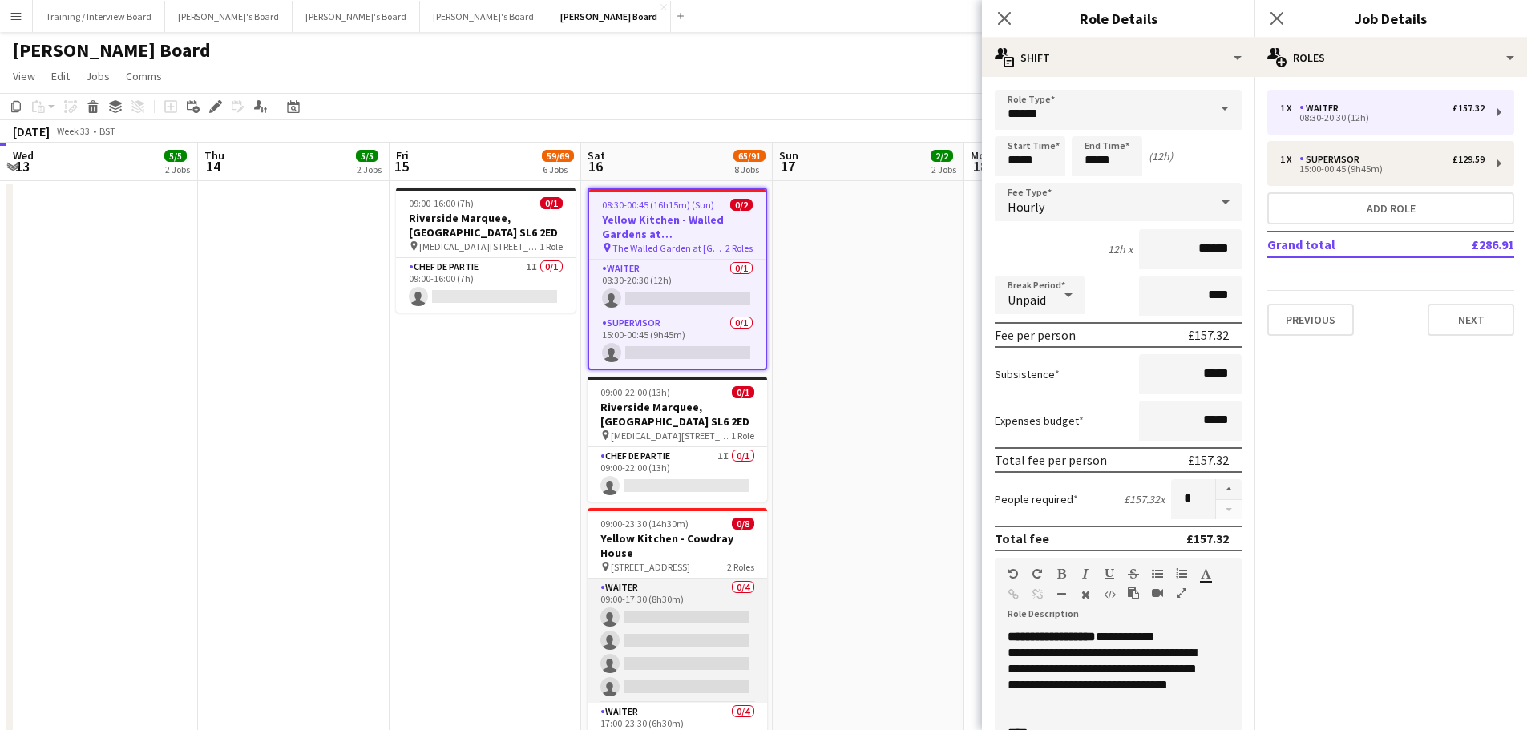
click at [726, 617] on app-card-role "Waiter 0/4 09:00-17:30 (8h30m) single-neutral-actions single-neutral-actions si…" at bounding box center [678, 641] width 180 height 124
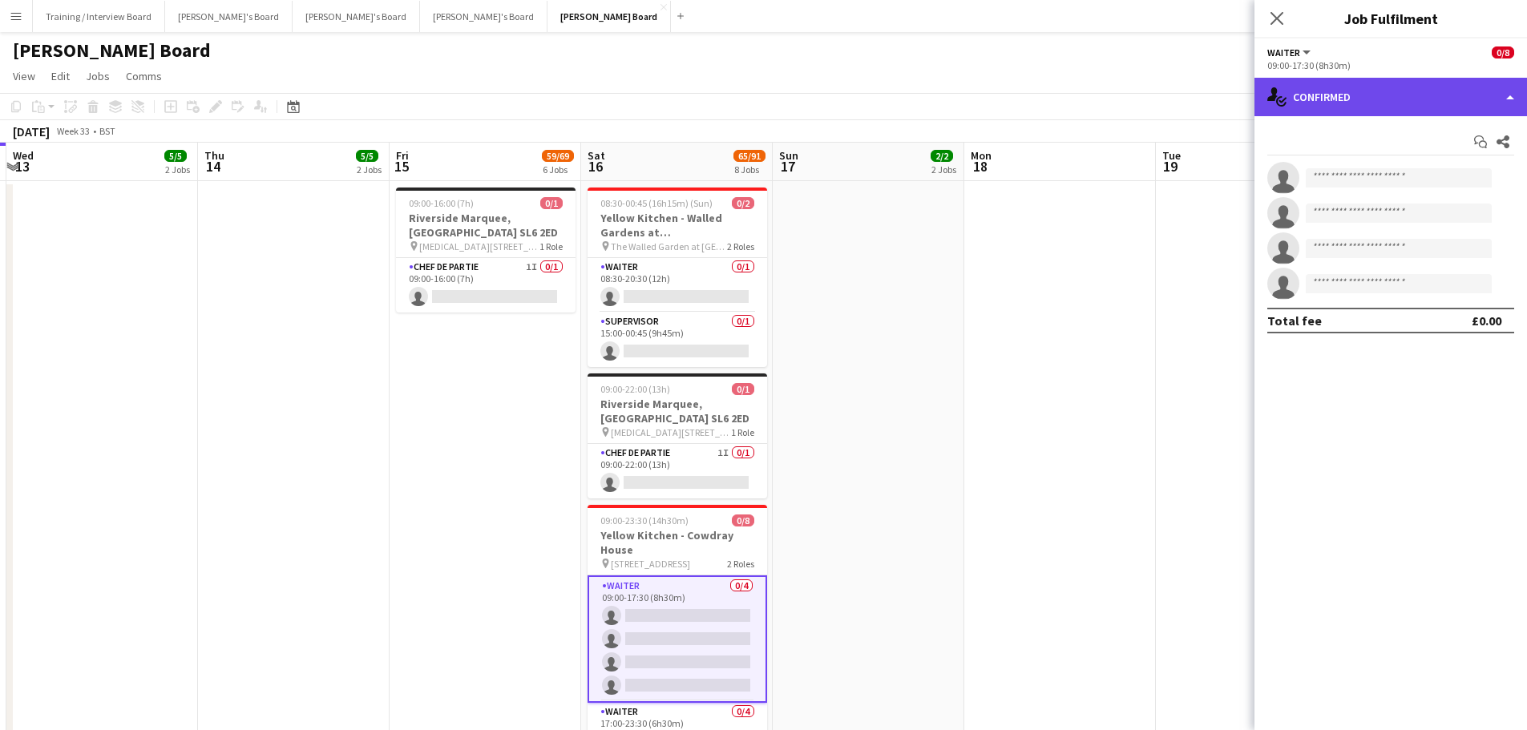
click at [1324, 84] on div "single-neutral-actions-check-2 Confirmed" at bounding box center [1391, 97] width 273 height 38
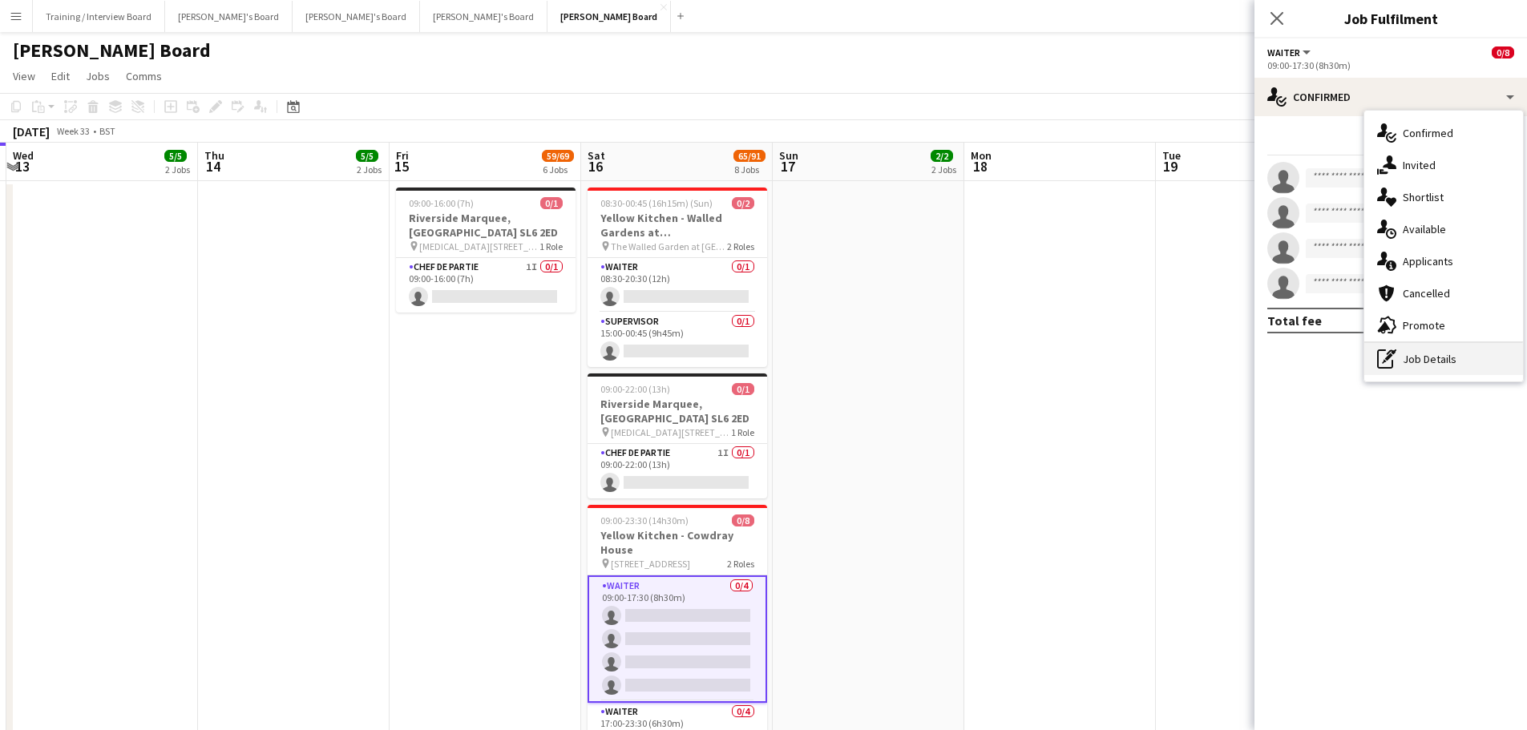
click at [1388, 359] on div "pen-write Job Details" at bounding box center [1443, 359] width 159 height 32
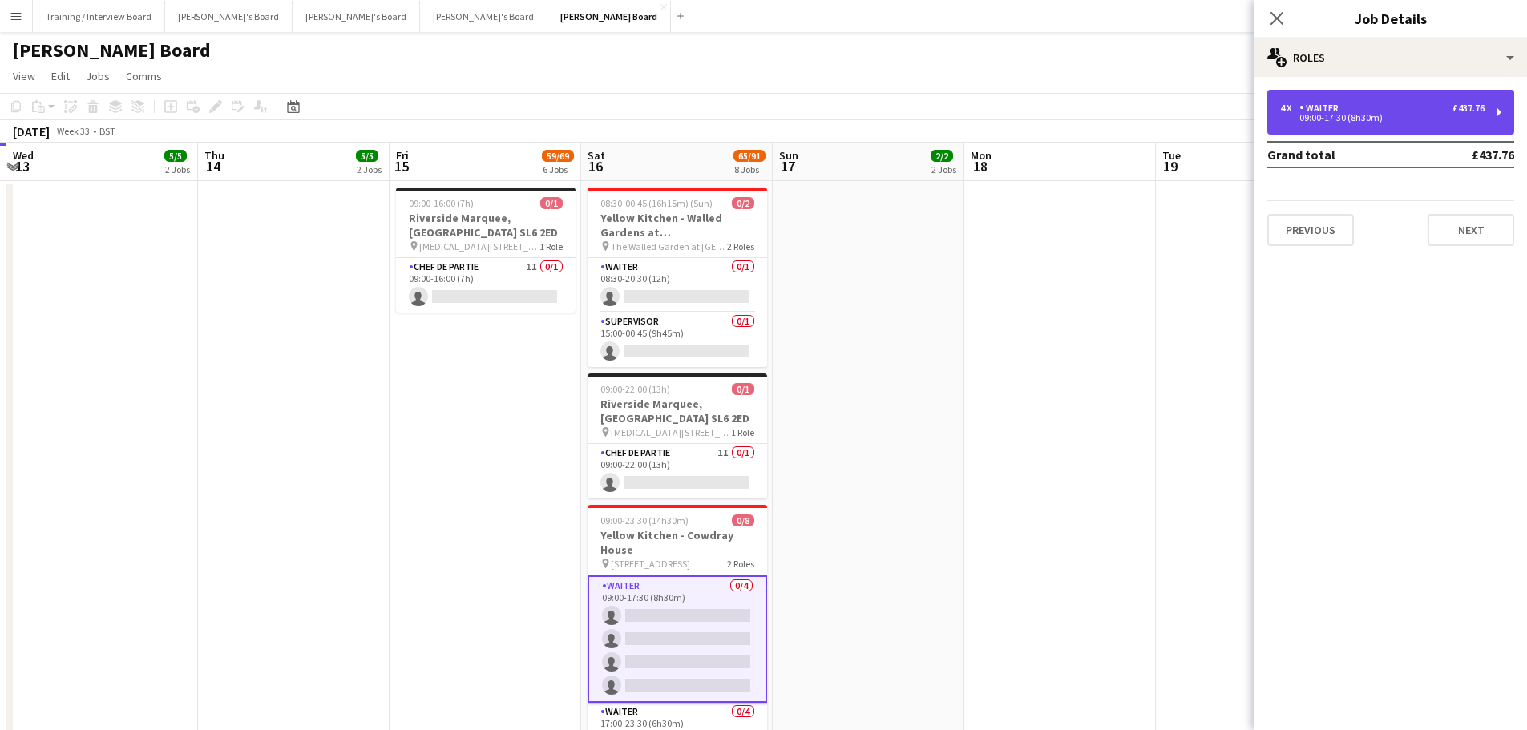
click at [1377, 116] on div "09:00-17:30 (8h30m)" at bounding box center [1382, 118] width 204 height 8
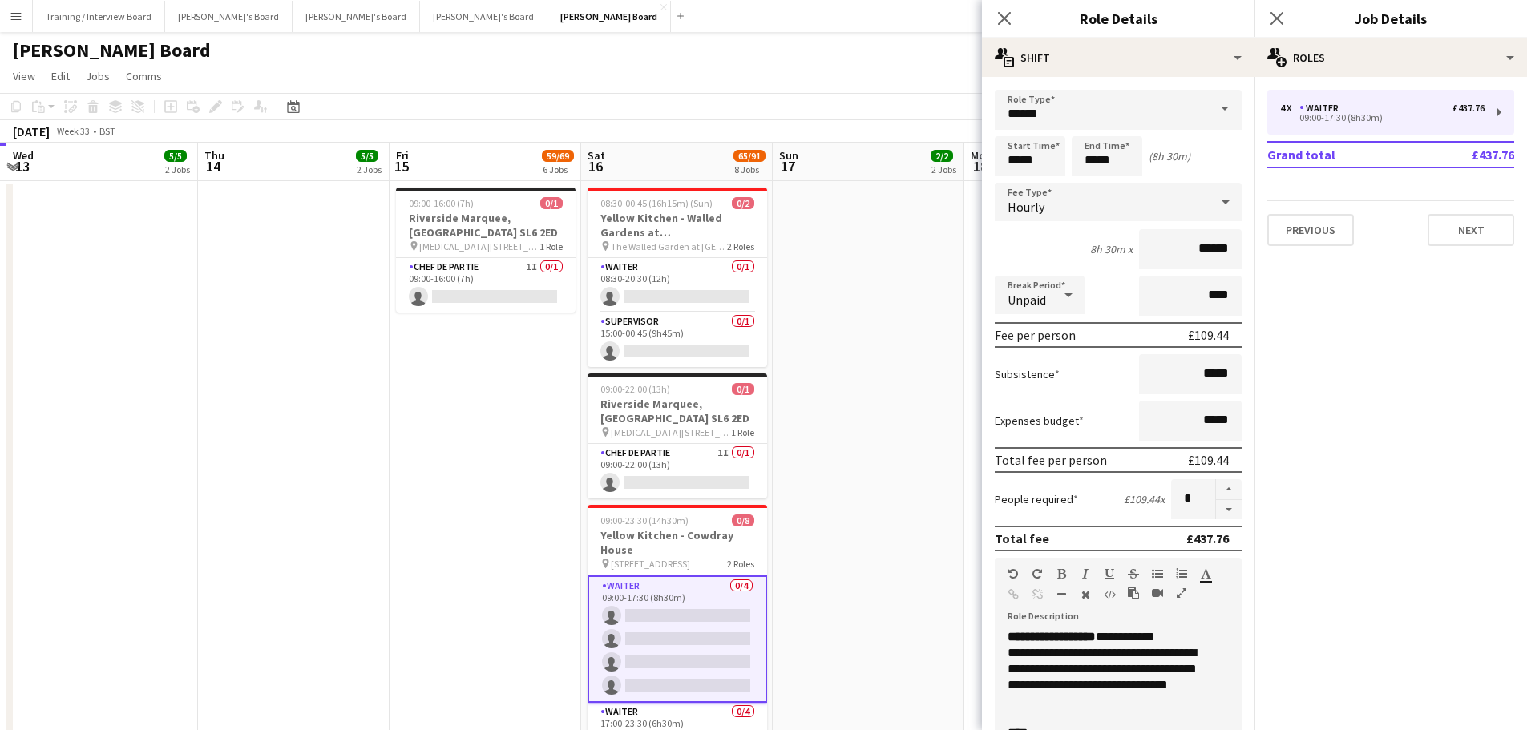
drag, startPoint x: 841, startPoint y: 418, endPoint x: 821, endPoint y: 439, distance: 28.9
click at [842, 418] on app-date-cell at bounding box center [869, 507] width 192 height 653
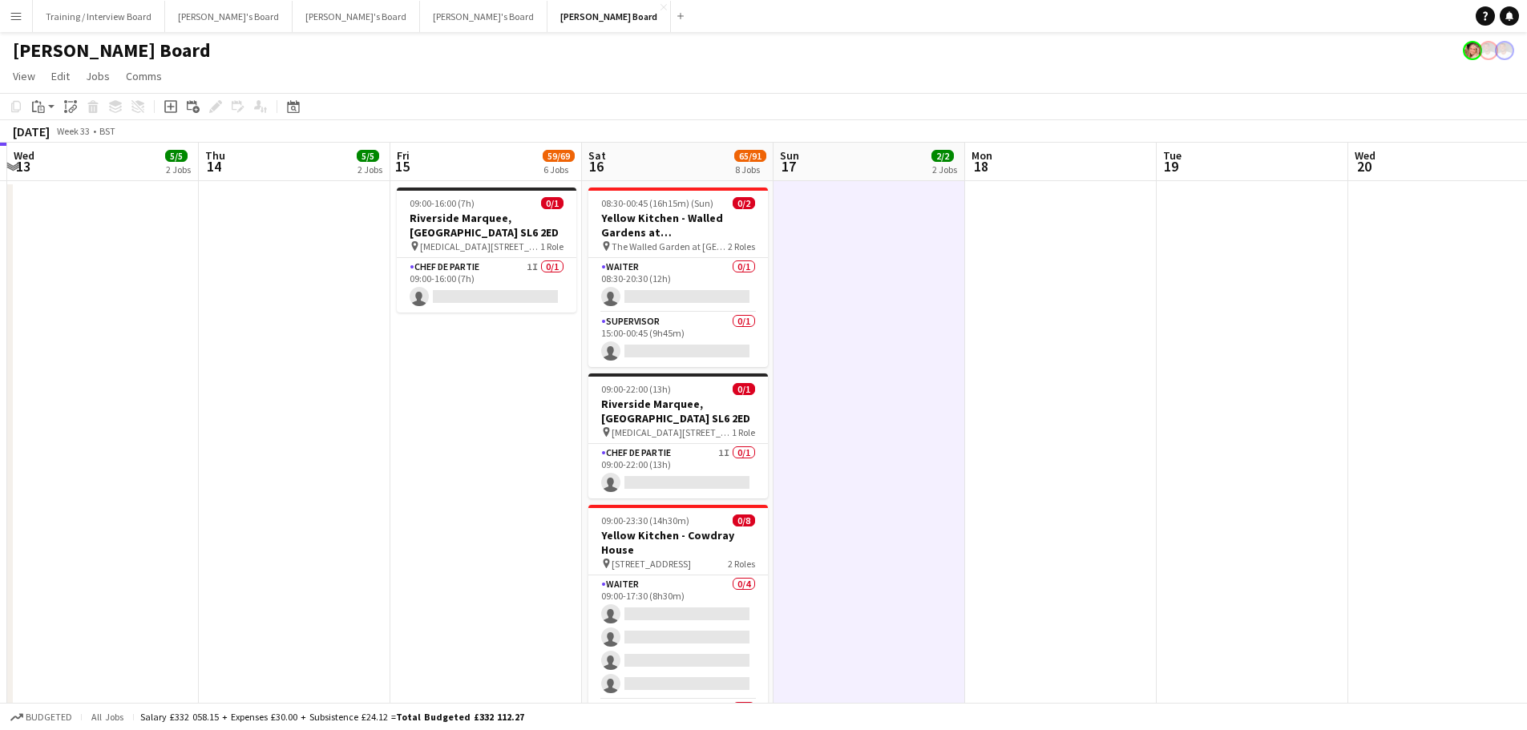
scroll to position [0, 463]
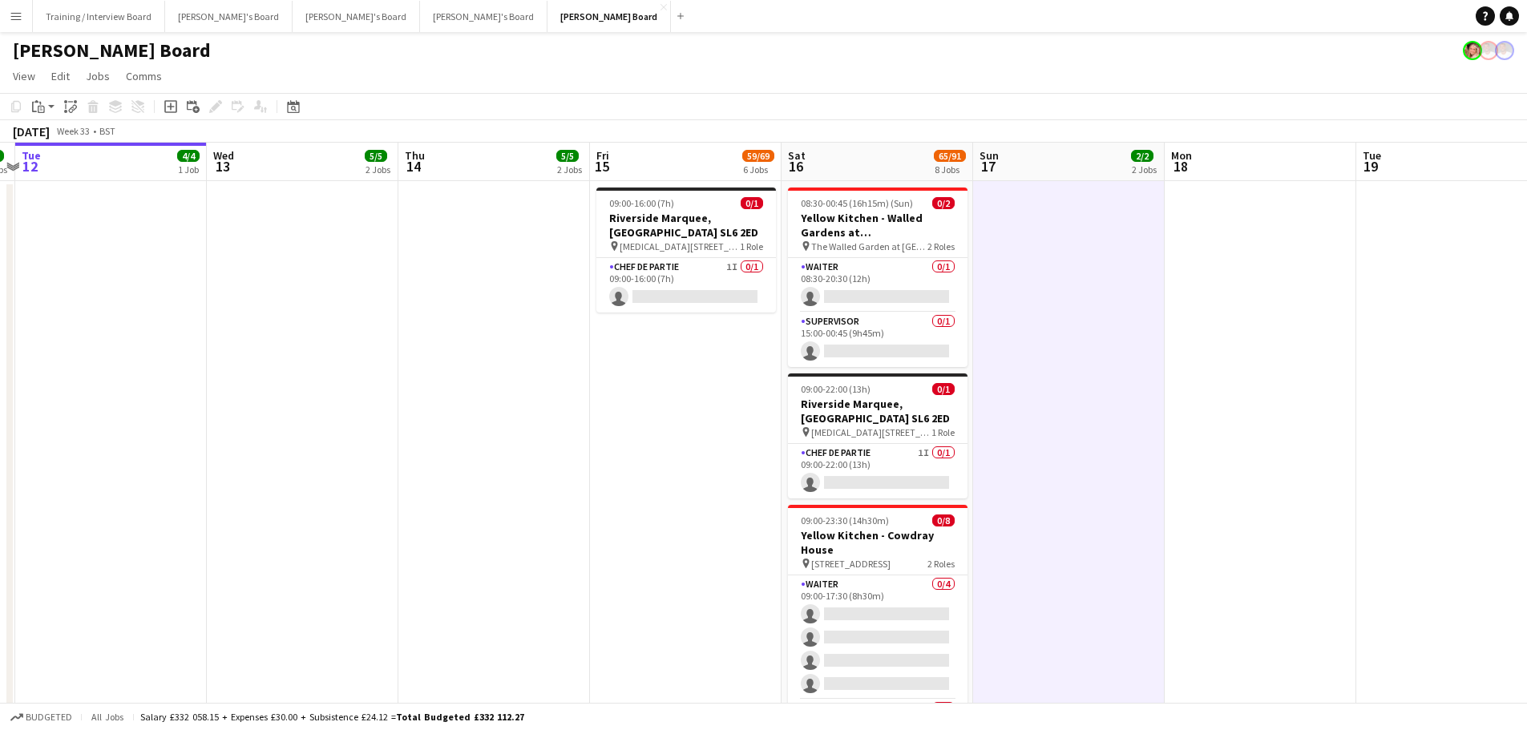
drag, startPoint x: 523, startPoint y: 481, endPoint x: 618, endPoint y: 483, distance: 95.4
click at [479, 481] on app-date-cell at bounding box center [494, 507] width 192 height 653
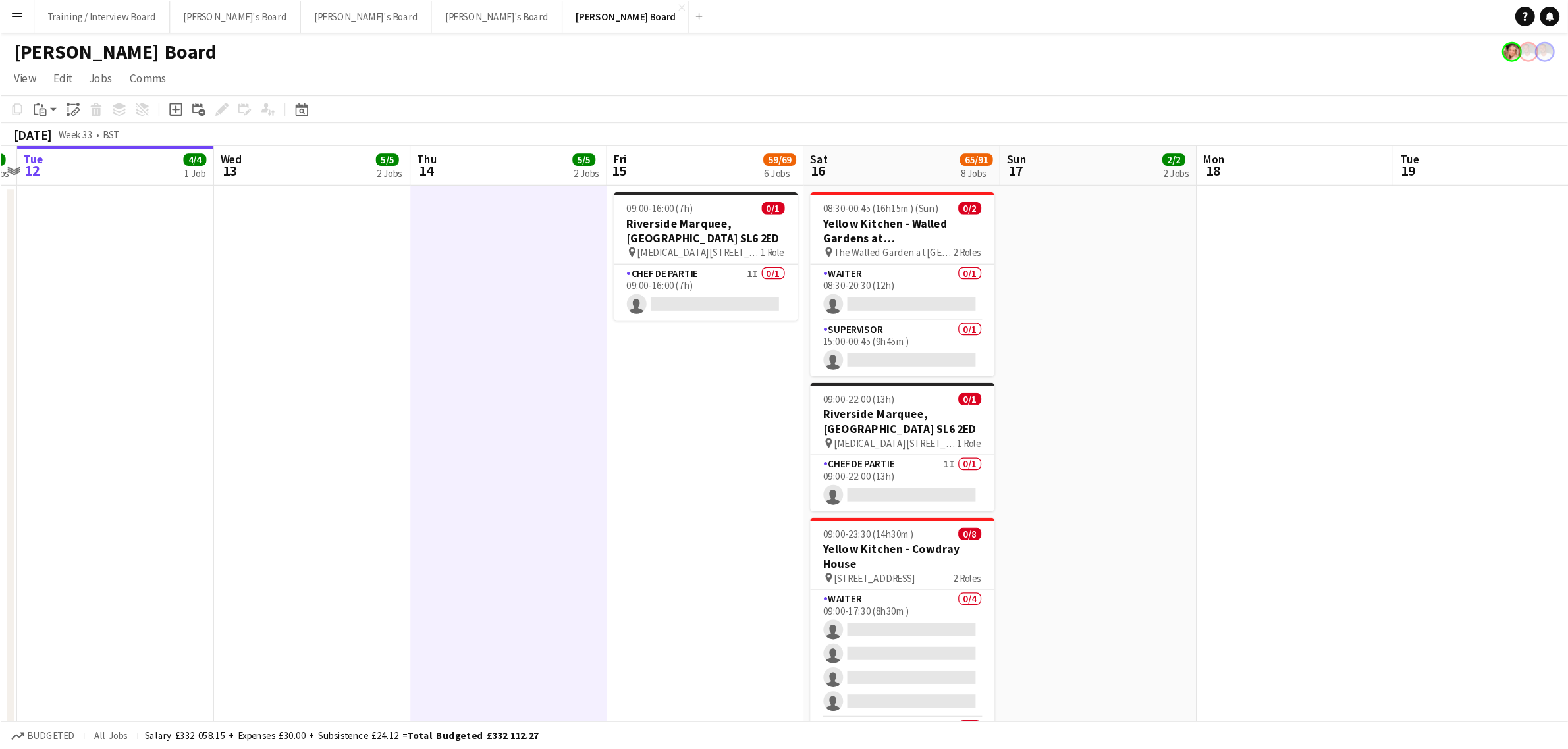
scroll to position [0, 117]
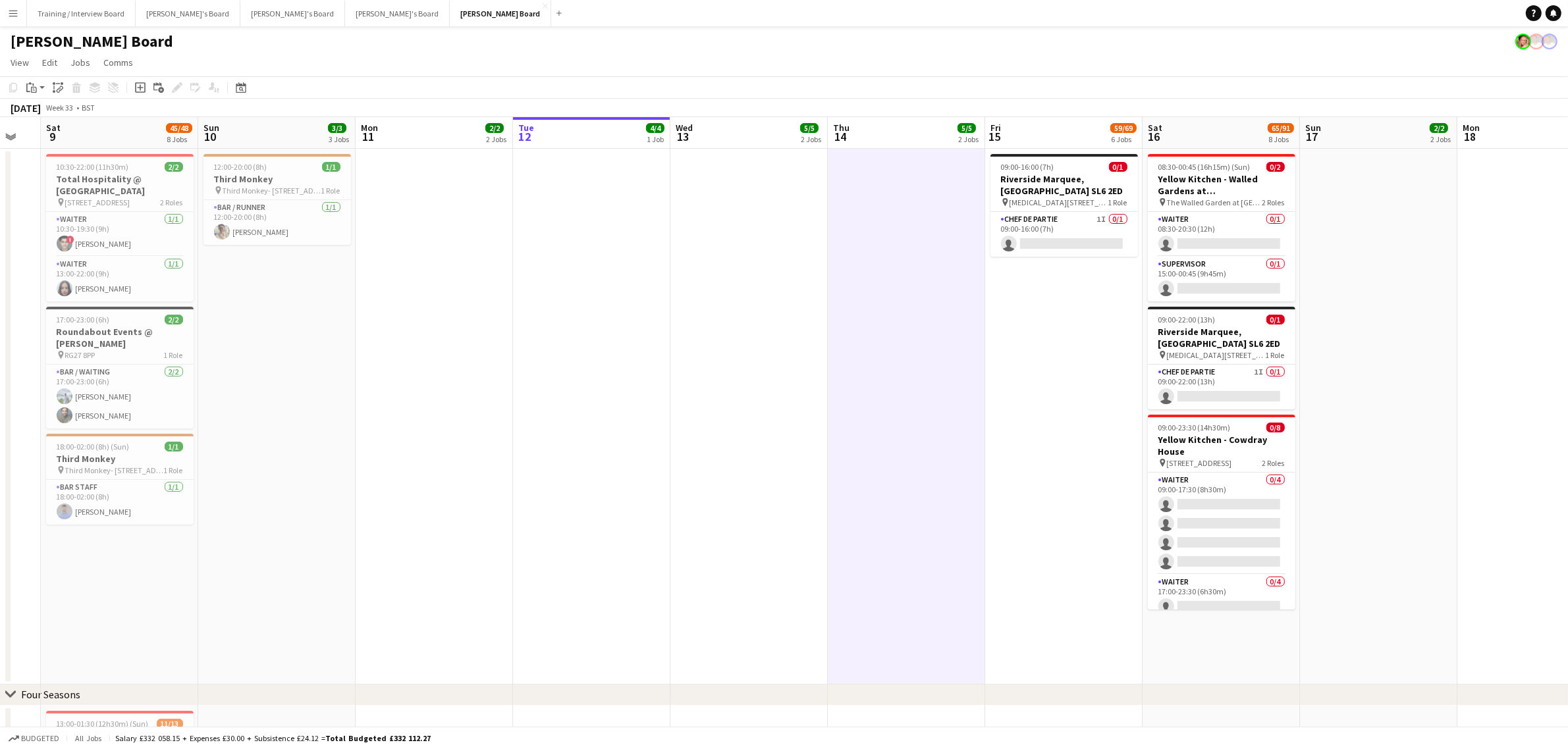
drag, startPoint x: 481, startPoint y: 423, endPoint x: 633, endPoint y: 420, distance: 152.0
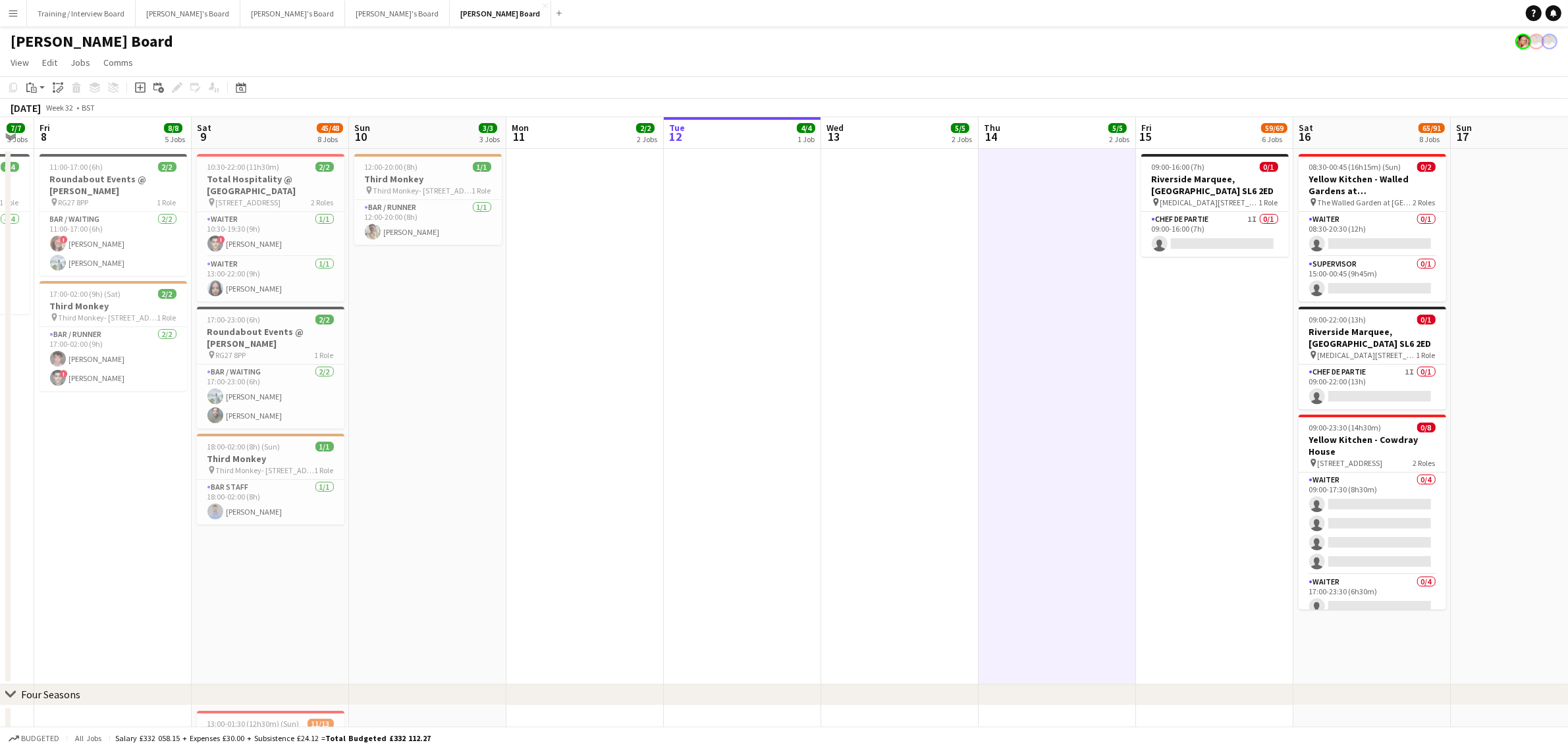
drag, startPoint x: 558, startPoint y: 437, endPoint x: 649, endPoint y: 412, distance: 94.4
drag, startPoint x: 525, startPoint y: 402, endPoint x: 513, endPoint y: 410, distance: 14.4
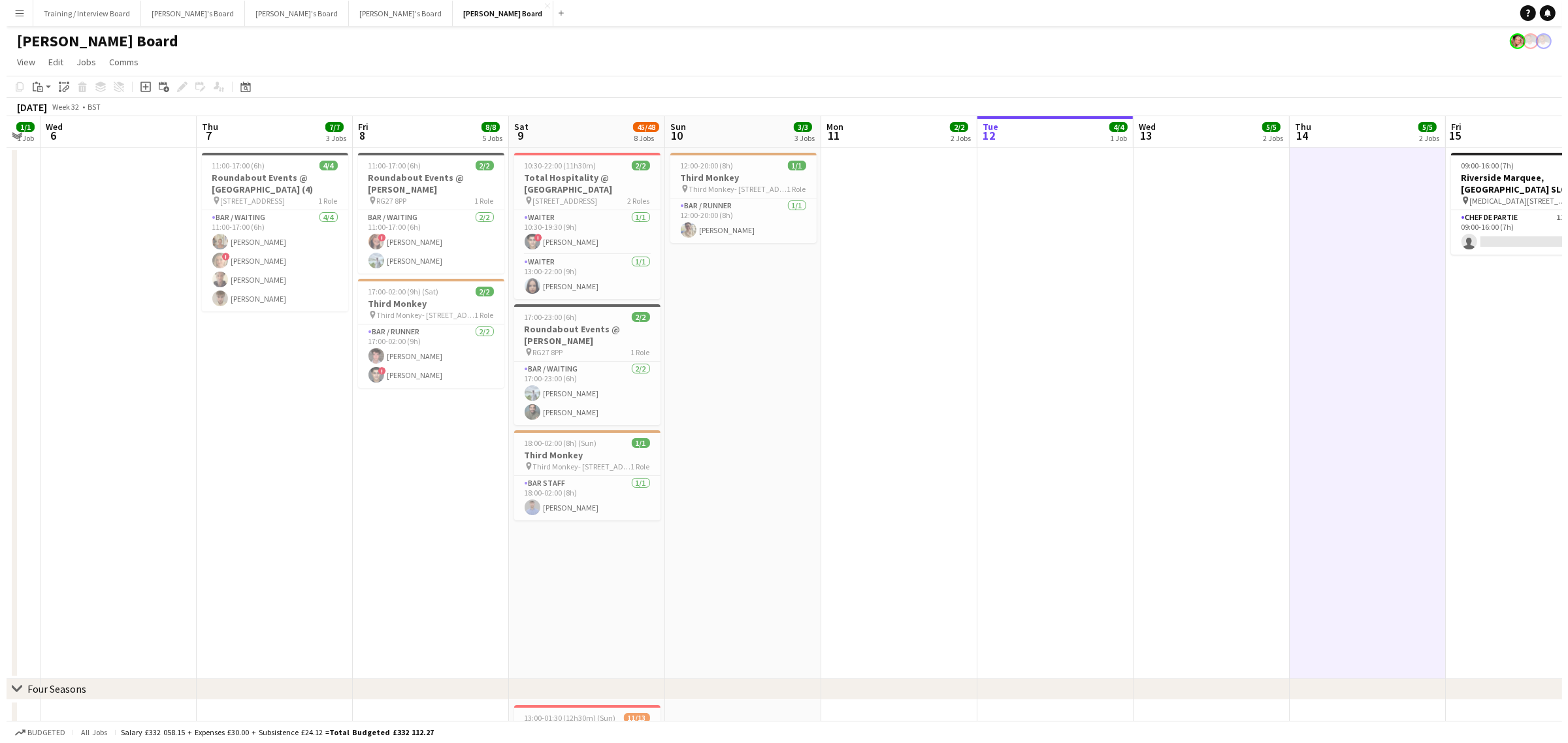
scroll to position [0, 416]
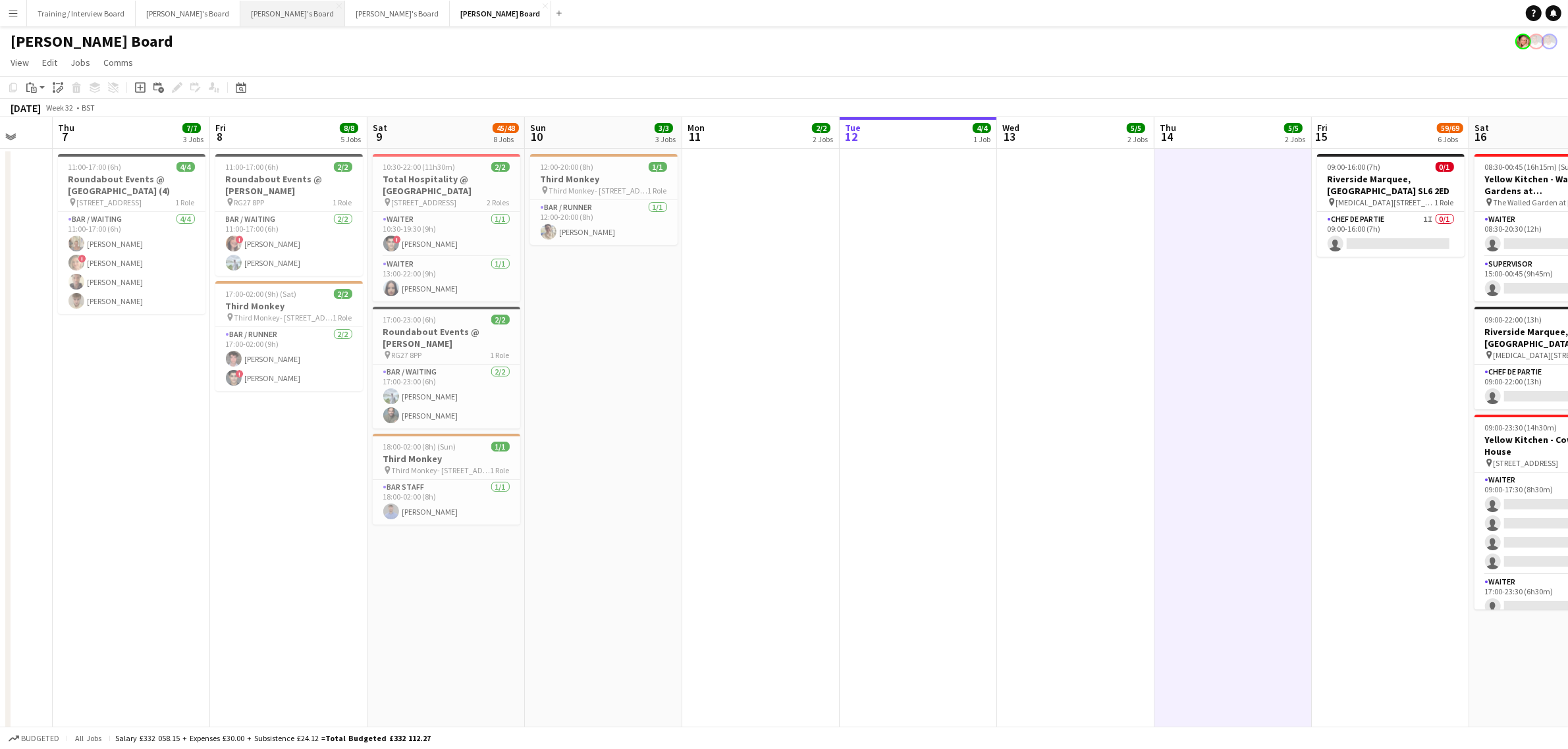
click at [241, 15] on button "[PERSON_NAME]'s Board Close" at bounding box center [292, 13] width 104 height 25
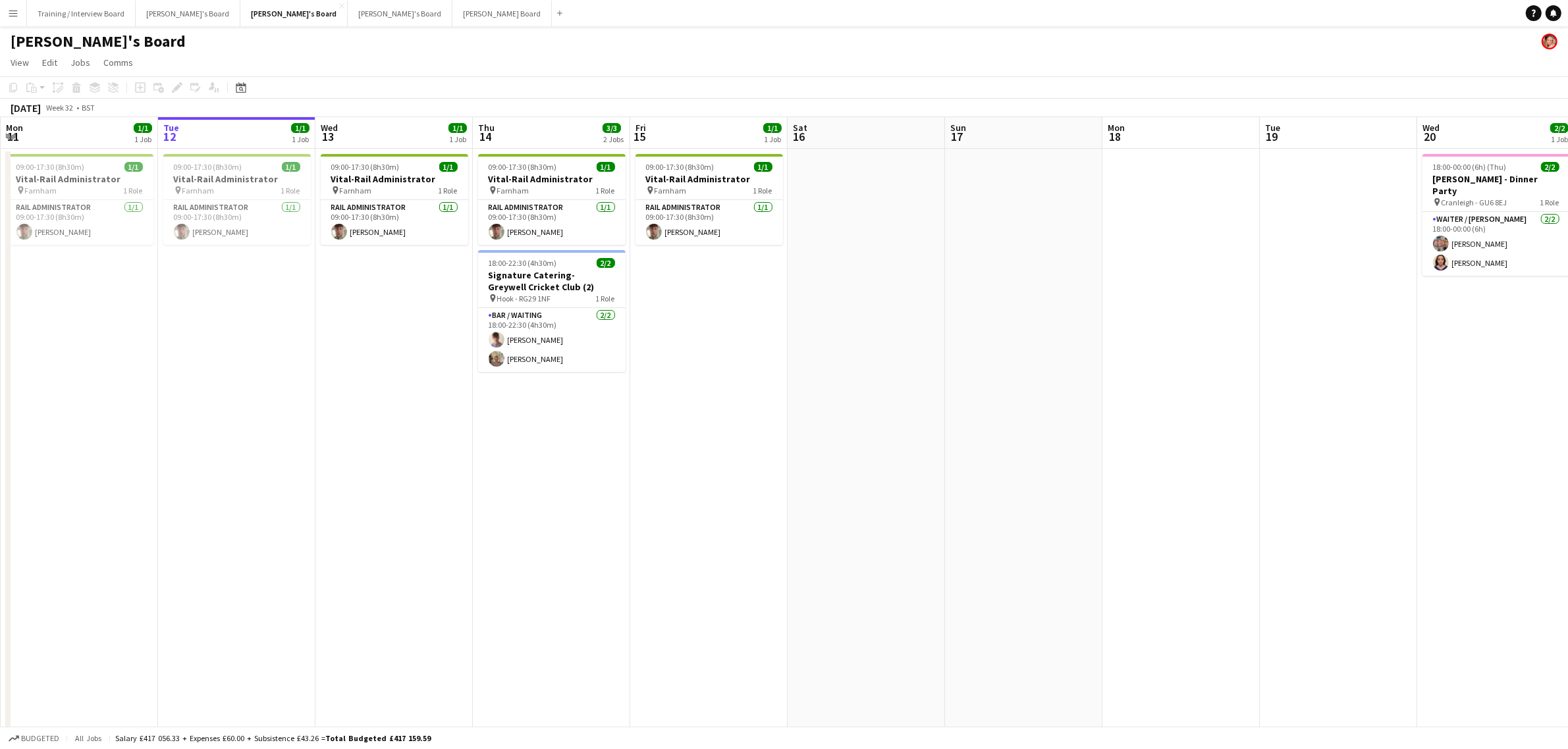
drag, startPoint x: 689, startPoint y: 337, endPoint x: 683, endPoint y: 313, distance: 24.7
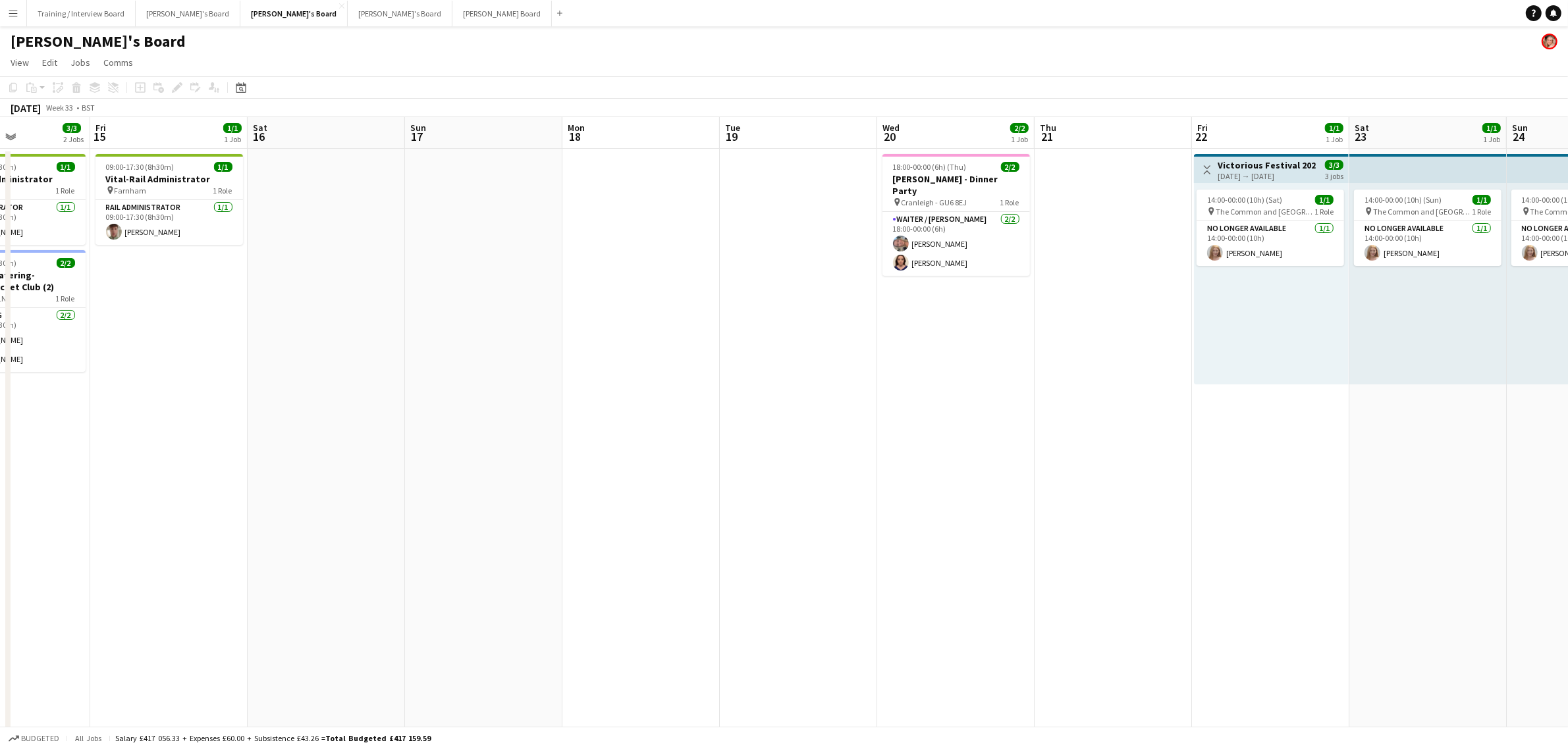
drag, startPoint x: 864, startPoint y: 350, endPoint x: 1062, endPoint y: 383, distance: 200.7
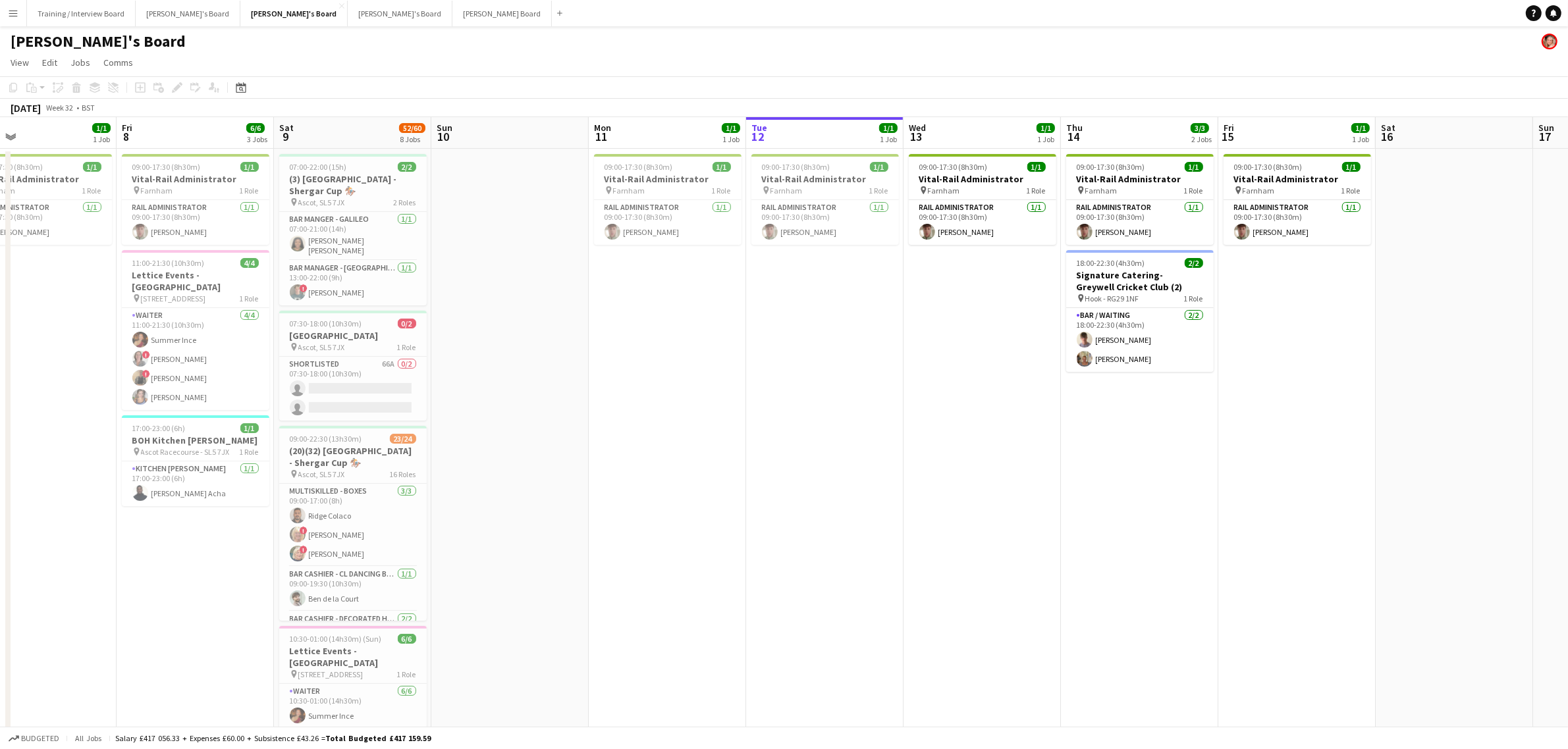
scroll to position [0, 318]
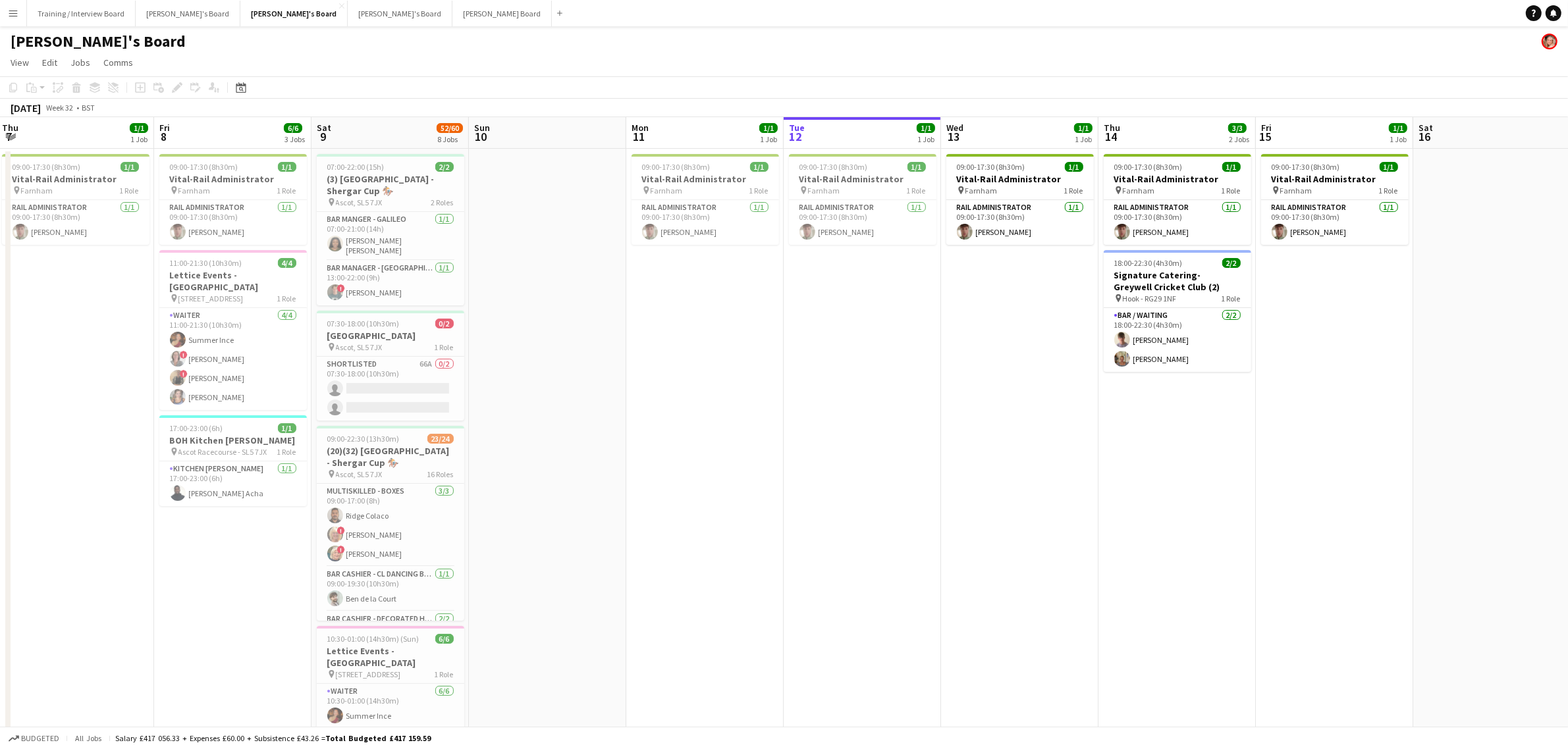
drag, startPoint x: 650, startPoint y: 398, endPoint x: 959, endPoint y: 397, distance: 309.0
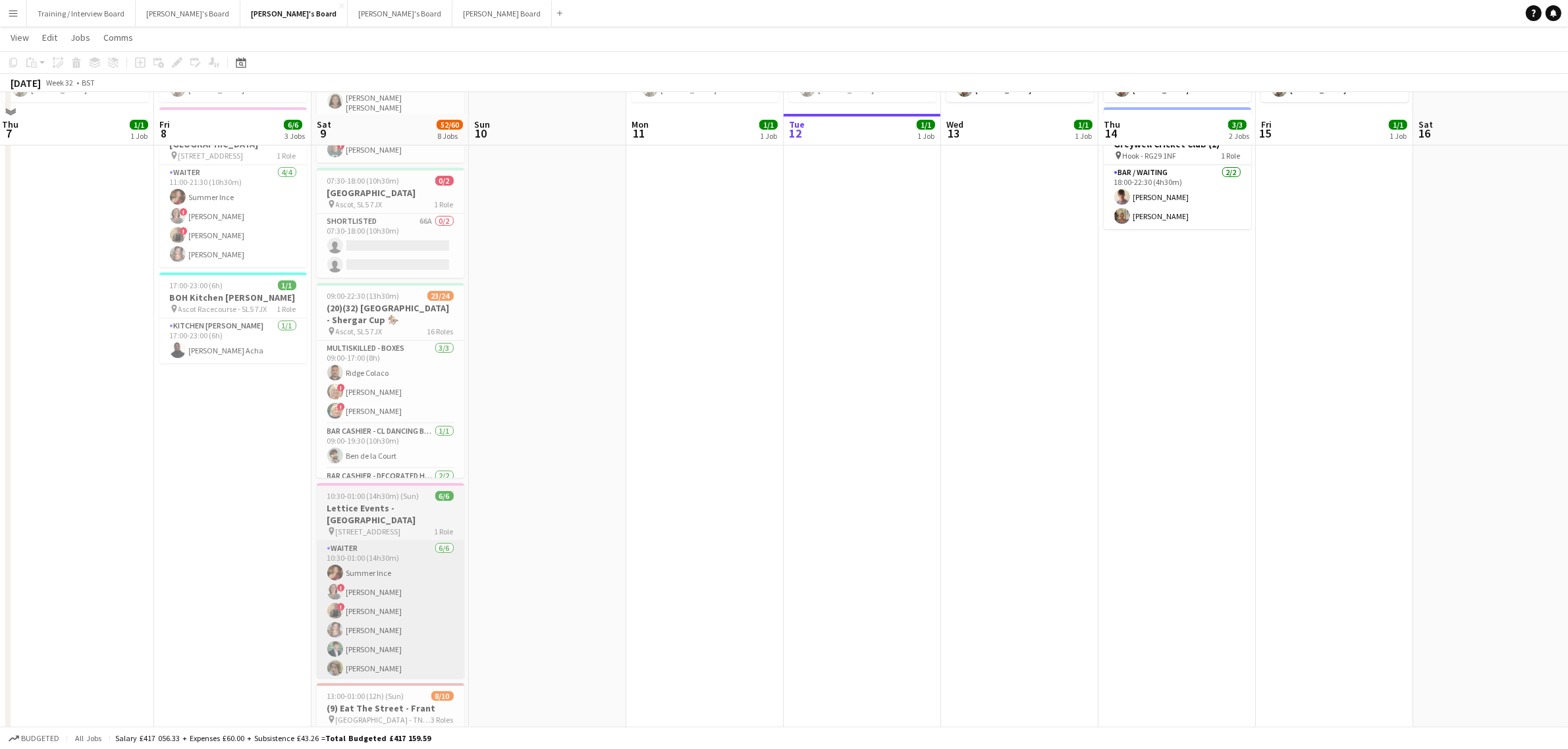
scroll to position [164, 0]
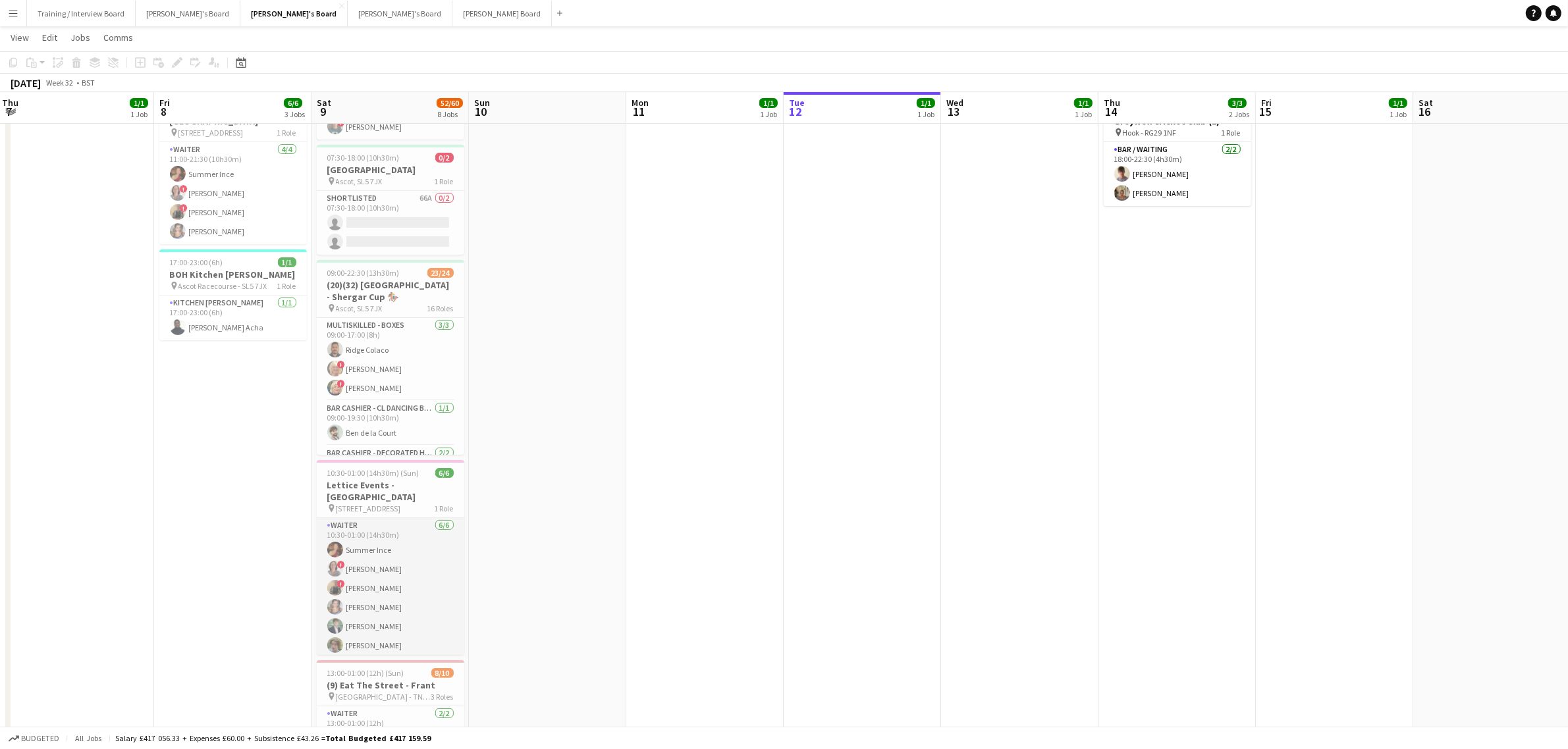
click at [359, 545] on app-card-role "Waiter [DATE] 10:30-01:00 (14h30m) Summer Ince ! [PERSON_NAME] ! [PERSON_NAME] …" at bounding box center [391, 588] width 148 height 140
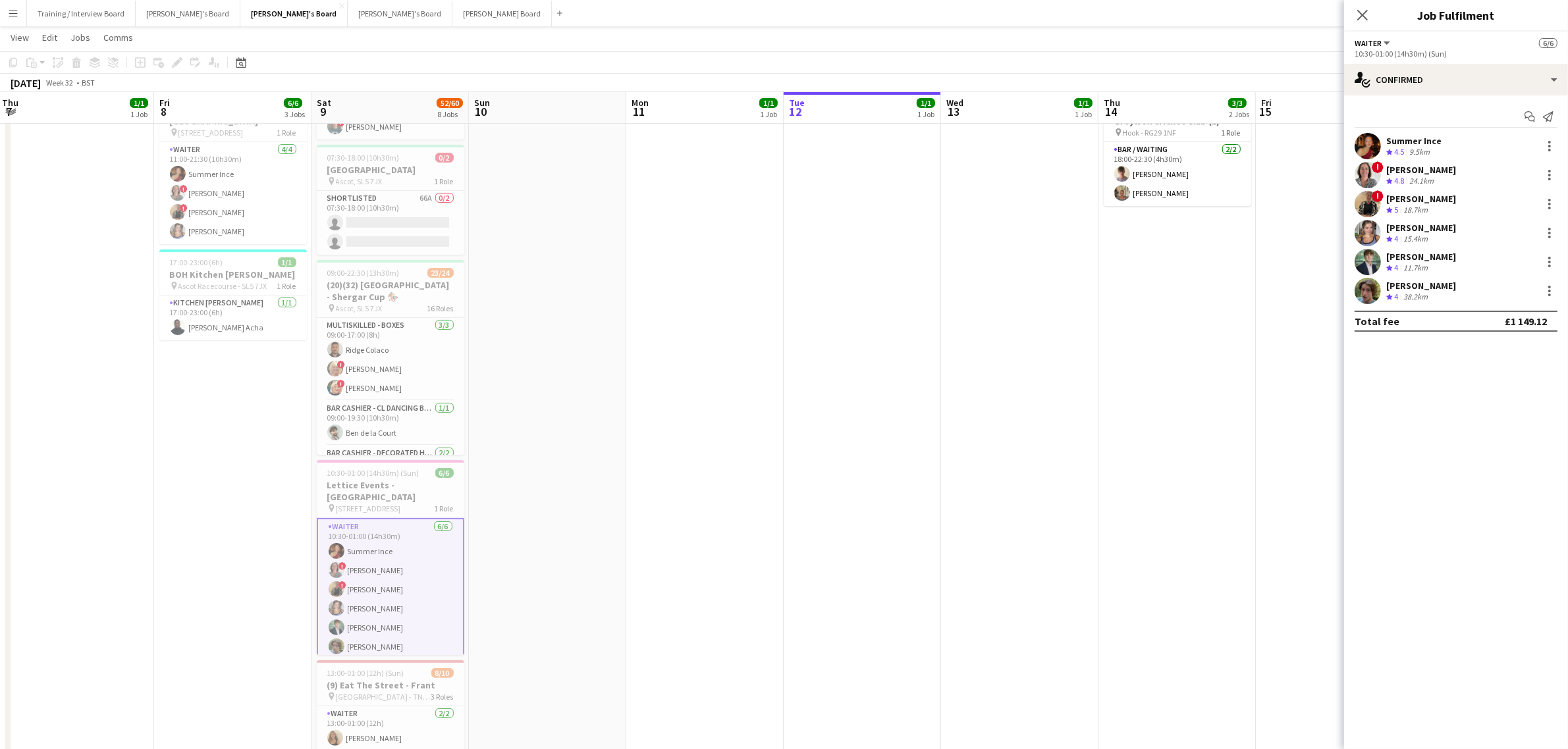
click at [1140, 145] on div "Summer Ince" at bounding box center [1414, 140] width 55 height 11
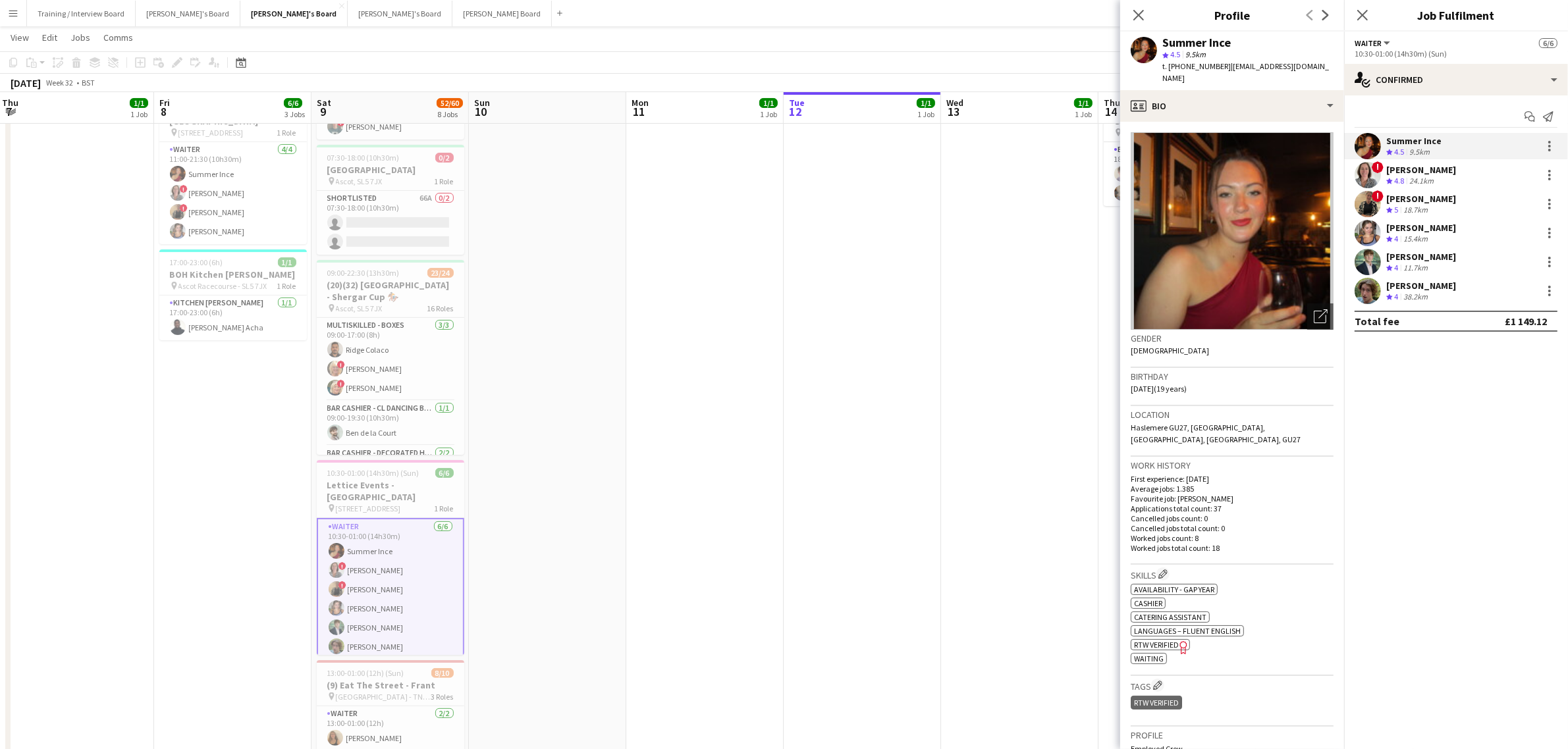
click at [1140, 31] on div "Summer Ince star 4.5 9.5km t. [PHONE_NUMBER] | [EMAIL_ADDRESS][DOMAIN_NAME]" at bounding box center [1232, 60] width 224 height 58
click at [1140, 37] on div "Summer Ince" at bounding box center [1196, 43] width 68 height 11
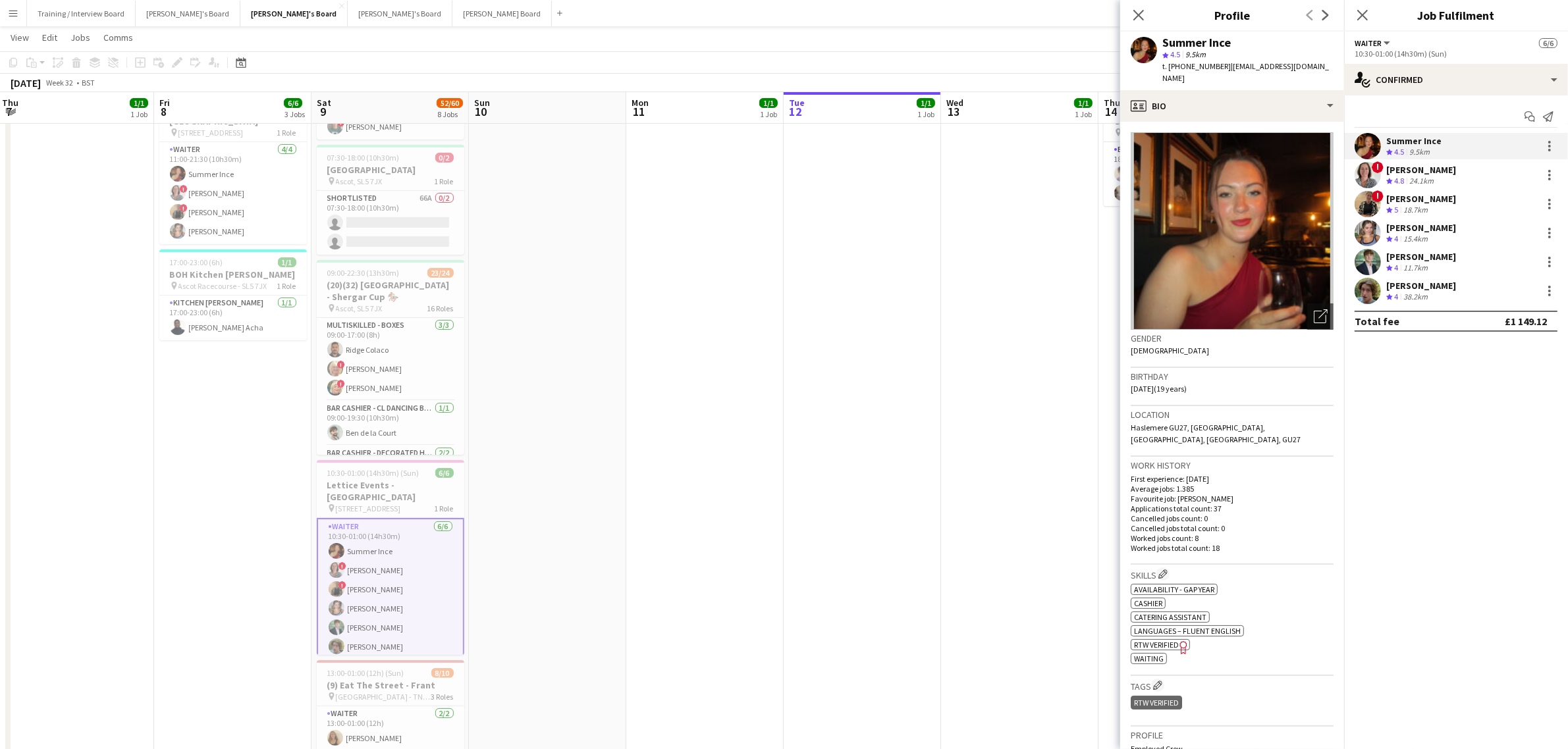
click at [1140, 204] on div "18.7km" at bounding box center [1415, 210] width 30 height 11
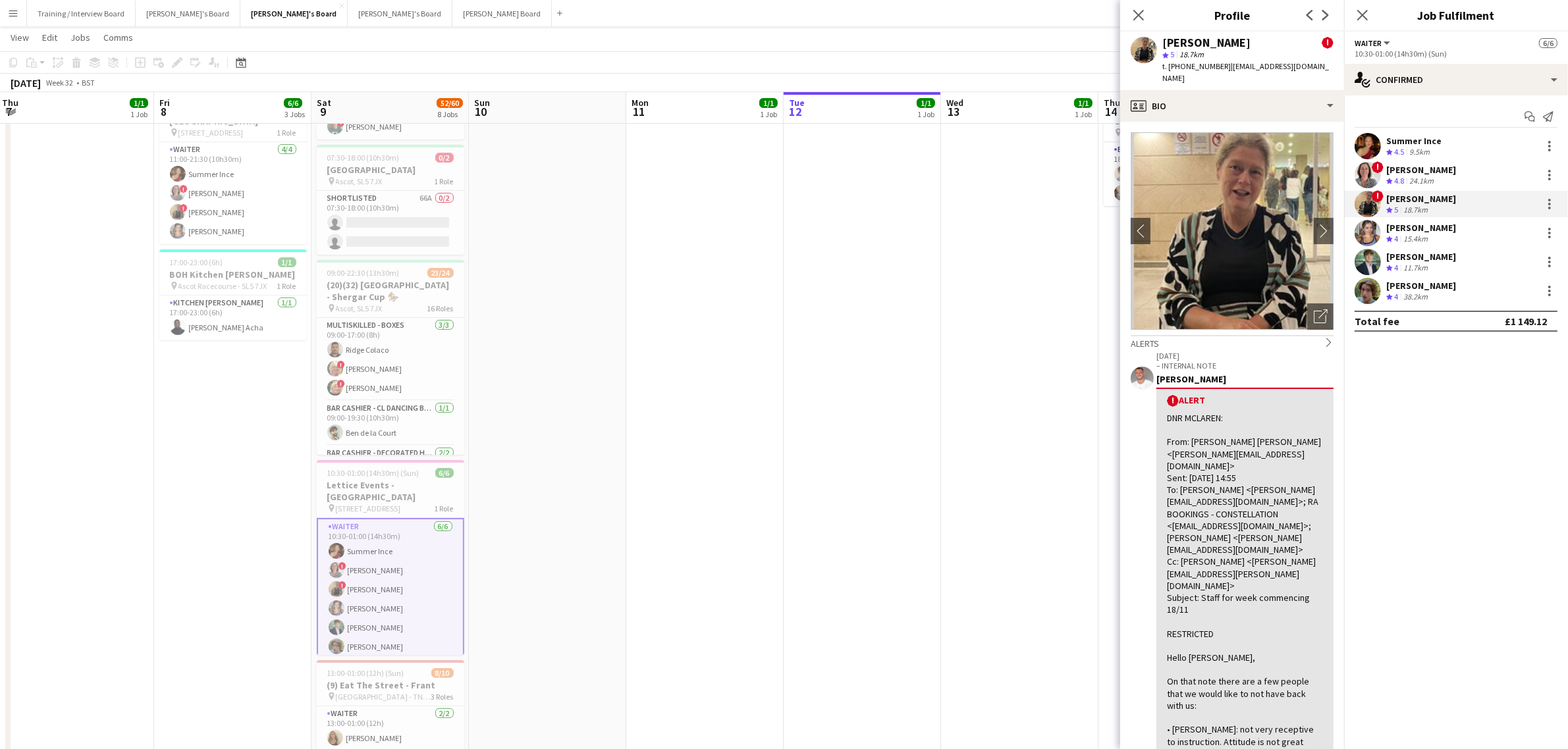
click at [1140, 38] on div "[PERSON_NAME]" at bounding box center [1206, 43] width 88 height 11
copy div "[PERSON_NAME]"
click at [1140, 165] on div "[PERSON_NAME]" at bounding box center [1421, 170] width 70 height 11
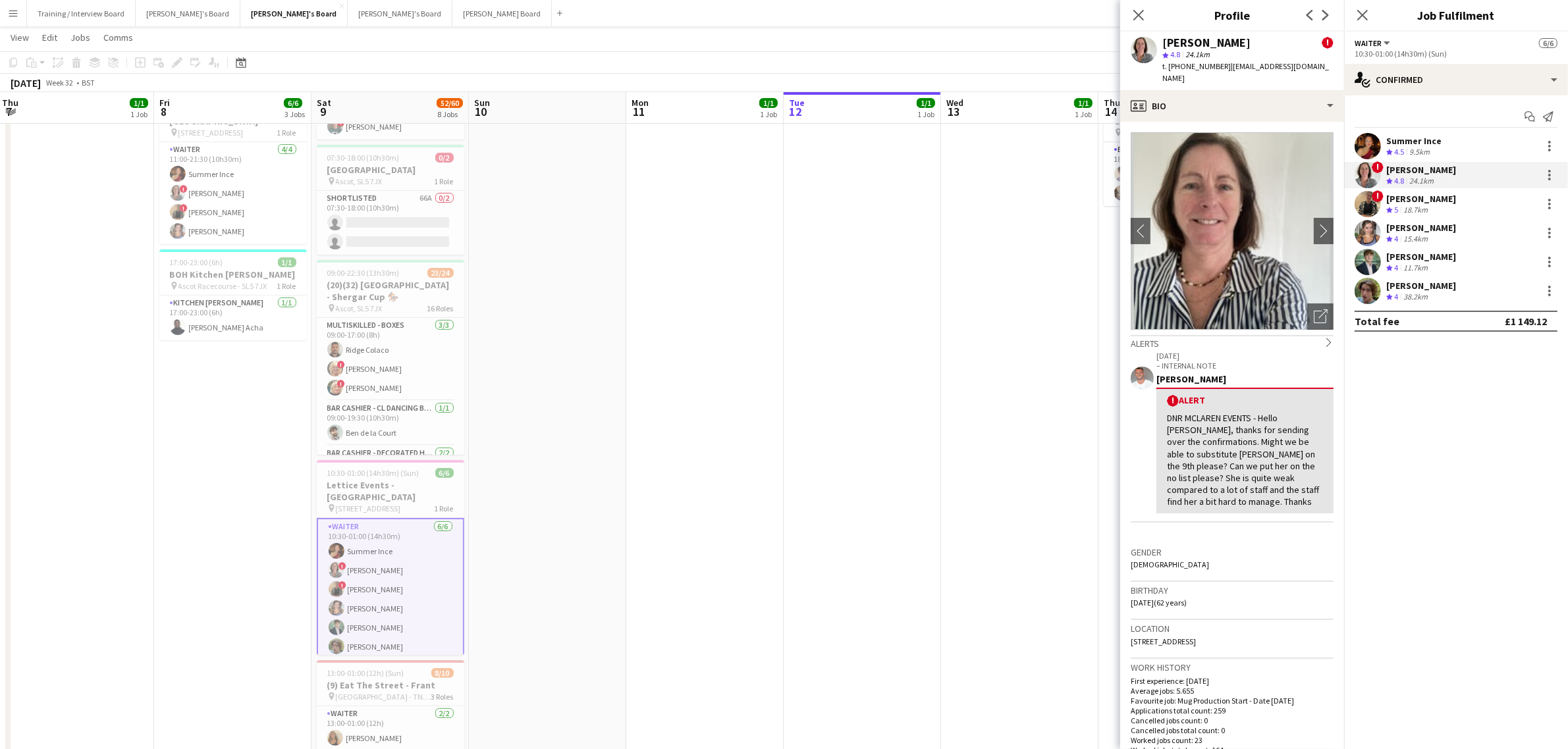
click at [1140, 198] on div "[PERSON_NAME]" at bounding box center [1421, 199] width 70 height 11
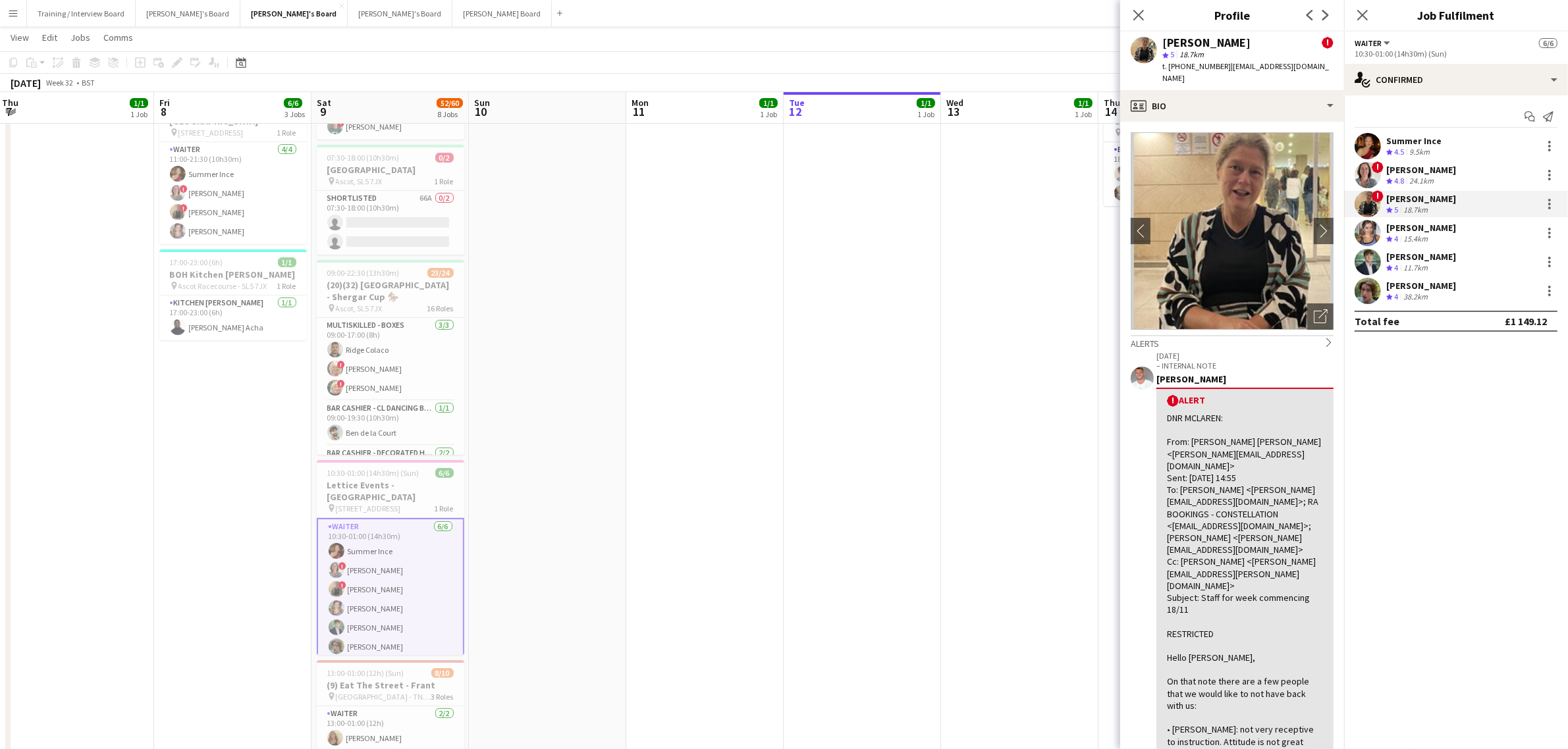
click at [1140, 231] on div "[PERSON_NAME]" at bounding box center [1421, 227] width 70 height 11
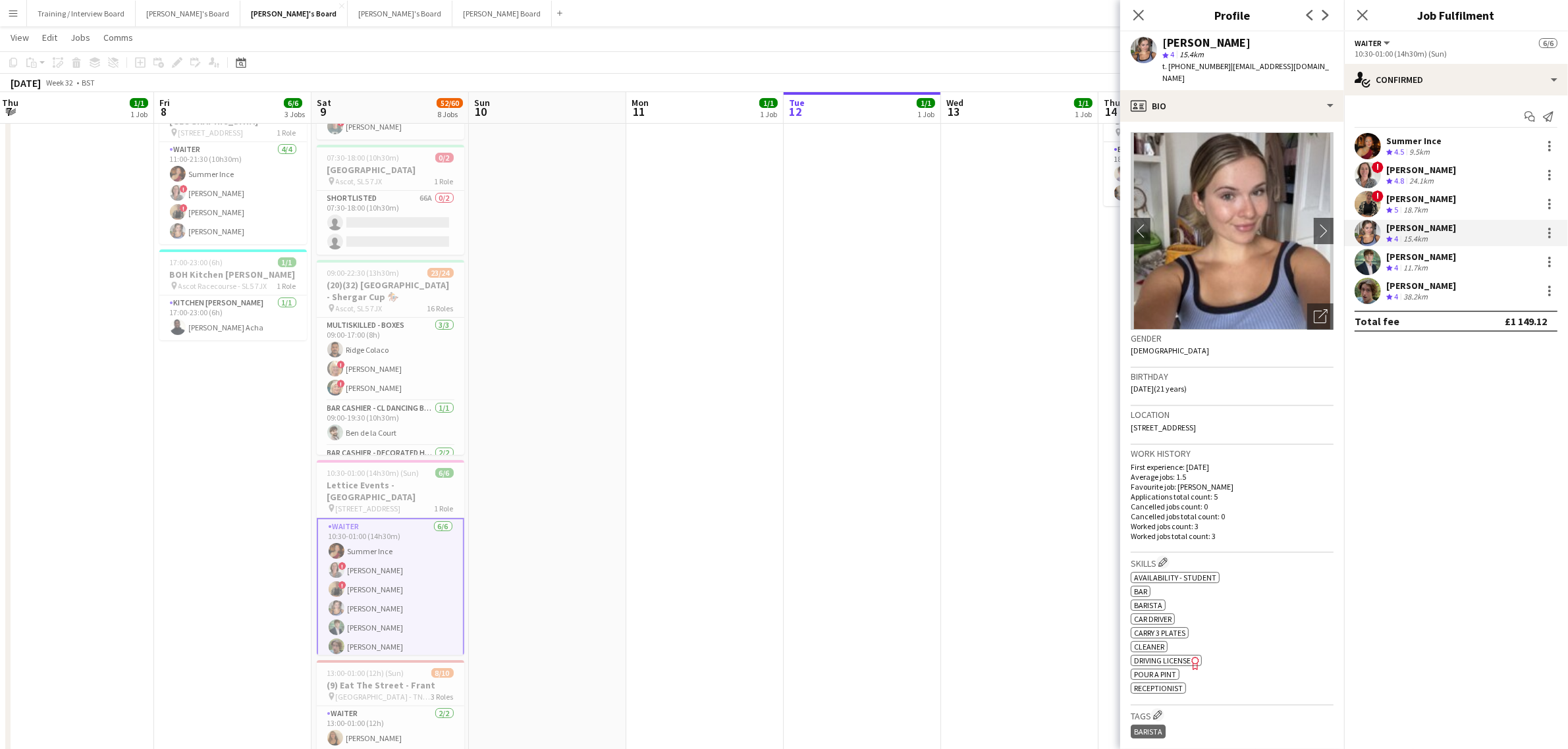
click at [1140, 38] on div "[PERSON_NAME]" at bounding box center [1206, 43] width 88 height 11
copy div "[PERSON_NAME]"
click at [1140, 260] on div "[PERSON_NAME]" at bounding box center [1421, 256] width 70 height 11
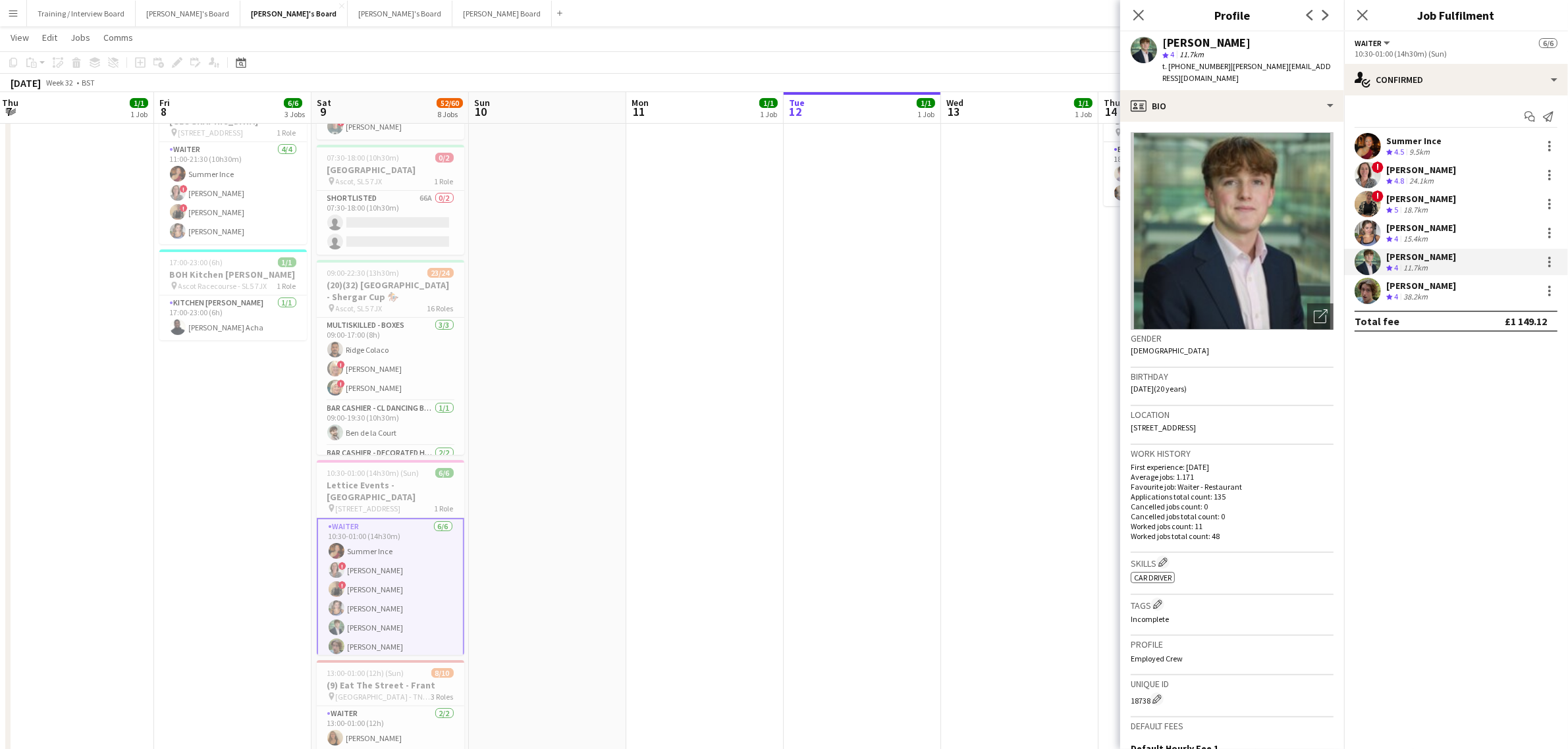
click at [1140, 37] on div "[PERSON_NAME]" at bounding box center [1206, 43] width 88 height 11
copy div "[PERSON_NAME]"
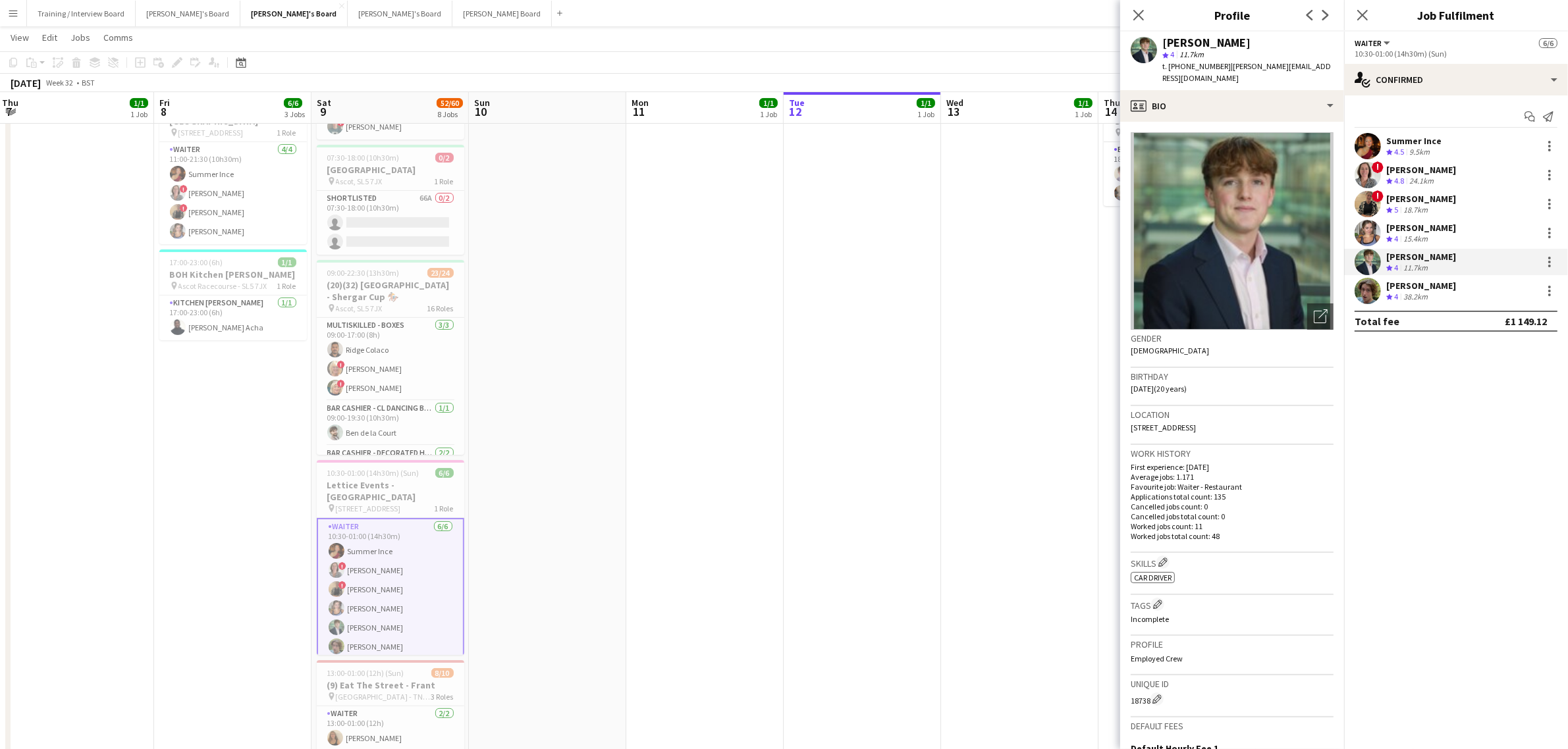
click at [1140, 282] on div "[PERSON_NAME]" at bounding box center [1421, 286] width 70 height 11
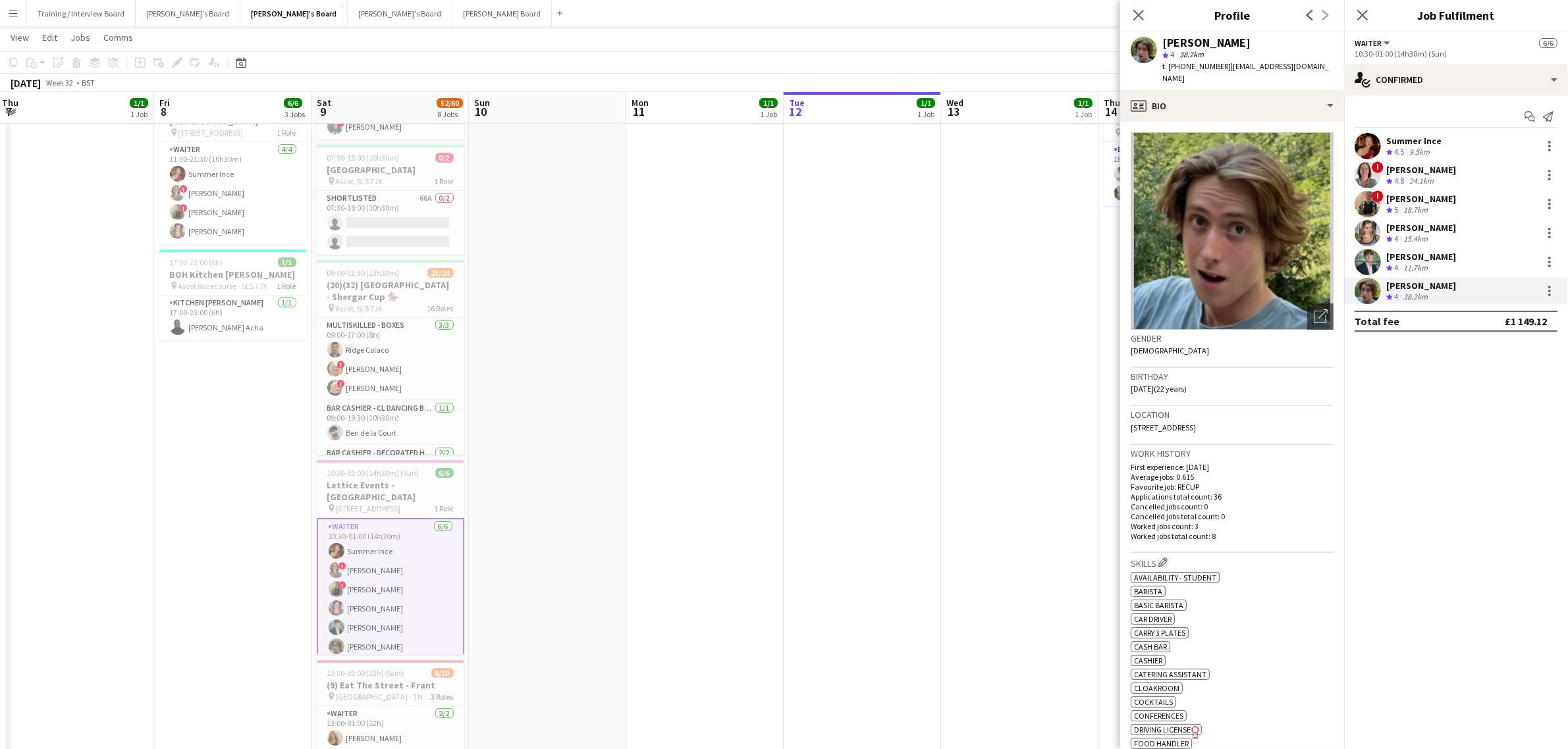
click at [1140, 50] on span "38.2km" at bounding box center [1192, 54] width 30 height 10
click at [1140, 38] on div "[PERSON_NAME]" at bounding box center [1206, 43] width 88 height 11
copy div "[PERSON_NAME]"
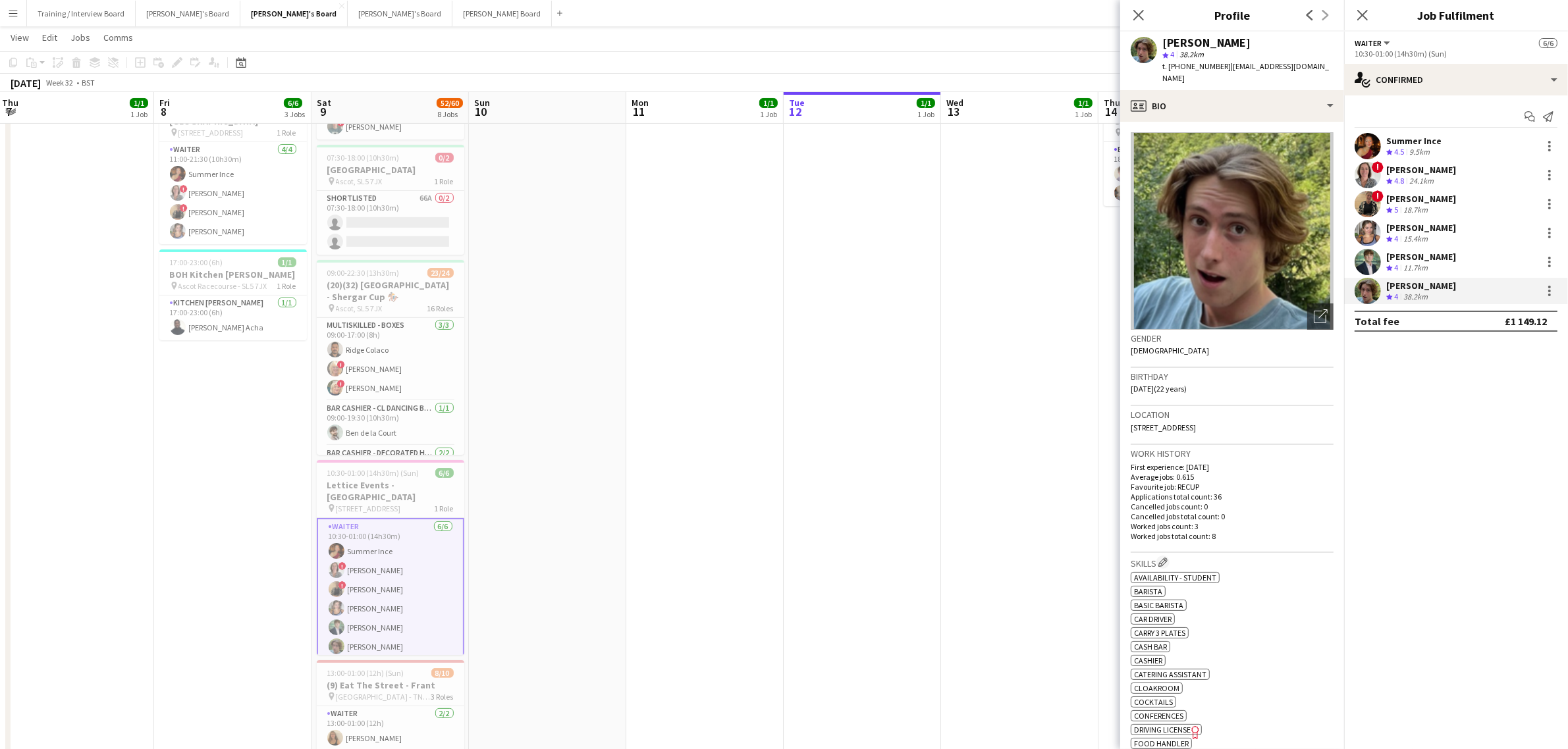
click at [1140, 127] on div "Start chat Send notification" at bounding box center [1455, 117] width 203 height 21
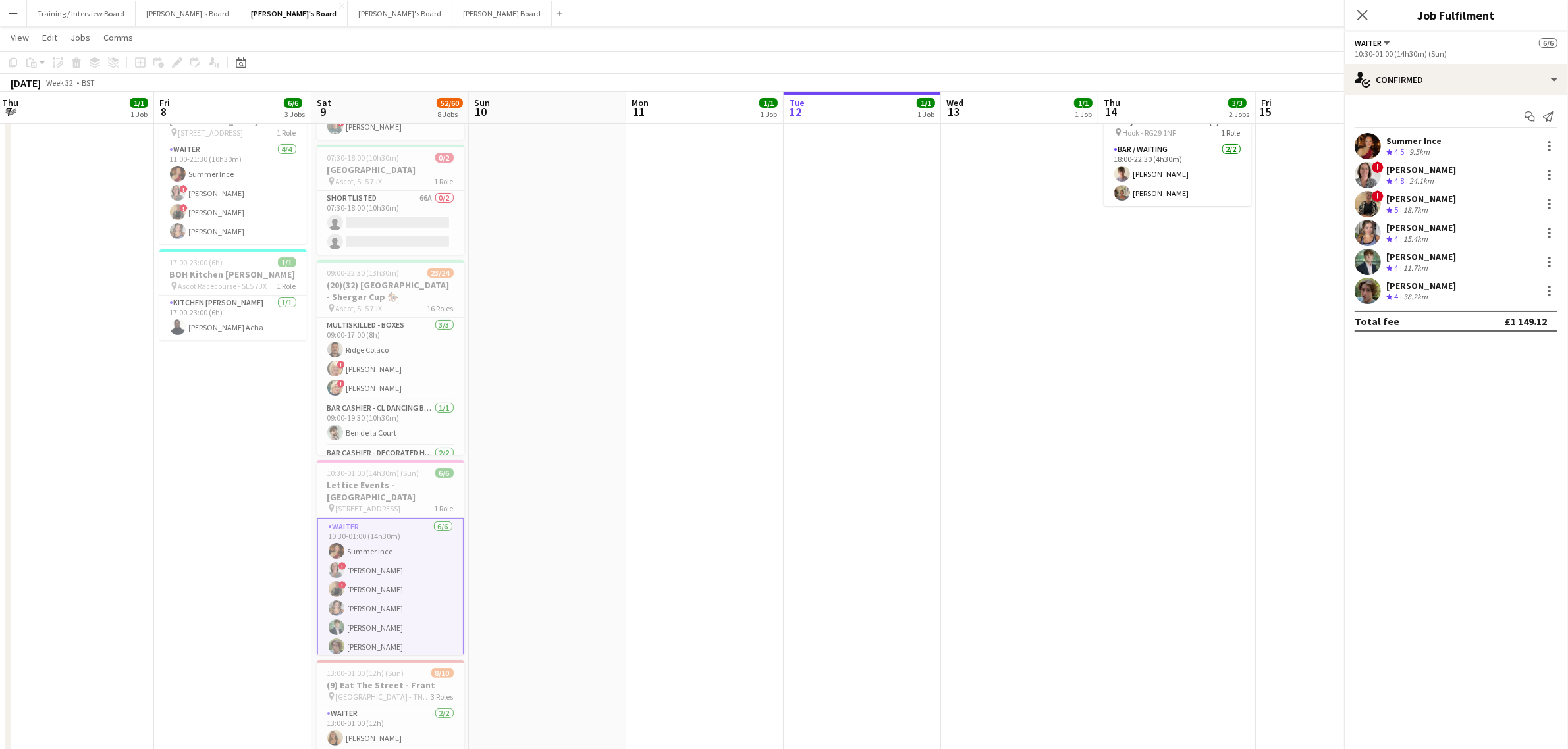
click at [1140, 141] on div "Summer Ince" at bounding box center [1414, 140] width 55 height 11
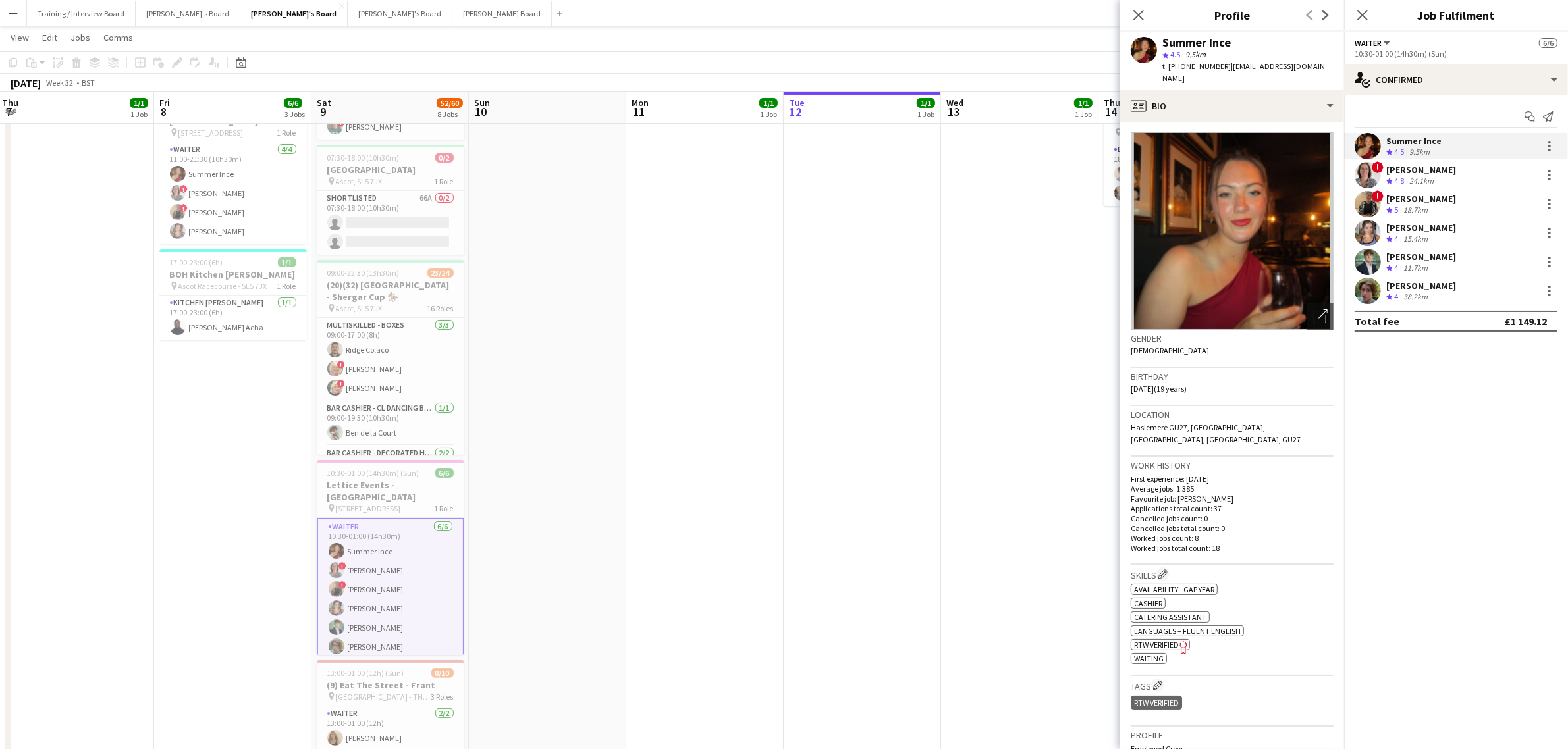
click at [1140, 54] on span "star 4.5" at bounding box center [1172, 54] width 21 height 10
click at [1140, 31] on div "Summer Ince star 4.5 9.5km t. [PHONE_NUMBER] | [EMAIL_ADDRESS][DOMAIN_NAME]" at bounding box center [1232, 60] width 224 height 58
click at [1140, 37] on div "Summer Ince" at bounding box center [1196, 43] width 68 height 11
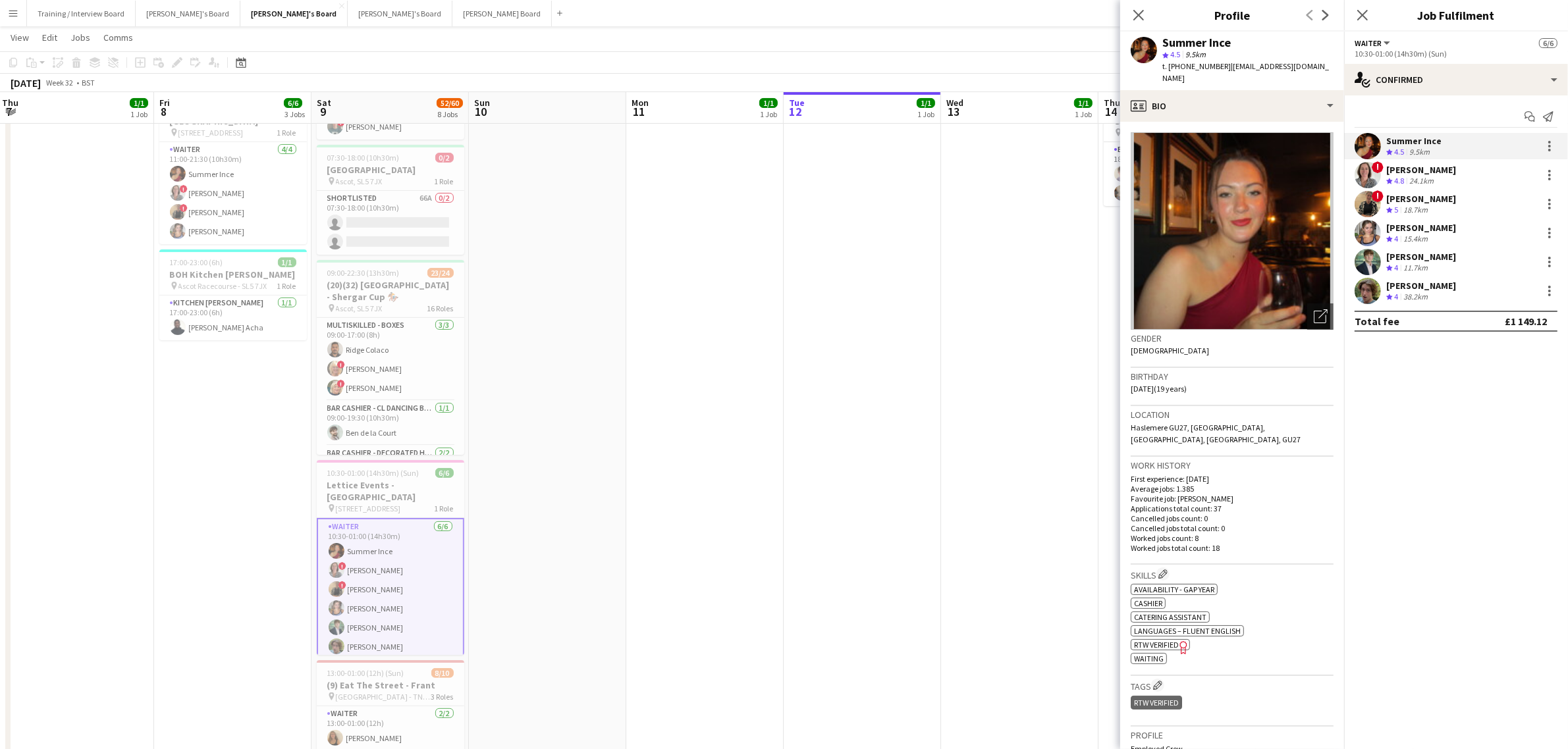
click at [1140, 37] on div "Summer Ince" at bounding box center [1196, 43] width 68 height 11
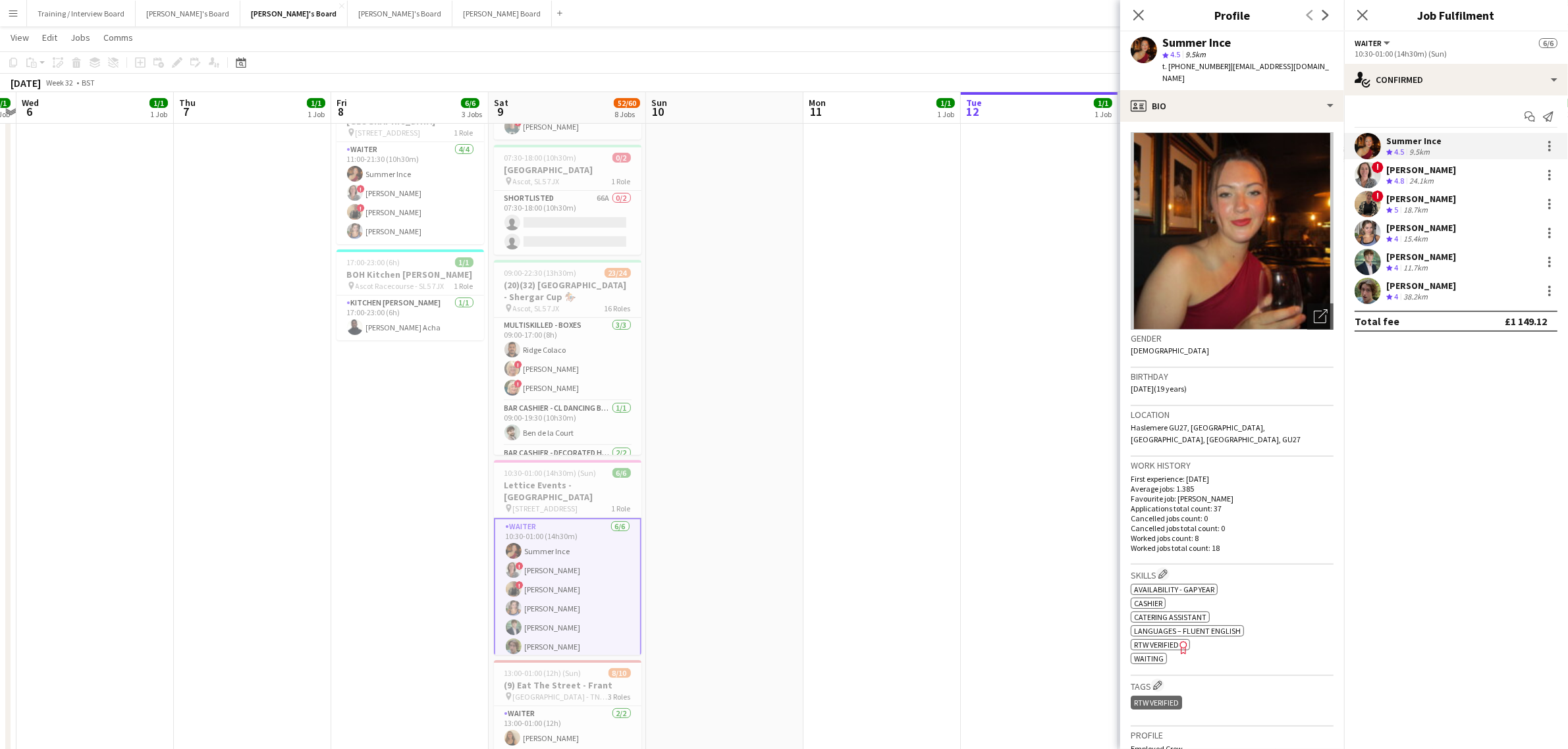
drag, startPoint x: 734, startPoint y: 416, endPoint x: 772, endPoint y: 419, distance: 38.1
click at [442, 224] on app-card-role "Waiter [DATE] 11:00-21:30 (10h30m) Summer Ince ! [PERSON_NAME] ! [PERSON_NAME] …" at bounding box center [411, 193] width 148 height 102
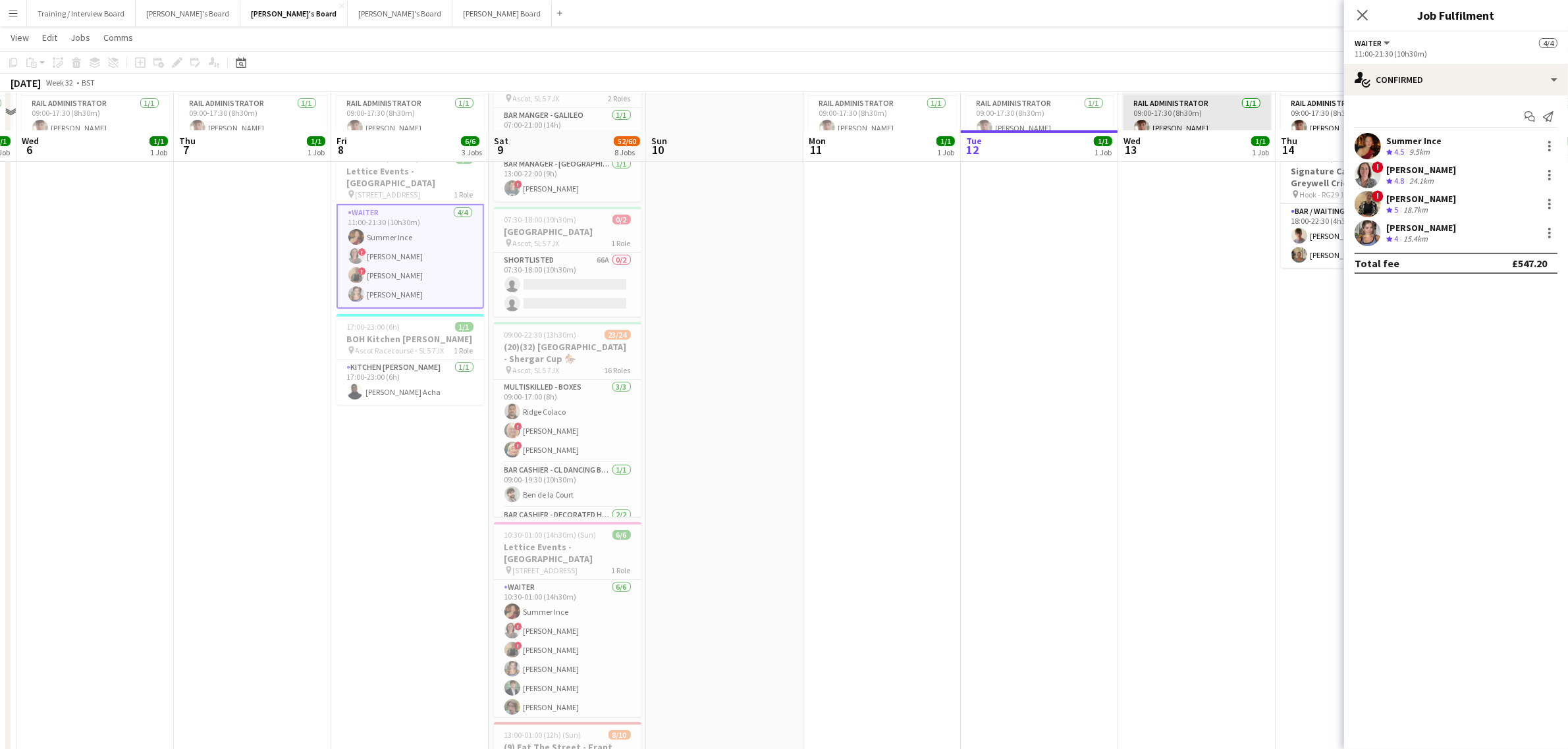
scroll to position [0, 0]
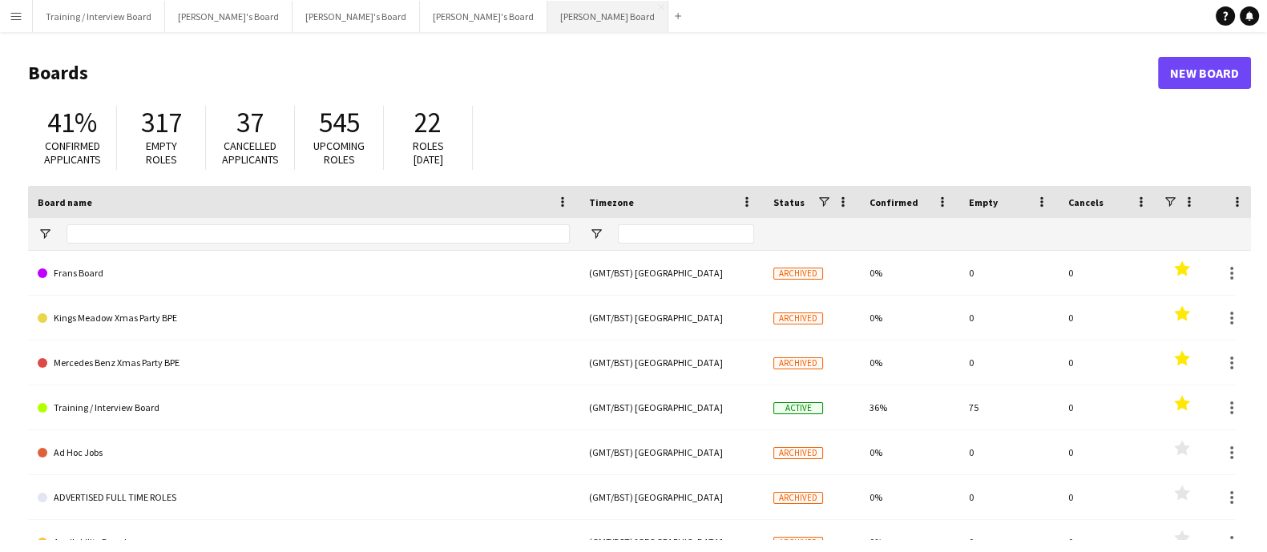
click at [548, 14] on button "[PERSON_NAME] Board Close" at bounding box center [608, 16] width 121 height 31
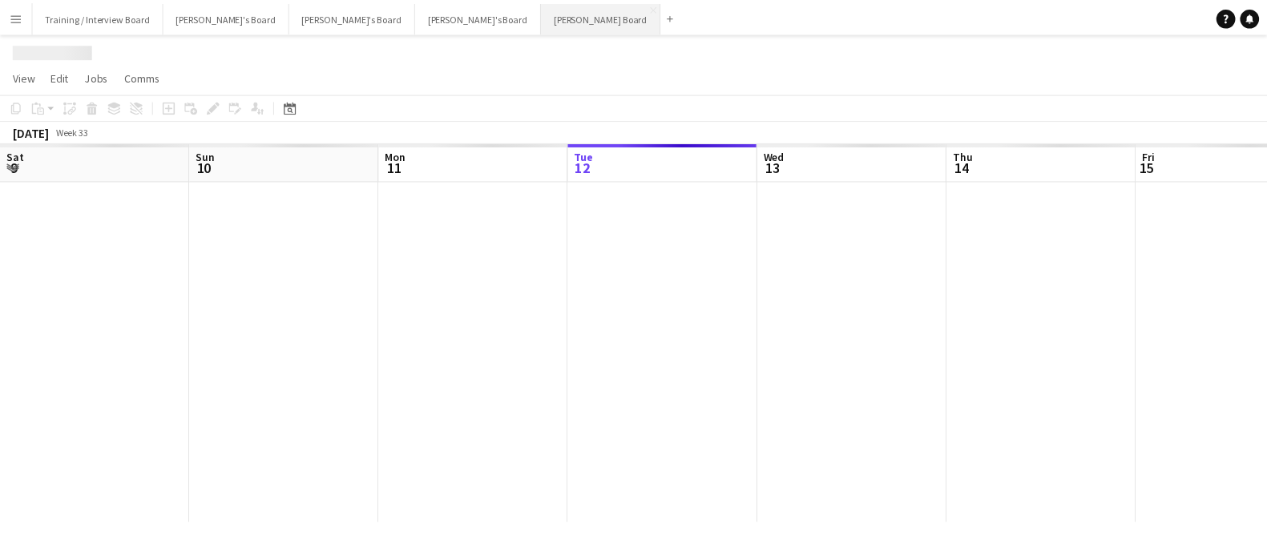
scroll to position [0, 383]
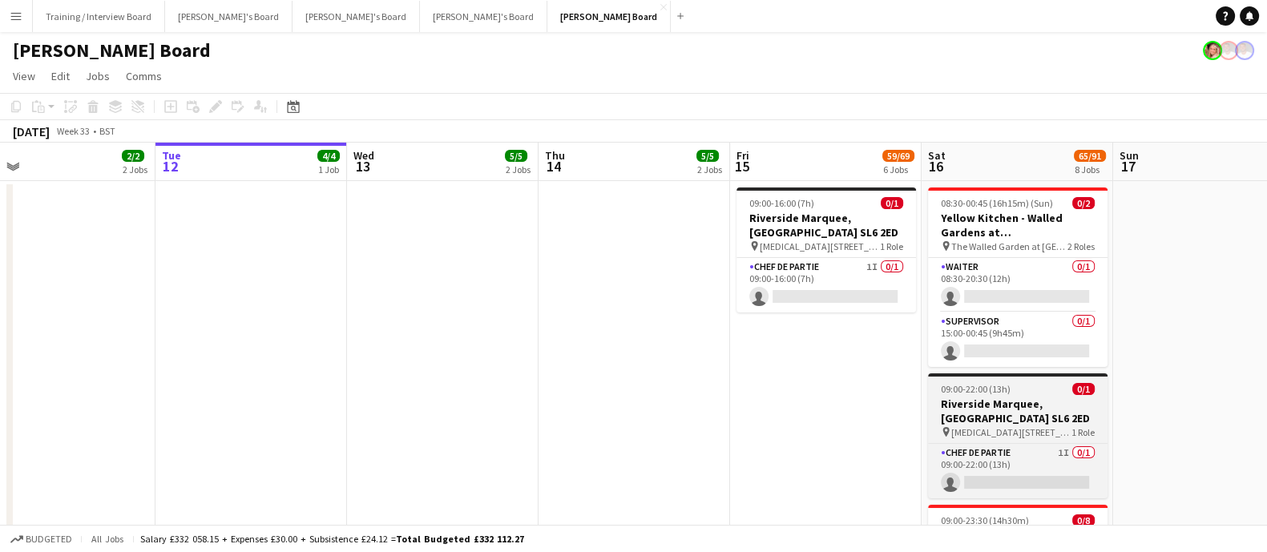
drag, startPoint x: 839, startPoint y: 390, endPoint x: 552, endPoint y: 389, distance: 287.0
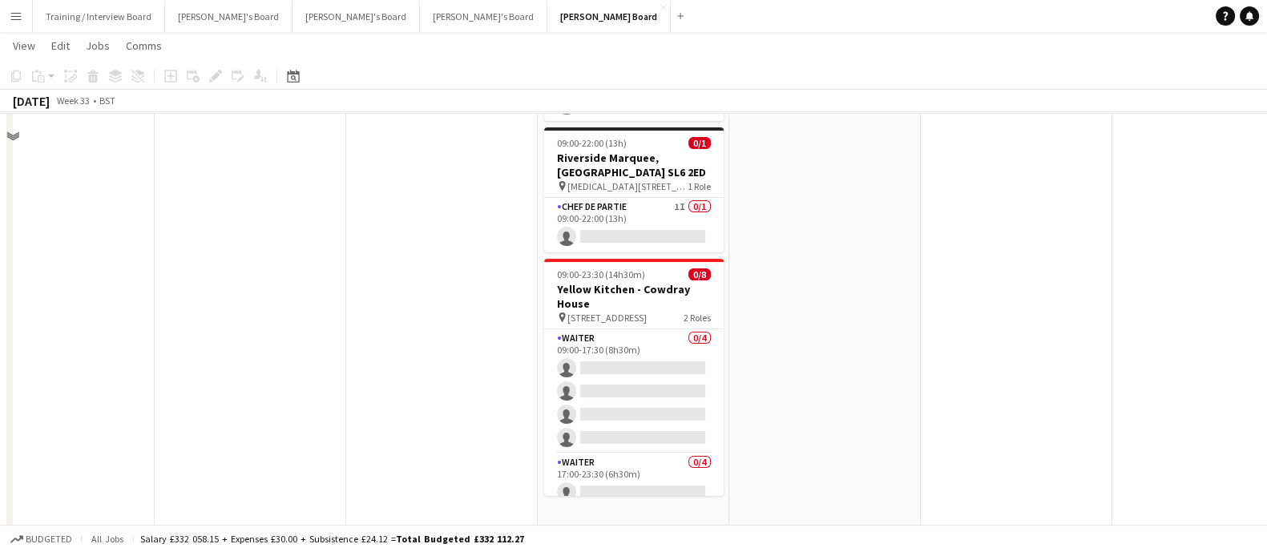
scroll to position [301, 0]
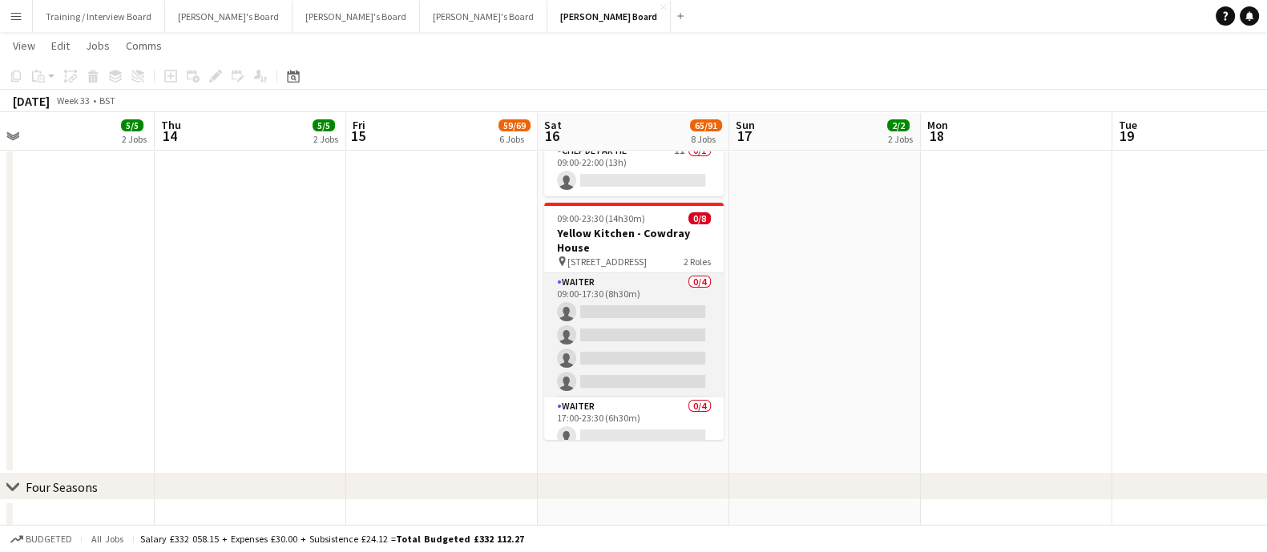
click at [651, 342] on app-card-role "Waiter 0/4 09:00-17:30 (8h30m) single-neutral-actions single-neutral-actions si…" at bounding box center [634, 335] width 180 height 124
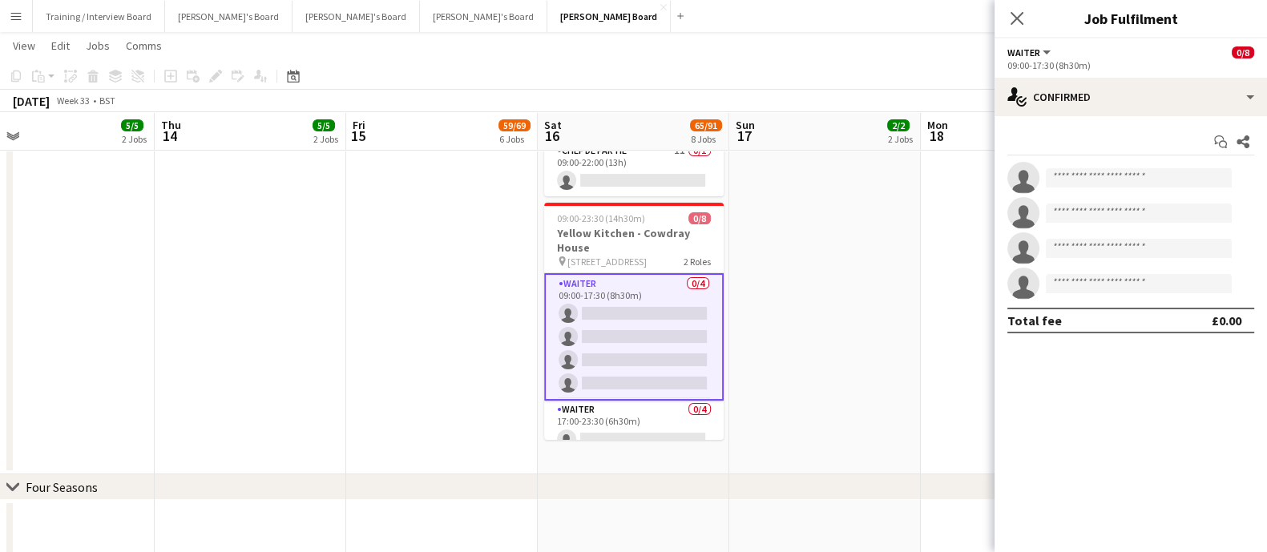
click at [1079, 129] on div "Start chat Share" at bounding box center [1131, 142] width 247 height 26
click at [1094, 75] on app-options-switcher "Waiter All roles Waiter 0/8 09:00-17:30 (8h30m)" at bounding box center [1131, 57] width 273 height 39
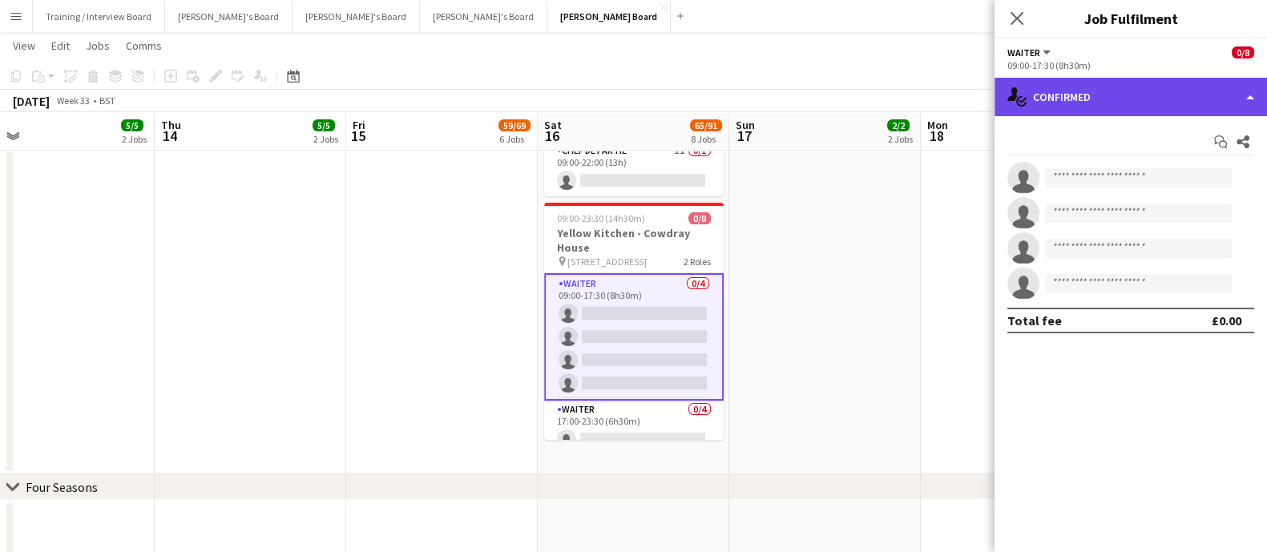
click at [1105, 91] on div "single-neutral-actions-check-2 Confirmed" at bounding box center [1131, 97] width 273 height 38
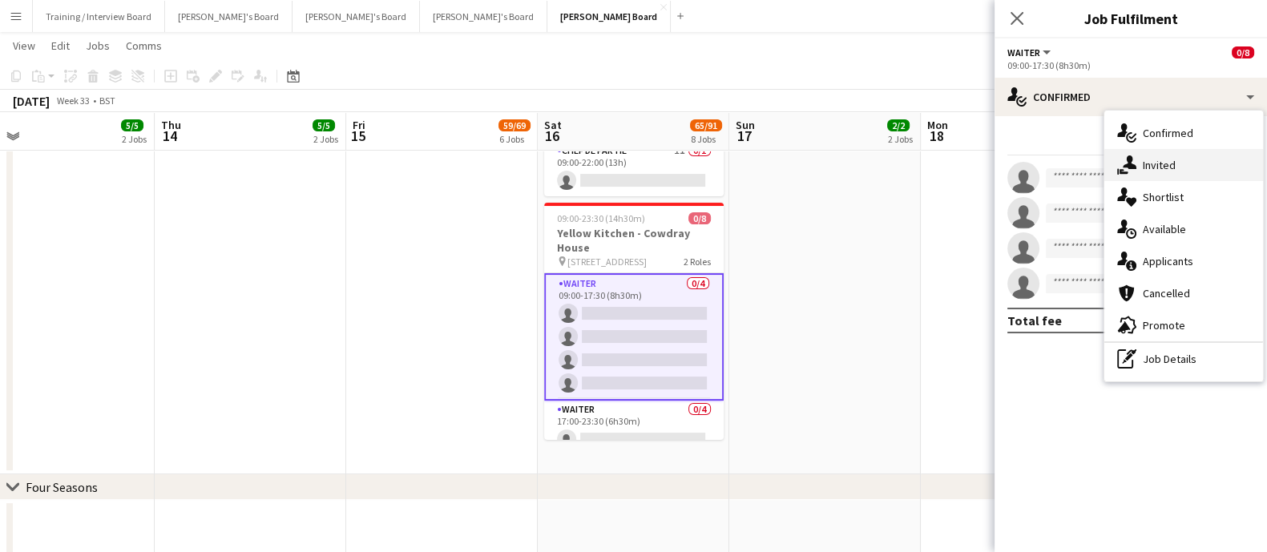
click at [1169, 160] on div "single-neutral-actions-share-1 Invited" at bounding box center [1184, 165] width 159 height 32
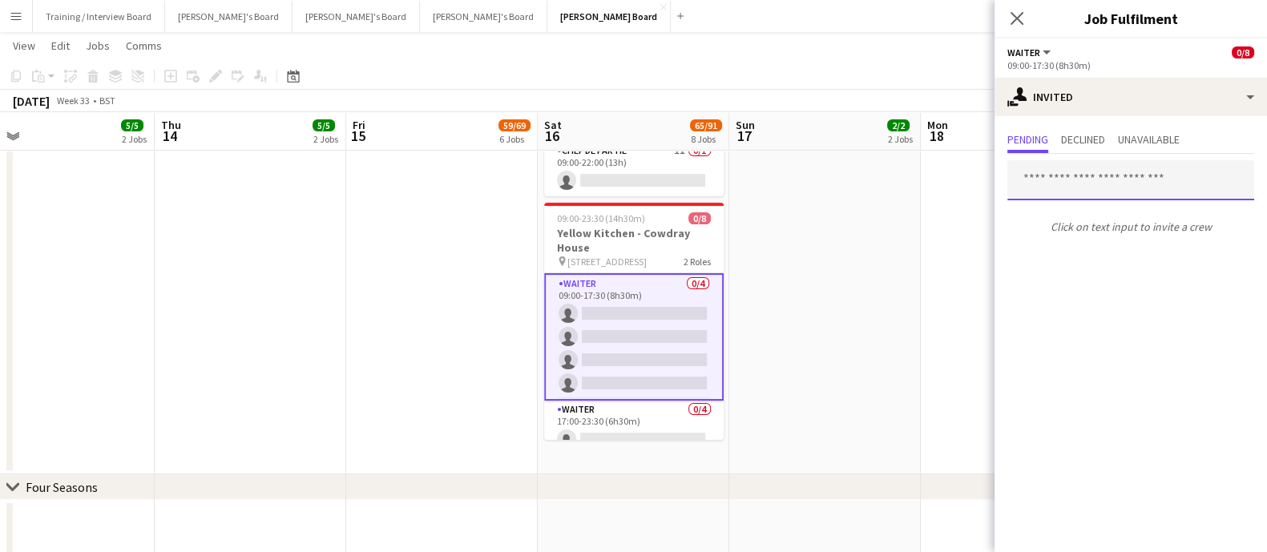
click at [1110, 196] on input "text" at bounding box center [1131, 180] width 247 height 40
paste input "**********"
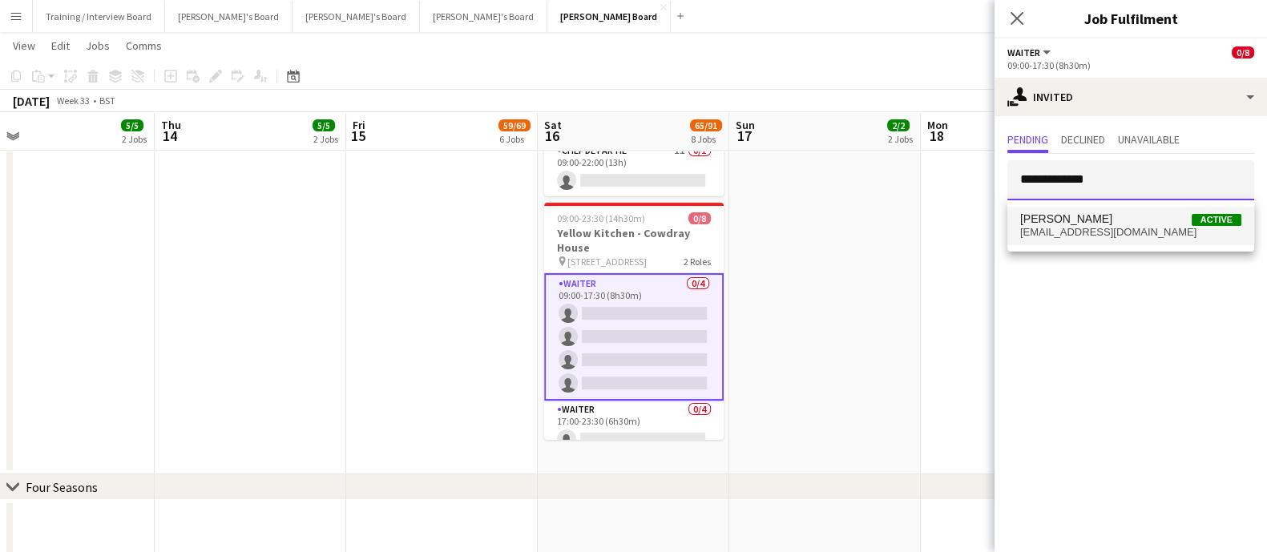
type input "**********"
click at [1126, 229] on span "[EMAIL_ADDRESS][DOMAIN_NAME]" at bounding box center [1131, 232] width 221 height 13
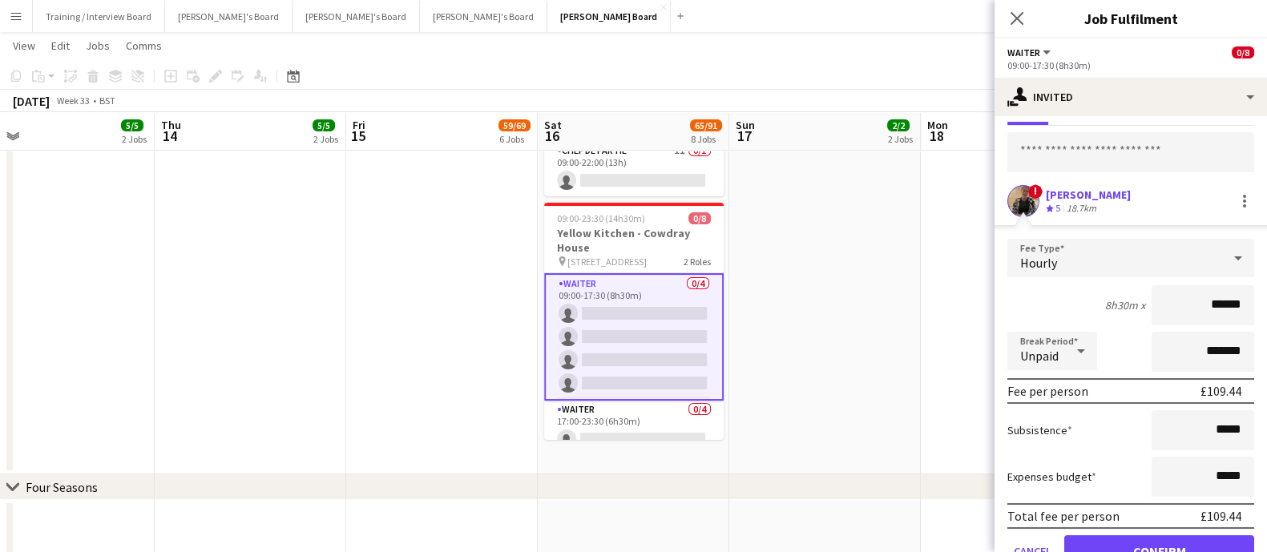
scroll to position [102, 0]
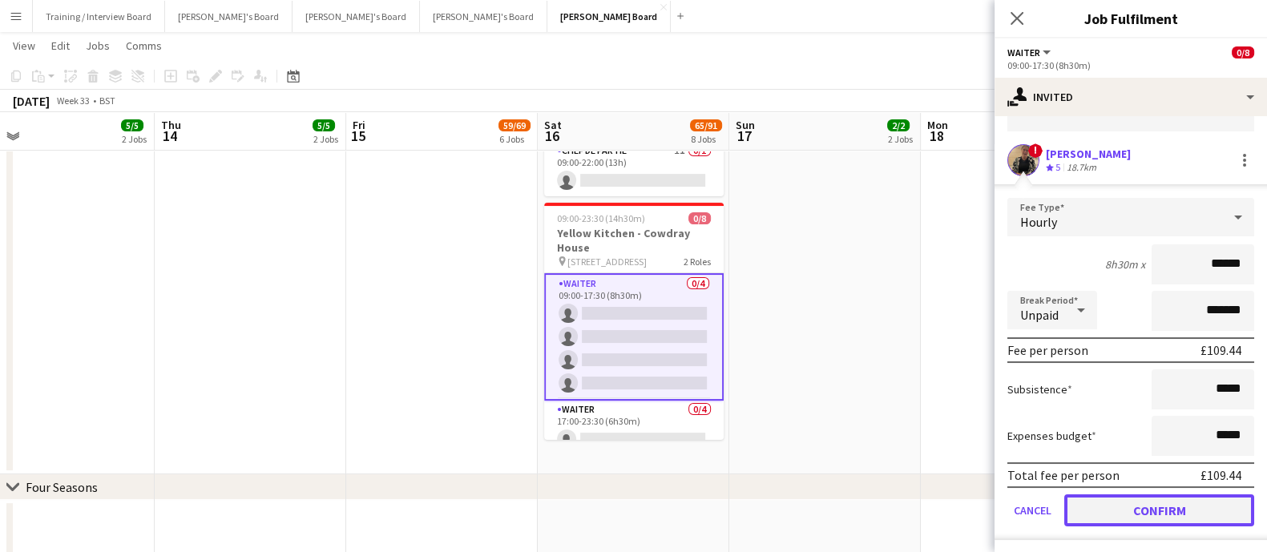
click at [1164, 515] on button "Confirm" at bounding box center [1160, 511] width 190 height 32
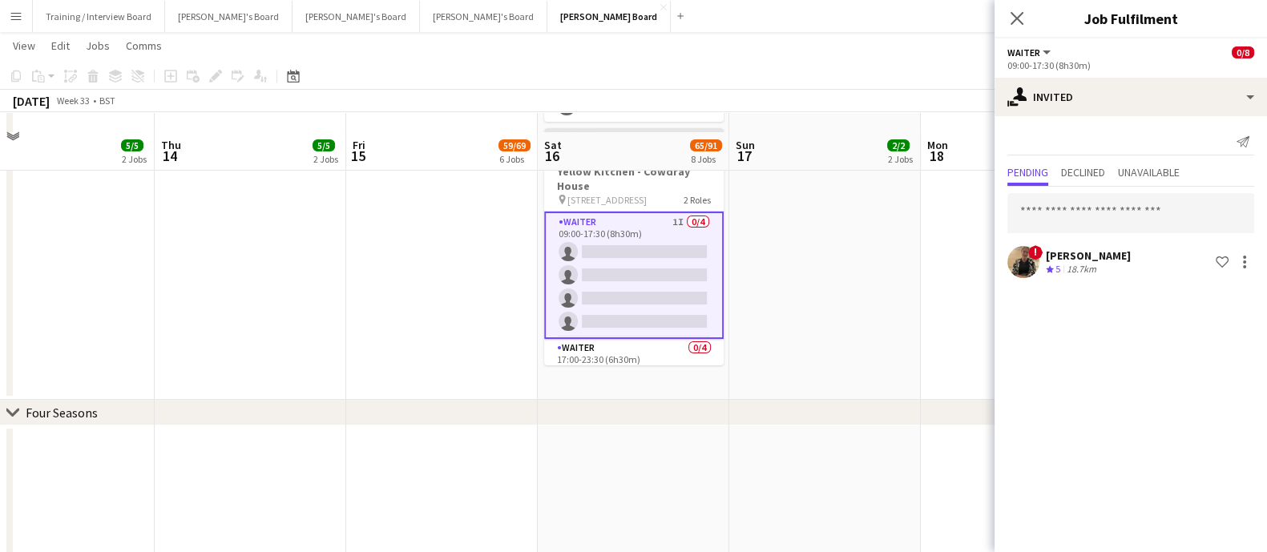
scroll to position [400, 0]
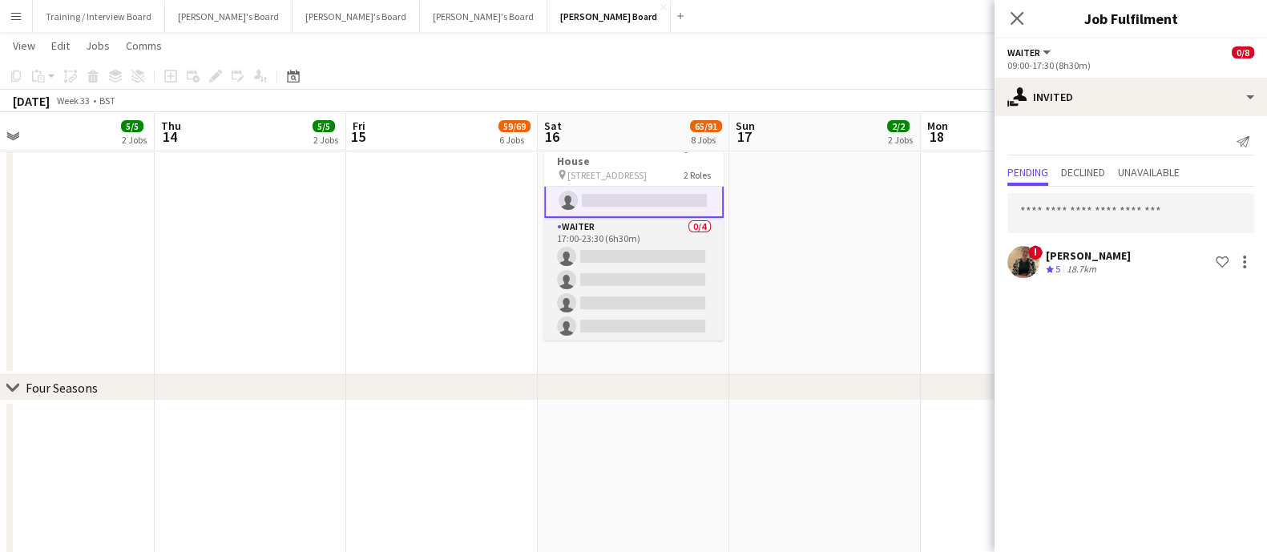
click at [617, 293] on app-card-role "Waiter 0/4 17:00-23:30 (6h30m) single-neutral-actions single-neutral-actions si…" at bounding box center [634, 280] width 180 height 124
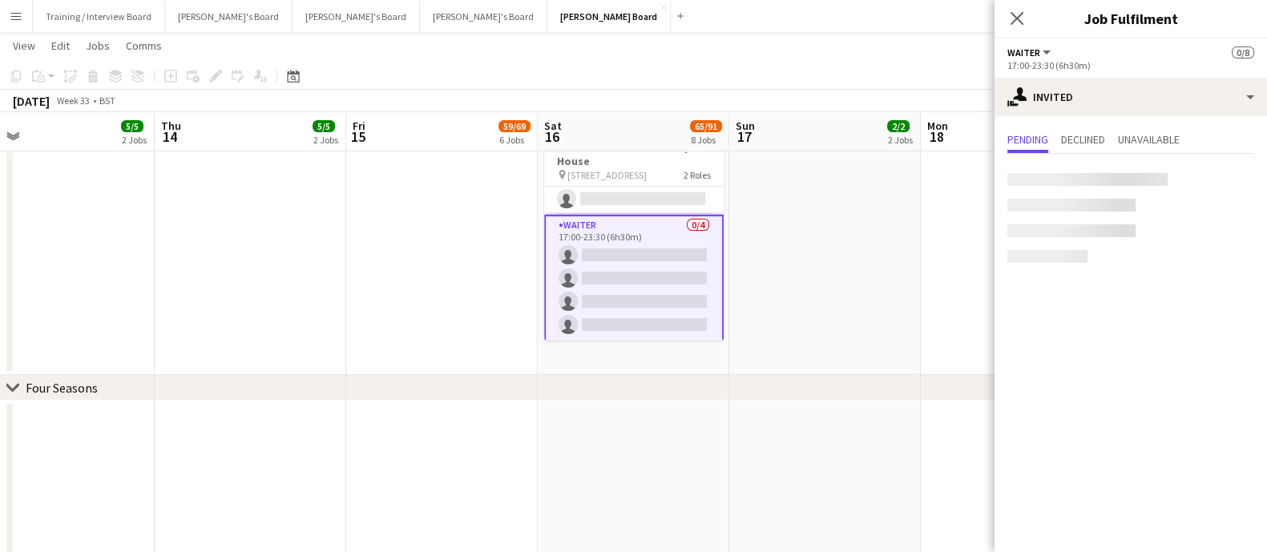
scroll to position [95, 0]
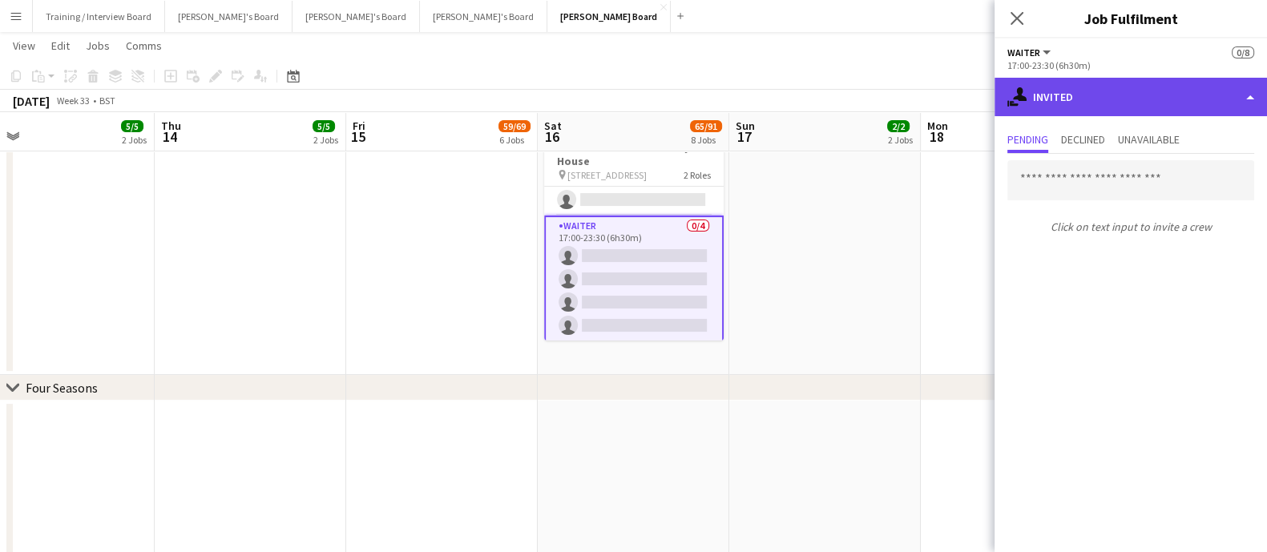
click at [1062, 107] on div "single-neutral-actions-share-1 Invited" at bounding box center [1131, 97] width 273 height 38
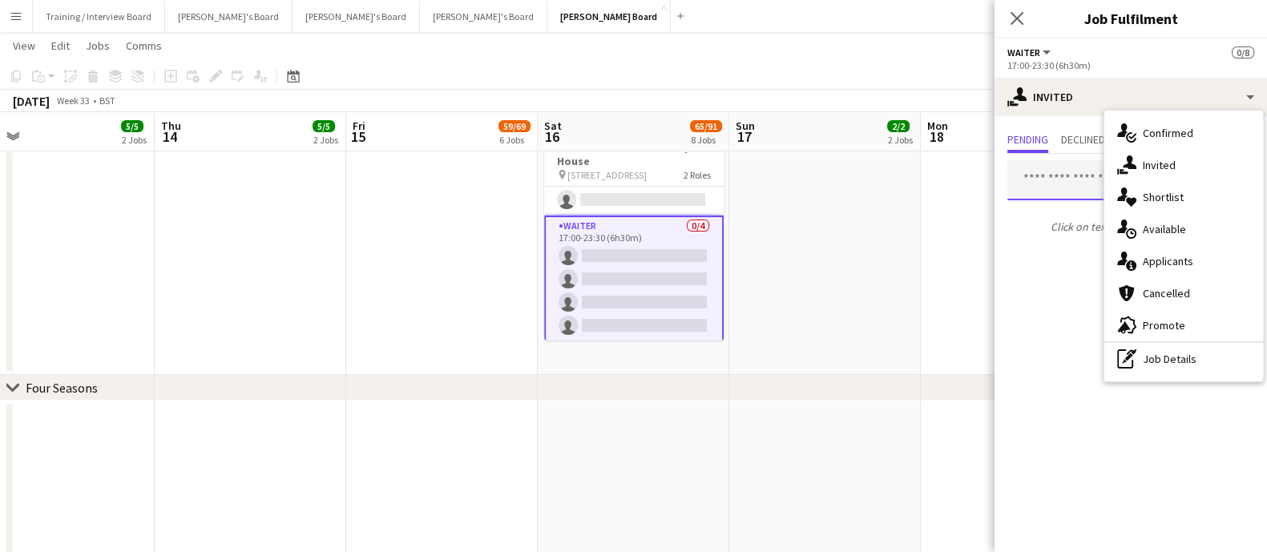
click at [1059, 194] on input "text" at bounding box center [1131, 180] width 247 height 40
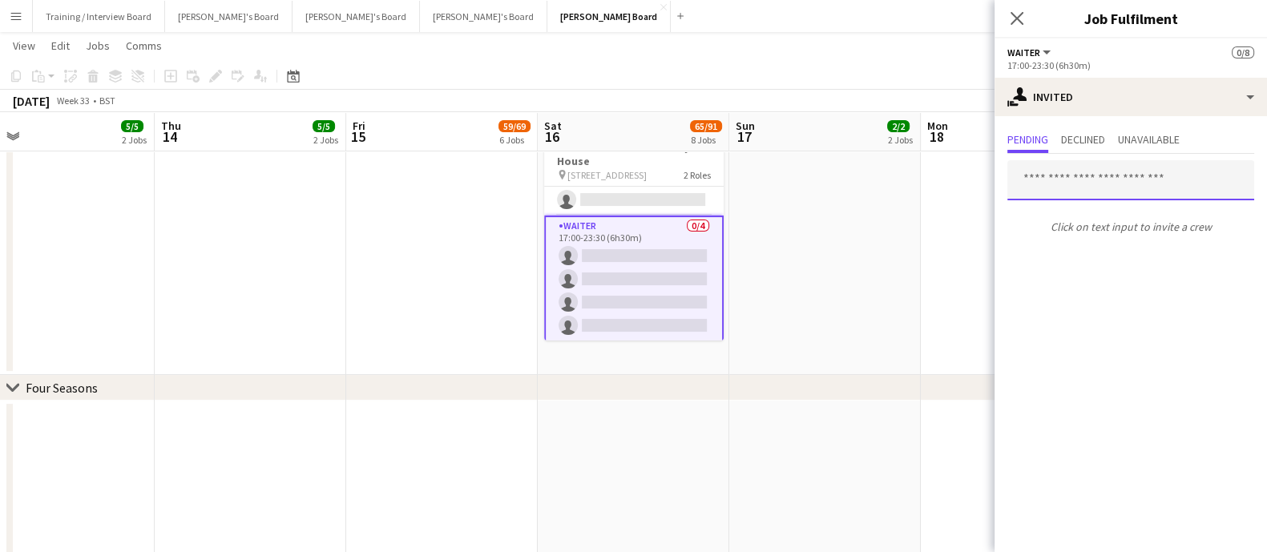
paste input "**********"
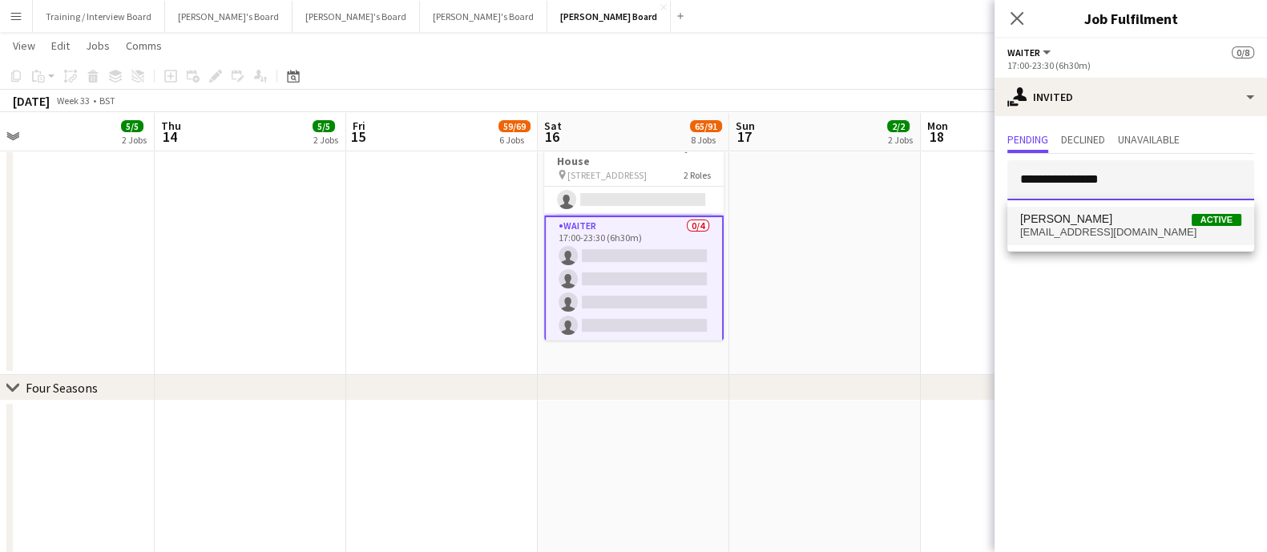
type input "**********"
click at [1124, 230] on span "[EMAIL_ADDRESS][DOMAIN_NAME]" at bounding box center [1131, 232] width 221 height 13
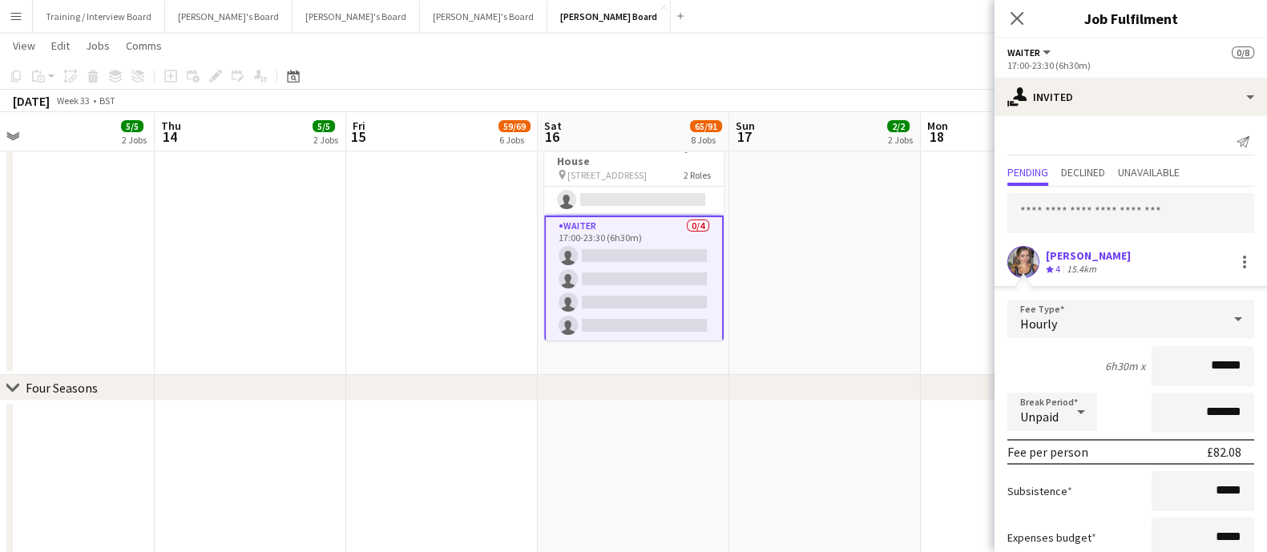
scroll to position [102, 0]
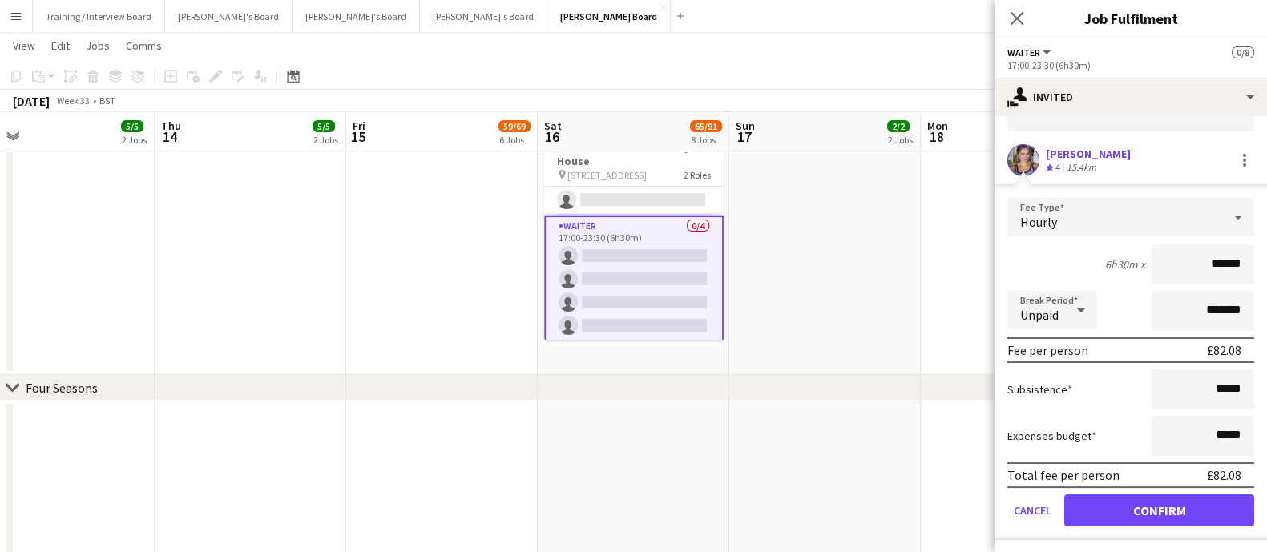
click at [1168, 489] on form "Fee Type Hourly 6h30m x ****** Break Period Unpaid ******* Fee per person £82.0…" at bounding box center [1131, 369] width 273 height 342
click at [1162, 514] on button "Confirm" at bounding box center [1160, 511] width 190 height 32
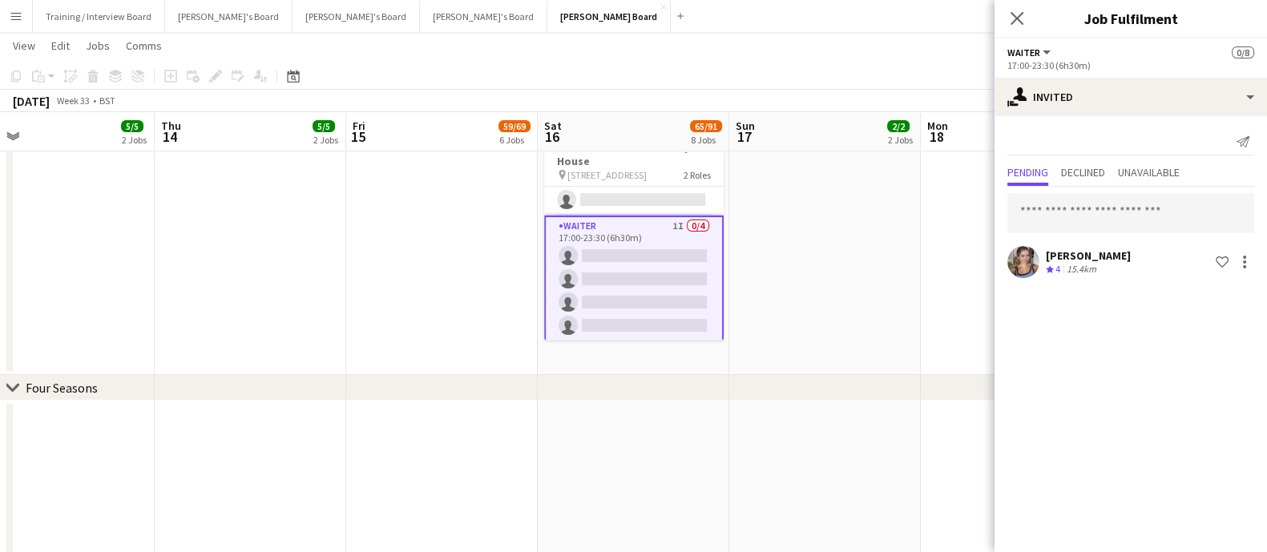
scroll to position [0, 0]
click at [1065, 220] on input "text" at bounding box center [1131, 213] width 247 height 40
paste input "**********"
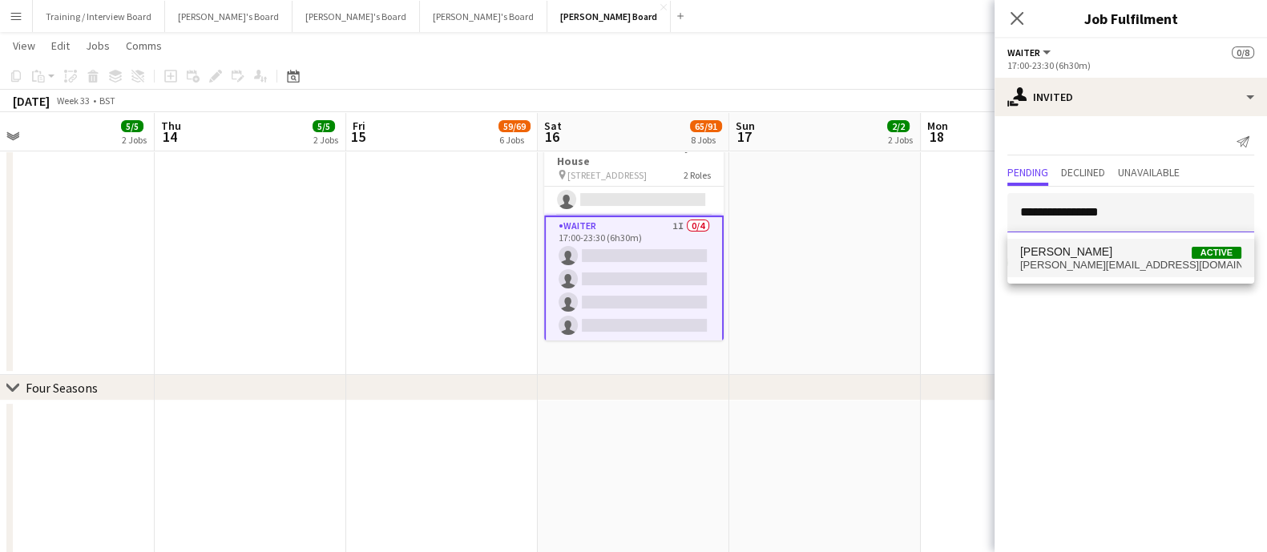
type input "**********"
click at [1133, 267] on span "[PERSON_NAME][EMAIL_ADDRESS][DOMAIN_NAME]" at bounding box center [1131, 265] width 221 height 13
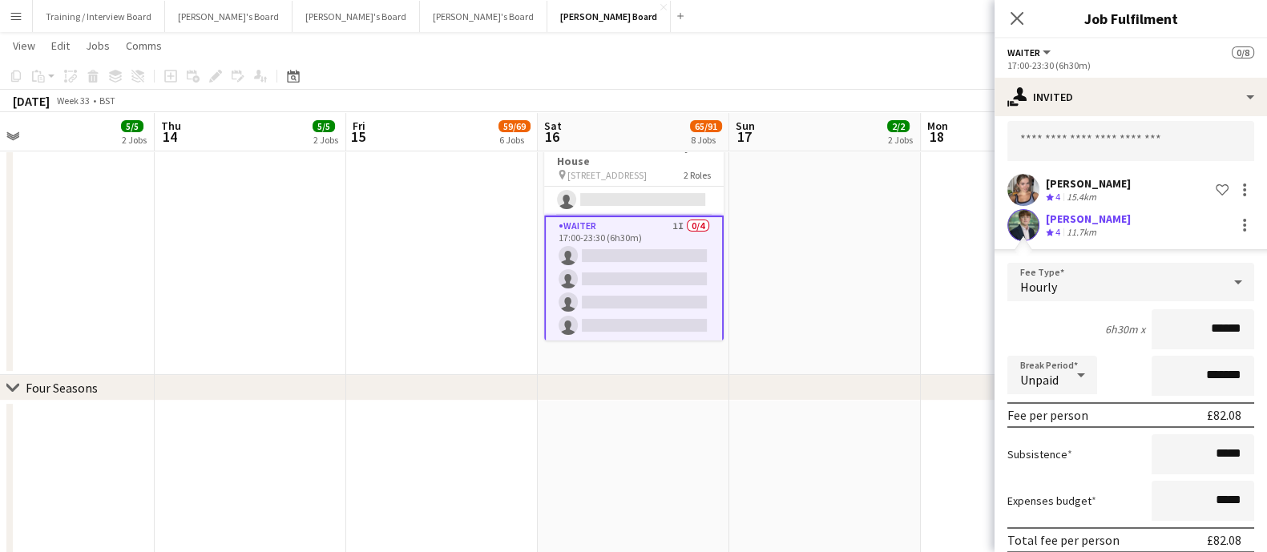
scroll to position [137, 0]
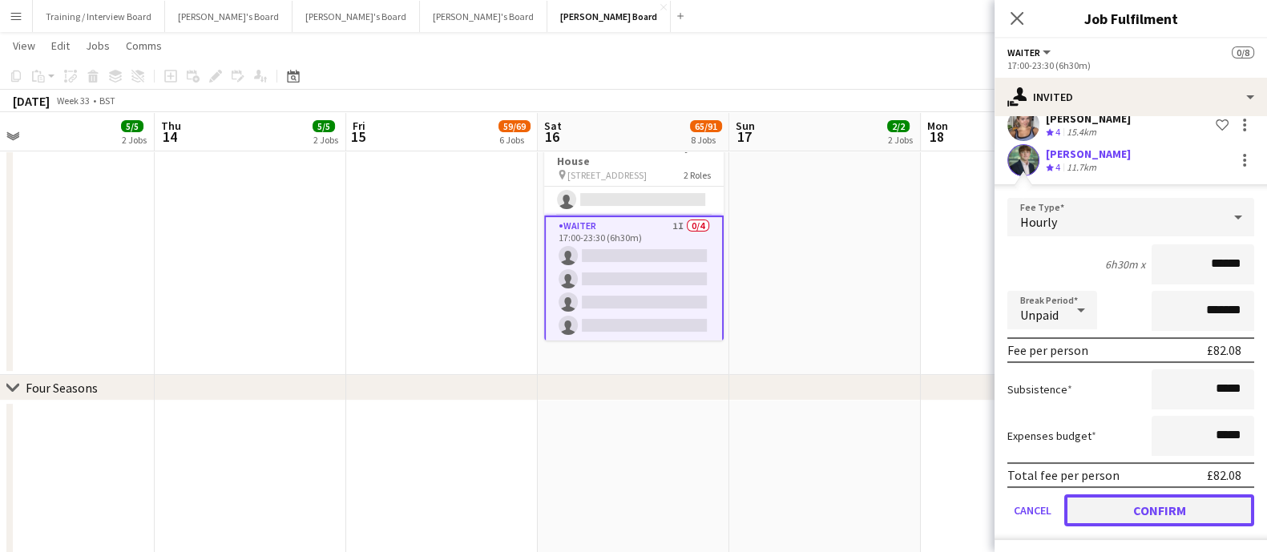
click at [1156, 499] on button "Confirm" at bounding box center [1160, 511] width 190 height 32
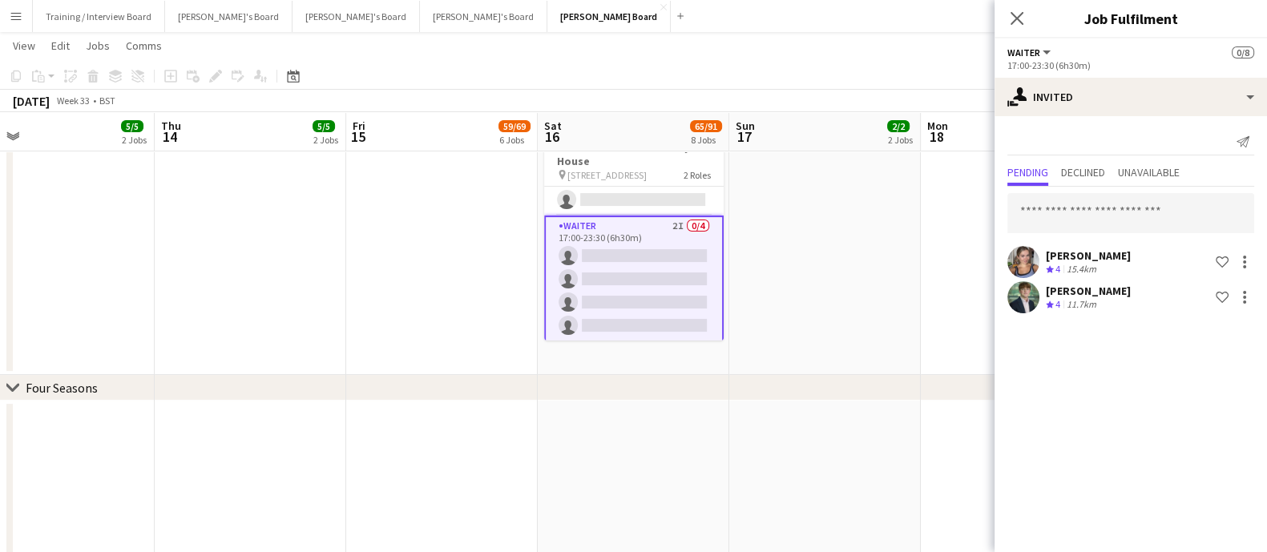
scroll to position [0, 0]
click at [1115, 221] on input "text" at bounding box center [1131, 213] width 247 height 40
paste input "**********"
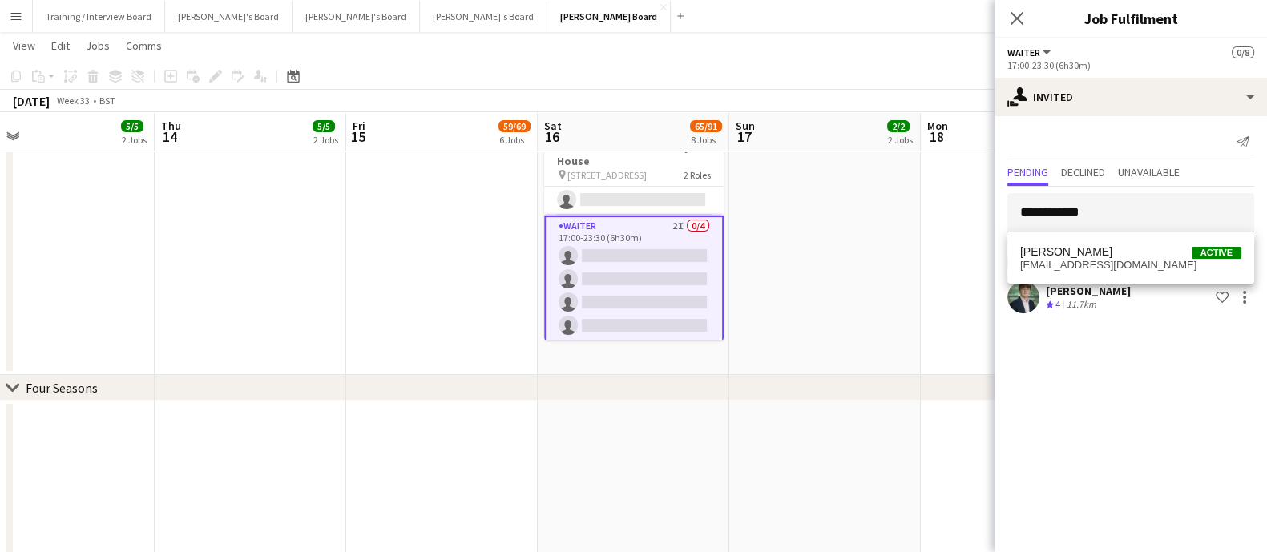
type input "**********"
click at [1145, 234] on div "luke downing Active luke_downing@icloud.com" at bounding box center [1131, 257] width 247 height 51
click at [1146, 248] on span "luke downing Active" at bounding box center [1131, 252] width 221 height 14
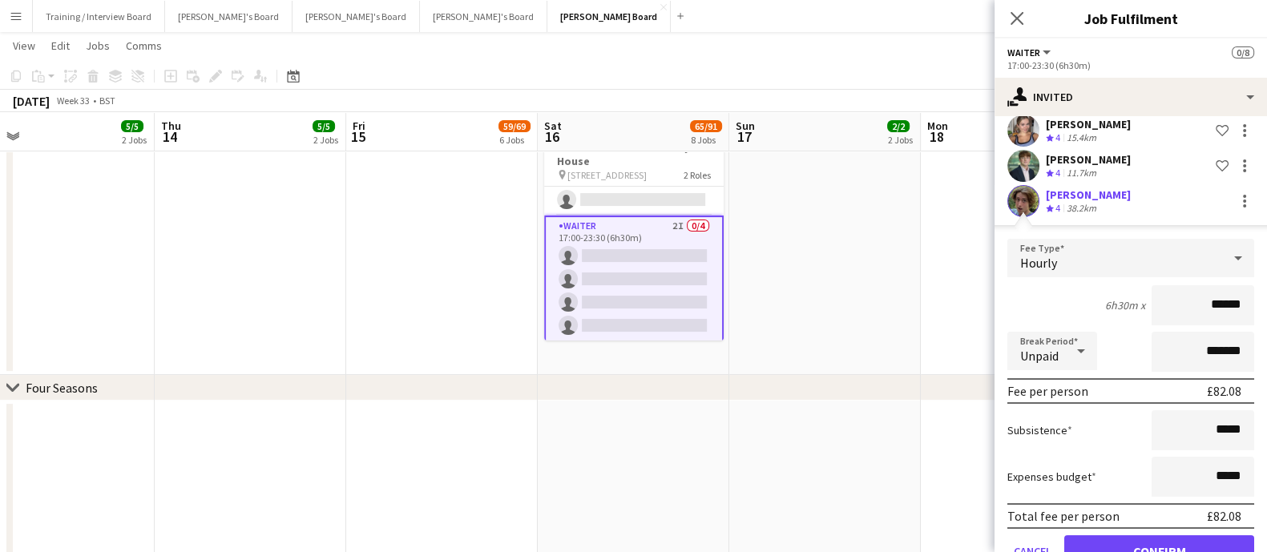
scroll to position [172, 0]
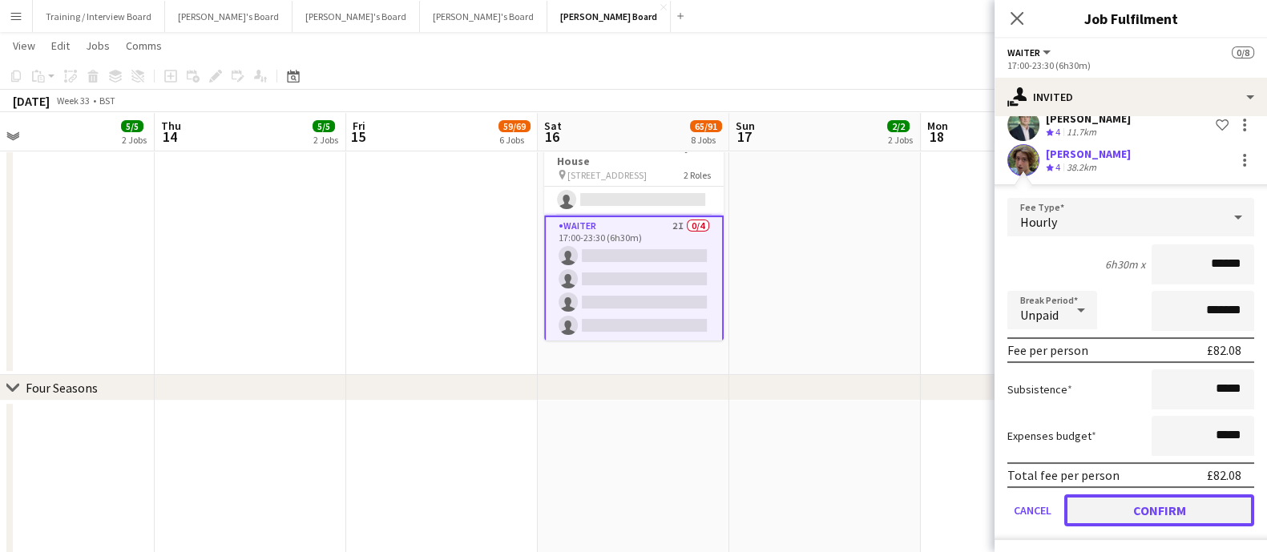
click at [1195, 499] on button "Confirm" at bounding box center [1160, 511] width 190 height 32
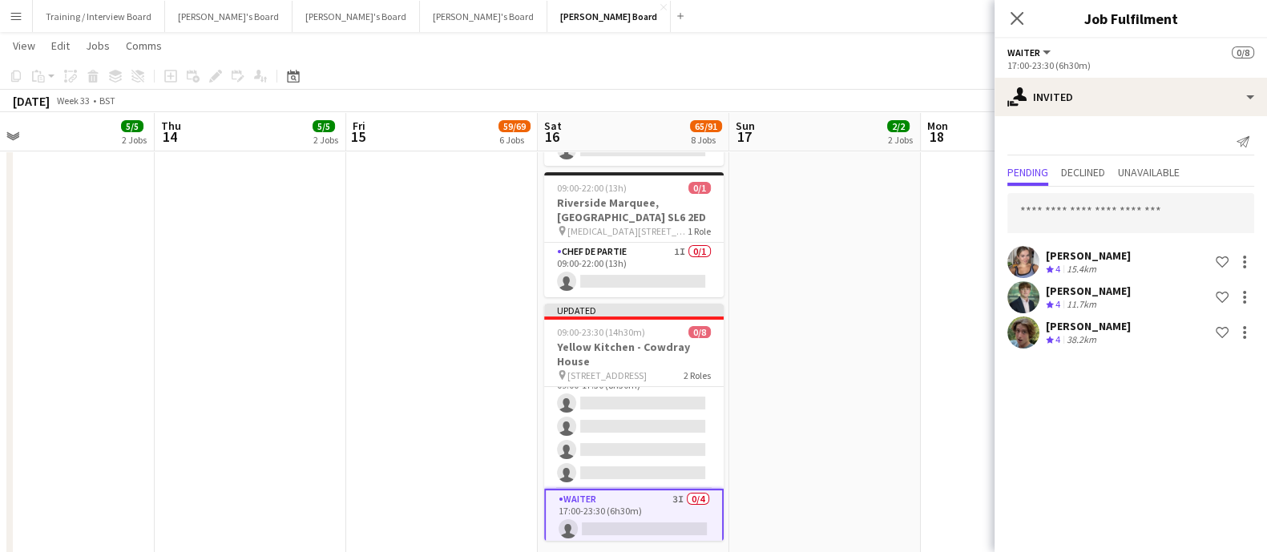
scroll to position [0, 0]
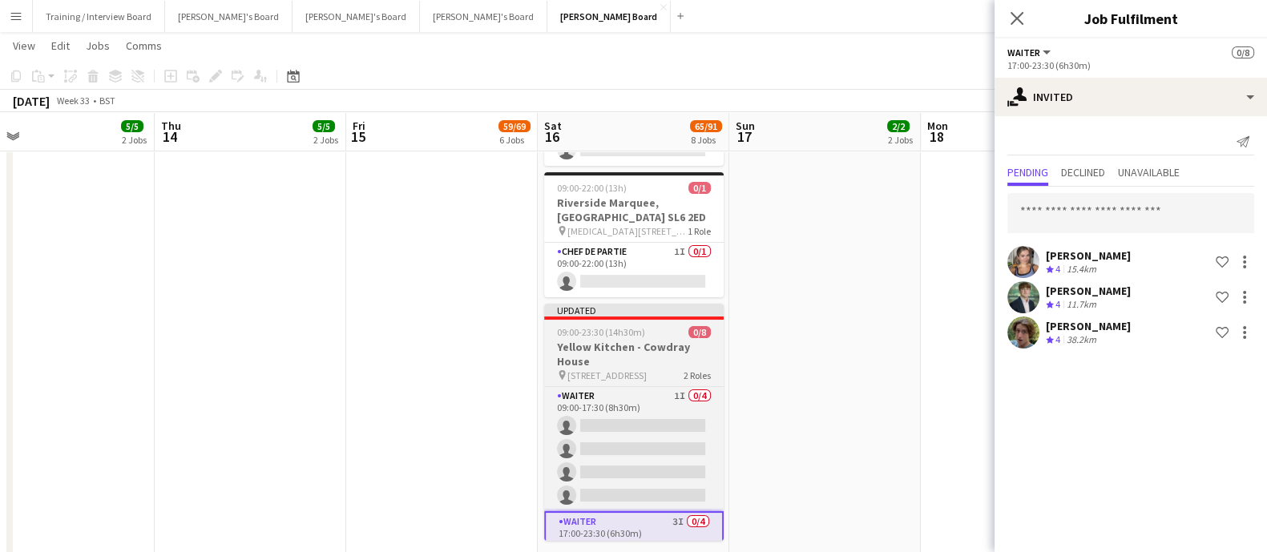
click at [710, 381] on app-job-card "Updated 09:00-23:30 (14h30m) 0/8 Yellow Kitchen - Cowdray House pin Cowdray Hou…" at bounding box center [634, 422] width 180 height 237
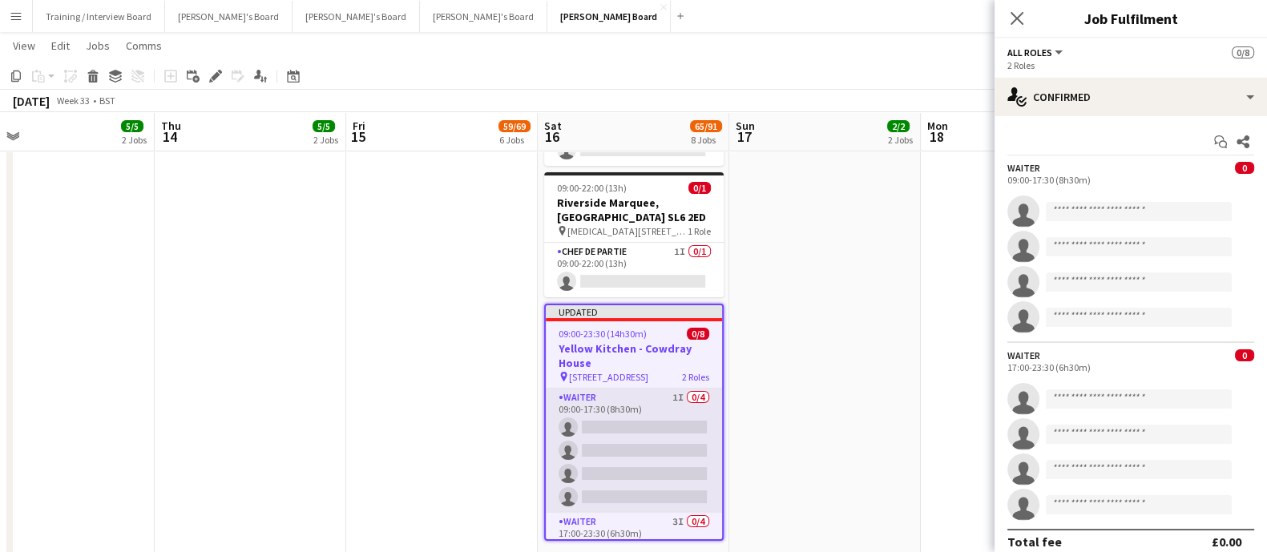
click at [622, 415] on app-card-role "Waiter 1I 0/4 09:00-17:30 (8h30m) single-neutral-actions single-neutral-actions…" at bounding box center [634, 451] width 176 height 124
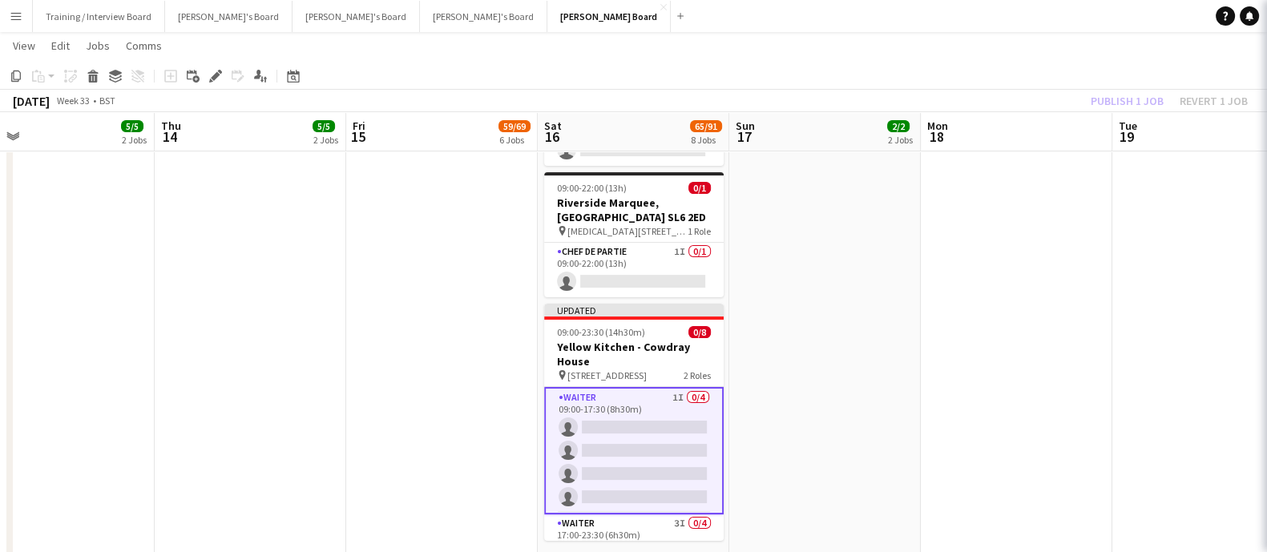
scroll to position [0, 419]
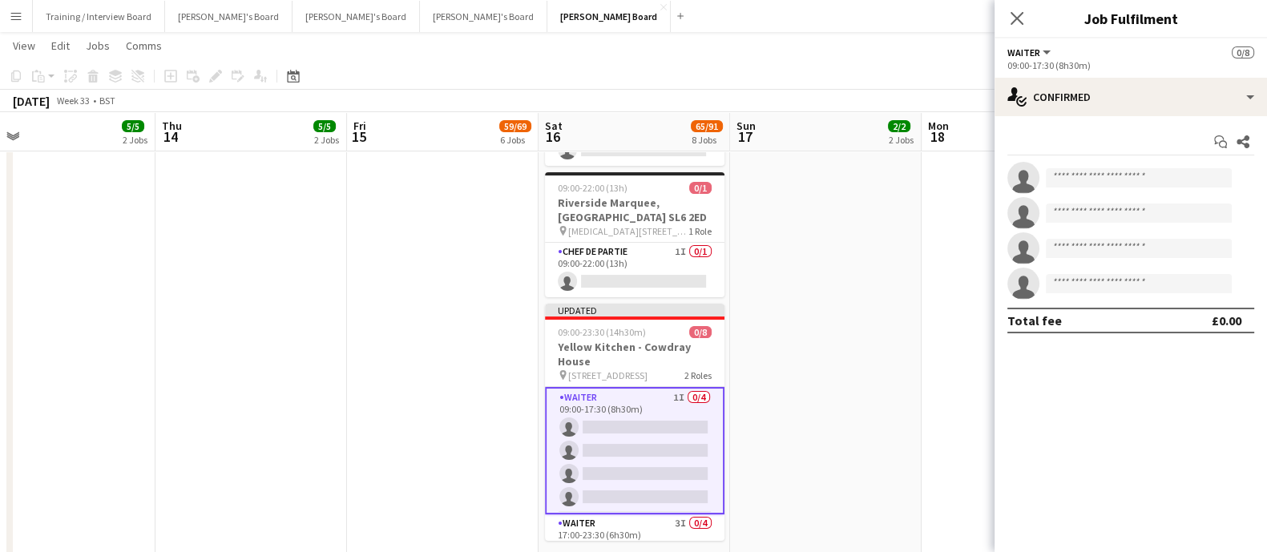
click at [1020, 69] on div "09:00-17:30 (8h30m)" at bounding box center [1131, 65] width 247 height 12
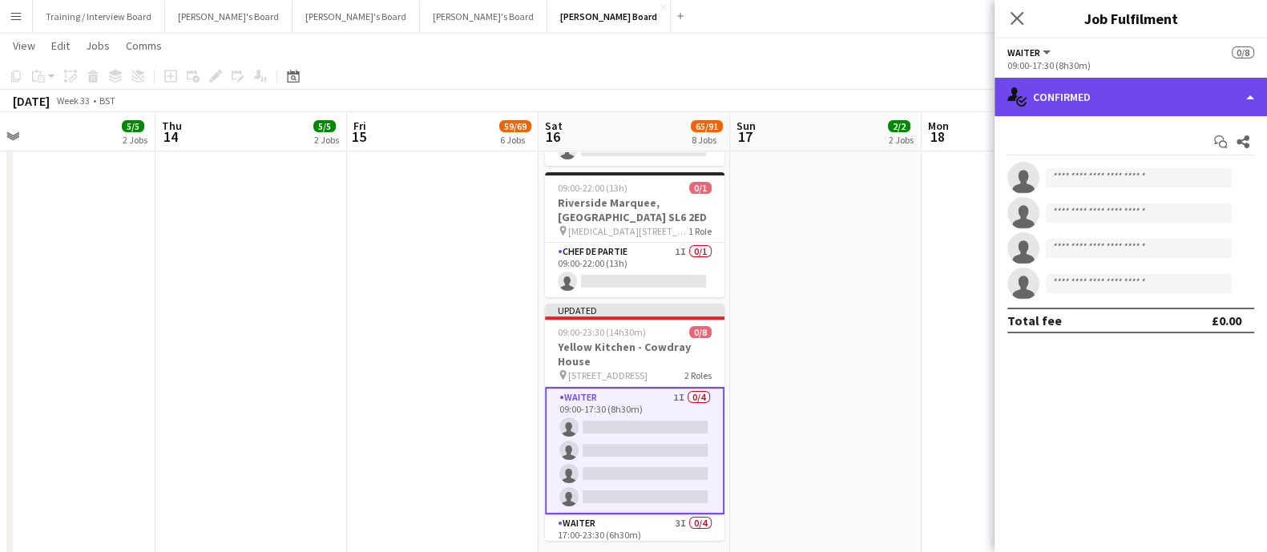
click at [1049, 89] on div "single-neutral-actions-check-2 Confirmed" at bounding box center [1131, 97] width 273 height 38
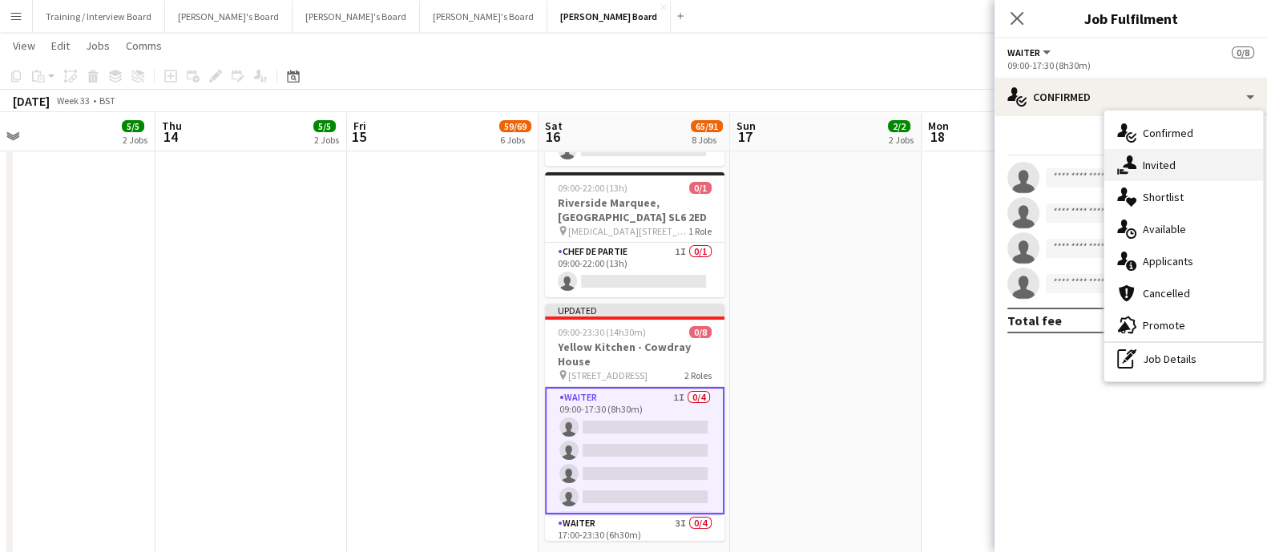
click at [1174, 154] on div "single-neutral-actions-share-1 Invited" at bounding box center [1184, 165] width 159 height 32
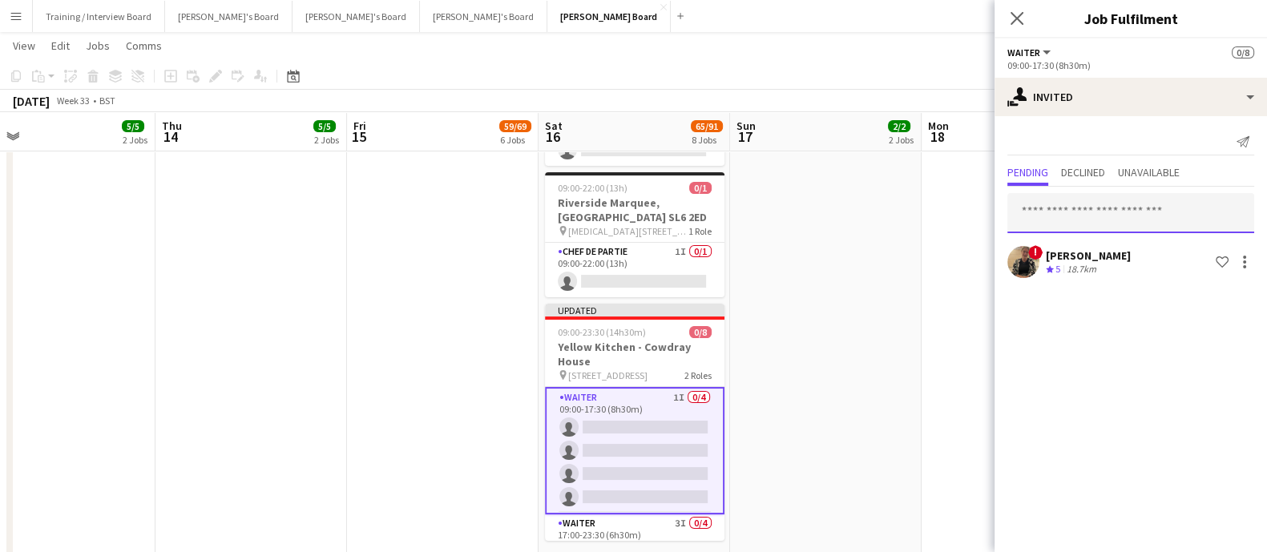
click at [1127, 200] on input "text" at bounding box center [1131, 213] width 247 height 40
type input "*"
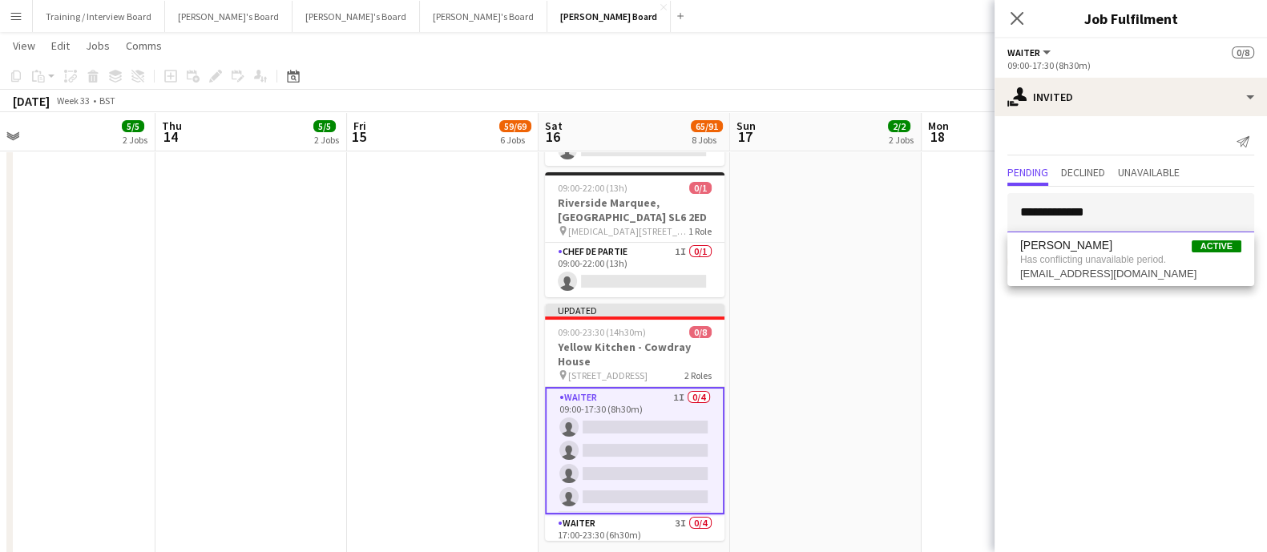
type input "**********"
click at [1090, 294] on mat-expansion-panel "**********" at bounding box center [1131, 334] width 273 height 436
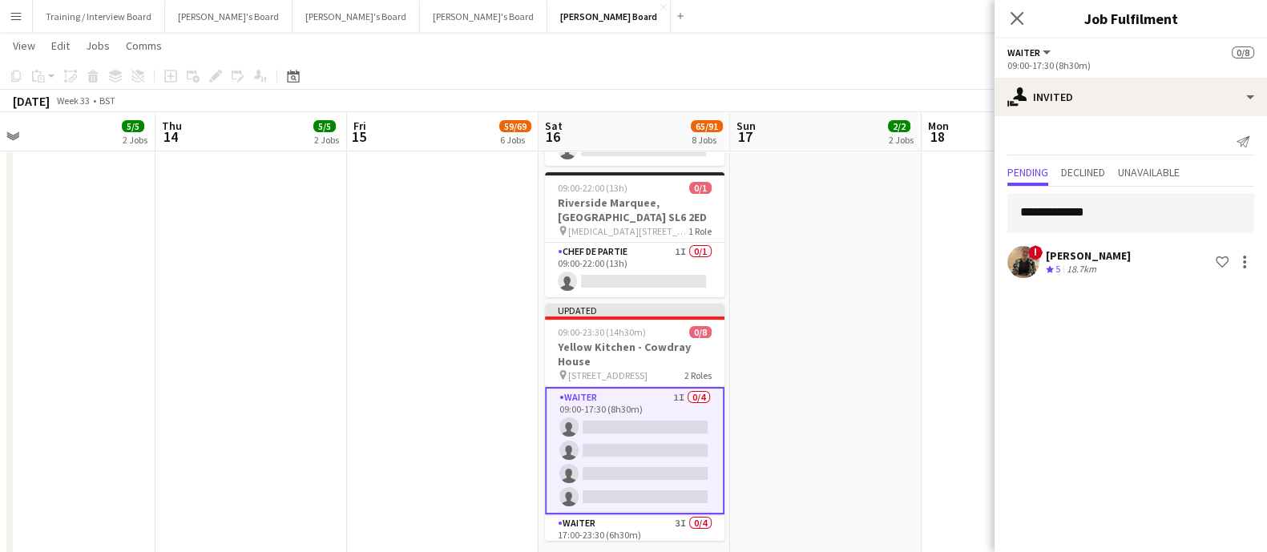
click at [1130, 188] on div "**********" at bounding box center [1131, 234] width 273 height 95
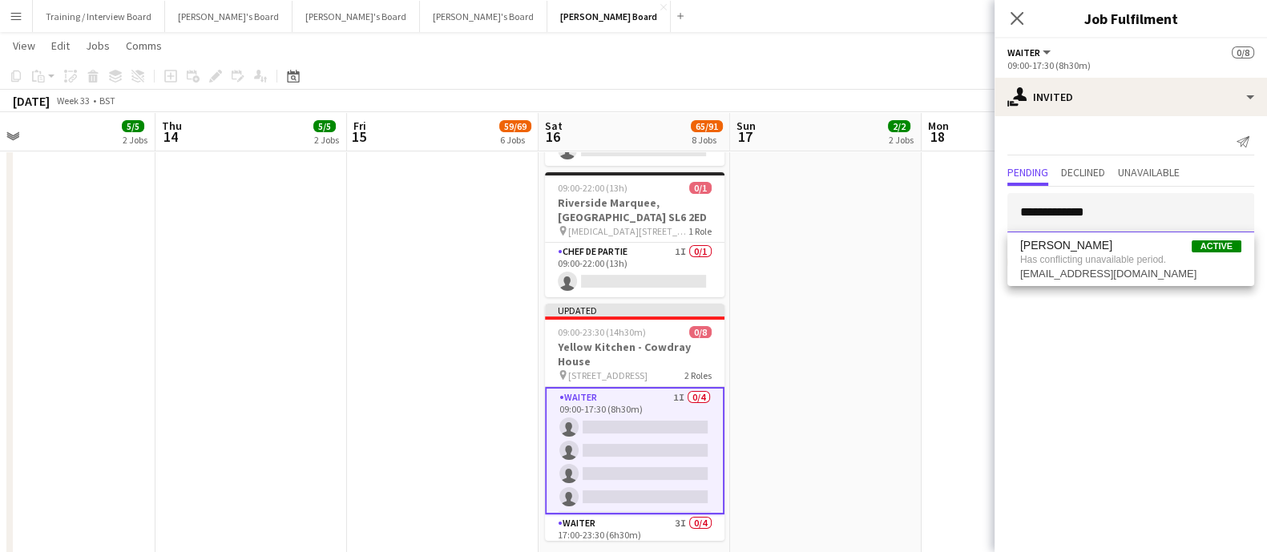
drag, startPoint x: 1130, startPoint y: 207, endPoint x: 879, endPoint y: 215, distance: 251.9
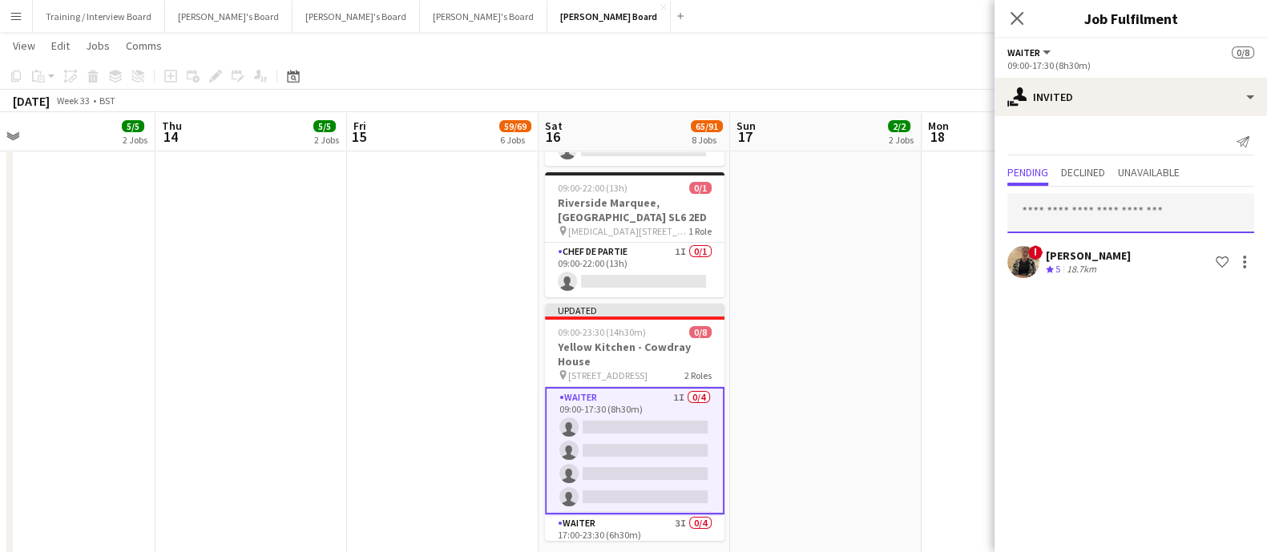
click at [1066, 220] on input "text" at bounding box center [1131, 213] width 247 height 40
paste input "**********"
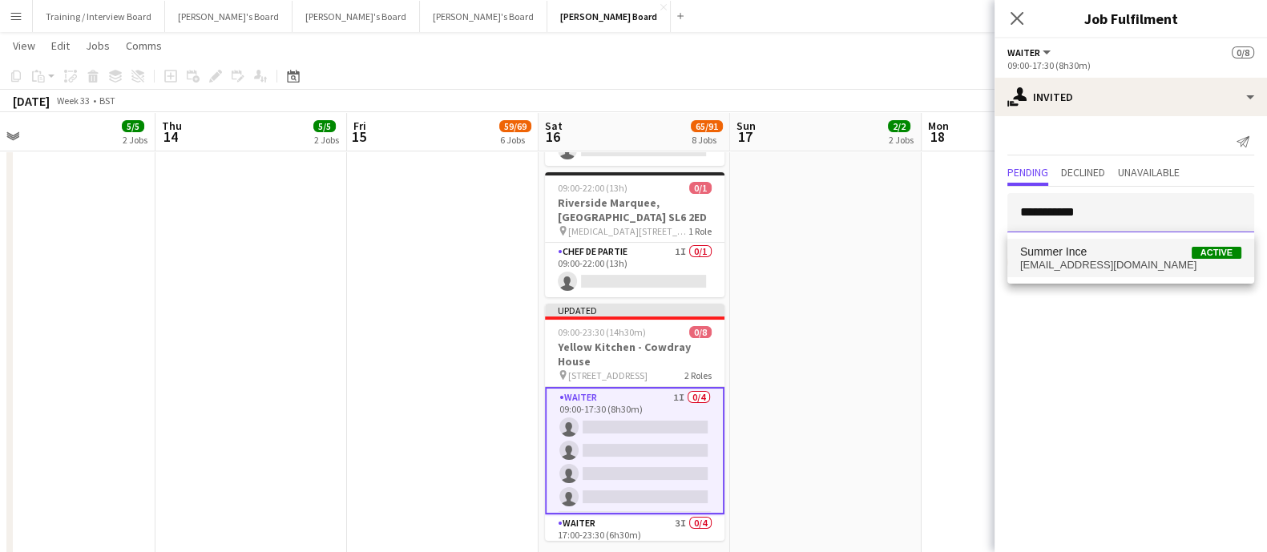
type input "**********"
click at [1153, 273] on mat-option "Summer Ince Active summercaitlinince@gmail.com" at bounding box center [1131, 258] width 247 height 38
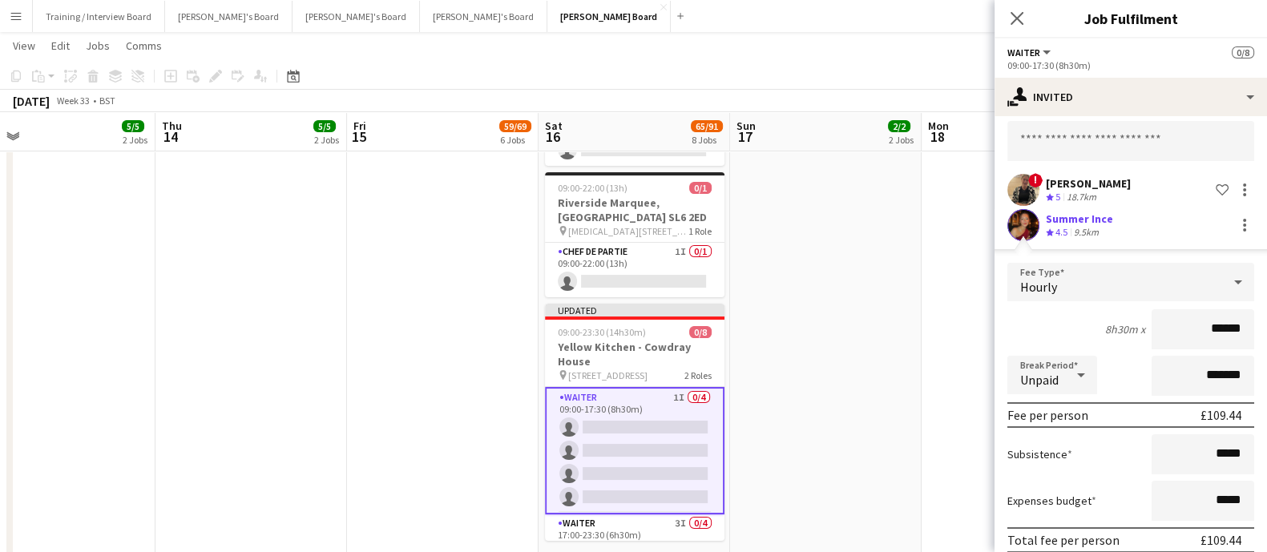
scroll to position [137, 0]
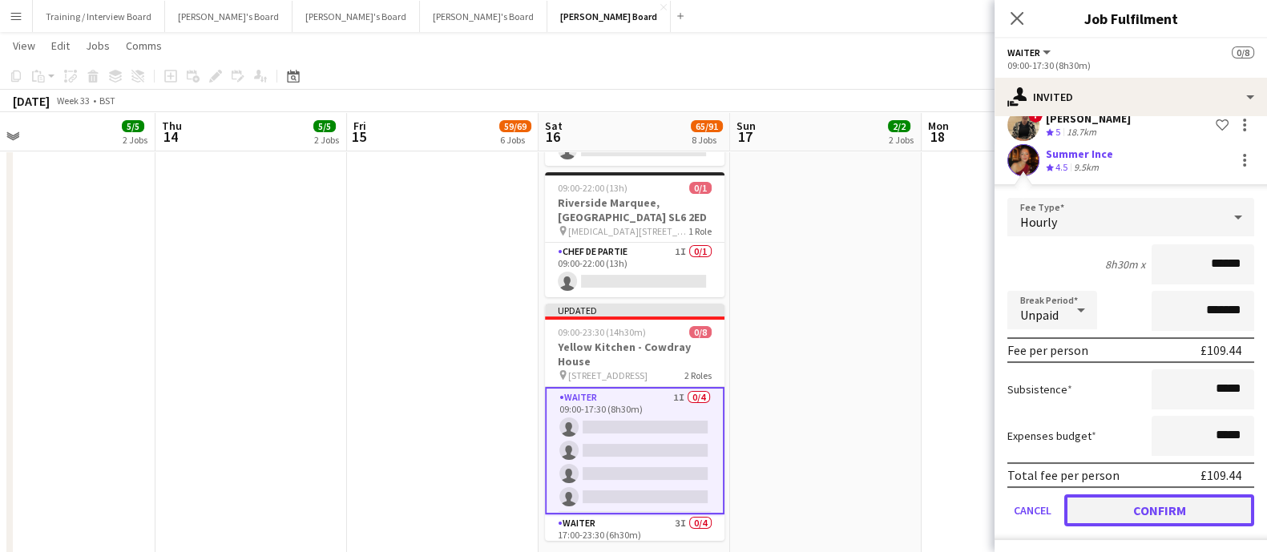
click at [1206, 503] on button "Confirm" at bounding box center [1160, 511] width 190 height 32
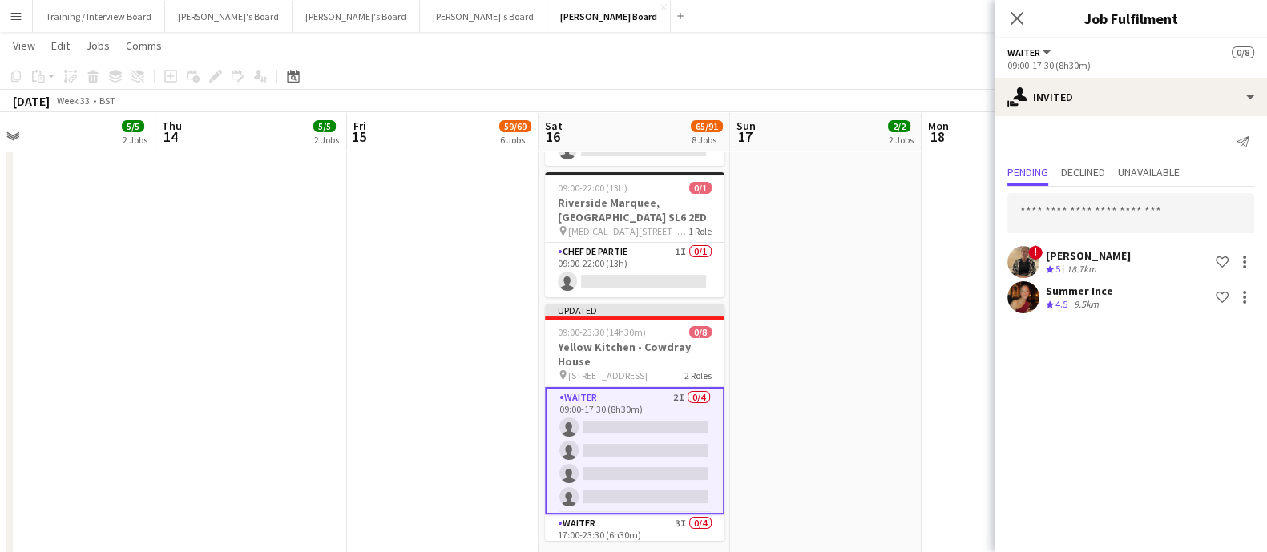
scroll to position [0, 420]
click at [862, 487] on app-date-cell at bounding box center [826, 278] width 192 height 596
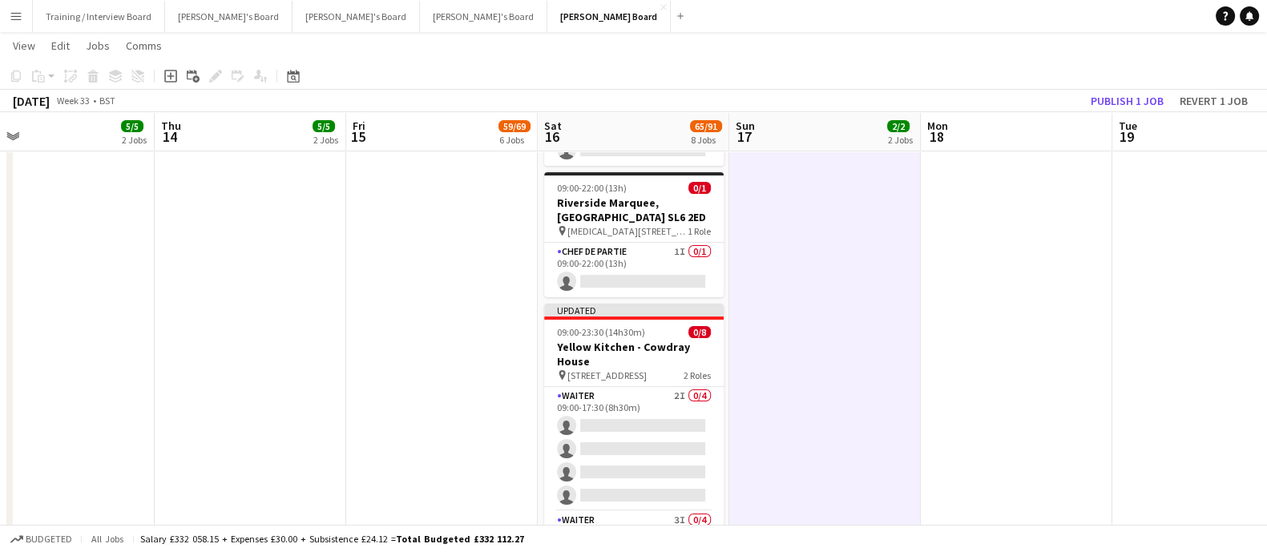
click at [796, 450] on app-date-cell at bounding box center [826, 278] width 192 height 596
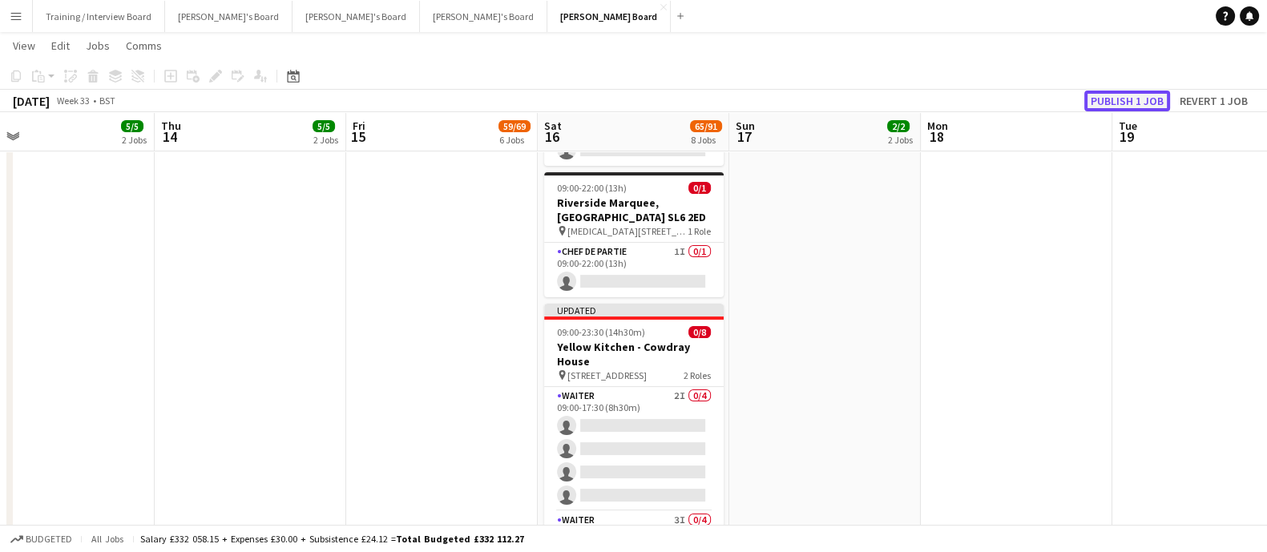
click at [1127, 106] on button "Publish 1 job" at bounding box center [1128, 101] width 86 height 21
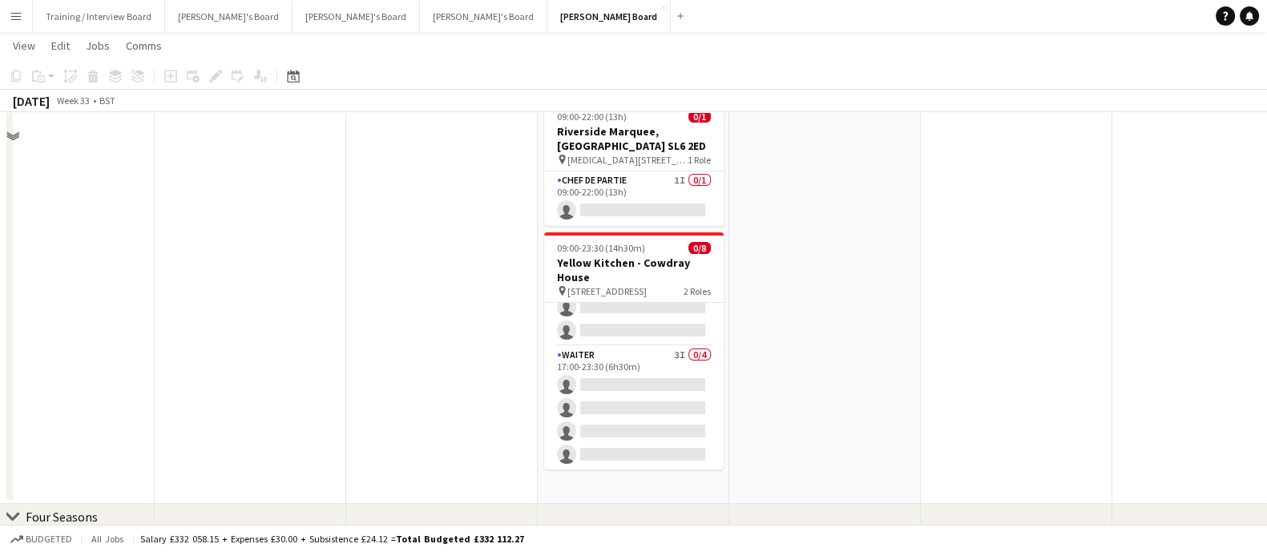
scroll to position [301, 0]
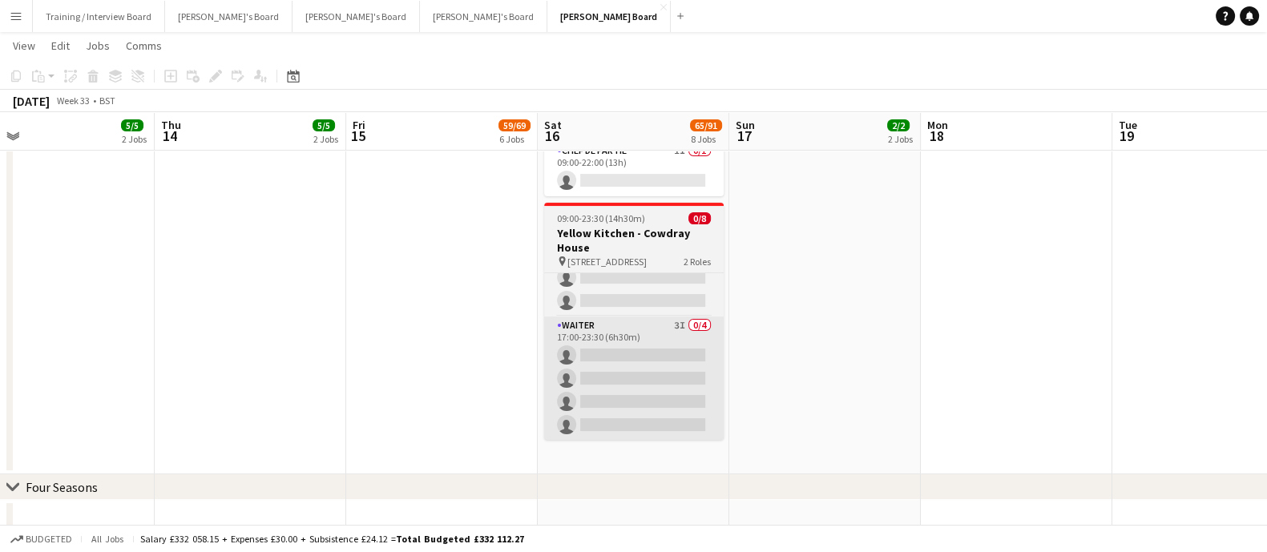
click at [666, 358] on app-card-role "Waiter 3I 0/4 17:00-23:30 (6h30m) single-neutral-actions single-neutral-actions…" at bounding box center [634, 379] width 180 height 124
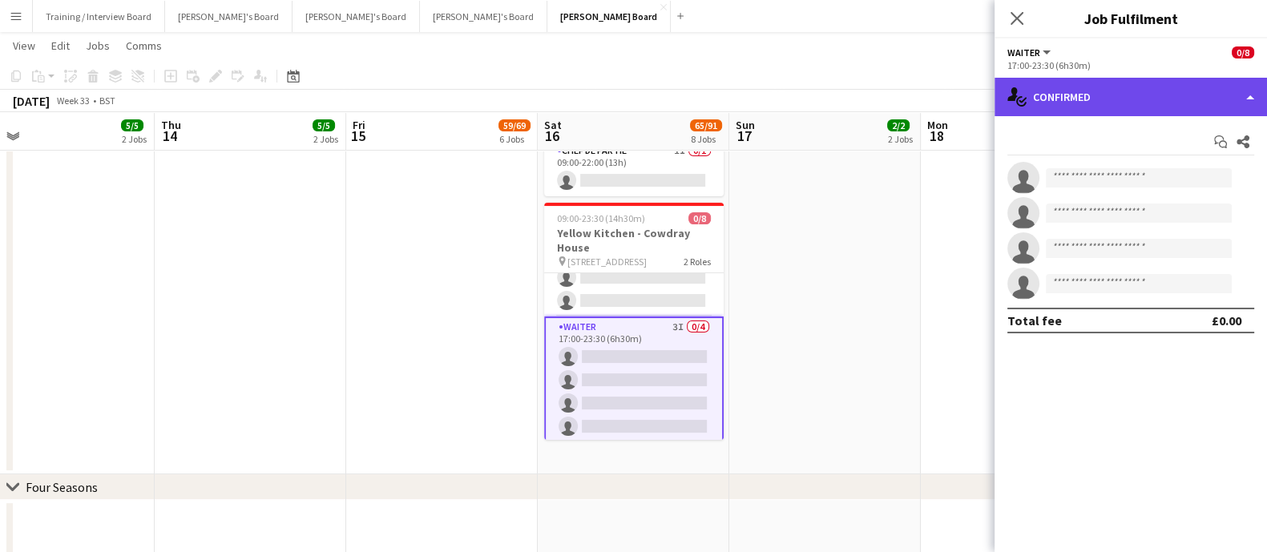
click at [1097, 103] on div "single-neutral-actions-check-2 Confirmed" at bounding box center [1131, 97] width 273 height 38
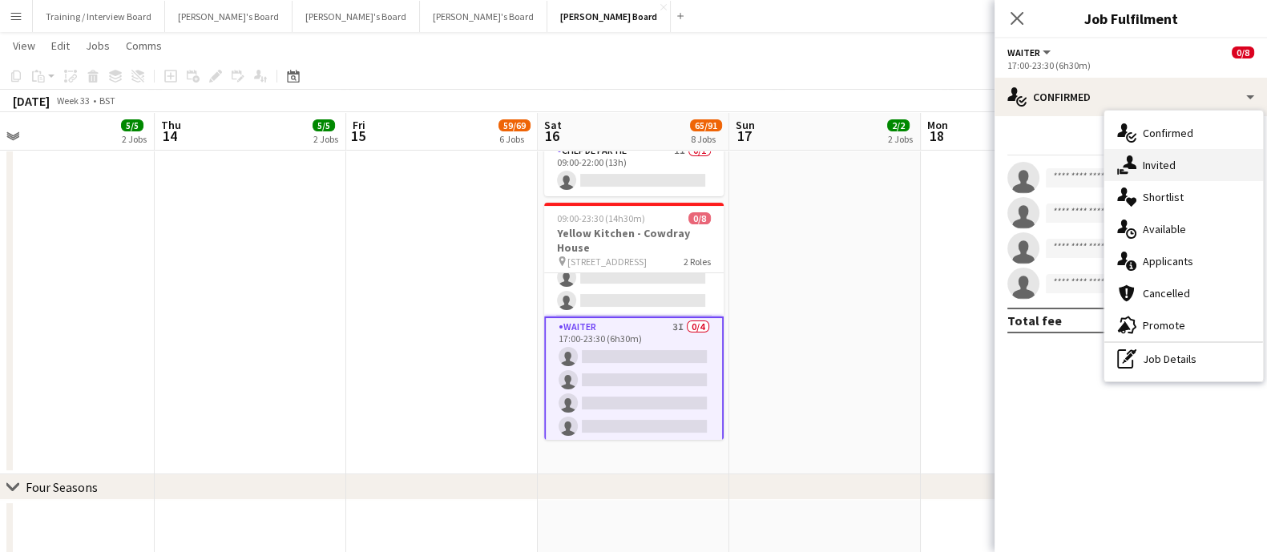
click at [1138, 151] on div "single-neutral-actions-share-1 Invited" at bounding box center [1184, 165] width 159 height 32
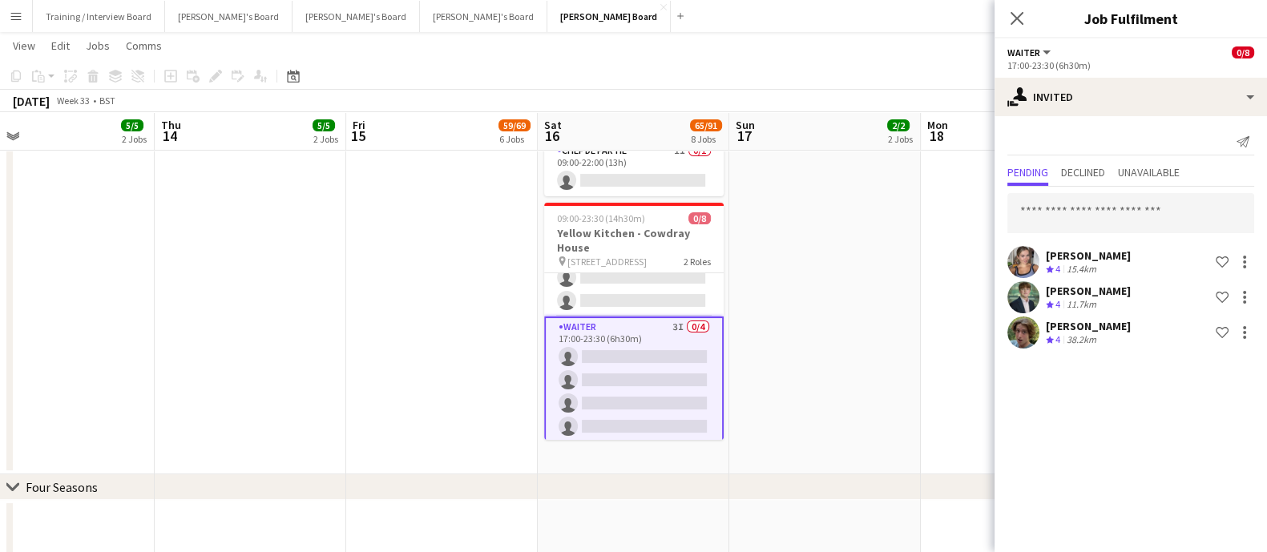
click at [822, 383] on app-date-cell at bounding box center [826, 177] width 192 height 596
